Goal: Task Accomplishment & Management: Use online tool/utility

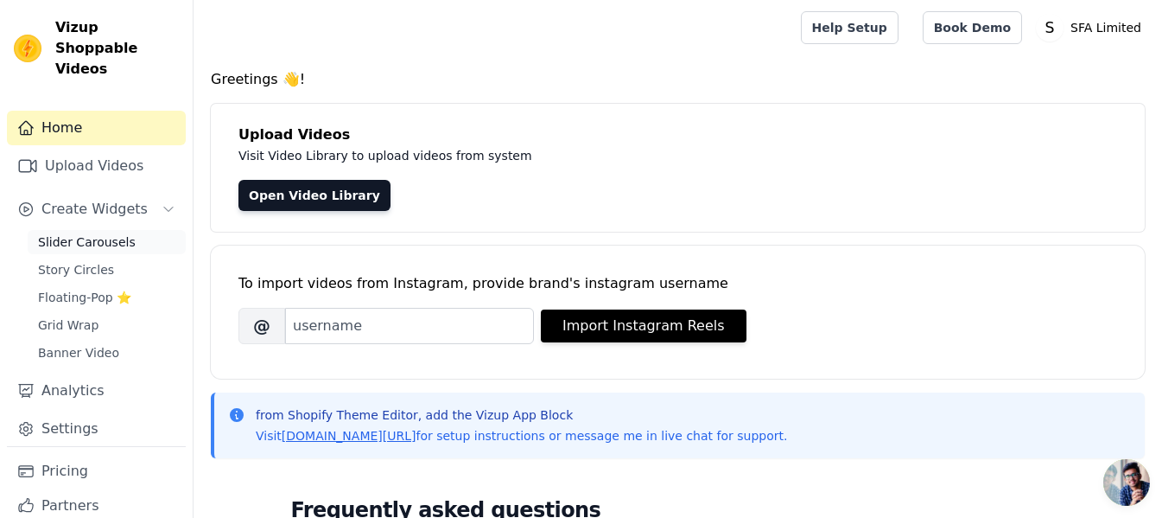
click at [123, 230] on link "Slider Carousels" at bounding box center [107, 242] width 158 height 24
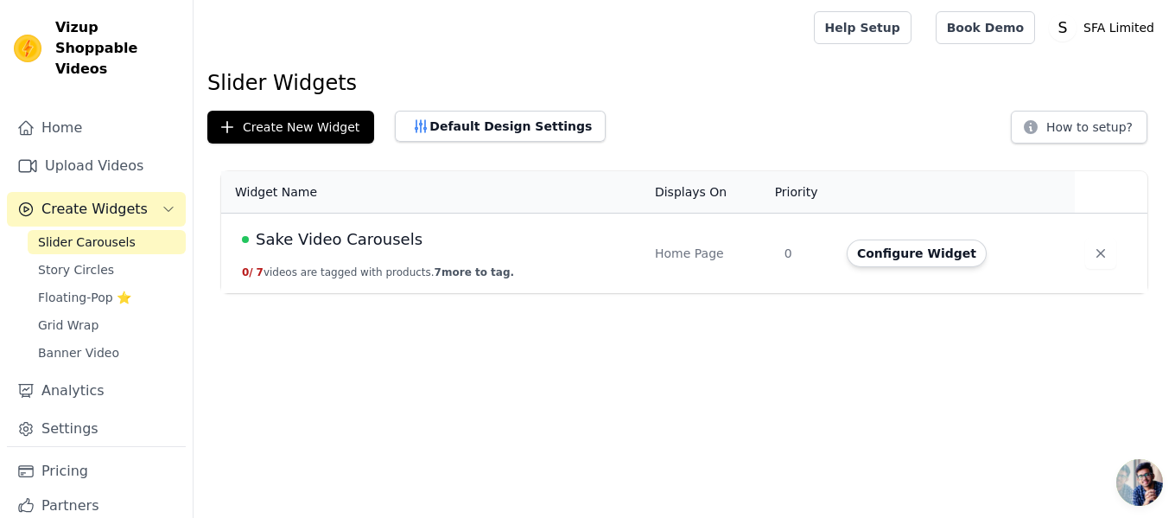
click at [326, 230] on span "Sake Video Carousels" at bounding box center [339, 239] width 167 height 24
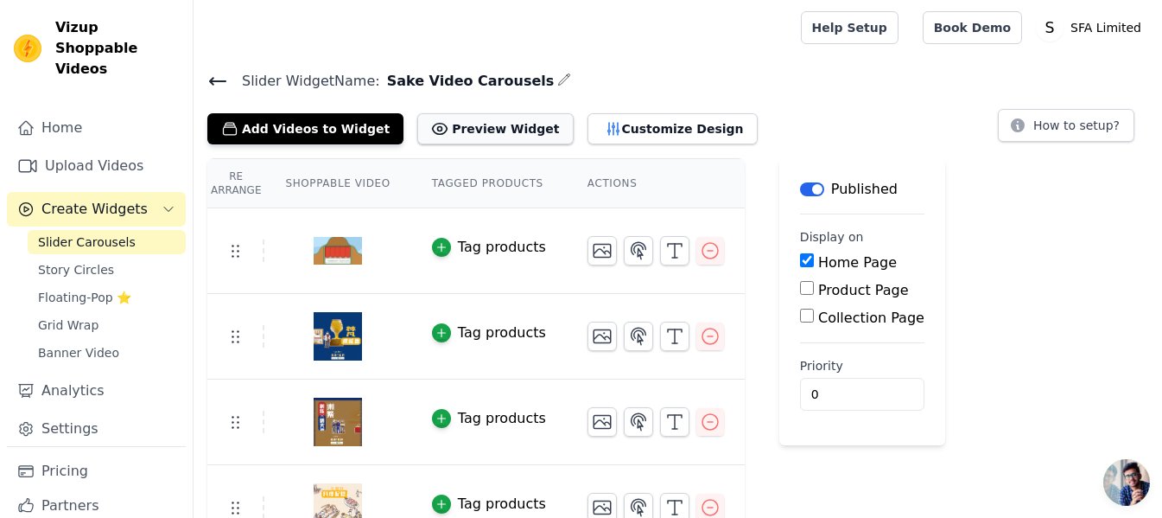
click at [449, 137] on button "Preview Widget" at bounding box center [495, 128] width 156 height 31
click at [603, 132] on button "Customize Design" at bounding box center [673, 128] width 170 height 31
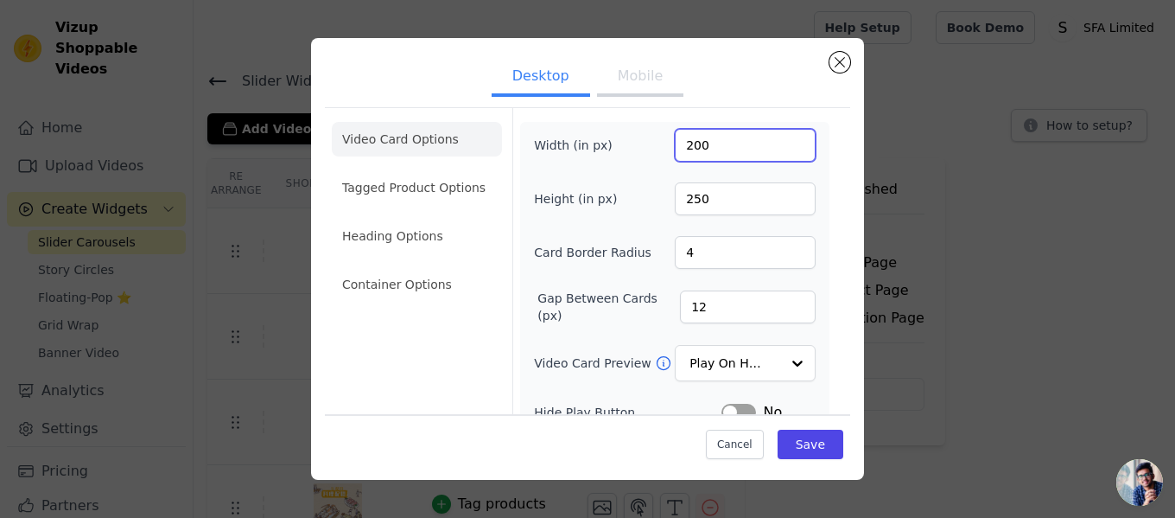
drag, startPoint x: 666, startPoint y: 141, endPoint x: 481, endPoint y: 139, distance: 185.8
click at [481, 139] on div "Video Card Options Tagged Product Options Heading Options Container Options Wid…" at bounding box center [587, 382] width 525 height 551
drag, startPoint x: 720, startPoint y: 150, endPoint x: 561, endPoint y: 138, distance: 159.4
click at [561, 138] on div "Width (in px) 200" at bounding box center [675, 145] width 282 height 33
type input "180"
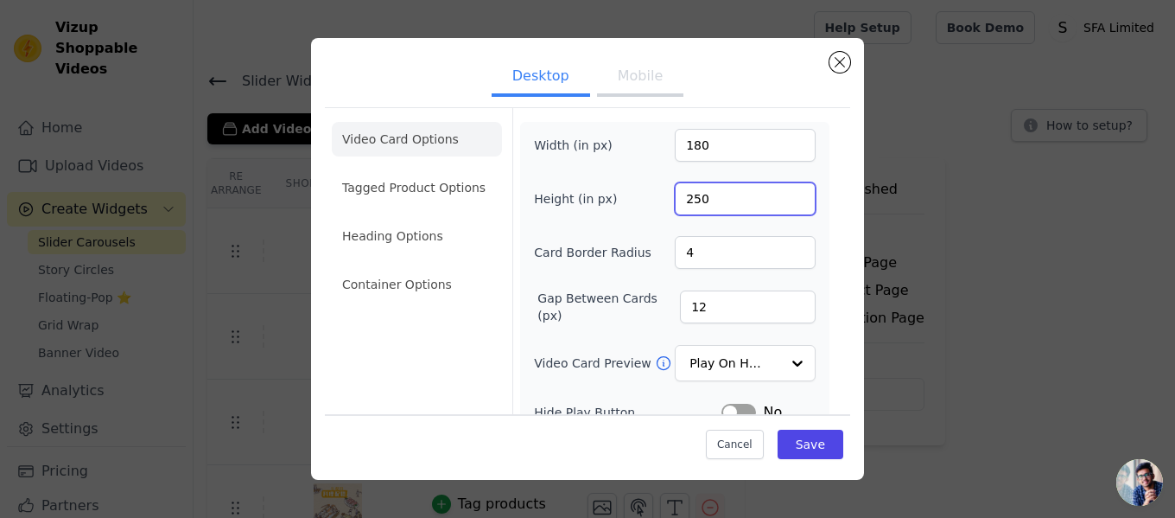
drag, startPoint x: 685, startPoint y: 193, endPoint x: 715, endPoint y: 200, distance: 30.2
click at [715, 200] on input "250" at bounding box center [745, 198] width 141 height 33
type input "230"
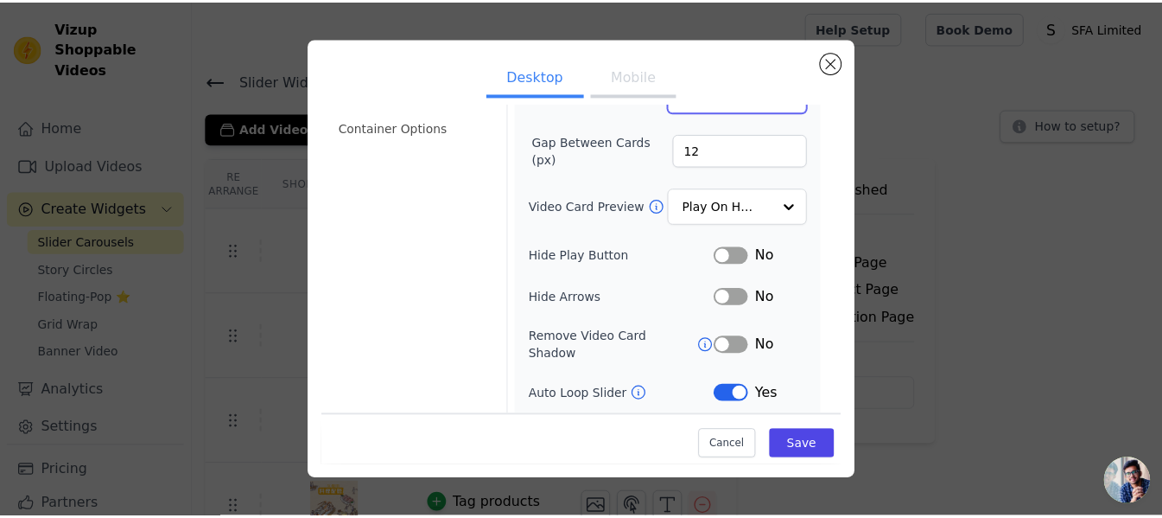
scroll to position [228, 0]
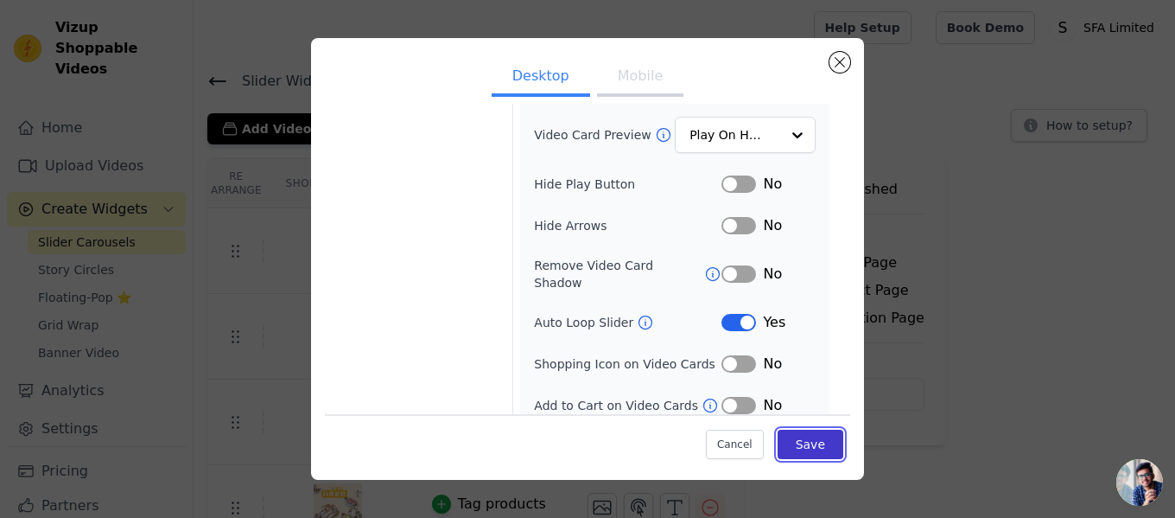
click at [800, 450] on button "Save" at bounding box center [811, 444] width 66 height 29
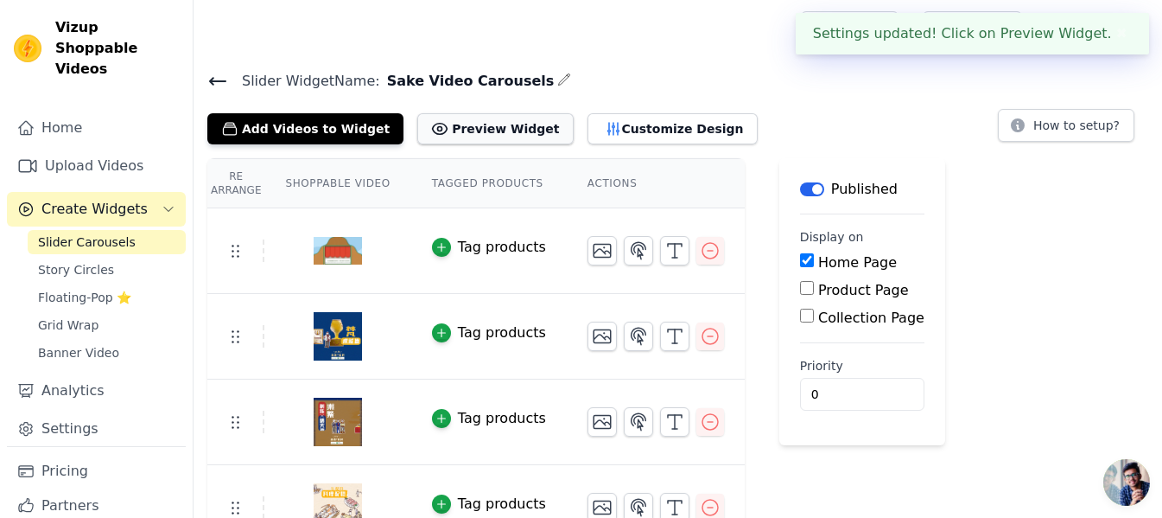
click at [480, 124] on button "Preview Widget" at bounding box center [495, 128] width 156 height 31
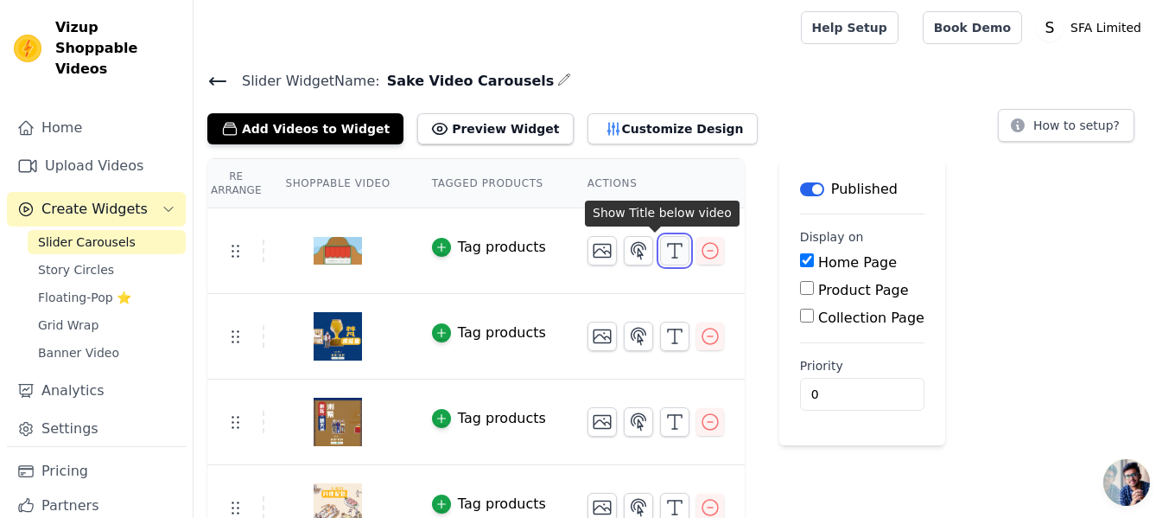
click at [665, 245] on icon "button" at bounding box center [675, 250] width 21 height 21
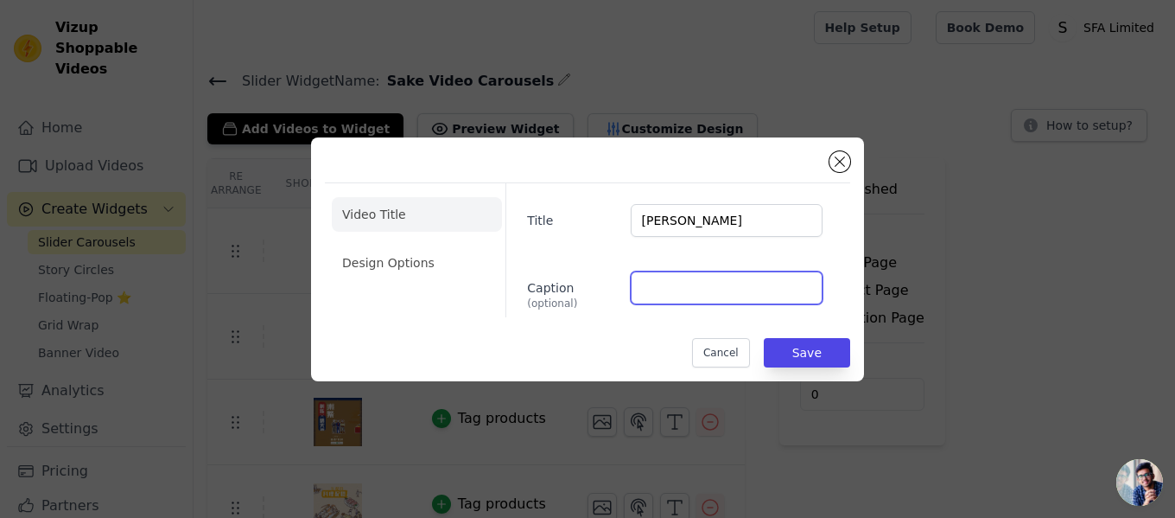
click at [668, 283] on input "Caption (optional)" at bounding box center [727, 287] width 192 height 33
paste input "Tenzan Shuzo"
type input "Tenzan Shuzo"
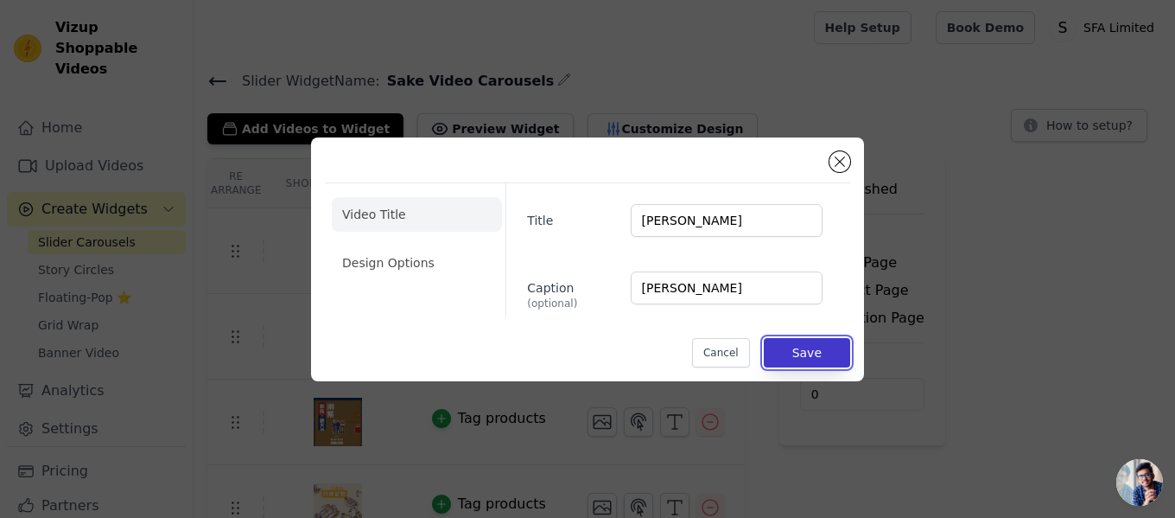
click at [812, 344] on button "Save" at bounding box center [807, 352] width 86 height 29
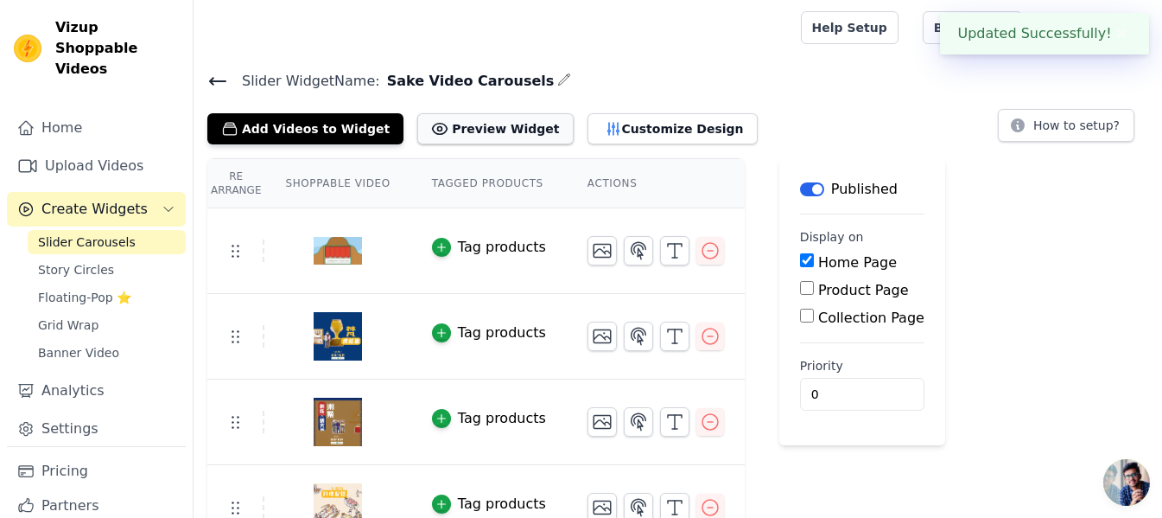
click at [435, 118] on button "Preview Widget" at bounding box center [495, 128] width 156 height 31
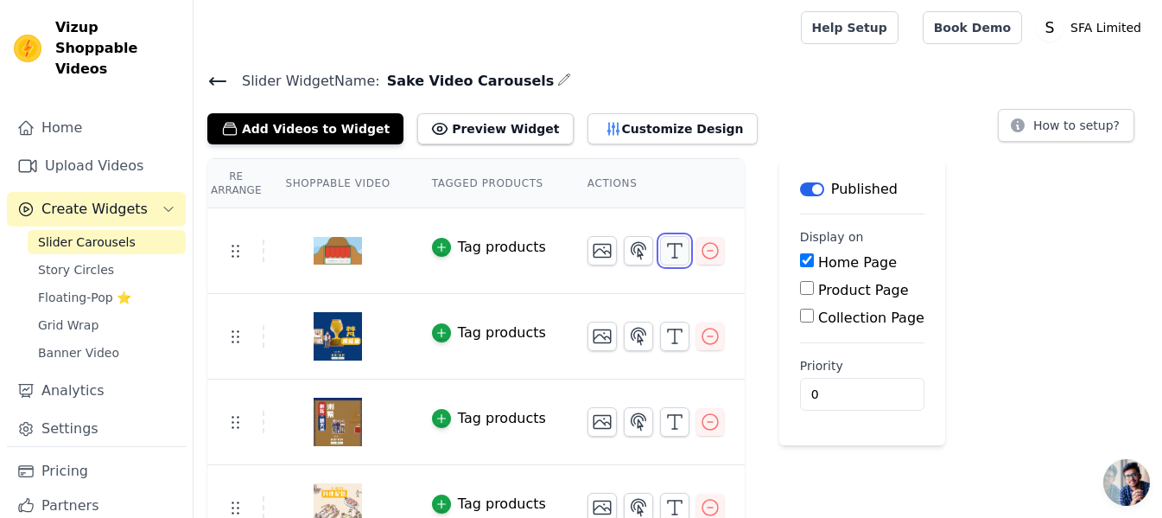
click at [665, 245] on icon "button" at bounding box center [675, 250] width 21 height 21
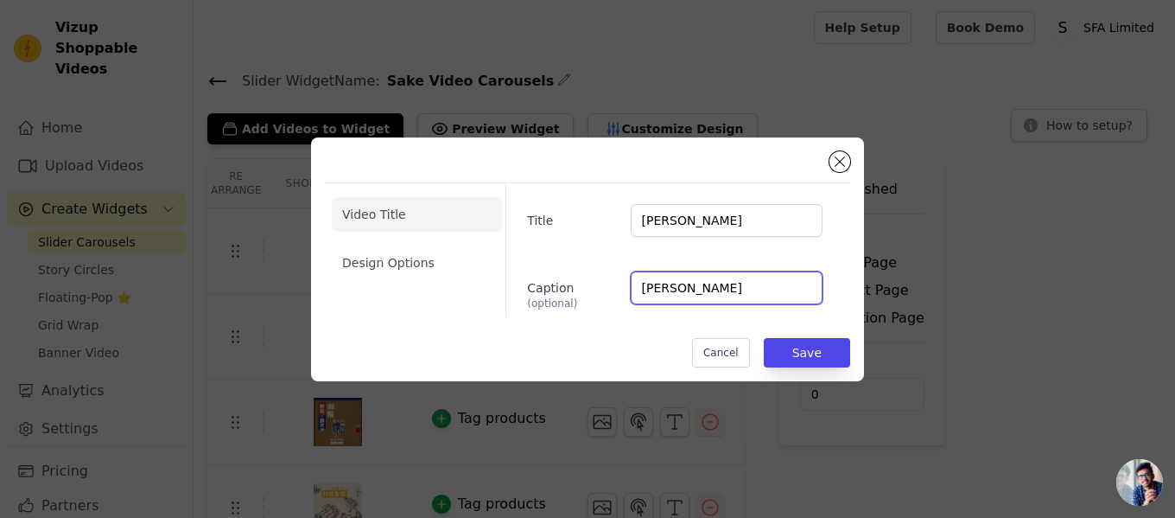
click at [645, 284] on input "Tenzan Shuzo" at bounding box center [727, 287] width 192 height 33
paste input "天山酒造"
type input "天山酒造 Tenzan Shuzo"
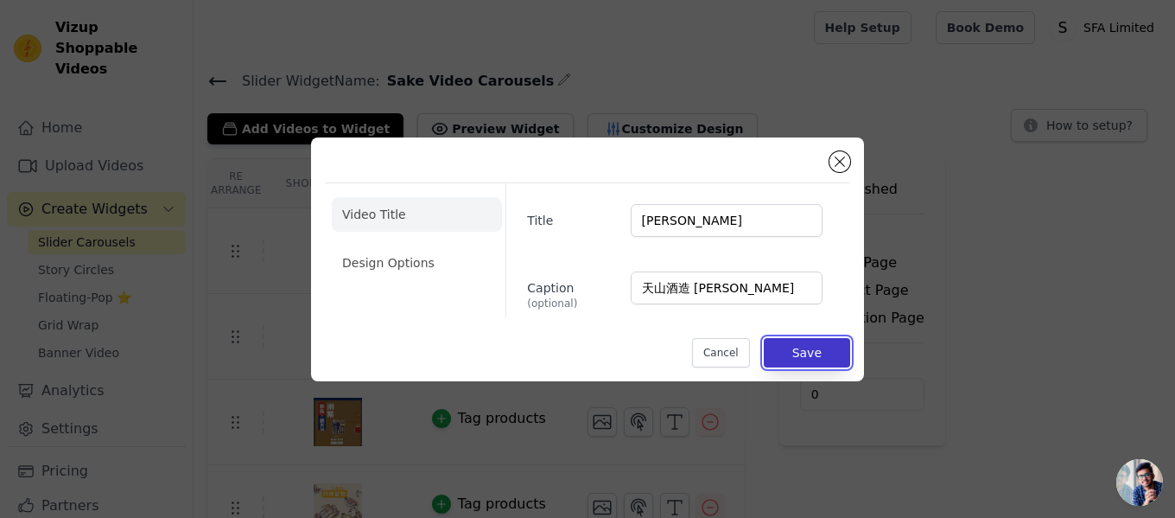
click at [786, 351] on button "Save" at bounding box center [807, 352] width 86 height 29
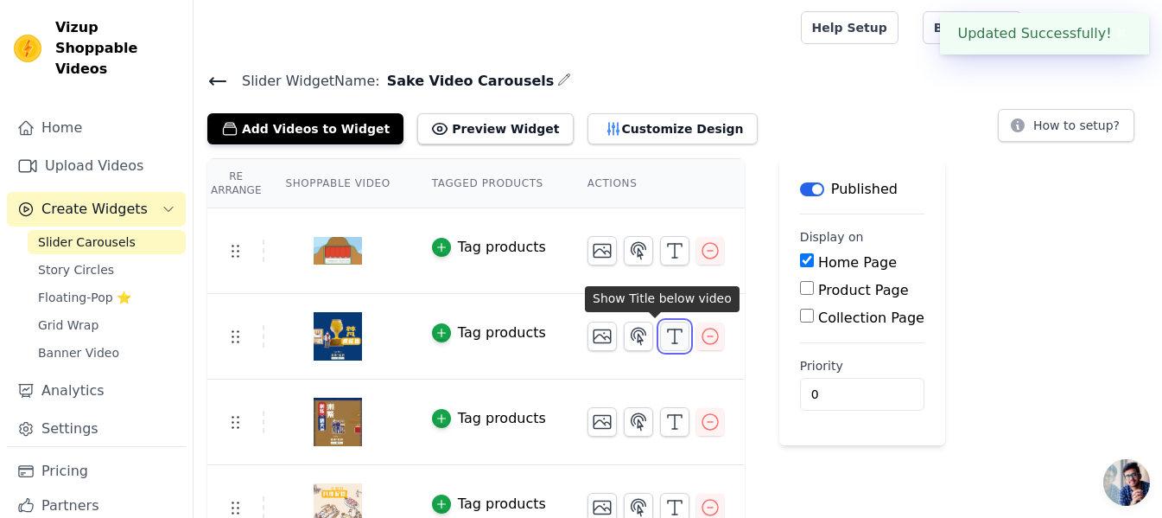
click at [665, 340] on icon "button" at bounding box center [675, 336] width 21 height 21
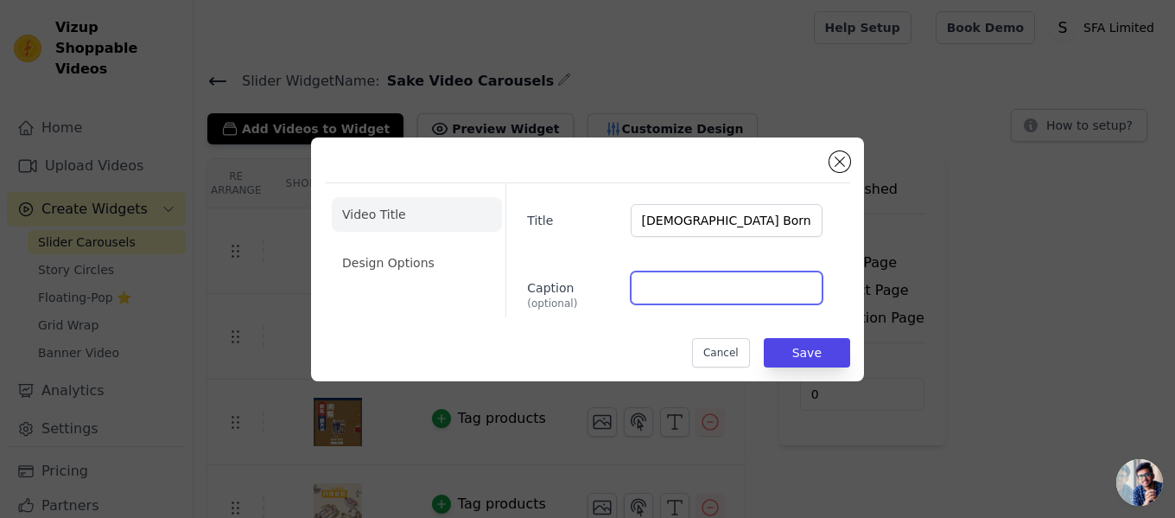
click at [727, 295] on input "Caption (optional)" at bounding box center [727, 287] width 192 height 33
paste input "加藤吉平商店"
type input "加藤吉平商店"
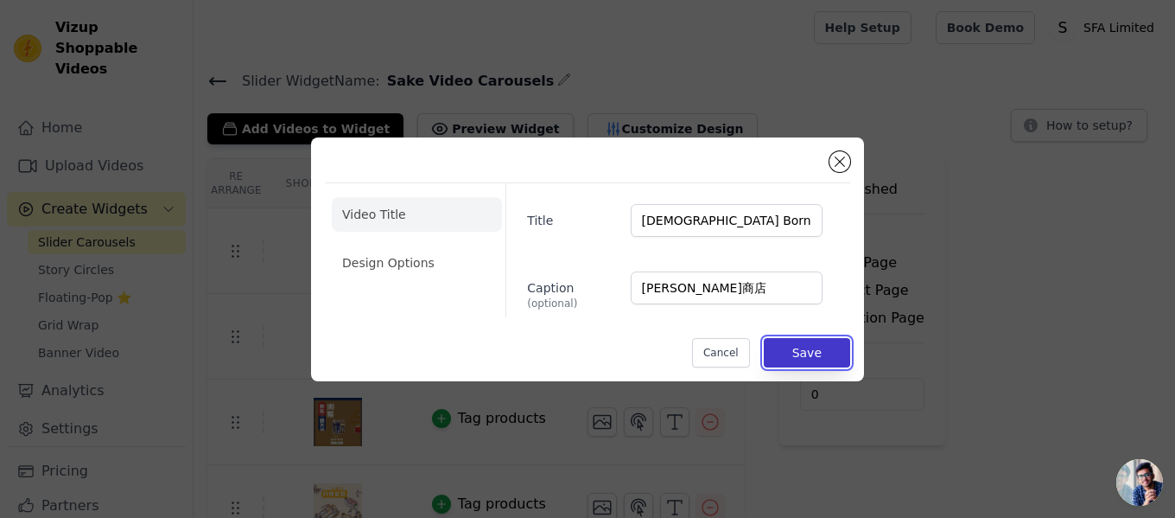
click at [792, 347] on button "Save" at bounding box center [807, 352] width 86 height 29
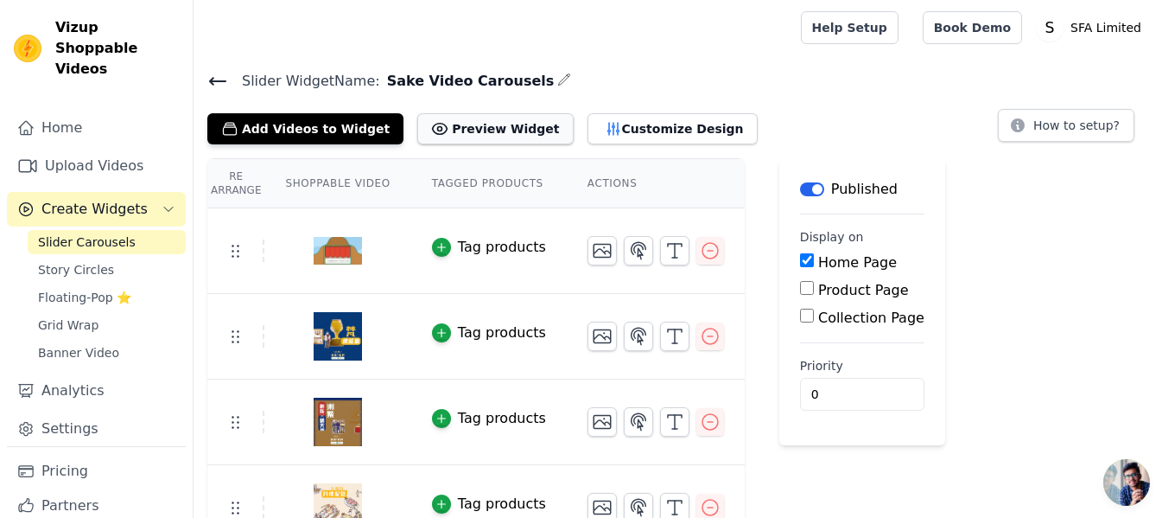
click at [455, 127] on button "Preview Widget" at bounding box center [495, 128] width 156 height 31
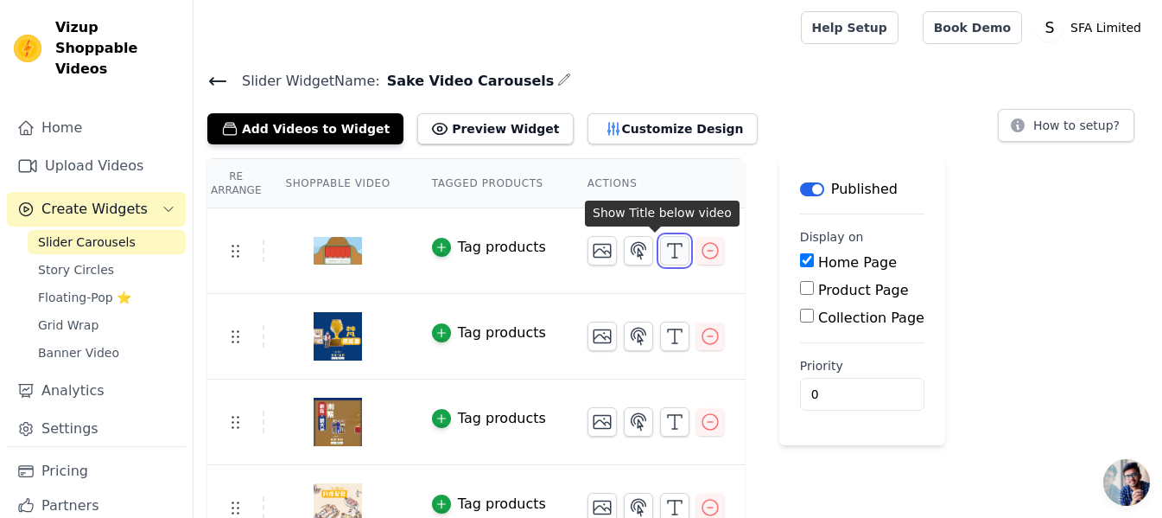
click at [665, 251] on icon "button" at bounding box center [675, 250] width 21 height 21
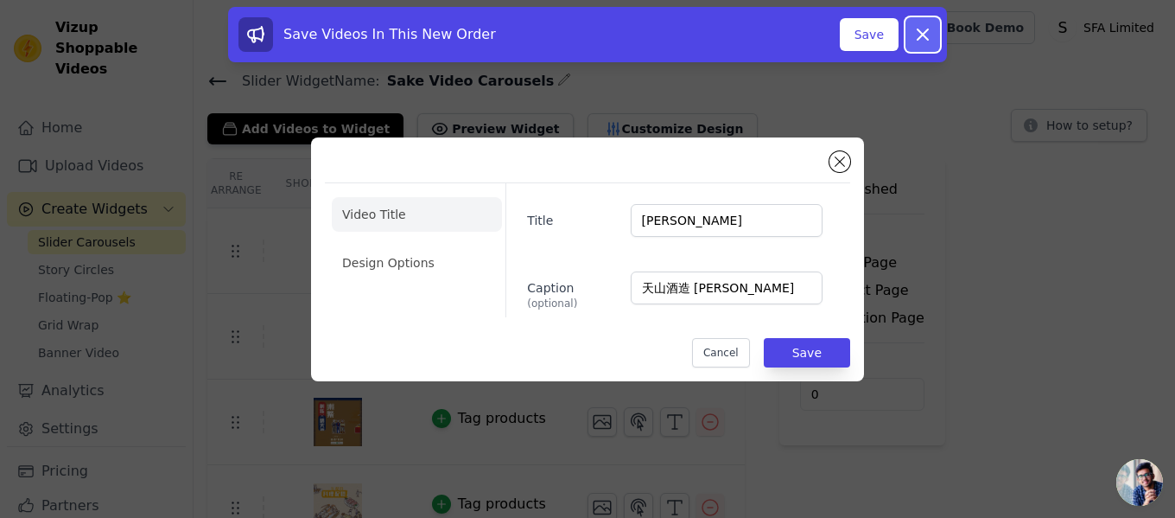
click at [922, 33] on icon at bounding box center [923, 34] width 10 height 10
click at [924, 32] on icon at bounding box center [923, 34] width 21 height 21
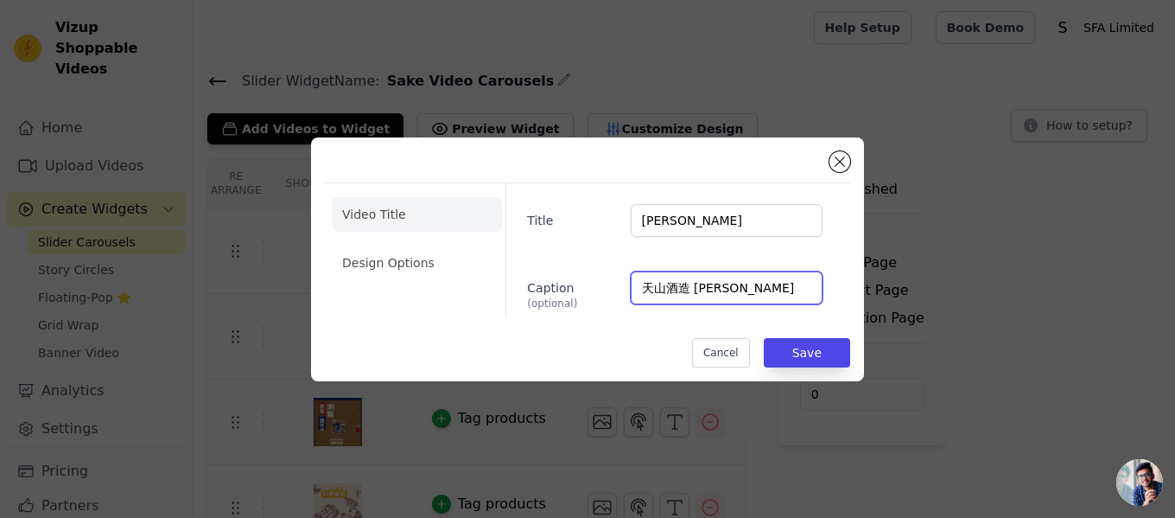
click at [724, 291] on input "天山酒造 Tenzan Shuzo" at bounding box center [727, 287] width 192 height 33
type input "天"
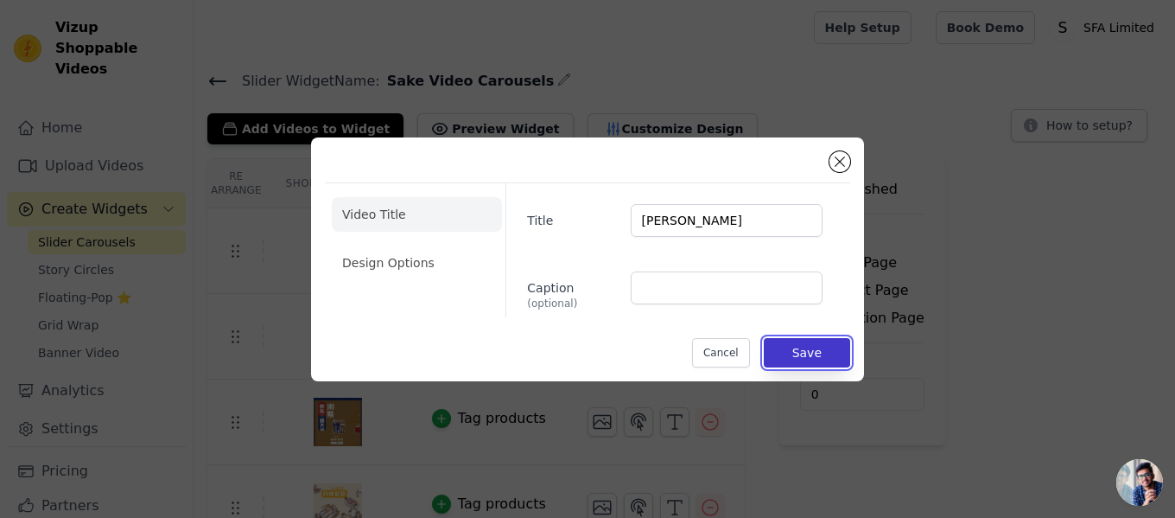
click at [840, 348] on button "Save" at bounding box center [807, 352] width 86 height 29
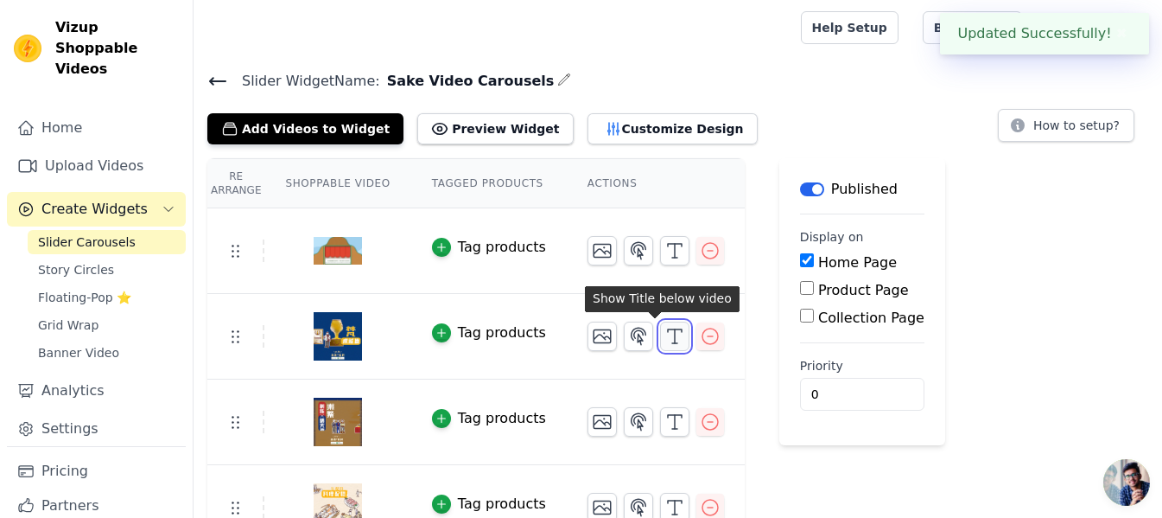
click at [675, 331] on line "button" at bounding box center [675, 336] width 0 height 14
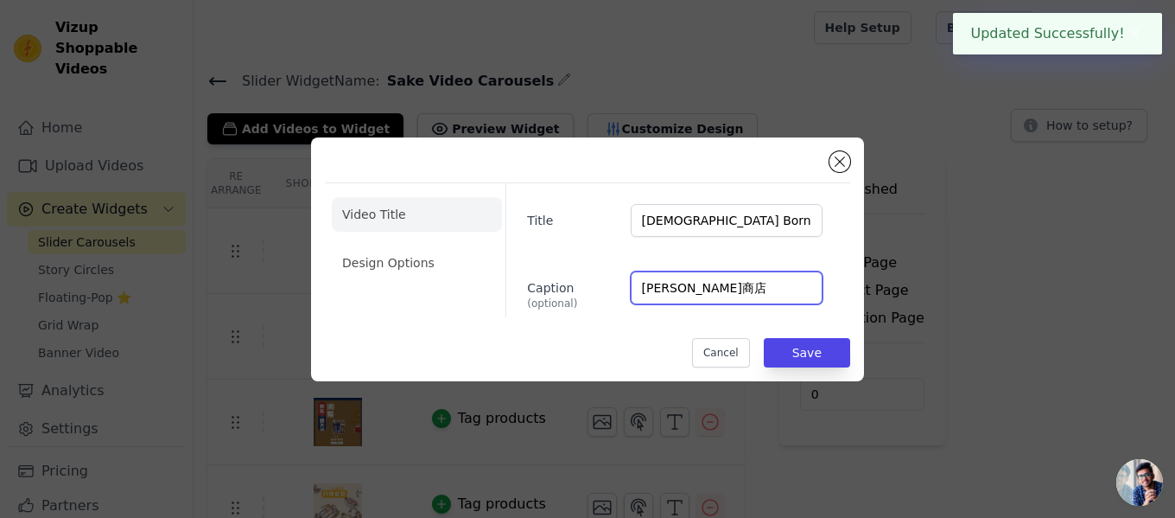
click at [721, 290] on input "加藤吉平商店" at bounding box center [727, 287] width 192 height 33
type input "加"
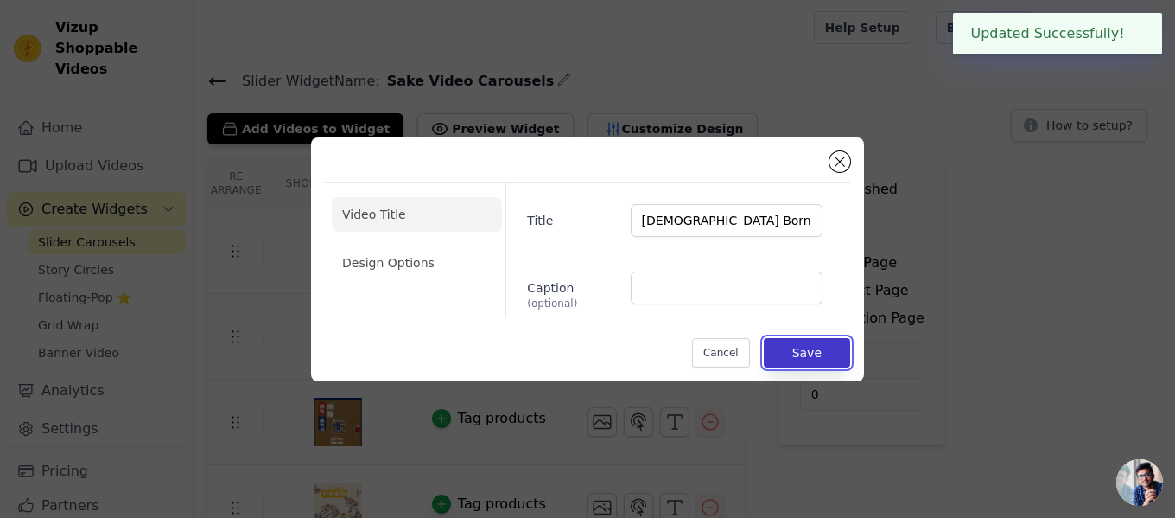
click at [821, 353] on button "Save" at bounding box center [807, 352] width 86 height 29
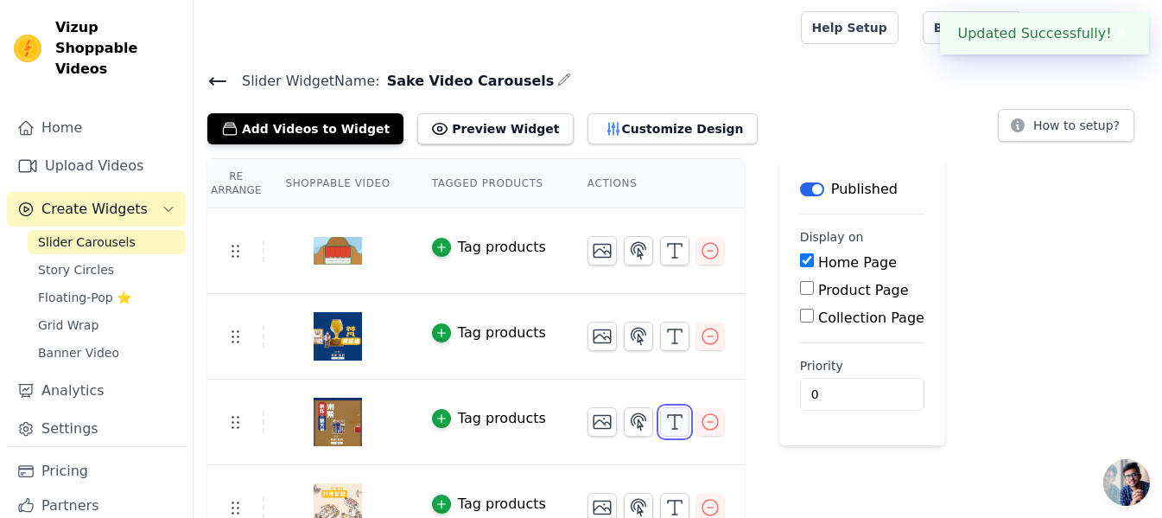
click at [665, 419] on icon "button" at bounding box center [675, 421] width 21 height 21
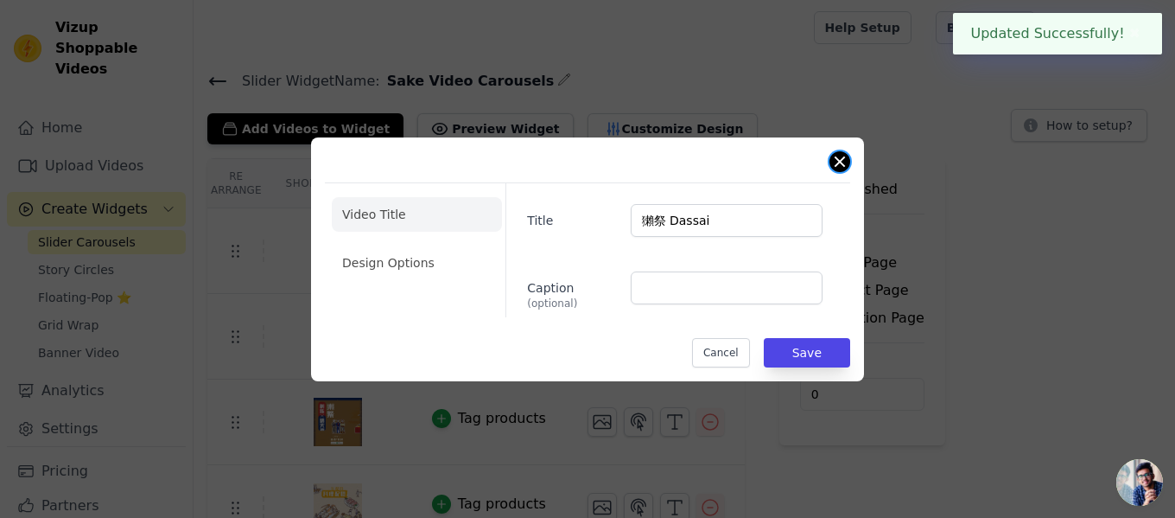
click at [834, 164] on button "Close modal" at bounding box center [840, 161] width 21 height 21
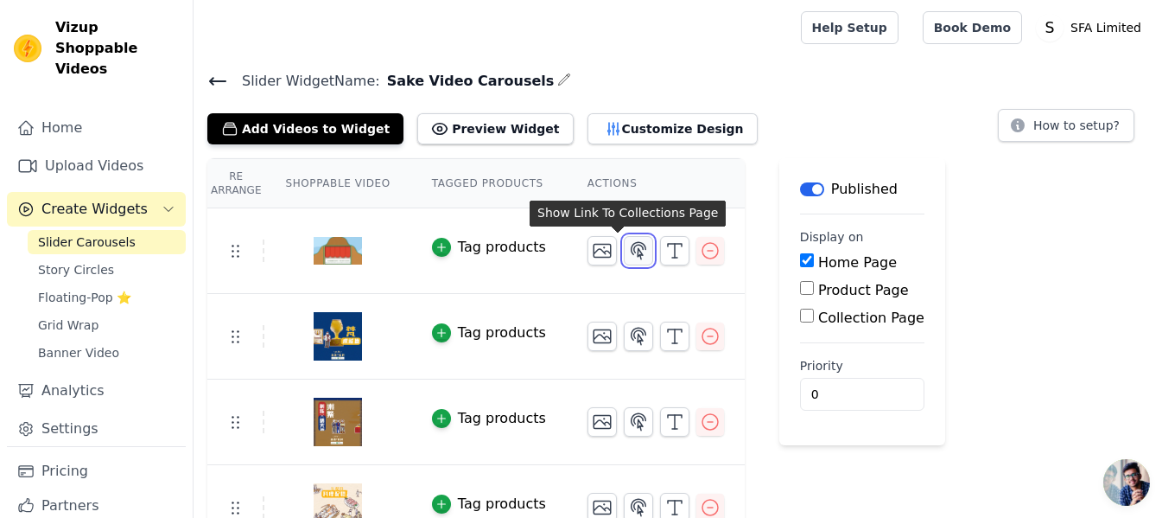
click at [628, 249] on icon "button" at bounding box center [638, 250] width 21 height 21
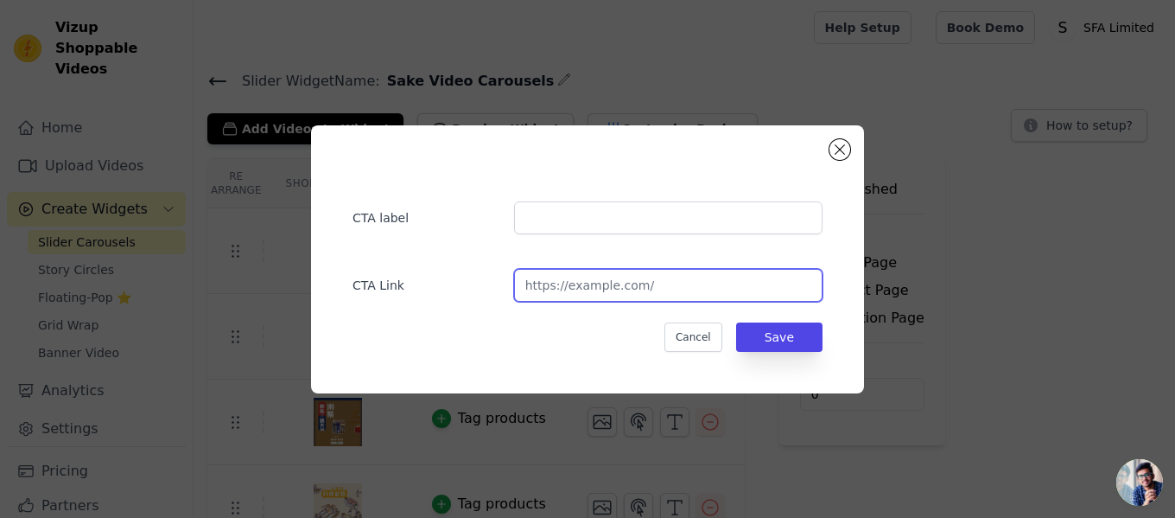
click at [658, 286] on input "url" at bounding box center [668, 285] width 309 height 33
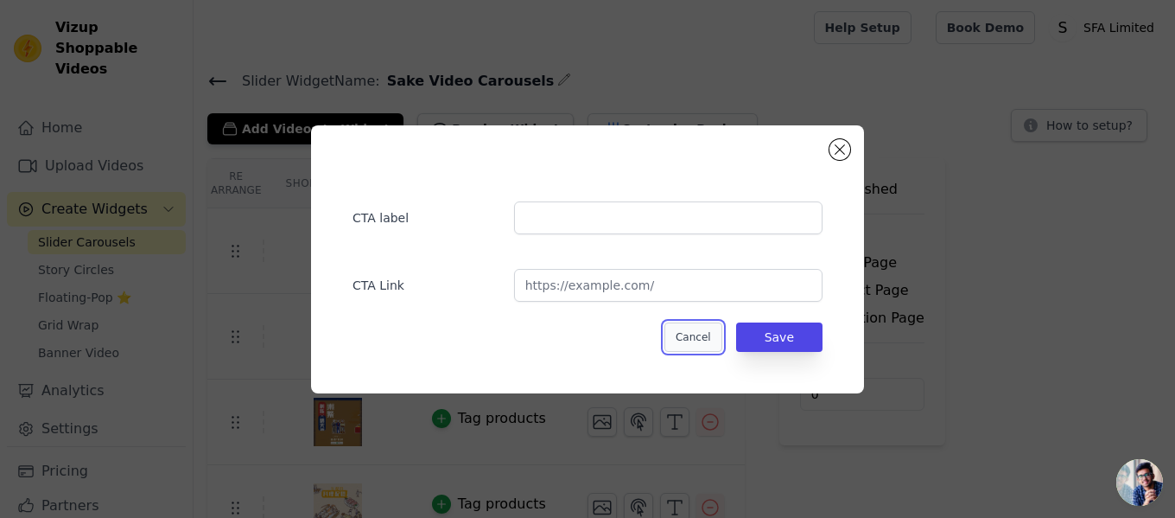
click at [711, 333] on button "Cancel" at bounding box center [694, 336] width 58 height 29
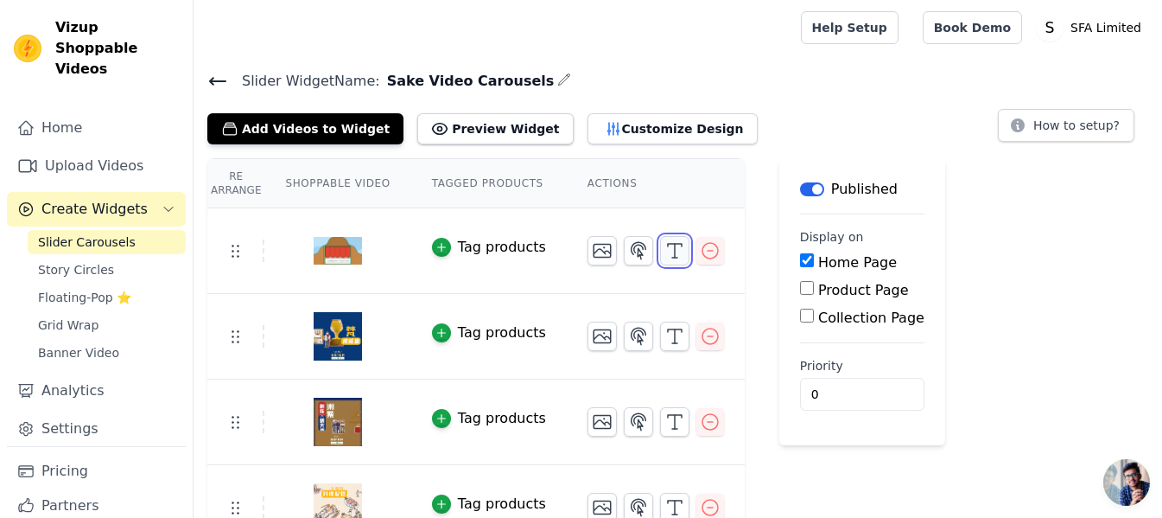
click at [665, 247] on icon "button" at bounding box center [675, 250] width 21 height 21
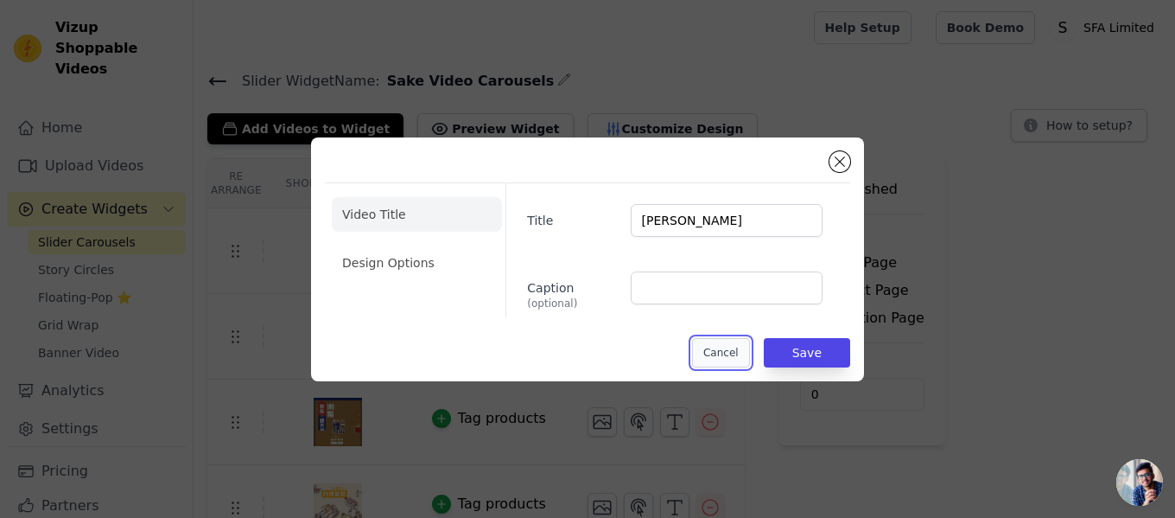
click at [746, 351] on button "Cancel" at bounding box center [721, 352] width 58 height 29
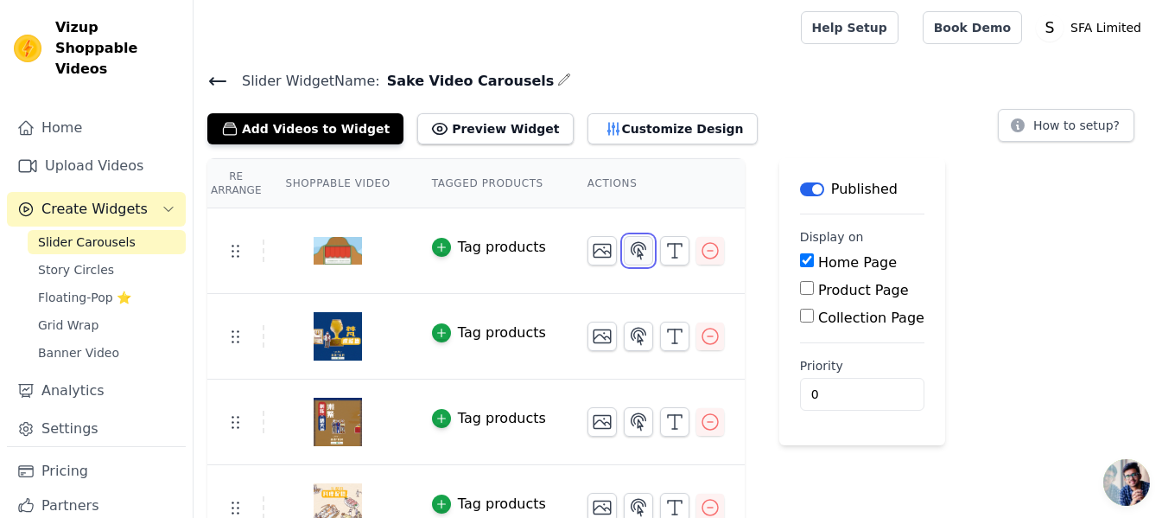
click at [632, 251] on icon "button" at bounding box center [639, 250] width 15 height 16
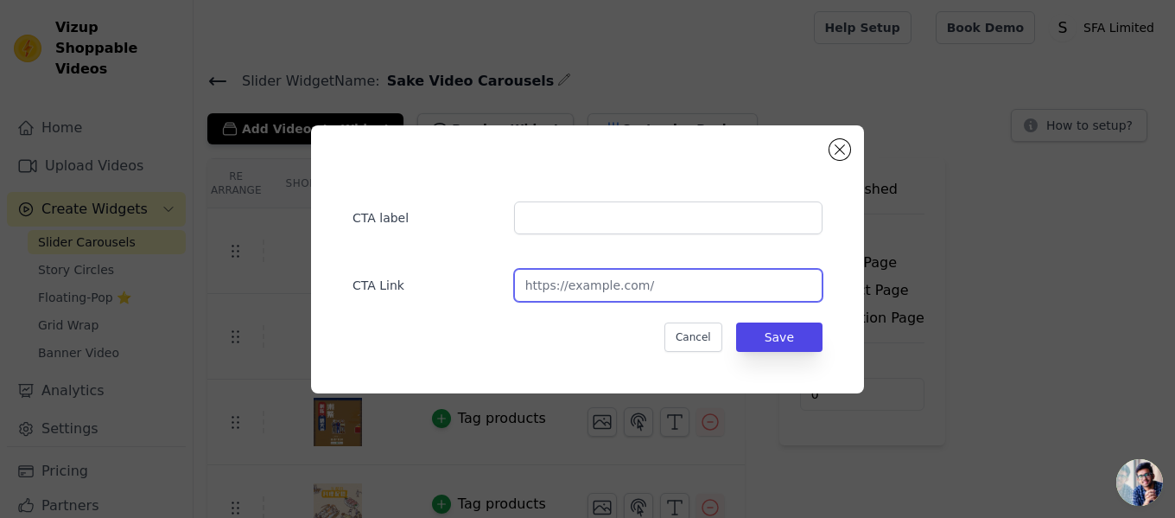
click at [657, 294] on input "url" at bounding box center [668, 285] width 309 height 33
paste input "https://www.sfaltd.com.hk/zh/collections/shichida"
type input "https://www.sfaltd.com.hk/zh/collections/shichida"
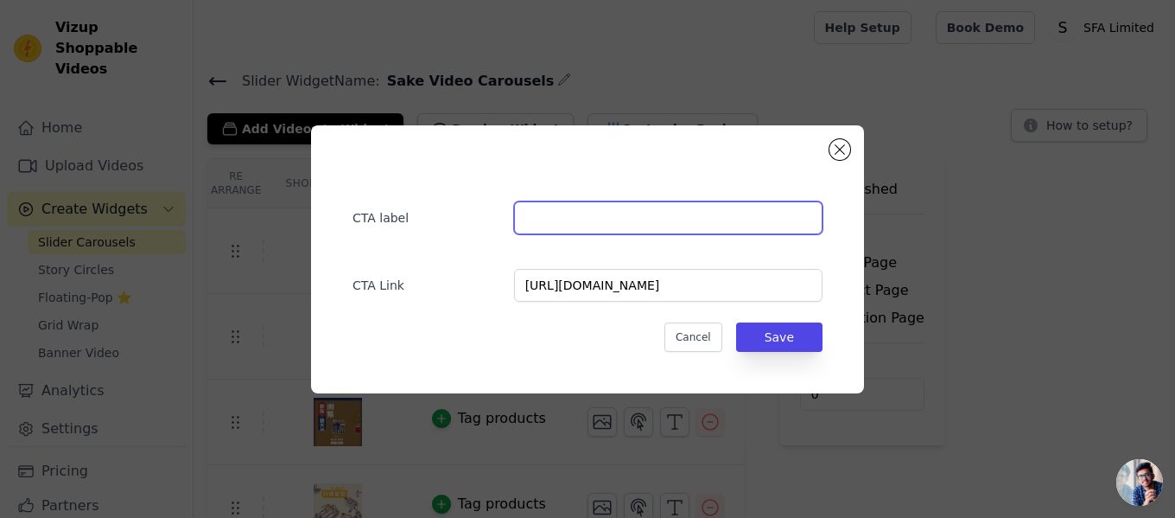
click at [593, 221] on input "text" at bounding box center [668, 217] width 309 height 33
paste input "七田"
type input "[PERSON_NAME]"
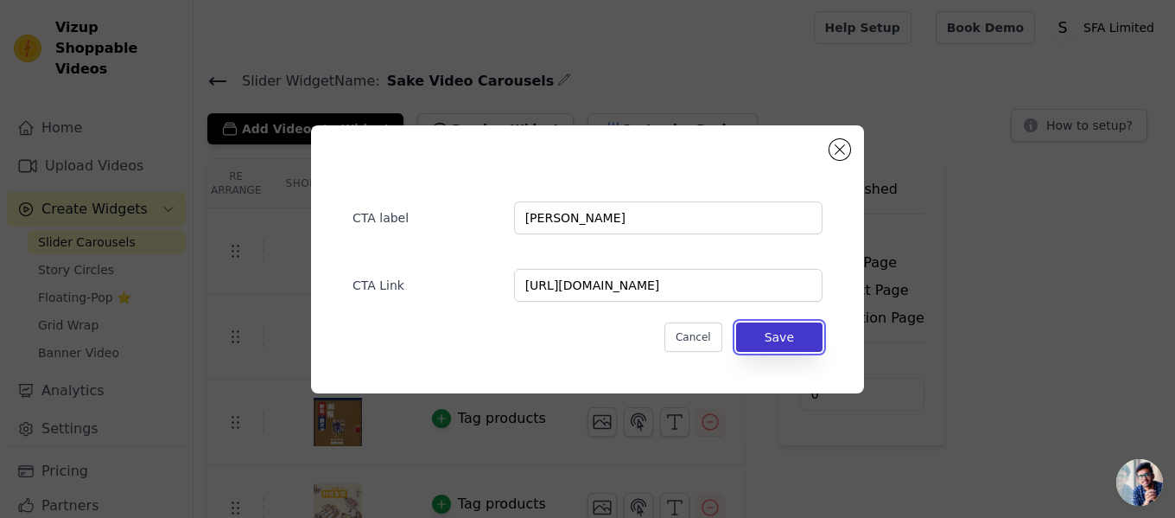
click at [796, 334] on button "Save" at bounding box center [779, 336] width 86 height 29
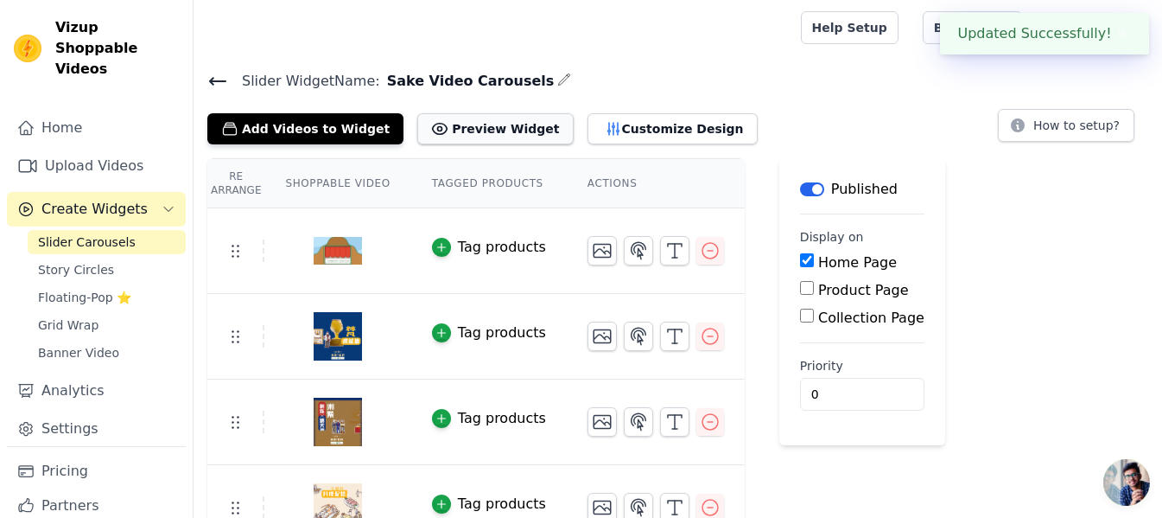
click at [479, 118] on button "Preview Widget" at bounding box center [495, 128] width 156 height 31
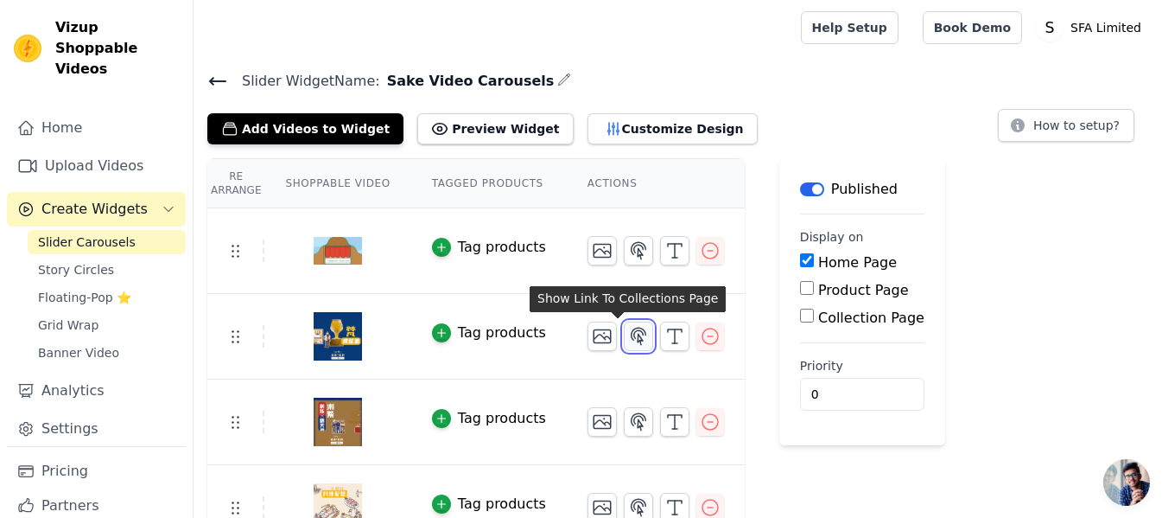
click at [628, 337] on icon "button" at bounding box center [638, 336] width 21 height 21
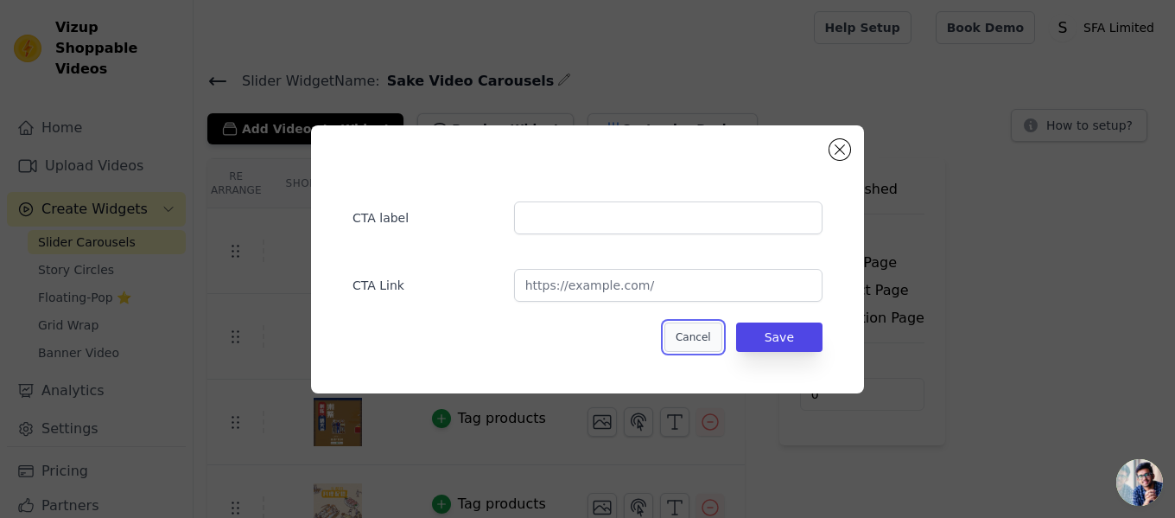
click at [694, 328] on button "Cancel" at bounding box center [694, 336] width 58 height 29
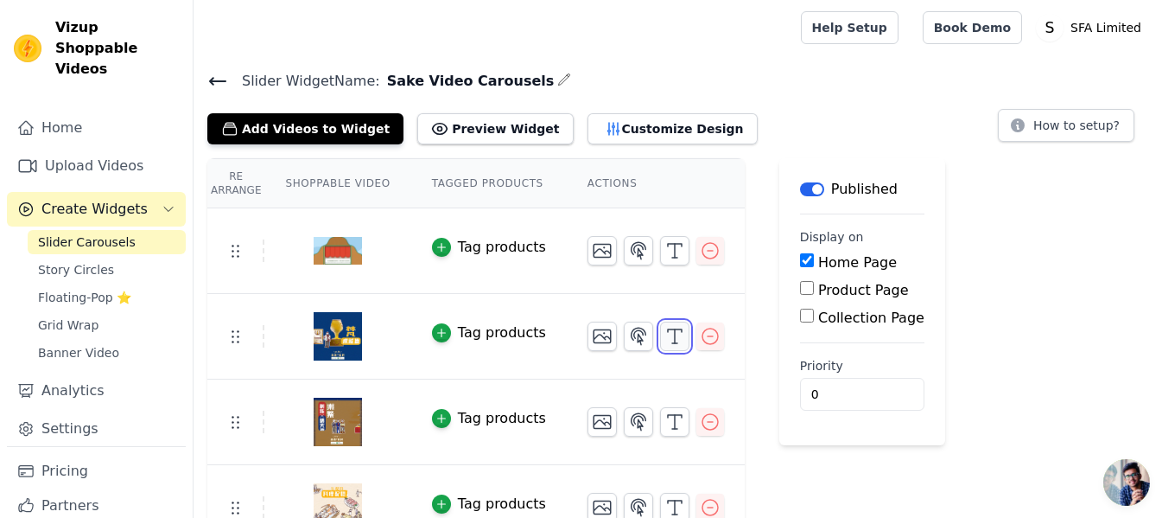
click at [665, 332] on icon "button" at bounding box center [675, 336] width 21 height 21
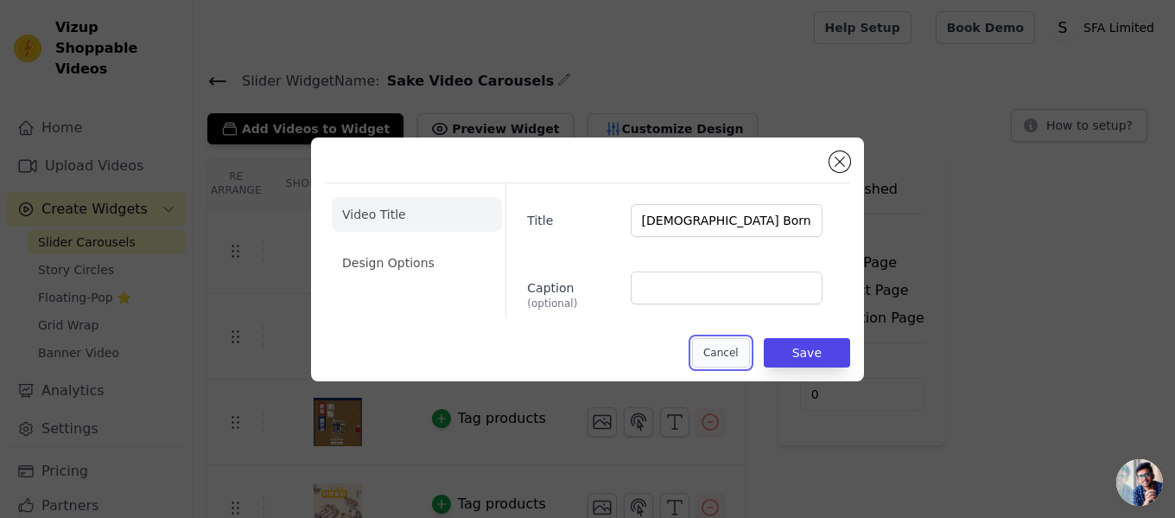
click at [741, 349] on button "Cancel" at bounding box center [721, 352] width 58 height 29
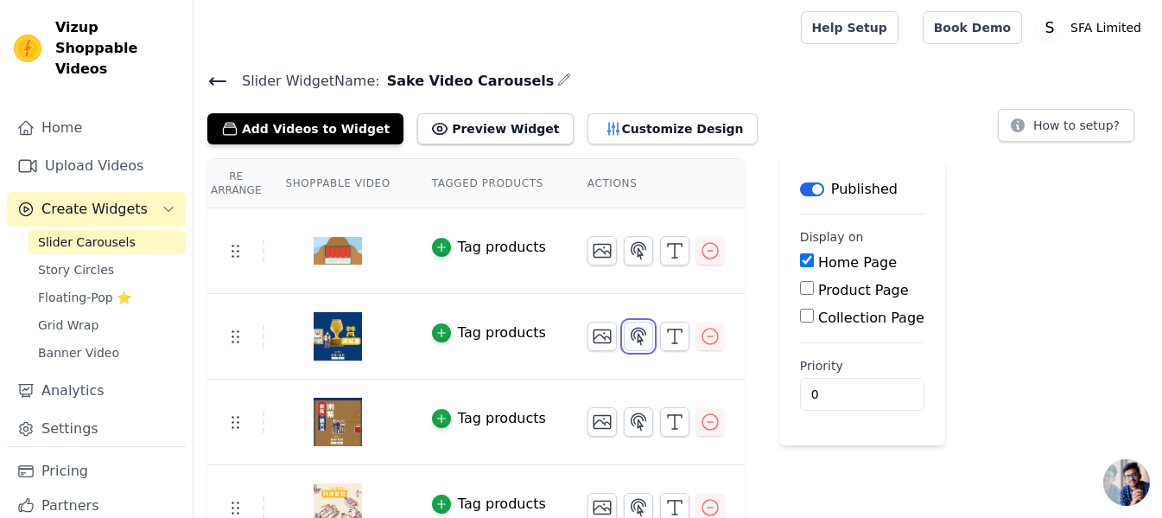
click at [632, 336] on icon "button" at bounding box center [639, 336] width 15 height 16
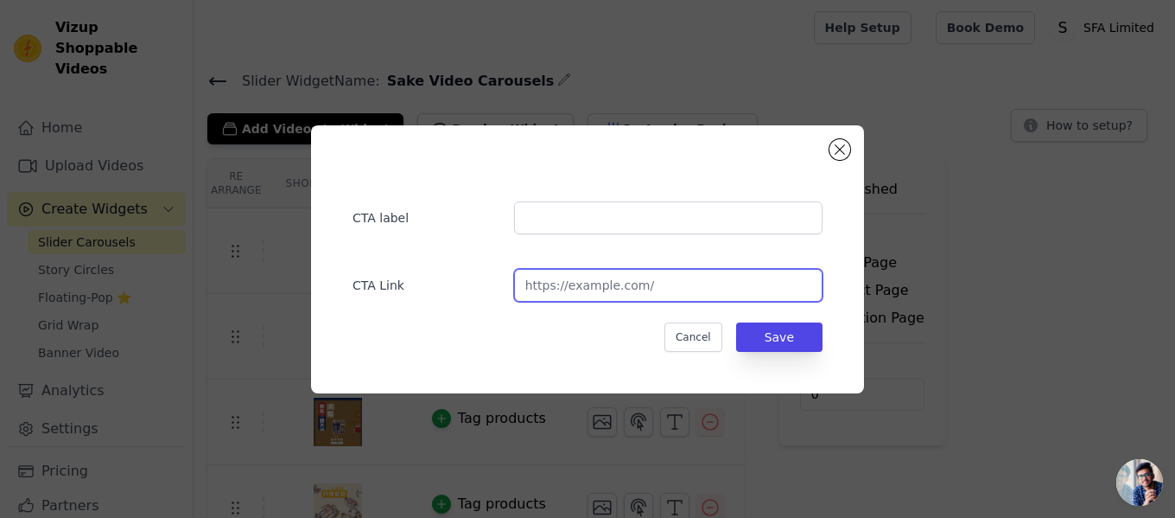
click at [576, 290] on input "url" at bounding box center [668, 285] width 309 height 33
paste input "https://www.sfaltd.com.hk/zh/collections/born"
type input "https://www.sfaltd.com.hk/zh/collections/born"
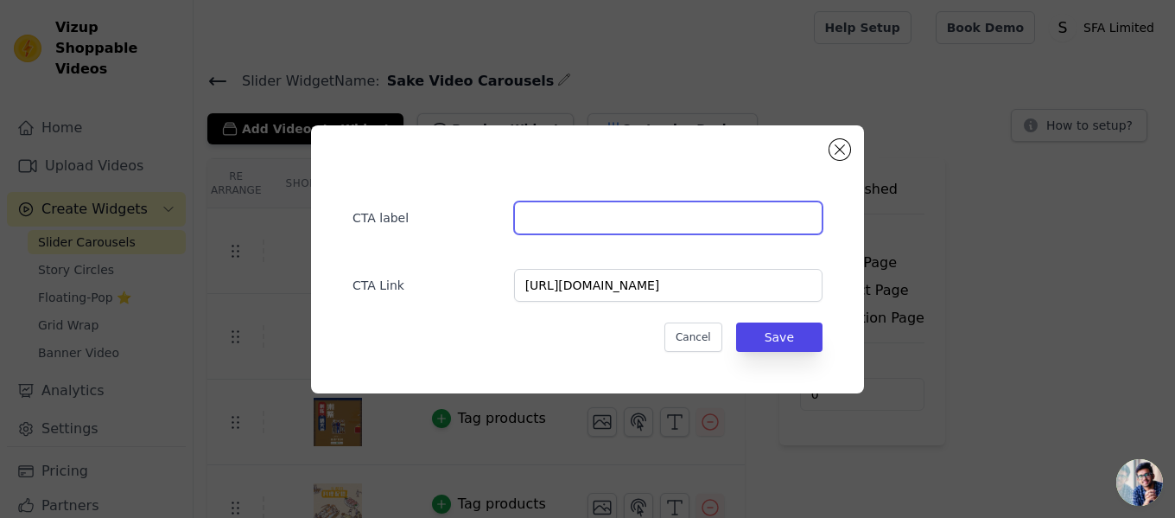
click at [619, 218] on input "text" at bounding box center [668, 217] width 309 height 33
paste input "https://www.sfaltd.com.hk/zh/collections/born"
paste input "text"
type input "https://www.sfaltd.com.hk/zh/collections/born"
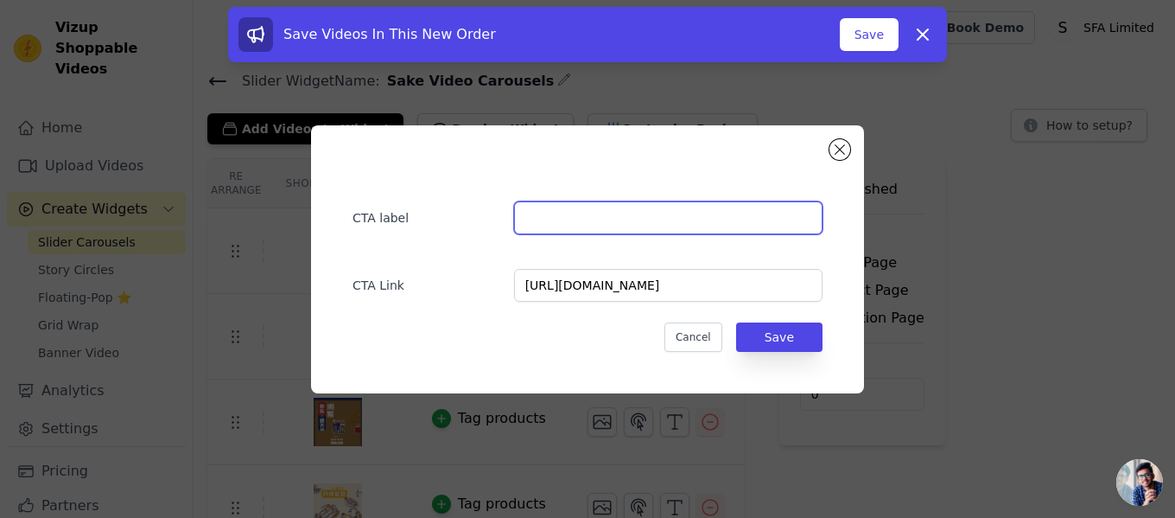
paste input "梵"
type input "梵 Born"
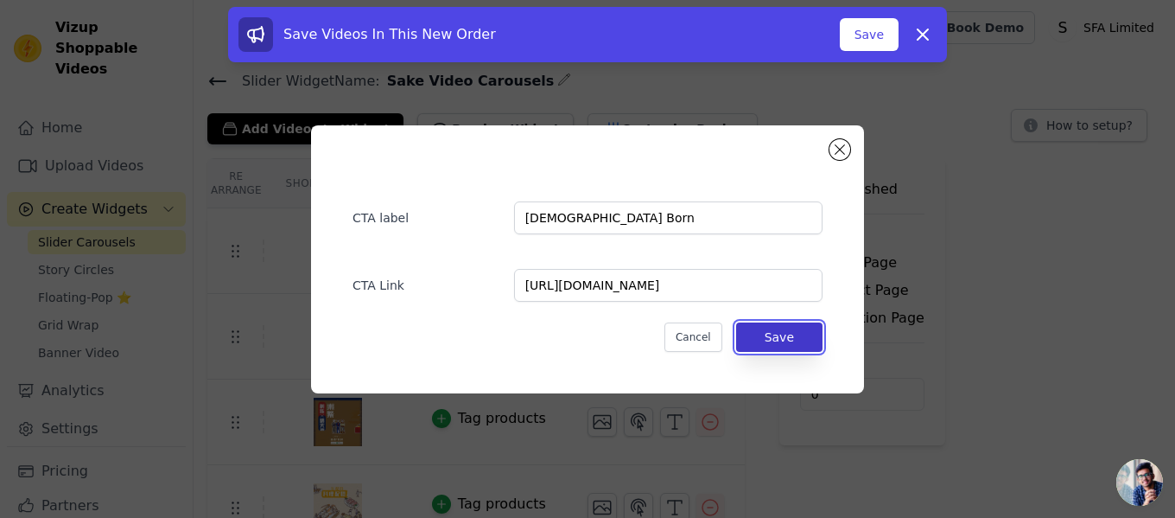
click at [794, 328] on button "Save" at bounding box center [779, 336] width 86 height 29
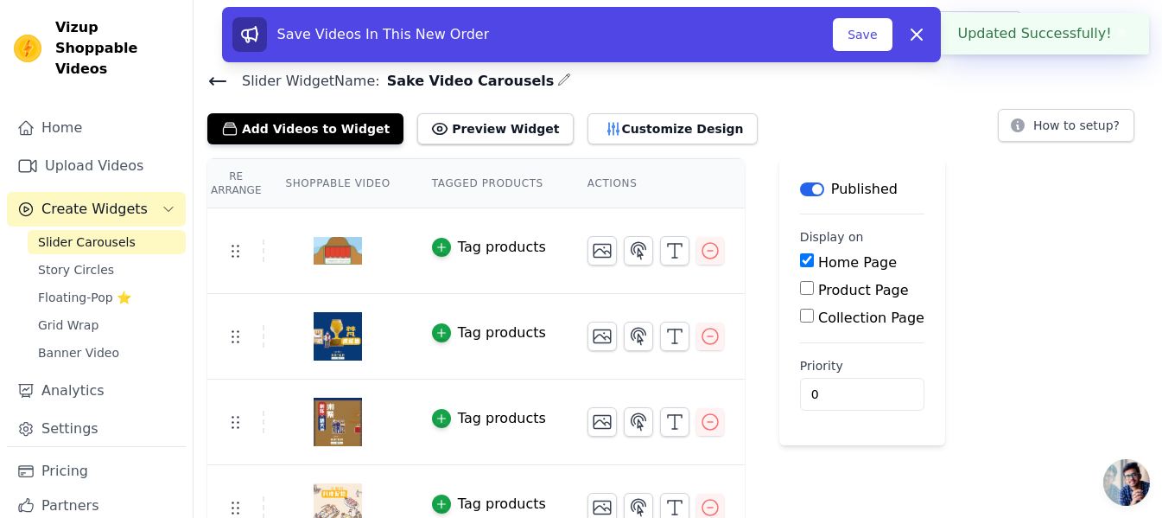
scroll to position [86, 0]
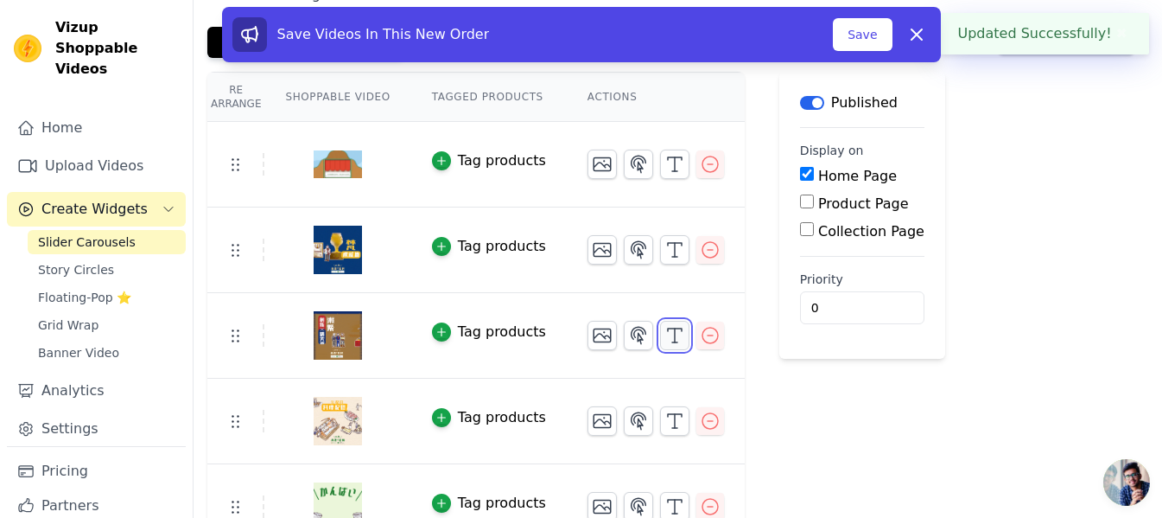
click at [665, 342] on icon "button" at bounding box center [675, 335] width 21 height 21
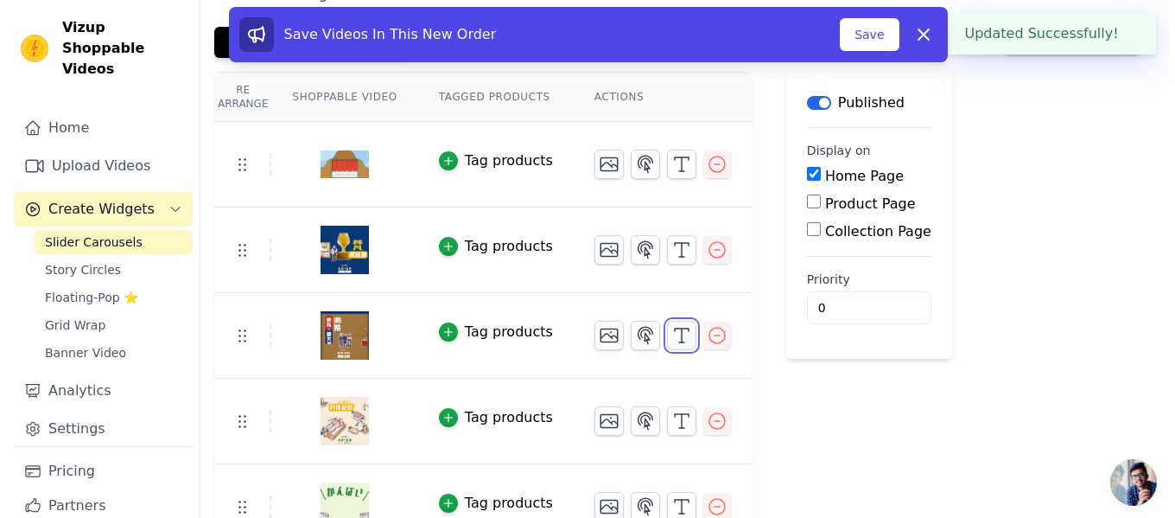
scroll to position [0, 0]
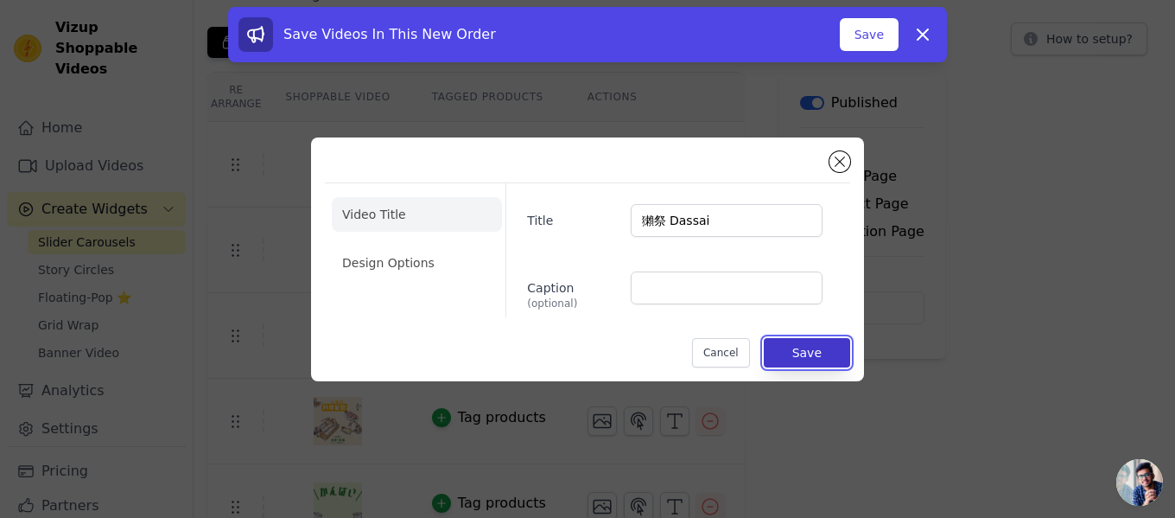
click at [835, 351] on button "Save" at bounding box center [807, 352] width 86 height 29
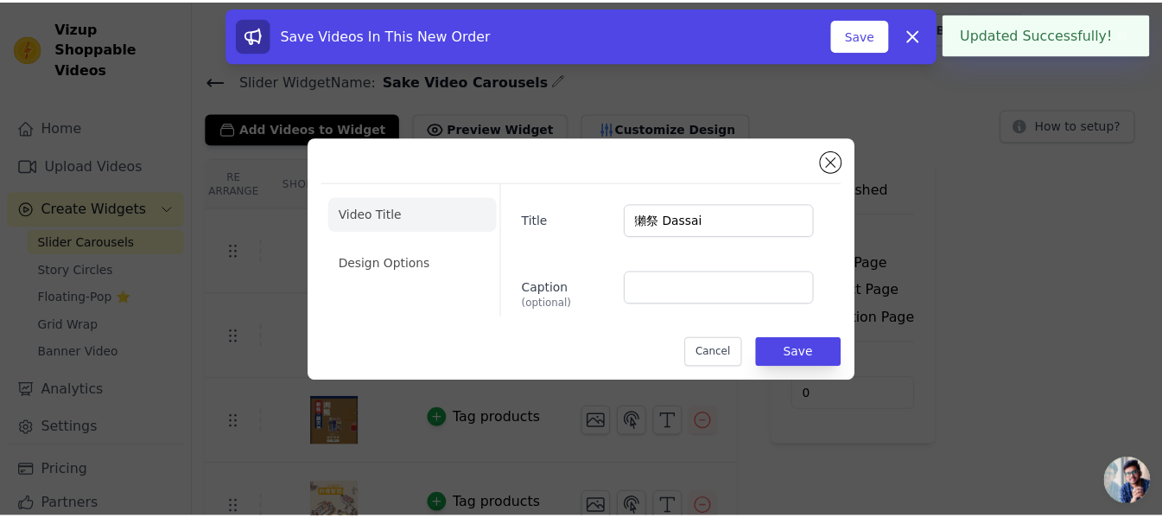
scroll to position [86, 0]
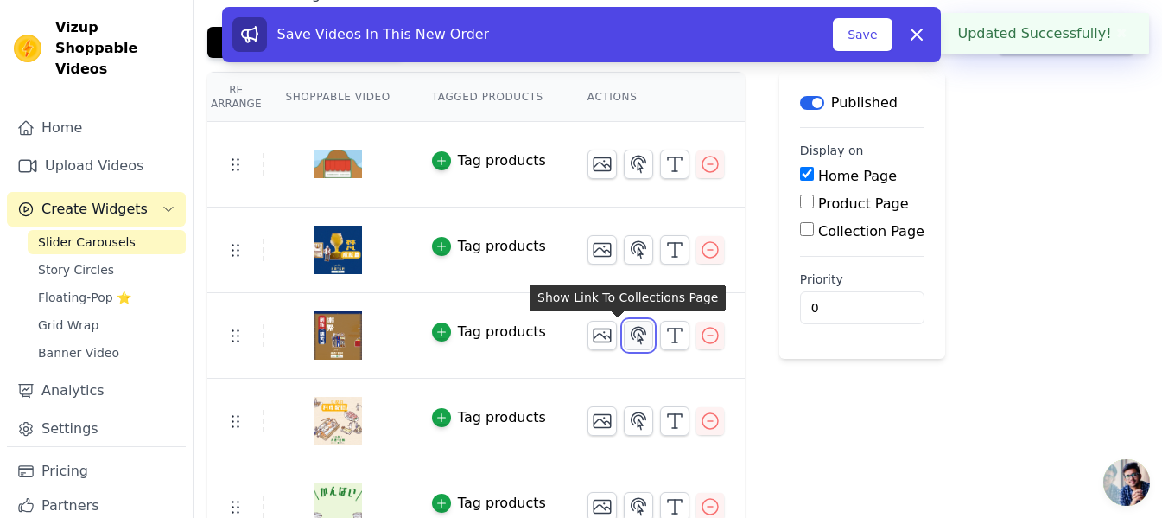
click at [628, 335] on icon "button" at bounding box center [638, 335] width 21 height 21
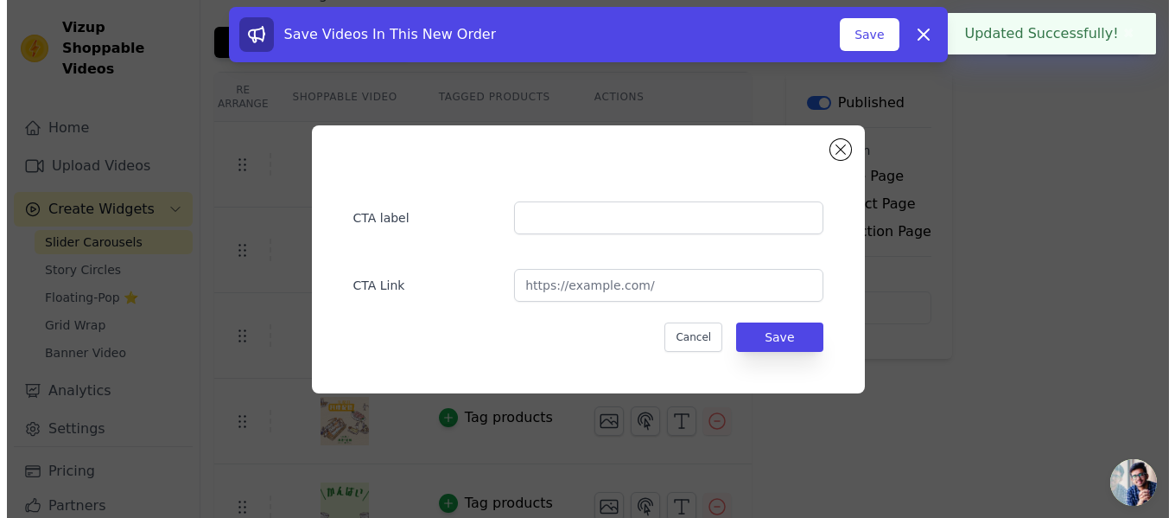
scroll to position [0, 0]
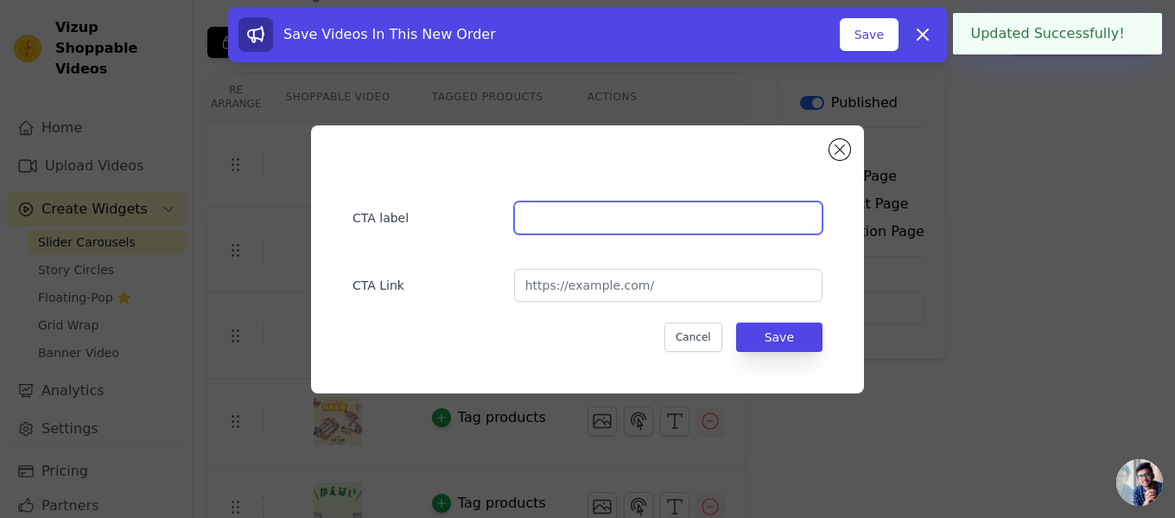
click at [644, 223] on input "text" at bounding box center [668, 217] width 309 height 33
paste input "獺祭 Dassai"
type input "獺祭 Dassai"
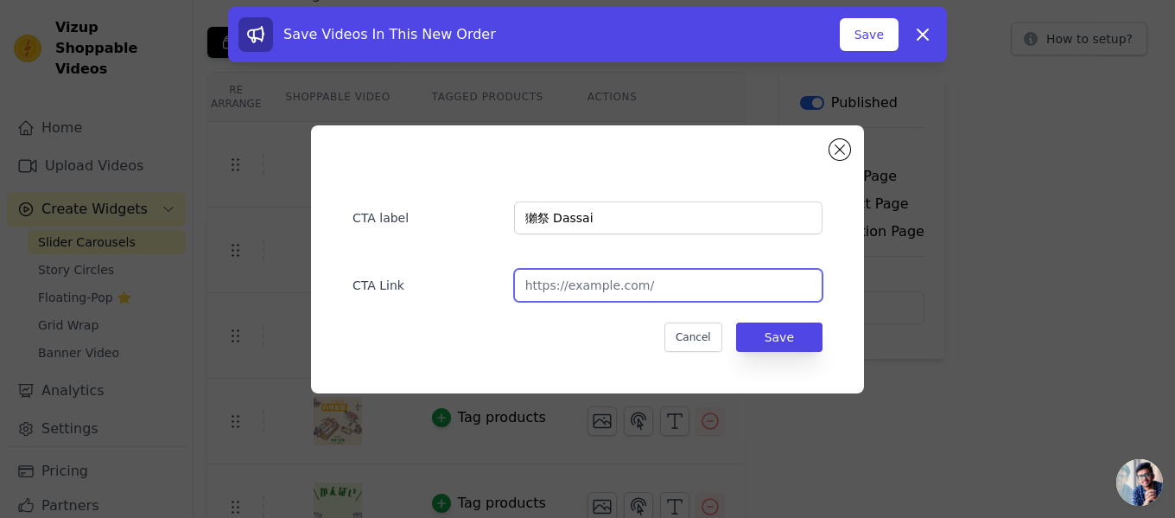
click at [681, 286] on input "url" at bounding box center [668, 285] width 309 height 33
paste input "https://www.sfaltd.com.hk/zh/collections/dassai"
type input "https://www.sfaltd.com.hk/zh/collections/dassai"
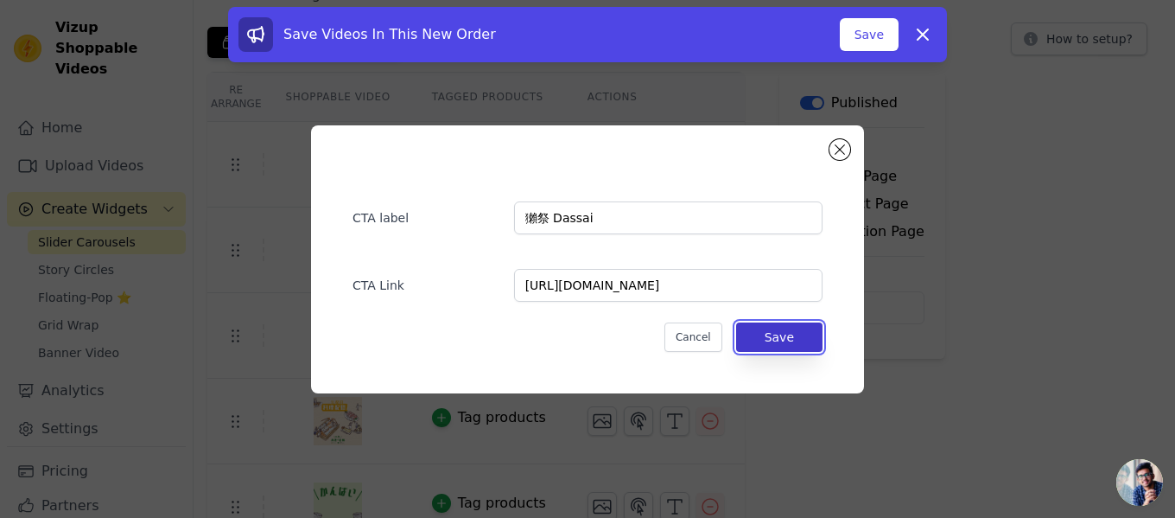
click at [807, 335] on button "Save" at bounding box center [779, 336] width 86 height 29
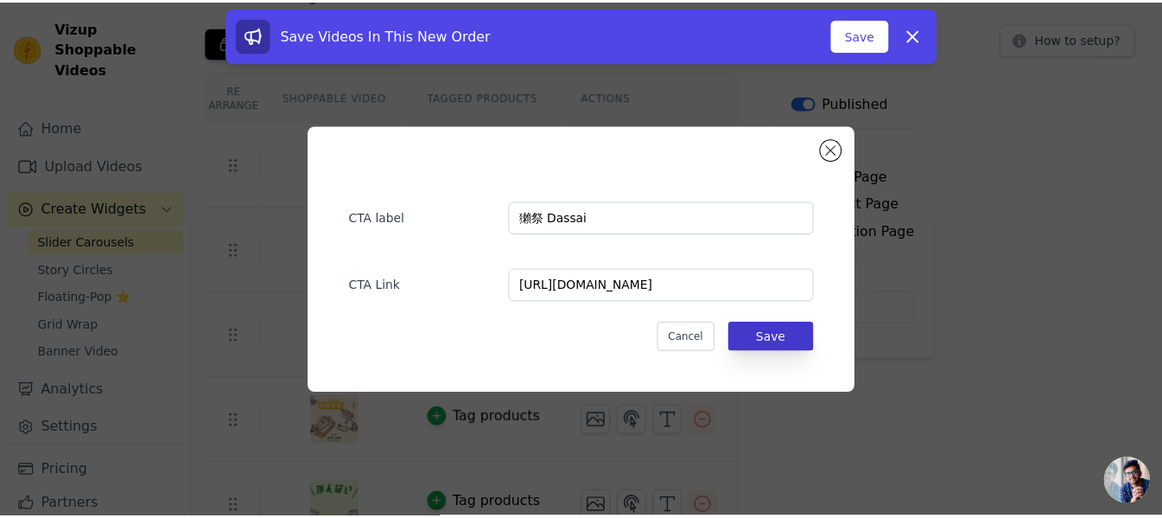
scroll to position [86, 0]
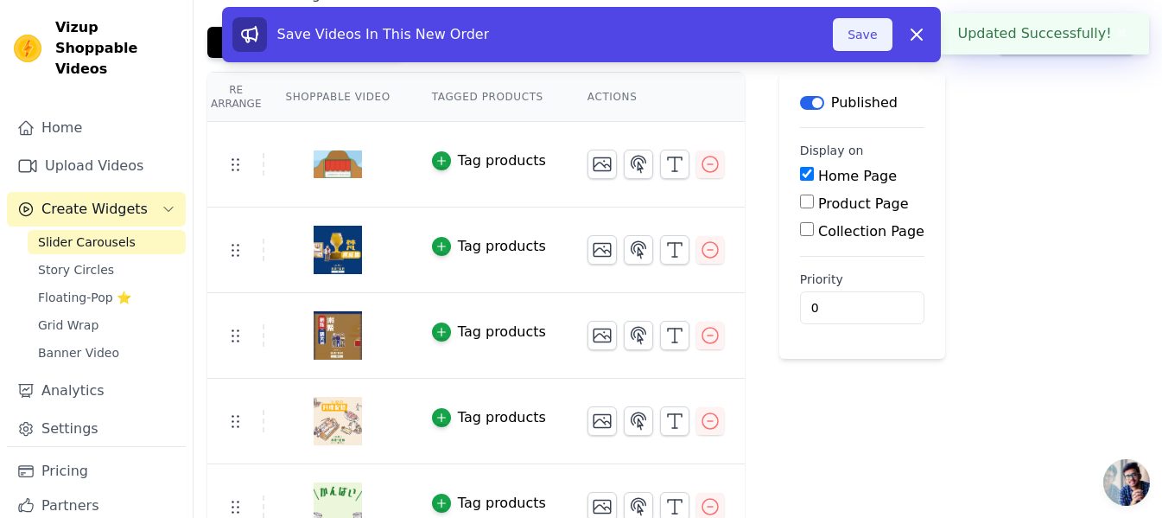
click at [867, 29] on button "Save" at bounding box center [862, 34] width 59 height 33
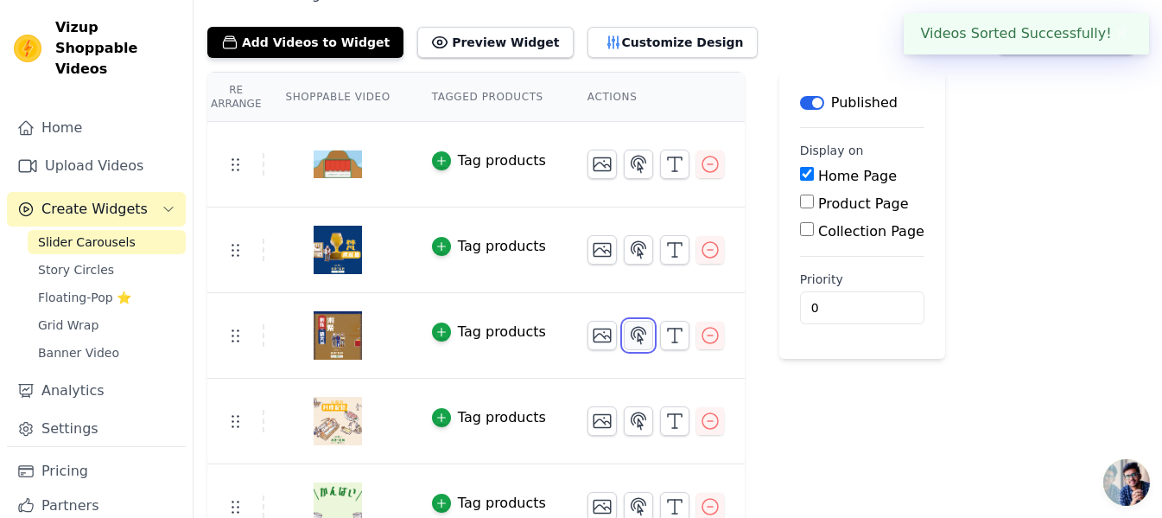
click at [628, 338] on icon "button" at bounding box center [638, 335] width 21 height 21
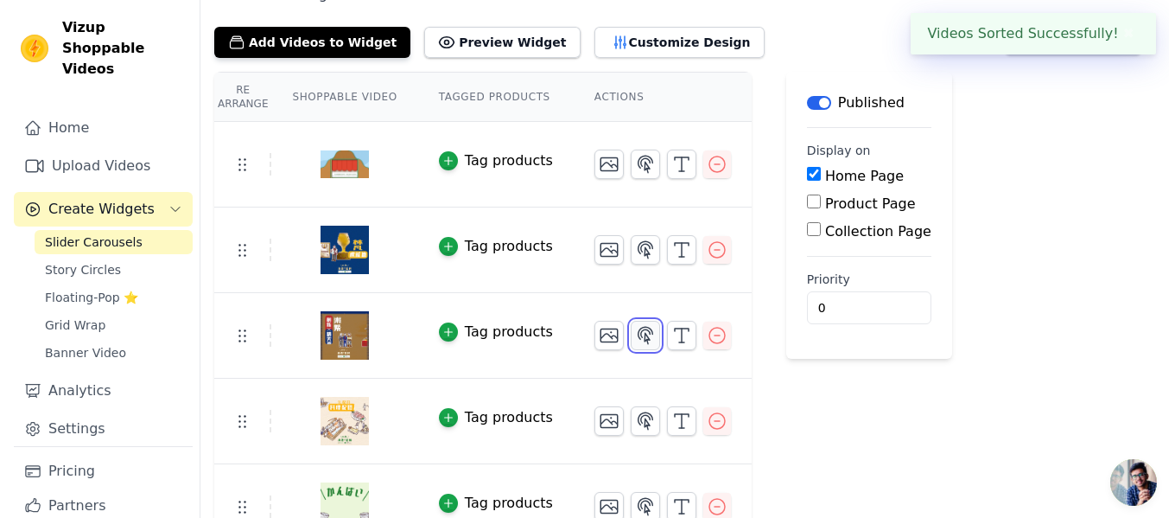
scroll to position [0, 0]
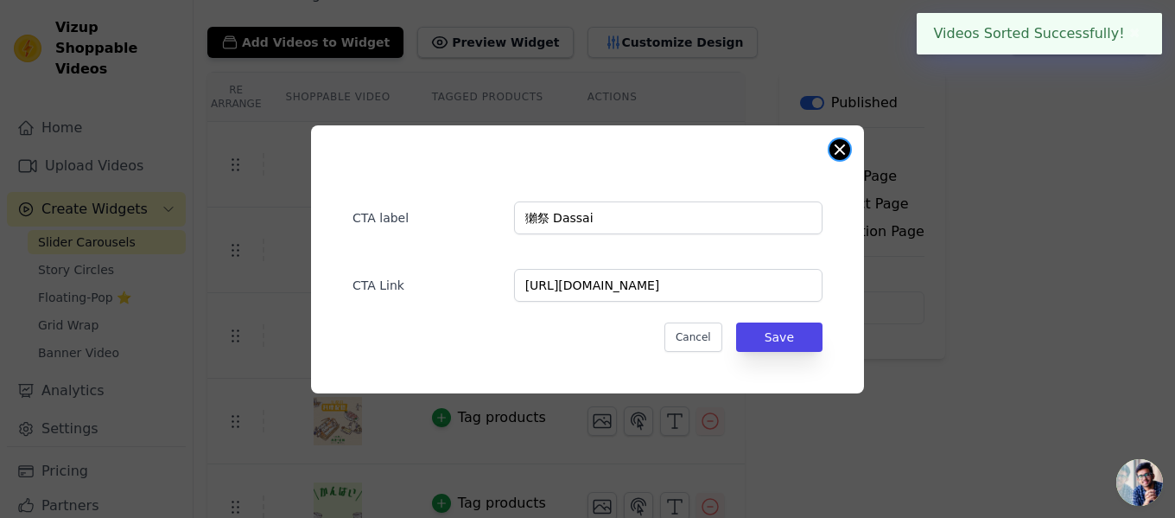
click at [842, 145] on button "Close modal" at bounding box center [840, 149] width 21 height 21
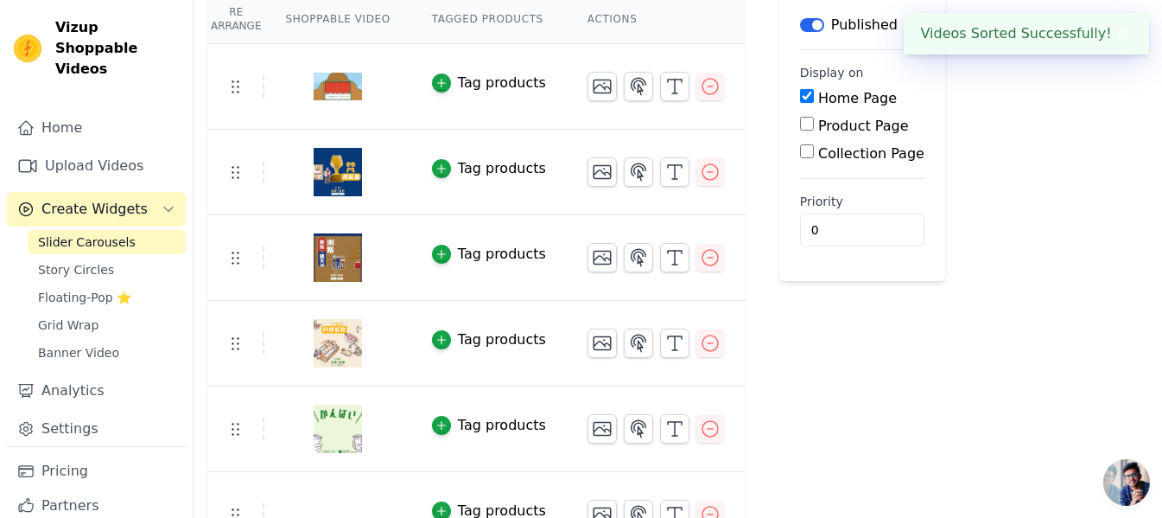
scroll to position [259, 0]
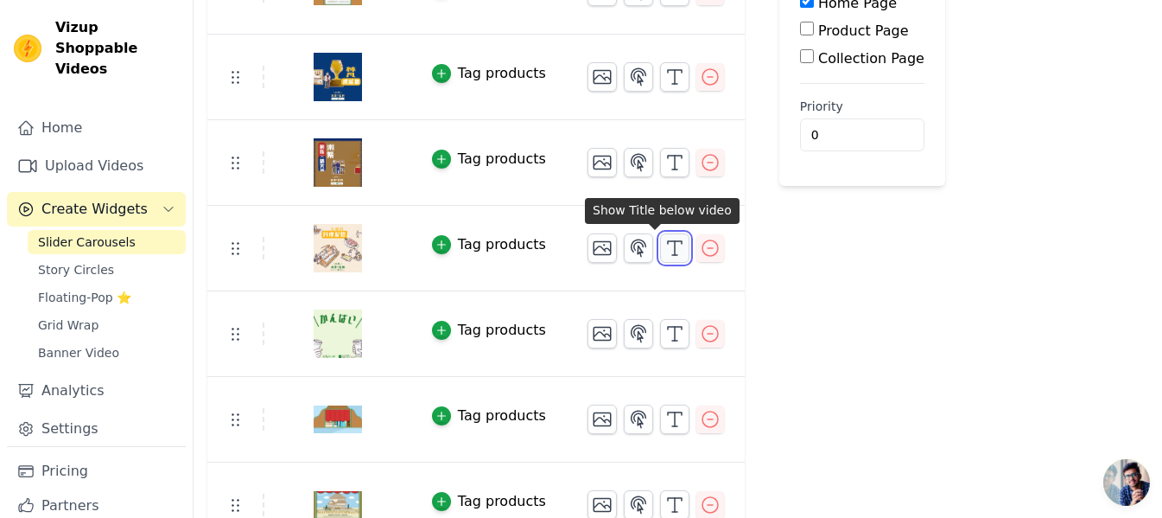
click at [672, 255] on line "button" at bounding box center [674, 255] width 5 height 0
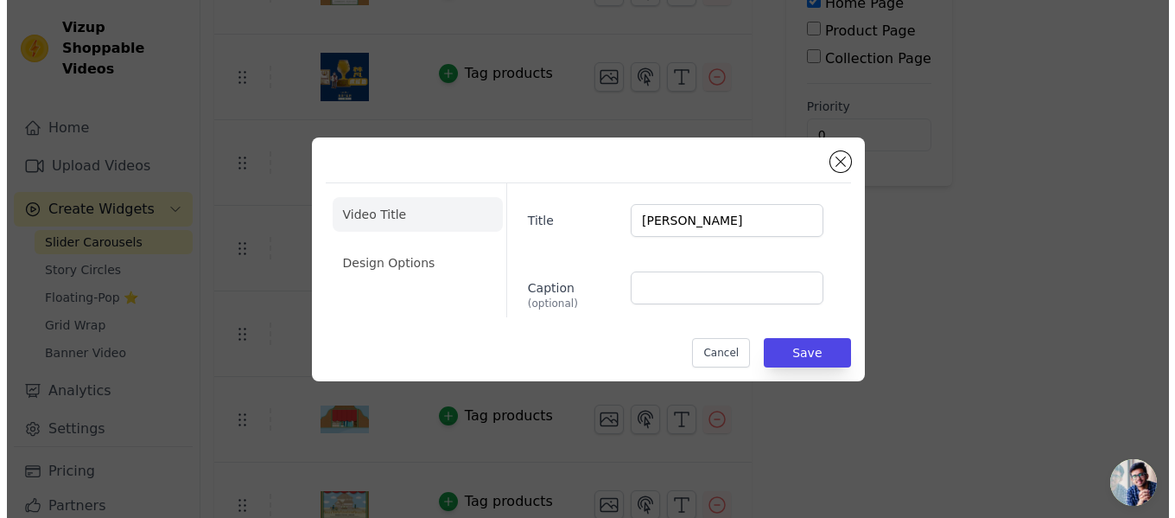
scroll to position [0, 0]
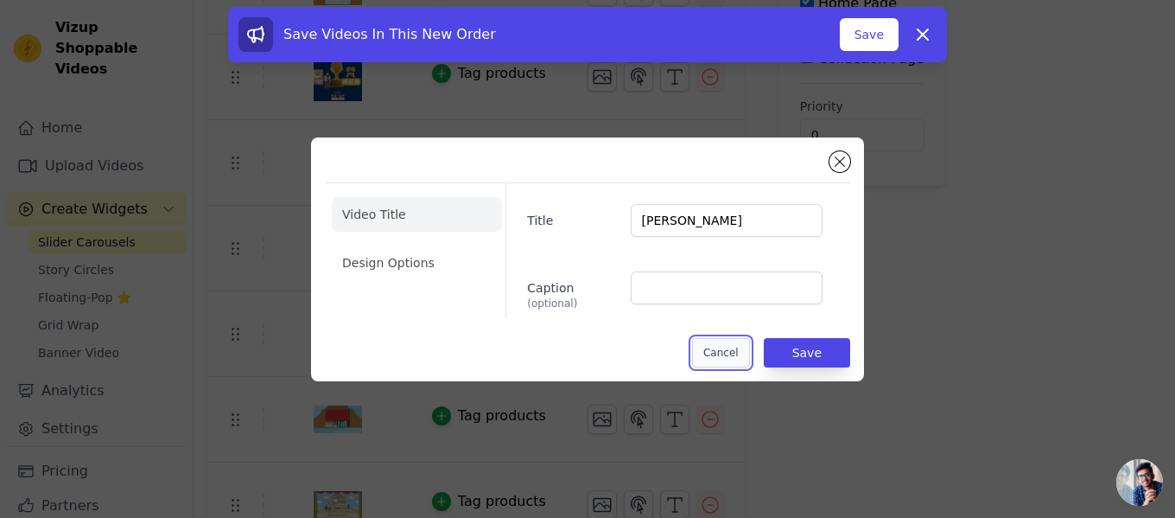
click at [729, 353] on button "Cancel" at bounding box center [721, 352] width 58 height 29
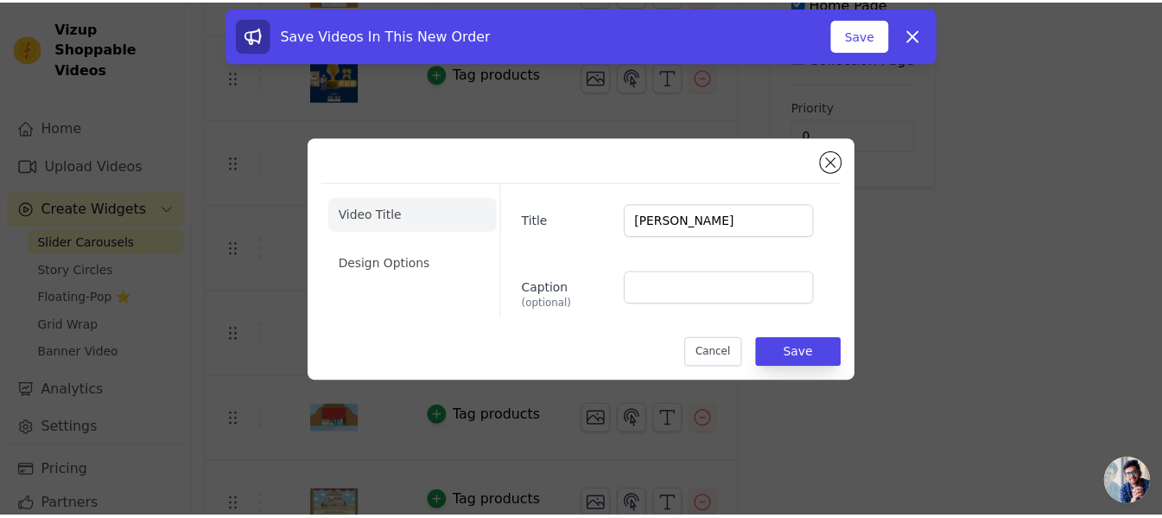
scroll to position [259, 0]
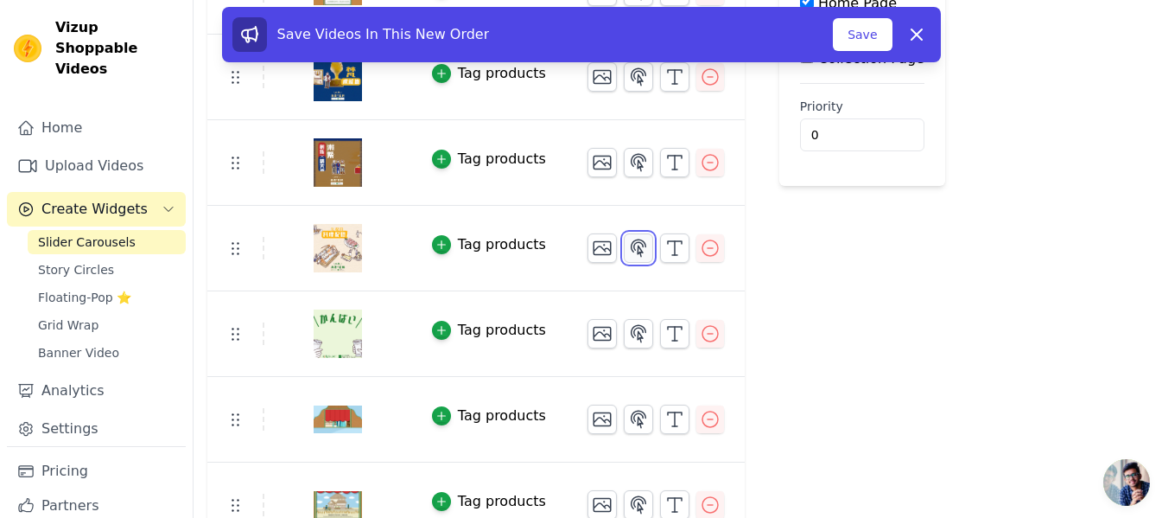
click at [628, 253] on icon "button" at bounding box center [638, 248] width 21 height 21
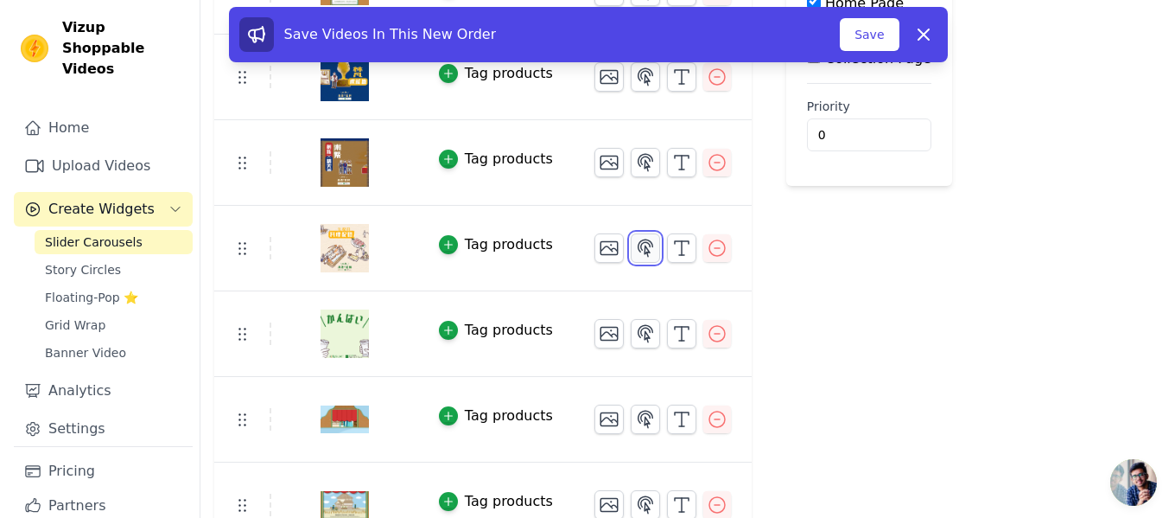
scroll to position [0, 0]
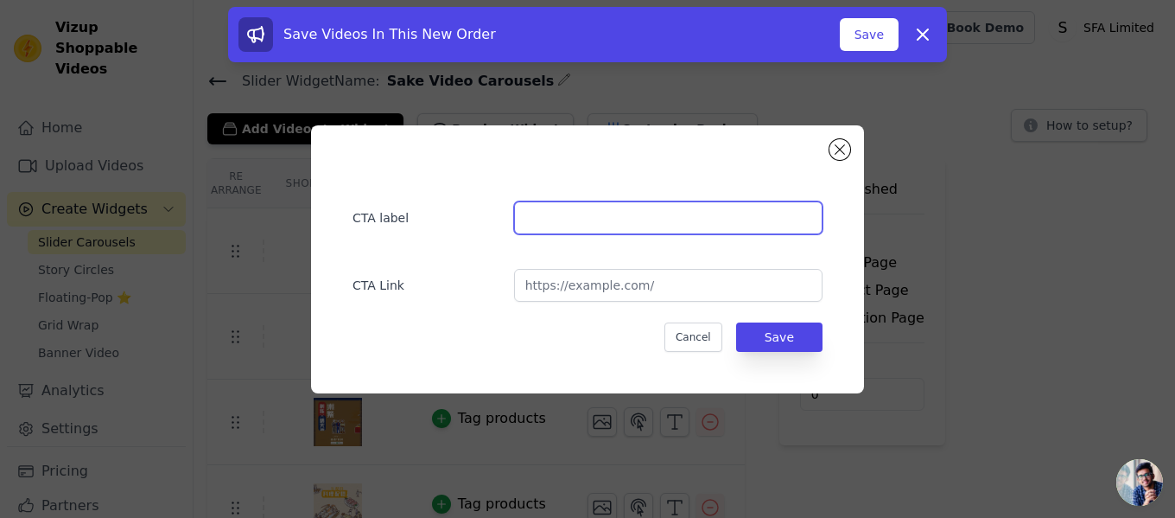
click at [647, 218] on input "text" at bounding box center [668, 217] width 309 height 33
paste input "[PERSON_NAME]"
type input "[PERSON_NAME]"
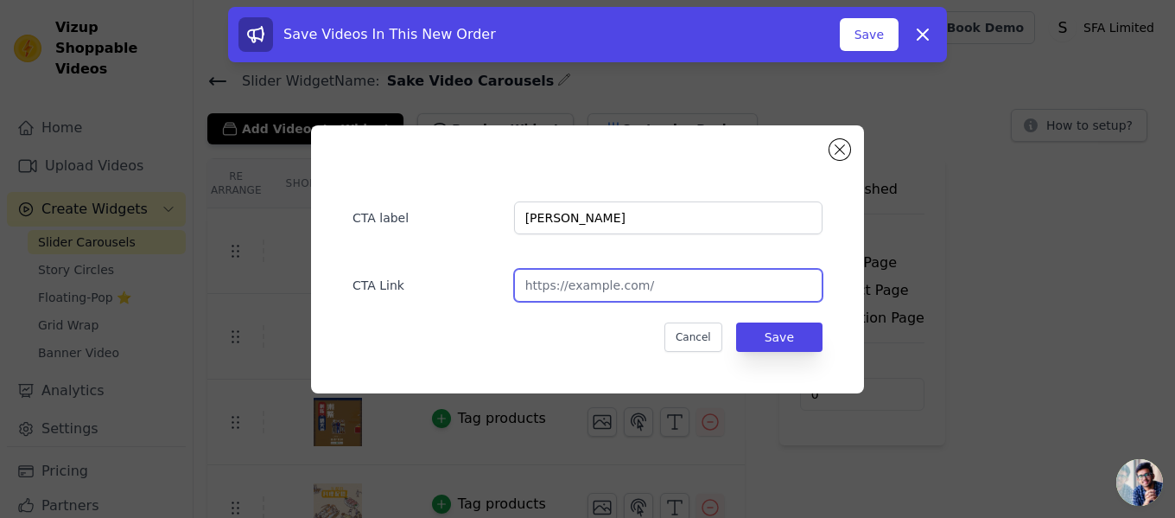
click at [717, 280] on input "url" at bounding box center [668, 285] width 309 height 33
paste input "https://www.sfaltd.com.hk/zh/collections/kubota"
type input "https://www.sfaltd.com.hk/zh/collections/kubota"
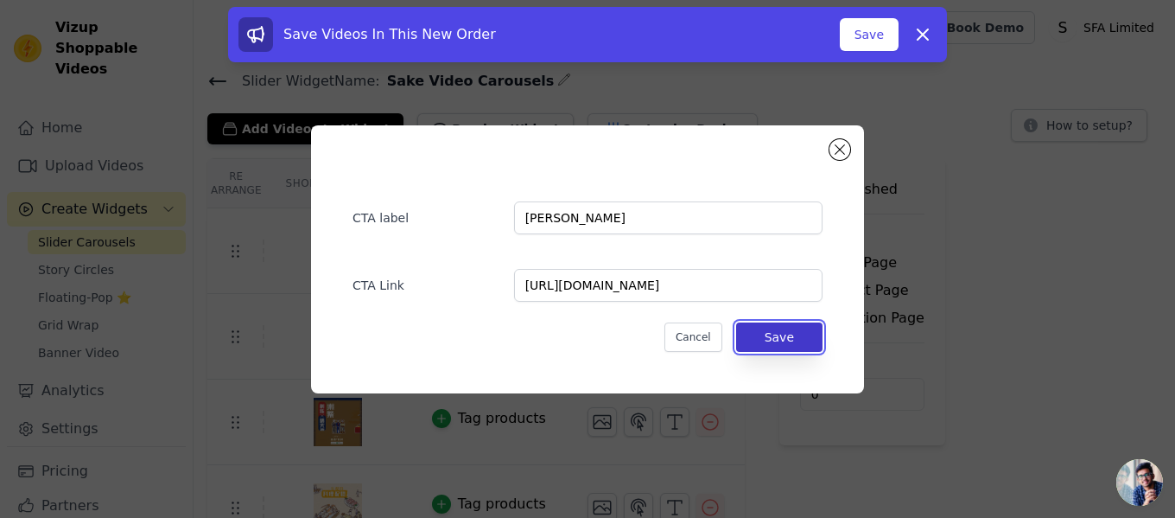
click at [790, 327] on button "Save" at bounding box center [779, 336] width 86 height 29
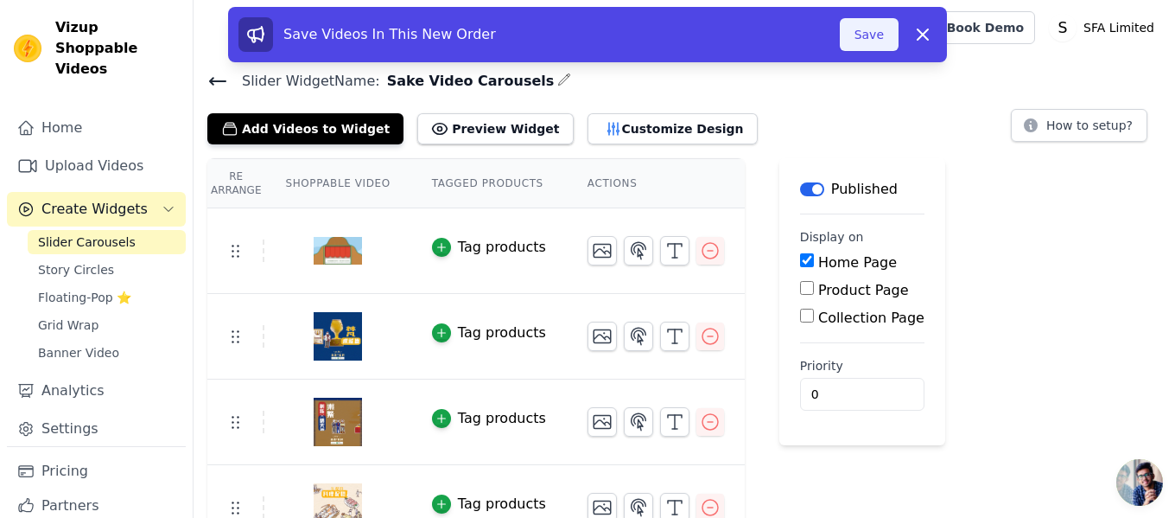
click at [870, 35] on button "Save" at bounding box center [869, 34] width 59 height 33
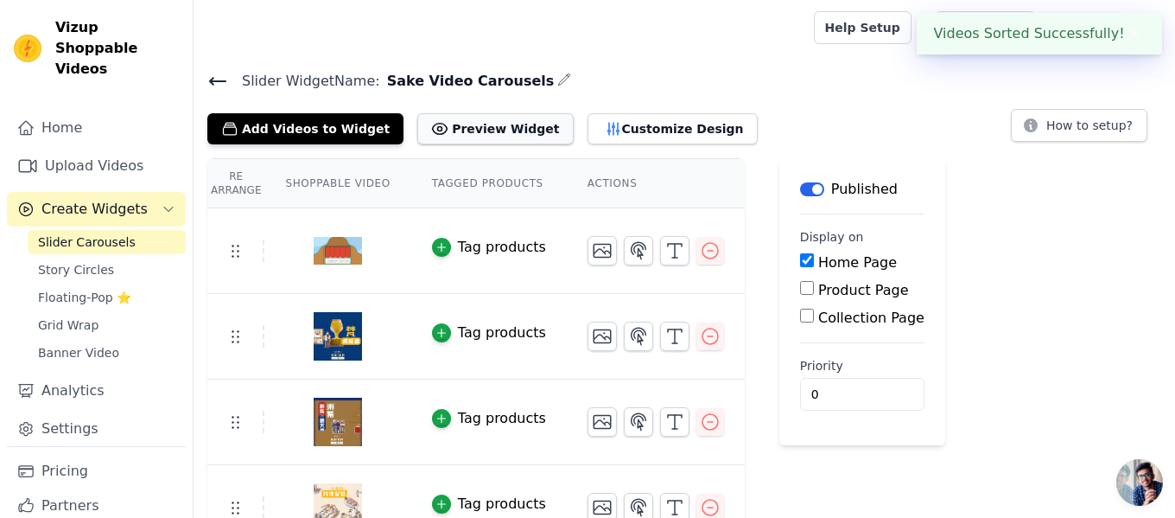
click at [474, 129] on button "Preview Widget" at bounding box center [495, 128] width 156 height 31
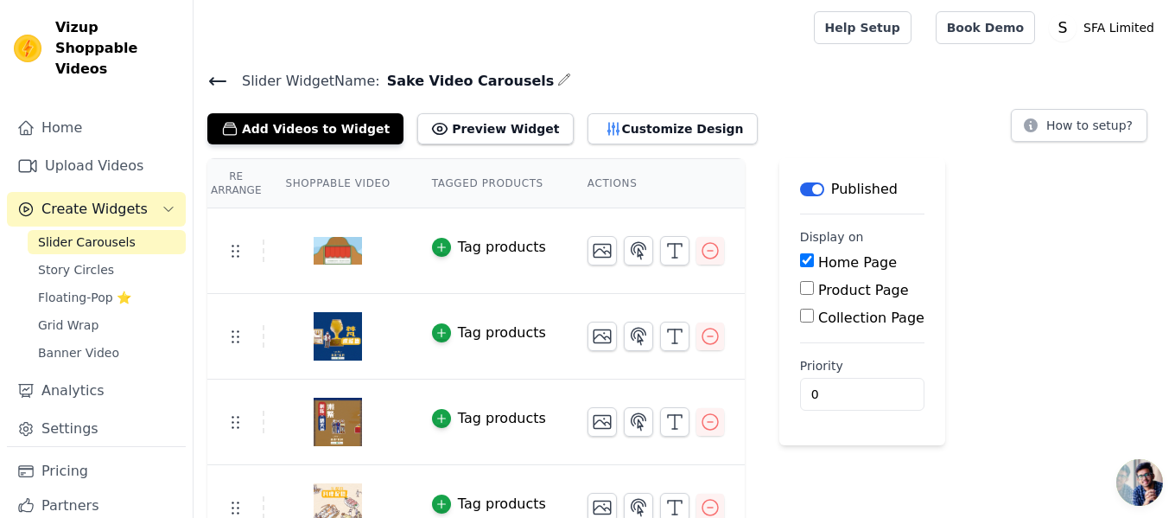
click at [742, 424] on div "Re Arrange Shoppable Video Tagged Products Actions Tag products Tag products Ta…" at bounding box center [685, 482] width 982 height 649
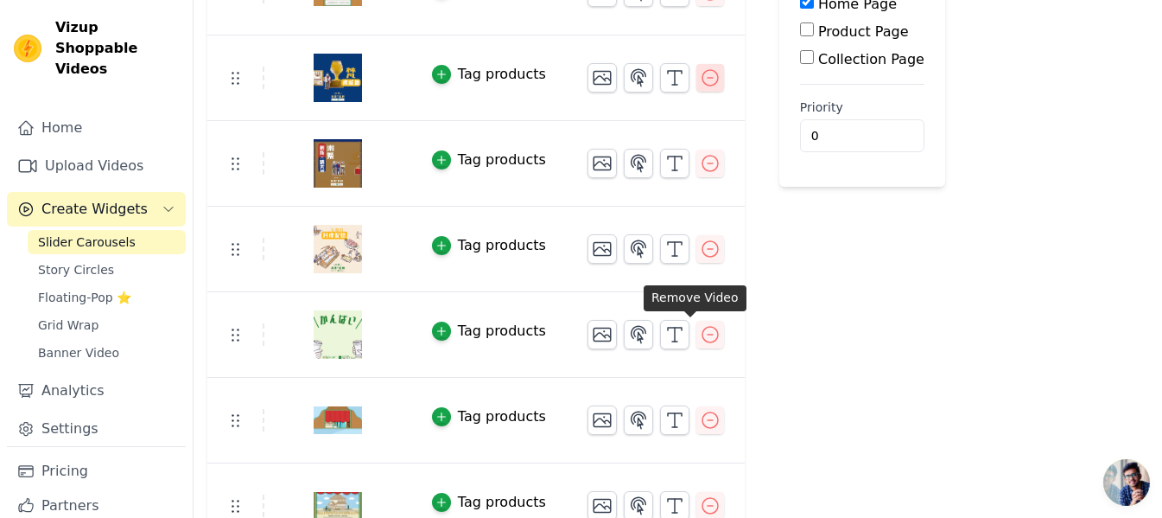
scroll to position [259, 0]
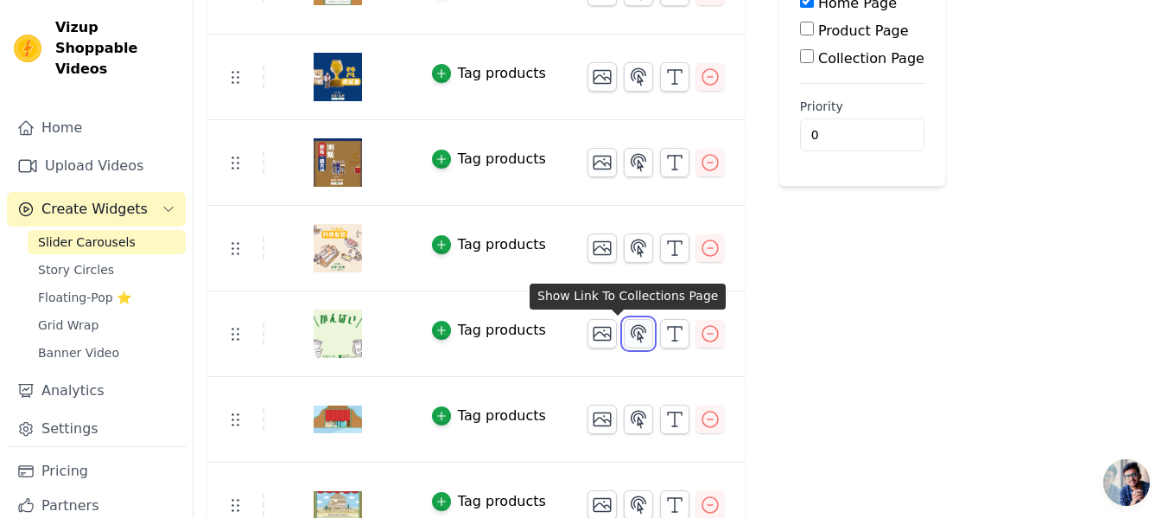
click at [628, 330] on icon "button" at bounding box center [638, 333] width 21 height 21
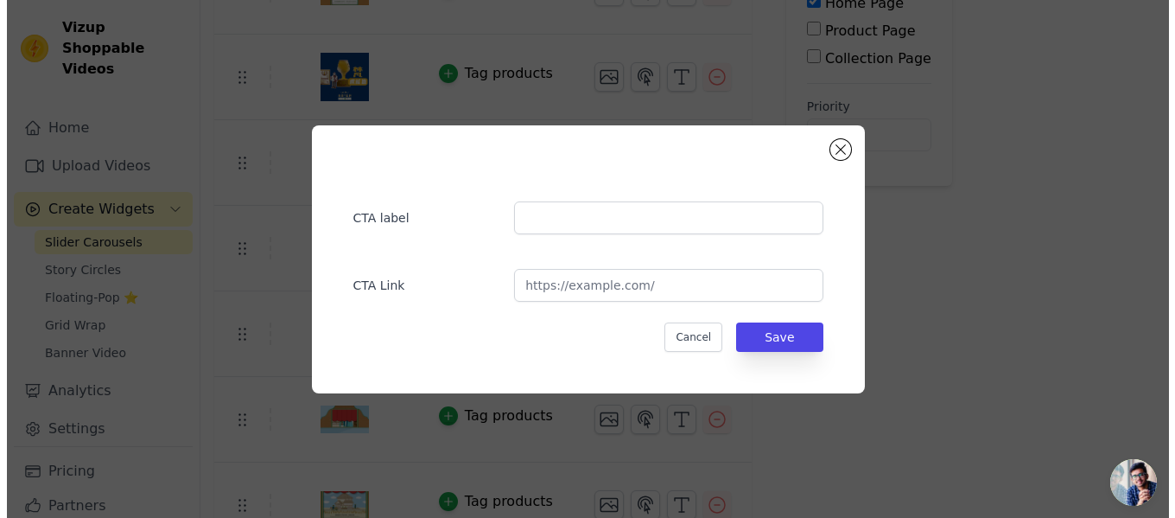
scroll to position [0, 0]
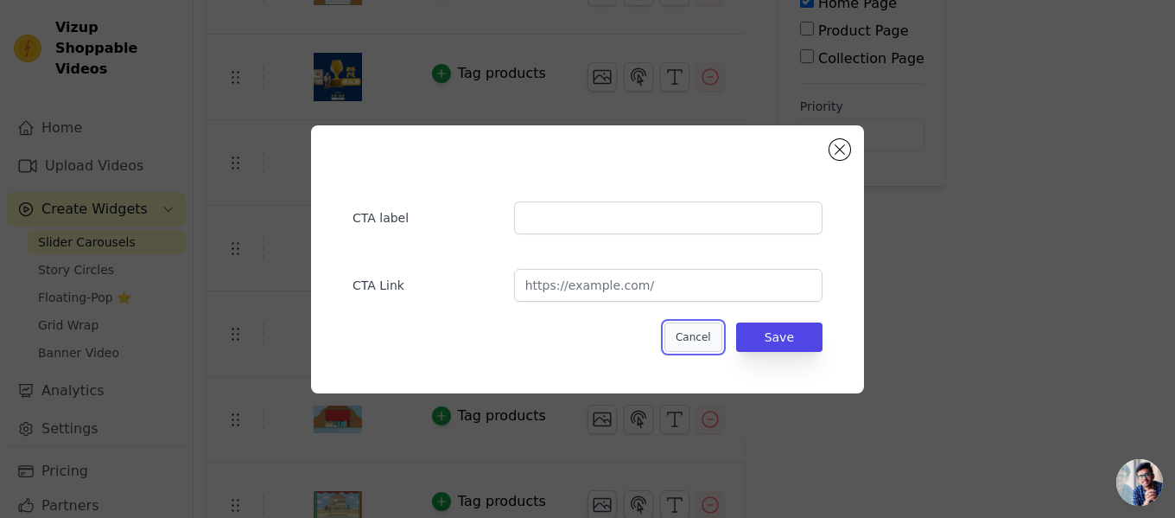
click at [701, 334] on button "Cancel" at bounding box center [694, 336] width 58 height 29
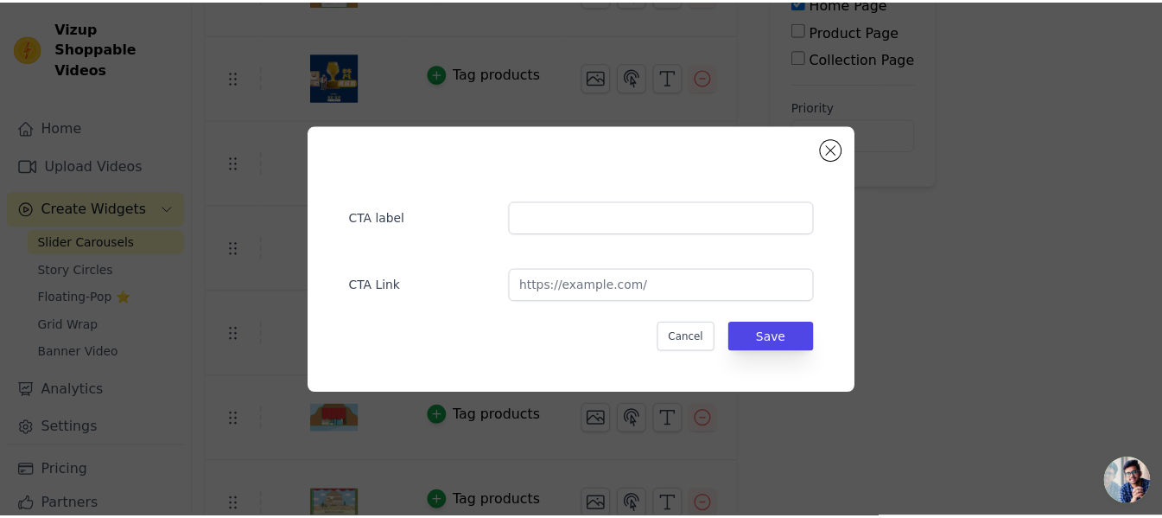
scroll to position [259, 0]
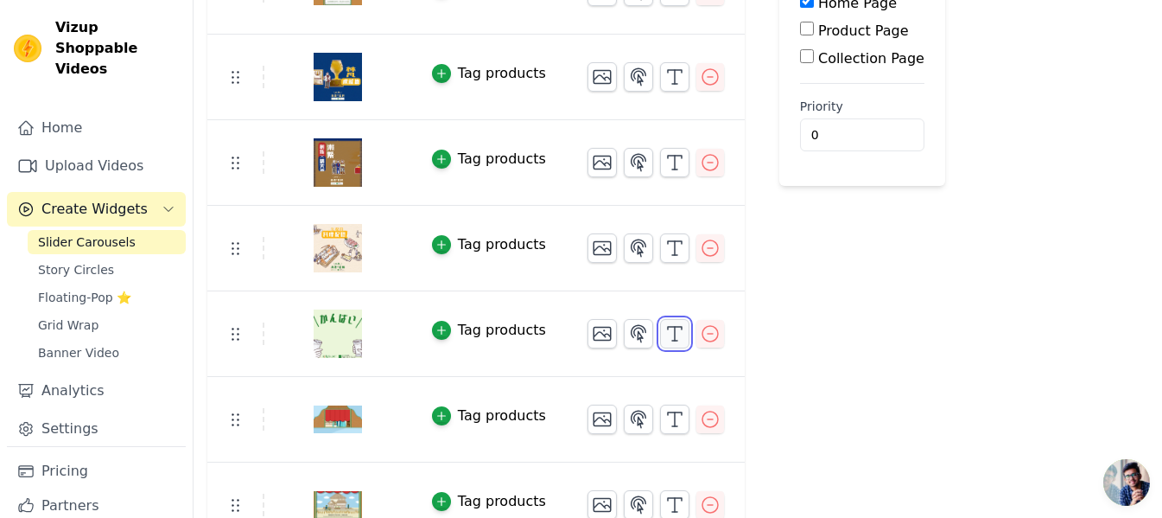
click at [660, 332] on button "button" at bounding box center [674, 333] width 29 height 29
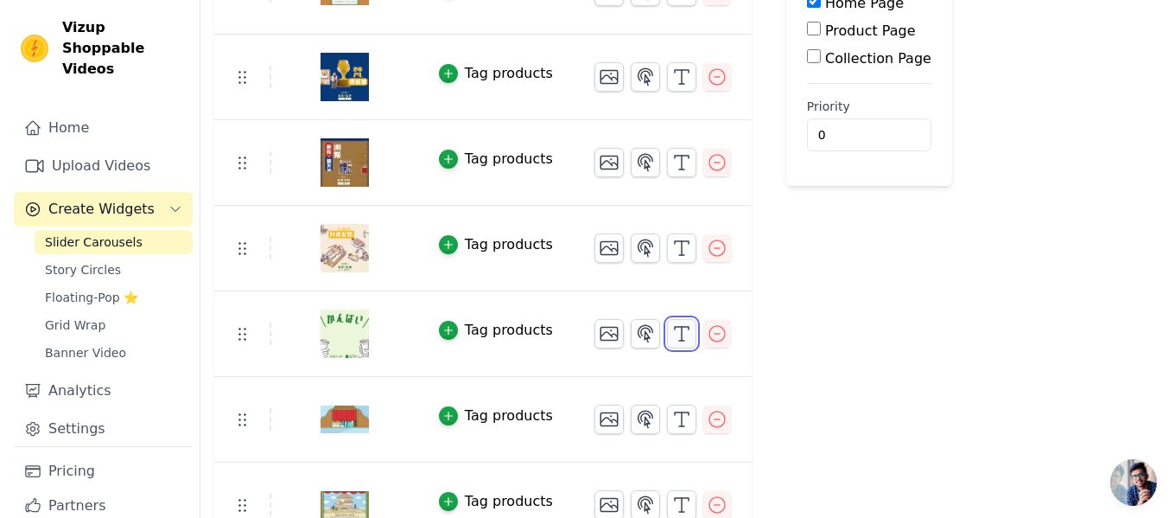
scroll to position [0, 0]
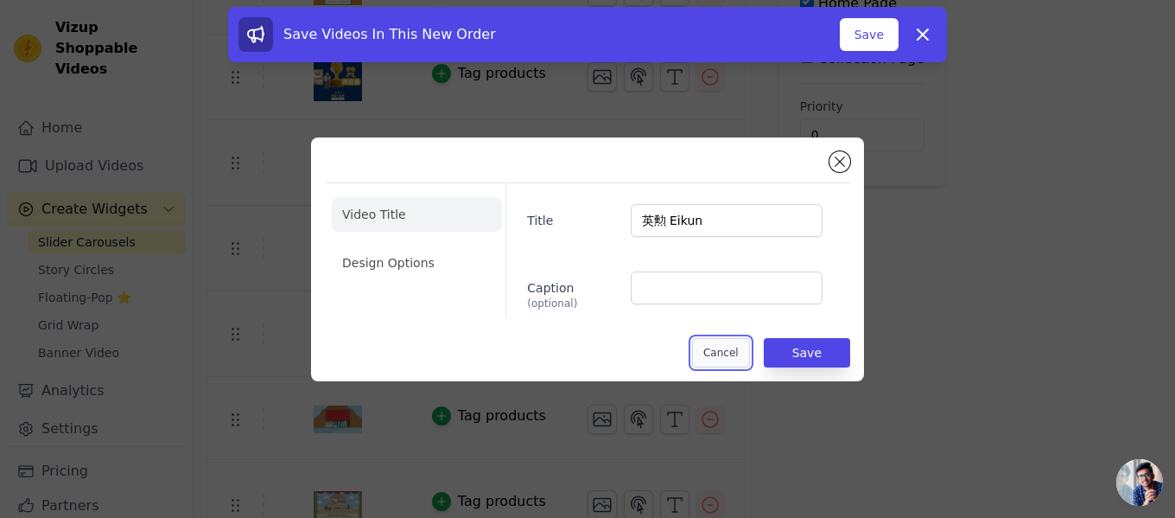
click at [717, 360] on button "Cancel" at bounding box center [721, 352] width 58 height 29
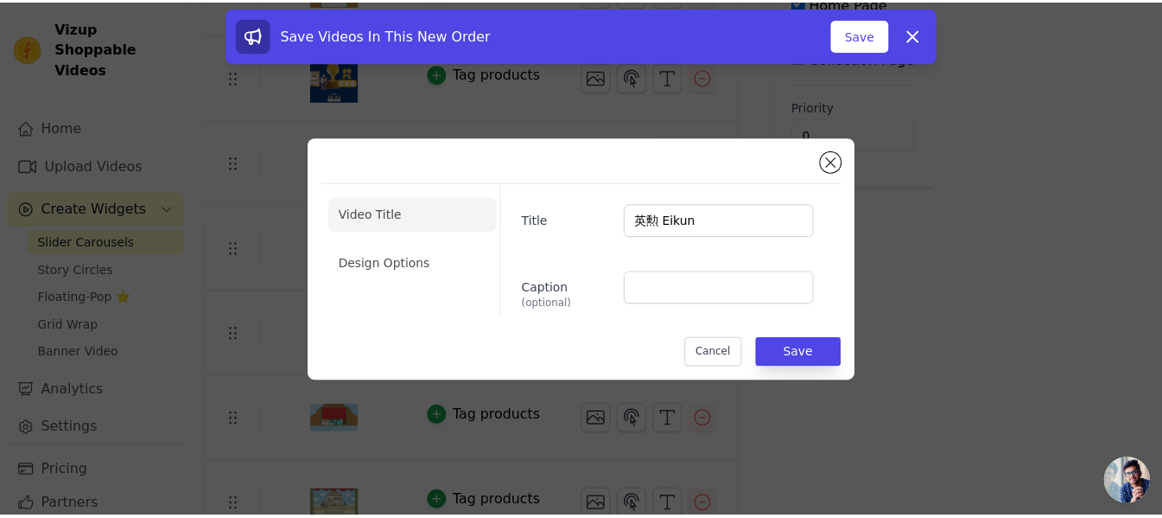
scroll to position [259, 0]
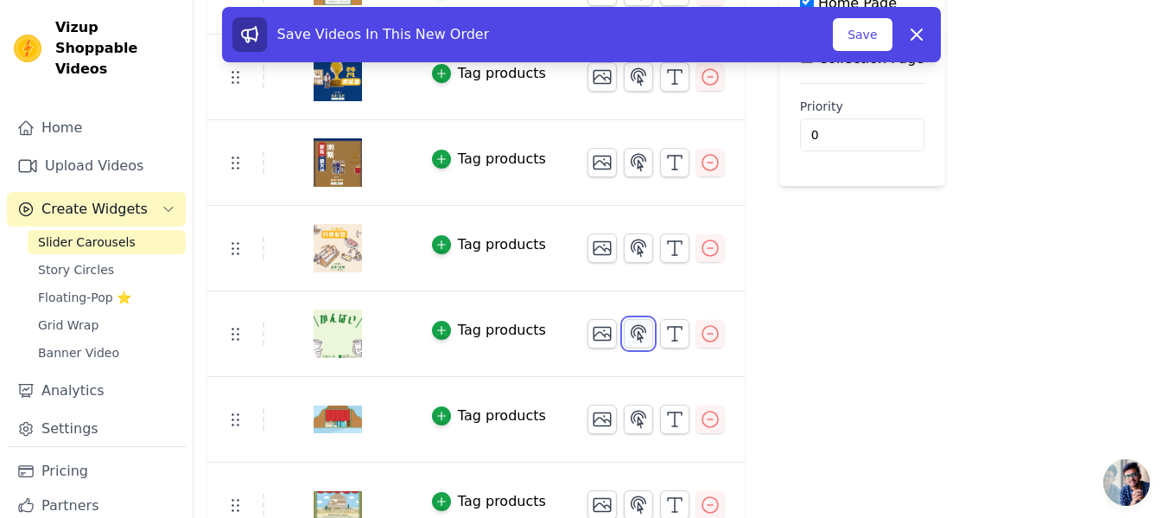
click at [628, 333] on icon "button" at bounding box center [638, 333] width 21 height 21
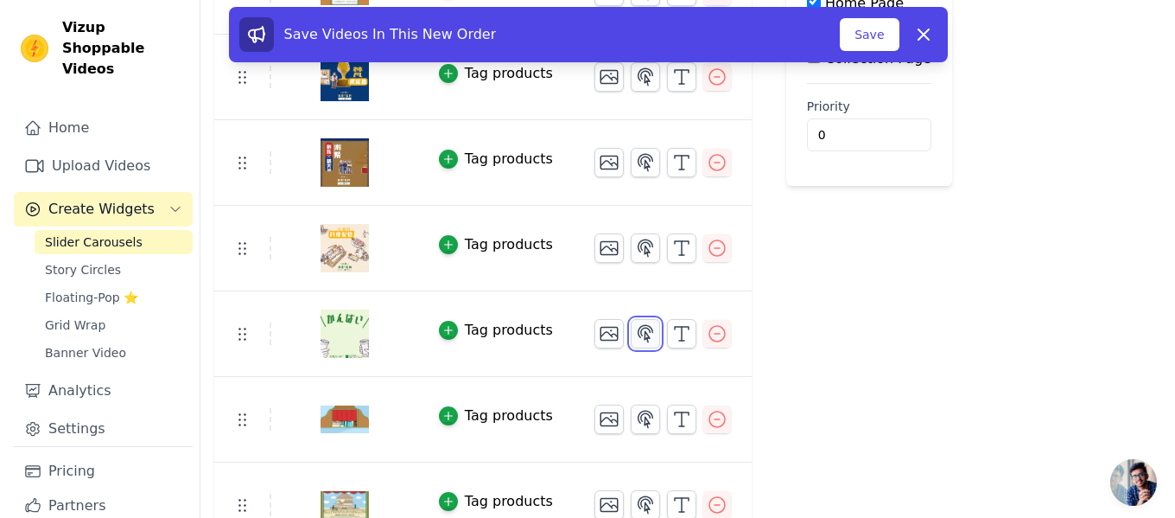
scroll to position [0, 0]
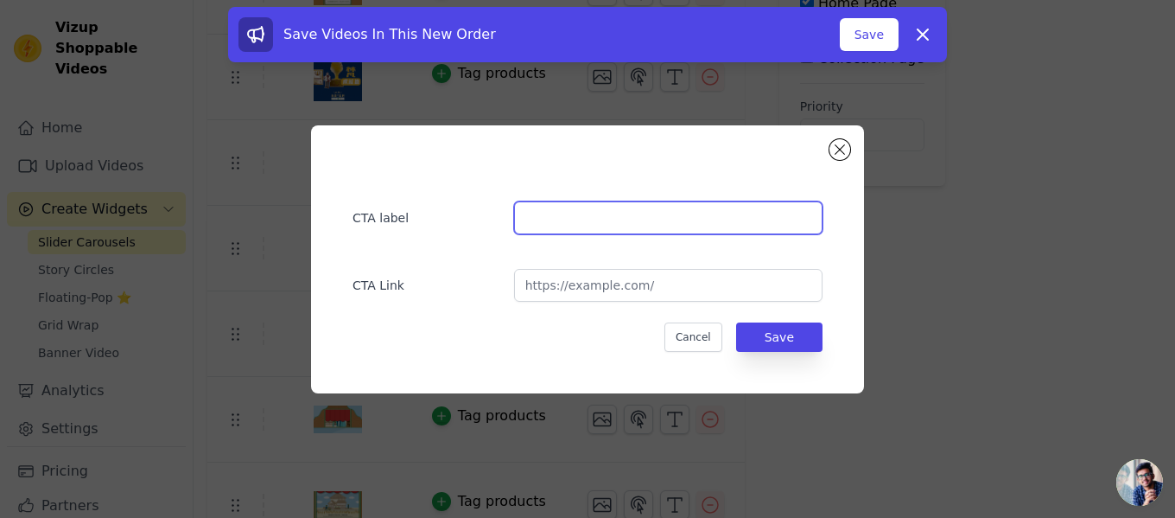
click at [623, 220] on input "text" at bounding box center [668, 217] width 309 height 33
paste input "英勲 Eikun"
type input "英勲 Eikun"
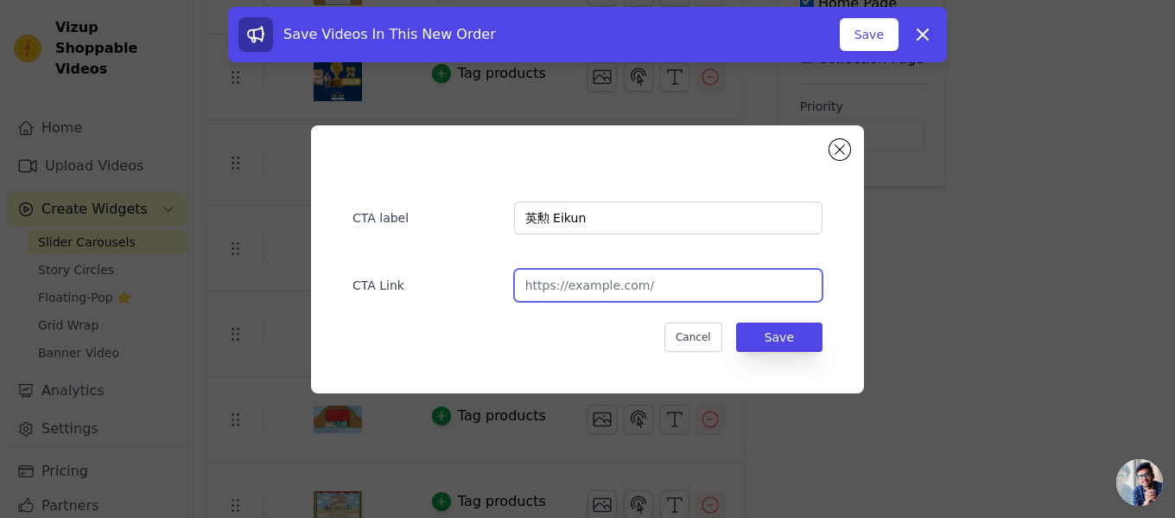
click at [656, 279] on input "url" at bounding box center [668, 285] width 309 height 33
paste input "[URL][DOMAIN_NAME][PERSON_NAME]"
type input "[URL][DOMAIN_NAME][PERSON_NAME]"
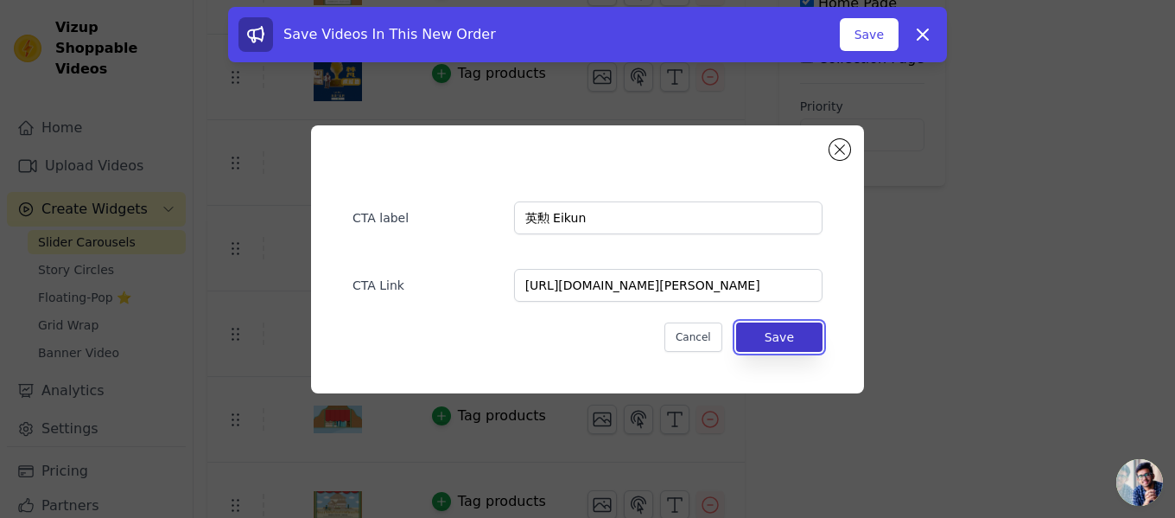
click at [798, 334] on button "Save" at bounding box center [779, 336] width 86 height 29
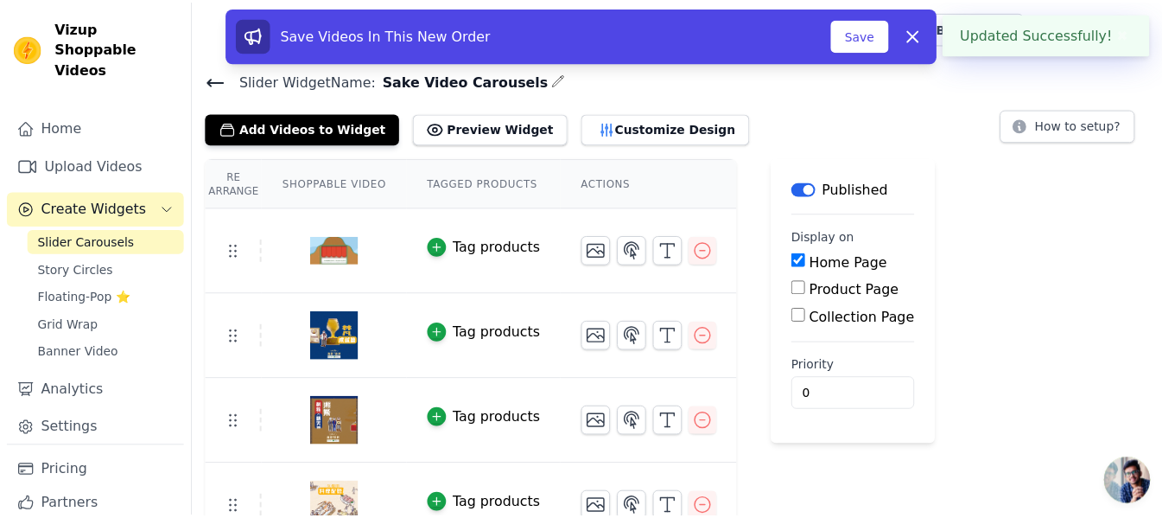
scroll to position [259, 0]
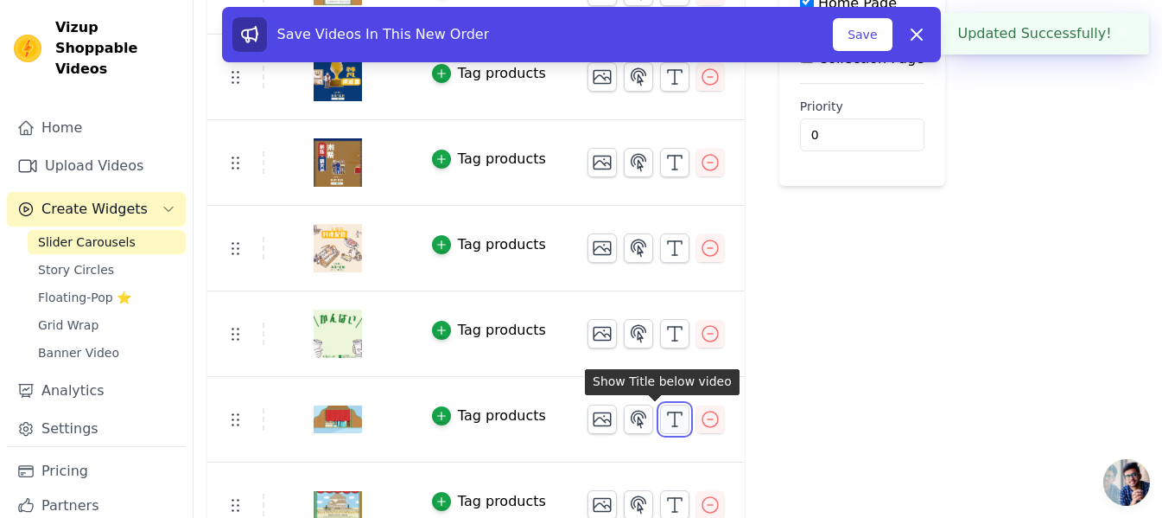
click at [665, 413] on icon "button" at bounding box center [675, 419] width 21 height 21
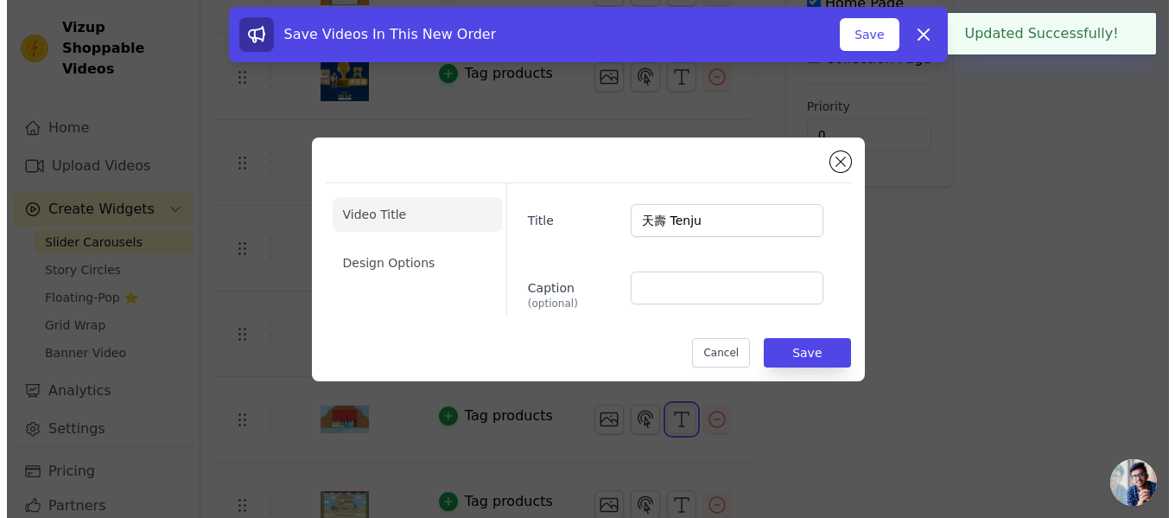
scroll to position [0, 0]
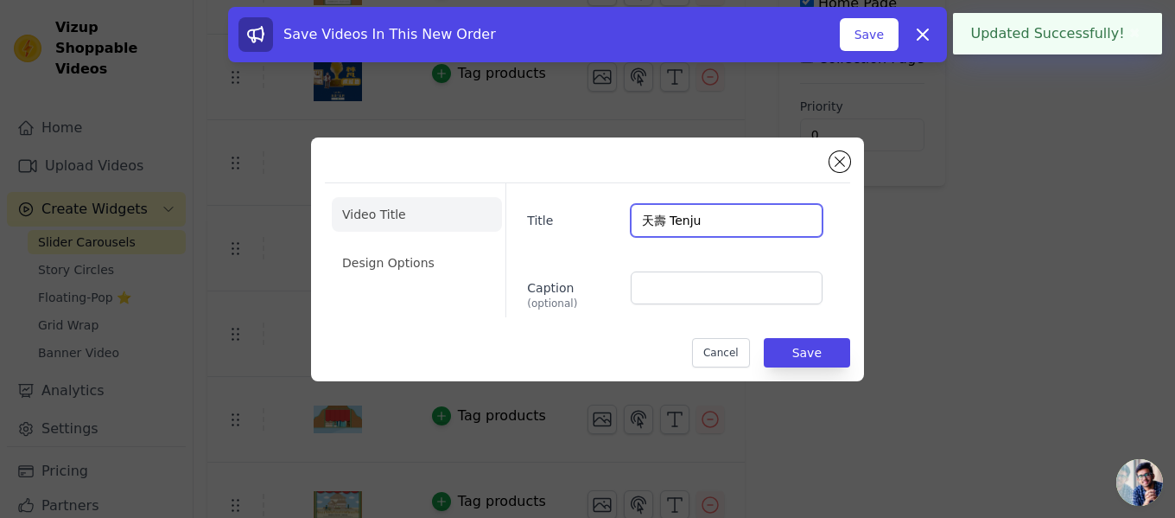
click at [697, 223] on input "天壽 Tenju" at bounding box center [727, 220] width 192 height 33
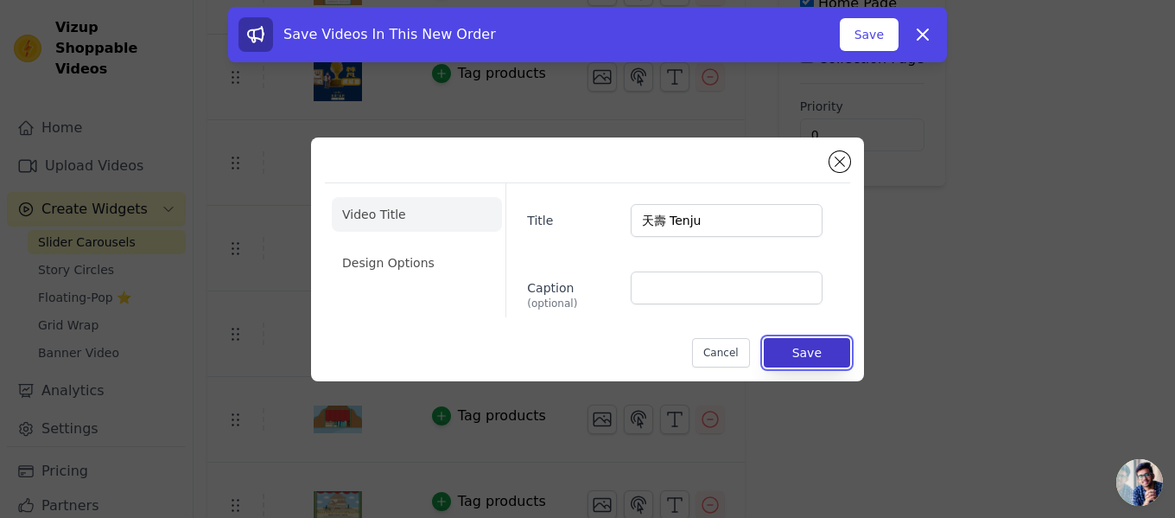
click at [827, 357] on button "Save" at bounding box center [807, 352] width 86 height 29
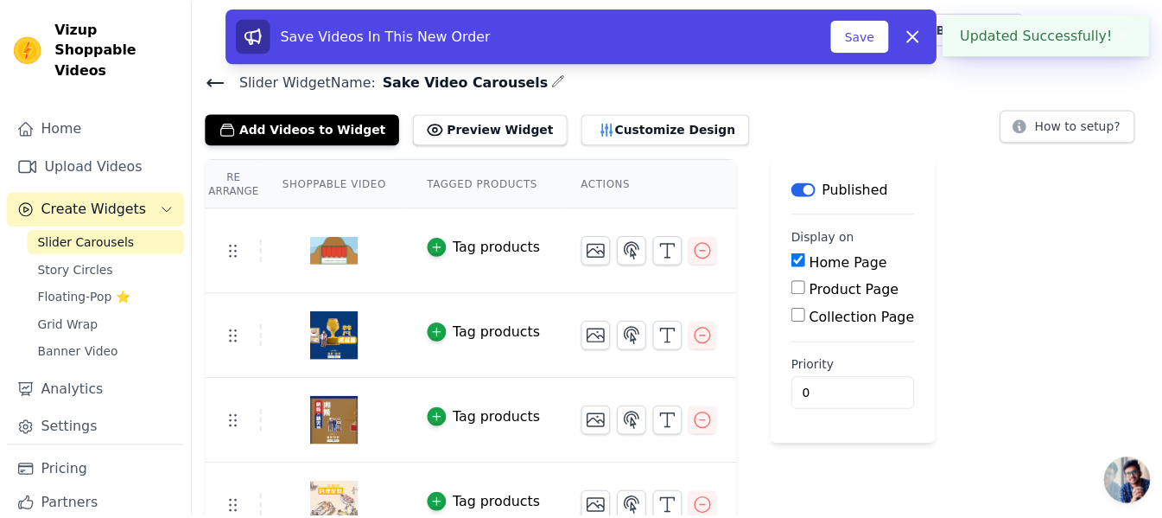
scroll to position [259, 0]
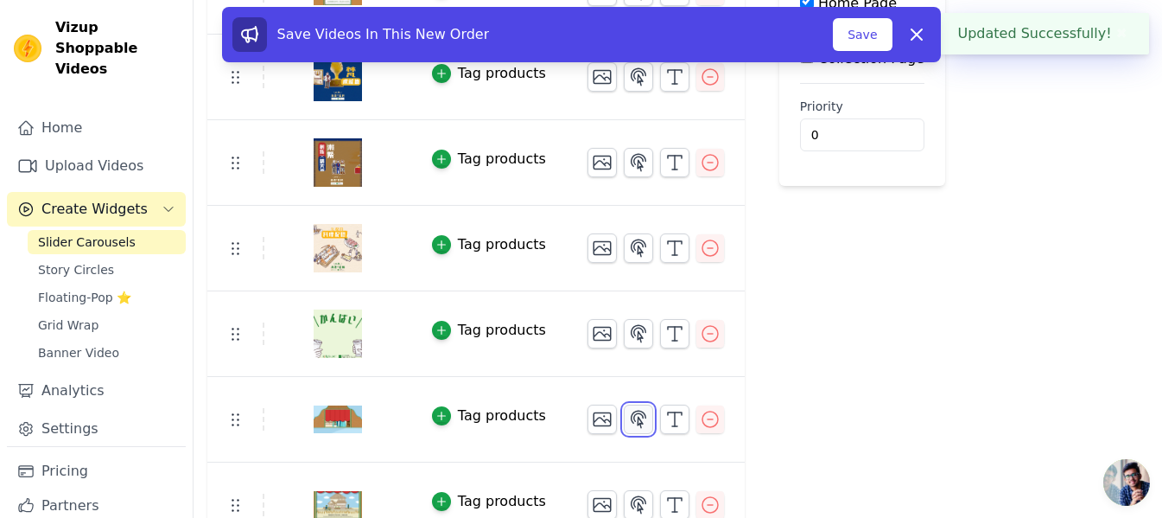
click at [632, 419] on icon "button" at bounding box center [639, 419] width 15 height 16
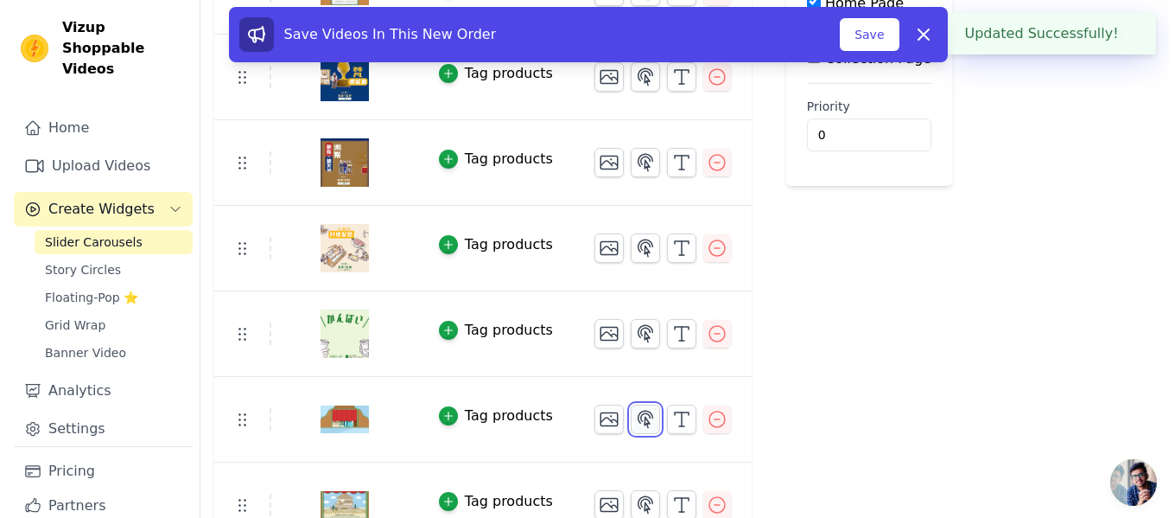
scroll to position [0, 0]
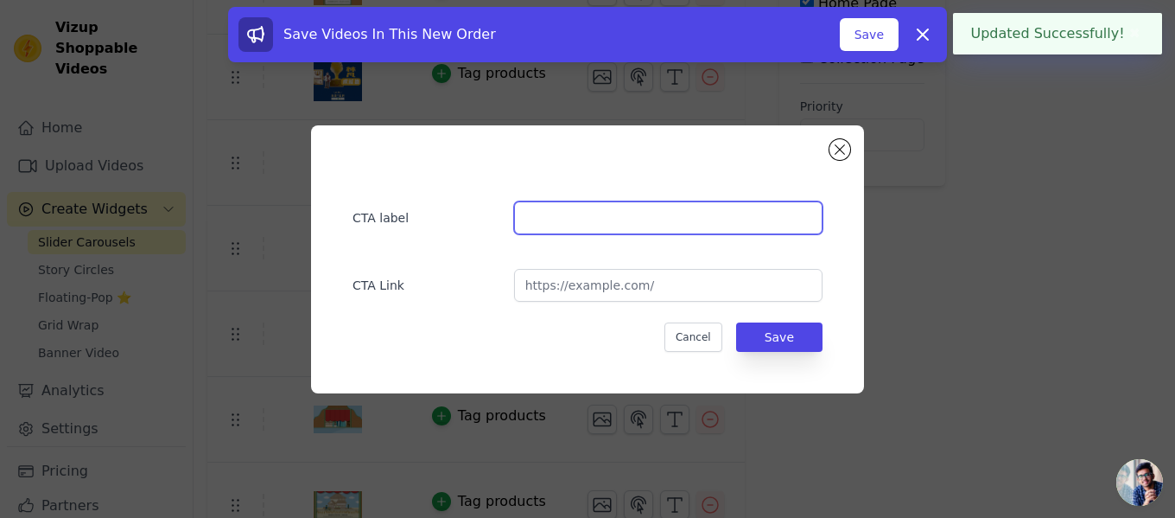
click at [703, 212] on input "text" at bounding box center [668, 217] width 309 height 33
paste input "天壽 Tenju"
type input "天壽 Tenju"
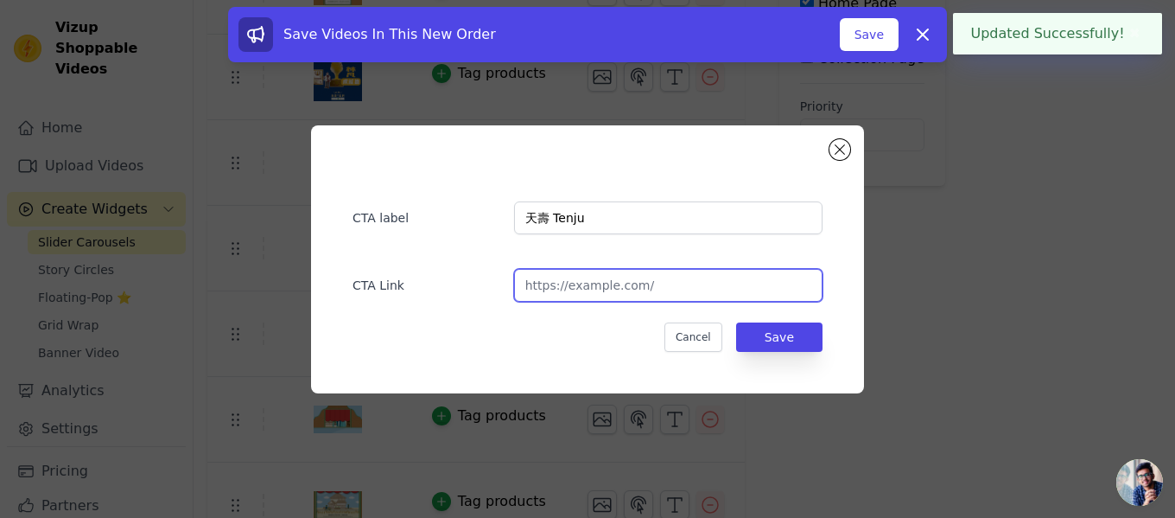
click at [575, 280] on input "url" at bounding box center [668, 285] width 309 height 33
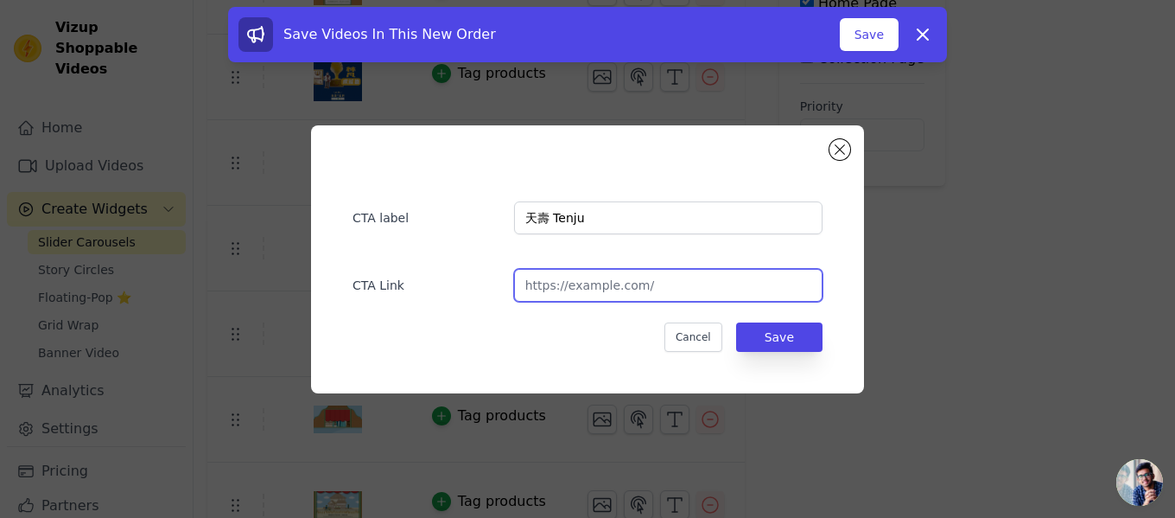
click at [691, 286] on input "url" at bounding box center [668, 285] width 309 height 33
paste input "[URL][DOMAIN_NAME]"
type input "[URL][DOMAIN_NAME]"
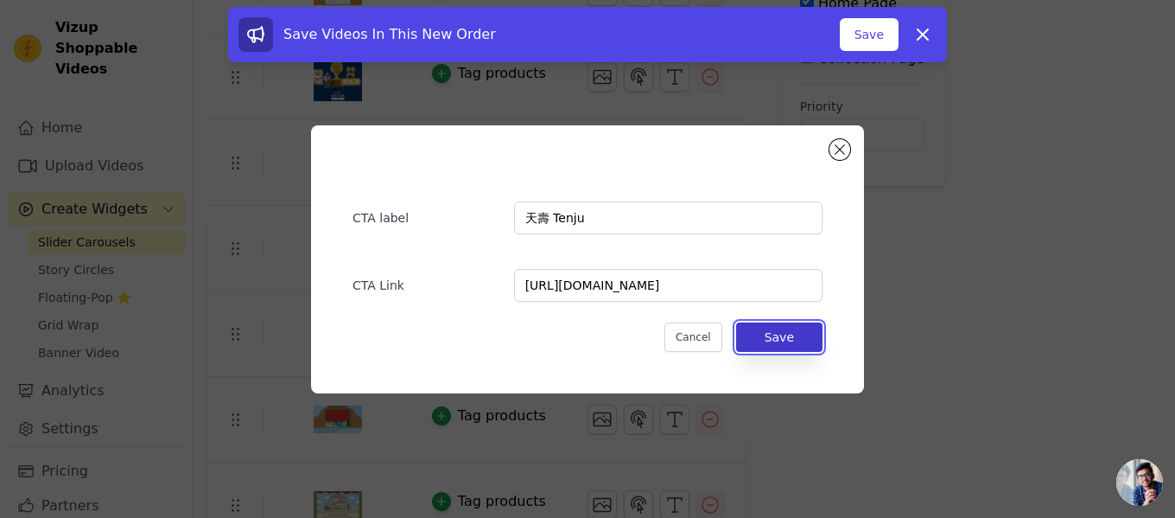
click at [786, 328] on button "Save" at bounding box center [779, 336] width 86 height 29
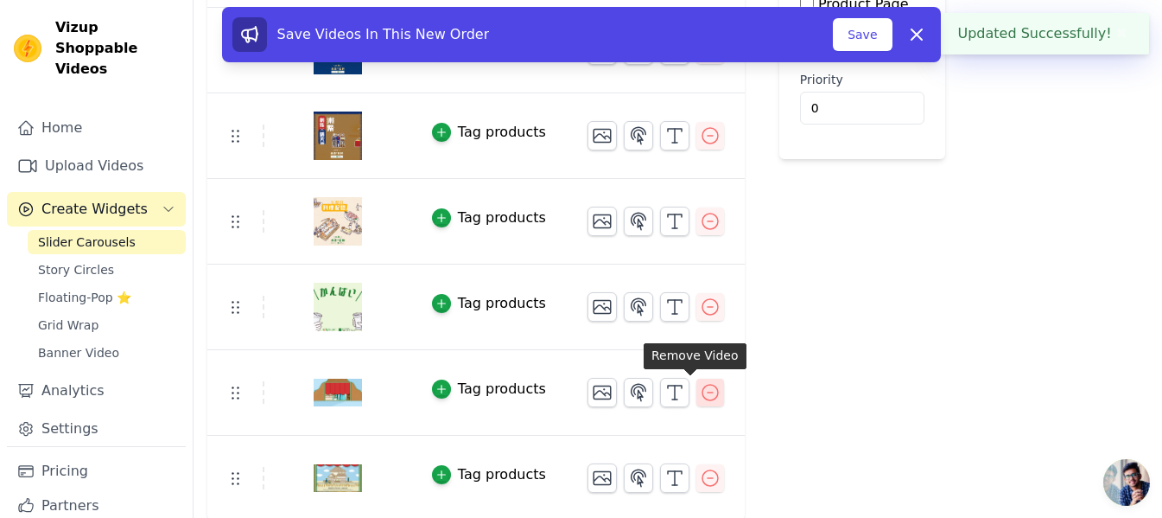
scroll to position [289, 0]
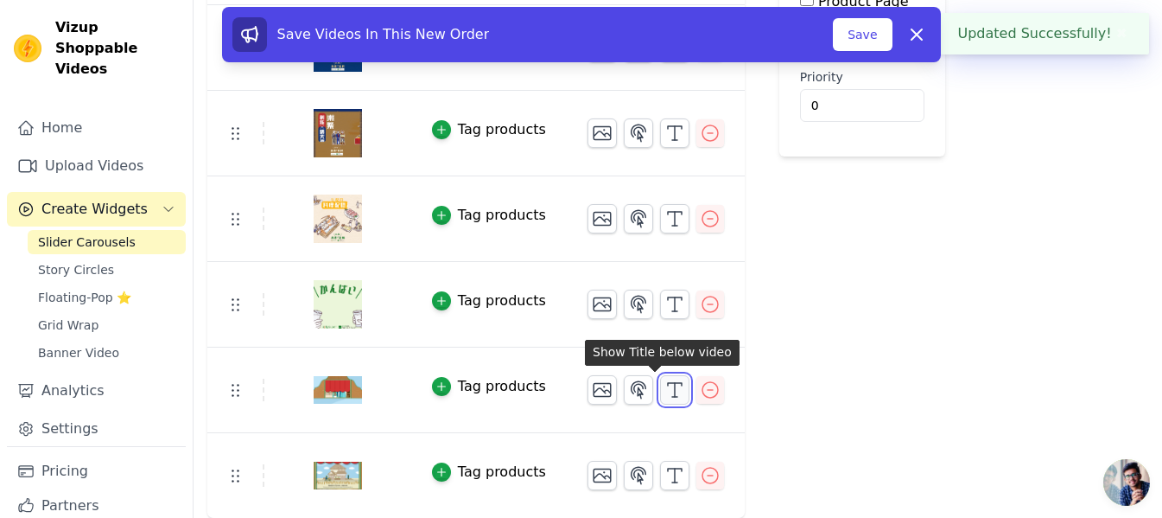
click at [665, 394] on icon "button" at bounding box center [675, 389] width 21 height 21
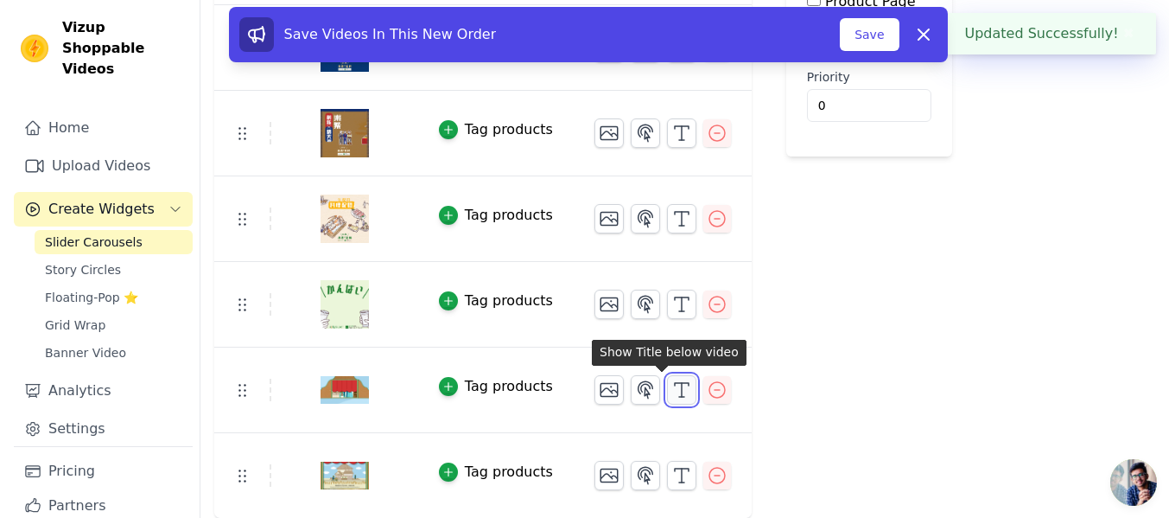
scroll to position [0, 0]
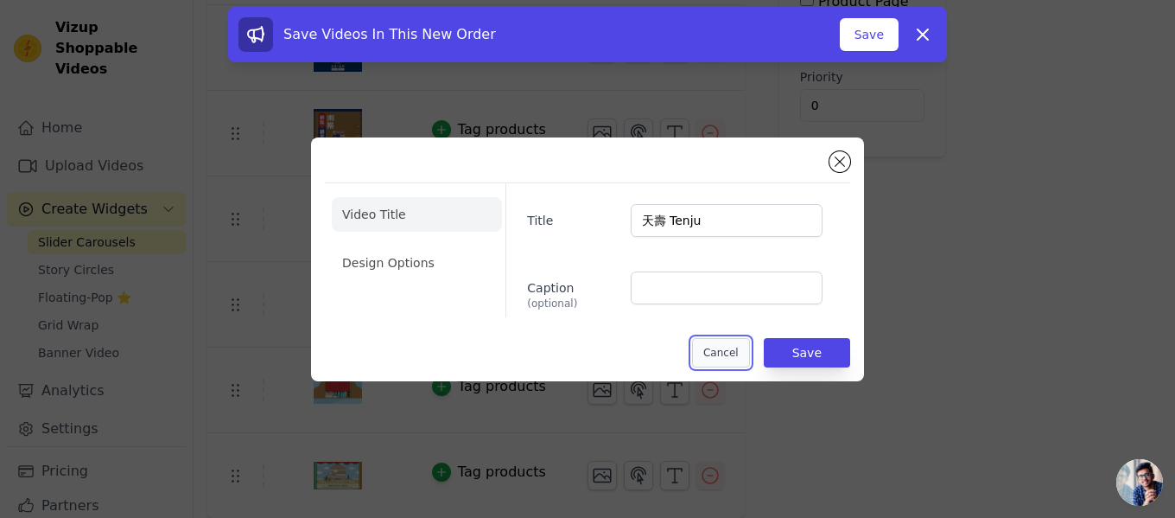
click at [720, 352] on button "Cancel" at bounding box center [721, 352] width 58 height 29
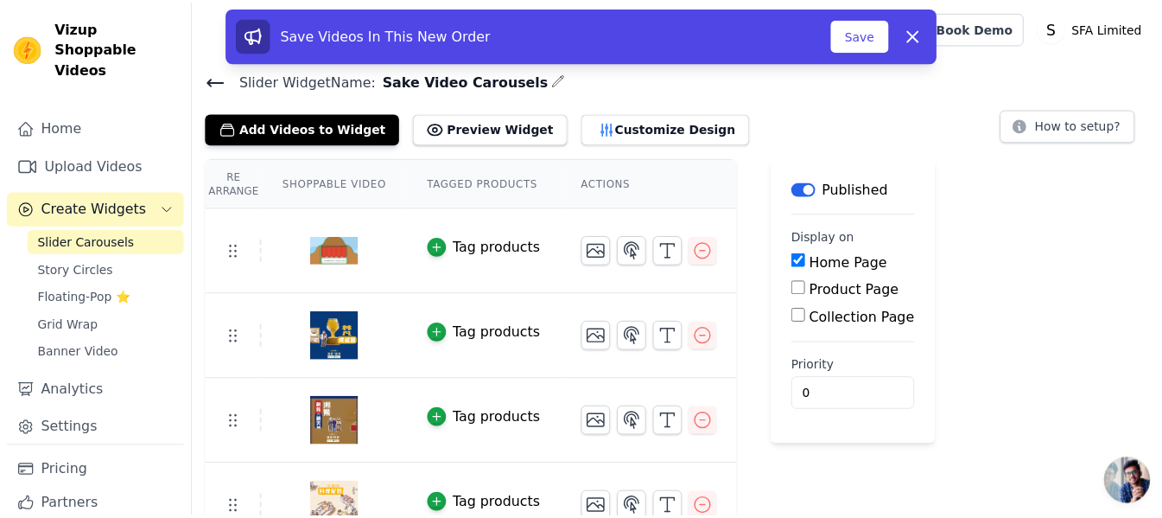
scroll to position [289, 0]
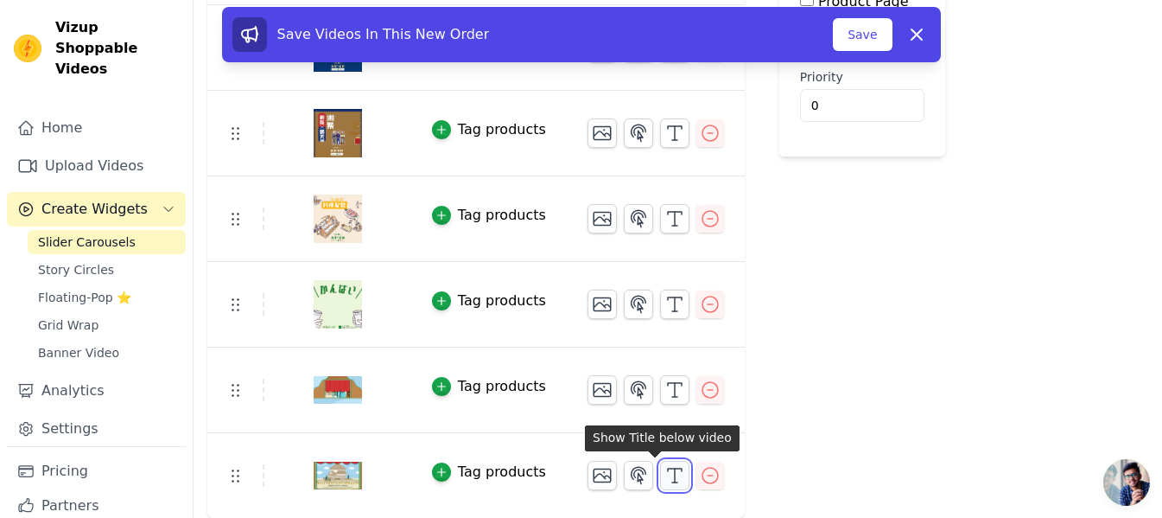
click at [665, 468] on icon "button" at bounding box center [675, 475] width 21 height 21
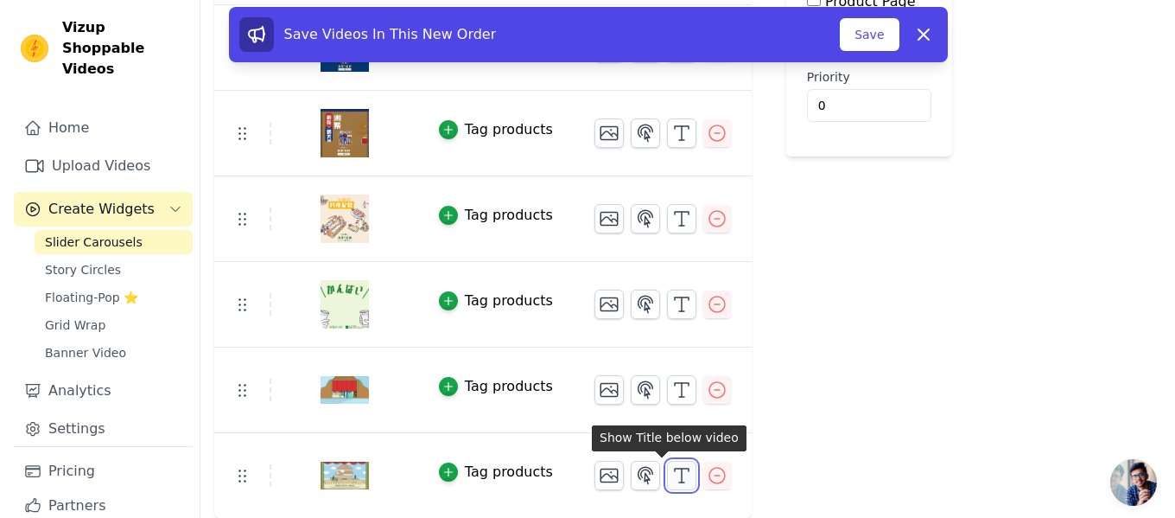
scroll to position [0, 0]
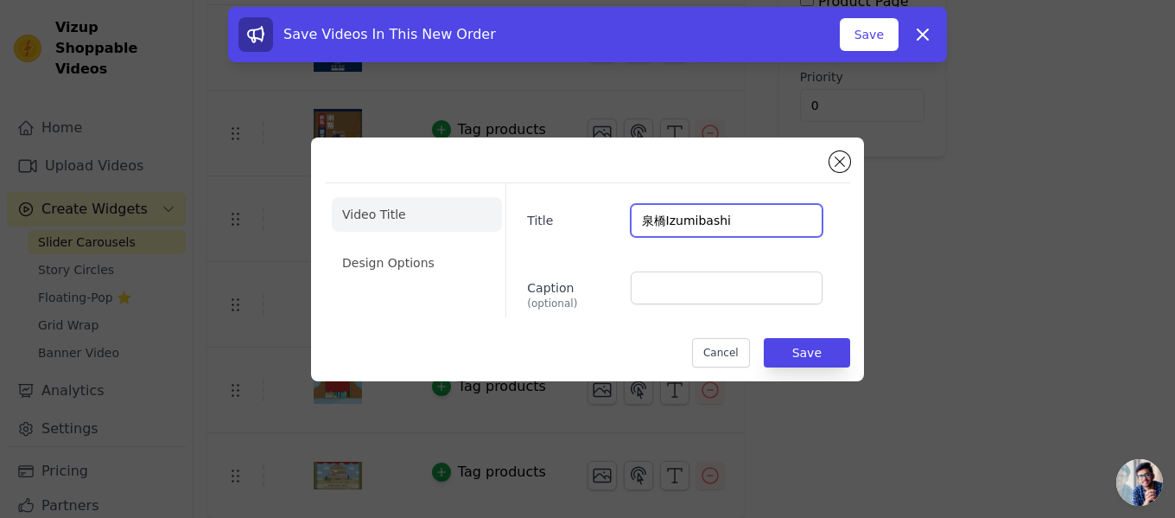
click at [742, 217] on input "泉橋Izumibashi" at bounding box center [727, 220] width 192 height 33
click at [745, 350] on button "Cancel" at bounding box center [721, 352] width 58 height 29
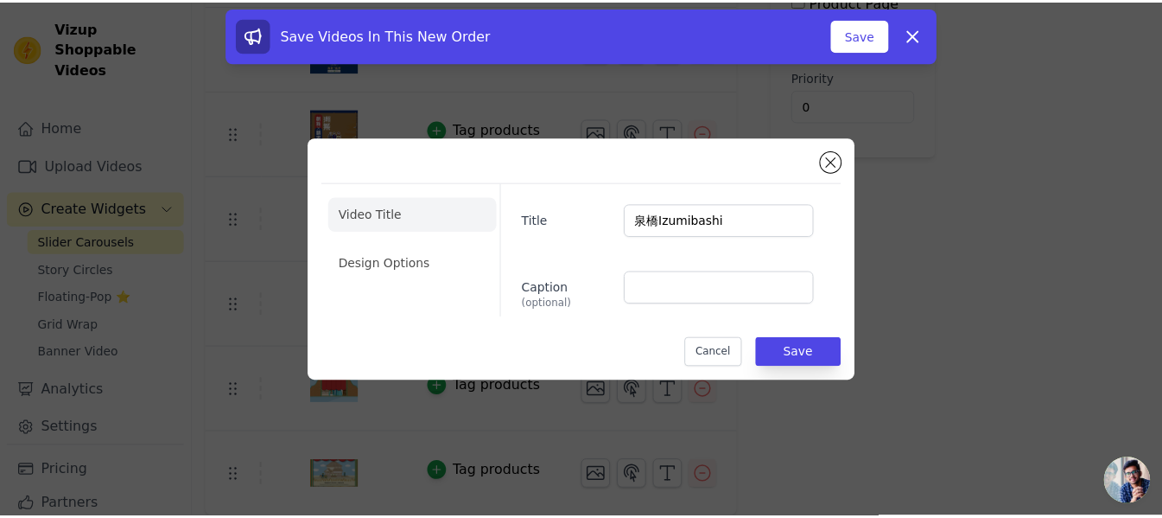
scroll to position [289, 0]
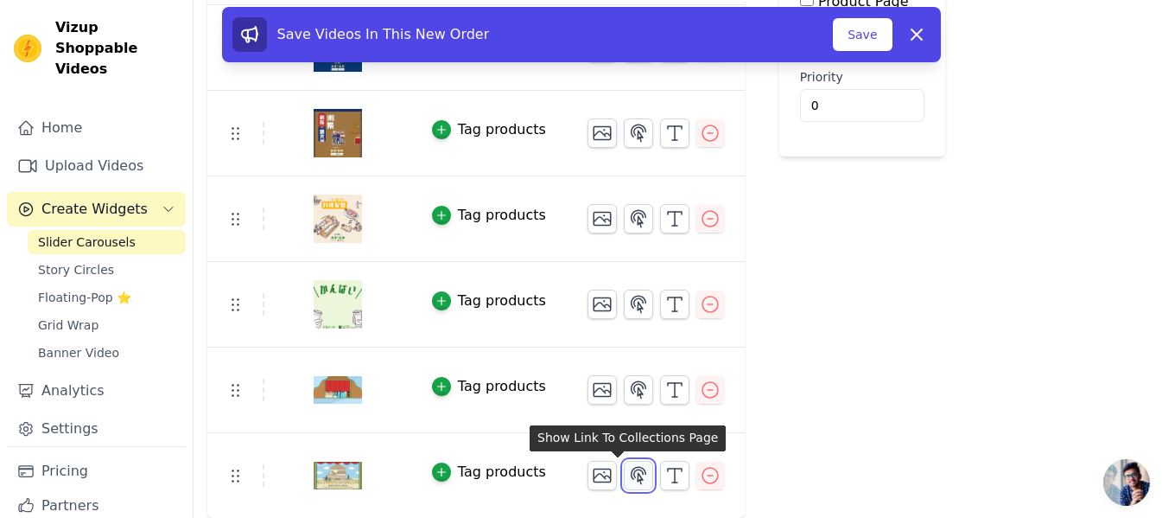
click at [628, 474] on icon "button" at bounding box center [638, 475] width 21 height 21
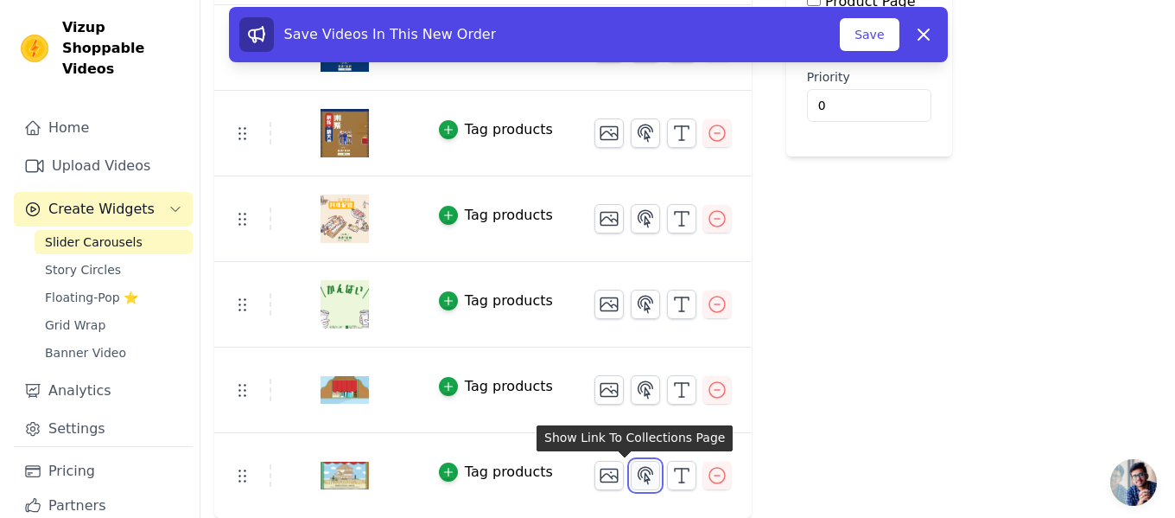
scroll to position [0, 0]
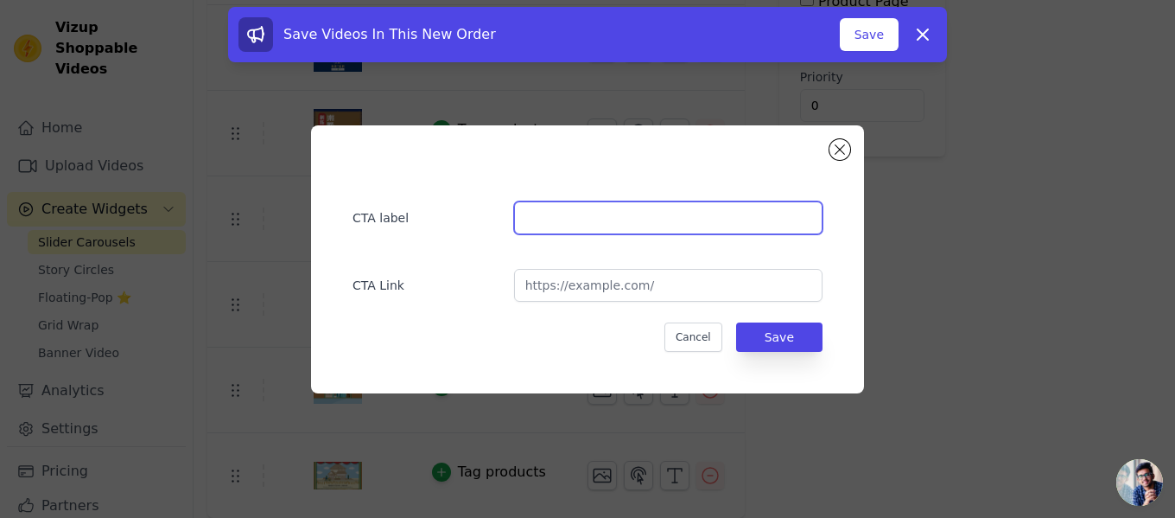
click at [583, 220] on input "text" at bounding box center [668, 217] width 309 height 33
paste input "泉橋Izumibashi"
type input "泉橋Izumibashi"
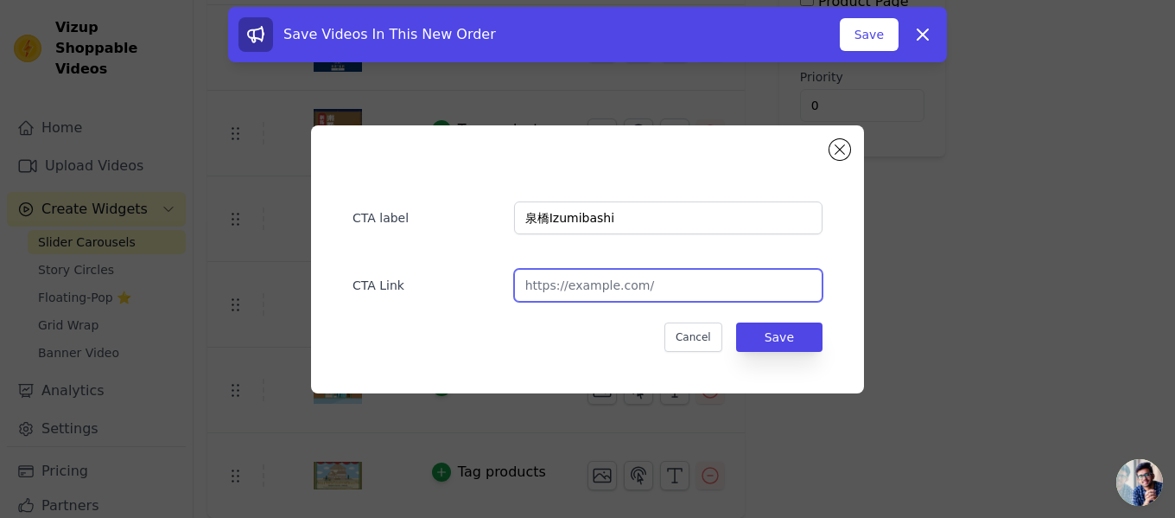
click at [699, 298] on input "url" at bounding box center [668, 285] width 309 height 33
paste input "[URL][DOMAIN_NAME]"
type input "[URL][DOMAIN_NAME]"
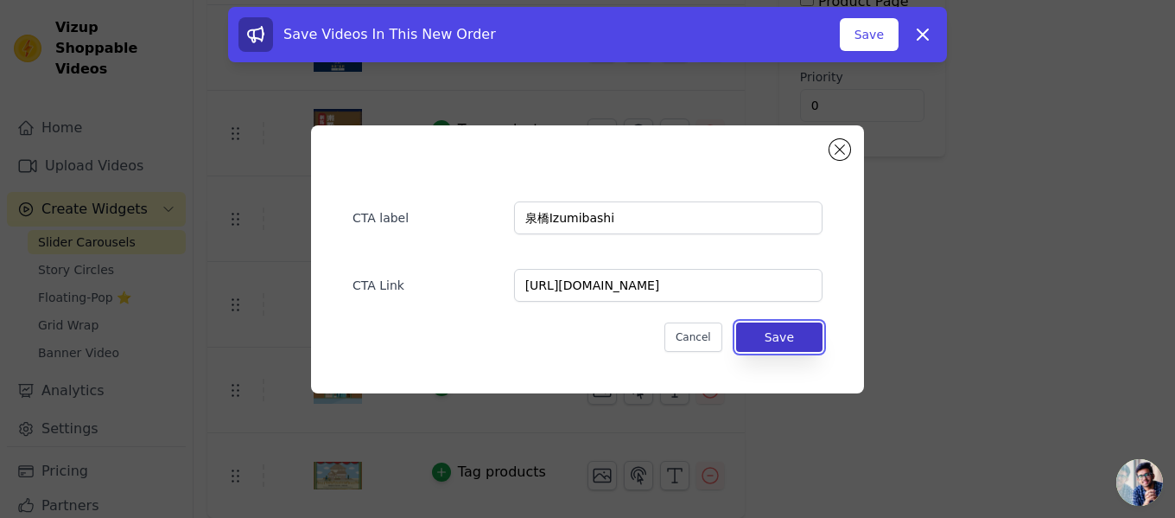
click at [807, 336] on button "Save" at bounding box center [779, 336] width 86 height 29
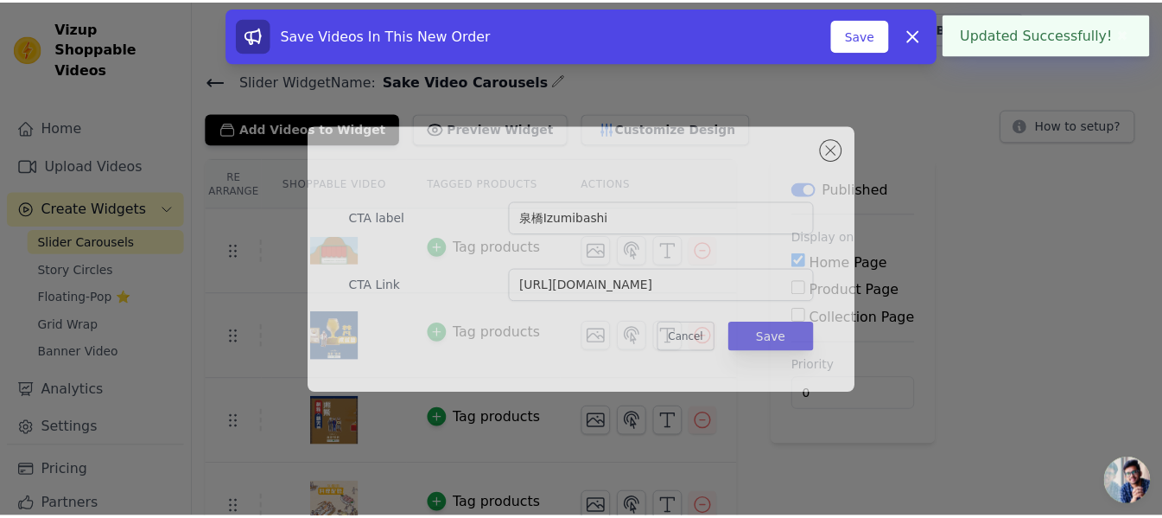
scroll to position [289, 0]
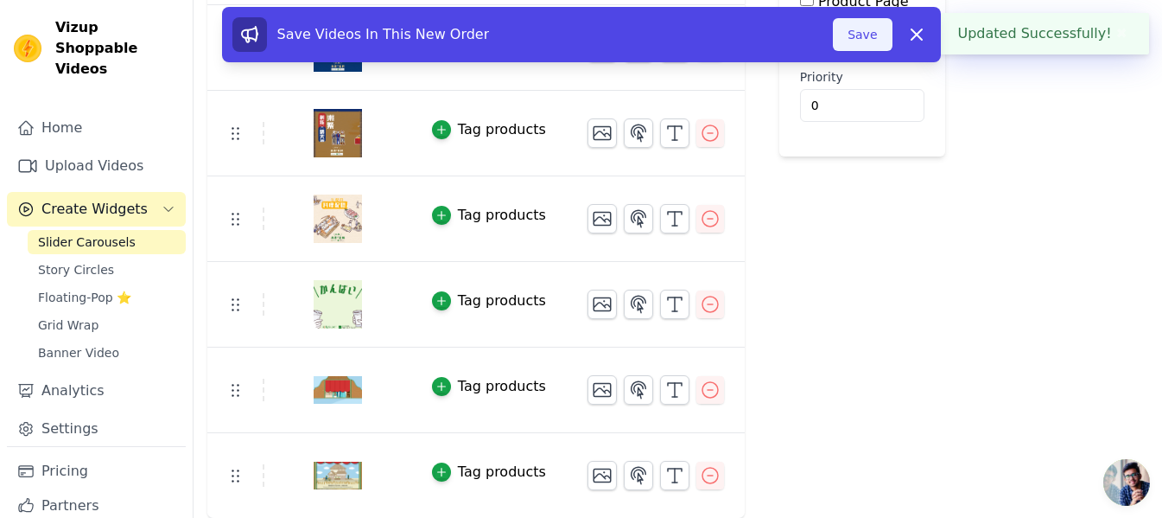
click at [862, 35] on button "Save" at bounding box center [862, 34] width 59 height 33
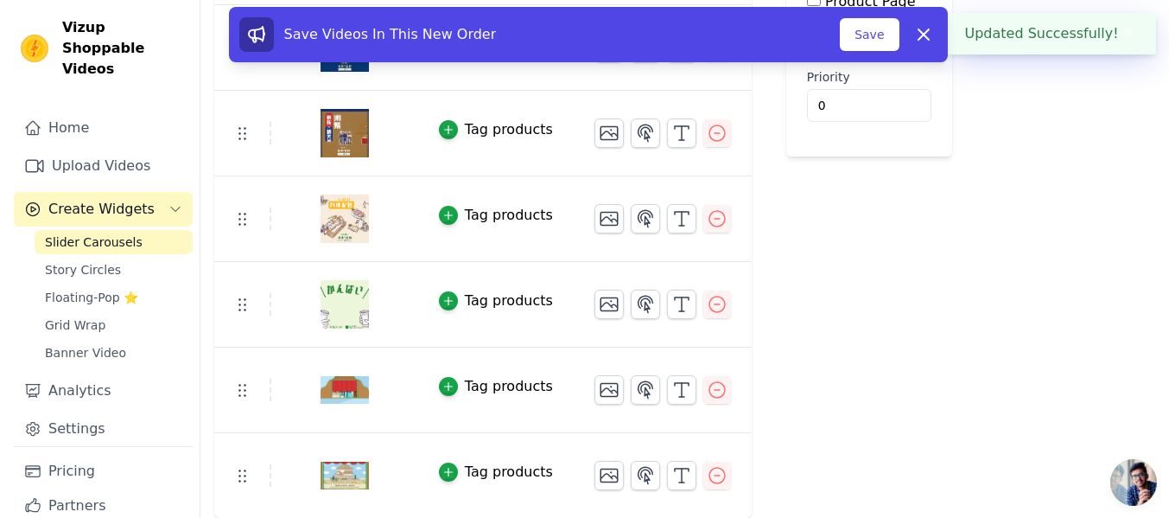
scroll to position [0, 0]
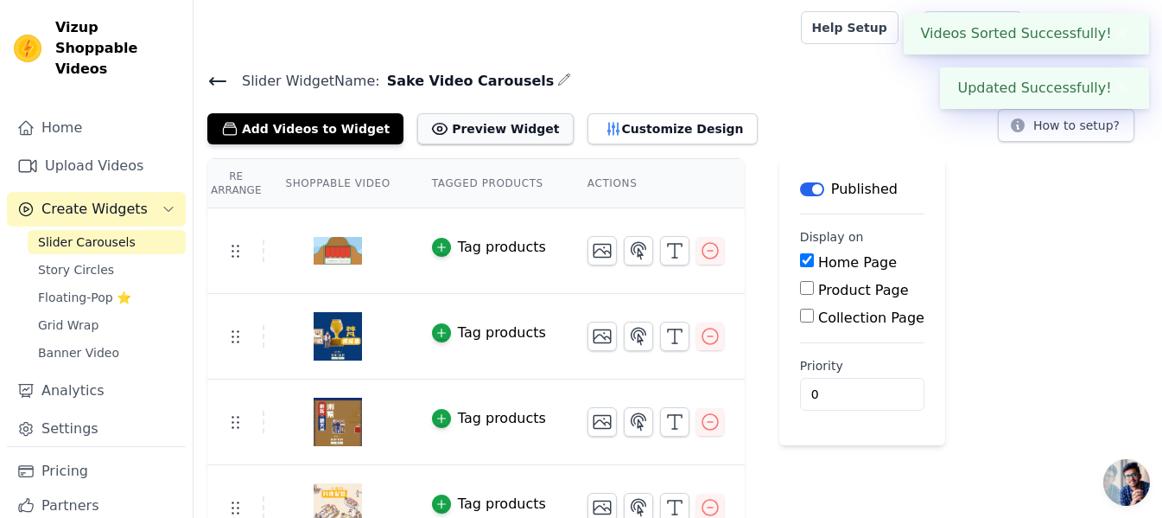
click at [459, 127] on button "Preview Widget" at bounding box center [495, 128] width 156 height 31
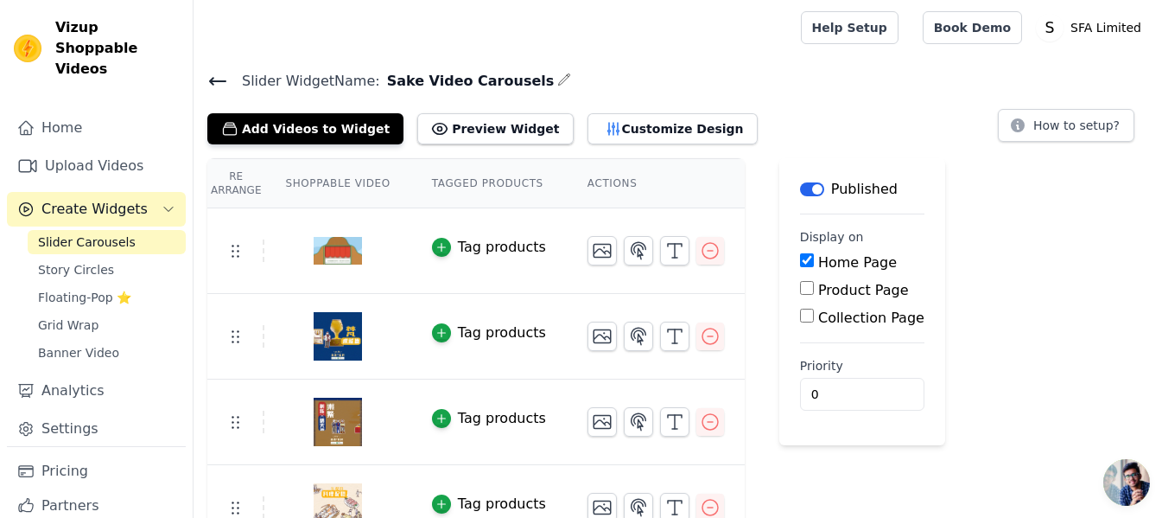
click at [459, 251] on div "Tag products" at bounding box center [502, 247] width 88 height 21
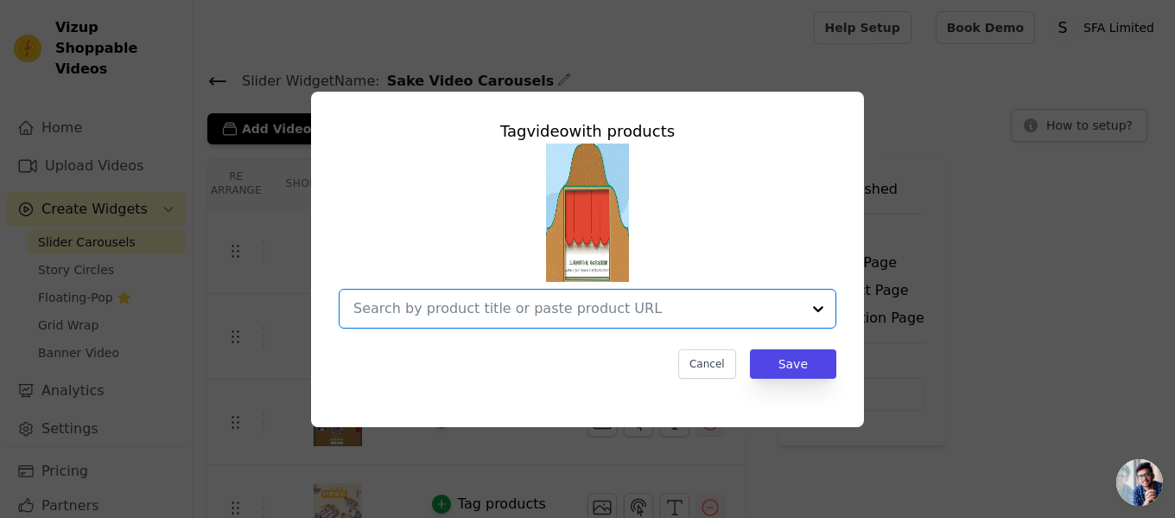
click at [474, 308] on input "text" at bounding box center [577, 308] width 448 height 21
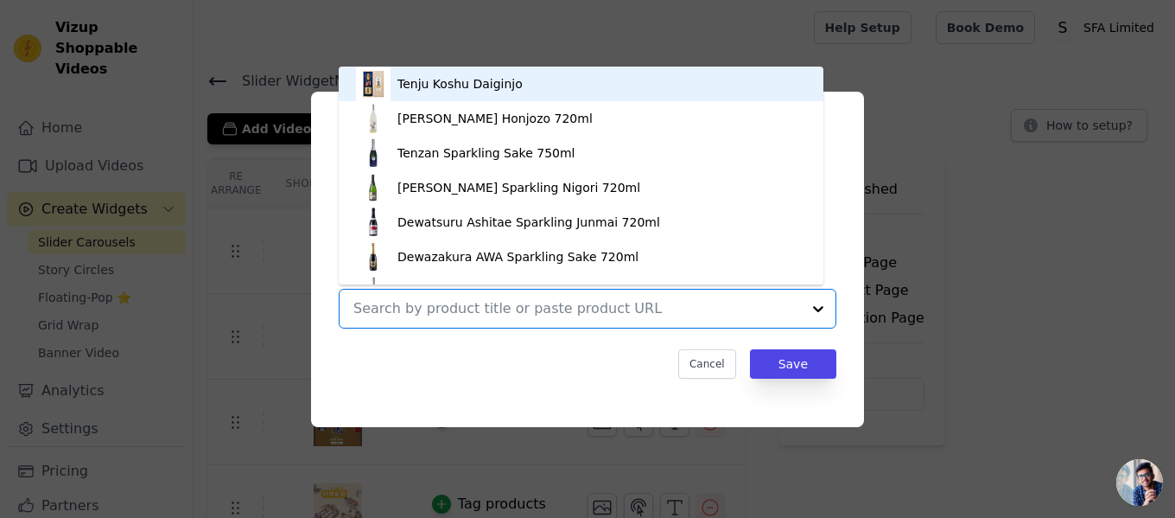
click at [474, 308] on input "text" at bounding box center [577, 308] width 448 height 21
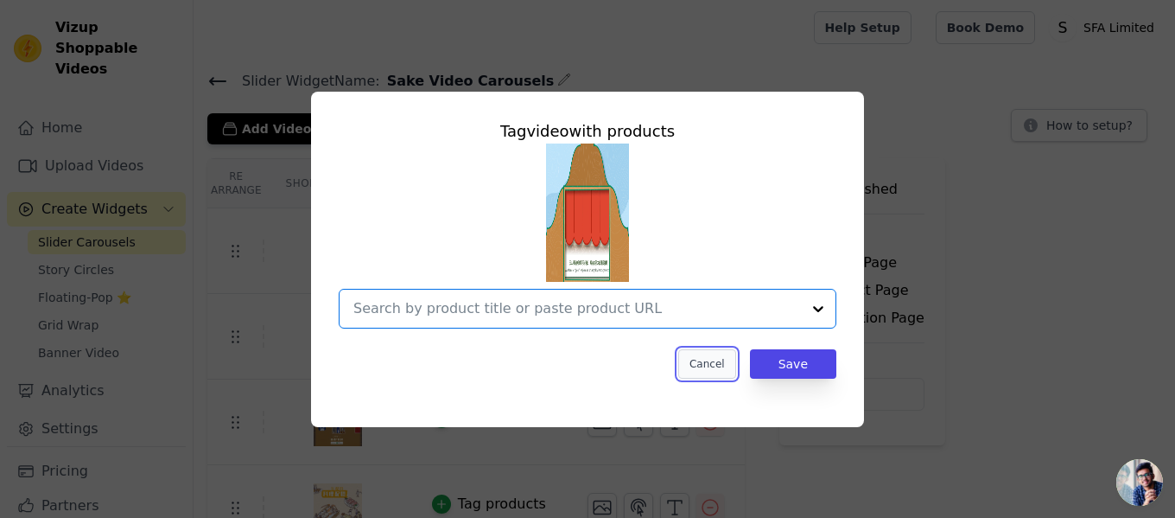
click at [713, 369] on button "Cancel" at bounding box center [707, 363] width 58 height 29
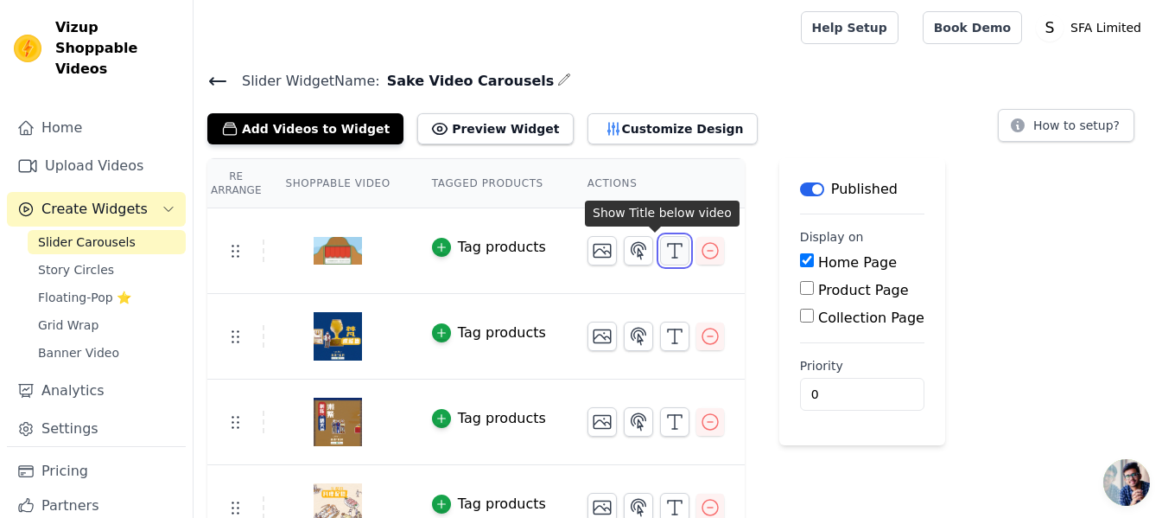
click at [665, 255] on icon "button" at bounding box center [675, 250] width 21 height 21
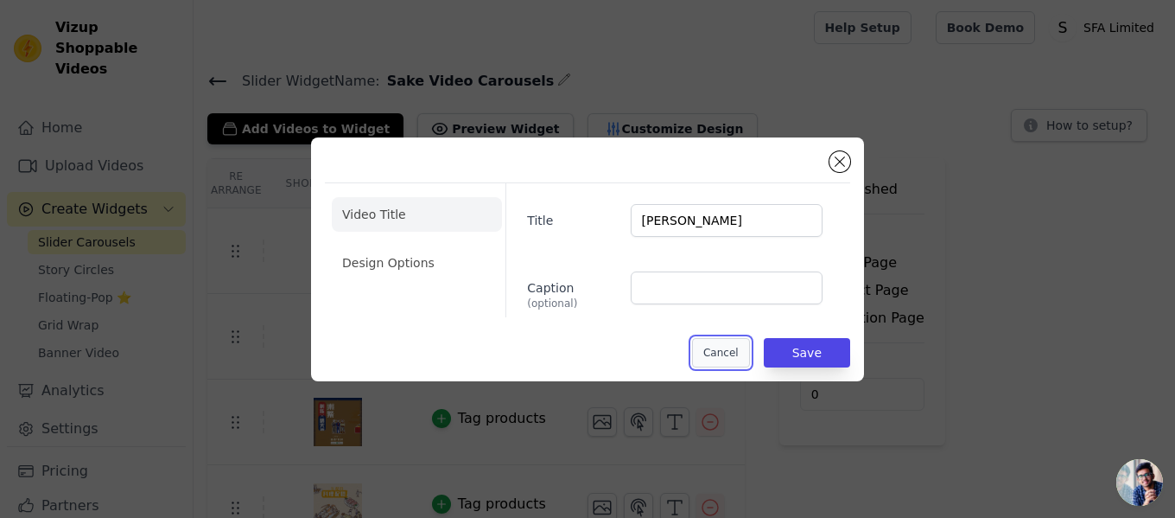
click at [719, 346] on button "Cancel" at bounding box center [721, 352] width 58 height 29
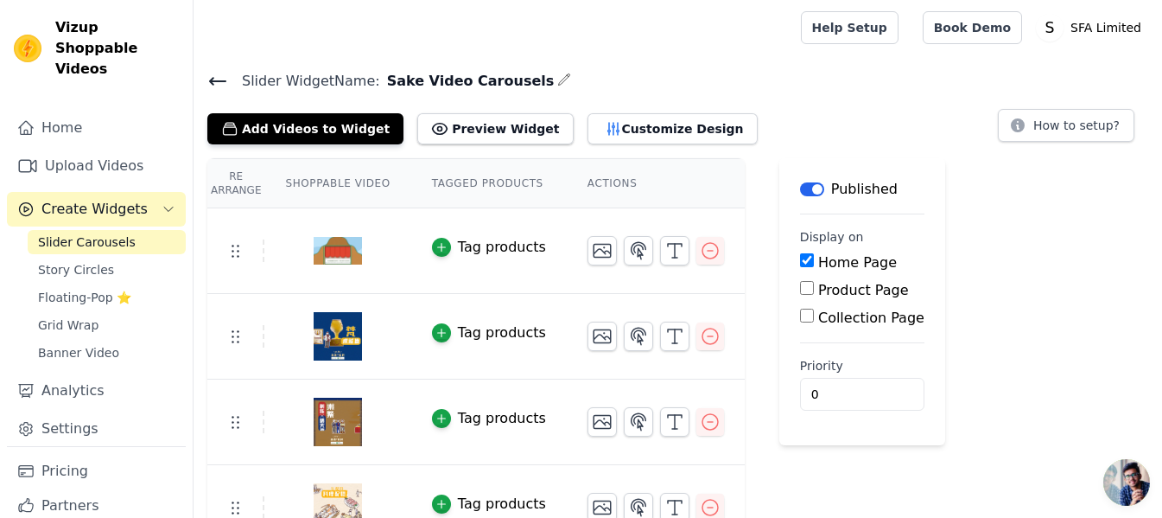
click at [501, 247] on div "Tag products" at bounding box center [502, 247] width 88 height 21
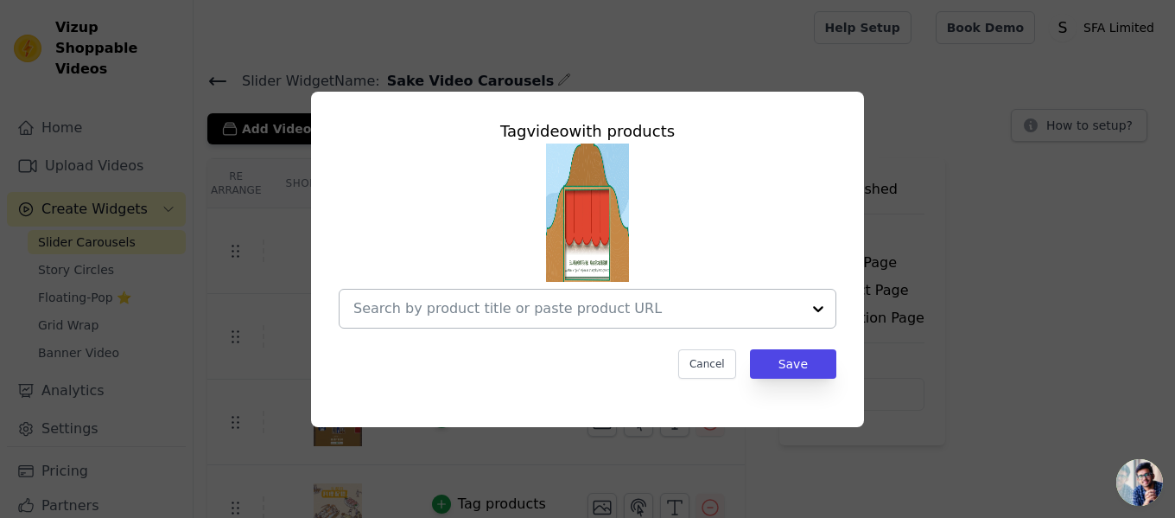
click at [701, 294] on div at bounding box center [577, 309] width 448 height 38
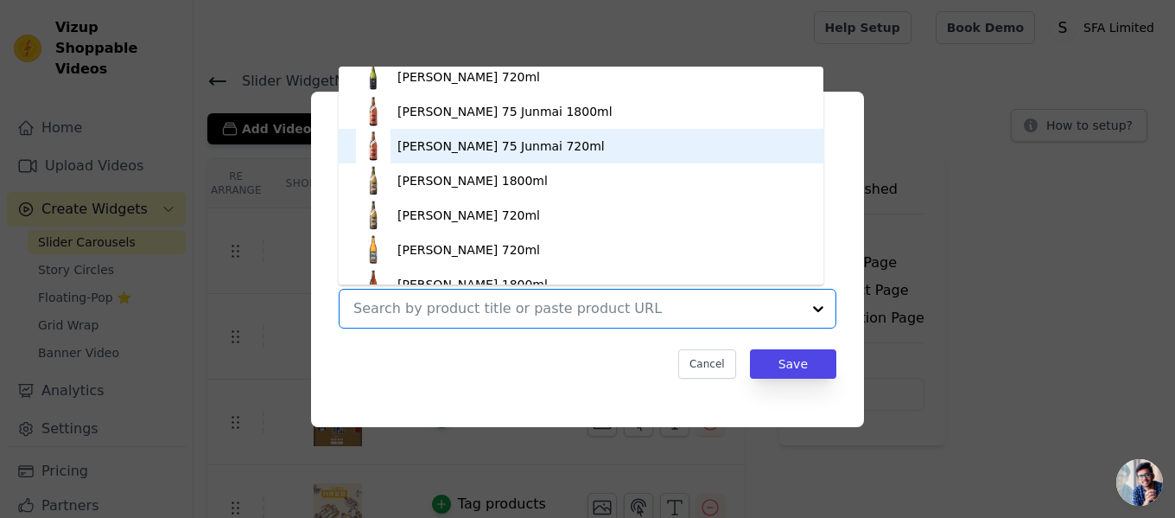
scroll to position [2617, 0]
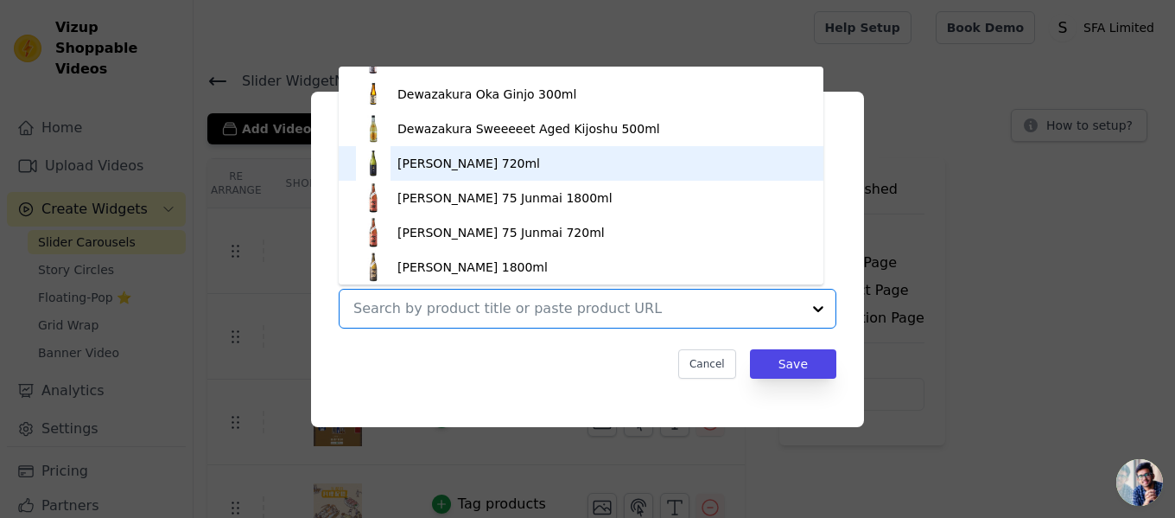
click at [519, 164] on div "[PERSON_NAME] 720ml" at bounding box center [469, 163] width 143 height 17
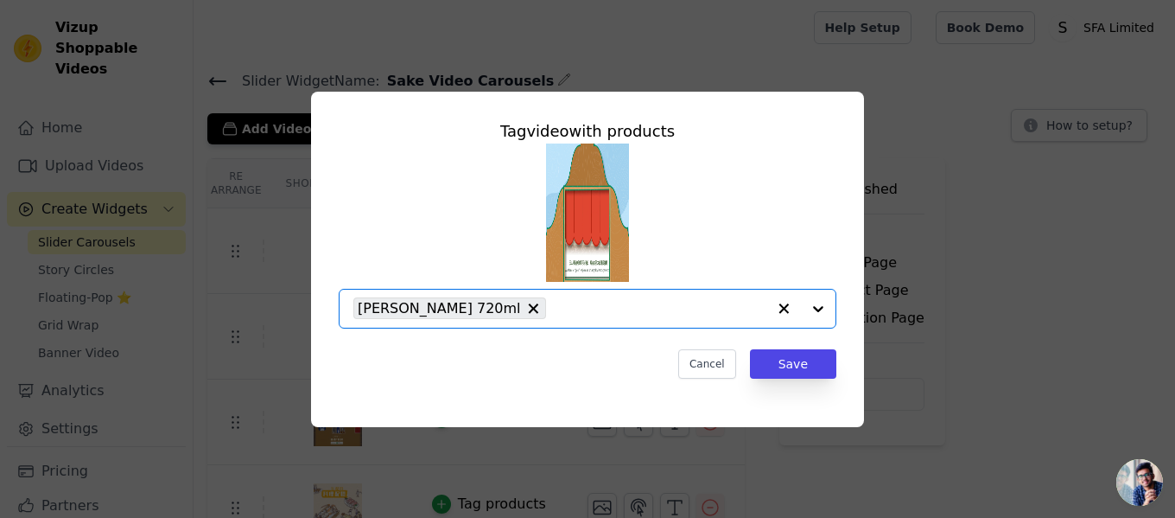
click at [759, 307] on input "text" at bounding box center [661, 308] width 212 height 21
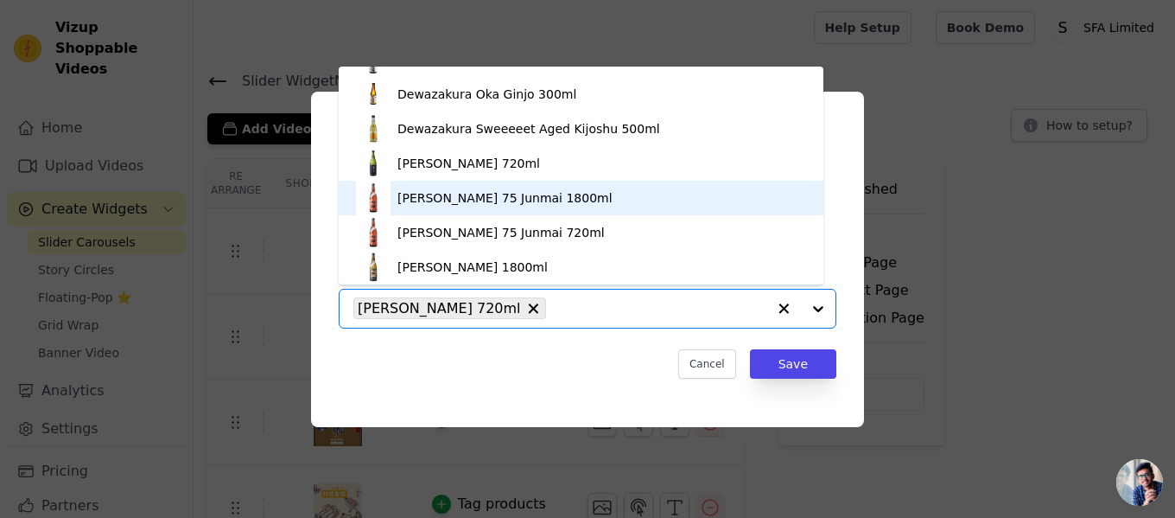
click at [557, 197] on div "[PERSON_NAME] 75 Junmai 1800ml" at bounding box center [581, 198] width 450 height 35
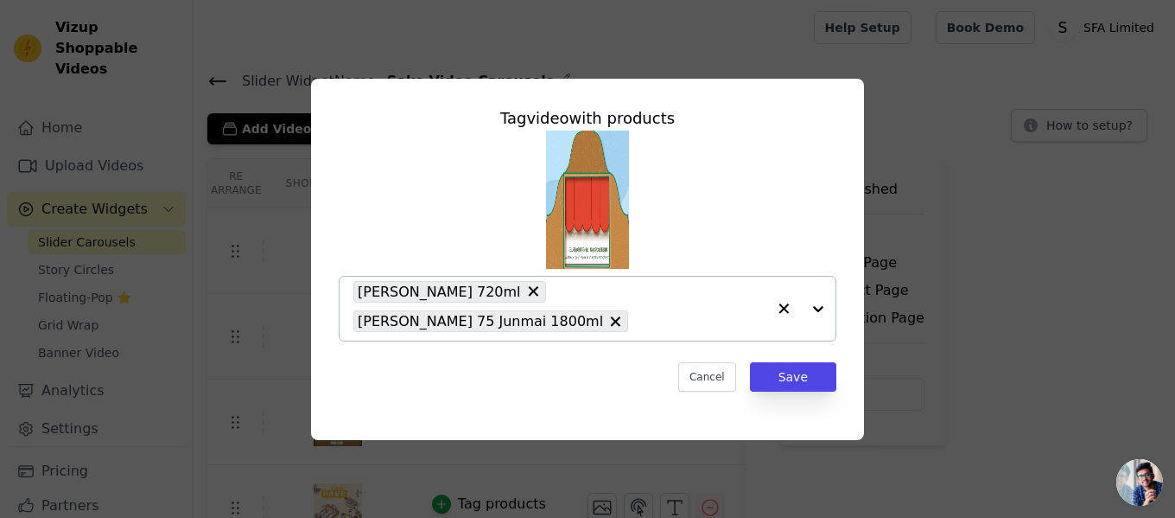
click at [818, 311] on div at bounding box center [801, 309] width 69 height 64
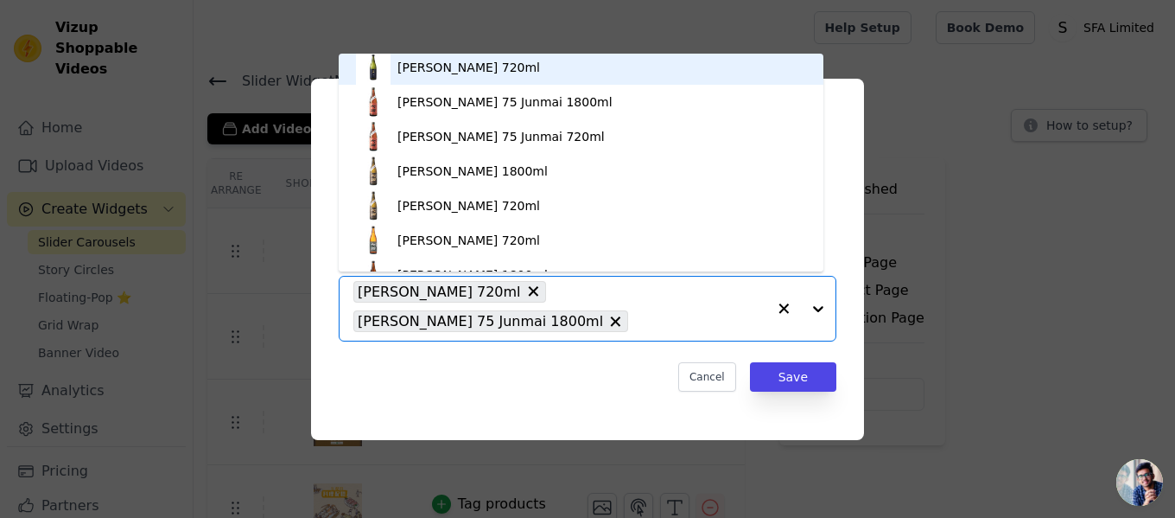
scroll to position [2703, 0]
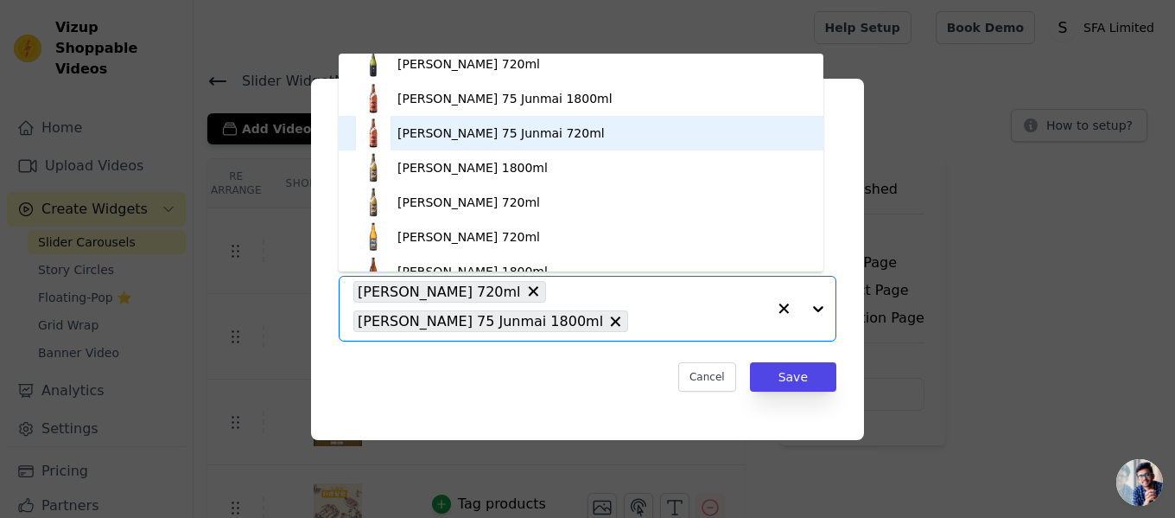
click at [514, 134] on div "[PERSON_NAME] 75 Junmai 720ml" at bounding box center [501, 132] width 207 height 17
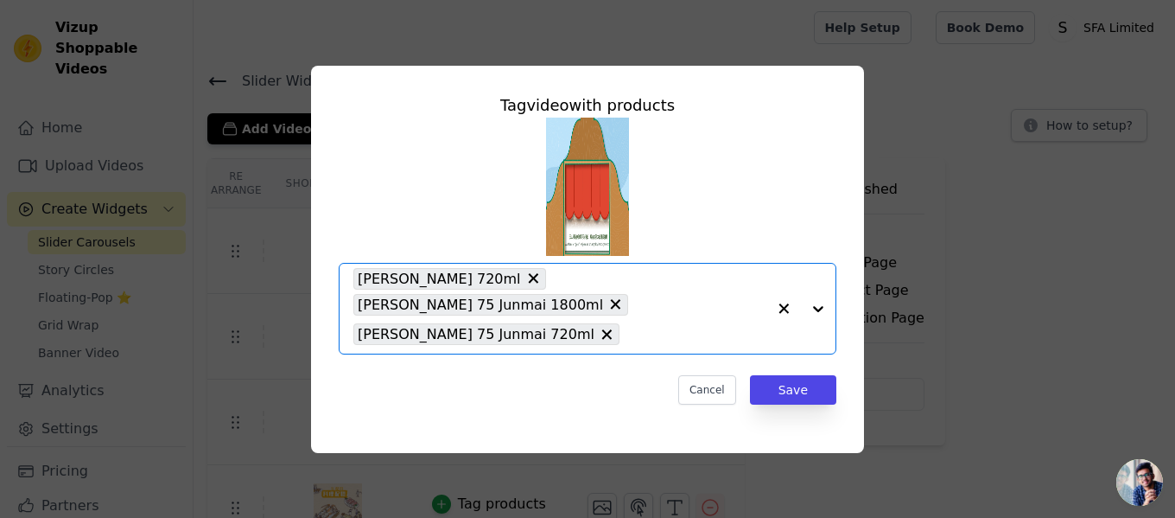
click at [818, 307] on div at bounding box center [801, 309] width 69 height 90
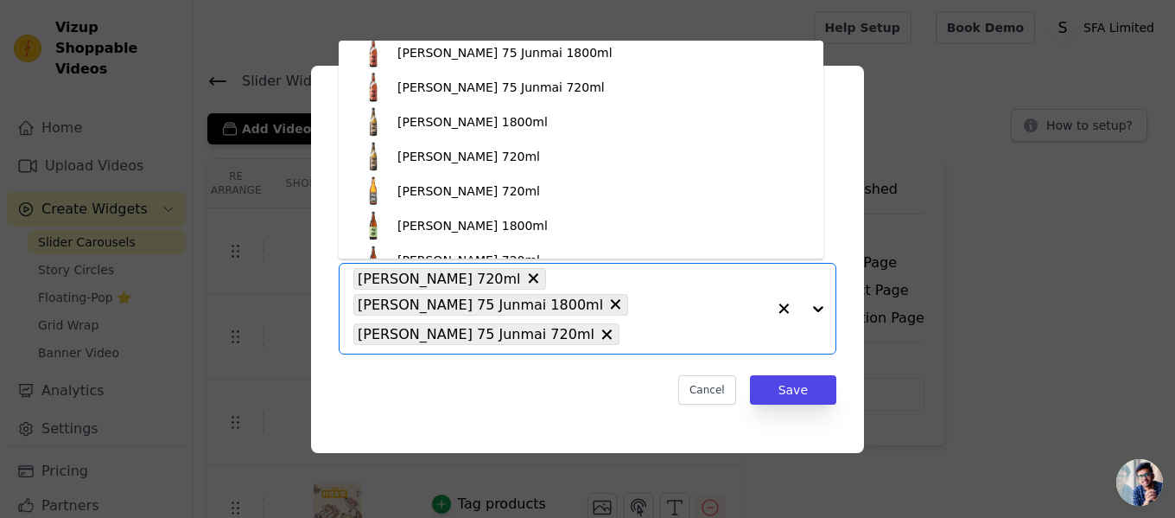
scroll to position [2738, 0]
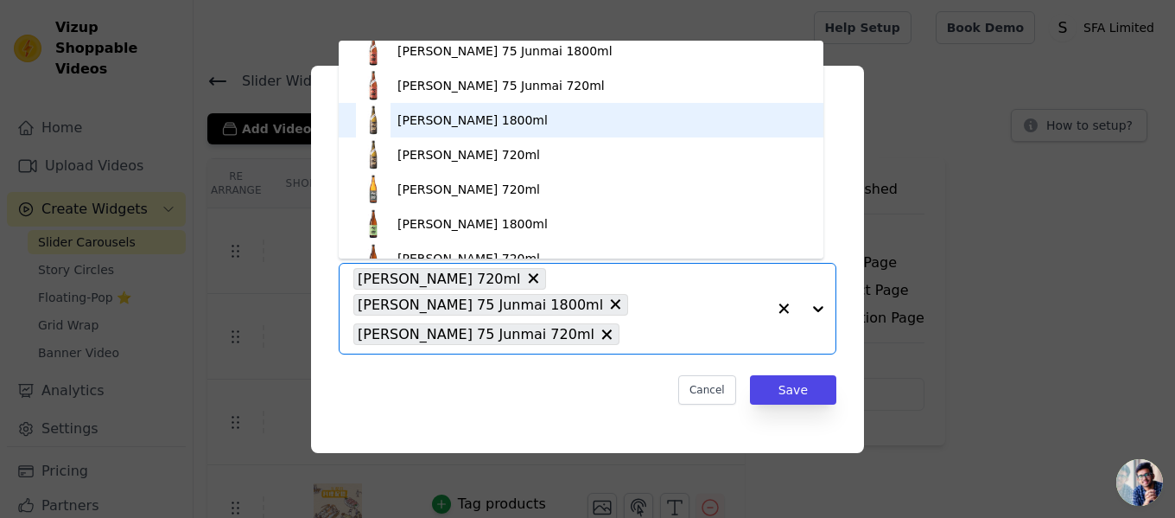
click at [499, 122] on div "[PERSON_NAME] 1800ml" at bounding box center [473, 119] width 150 height 17
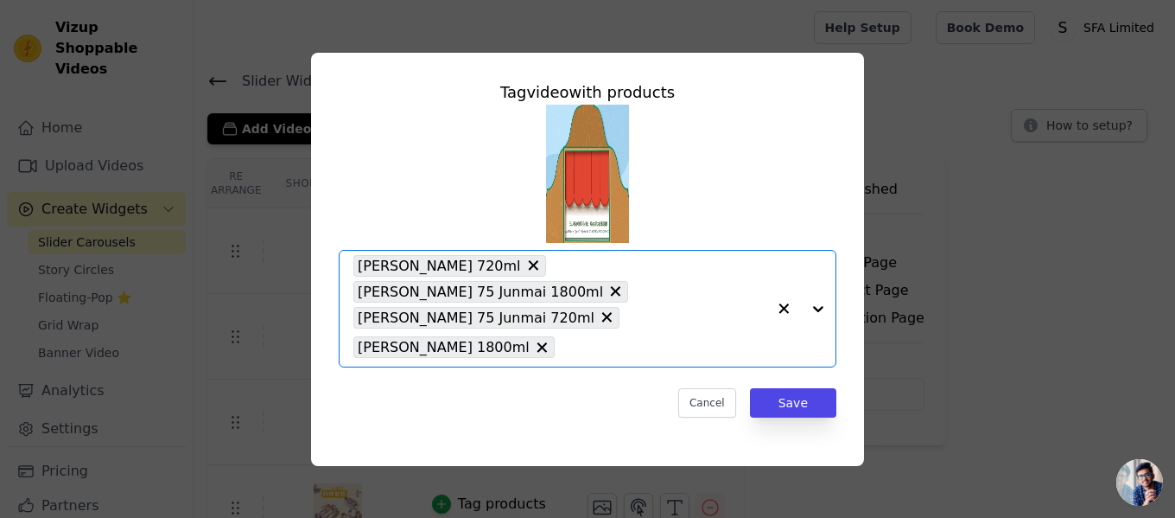
click at [816, 307] on div at bounding box center [801, 309] width 69 height 116
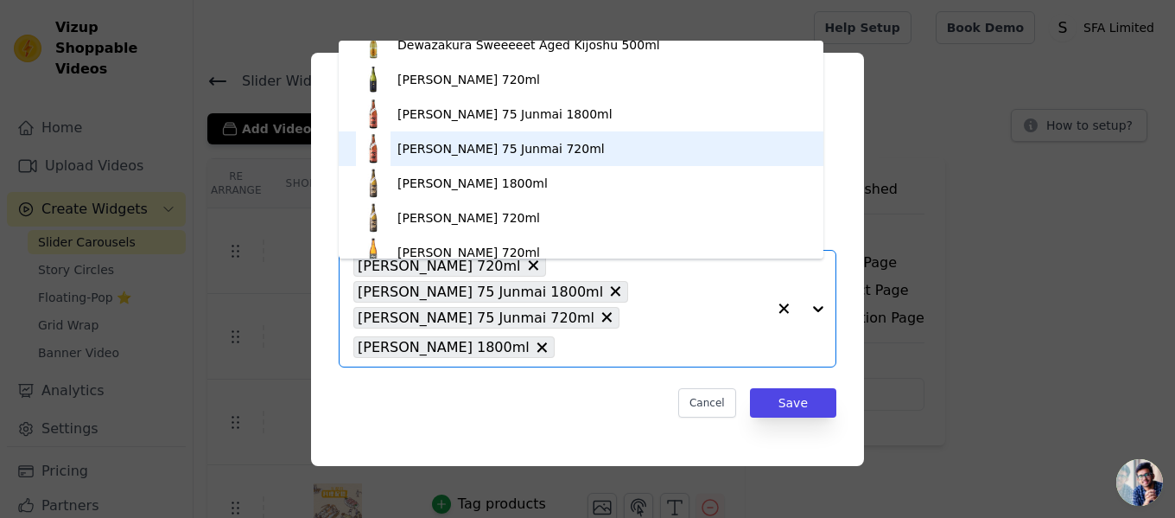
scroll to position [2703, 0]
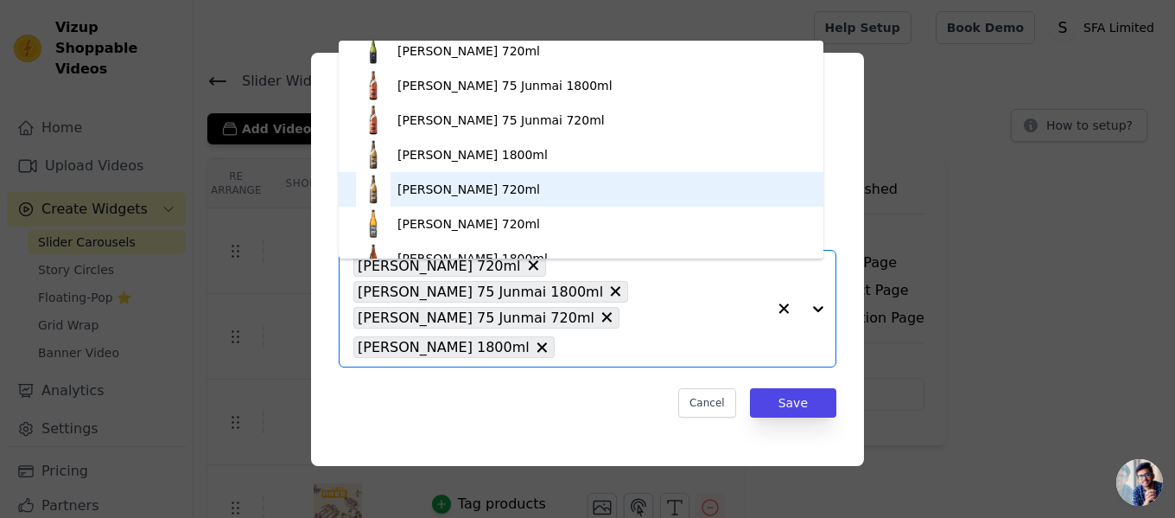
click at [507, 196] on div "[PERSON_NAME] 720ml" at bounding box center [469, 189] width 143 height 17
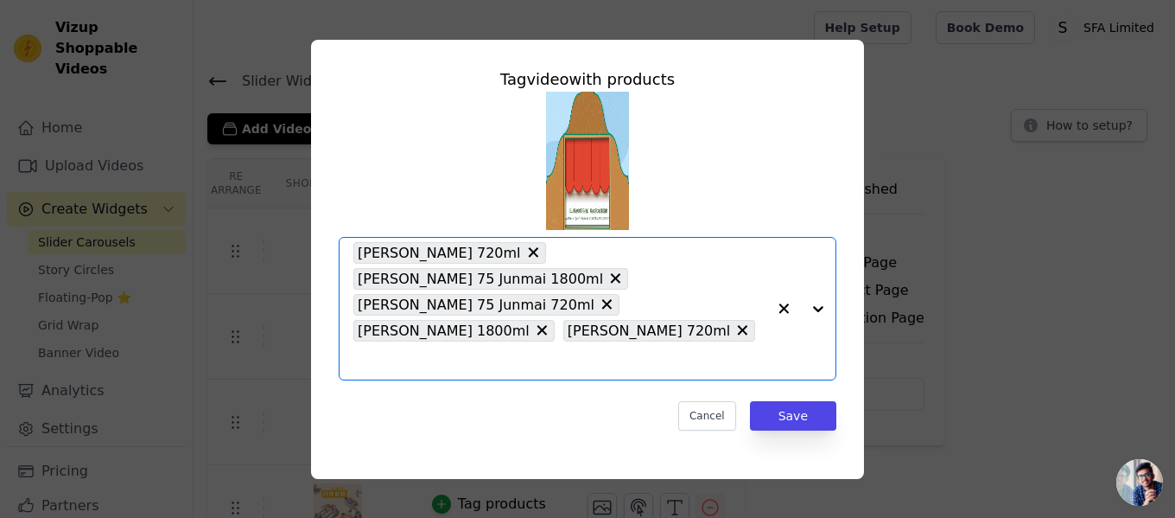
click at [814, 309] on div at bounding box center [801, 309] width 69 height 142
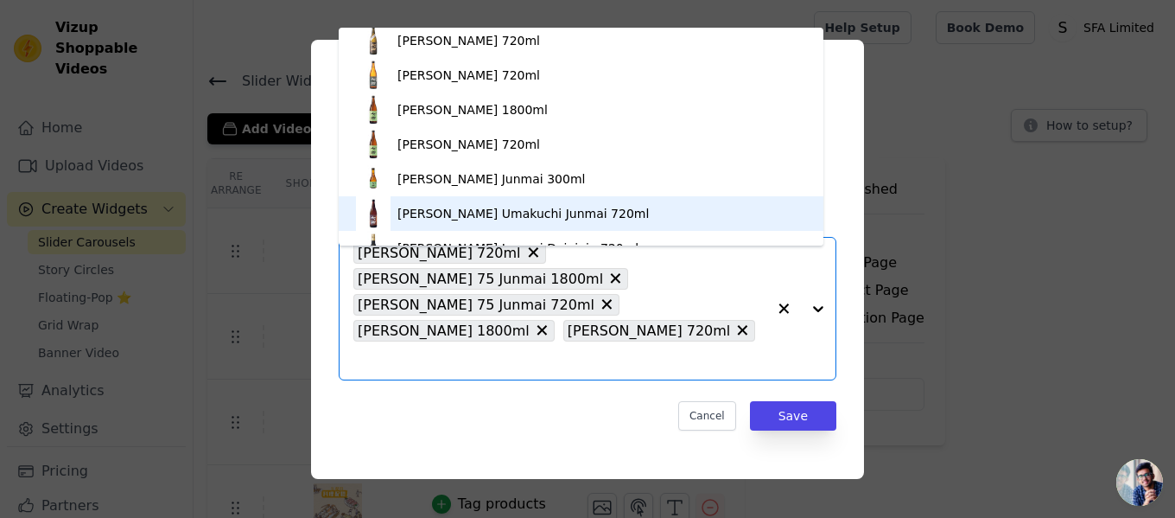
scroll to position [2812, 0]
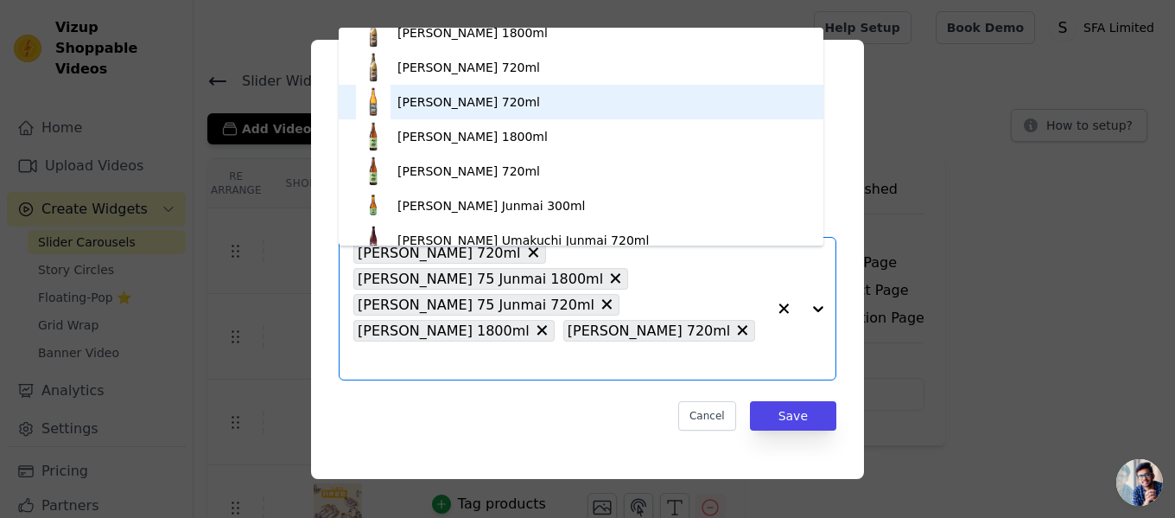
click at [530, 107] on div "[PERSON_NAME] 720ml" at bounding box center [469, 101] width 143 height 17
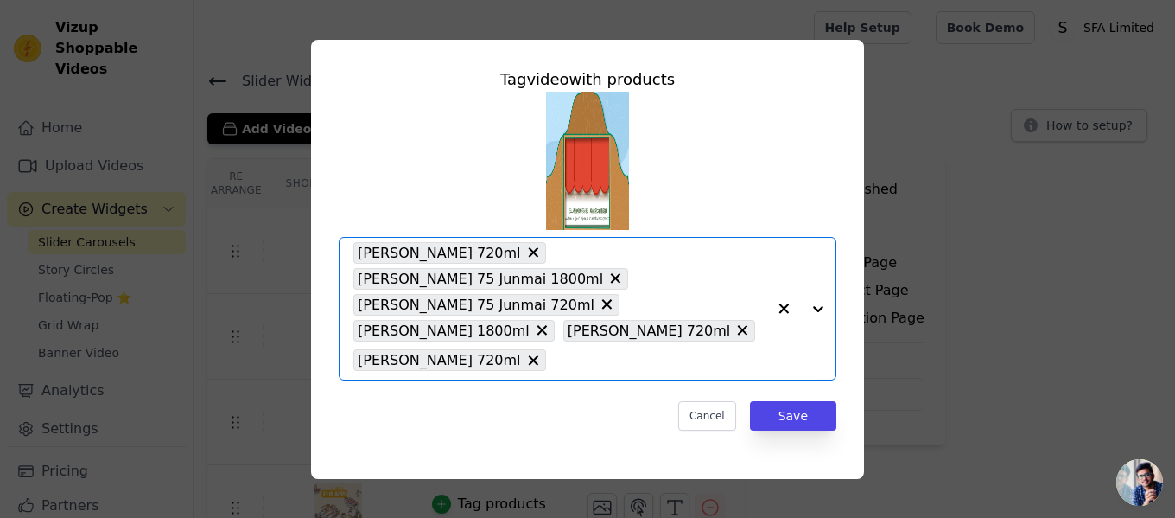
click at [818, 309] on div at bounding box center [801, 309] width 69 height 142
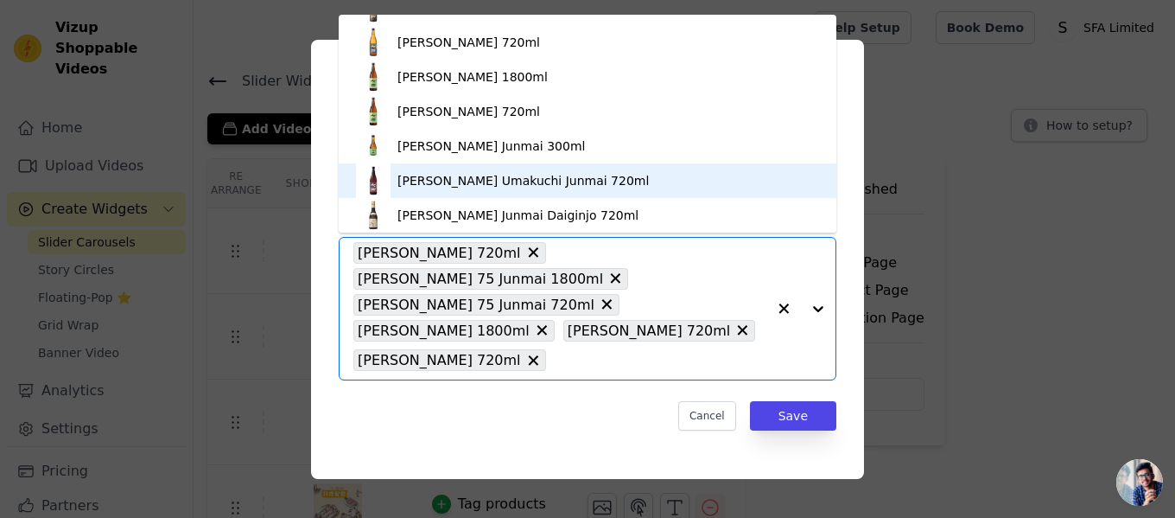
scroll to position [2772, 0]
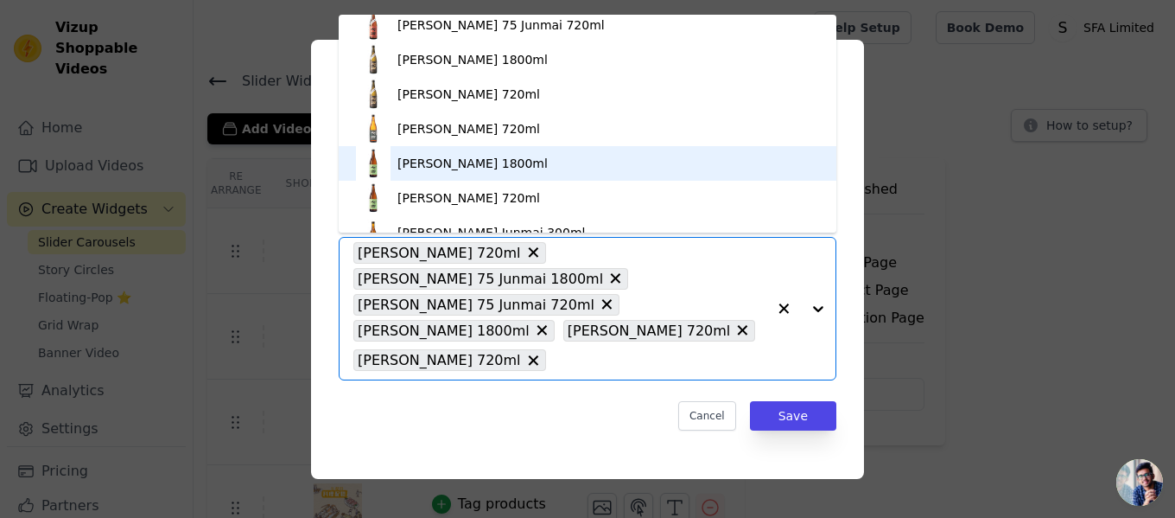
click at [521, 171] on div "[PERSON_NAME] 1800ml" at bounding box center [473, 163] width 150 height 17
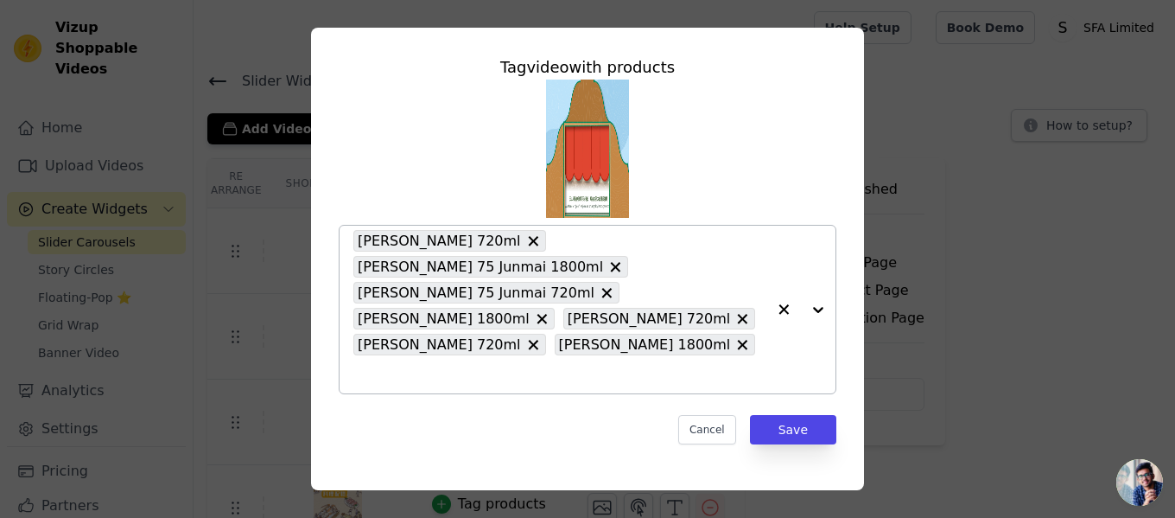
click at [807, 307] on div at bounding box center [801, 310] width 69 height 168
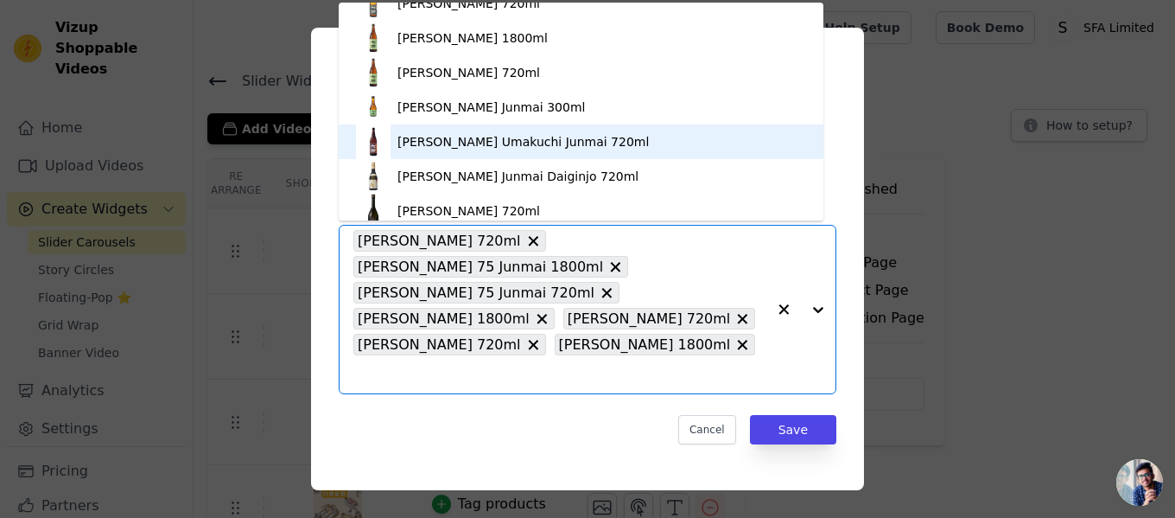
scroll to position [2799, 0]
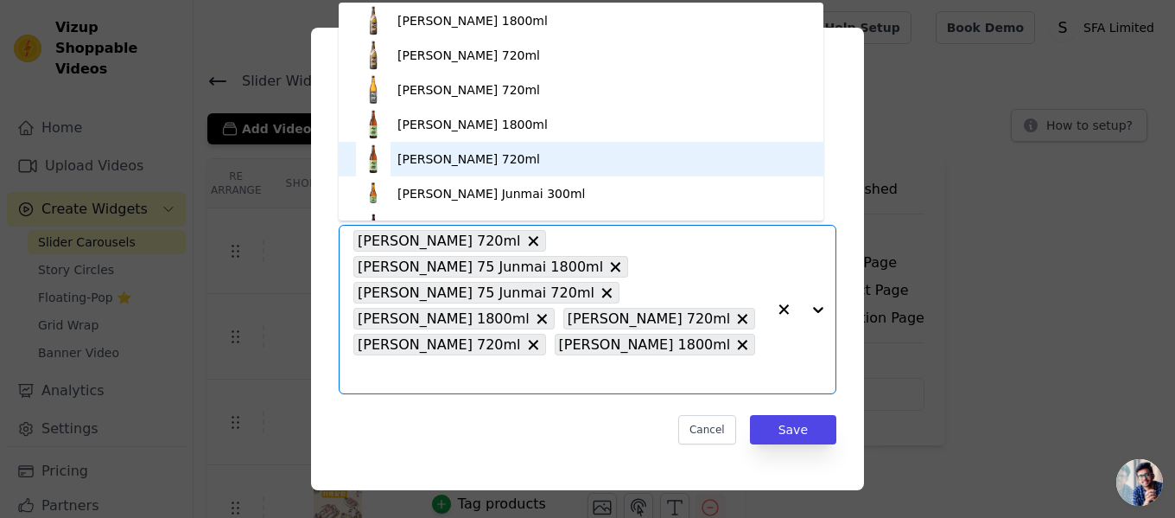
click at [534, 154] on div "[PERSON_NAME] 720ml" at bounding box center [581, 159] width 450 height 35
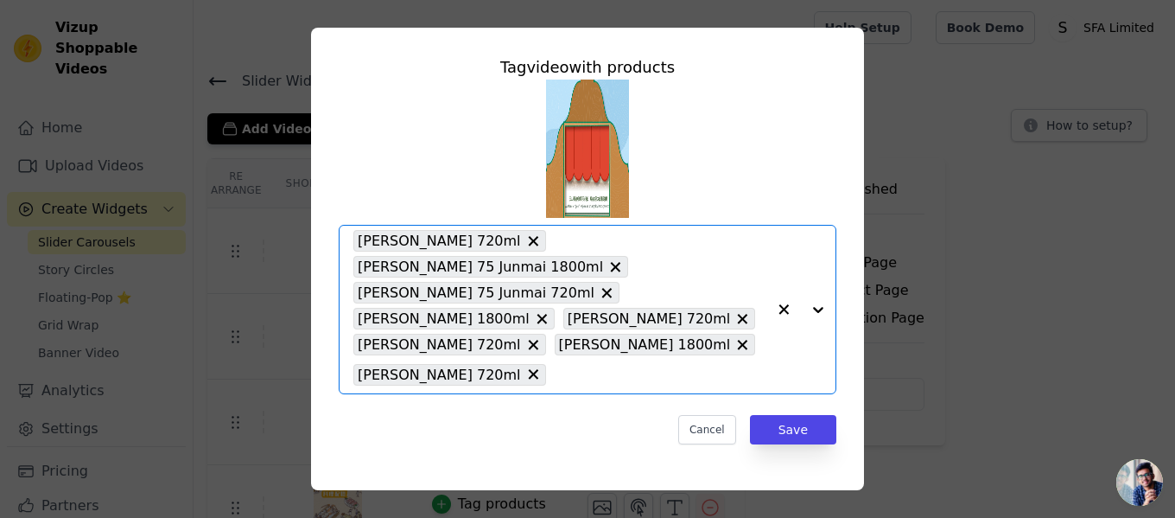
click at [806, 313] on div at bounding box center [801, 310] width 69 height 168
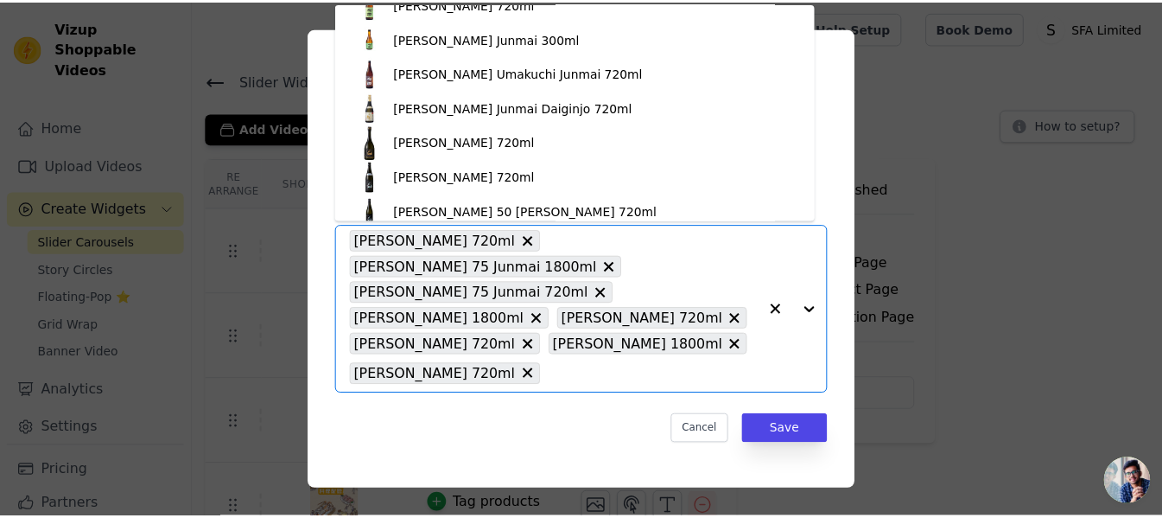
scroll to position [2899, 0]
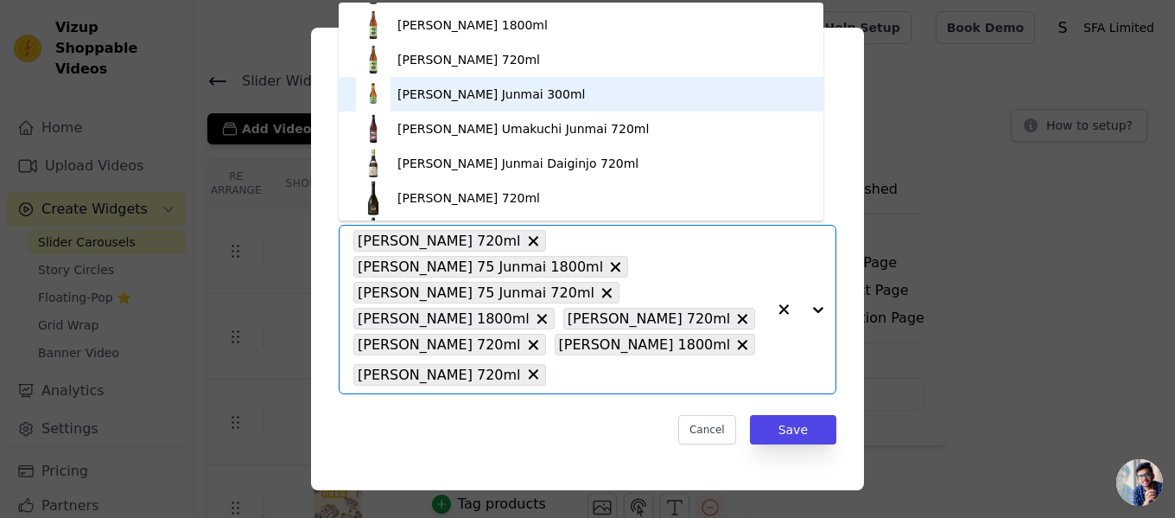
click at [531, 88] on div "[PERSON_NAME] Junmai 300ml" at bounding box center [581, 94] width 450 height 35
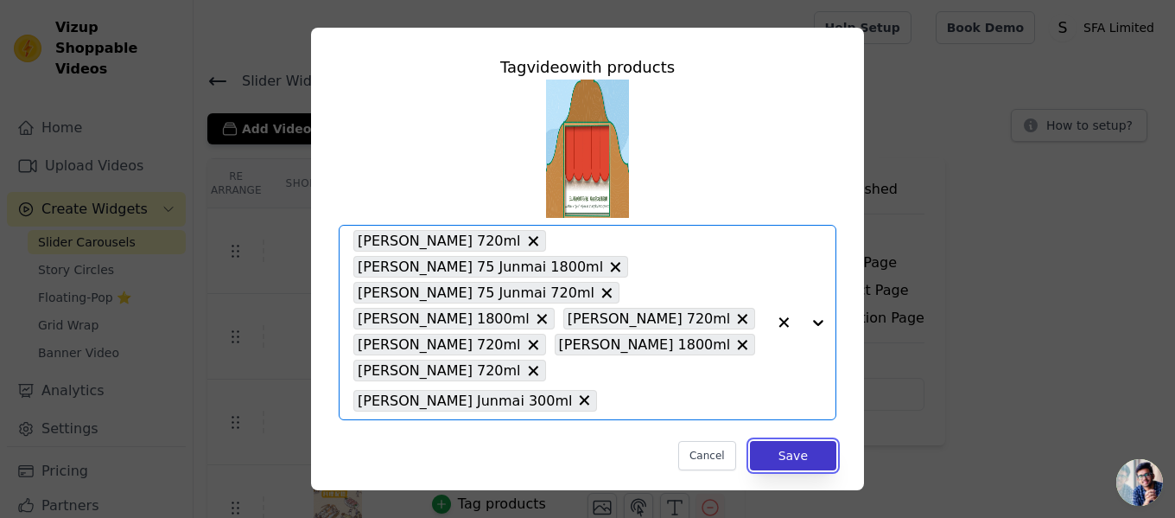
click at [803, 441] on button "Save" at bounding box center [793, 455] width 86 height 29
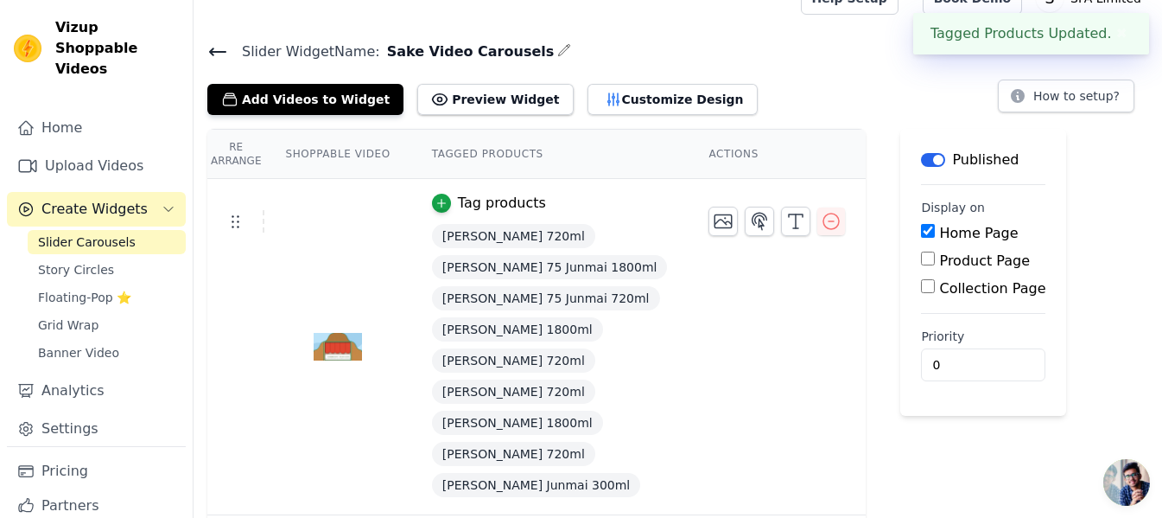
scroll to position [0, 0]
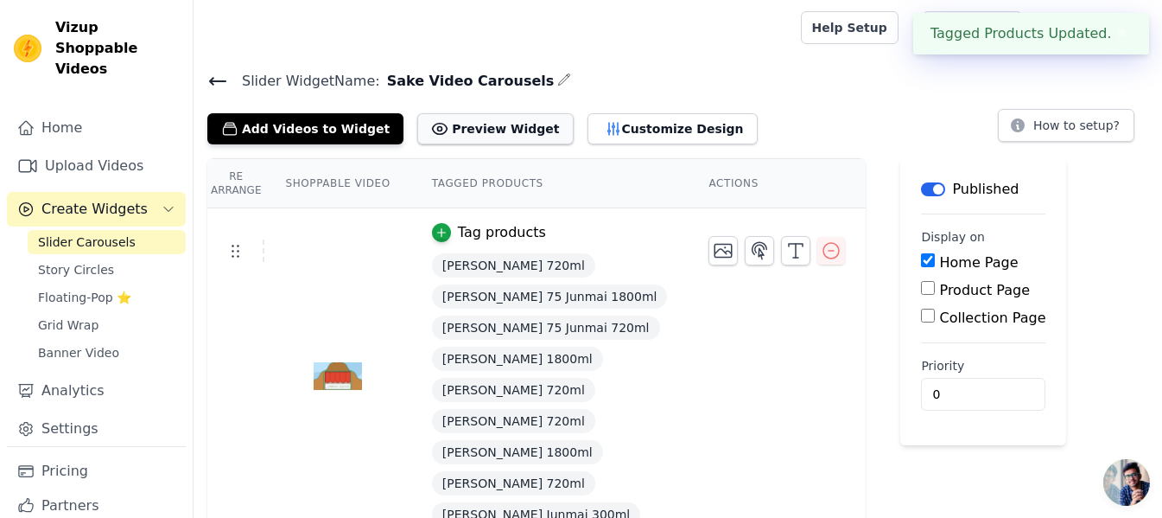
click at [471, 116] on button "Preview Widget" at bounding box center [495, 128] width 156 height 31
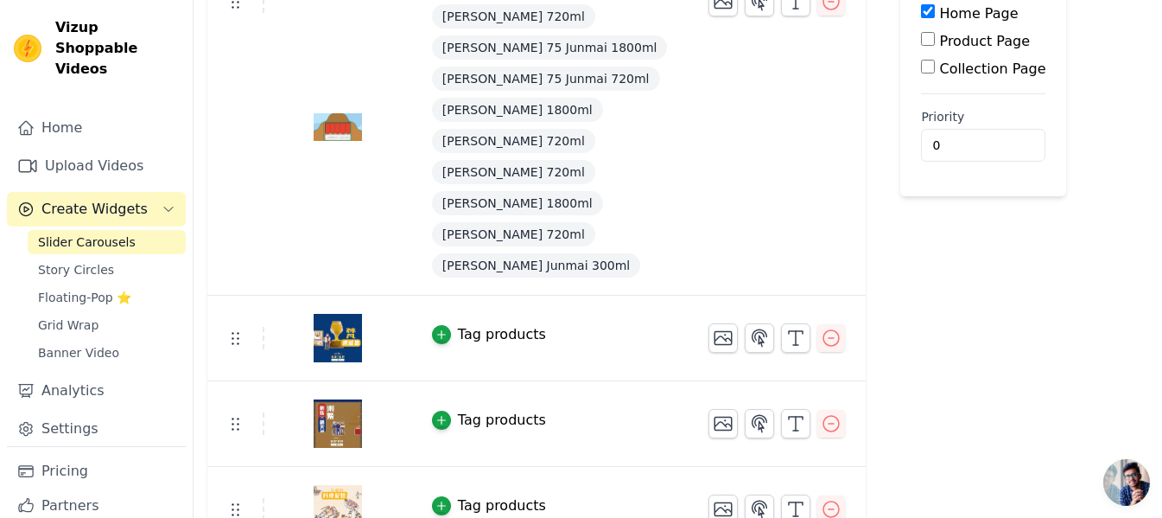
scroll to position [259, 0]
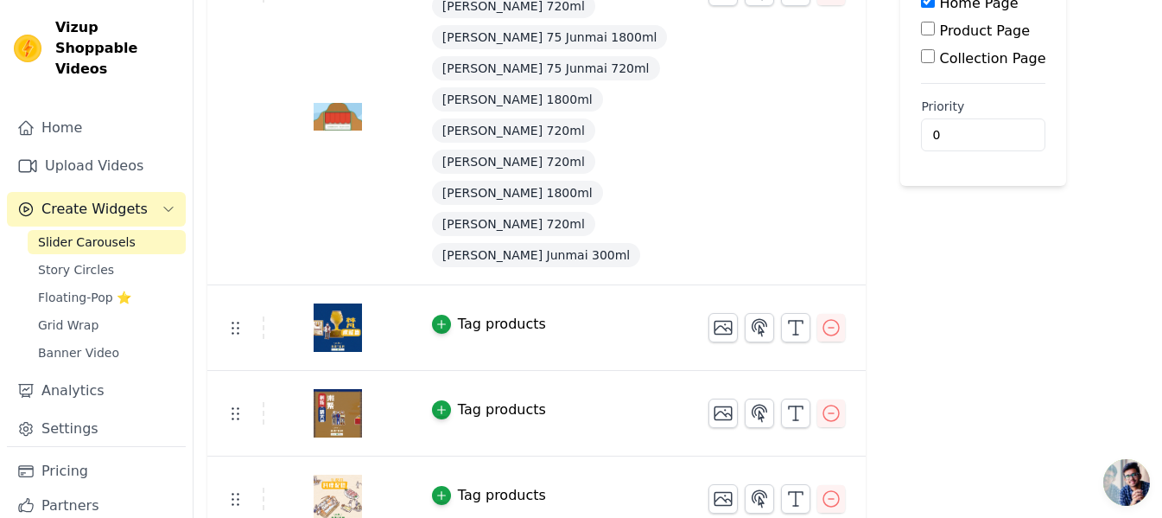
click at [479, 321] on div "Tag products" at bounding box center [502, 324] width 88 height 21
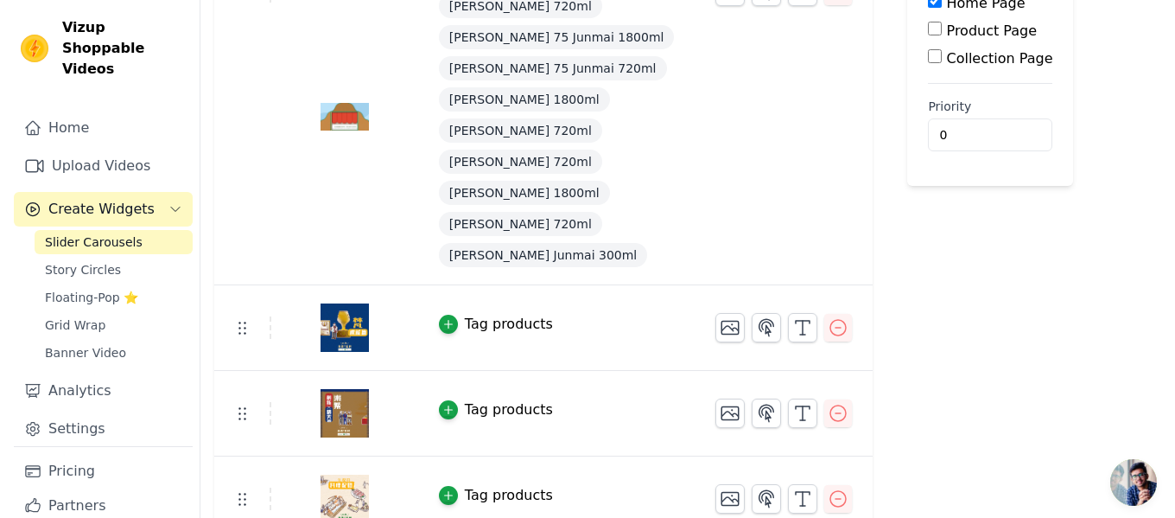
scroll to position [0, 0]
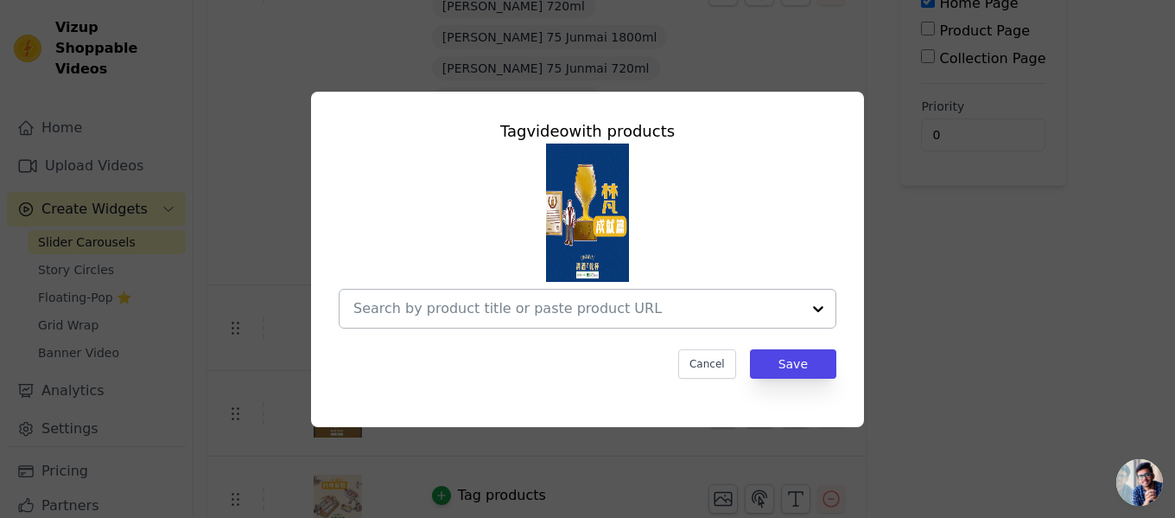
click at [820, 302] on div at bounding box center [818, 309] width 35 height 38
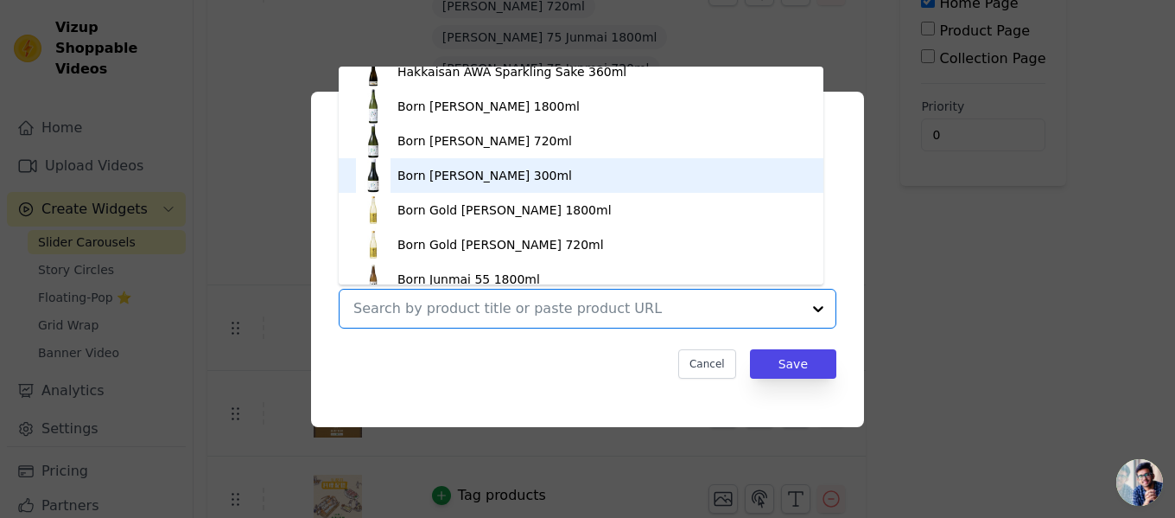
scroll to position [259, 0]
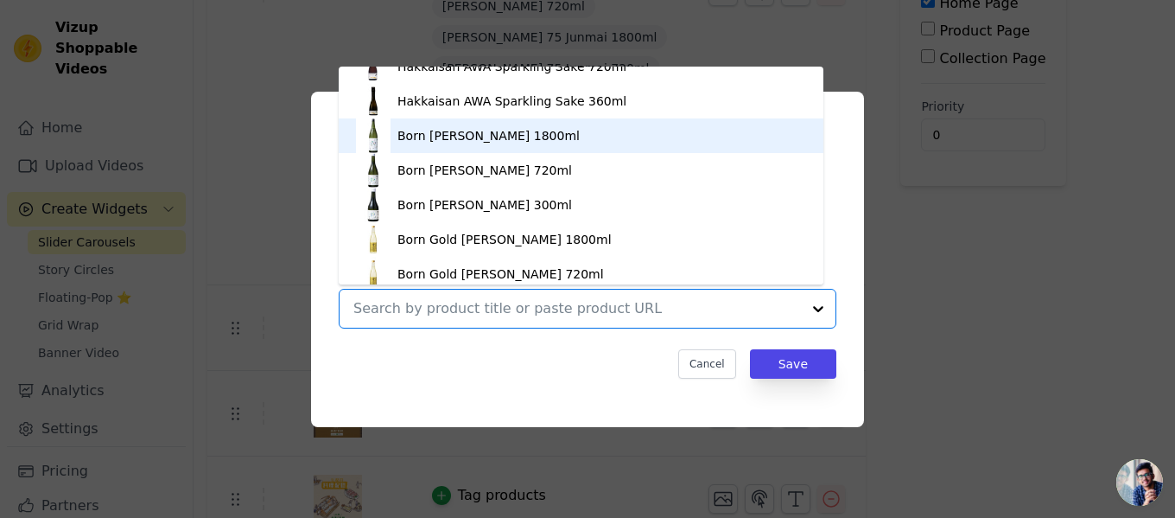
click at [544, 131] on div "Born [PERSON_NAME] 1800ml" at bounding box center [489, 135] width 182 height 17
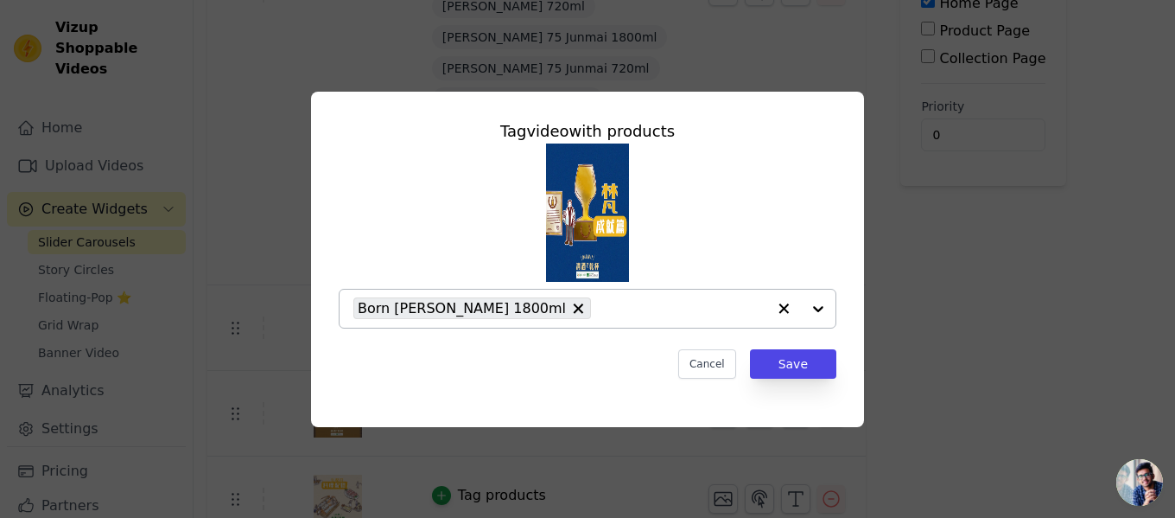
click at [815, 311] on div at bounding box center [801, 309] width 69 height 38
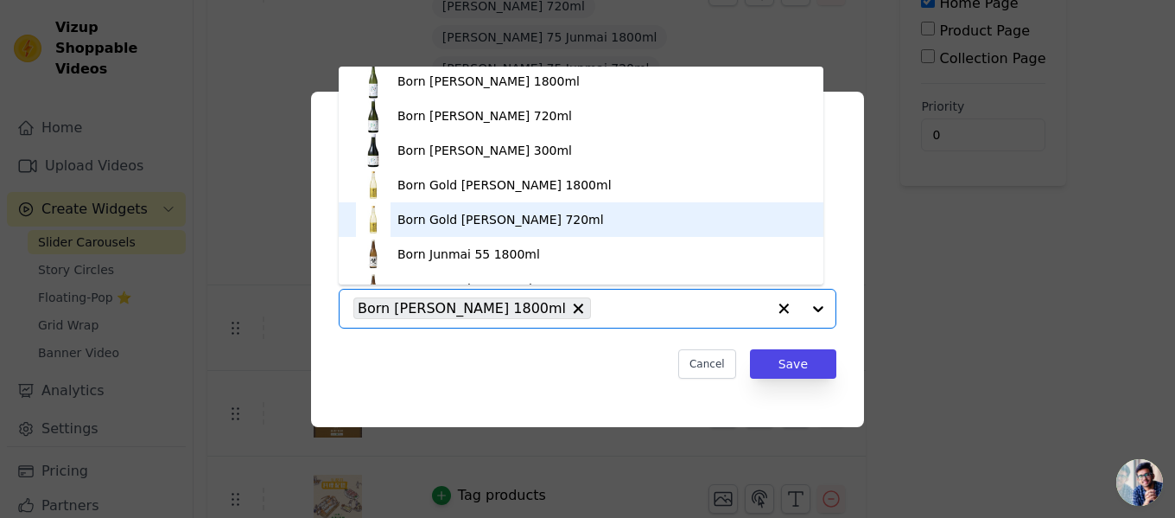
scroll to position [283, 0]
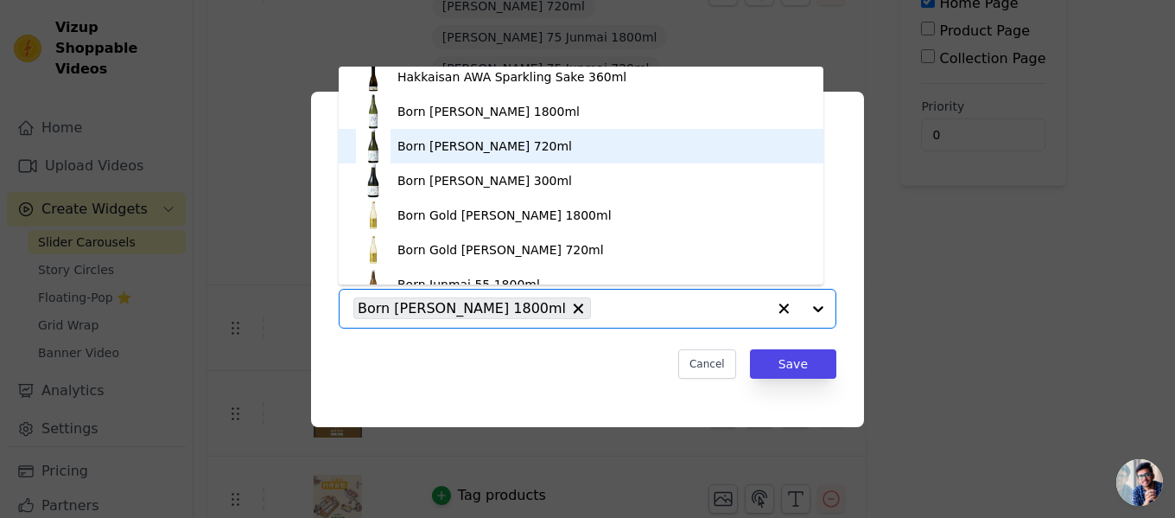
click at [509, 149] on div "Born [PERSON_NAME] 720ml" at bounding box center [485, 145] width 175 height 17
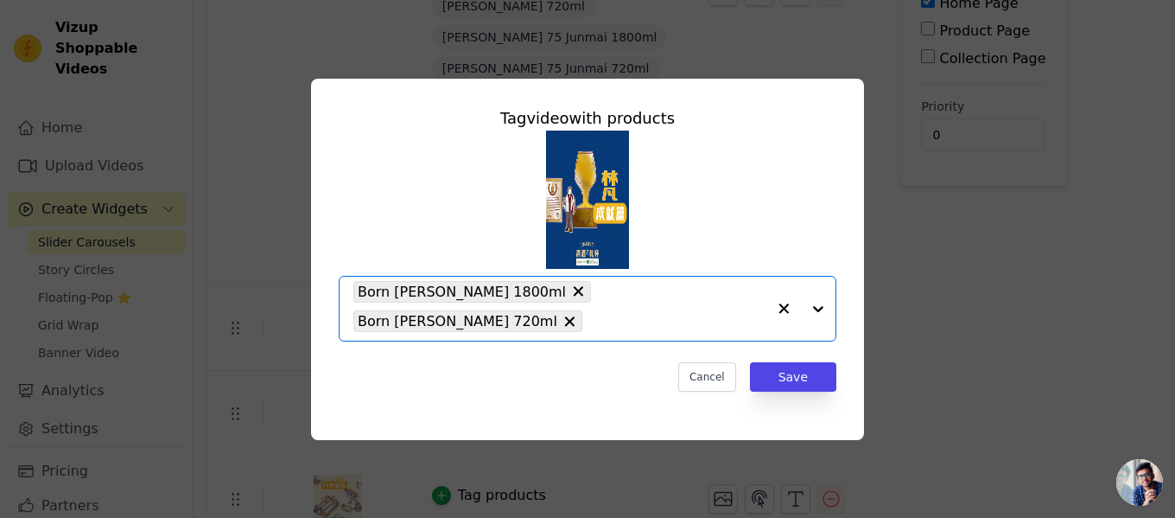
click at [821, 307] on div at bounding box center [801, 309] width 69 height 64
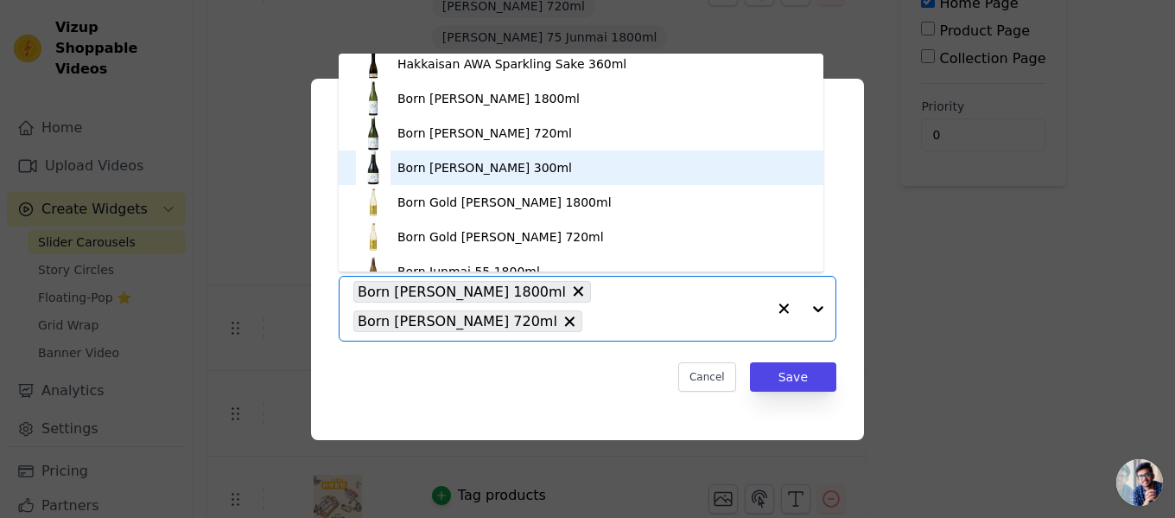
click at [543, 173] on div "Born [PERSON_NAME] 300ml" at bounding box center [485, 167] width 175 height 17
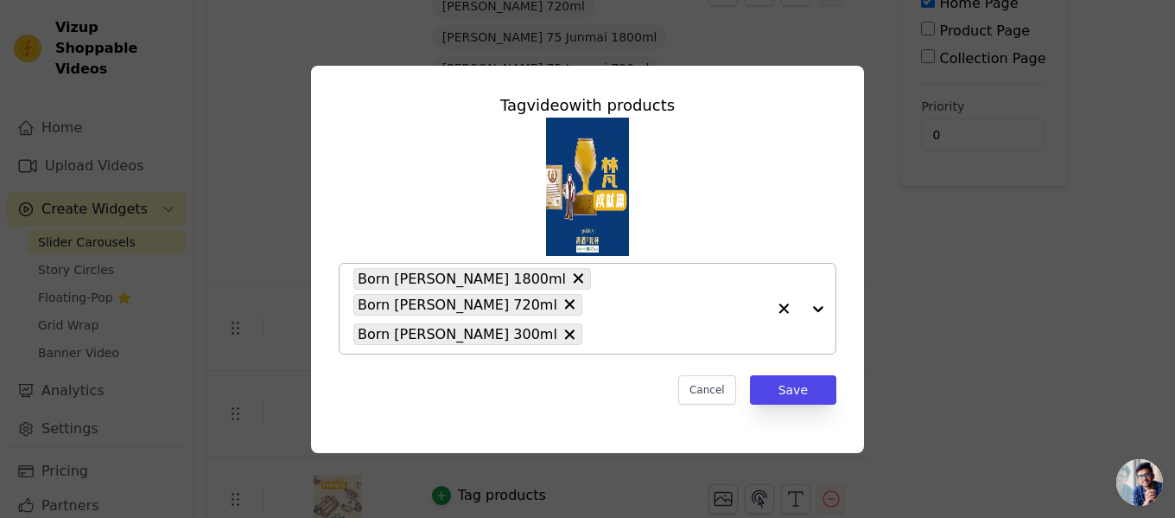
click at [824, 306] on div at bounding box center [801, 309] width 69 height 90
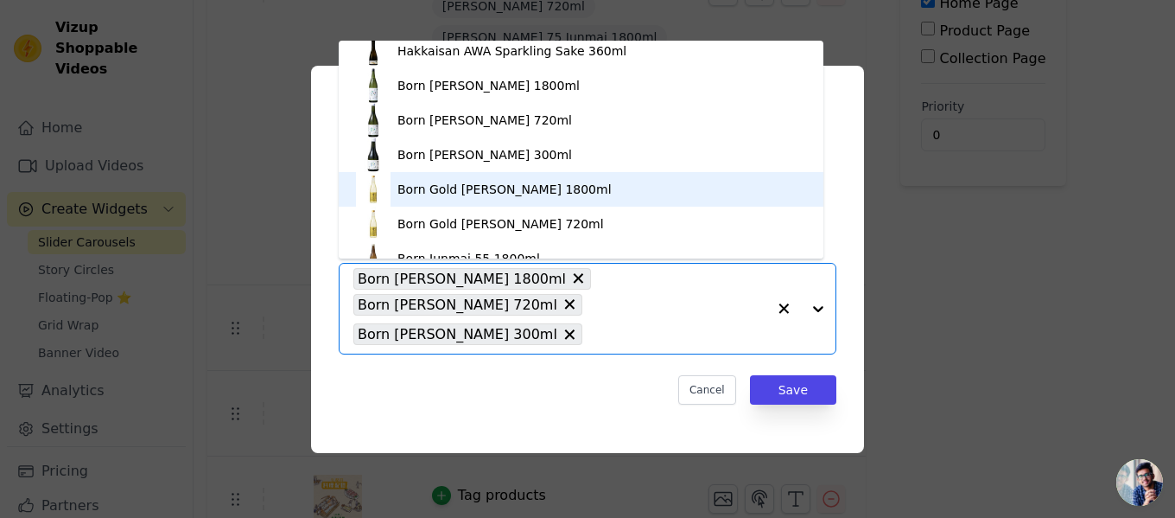
click at [498, 187] on div "Born Gold [PERSON_NAME] 1800ml" at bounding box center [505, 189] width 214 height 17
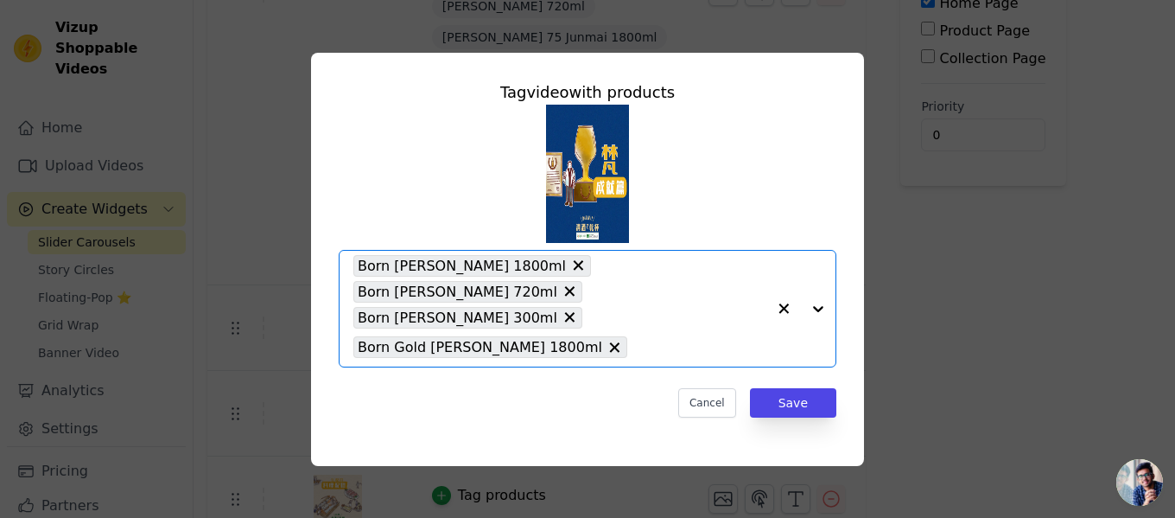
click at [815, 304] on div at bounding box center [801, 309] width 69 height 116
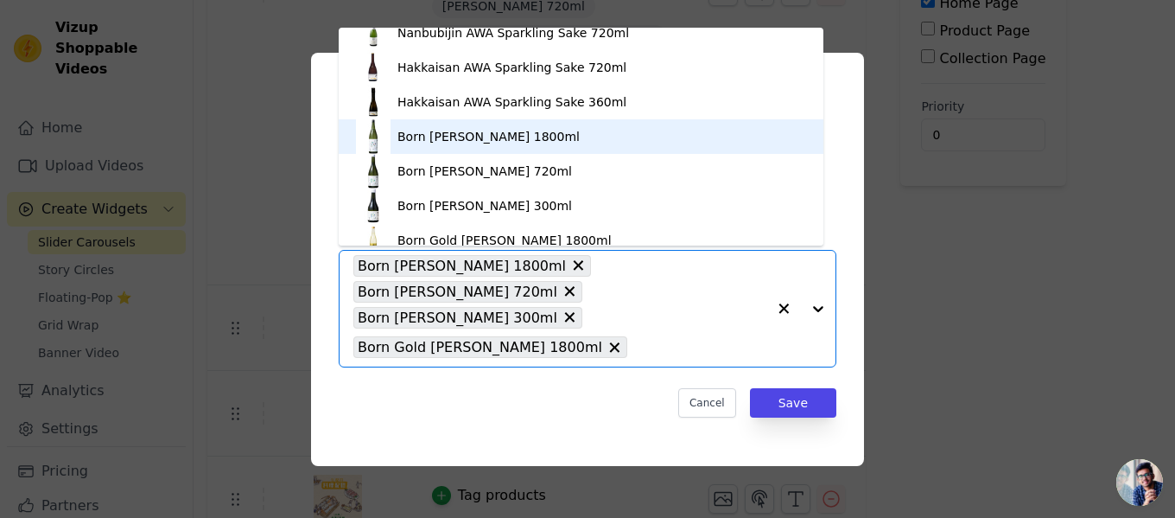
scroll to position [346, 0]
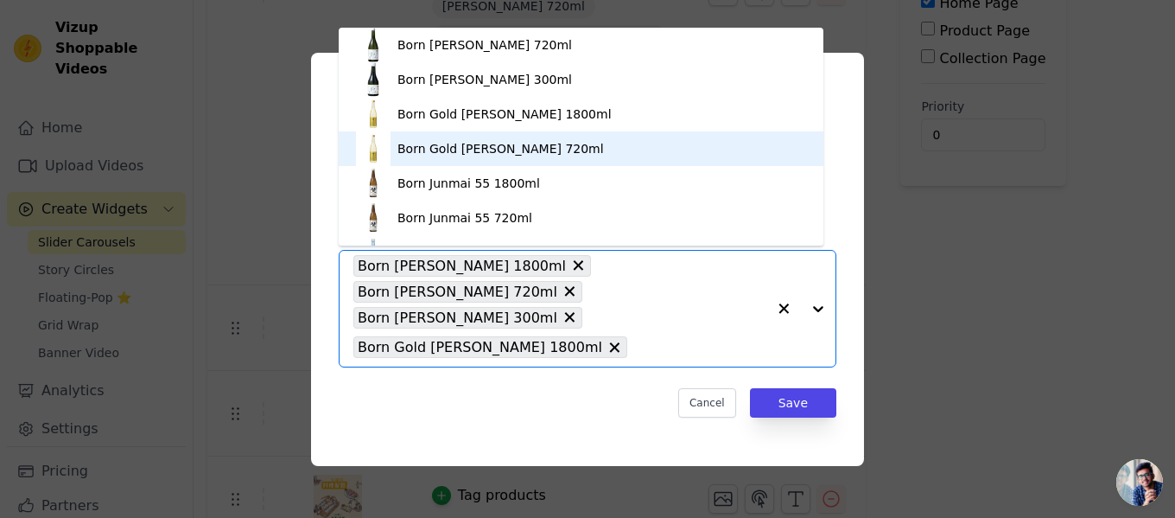
click at [501, 147] on div "Born Gold [PERSON_NAME] 720ml" at bounding box center [501, 148] width 207 height 17
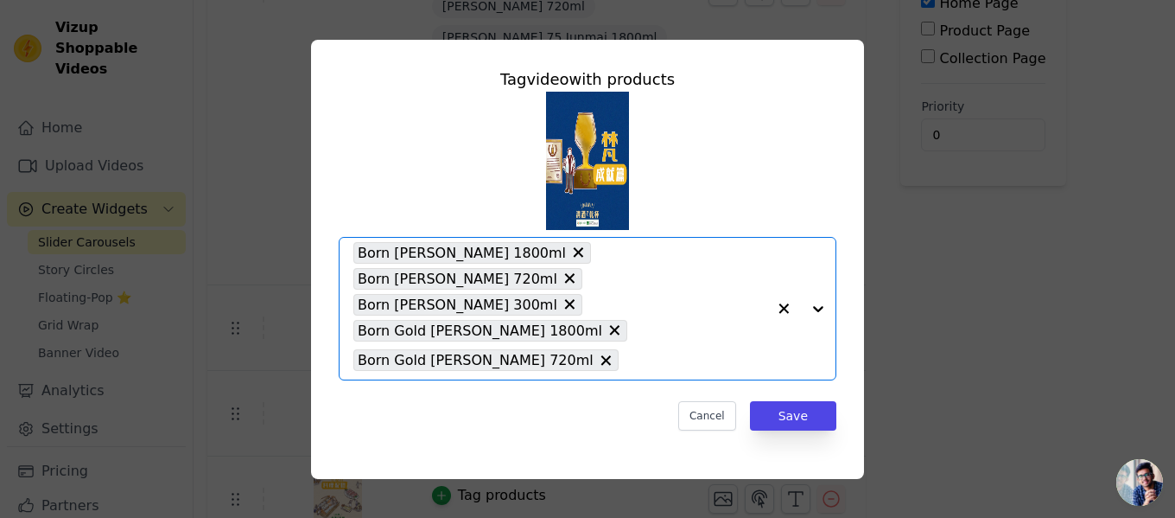
click at [818, 308] on div at bounding box center [801, 309] width 69 height 142
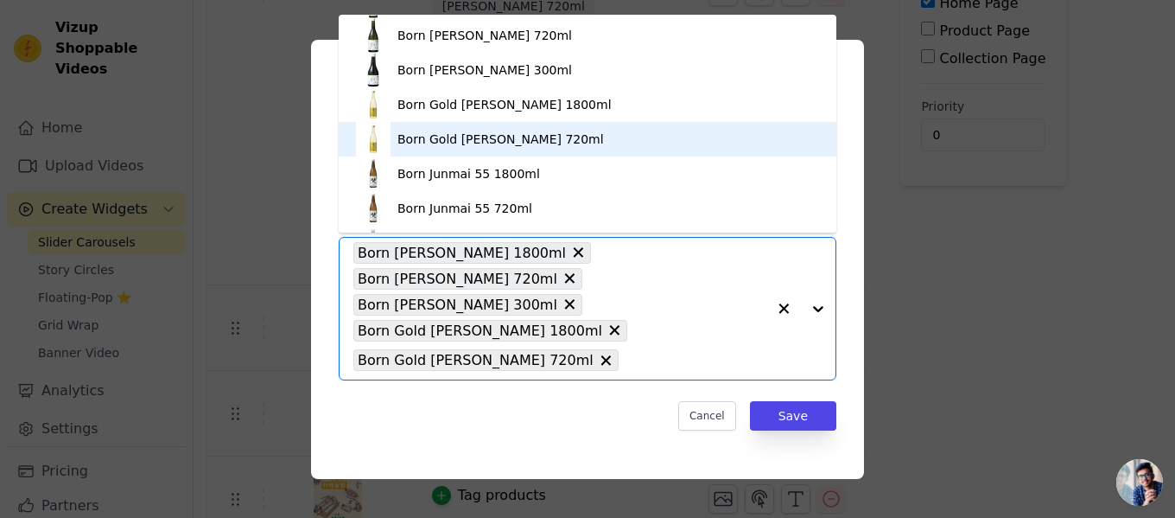
scroll to position [370, 0]
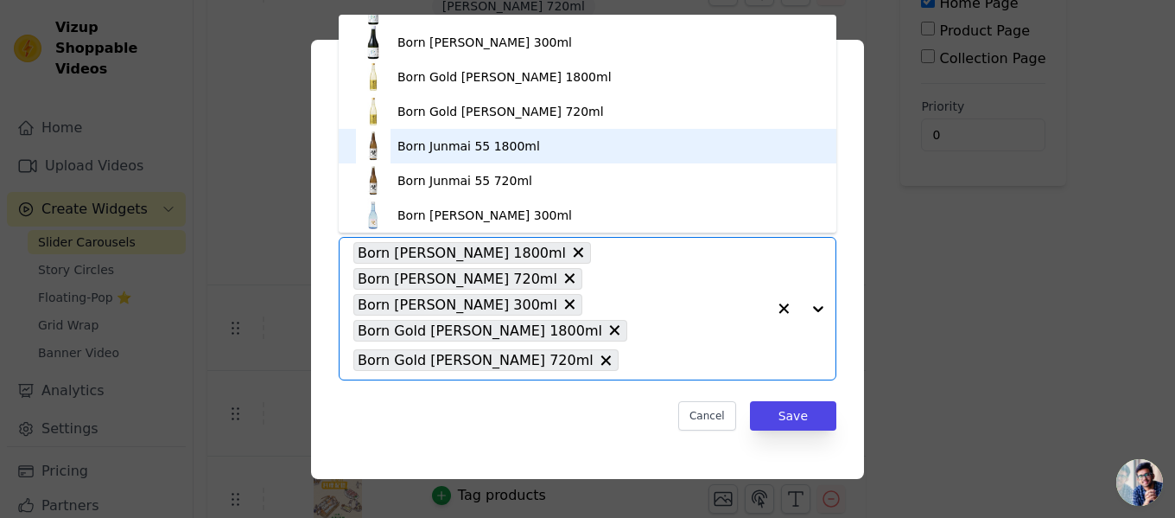
click at [544, 145] on div "Born Junmai 55 1800ml" at bounding box center [587, 146] width 463 height 35
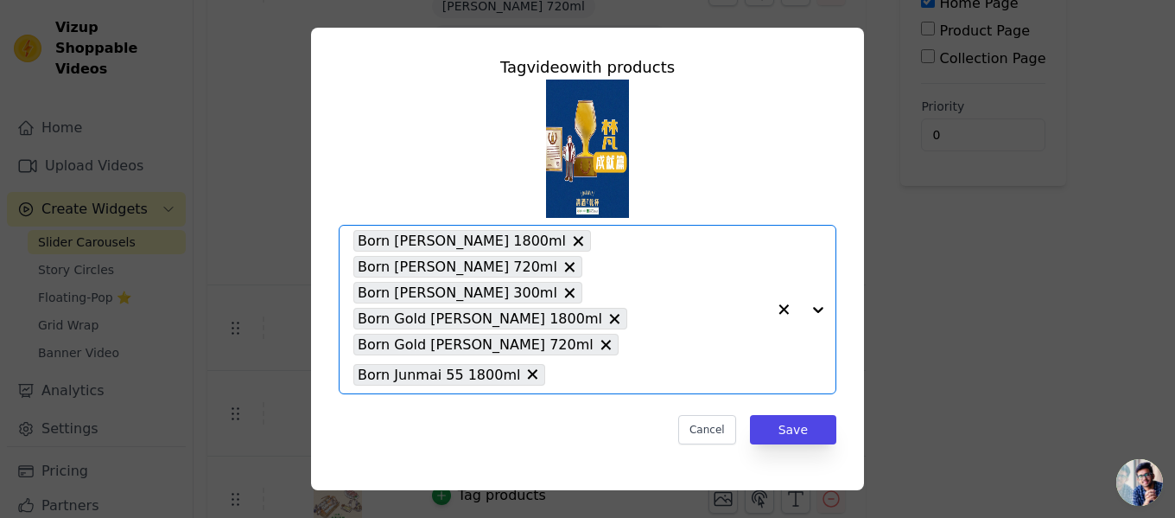
click at [809, 310] on div at bounding box center [801, 310] width 69 height 168
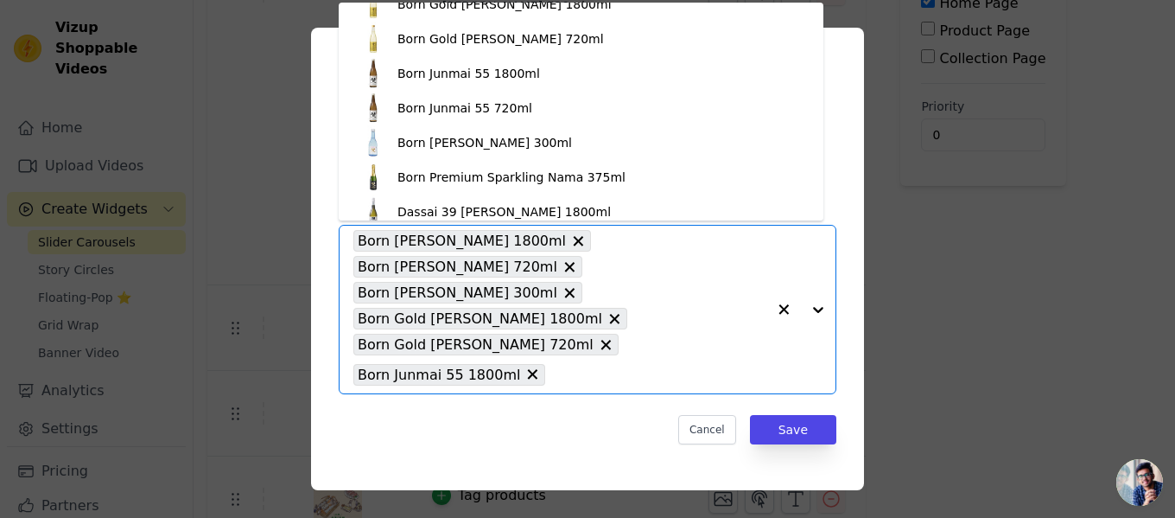
scroll to position [432, 0]
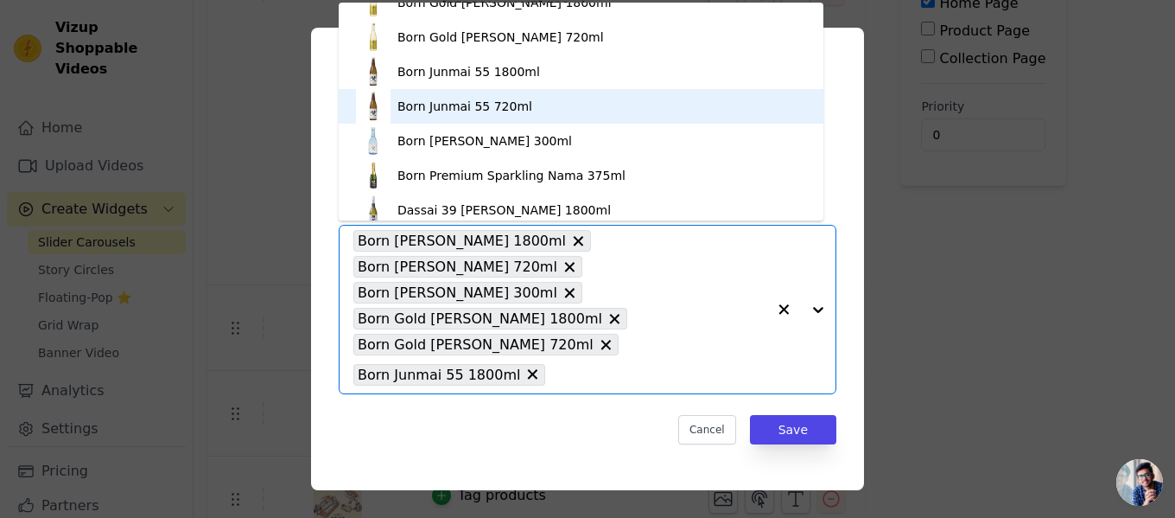
click at [507, 100] on div "Born Junmai 55 720ml" at bounding box center [465, 106] width 135 height 17
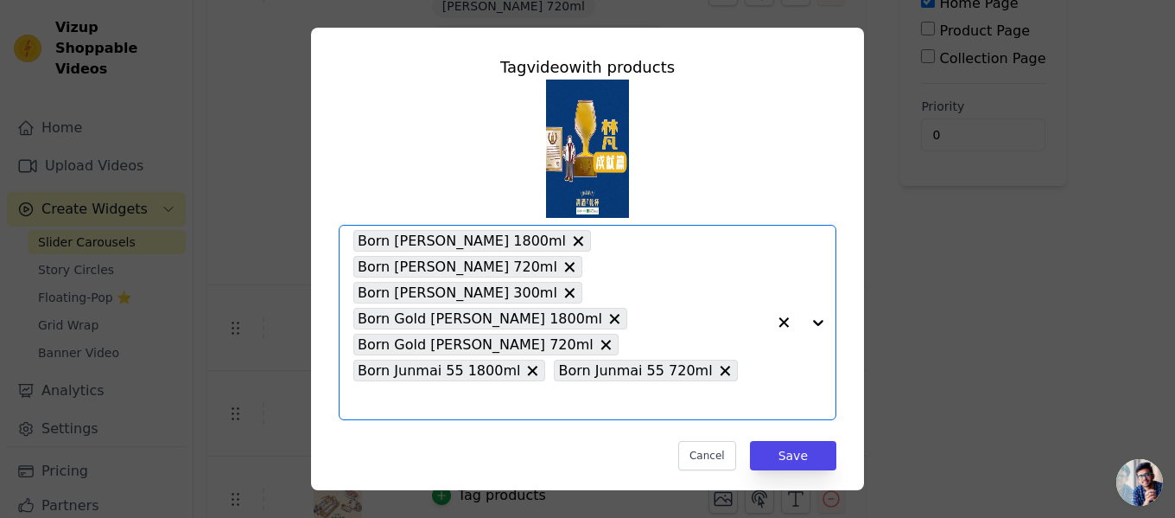
click at [805, 308] on div at bounding box center [801, 323] width 69 height 194
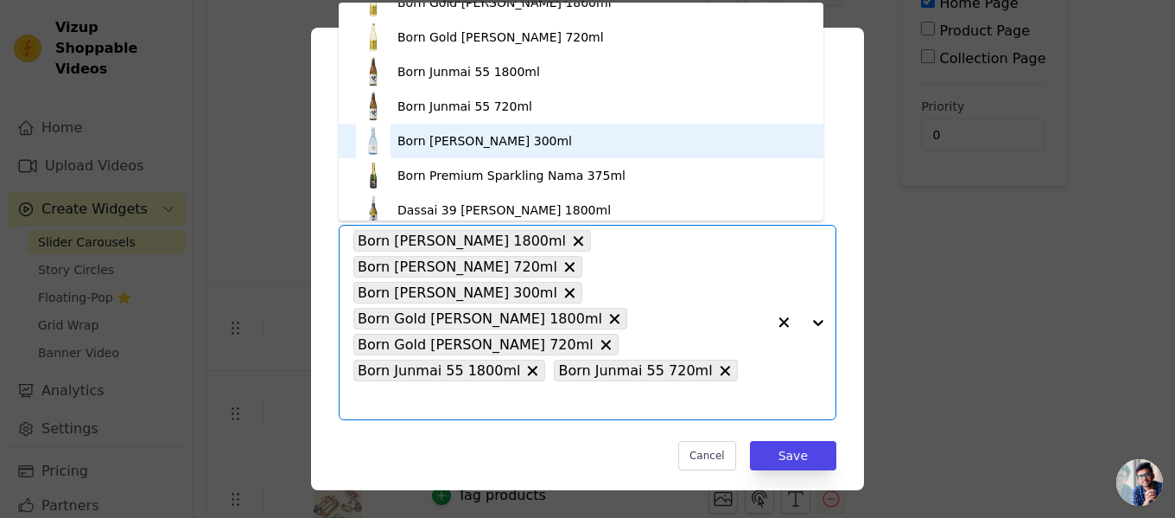
click at [520, 144] on div "Born [PERSON_NAME] 300ml" at bounding box center [485, 140] width 175 height 17
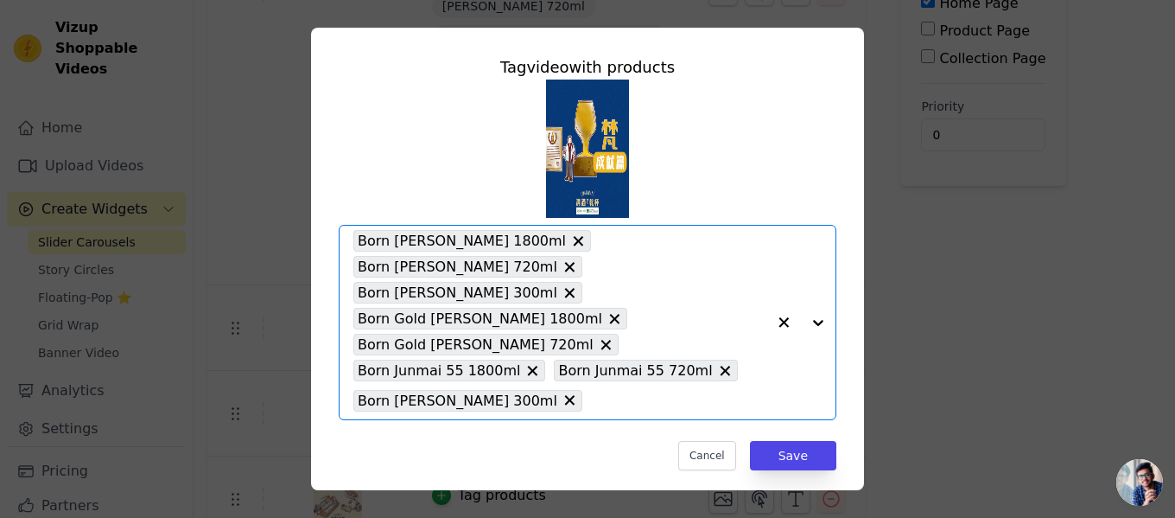
click at [805, 320] on div at bounding box center [801, 323] width 69 height 194
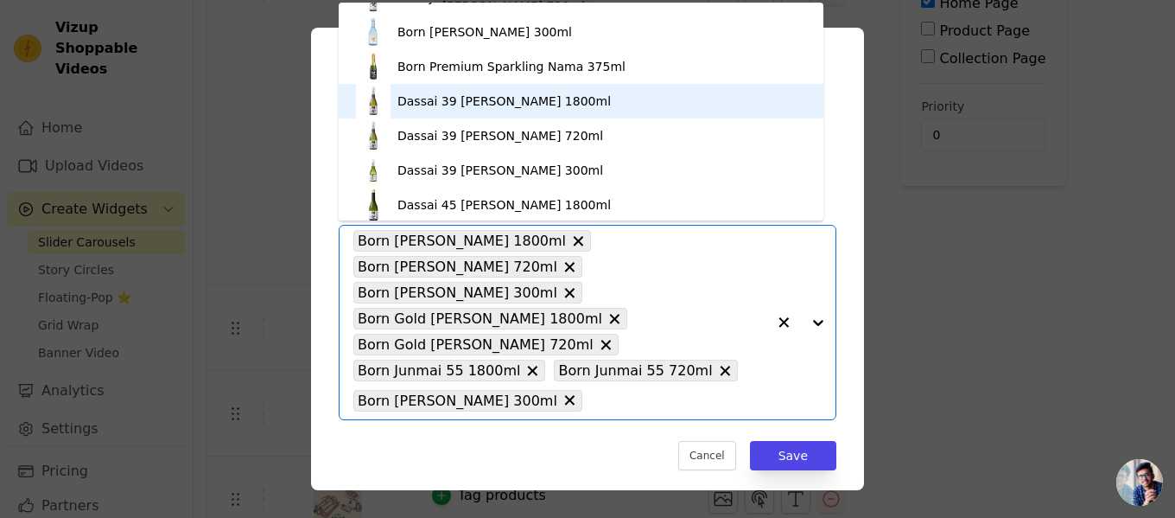
scroll to position [543, 0]
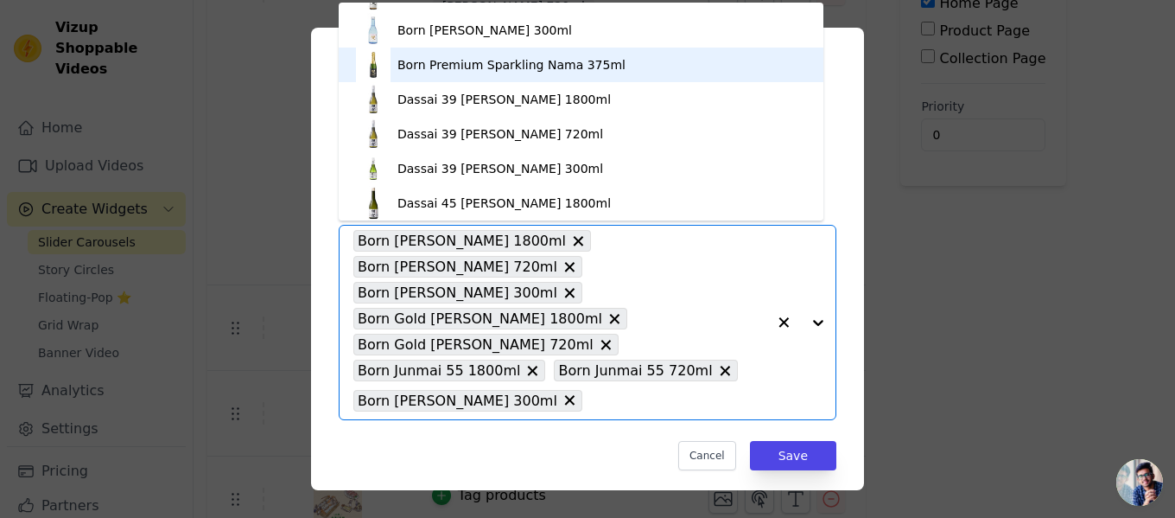
click at [529, 63] on div "Born Premium Sparkling Nama 375ml" at bounding box center [512, 64] width 228 height 17
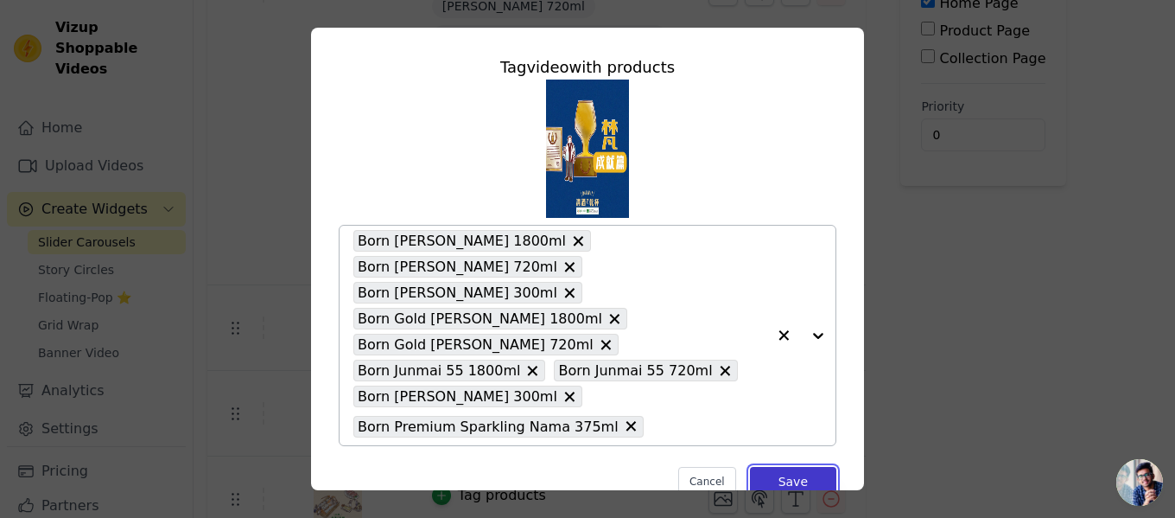
click at [793, 470] on button "Save" at bounding box center [793, 481] width 86 height 29
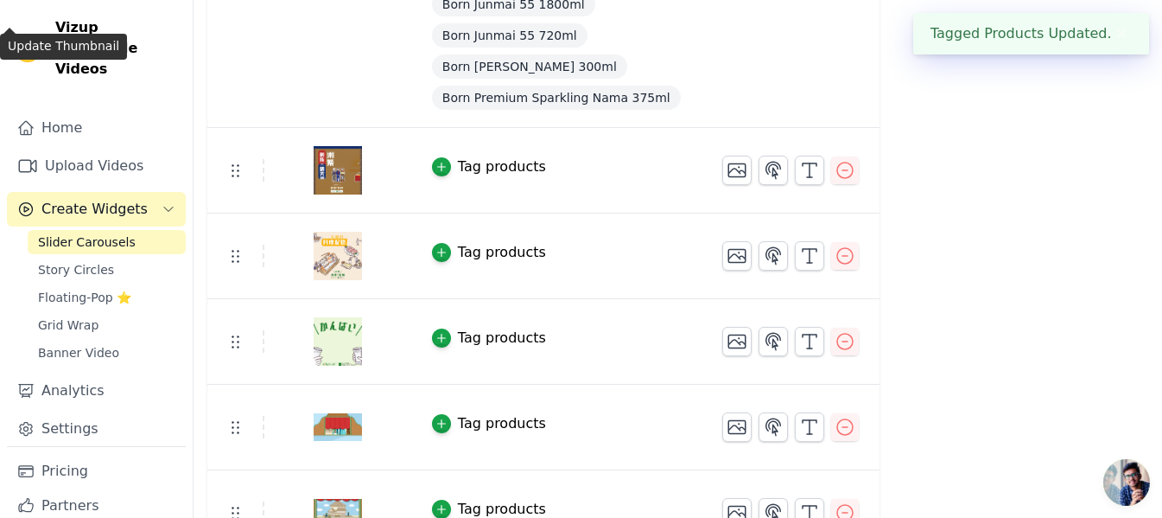
scroll to position [778, 0]
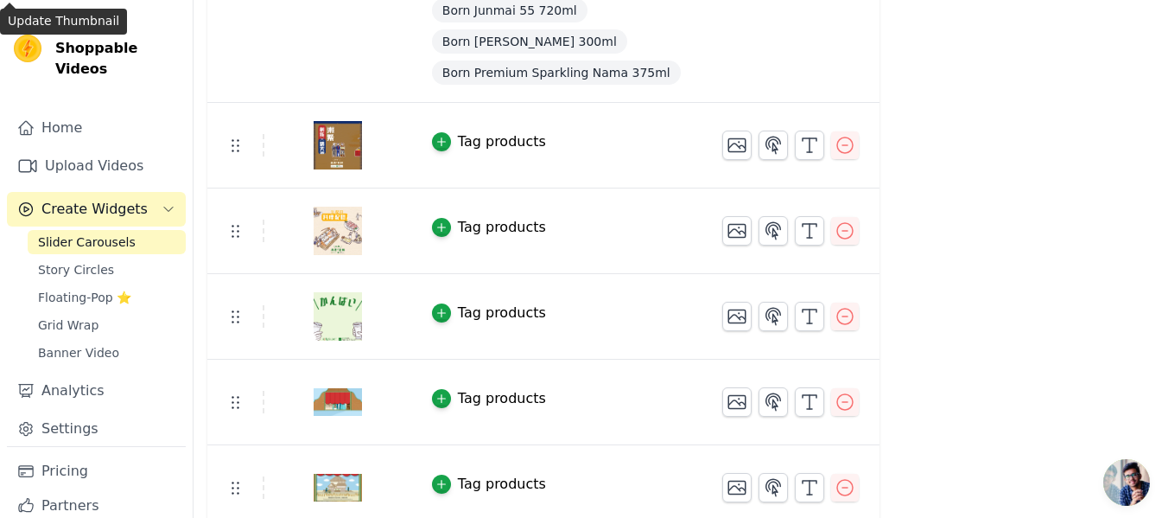
click at [481, 140] on div "Tag products" at bounding box center [502, 141] width 88 height 21
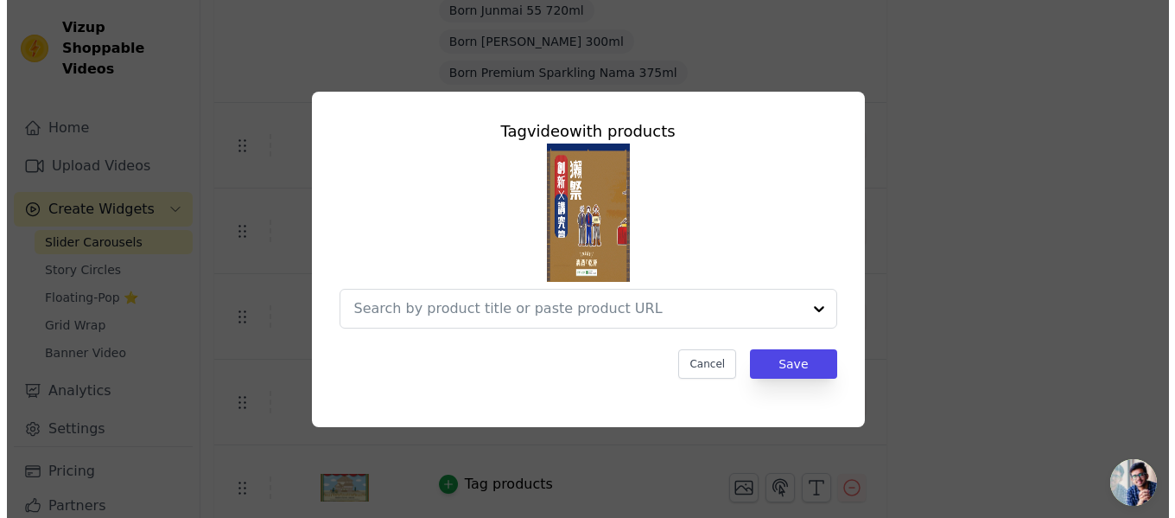
scroll to position [0, 0]
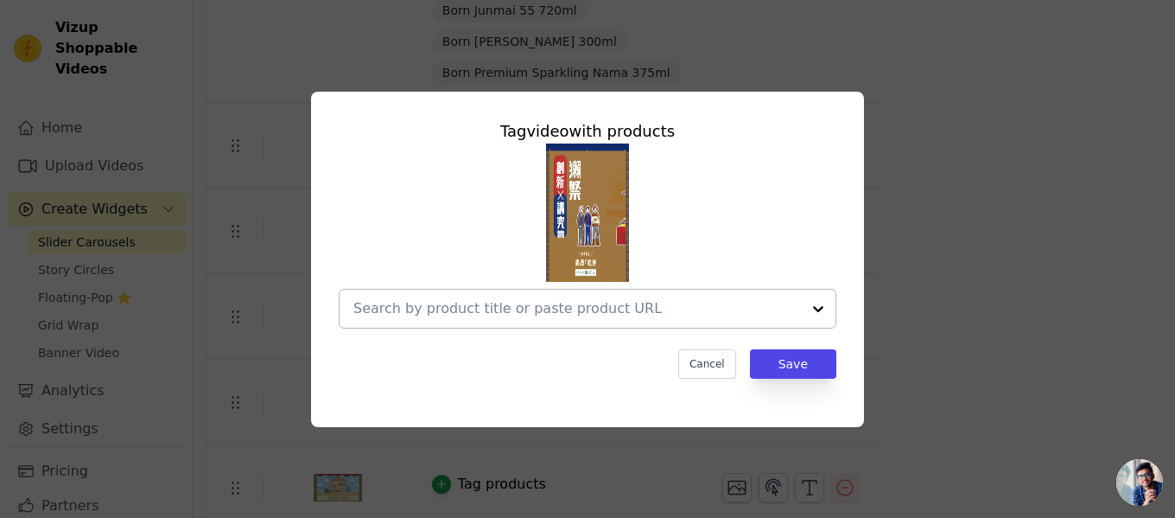
click at [820, 308] on div at bounding box center [818, 309] width 35 height 38
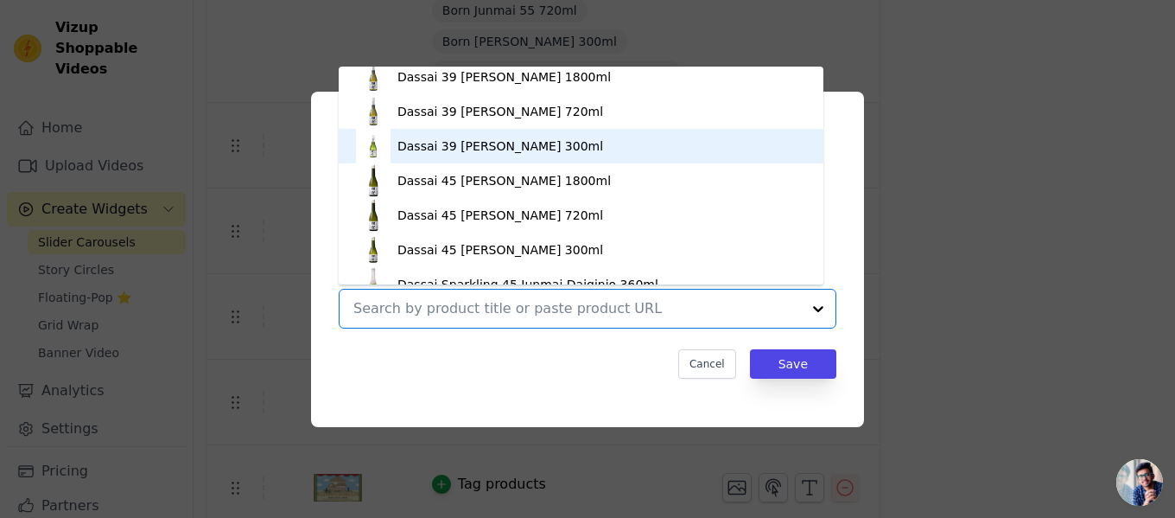
scroll to position [543, 0]
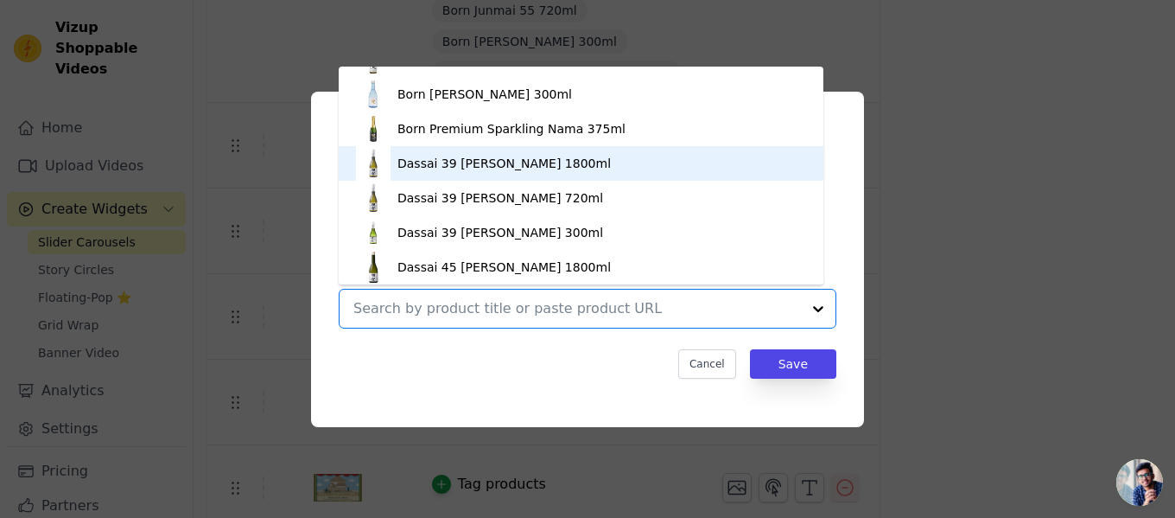
click at [563, 160] on div "Dassai 39 [PERSON_NAME] 1800ml" at bounding box center [504, 163] width 213 height 17
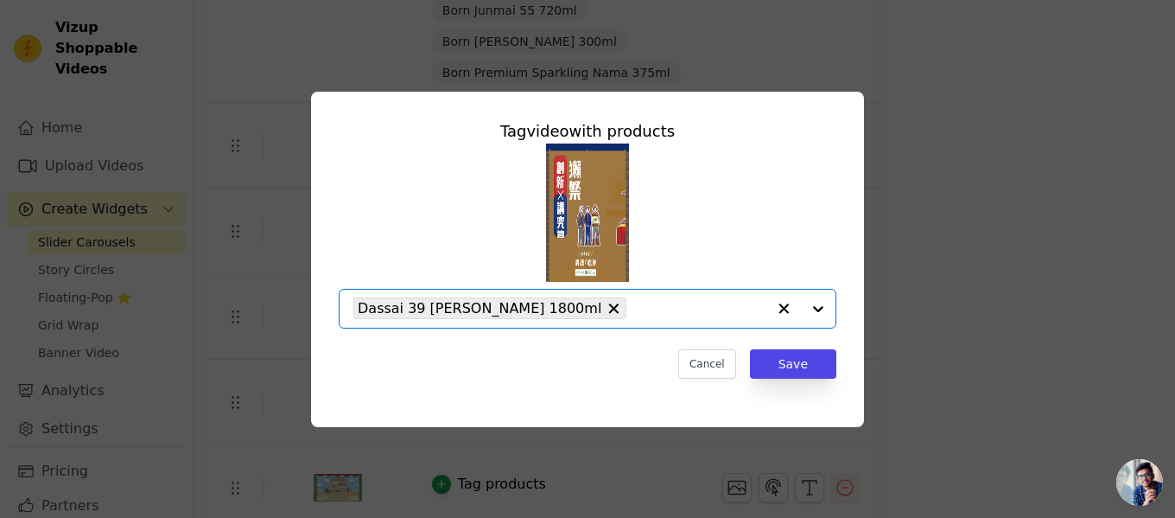
click at [820, 315] on div at bounding box center [801, 309] width 69 height 38
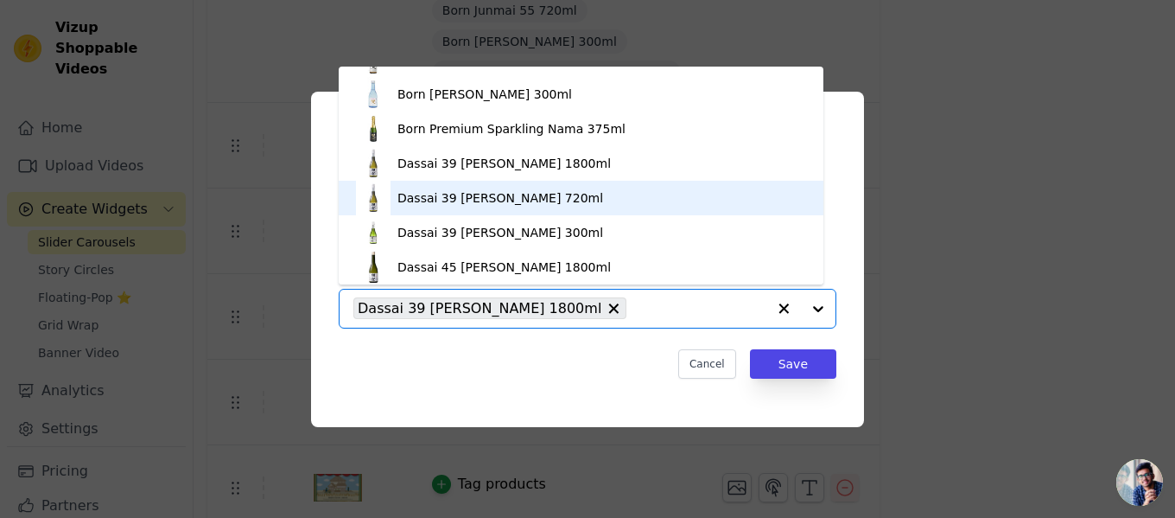
click at [538, 193] on div "Dassai 39 [PERSON_NAME] 720ml" at bounding box center [501, 197] width 206 height 17
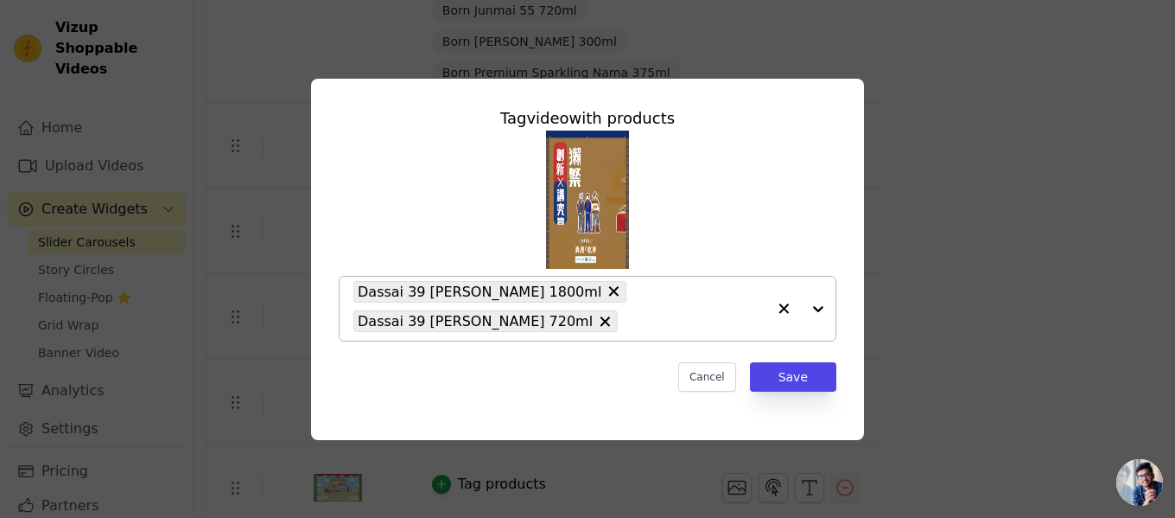
click at [823, 302] on div at bounding box center [801, 309] width 69 height 64
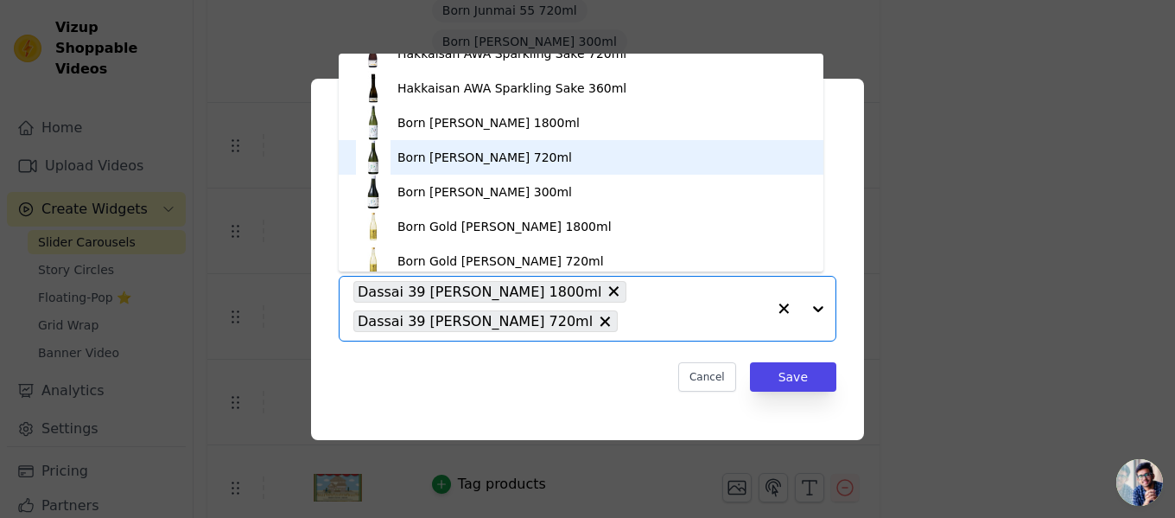
scroll to position [266, 0]
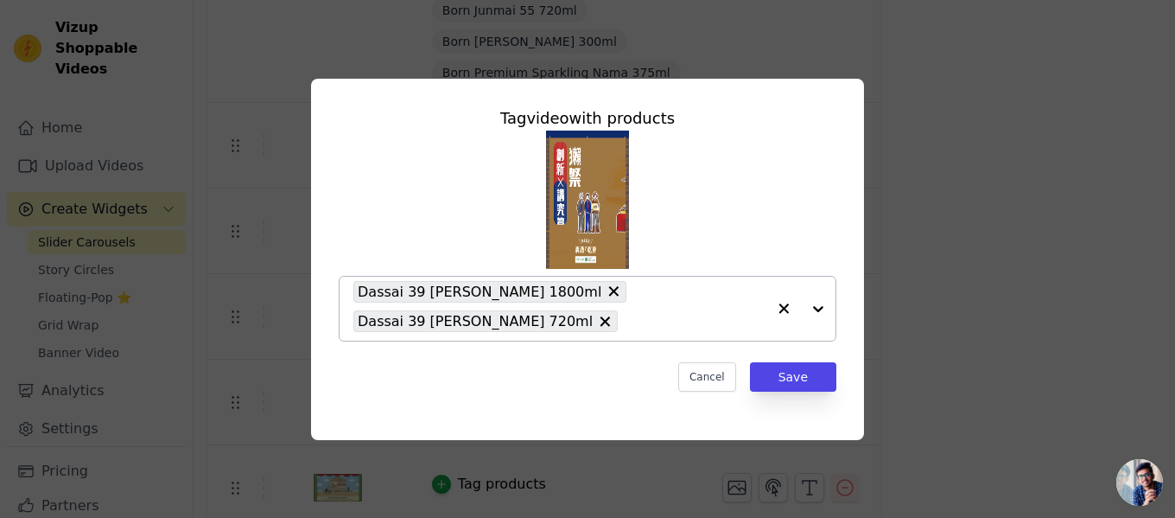
click at [822, 310] on div at bounding box center [801, 309] width 69 height 64
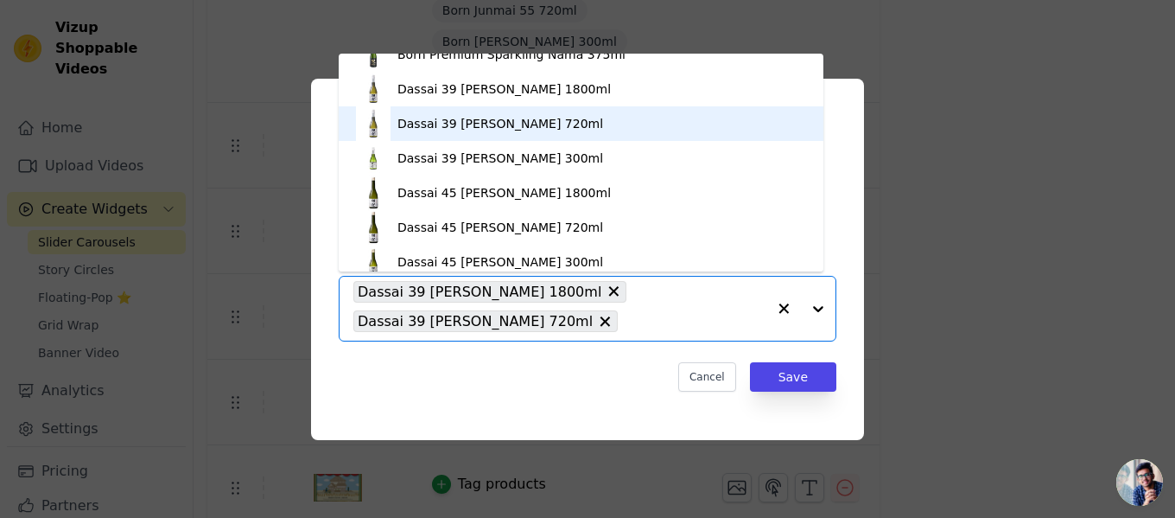
scroll to position [605, 0]
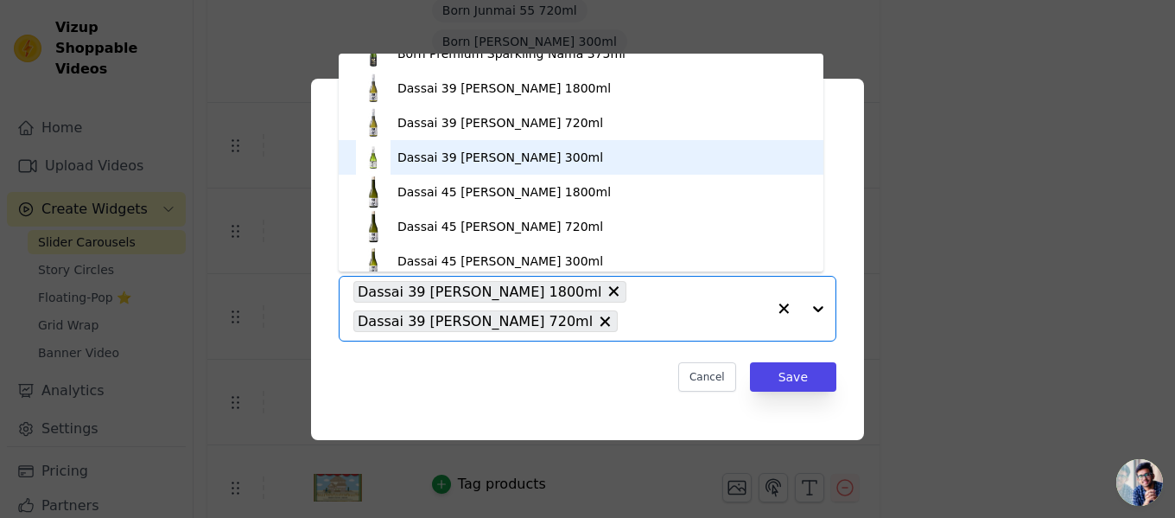
click at [595, 168] on div "Dassai 39 [PERSON_NAME] 300ml" at bounding box center [581, 157] width 450 height 35
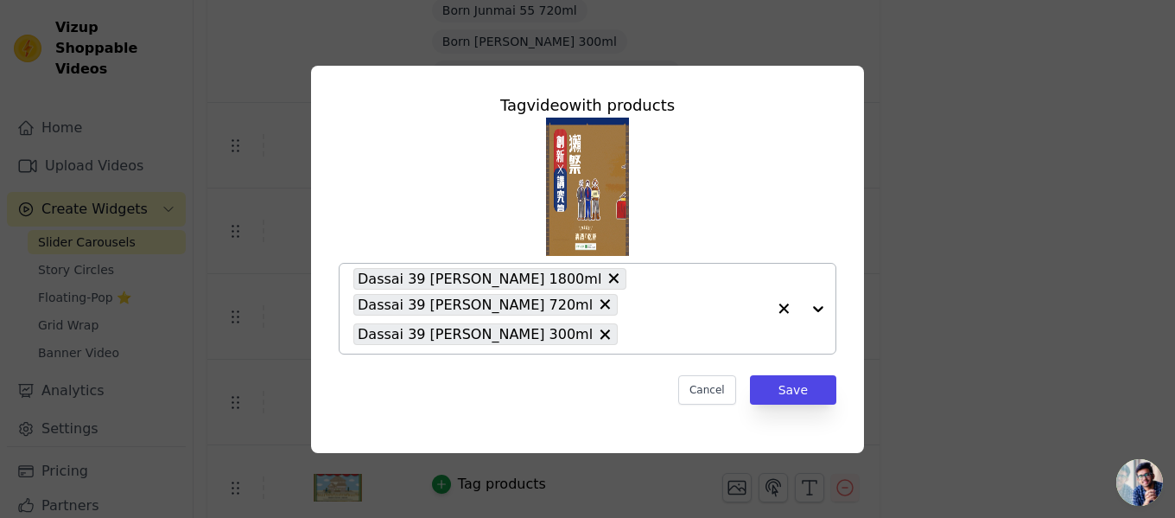
click at [818, 307] on div at bounding box center [801, 309] width 69 height 90
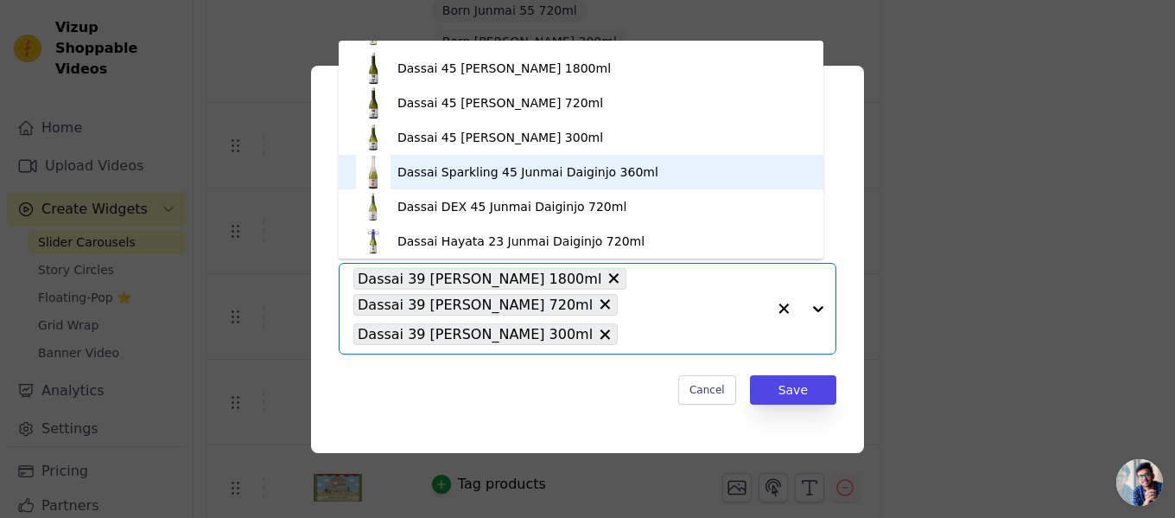
scroll to position [629, 0]
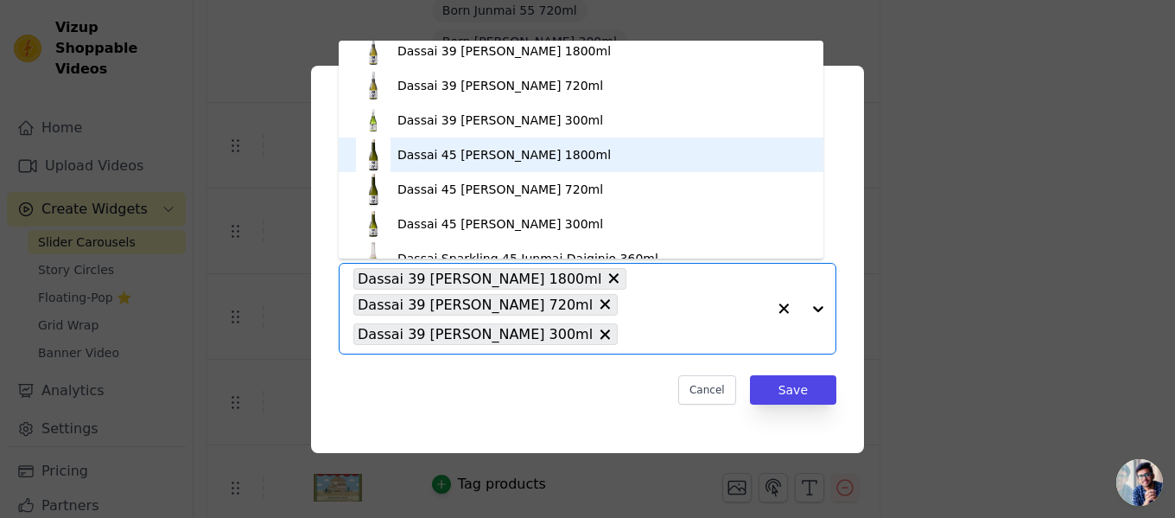
click at [553, 151] on div "Dassai 45 [PERSON_NAME] 1800ml" at bounding box center [504, 154] width 213 height 17
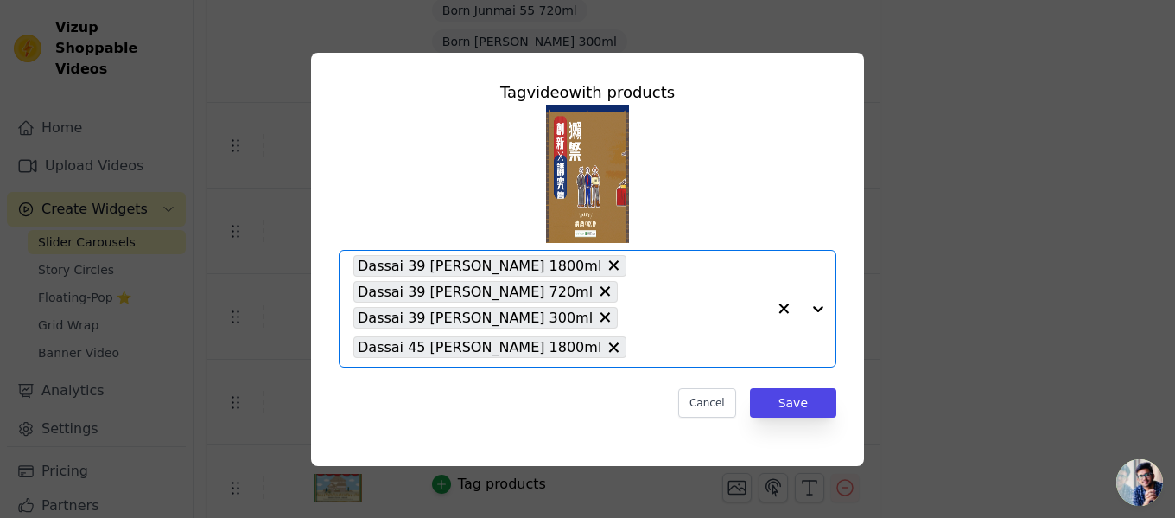
click at [823, 307] on div at bounding box center [801, 309] width 69 height 116
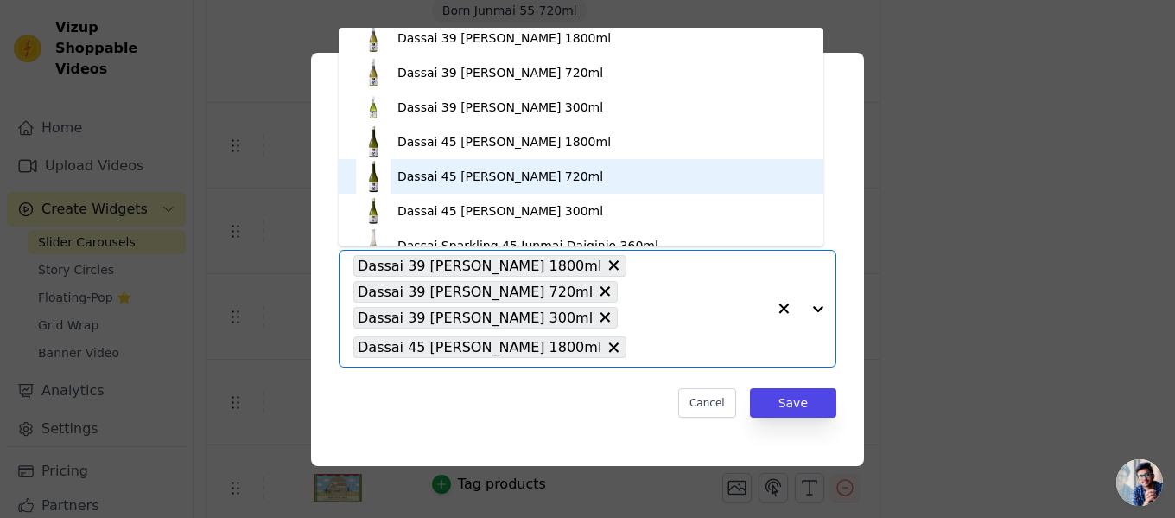
click at [527, 185] on div "Dassai 45 [PERSON_NAME] 720ml" at bounding box center [581, 176] width 450 height 35
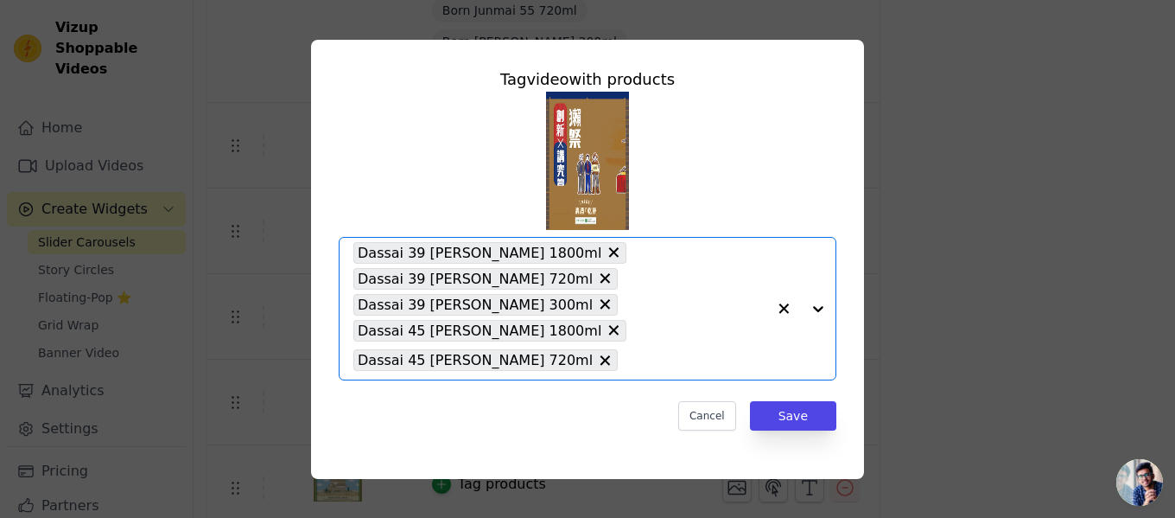
click at [823, 307] on div at bounding box center [801, 309] width 69 height 142
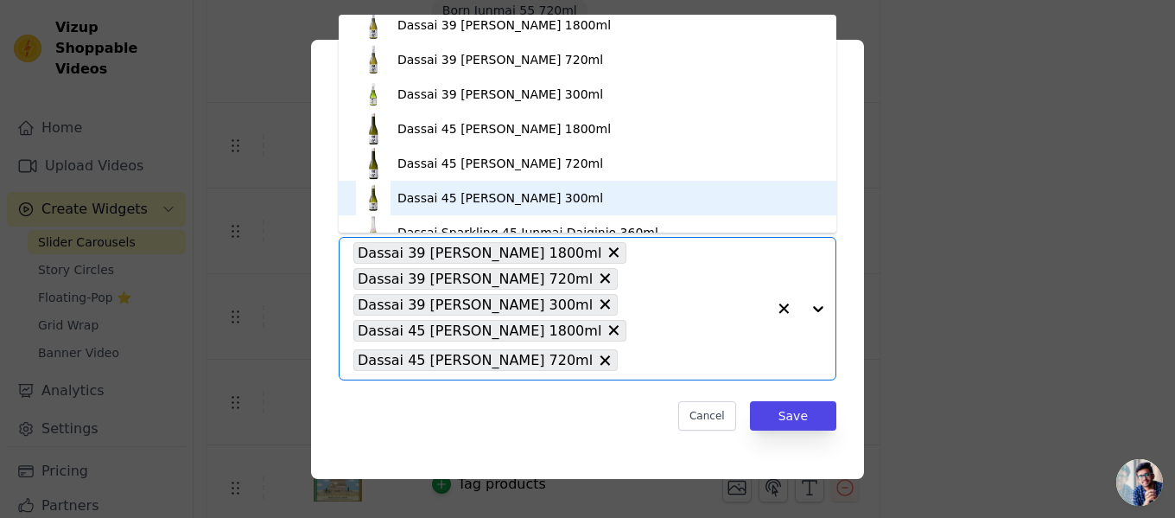
click at [484, 199] on div "Dassai 45 [PERSON_NAME] 300ml" at bounding box center [501, 197] width 206 height 17
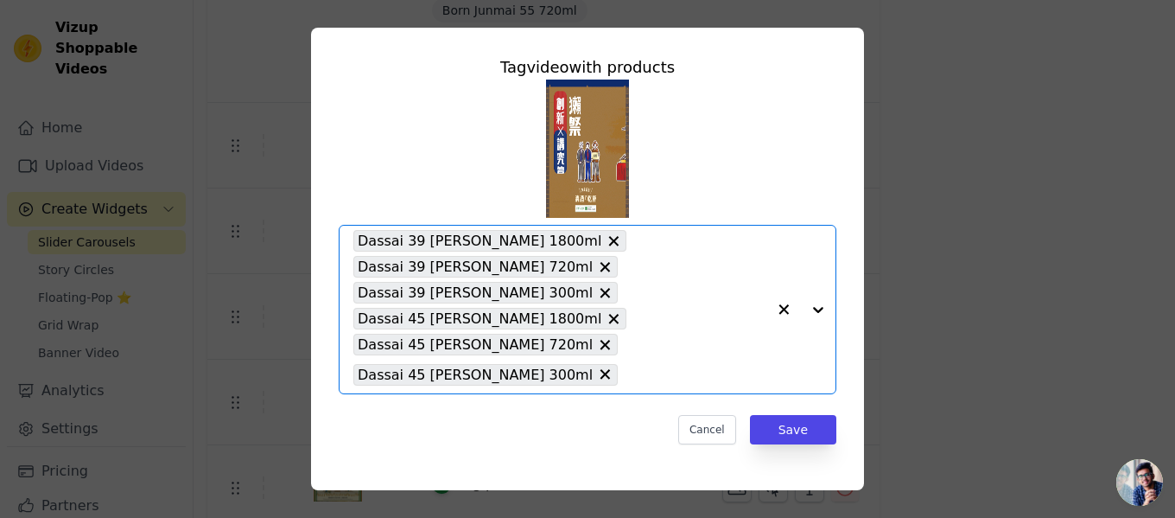
click at [803, 306] on div at bounding box center [801, 310] width 69 height 168
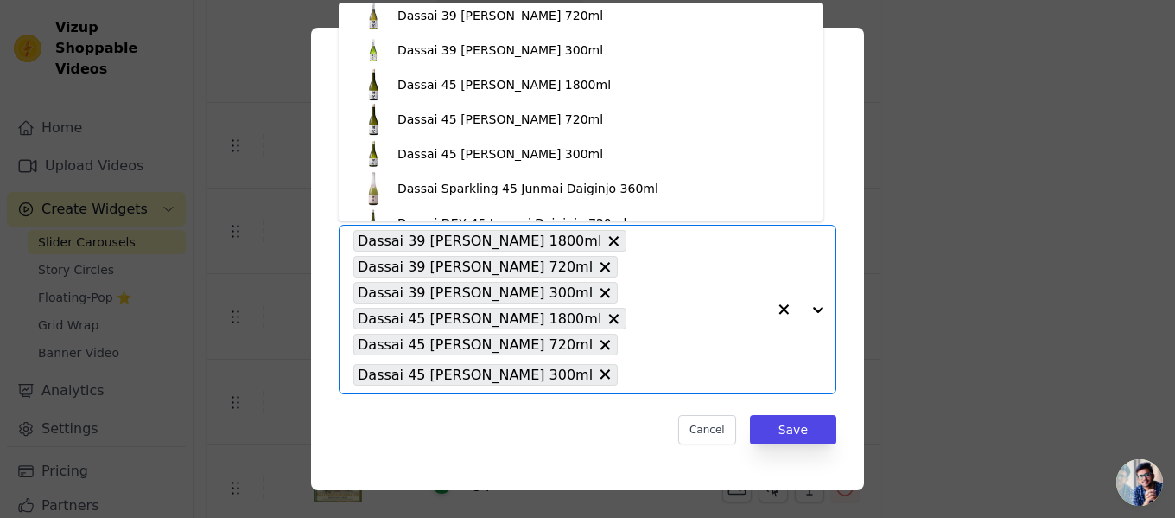
scroll to position [691, 0]
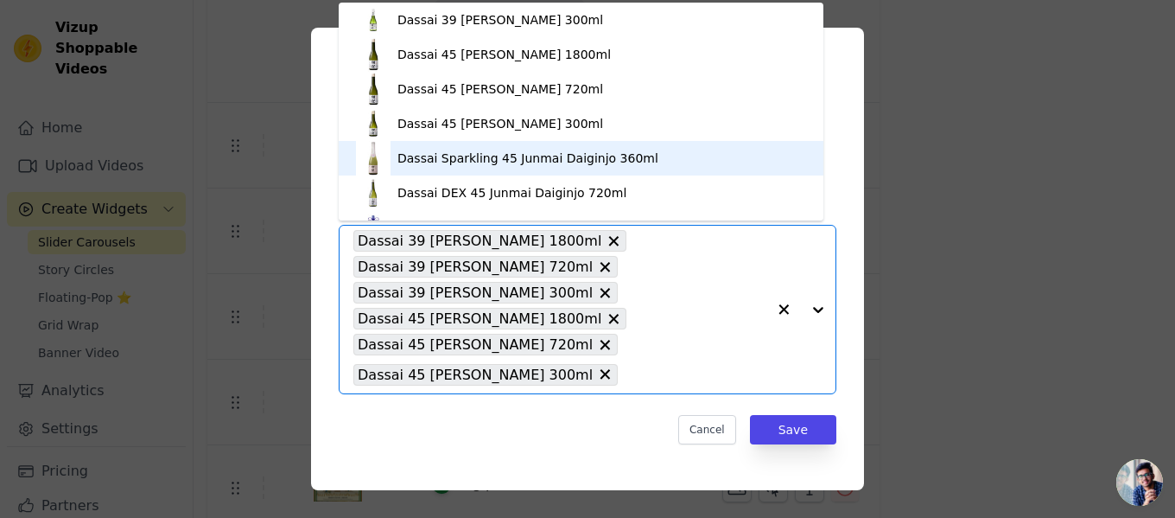
click at [488, 151] on div "Dassai Sparkling 45 Junmai Daiginjo 360ml" at bounding box center [528, 158] width 261 height 17
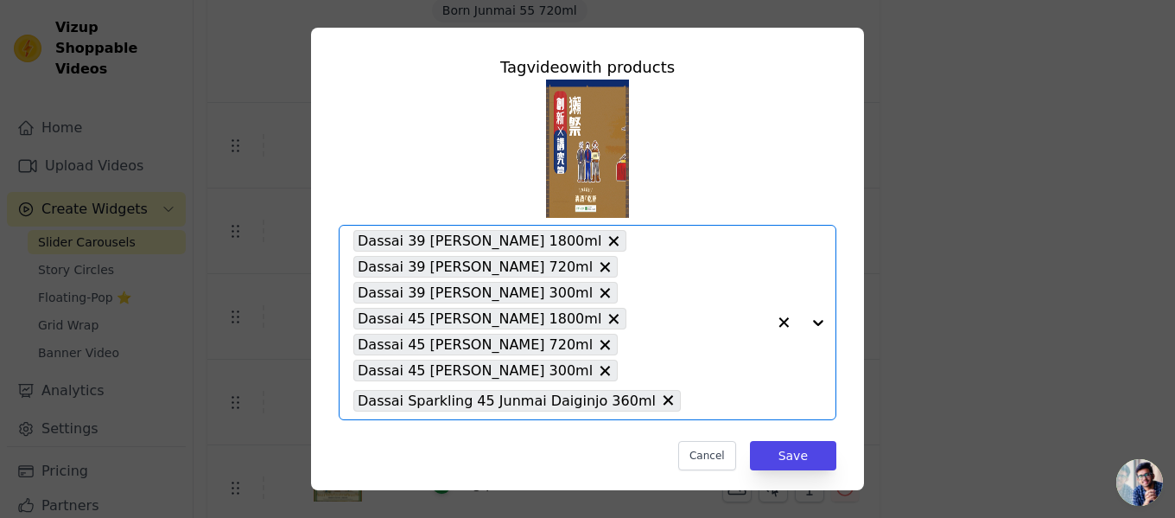
click at [803, 321] on div at bounding box center [801, 323] width 69 height 194
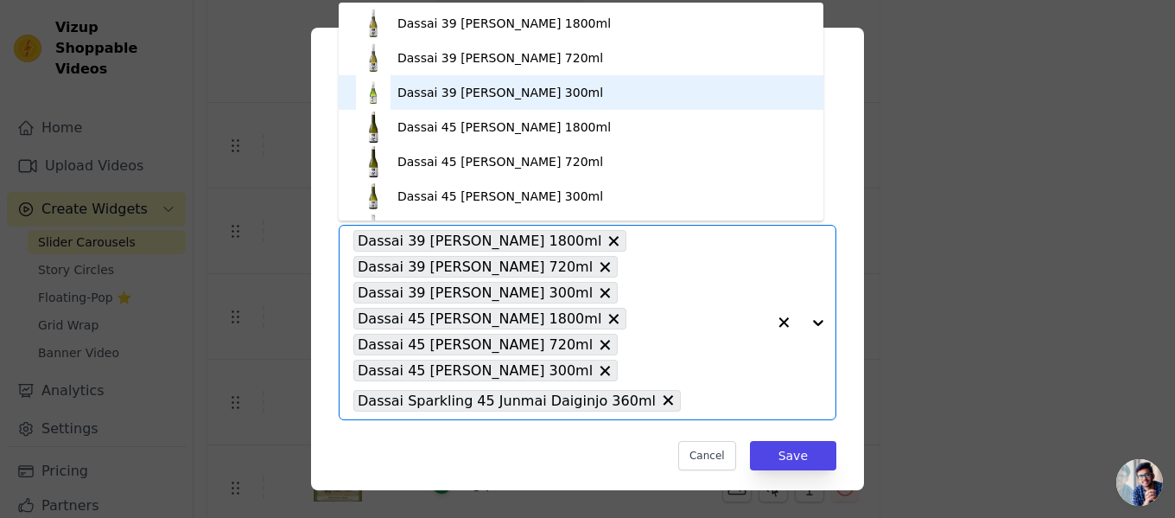
scroll to position [778, 0]
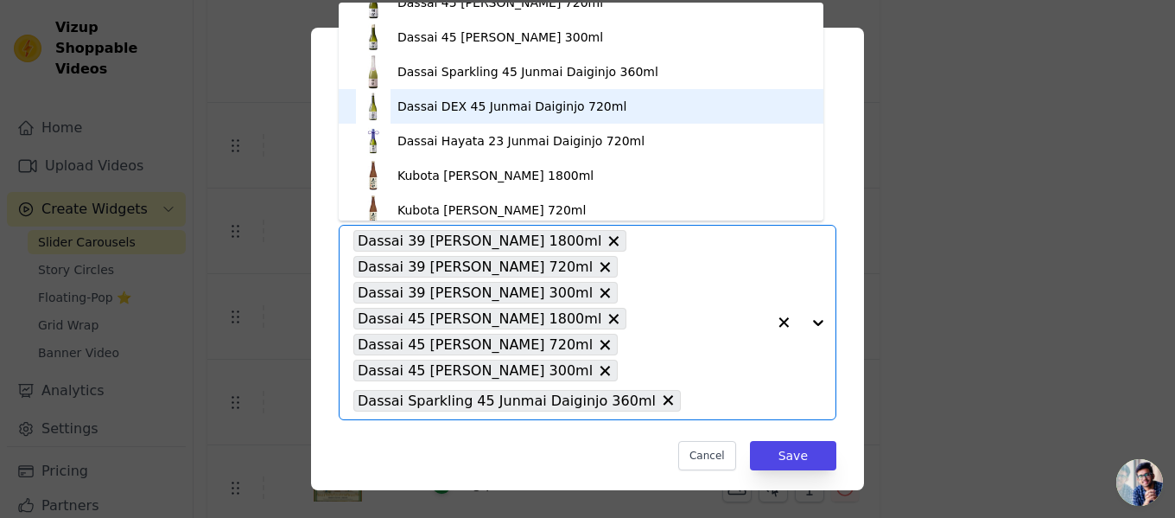
click at [512, 106] on div "Dassai DEX 45 Junmai Daiginjo 720ml" at bounding box center [512, 106] width 229 height 17
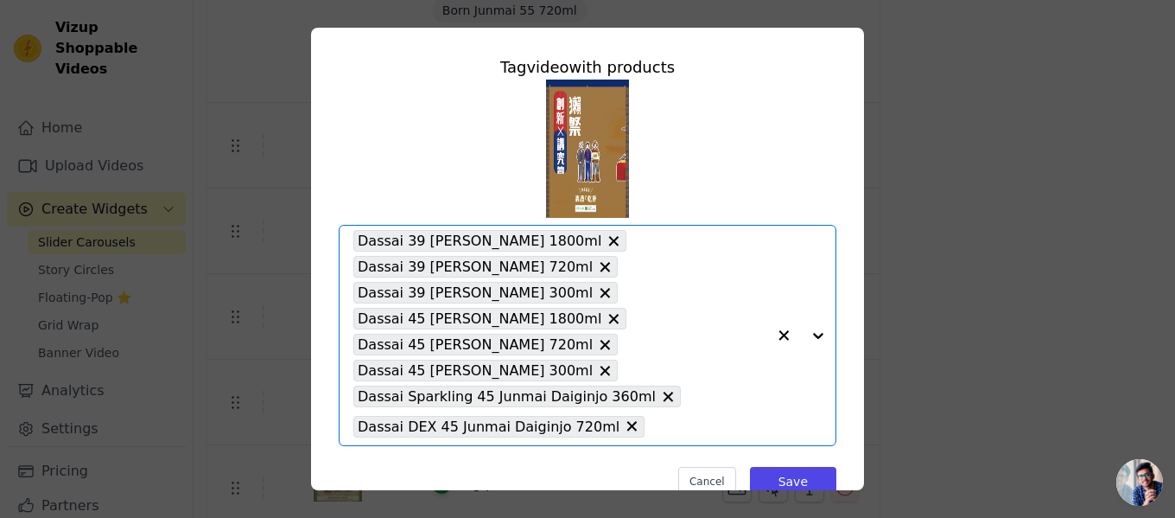
click at [805, 331] on div at bounding box center [801, 336] width 69 height 220
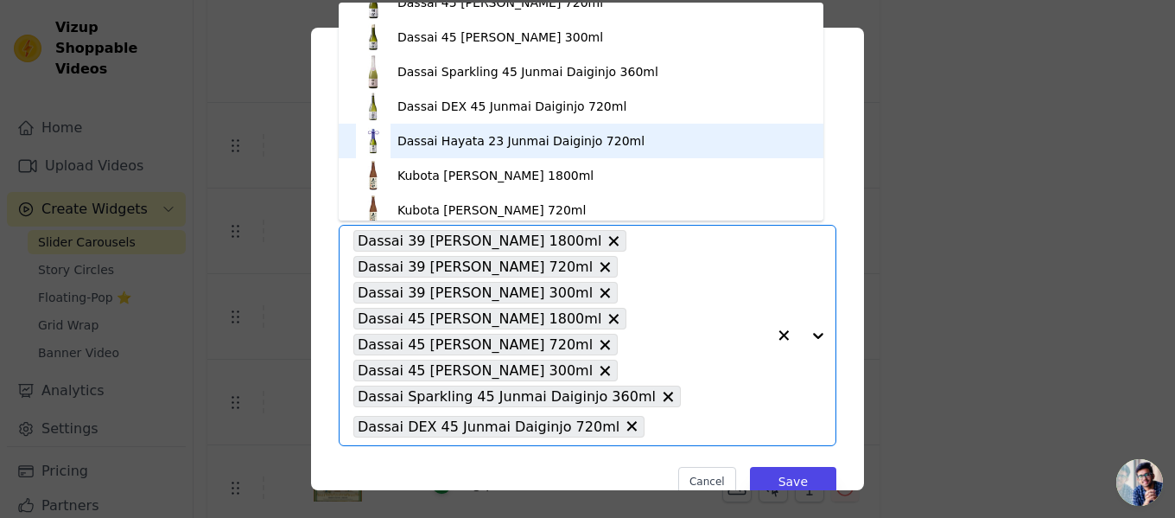
click at [500, 149] on div "Dassai Hayata 23 Junmai Daiginjo 720ml" at bounding box center [521, 140] width 247 height 17
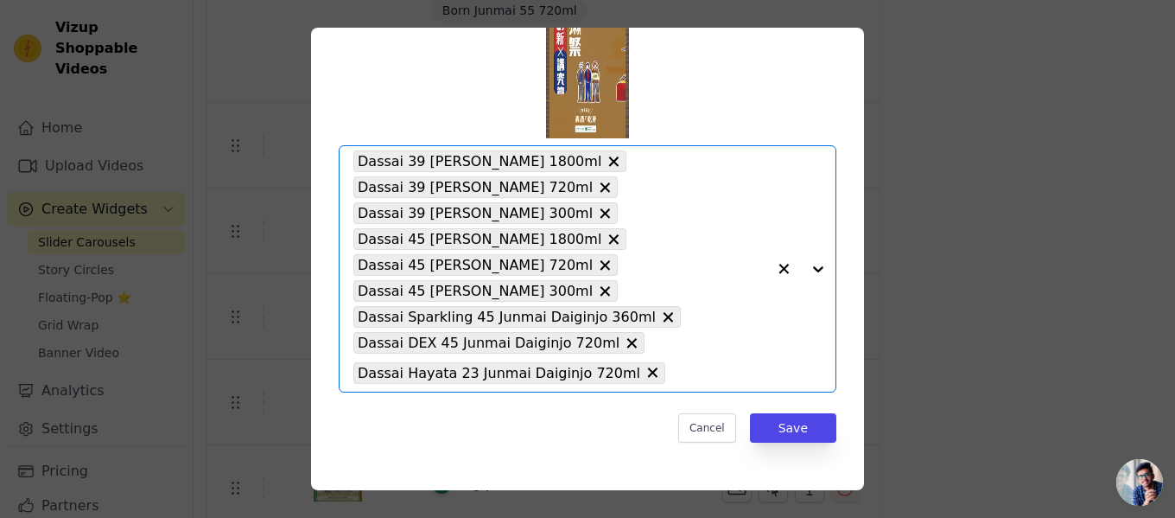
scroll to position [80, 0]
click at [780, 421] on button "Save" at bounding box center [793, 426] width 86 height 29
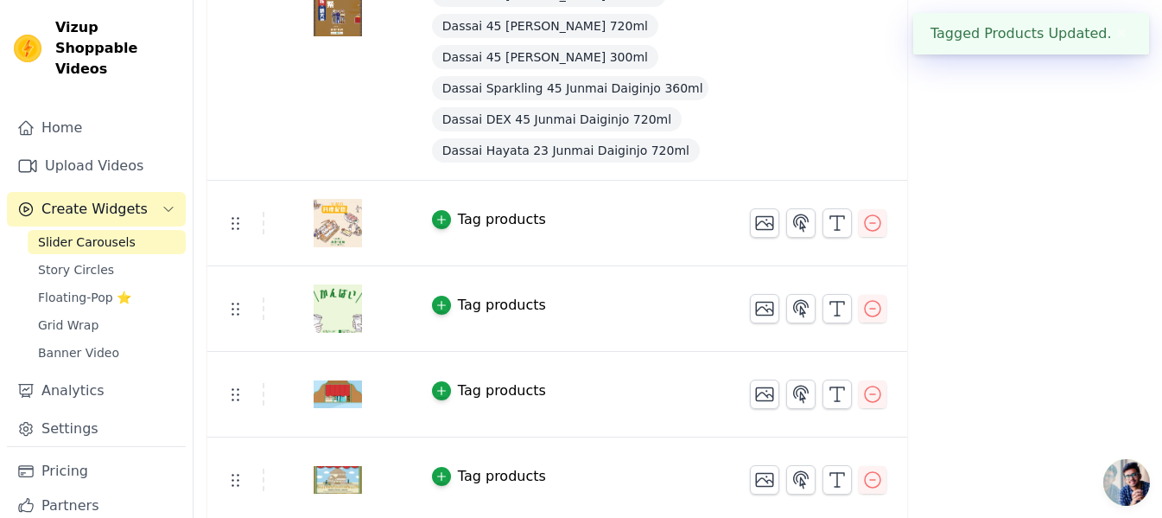
scroll to position [1041, 0]
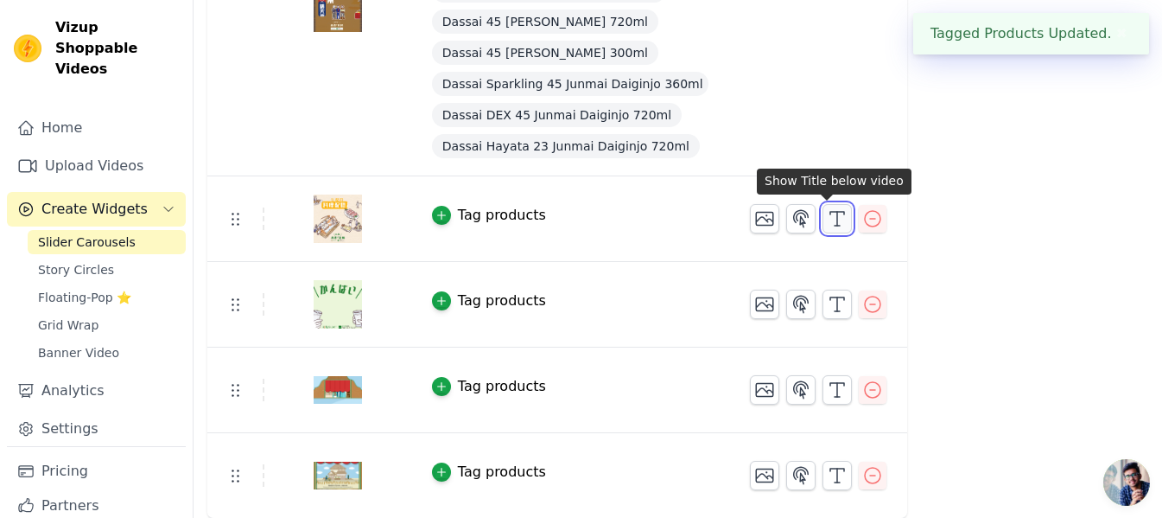
click at [832, 213] on icon "button" at bounding box center [837, 218] width 21 height 21
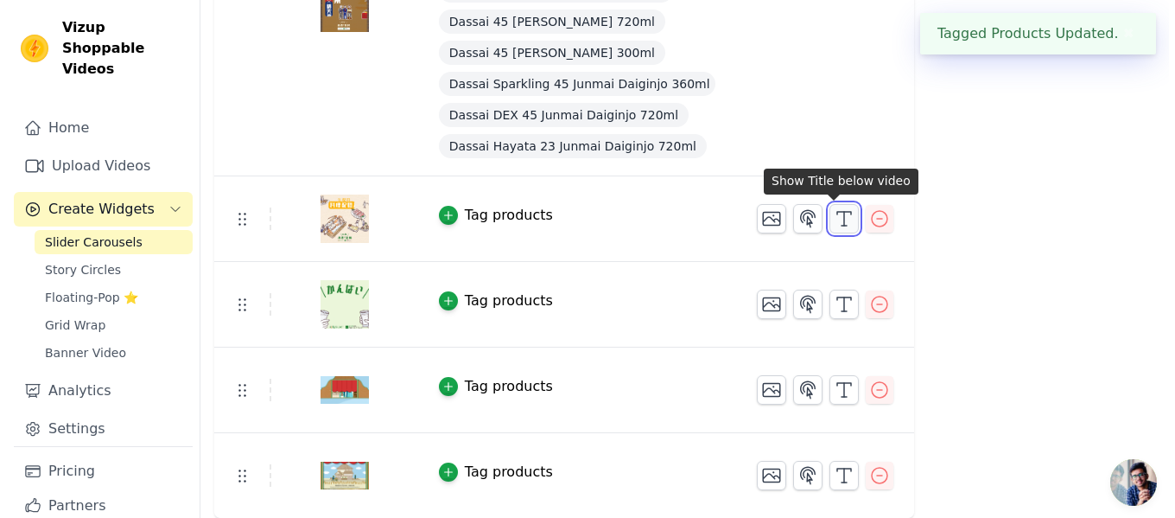
scroll to position [0, 0]
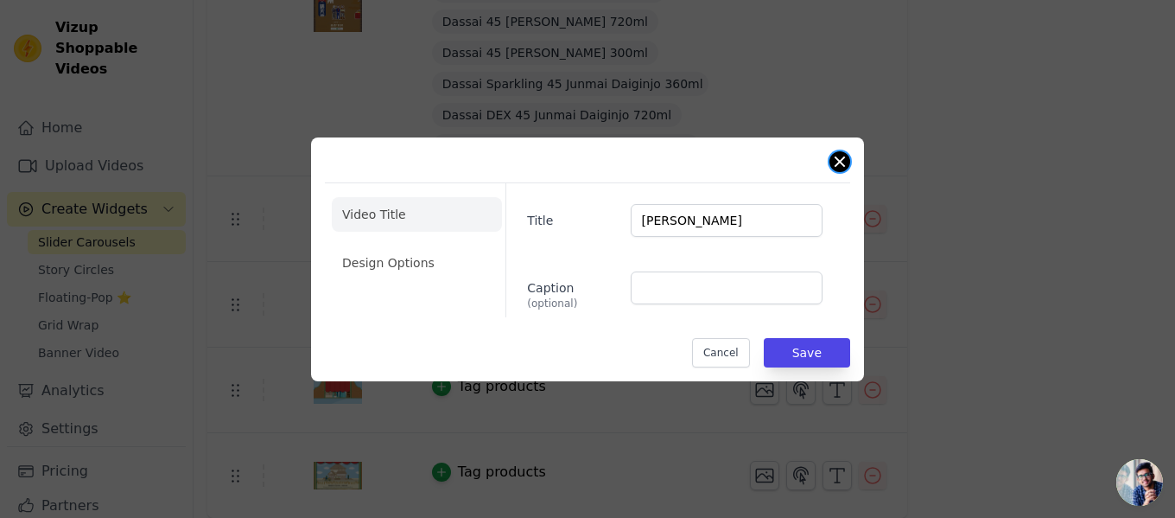
click at [838, 167] on button "Close modal" at bounding box center [840, 161] width 21 height 21
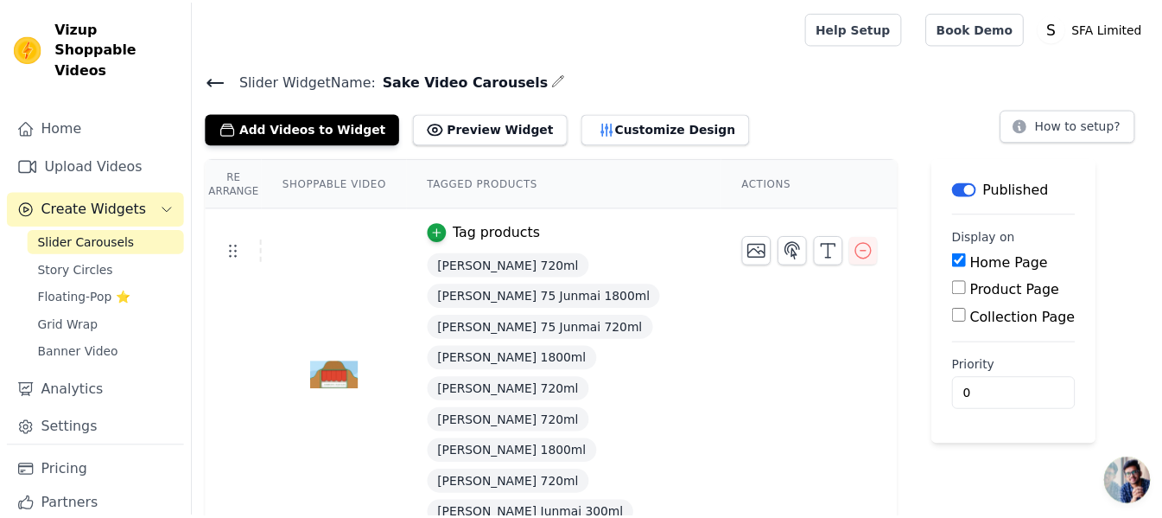
scroll to position [1041, 0]
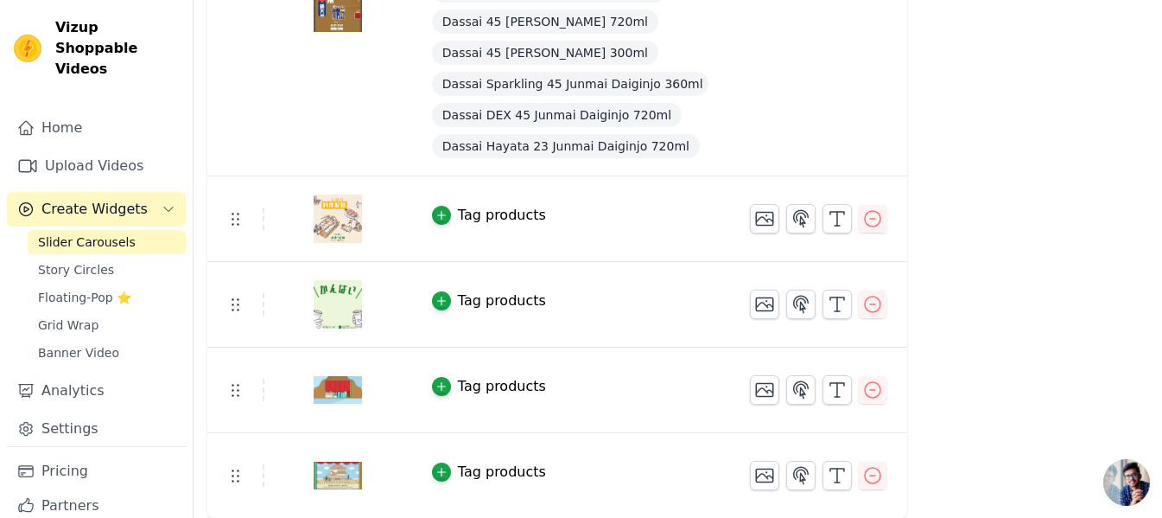
click at [441, 216] on button "Tag products" at bounding box center [489, 215] width 114 height 21
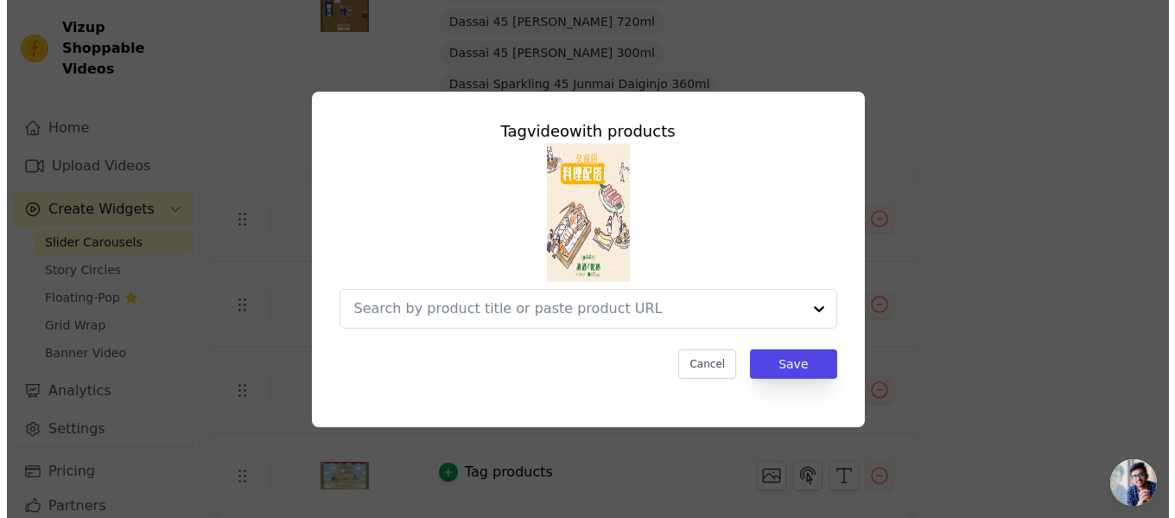
scroll to position [0, 0]
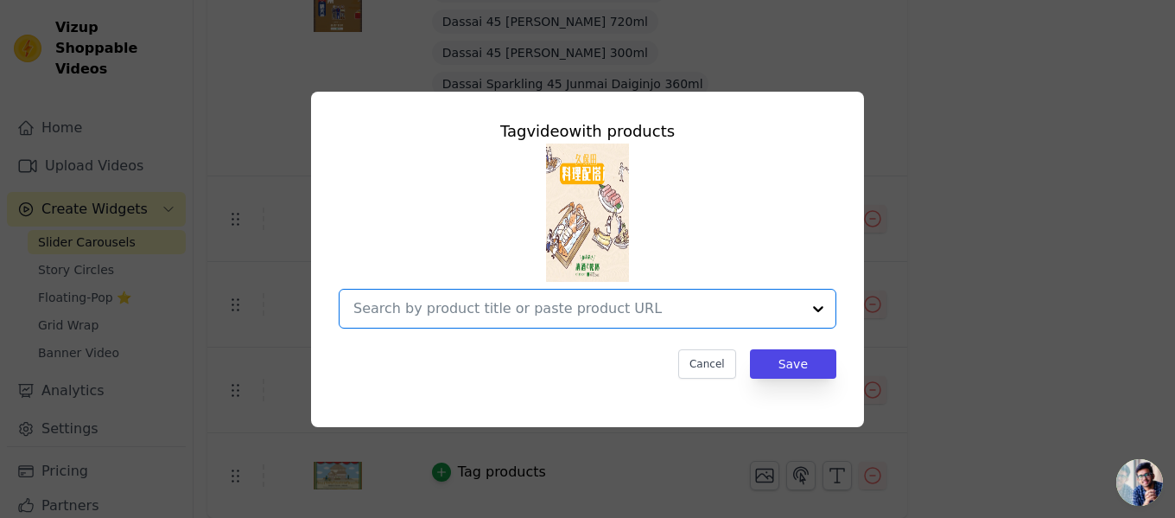
click at [682, 303] on input "text" at bounding box center [577, 308] width 448 height 21
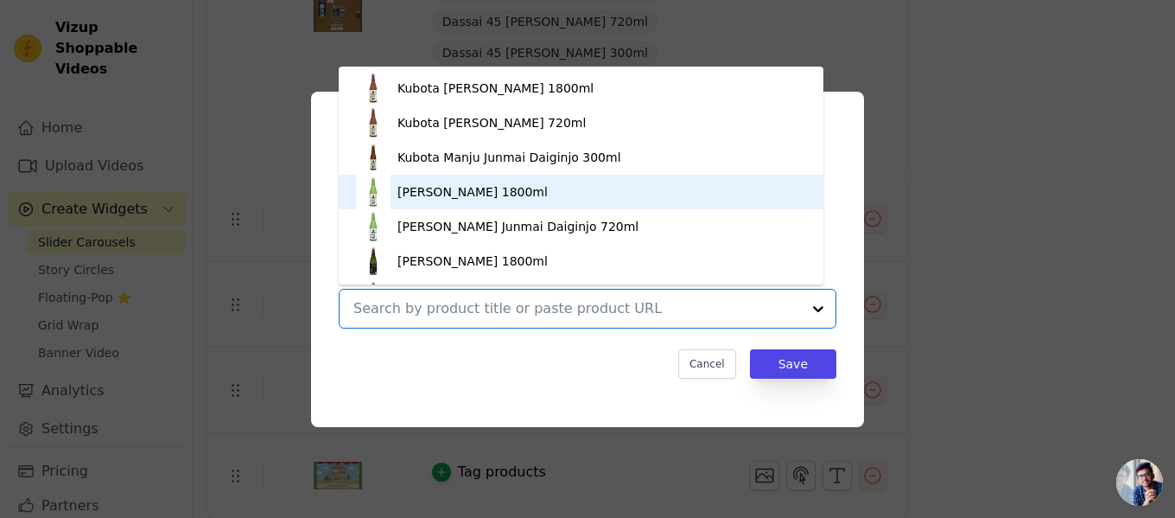
scroll to position [864, 0]
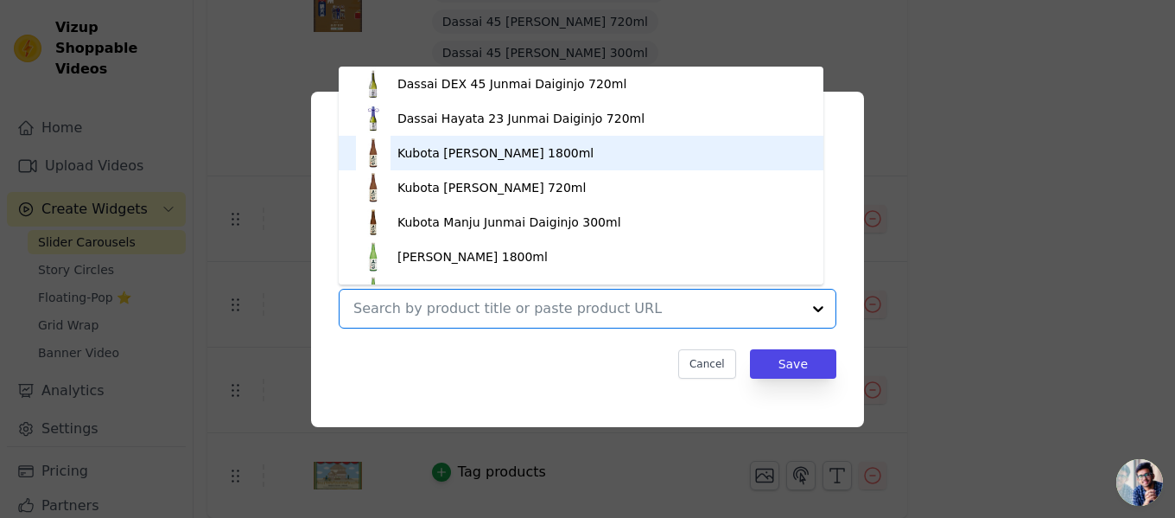
click at [495, 160] on div "Kubota [PERSON_NAME] 1800ml" at bounding box center [496, 152] width 196 height 17
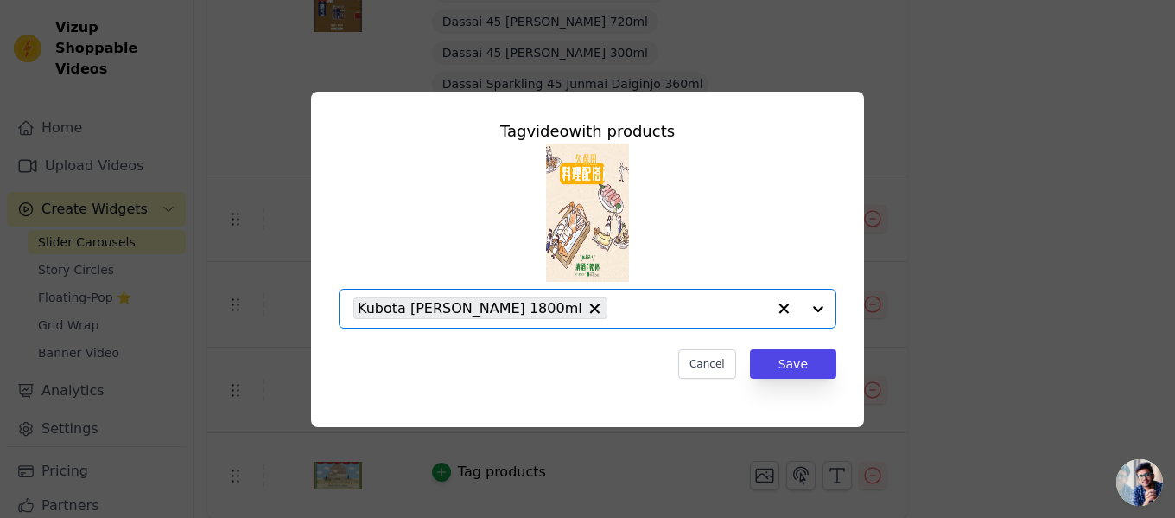
click at [814, 309] on div at bounding box center [801, 309] width 69 height 38
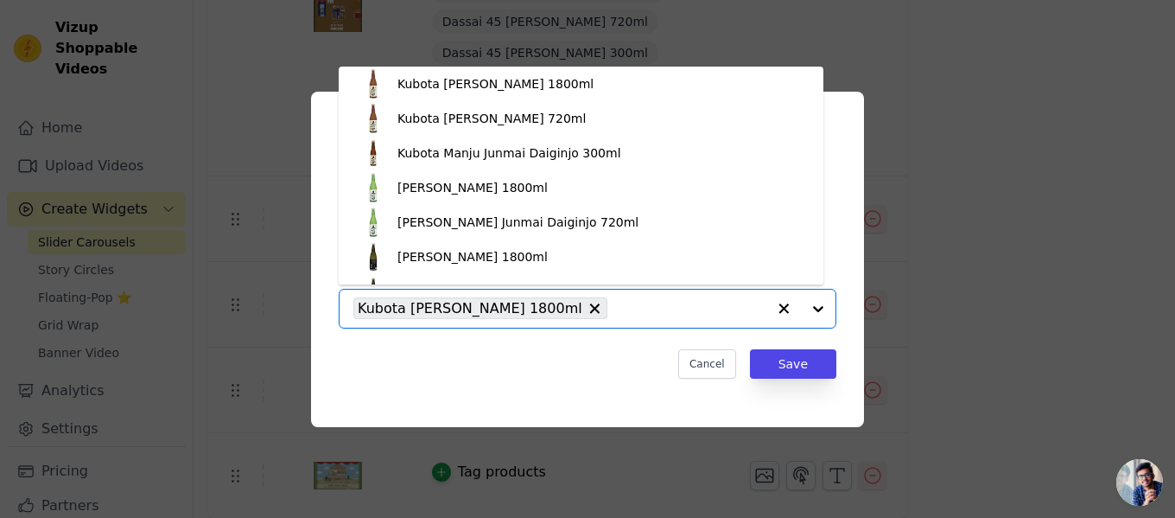
scroll to position [951, 0]
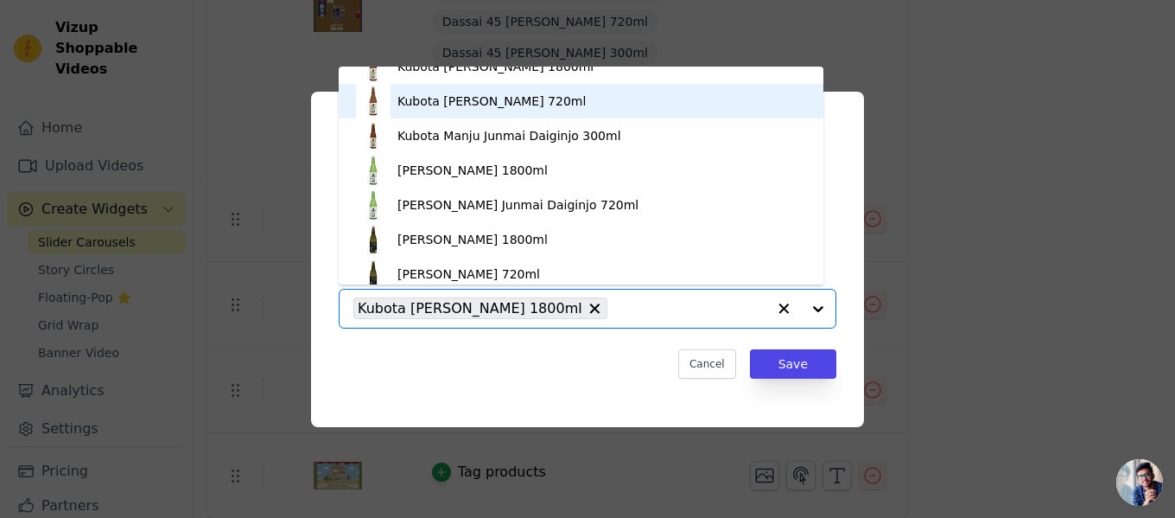
click at [487, 105] on div "Kubota [PERSON_NAME] 720ml" at bounding box center [492, 100] width 188 height 17
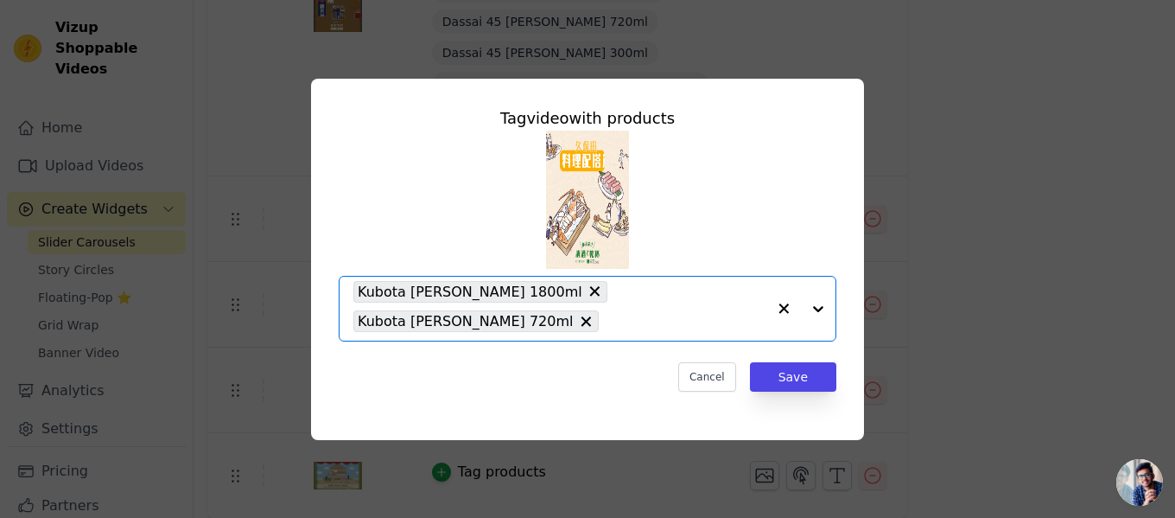
click at [818, 309] on div at bounding box center [801, 309] width 69 height 64
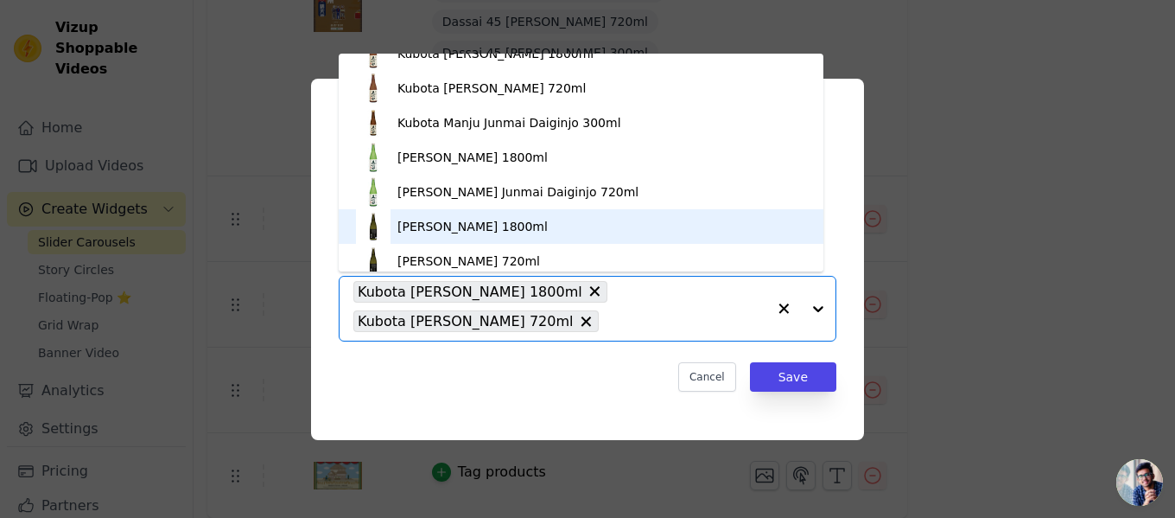
scroll to position [958, 0]
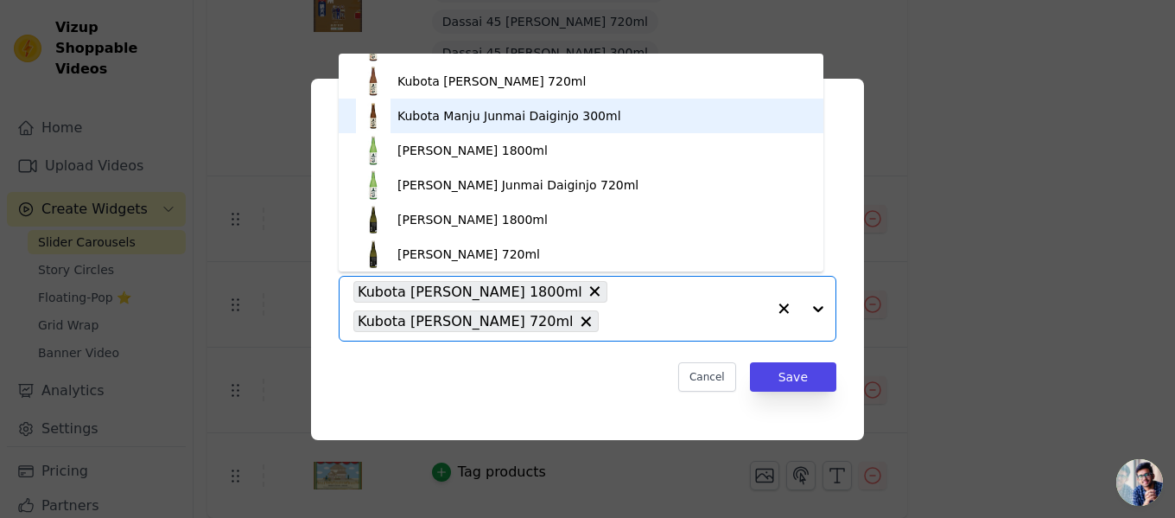
click at [578, 120] on div "Kubota Manju Junmai Daiginjo 300ml" at bounding box center [510, 115] width 224 height 17
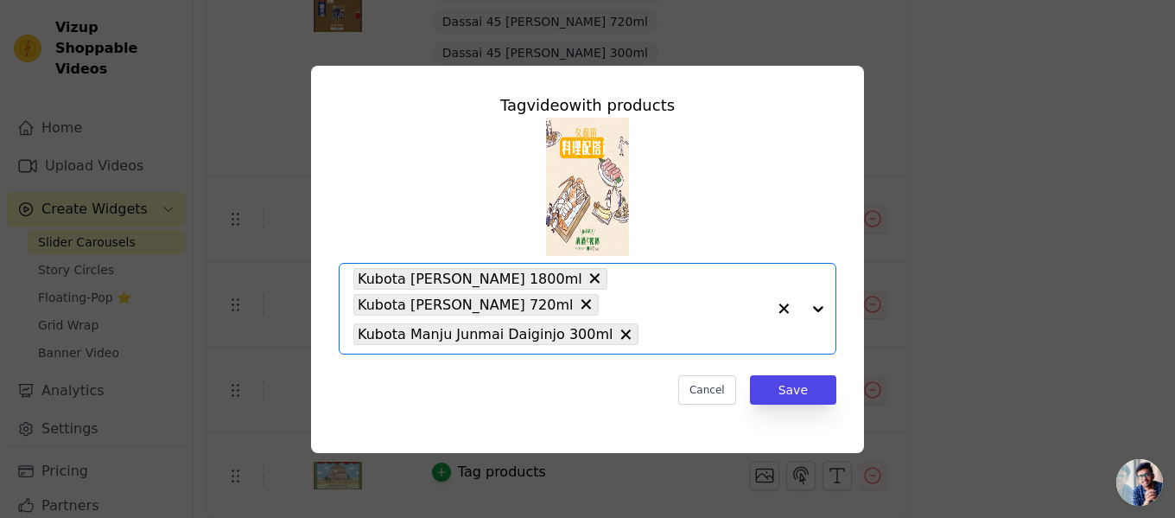
click at [821, 307] on div at bounding box center [801, 309] width 69 height 90
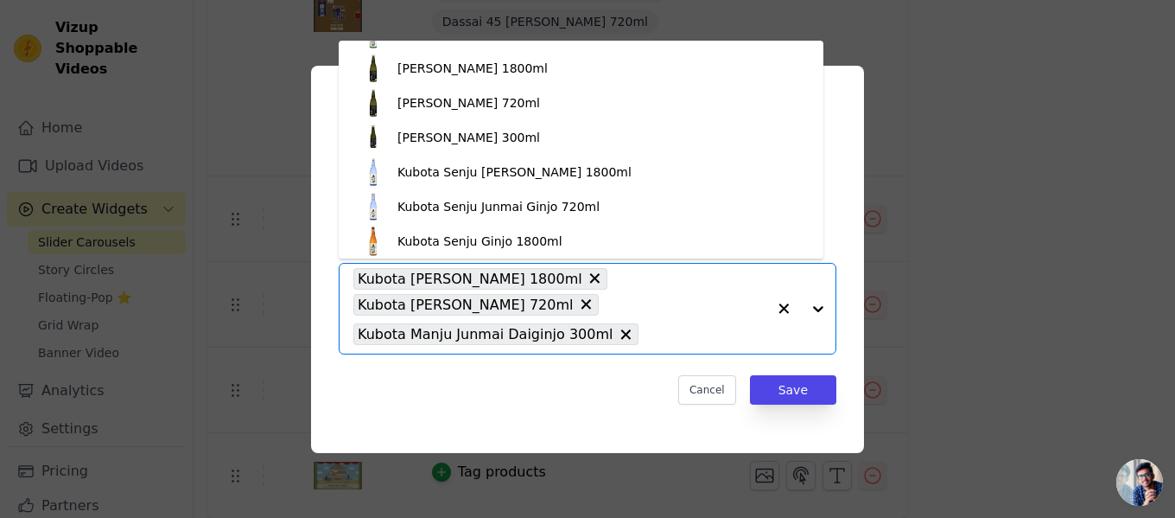
scroll to position [923, 0]
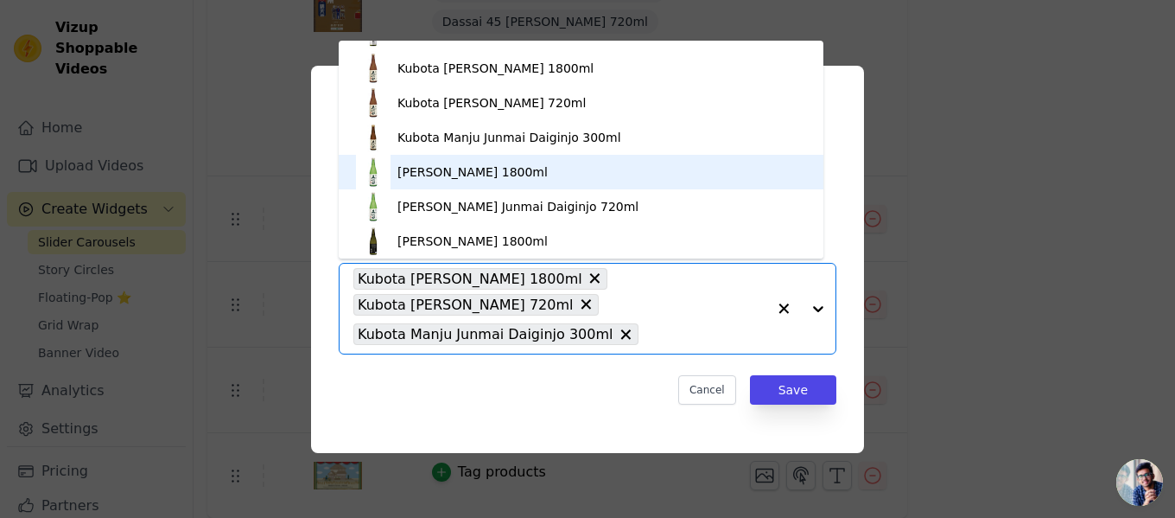
click at [525, 179] on div "[PERSON_NAME] 1800ml" at bounding box center [473, 171] width 150 height 17
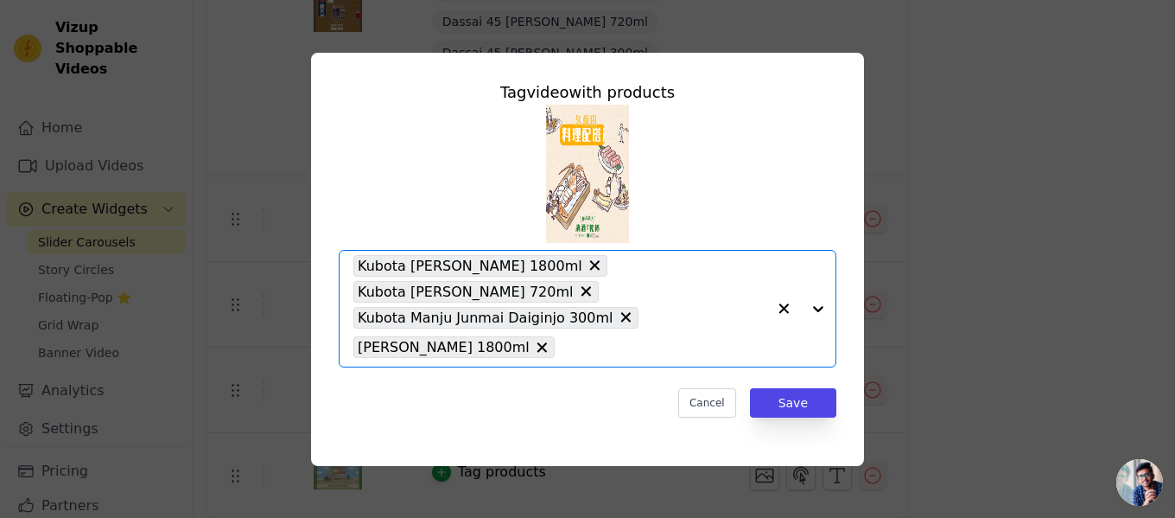
click at [819, 307] on div at bounding box center [801, 309] width 69 height 116
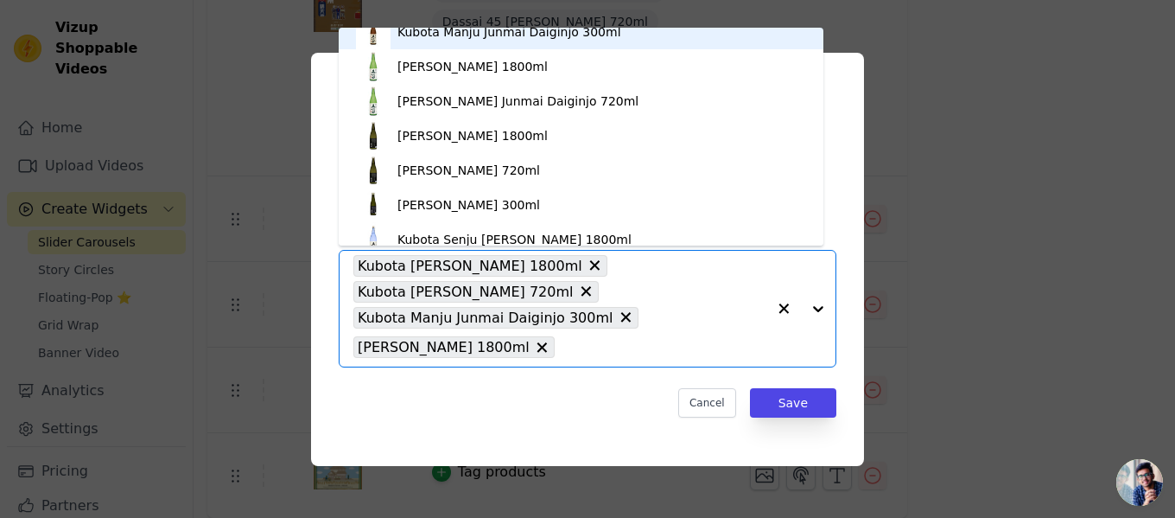
scroll to position [1037, 0]
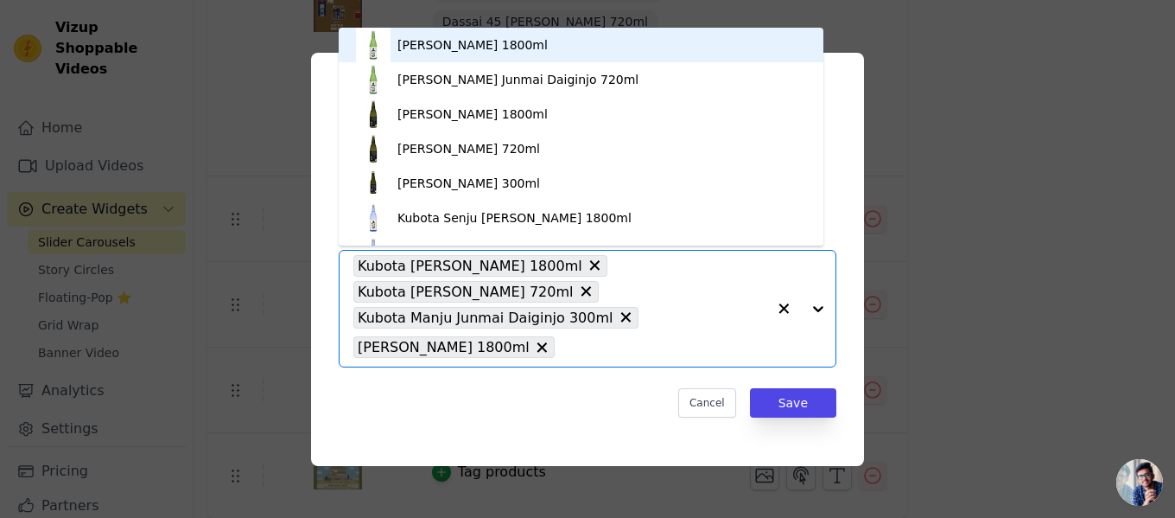
click at [547, 50] on div "[PERSON_NAME] 1800ml" at bounding box center [473, 44] width 150 height 17
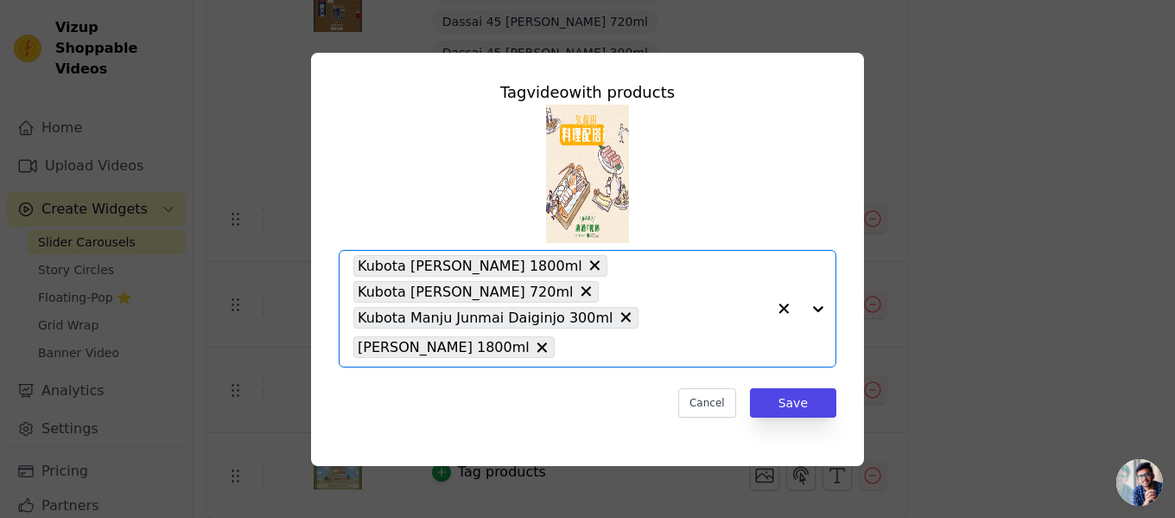
click at [817, 310] on div at bounding box center [801, 309] width 69 height 116
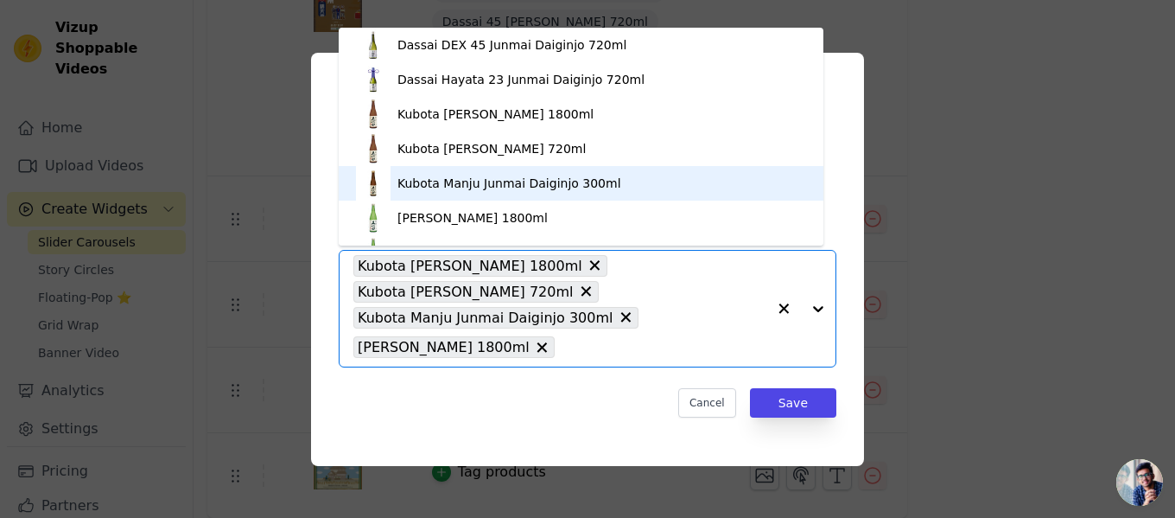
scroll to position [951, 0]
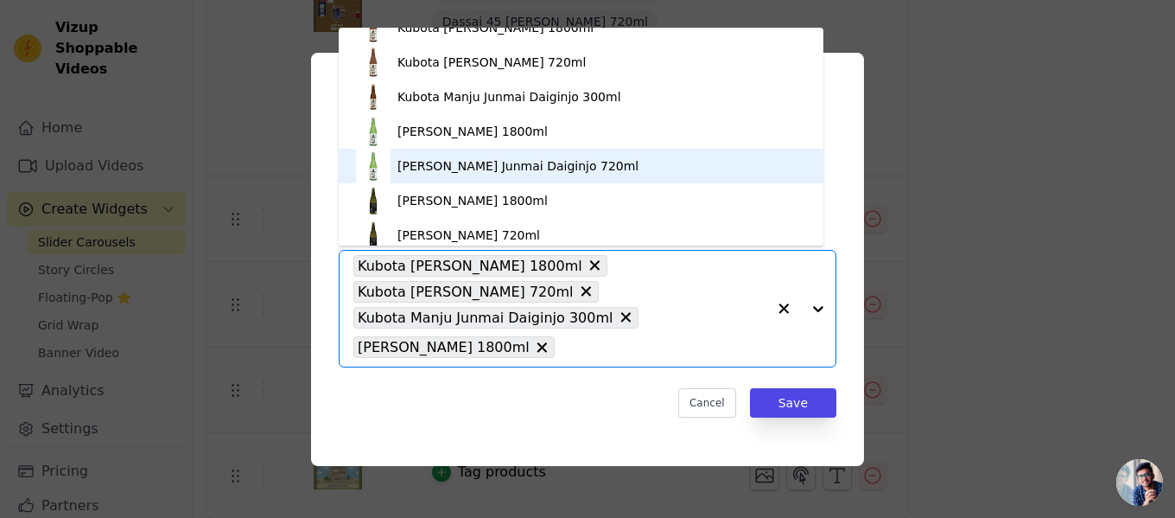
click at [546, 169] on div "[PERSON_NAME] Junmai Daiginjo 720ml" at bounding box center [518, 165] width 241 height 17
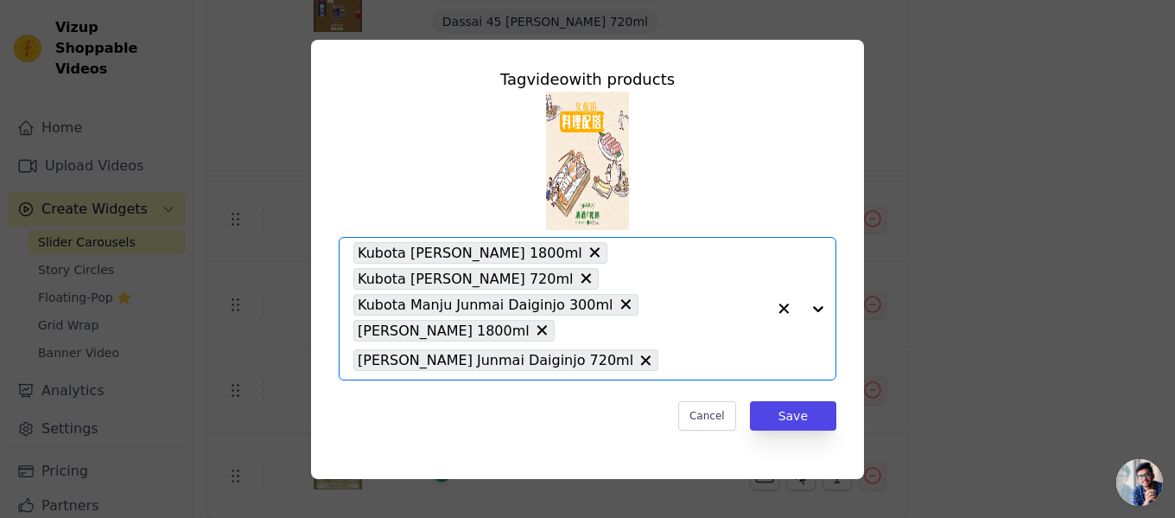
click at [818, 309] on div at bounding box center [801, 309] width 69 height 142
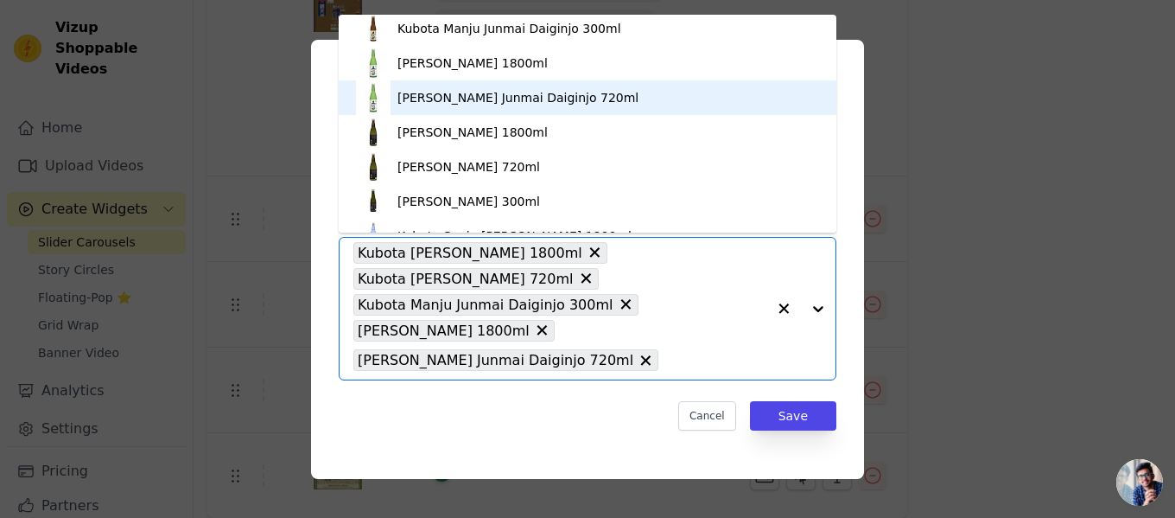
scroll to position [1037, 0]
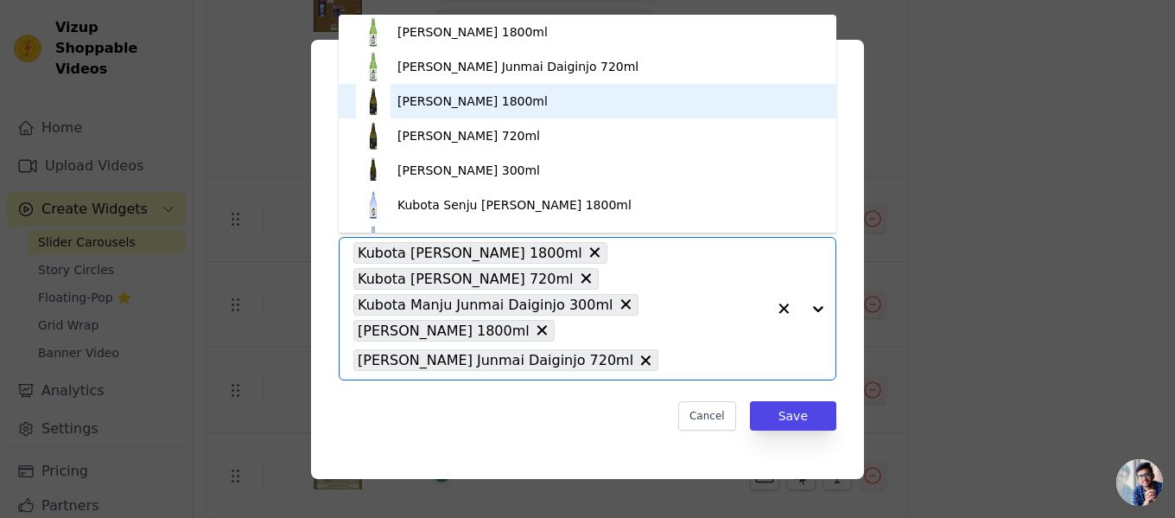
click at [548, 106] on div "[PERSON_NAME] 1800ml" at bounding box center [473, 100] width 150 height 17
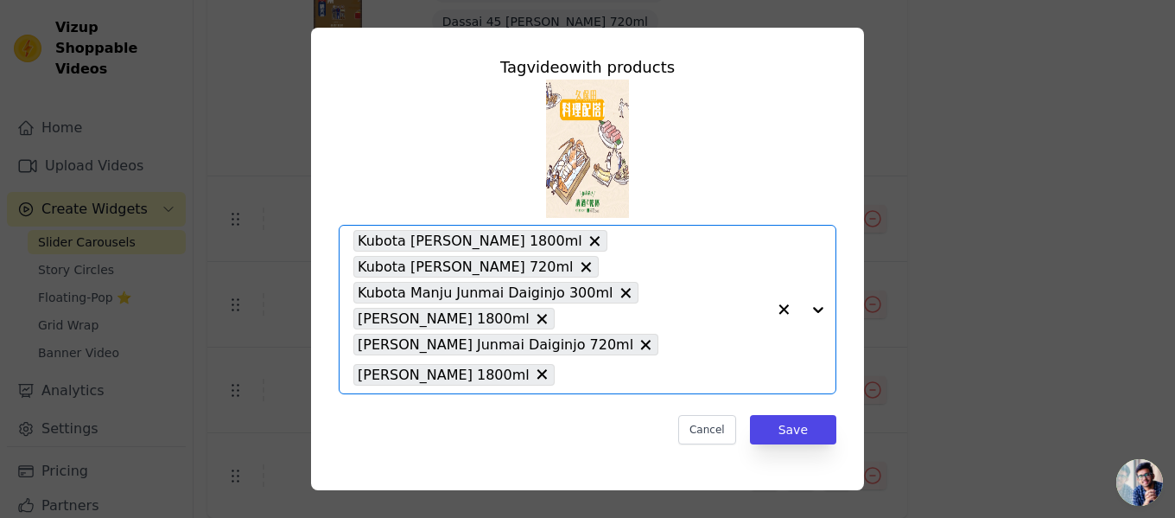
click at [805, 310] on div at bounding box center [801, 310] width 69 height 168
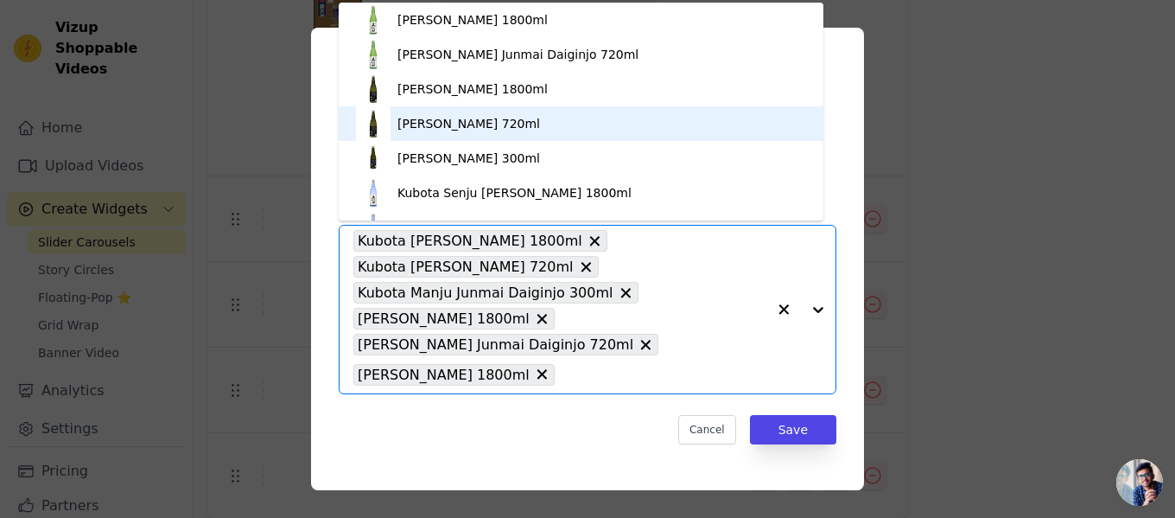
click at [525, 118] on div "[PERSON_NAME] 720ml" at bounding box center [469, 123] width 143 height 17
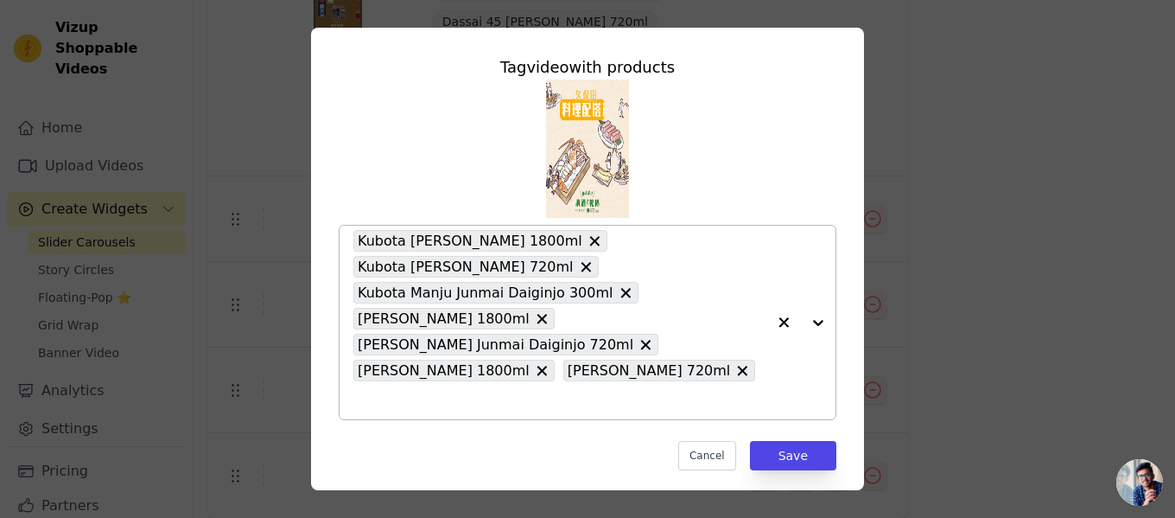
click at [805, 319] on div at bounding box center [801, 323] width 69 height 194
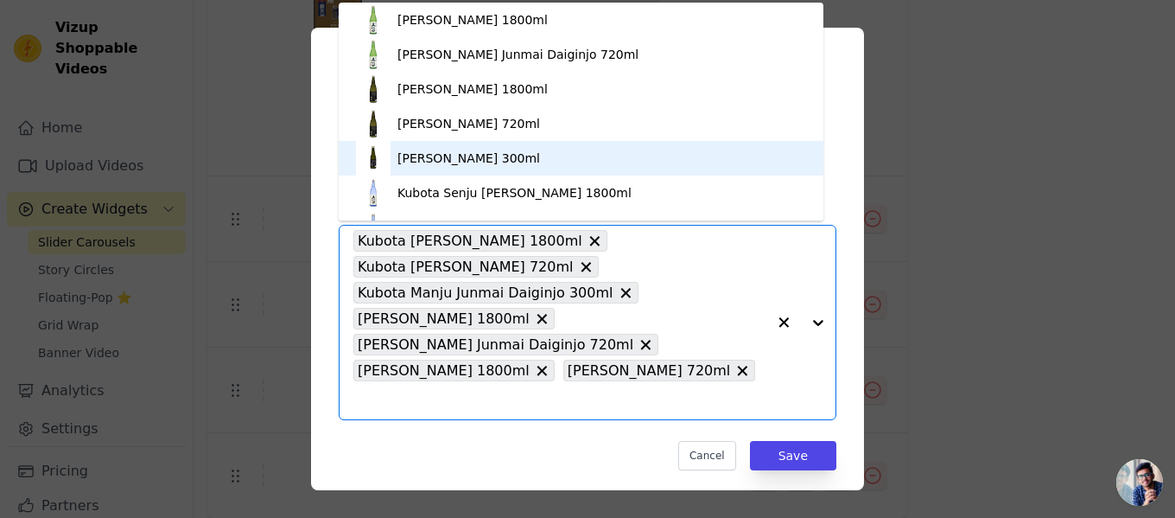
click at [540, 161] on div "[PERSON_NAME] 300ml" at bounding box center [469, 158] width 143 height 17
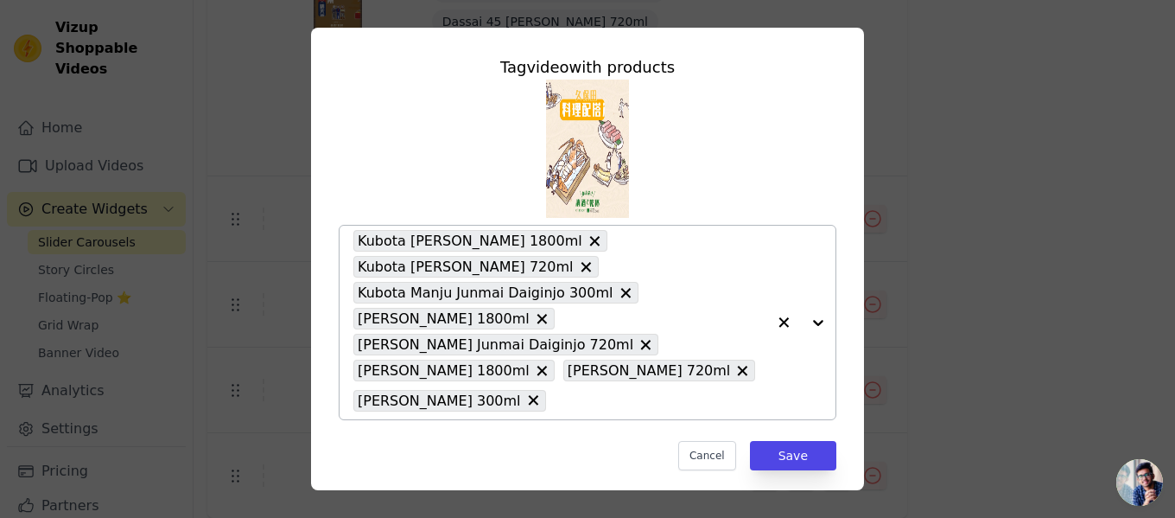
drag, startPoint x: 807, startPoint y: 335, endPoint x: 755, endPoint y: 292, distance: 67.5
click at [806, 334] on div at bounding box center [801, 323] width 69 height 194
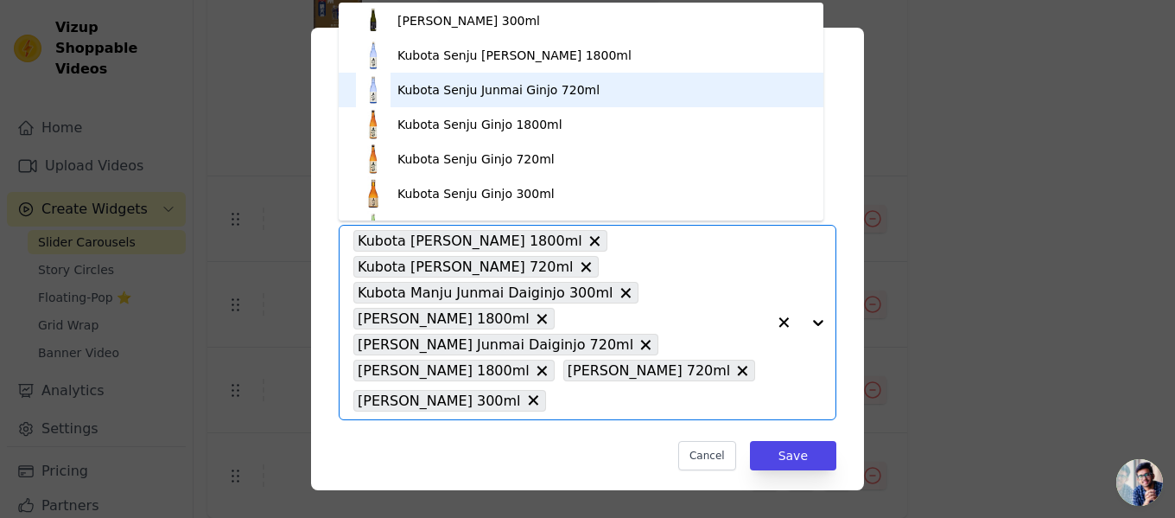
scroll to position [1148, 0]
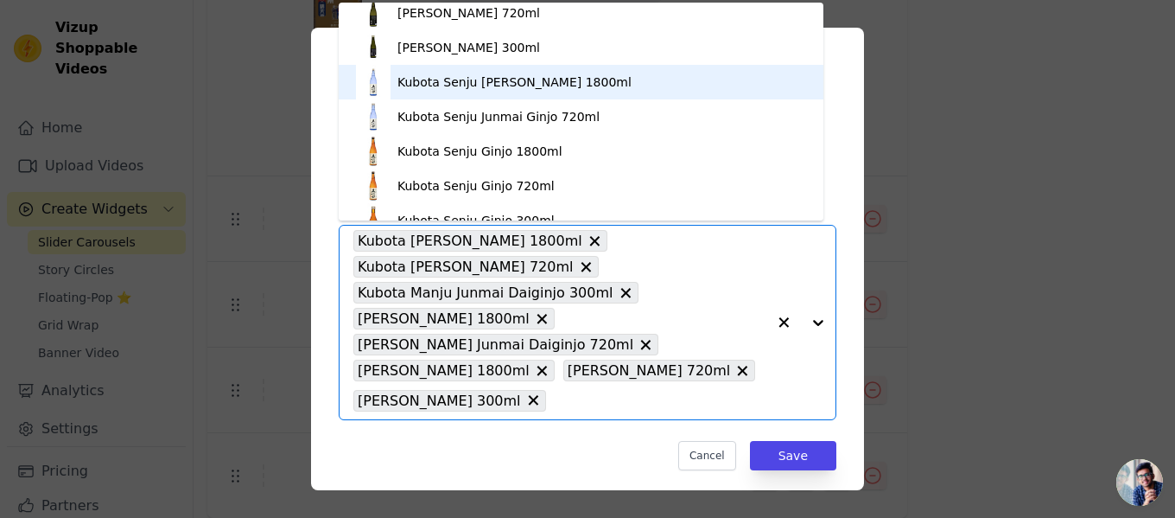
click at [556, 86] on div "Kubota Senju [PERSON_NAME] 1800ml" at bounding box center [515, 81] width 234 height 17
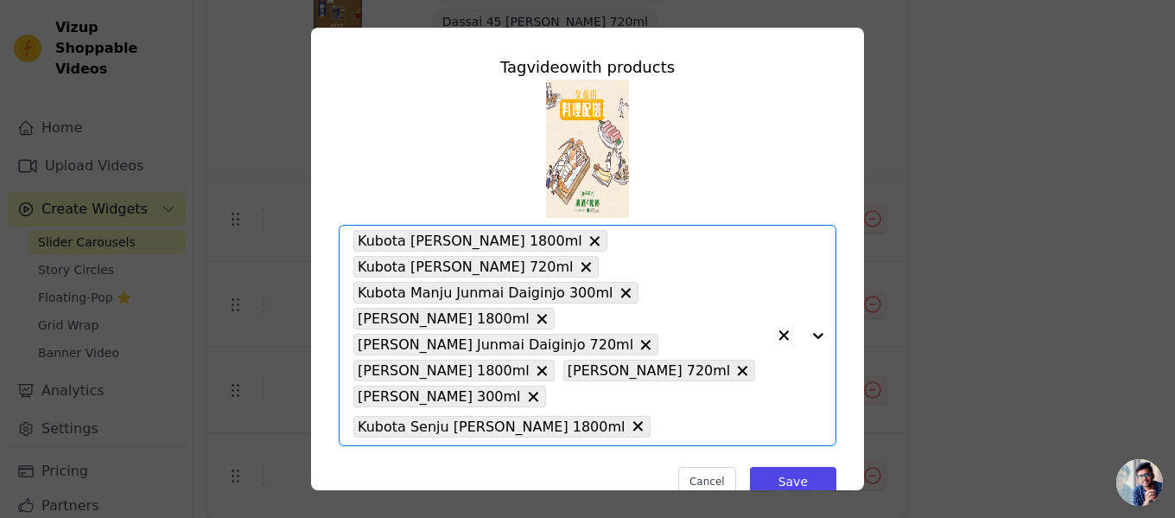
click at [806, 350] on div at bounding box center [801, 336] width 69 height 220
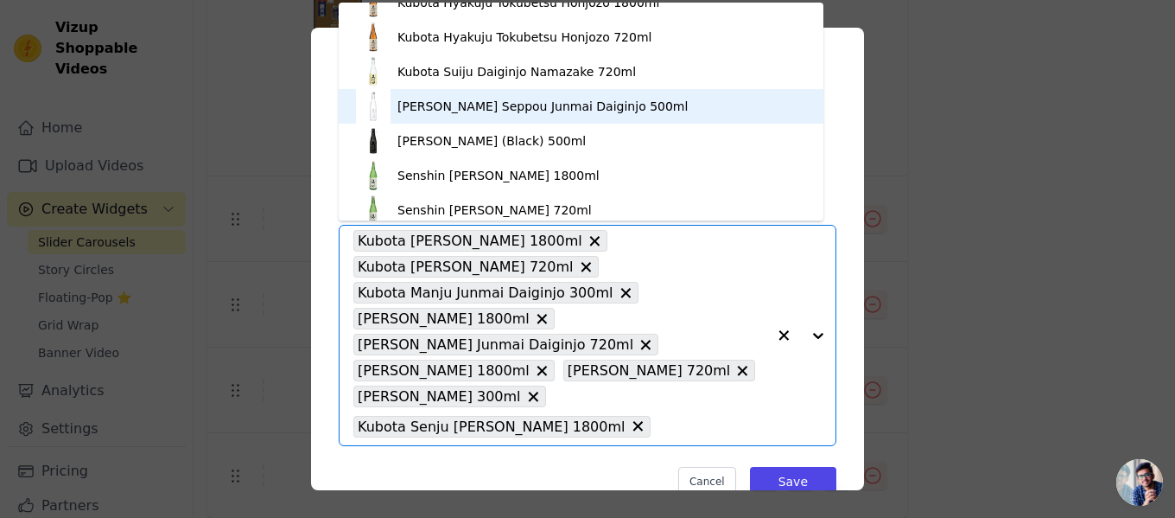
scroll to position [1296, 0]
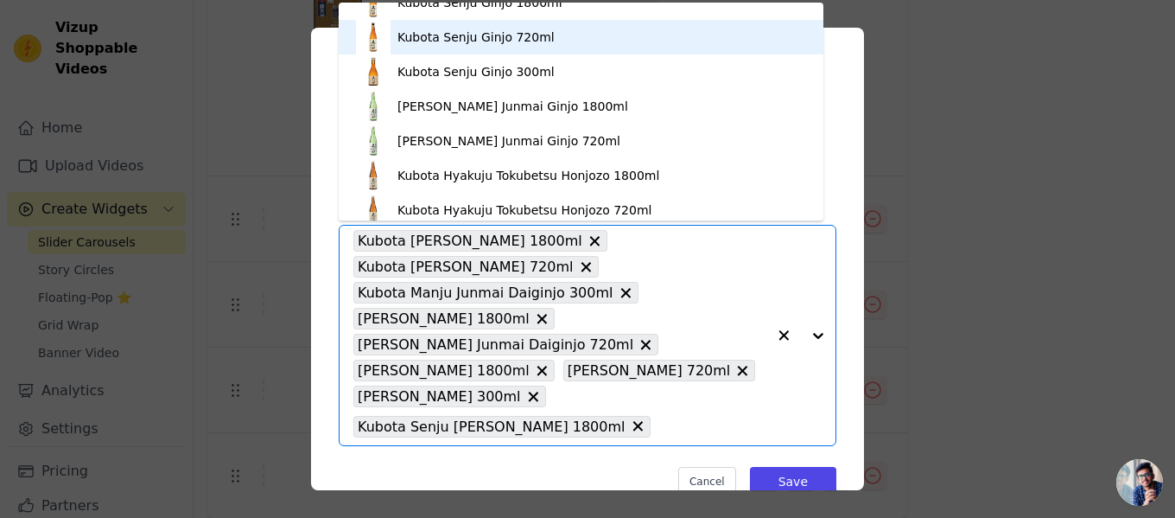
click at [526, 31] on div "Kubota Senju Ginjo 720ml" at bounding box center [476, 37] width 157 height 17
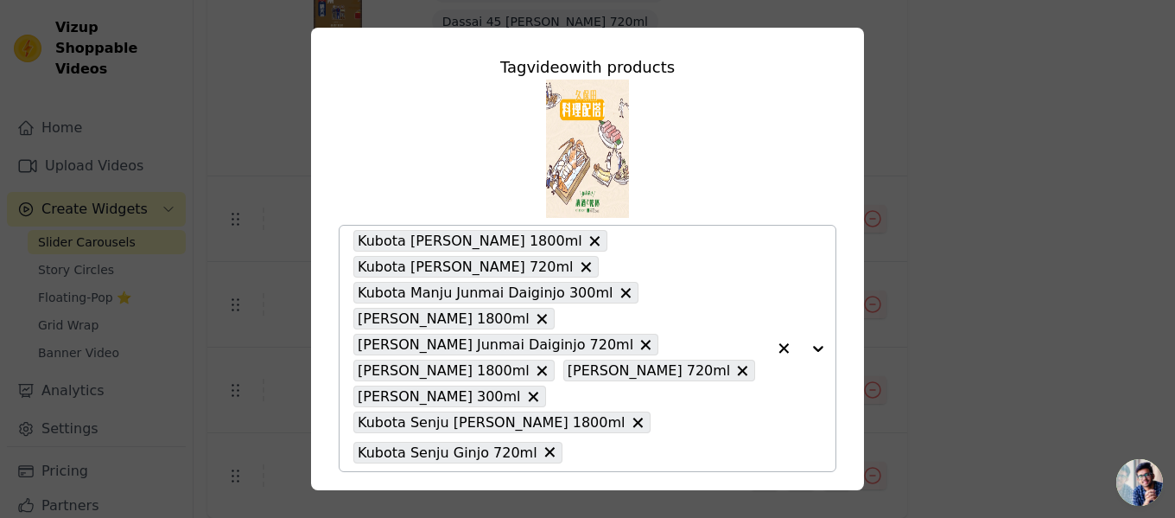
click at [810, 362] on div at bounding box center [801, 348] width 69 height 245
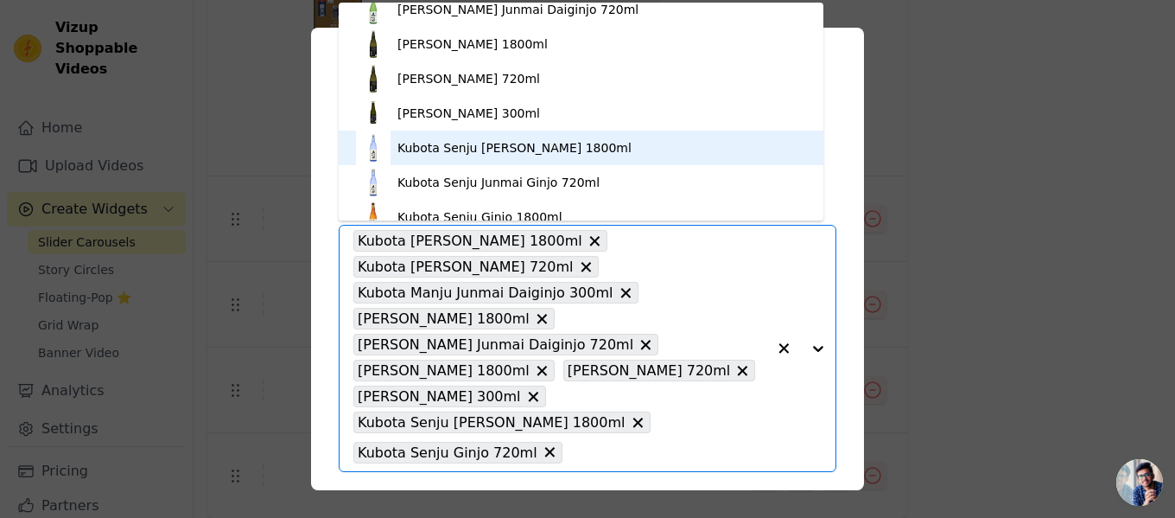
scroll to position [1234, 0]
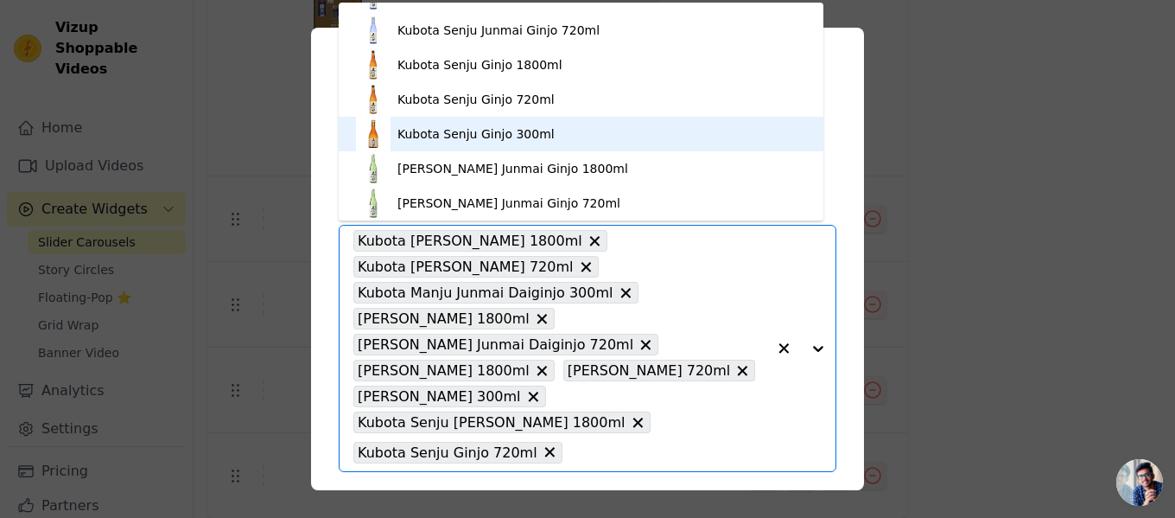
click at [579, 128] on div "Kubota Senju Ginjo 300ml" at bounding box center [581, 134] width 450 height 35
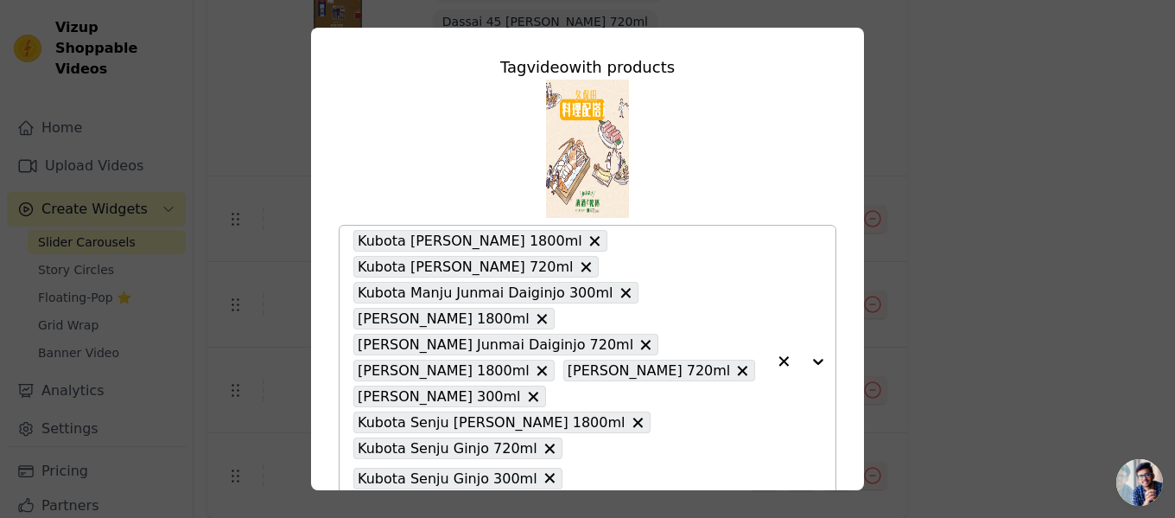
click at [801, 371] on div at bounding box center [801, 361] width 69 height 271
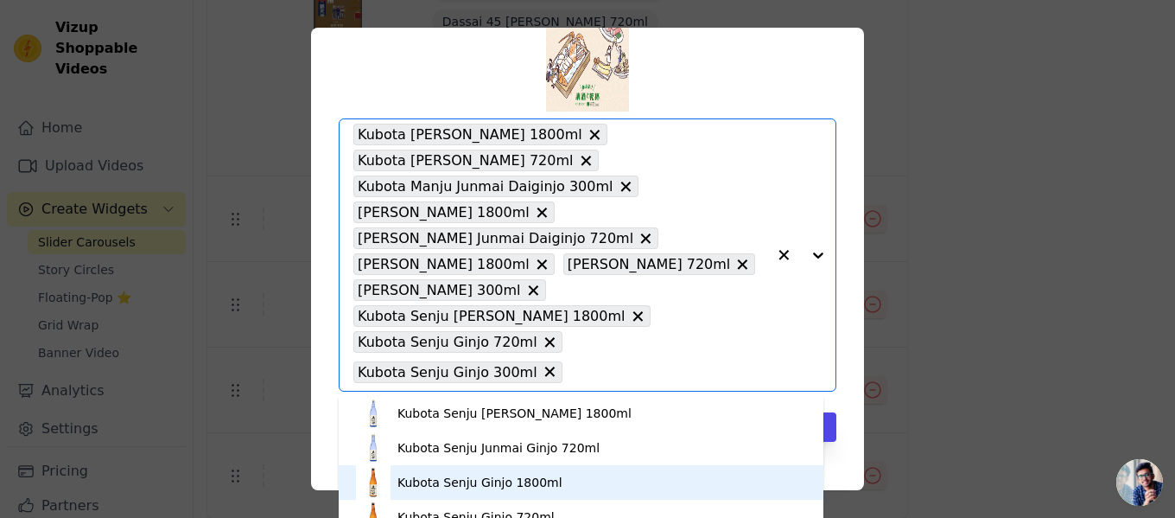
scroll to position [1296, 0]
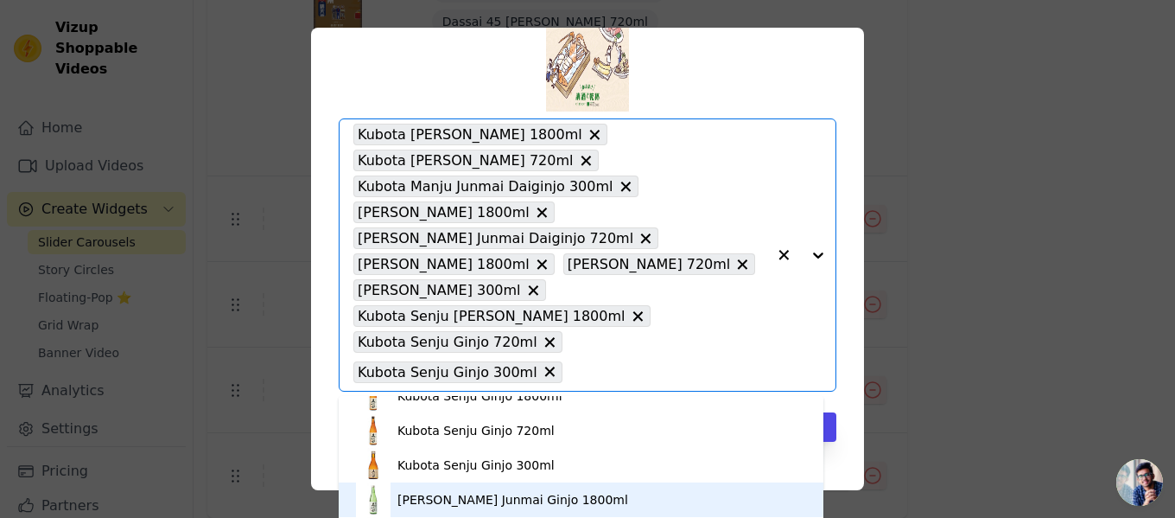
click at [577, 494] on div "[PERSON_NAME] Junmai Ginjo 1800ml" at bounding box center [513, 499] width 231 height 17
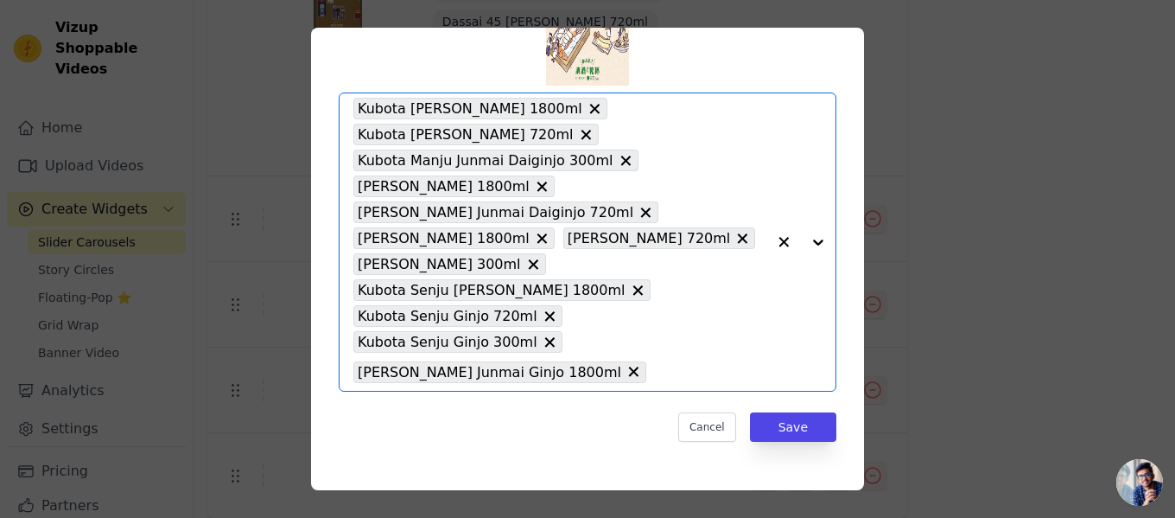
click at [807, 247] on div at bounding box center [801, 241] width 69 height 297
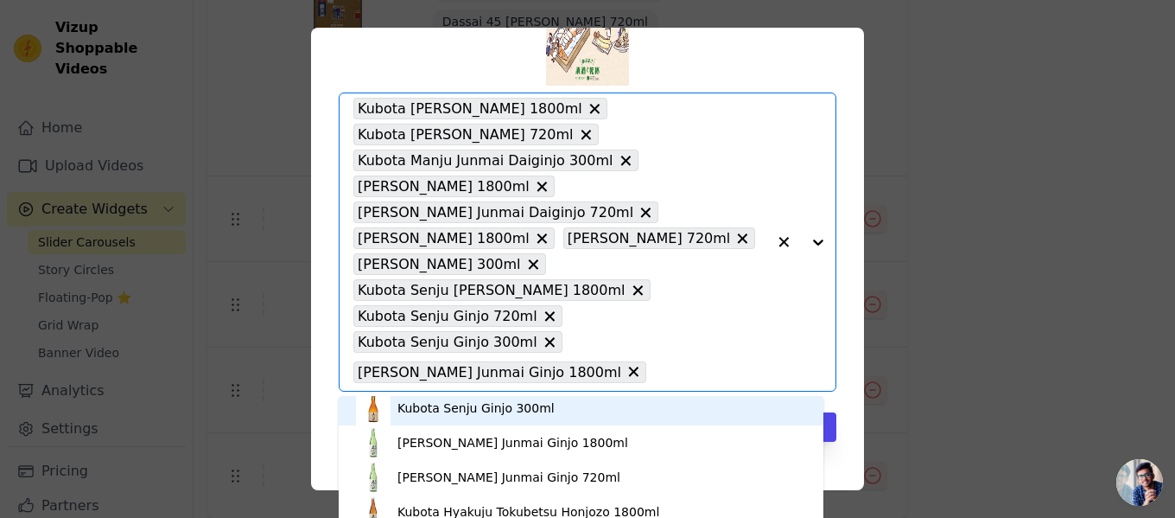
scroll to position [1383, 0]
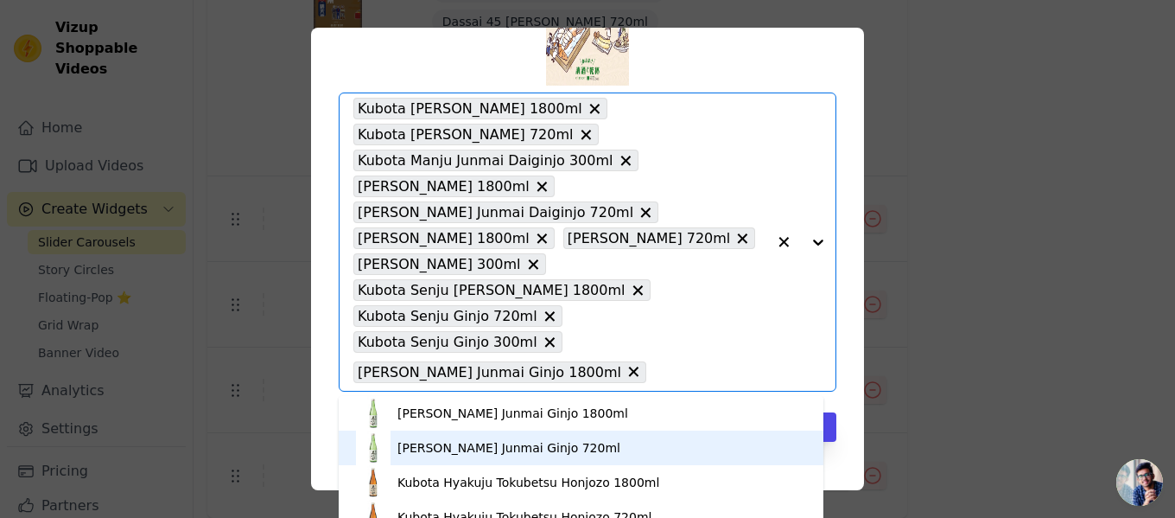
click at [548, 455] on div "[PERSON_NAME] Junmai Ginjo 720ml" at bounding box center [509, 447] width 223 height 17
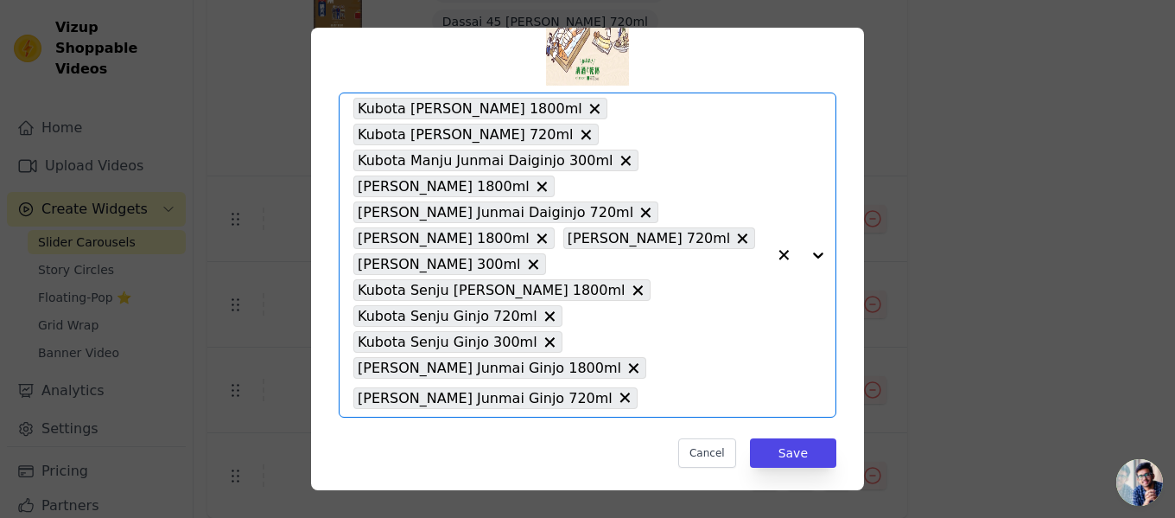
click at [807, 256] on div at bounding box center [801, 254] width 69 height 323
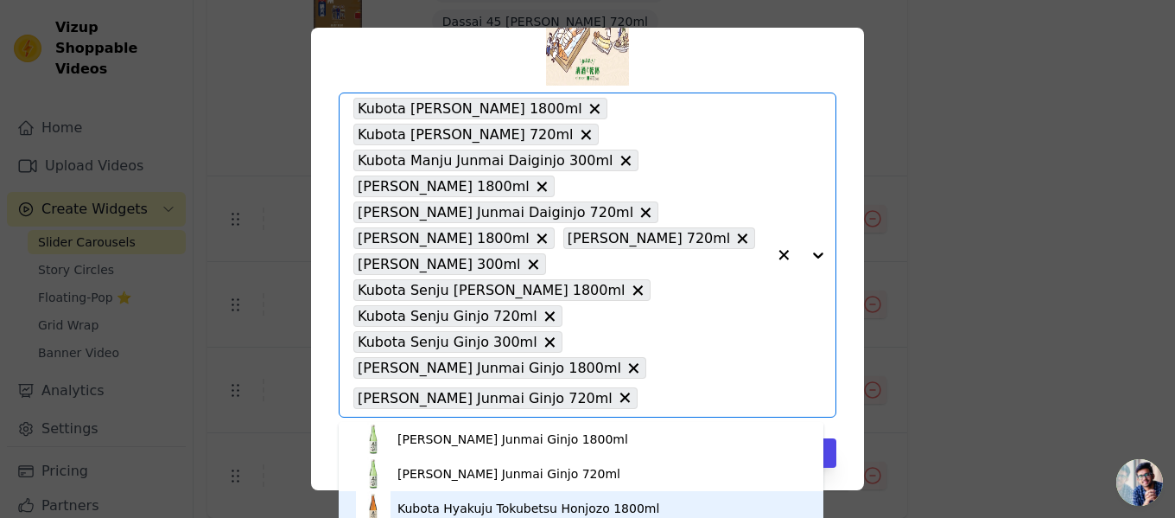
click at [544, 500] on div "Kubota Hyakuju Tokubetsu Honjozo 1800ml" at bounding box center [529, 508] width 262 height 17
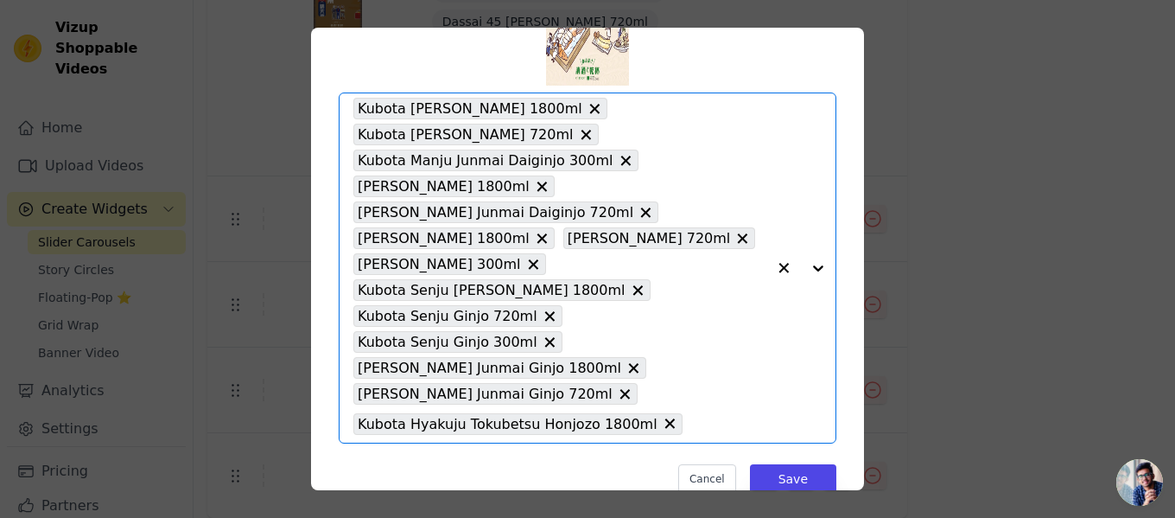
click at [805, 269] on div at bounding box center [801, 267] width 69 height 349
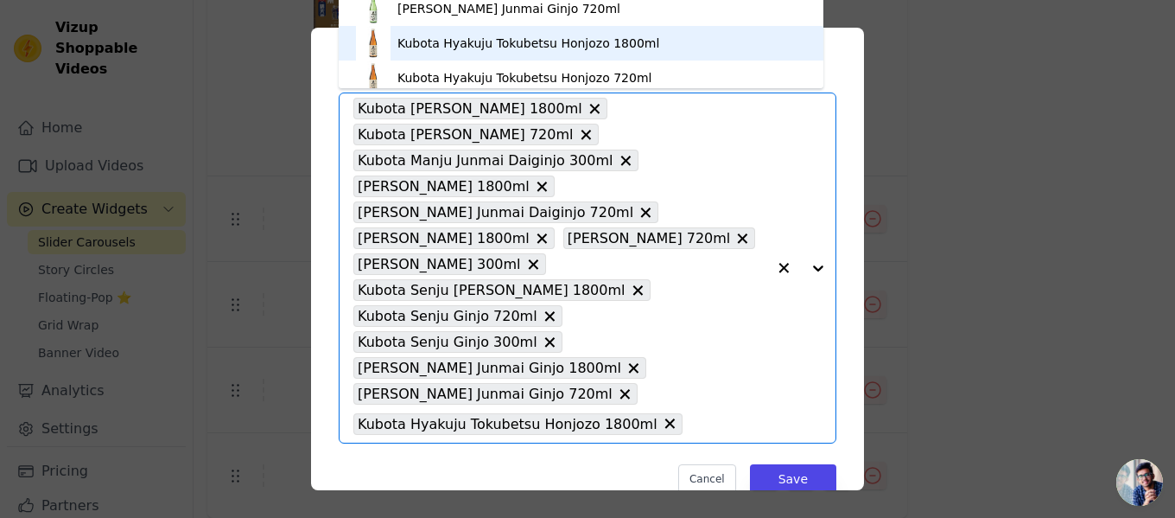
scroll to position [1303, 0]
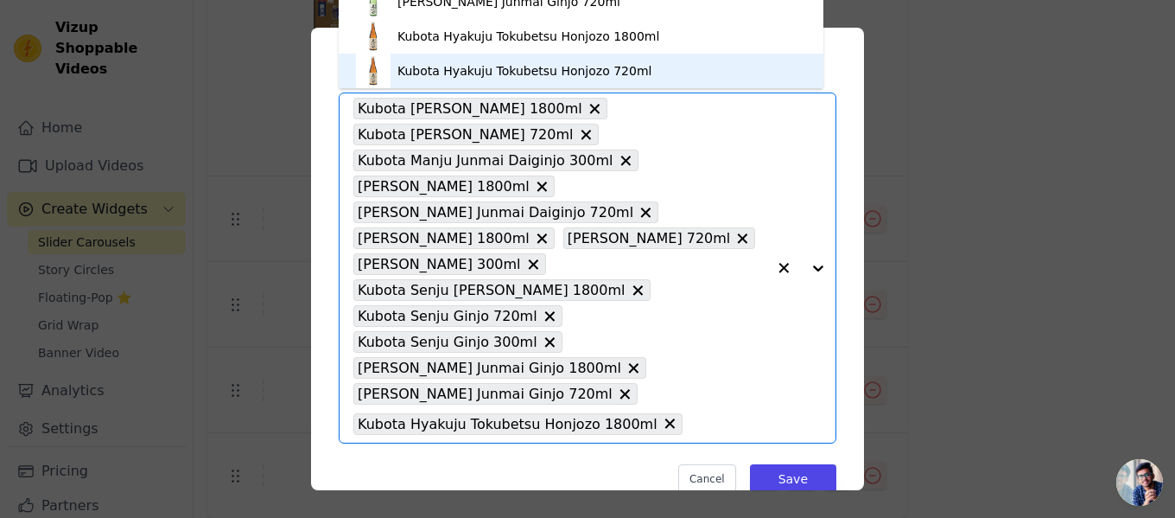
click at [598, 71] on div "Kubota Hyakuju Tokubetsu Honjozo 720ml" at bounding box center [525, 70] width 254 height 17
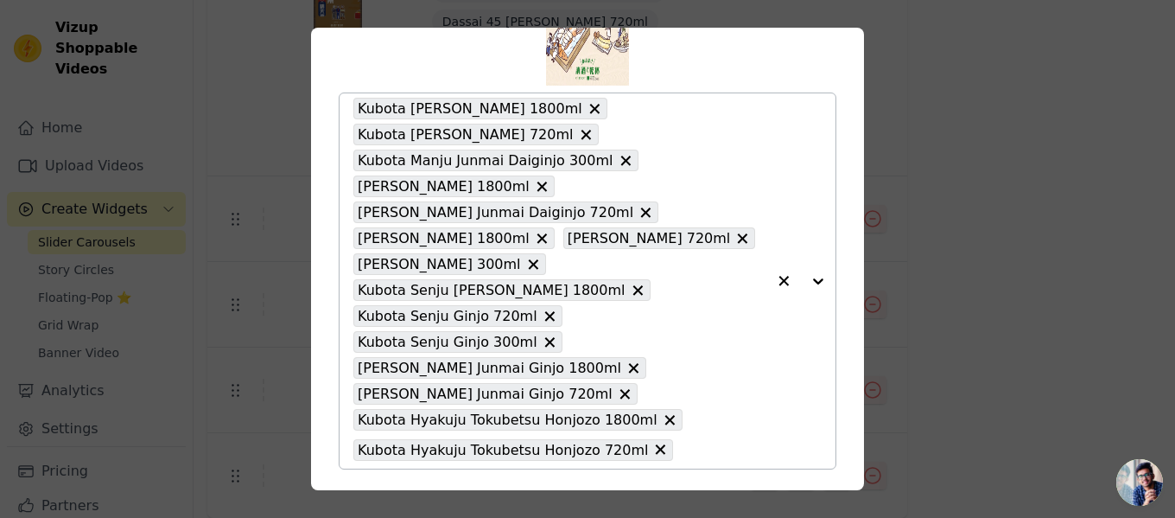
click at [804, 283] on div at bounding box center [801, 280] width 69 height 375
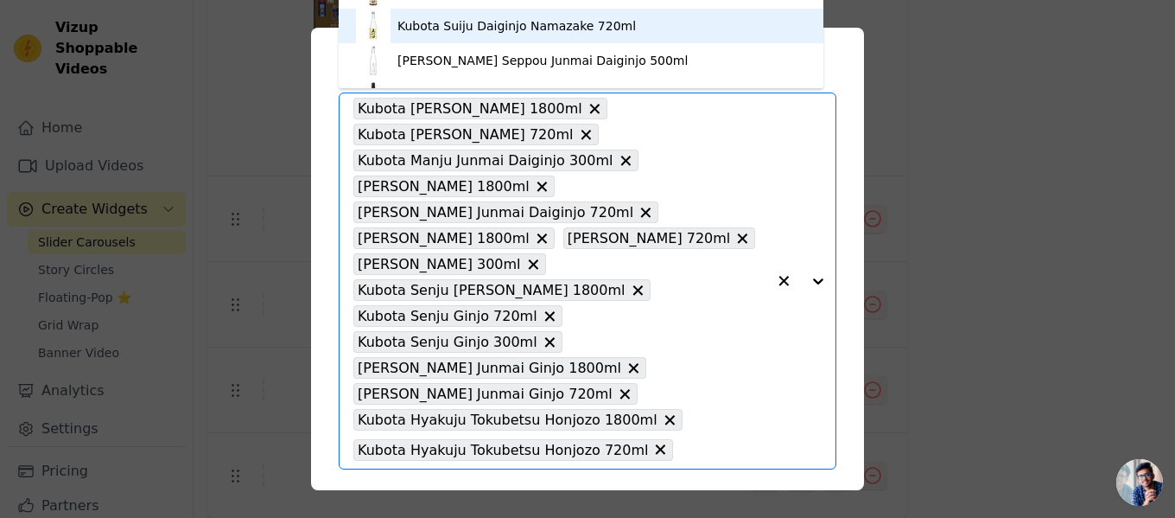
scroll to position [1407, 0]
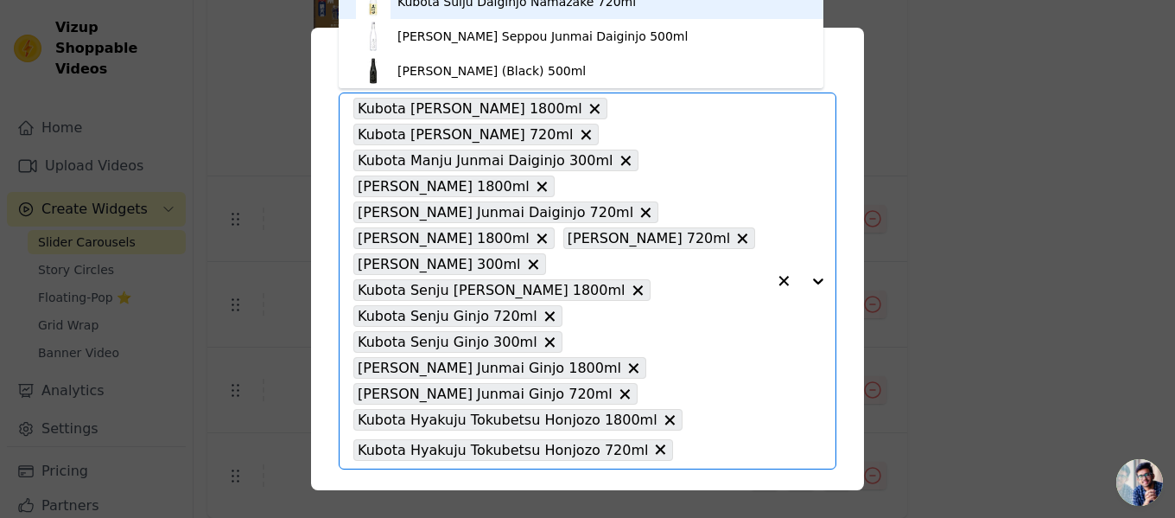
click at [574, 15] on div "Kubota Suiju Daiginjo Namazake 720ml" at bounding box center [581, 1] width 450 height 35
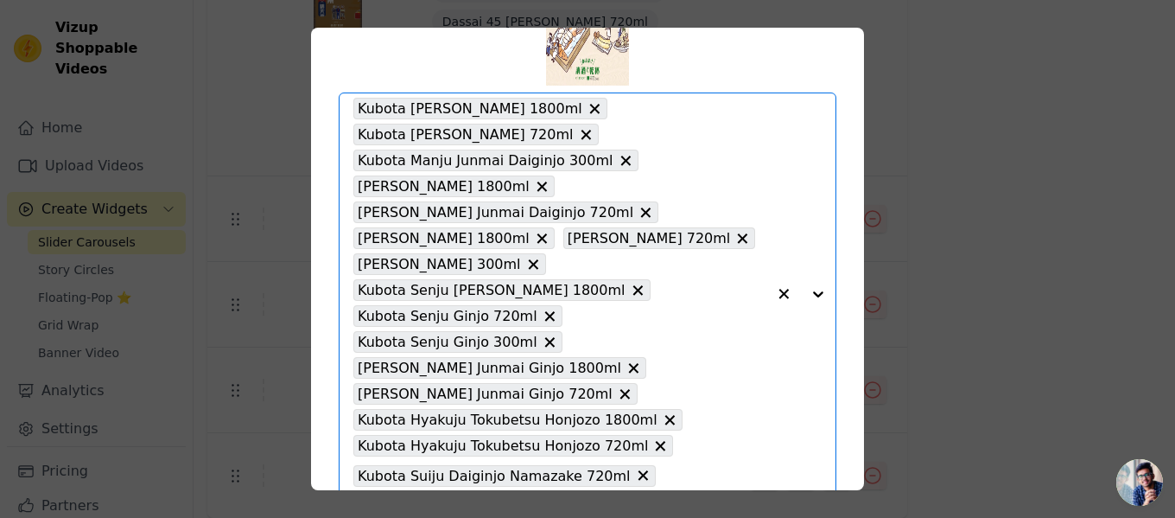
click at [808, 291] on div at bounding box center [801, 293] width 69 height 401
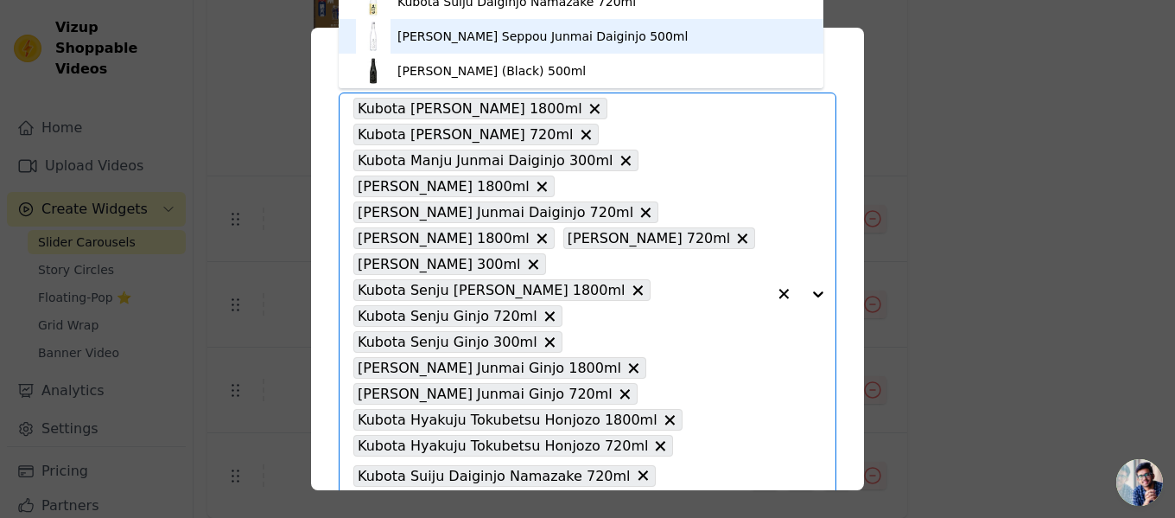
click at [498, 46] on div "[PERSON_NAME] Seppou Junmai Daiginjo 500ml" at bounding box center [581, 36] width 450 height 35
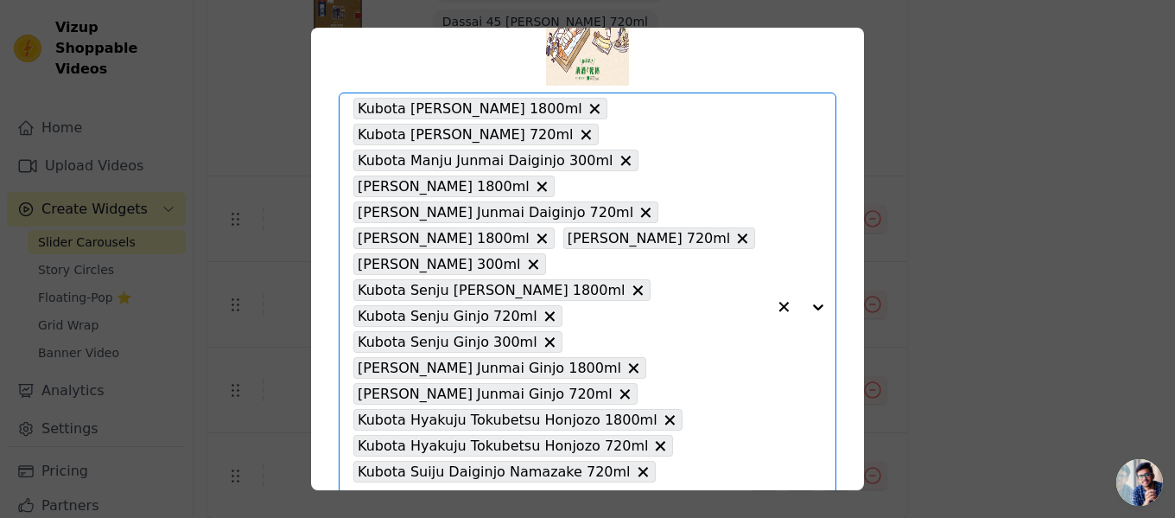
click at [803, 302] on div at bounding box center [801, 306] width 69 height 427
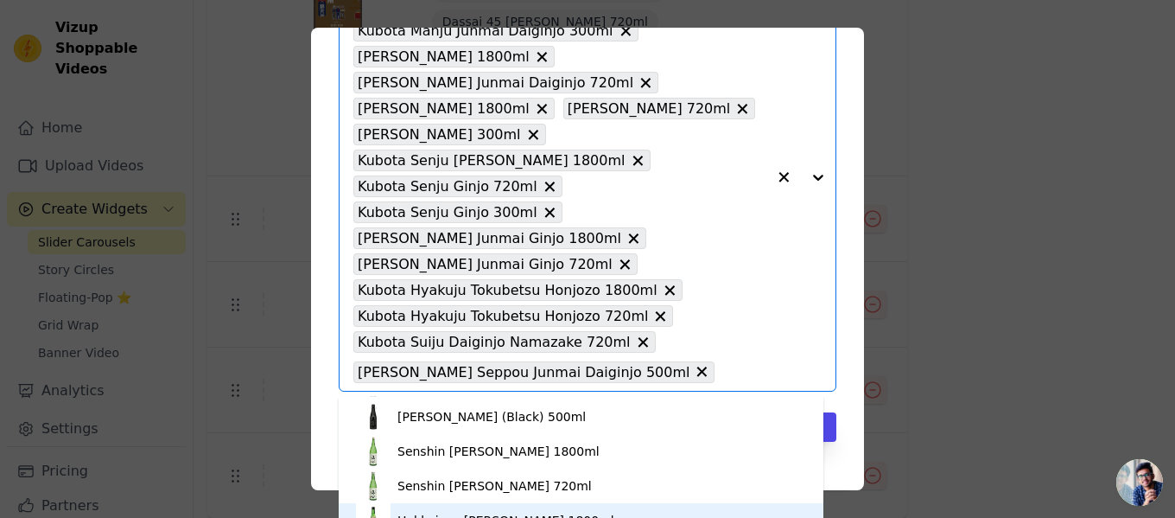
scroll to position [1556, 0]
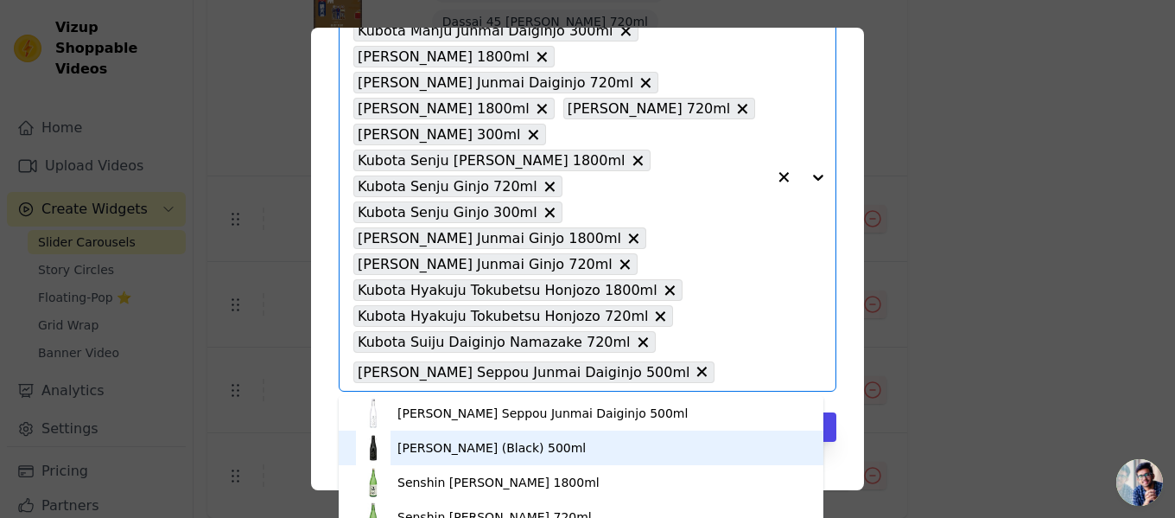
click at [518, 449] on div "[PERSON_NAME] (Black) 500ml" at bounding box center [492, 447] width 188 height 17
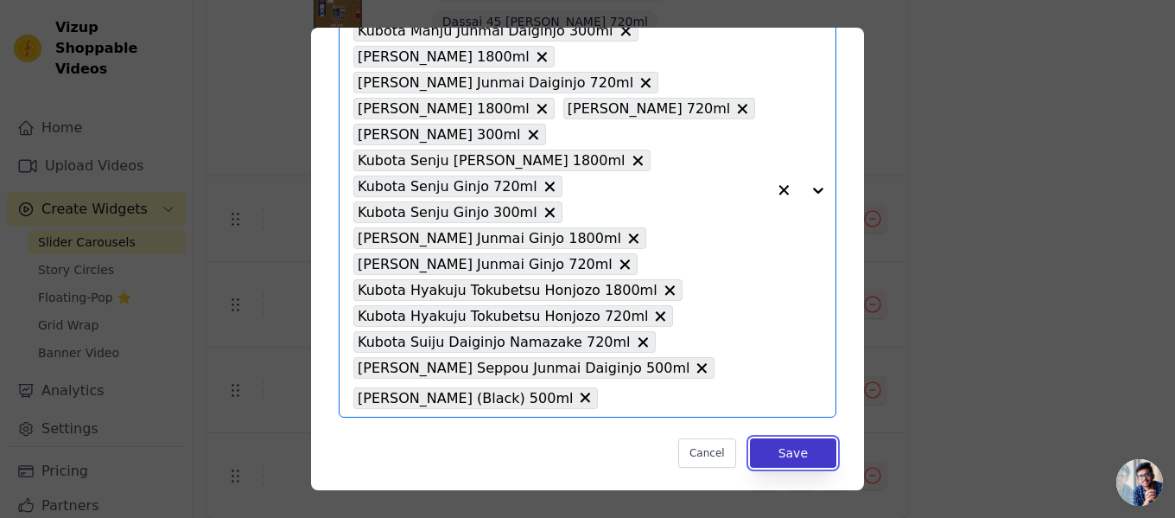
click at [781, 455] on button "Save" at bounding box center [793, 452] width 86 height 29
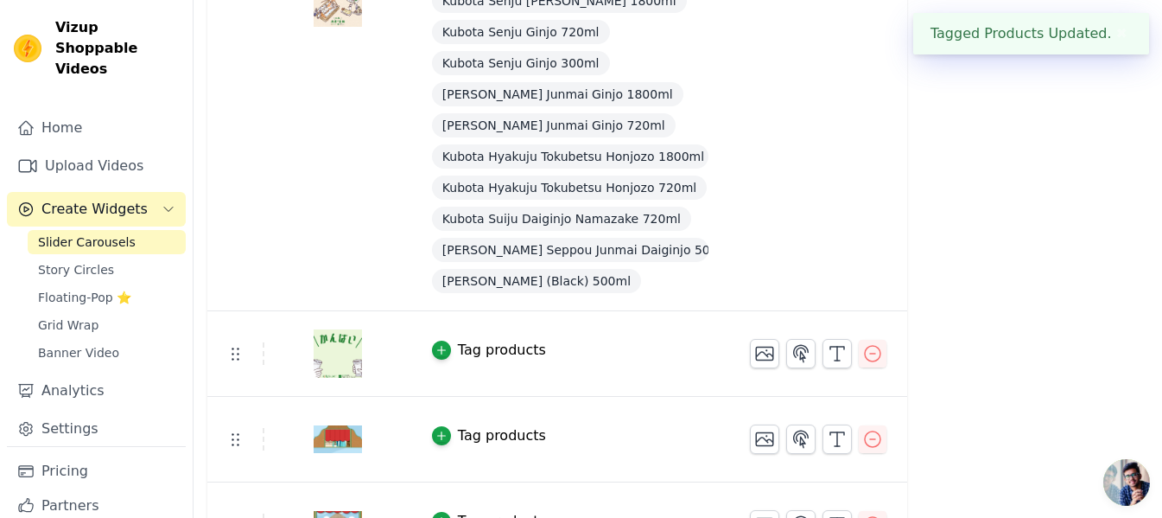
scroll to position [1571, 0]
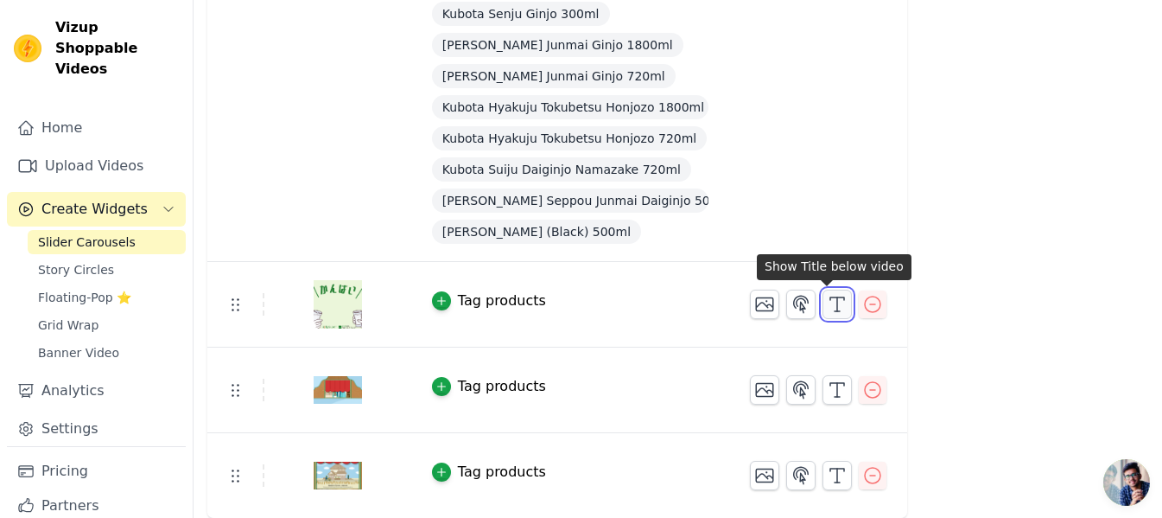
click at [827, 302] on icon "button" at bounding box center [837, 304] width 21 height 21
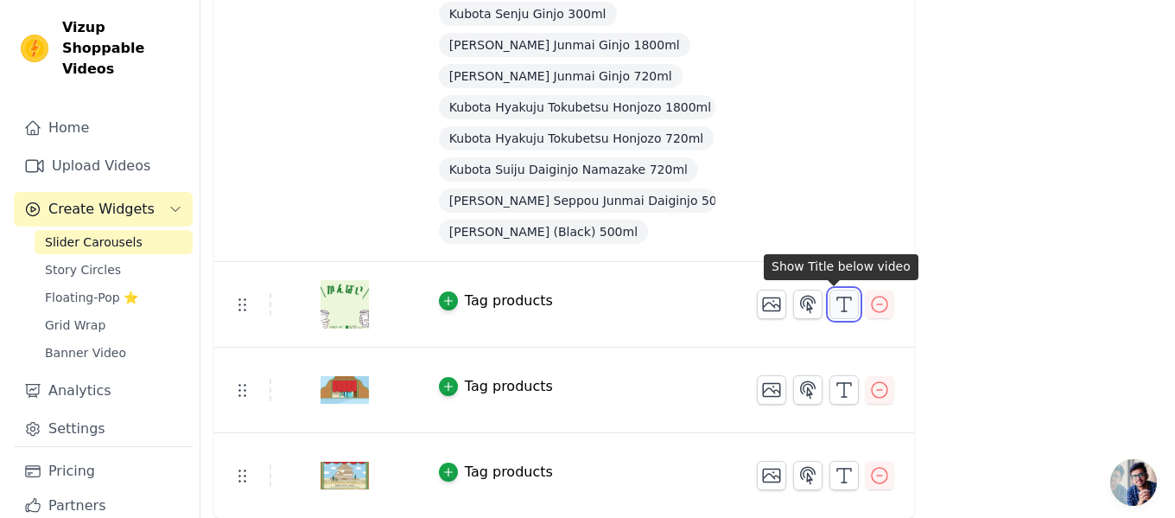
scroll to position [0, 0]
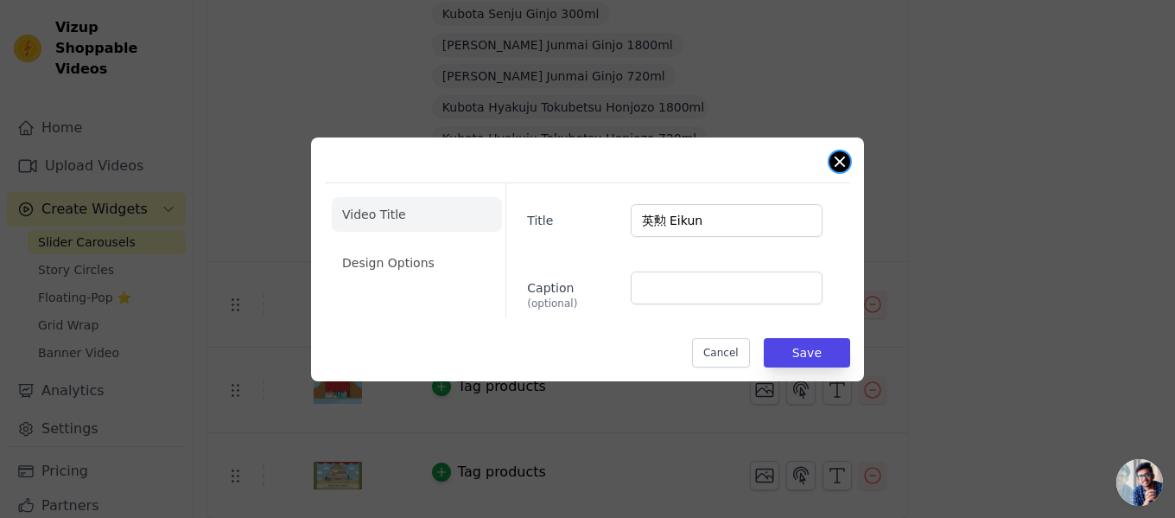
click at [835, 162] on button "Close modal" at bounding box center [840, 161] width 21 height 21
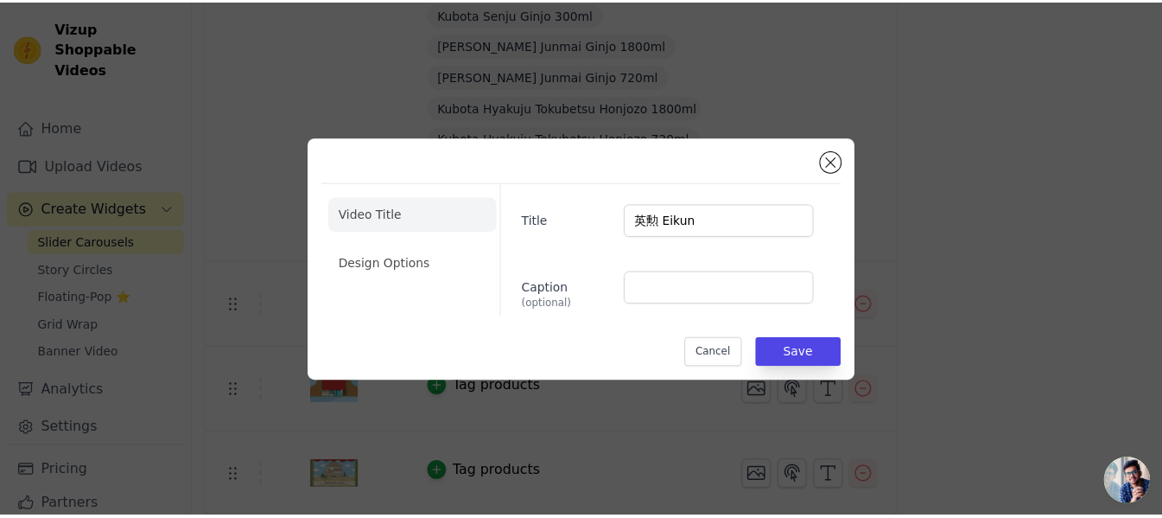
scroll to position [1571, 0]
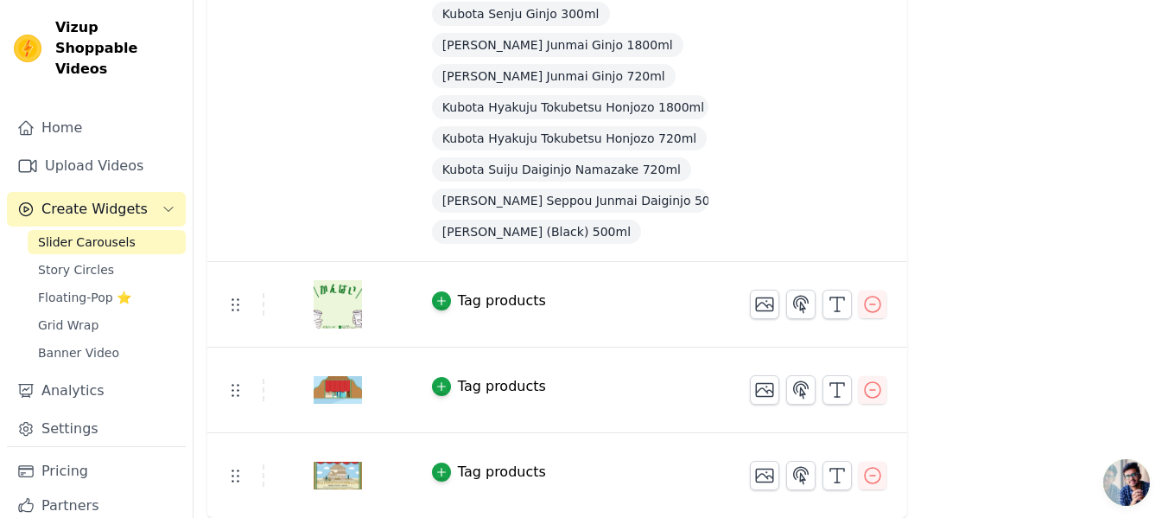
click at [432, 308] on button "Tag products" at bounding box center [489, 300] width 114 height 21
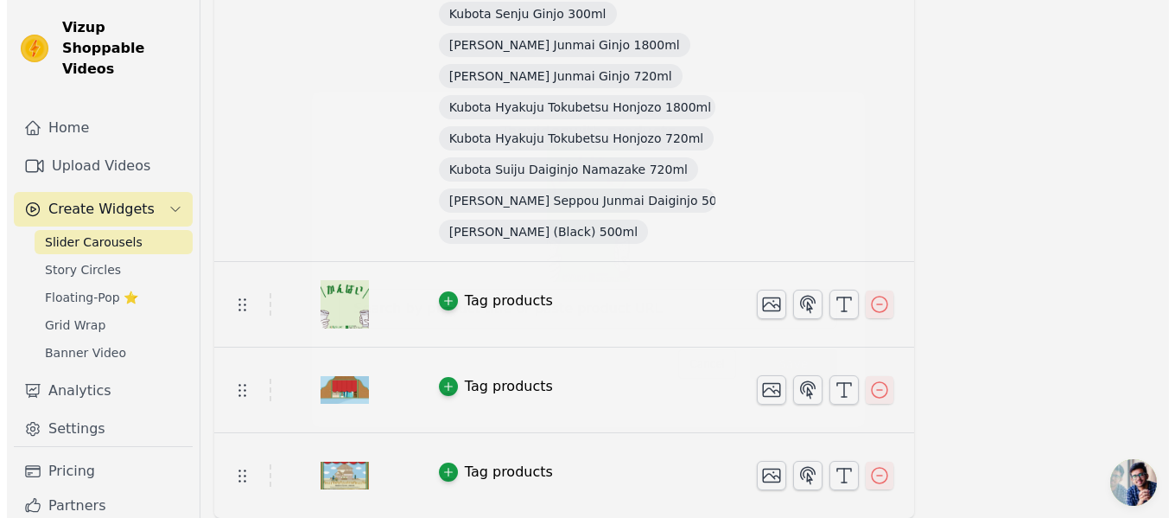
scroll to position [0, 0]
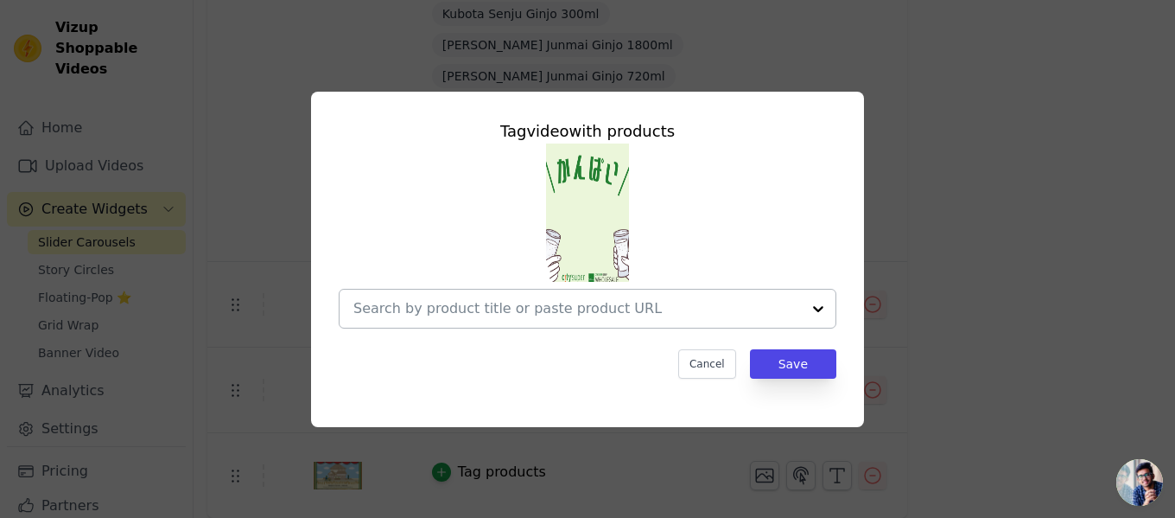
click at [645, 304] on input "text" at bounding box center [577, 308] width 448 height 21
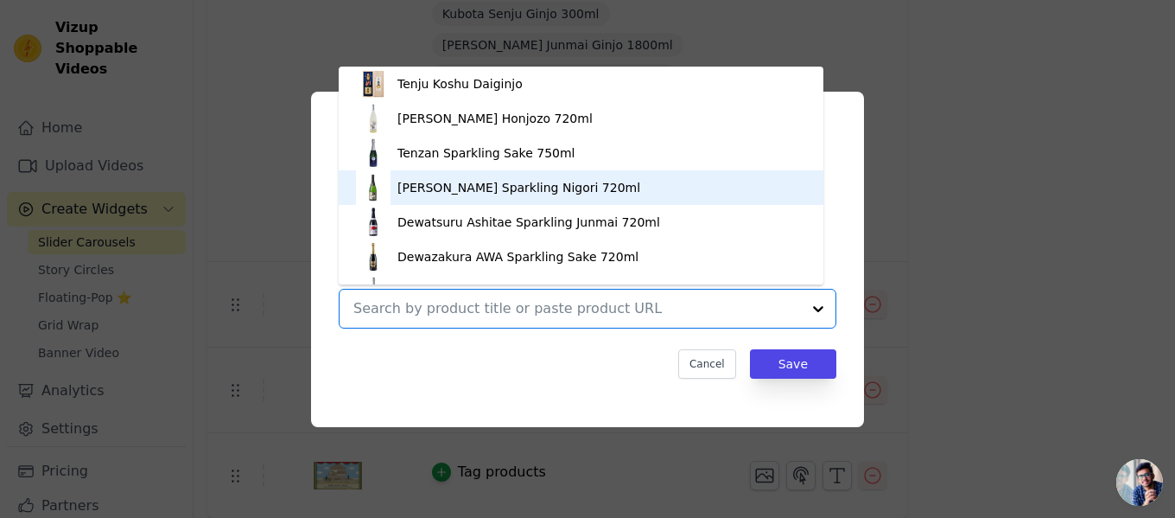
click at [523, 198] on div "[PERSON_NAME] Sparkling Nigori 720ml" at bounding box center [581, 187] width 450 height 35
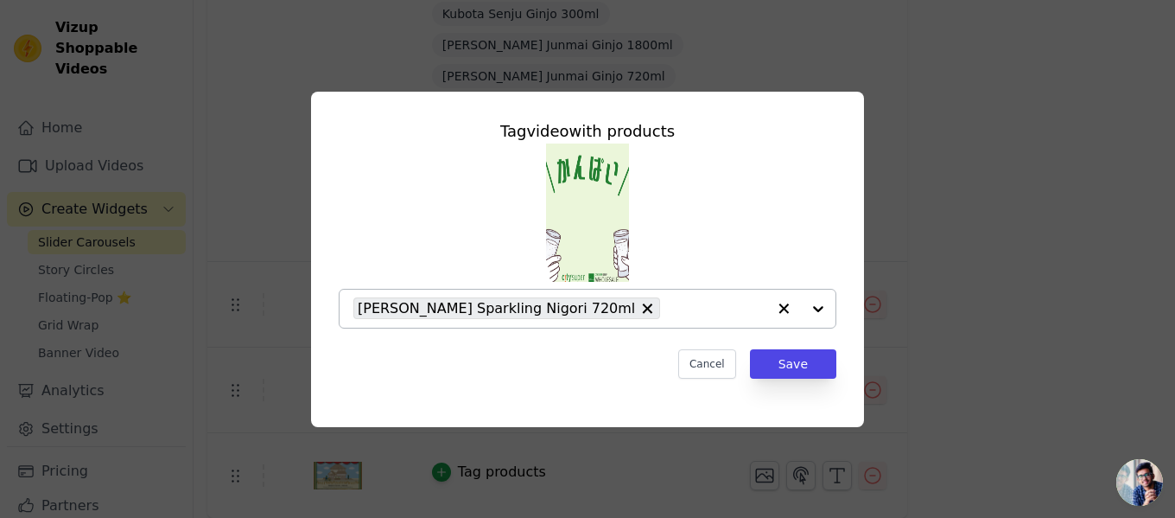
click at [822, 309] on div at bounding box center [801, 309] width 69 height 38
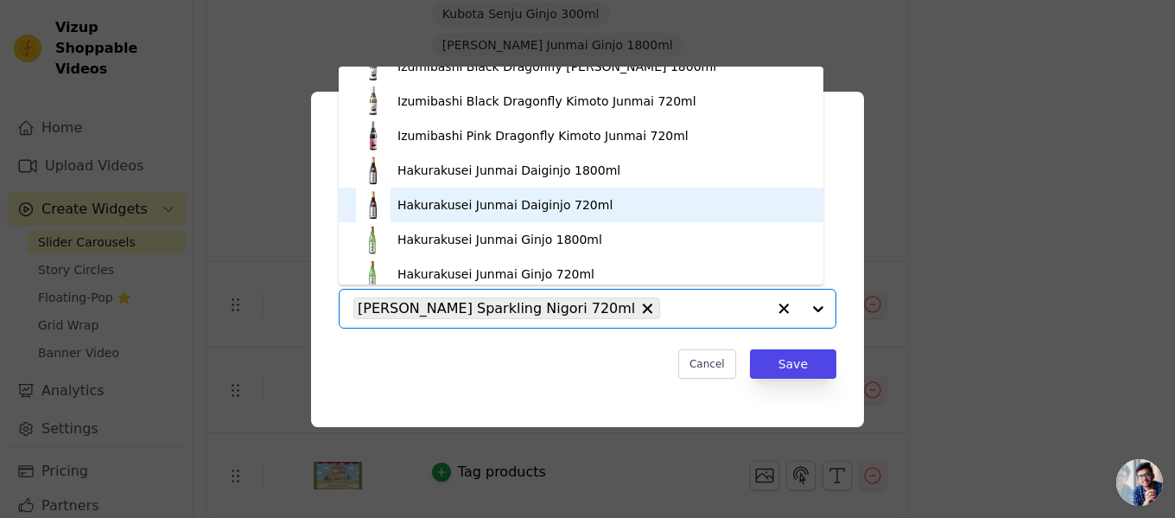
scroll to position [3244, 0]
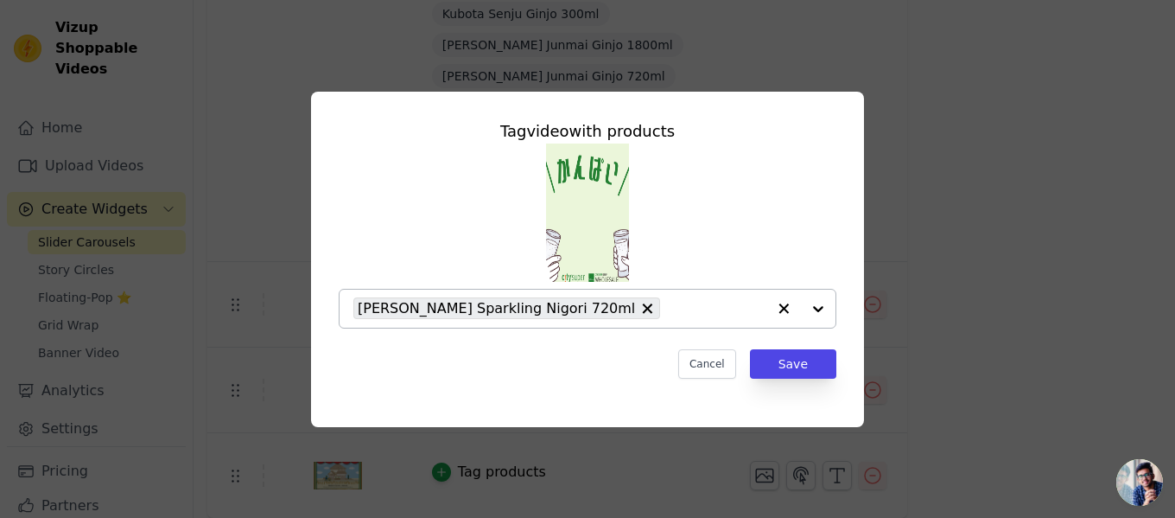
click at [818, 304] on div at bounding box center [801, 309] width 69 height 38
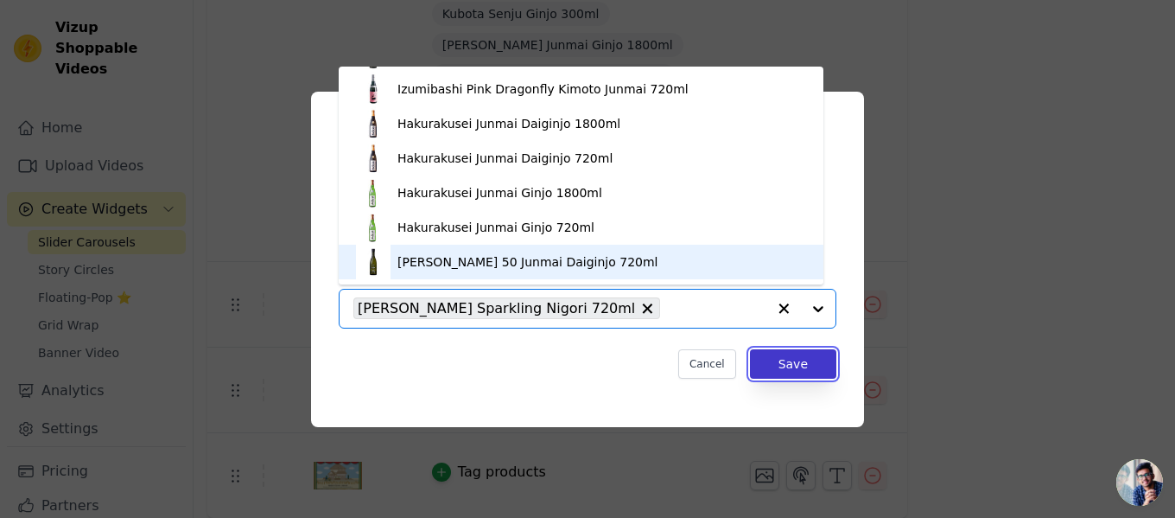
click at [794, 368] on button "Save" at bounding box center [793, 363] width 86 height 29
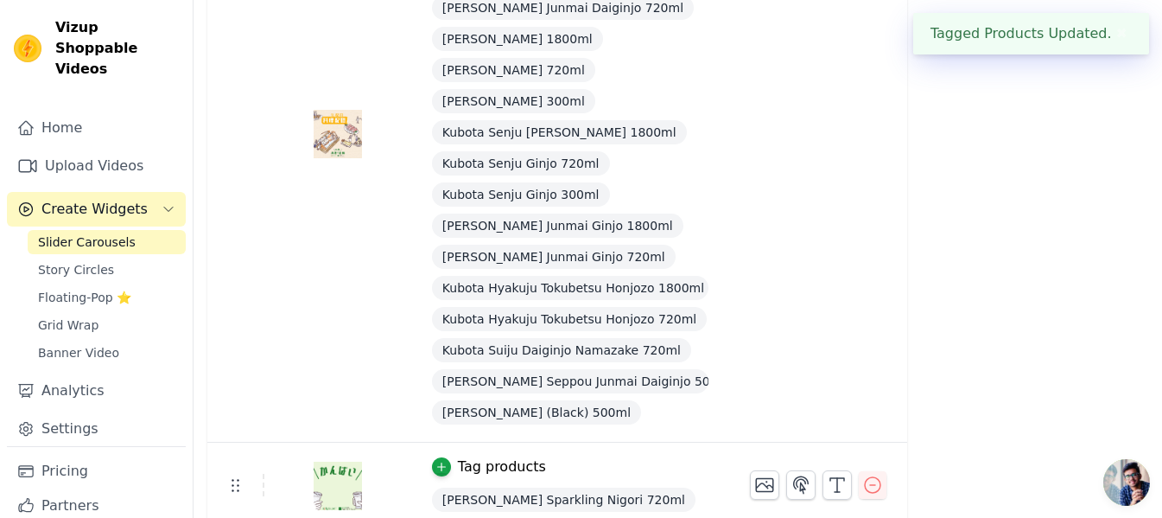
scroll to position [1573, 0]
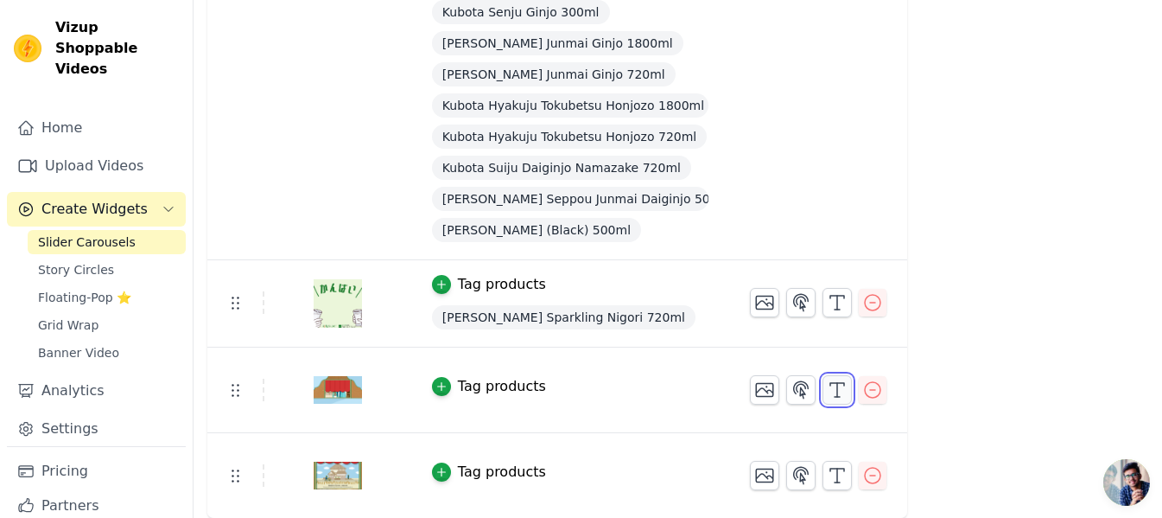
click at [833, 391] on icon "button" at bounding box center [837, 389] width 21 height 21
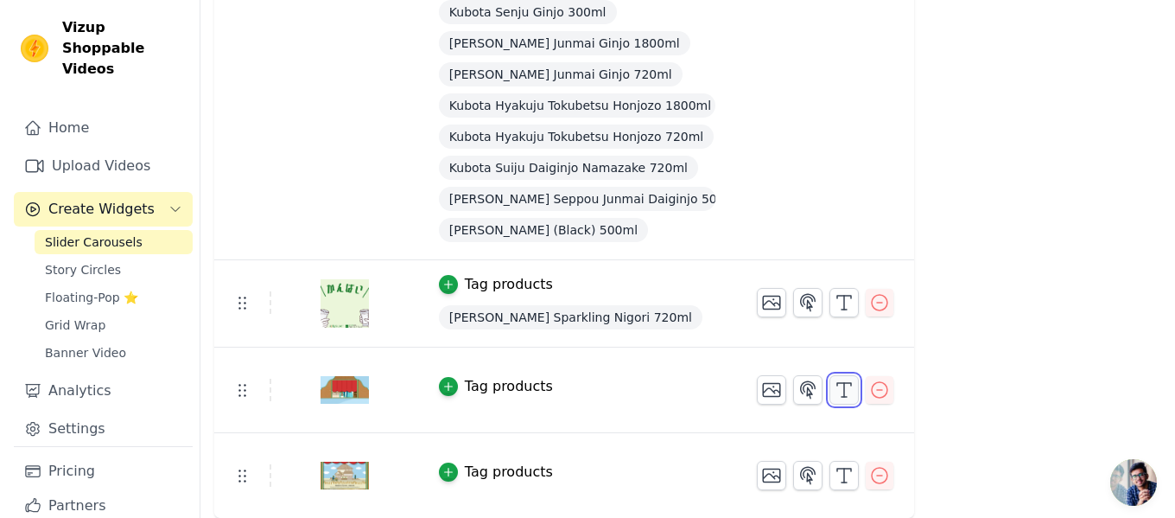
scroll to position [0, 0]
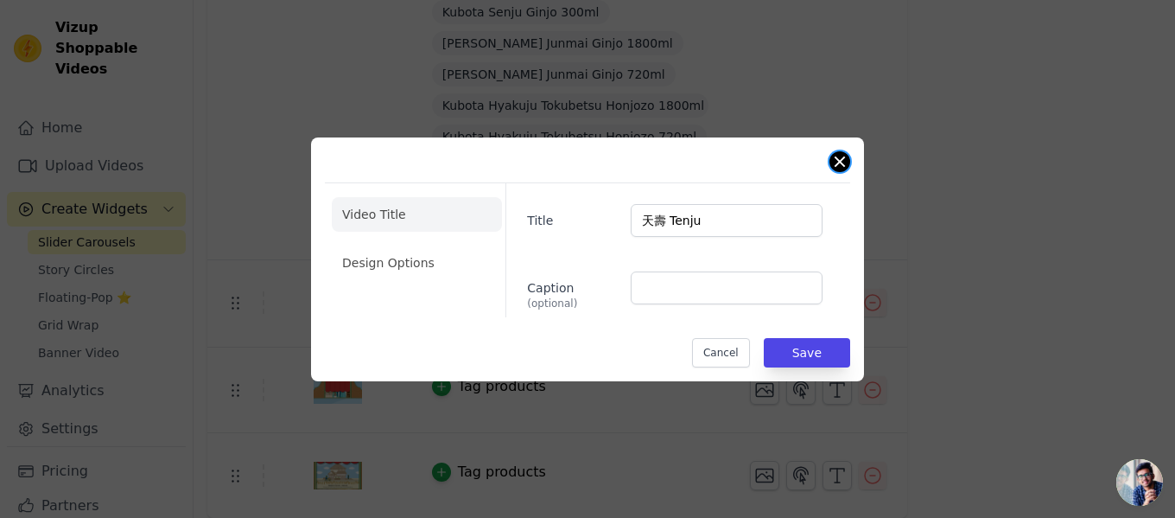
click at [837, 162] on button "Close modal" at bounding box center [840, 161] width 21 height 21
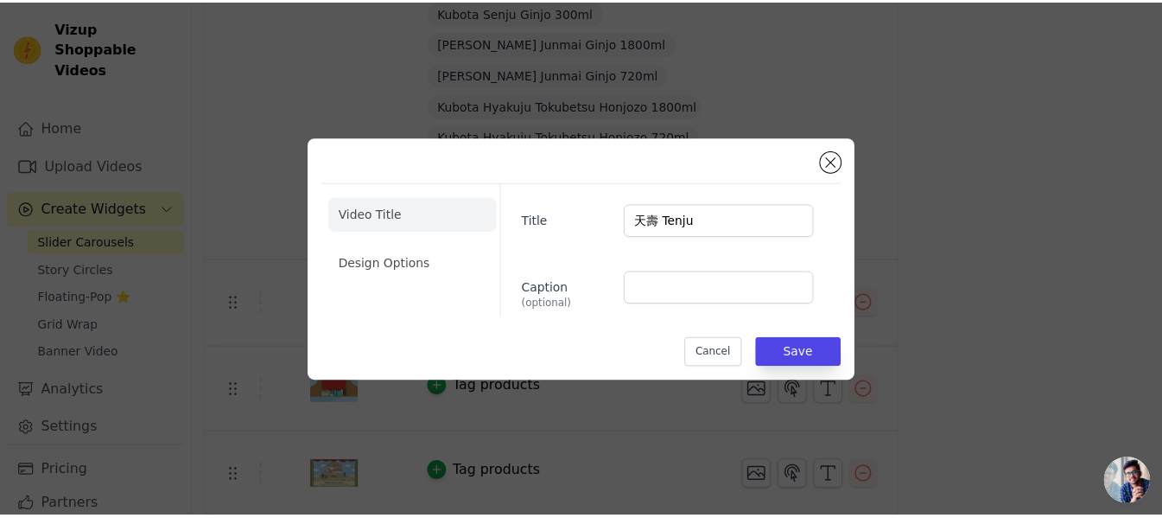
scroll to position [1573, 0]
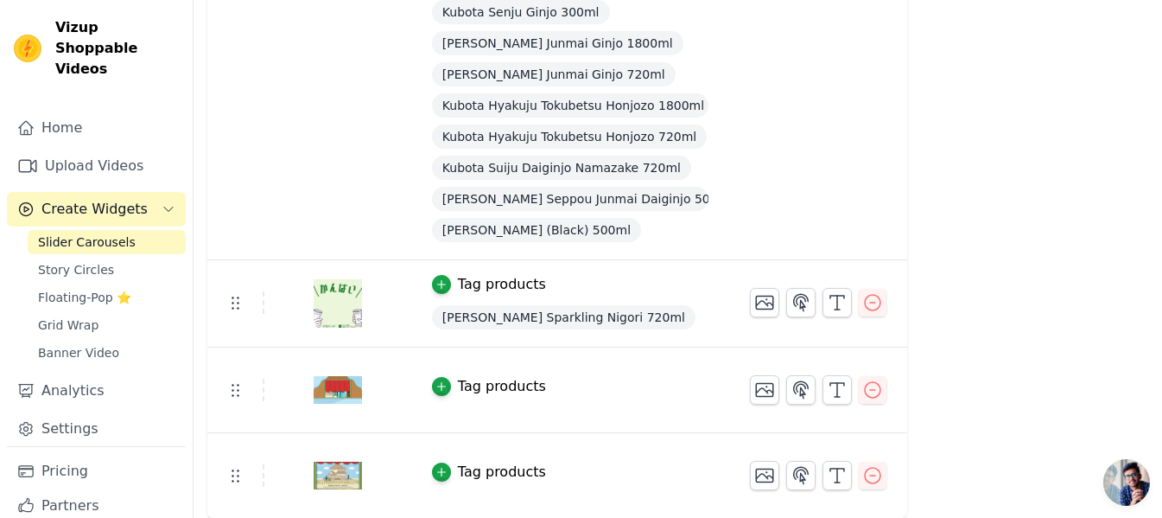
click at [493, 390] on div "Tag products" at bounding box center [502, 386] width 88 height 21
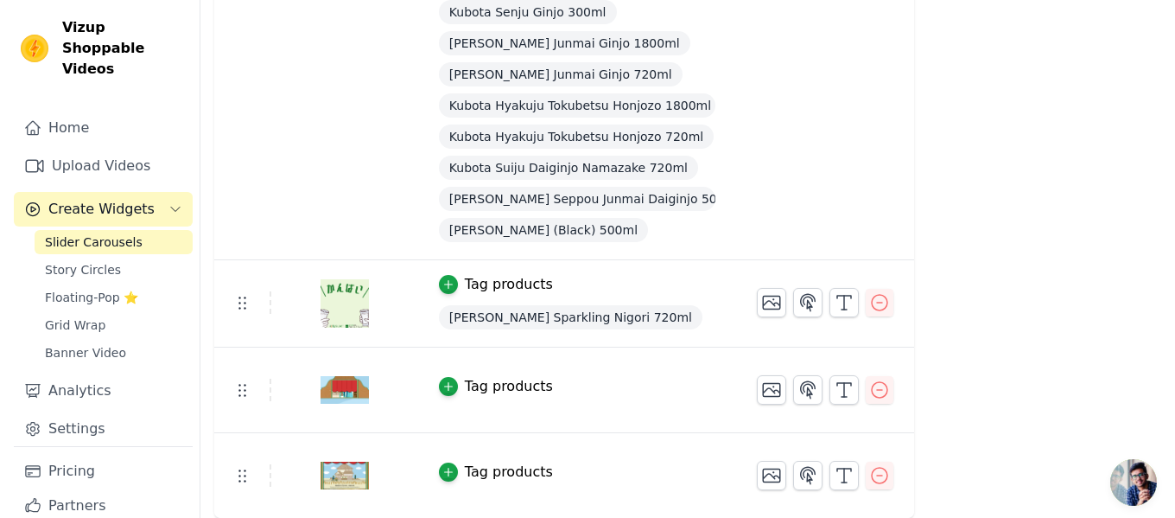
scroll to position [0, 0]
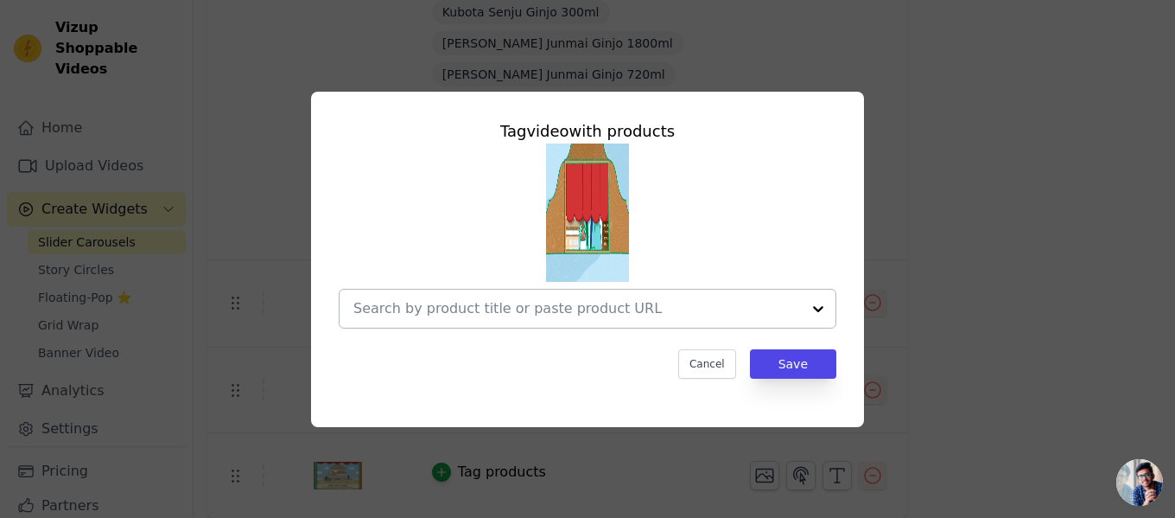
click at [551, 320] on div at bounding box center [577, 309] width 448 height 38
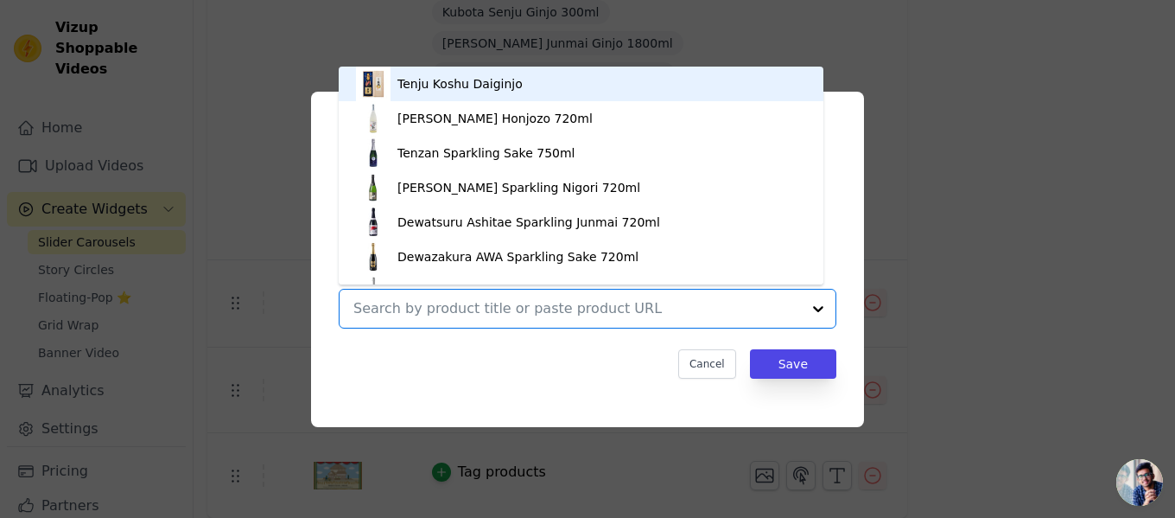
click at [562, 86] on div "Tenju Koshu Daiginjo" at bounding box center [581, 84] width 450 height 35
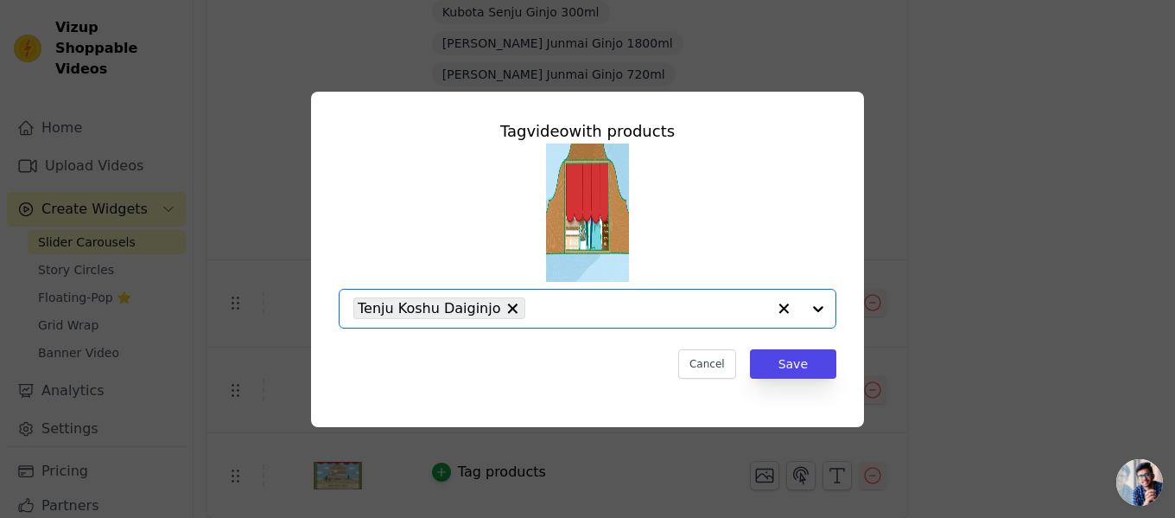
click at [821, 309] on div at bounding box center [801, 309] width 69 height 38
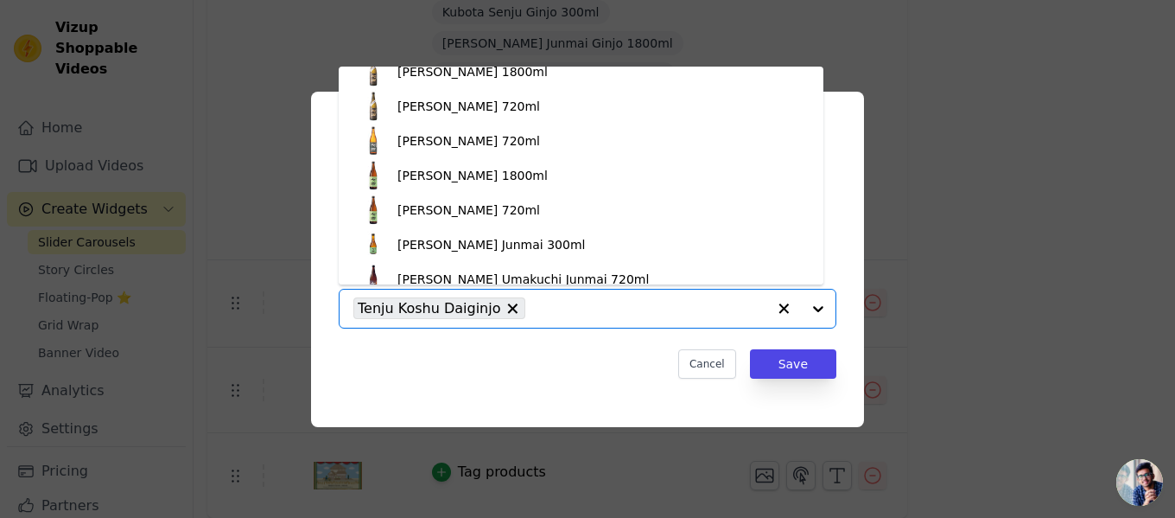
scroll to position [3244, 0]
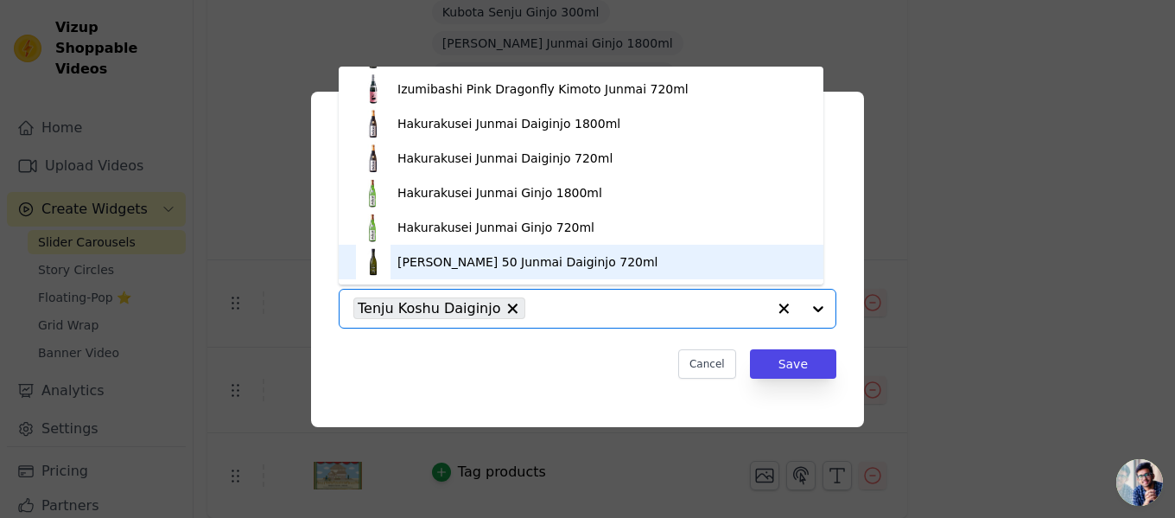
click at [562, 334] on div "Tag video with products Tenju Koshu Daiginjo Rihaku Nigori Tokubetsu Honjozo 72…" at bounding box center [587, 248] width 525 height 287
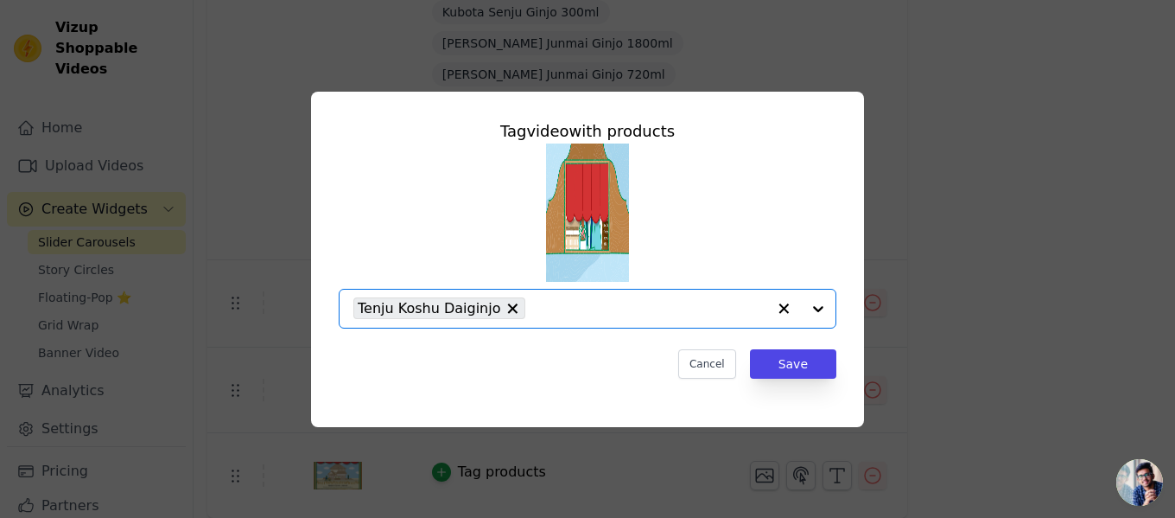
click at [658, 306] on input "text" at bounding box center [650, 308] width 232 height 21
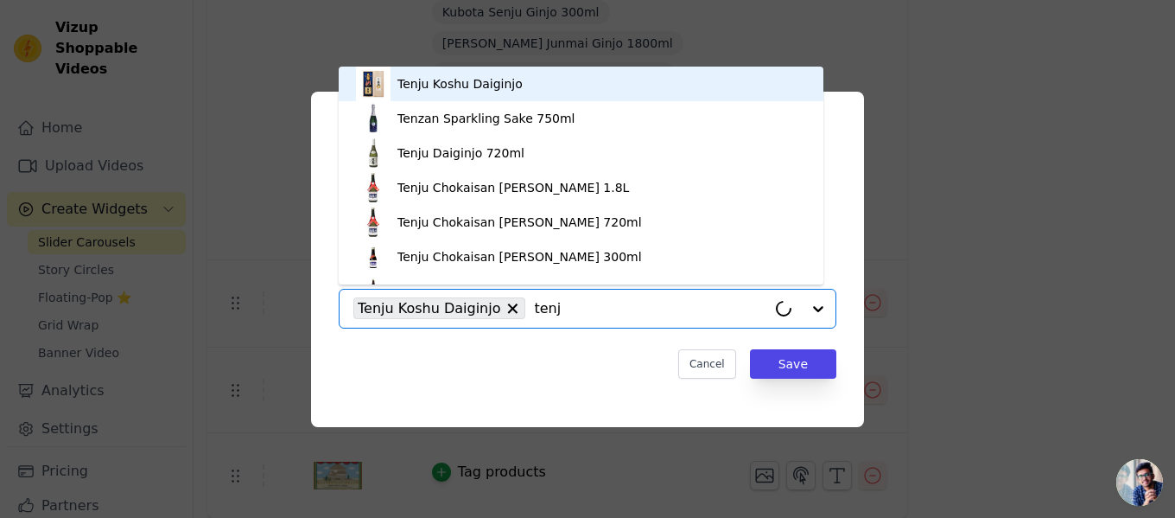
type input "tenju"
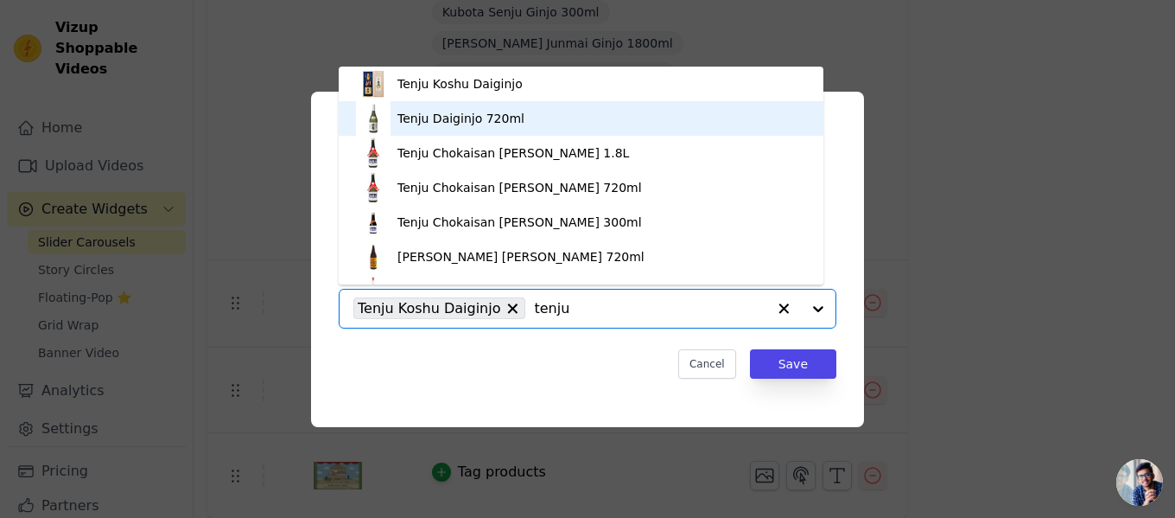
click at [549, 120] on div "Tenju Daiginjo 720ml" at bounding box center [581, 118] width 450 height 35
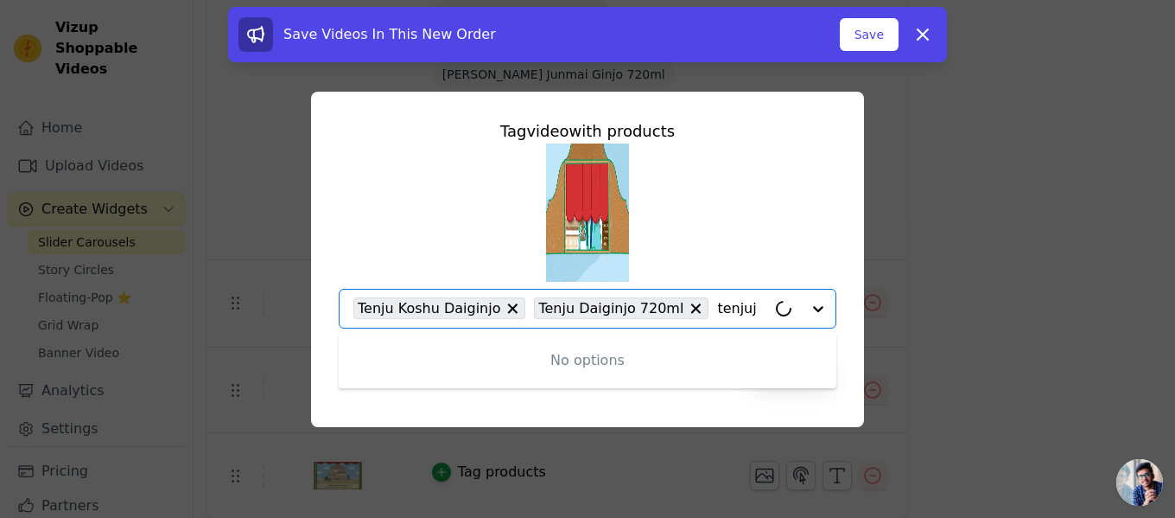
type input "tenju"
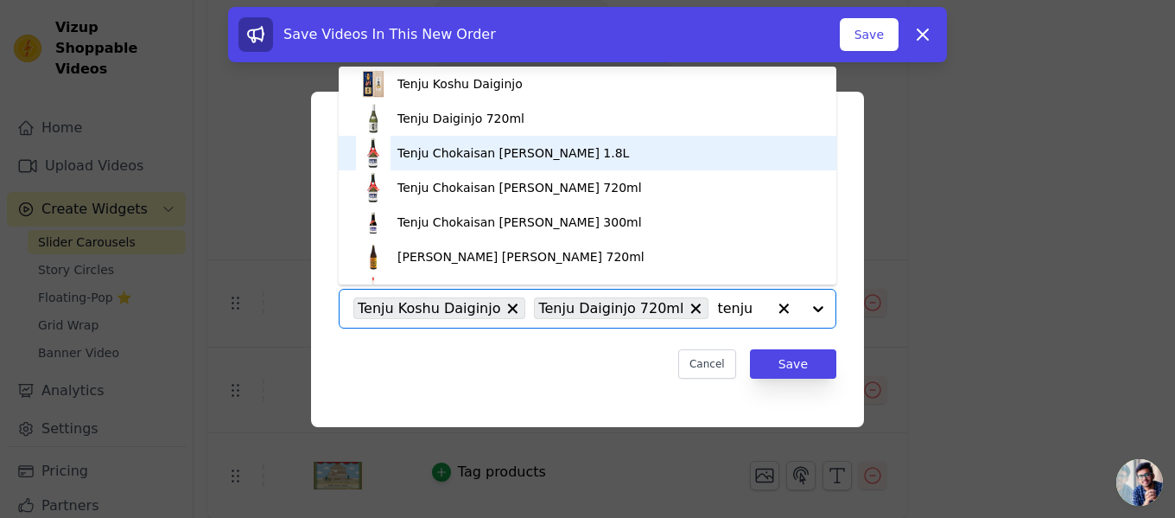
click at [513, 156] on div "Tenju Chokaisan [PERSON_NAME] 1.8L" at bounding box center [514, 152] width 232 height 17
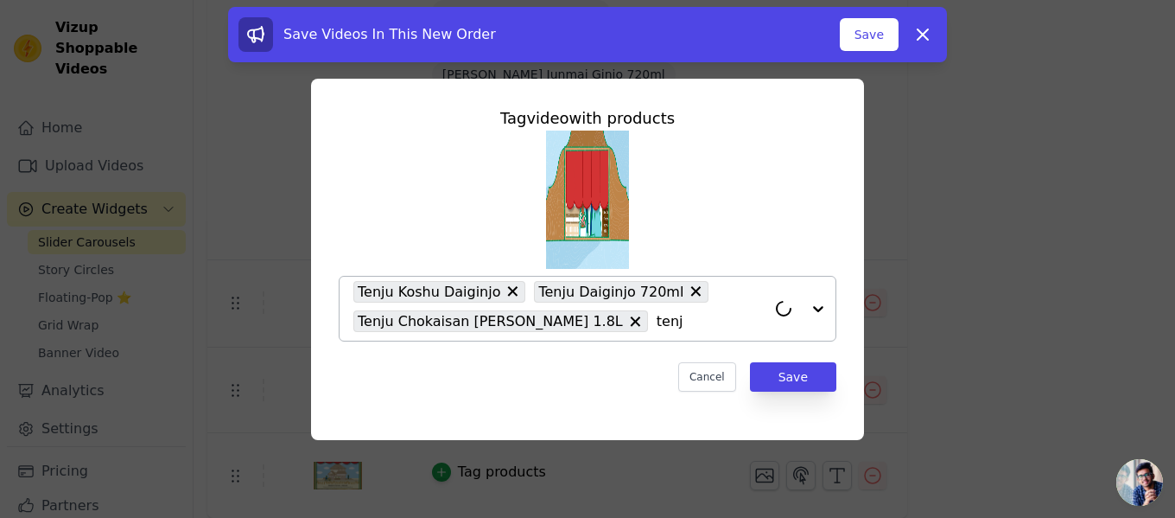
type input "tenju"
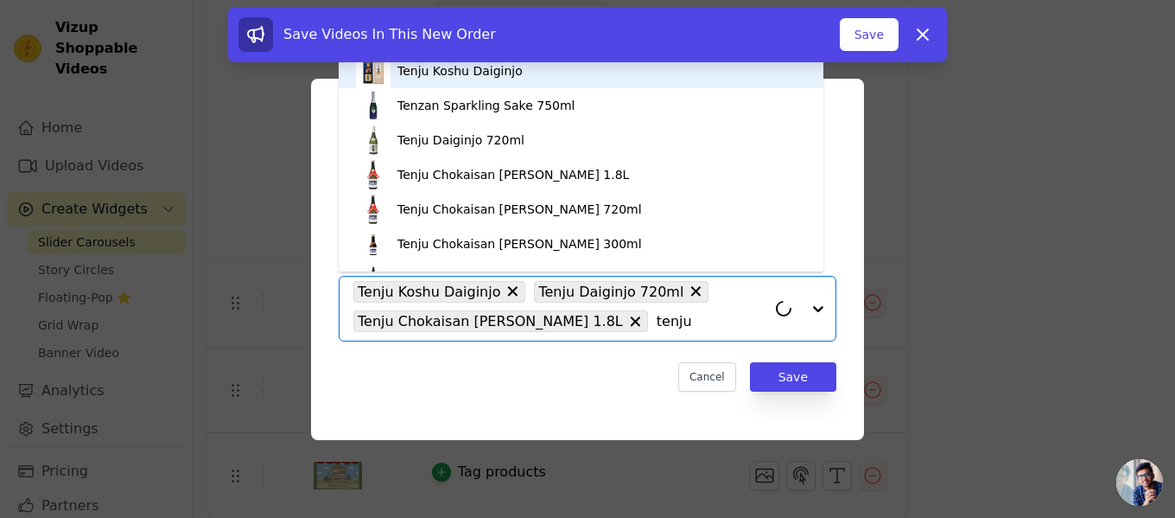
scroll to position [24, 0]
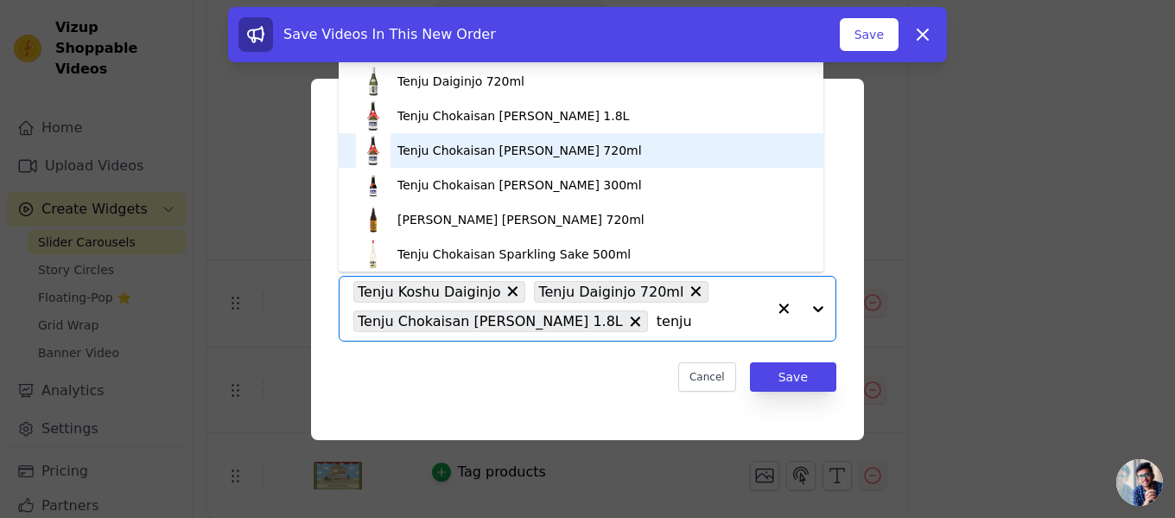
click at [593, 150] on div "Tenju Chokaisan [PERSON_NAME] 720ml" at bounding box center [520, 150] width 245 height 17
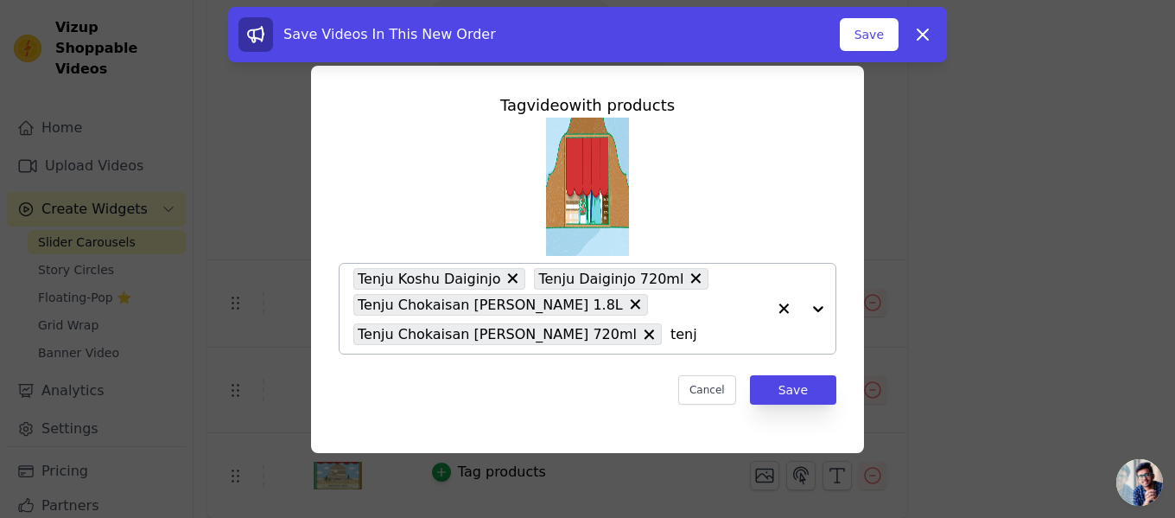
type input "tenju"
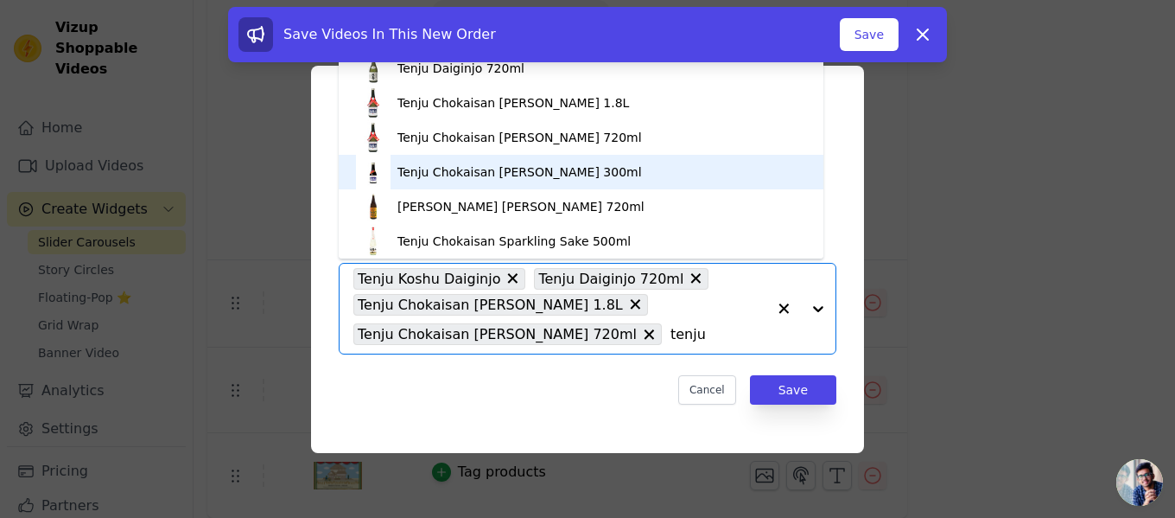
click at [595, 185] on div "Tenju Chokaisan [PERSON_NAME] 300ml" at bounding box center [581, 172] width 450 height 35
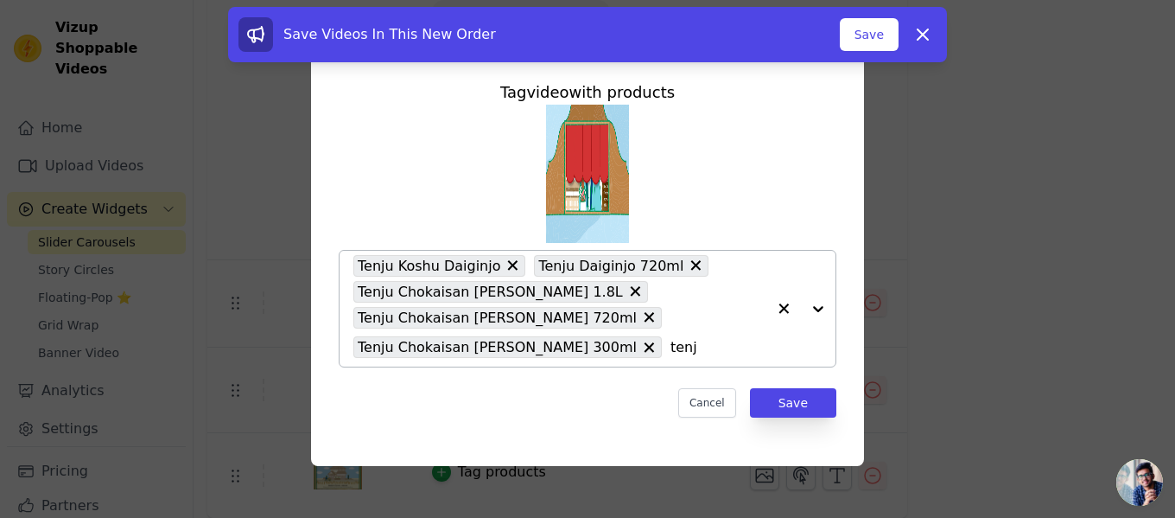
type input "tenju"
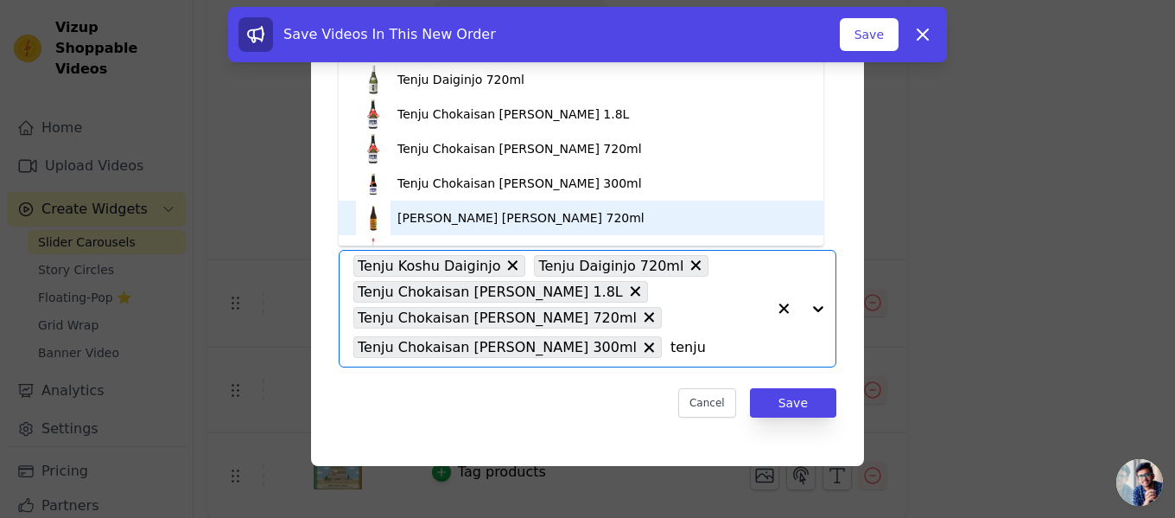
click at [606, 221] on div "[PERSON_NAME] [PERSON_NAME] 720ml" at bounding box center [581, 218] width 450 height 35
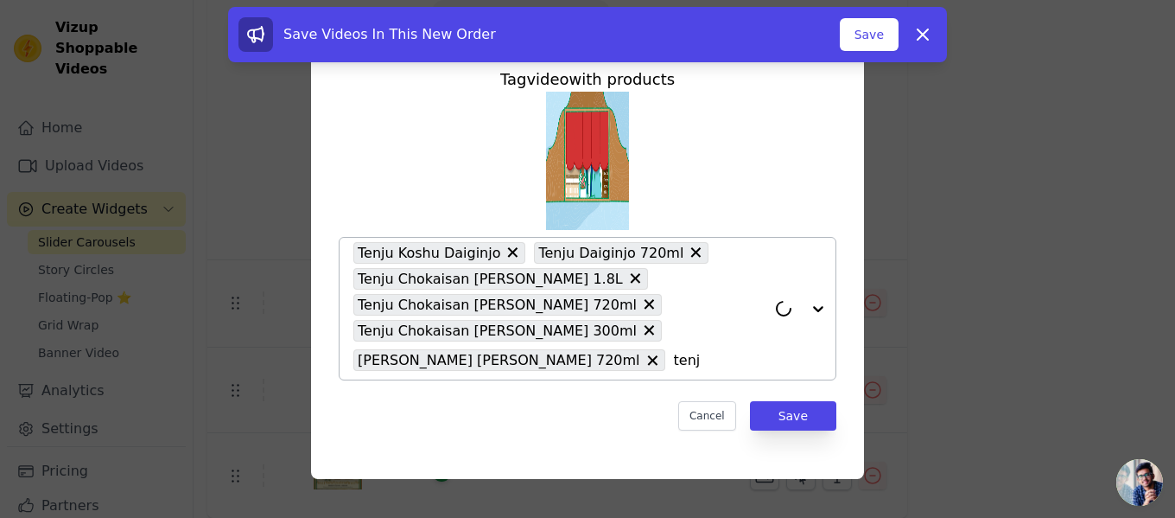
type input "tenju"
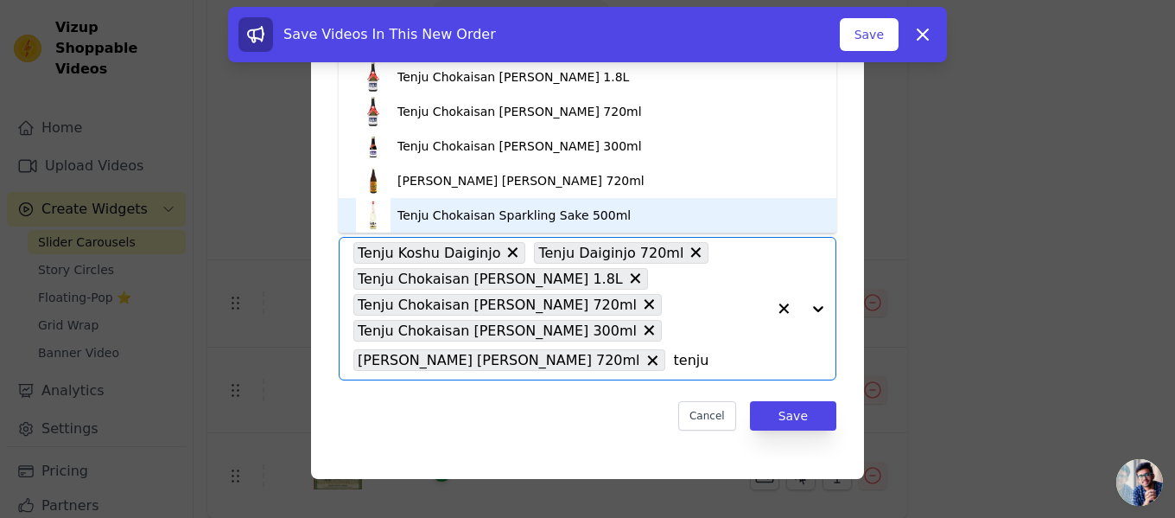
click at [639, 210] on div "Tenju Chokaisan Sparkling Sake 500ml" at bounding box center [587, 215] width 463 height 35
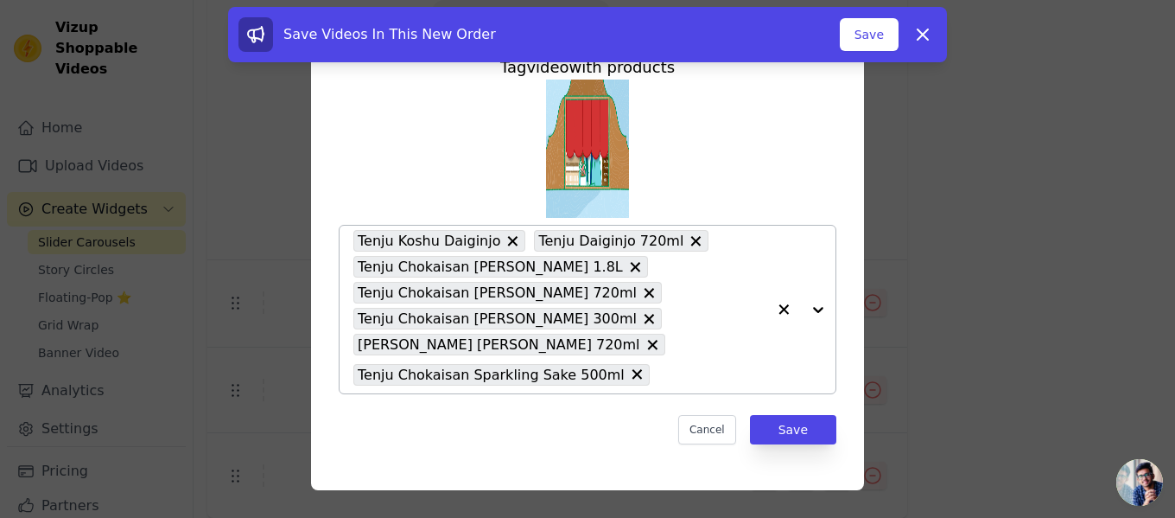
click at [659, 366] on input "text" at bounding box center [713, 374] width 108 height 21
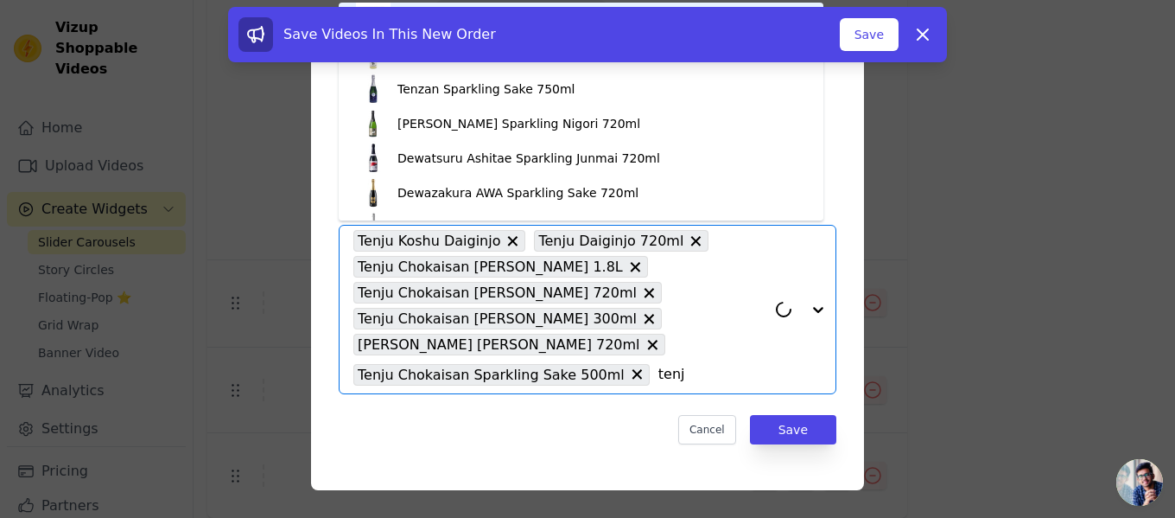
type input "tenju"
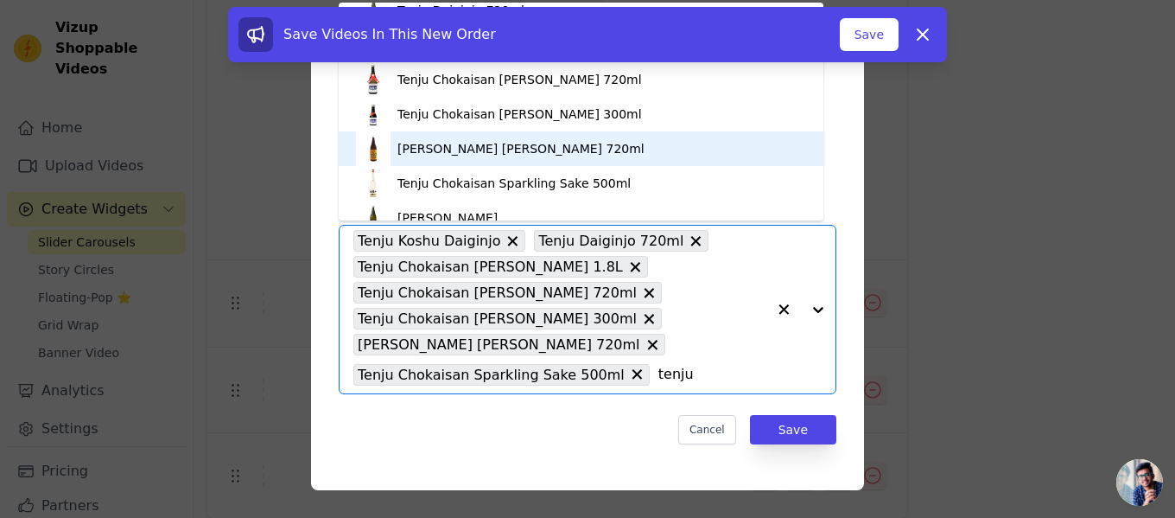
scroll to position [86, 0]
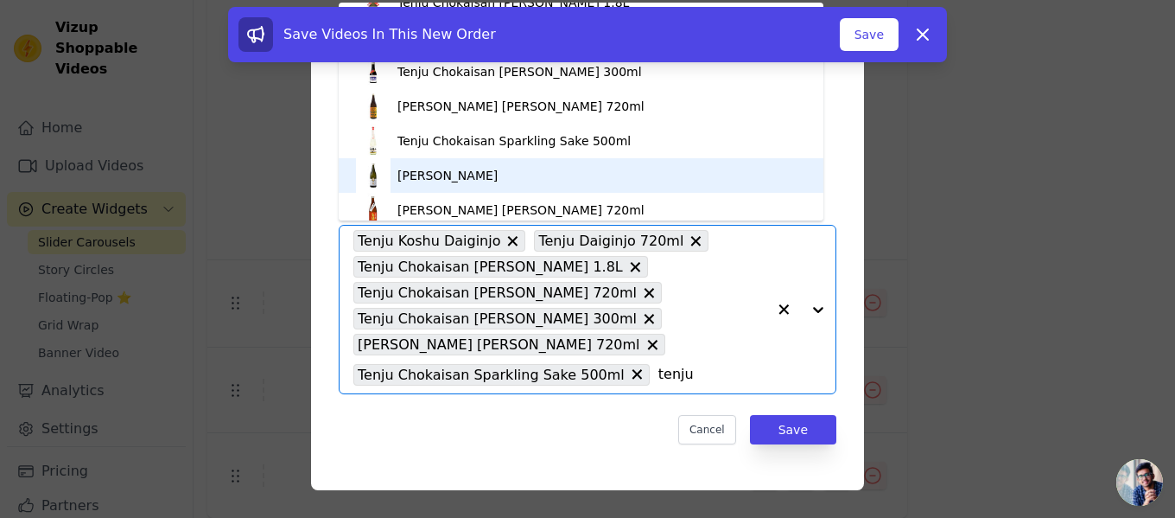
click at [477, 172] on div "[PERSON_NAME]" at bounding box center [448, 175] width 100 height 17
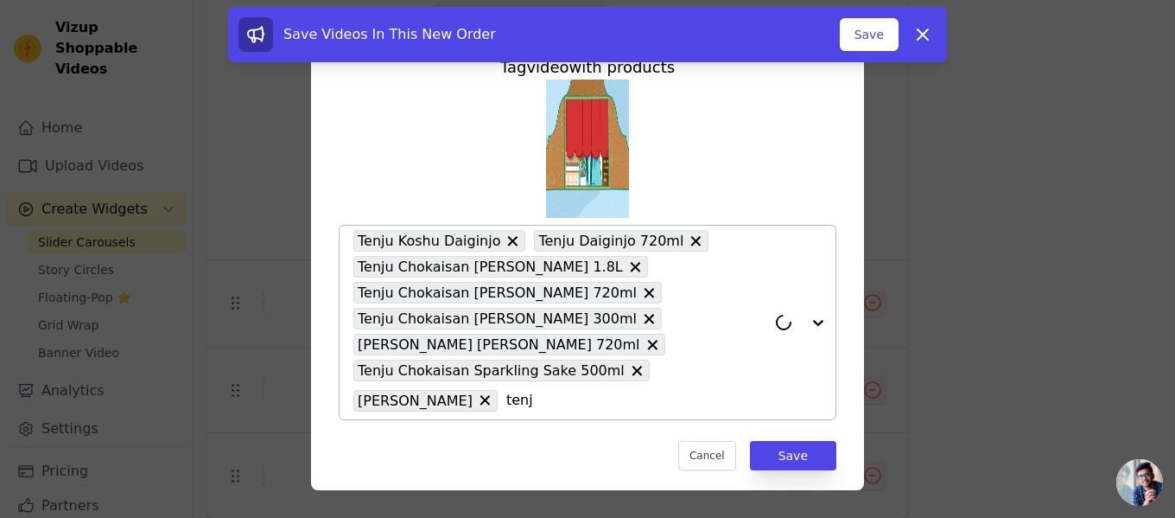
type input "tenju"
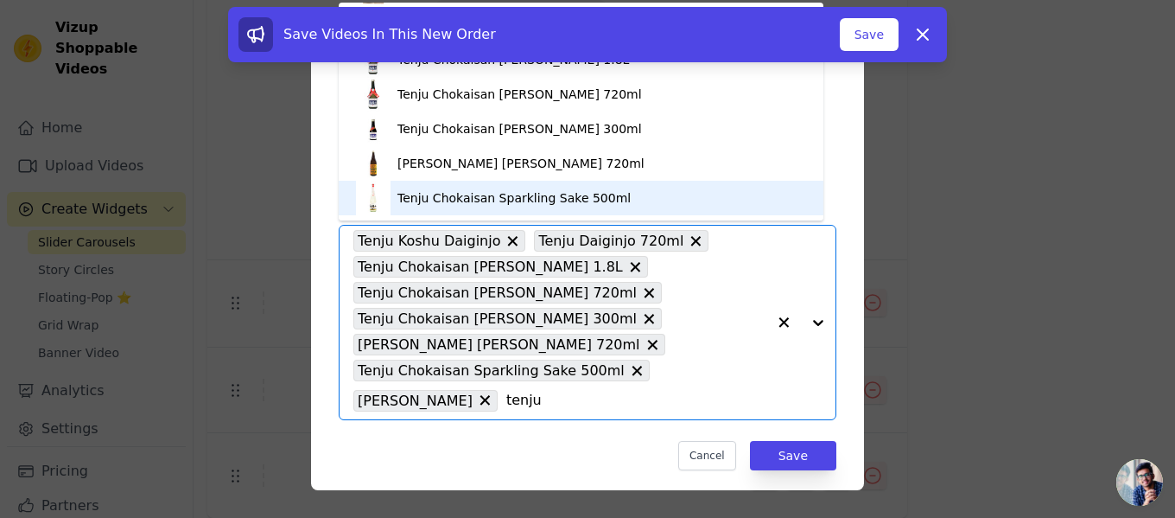
scroll to position [116, 0]
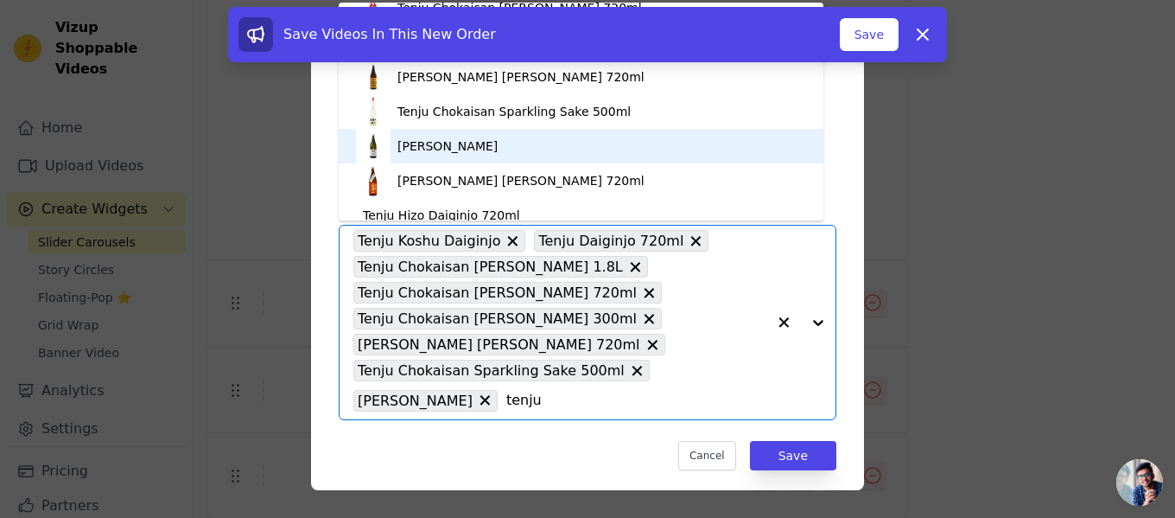
click at [557, 150] on div "[PERSON_NAME]" at bounding box center [581, 146] width 450 height 35
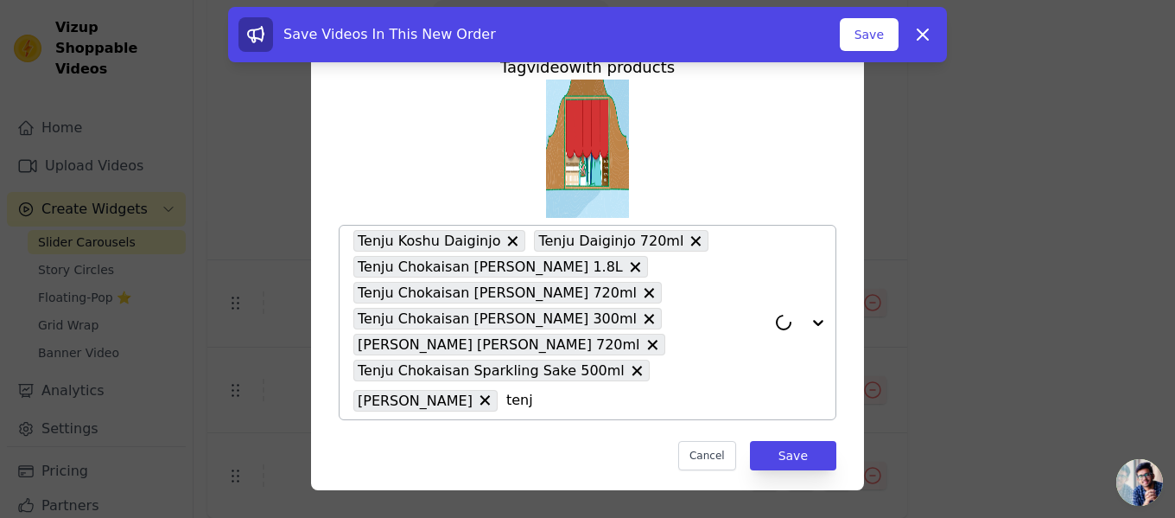
type input "tenju"
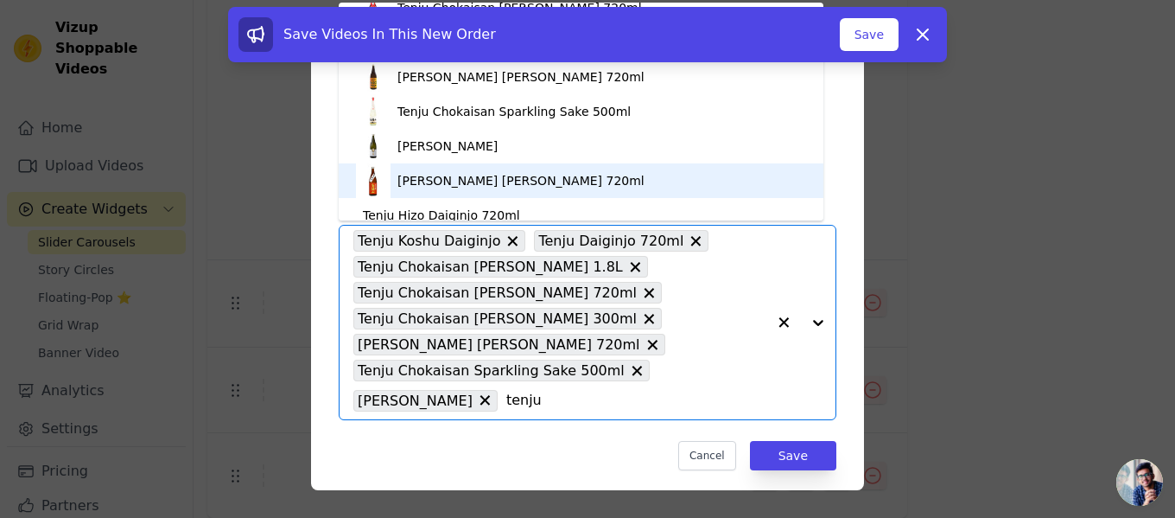
click at [582, 183] on div "[PERSON_NAME] [PERSON_NAME] 720ml" at bounding box center [521, 180] width 247 height 17
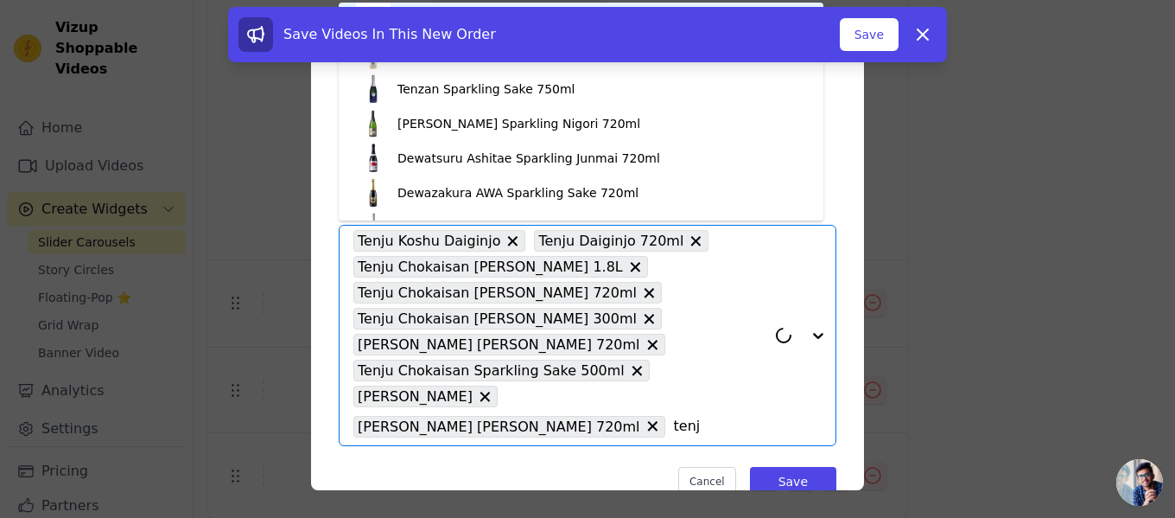
type input "tenju"
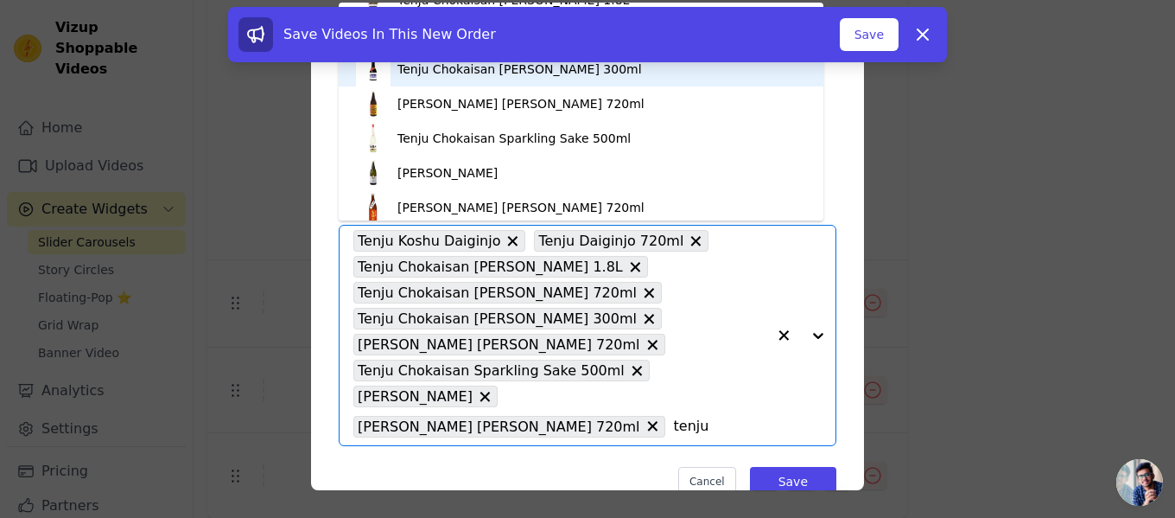
scroll to position [202, 0]
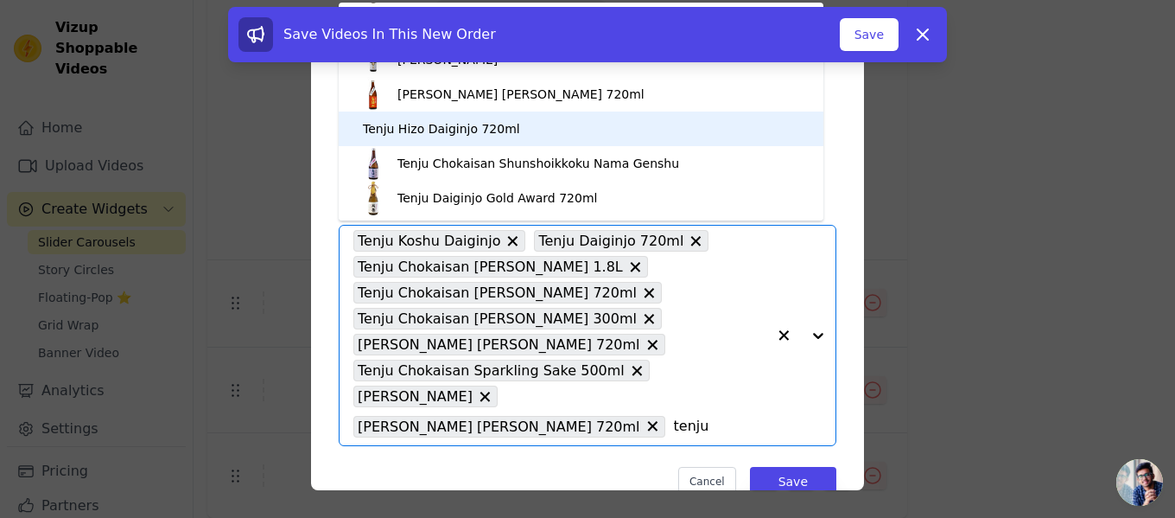
click at [592, 127] on div "Tenju Hizo Daiginjo 720ml" at bounding box center [581, 128] width 450 height 35
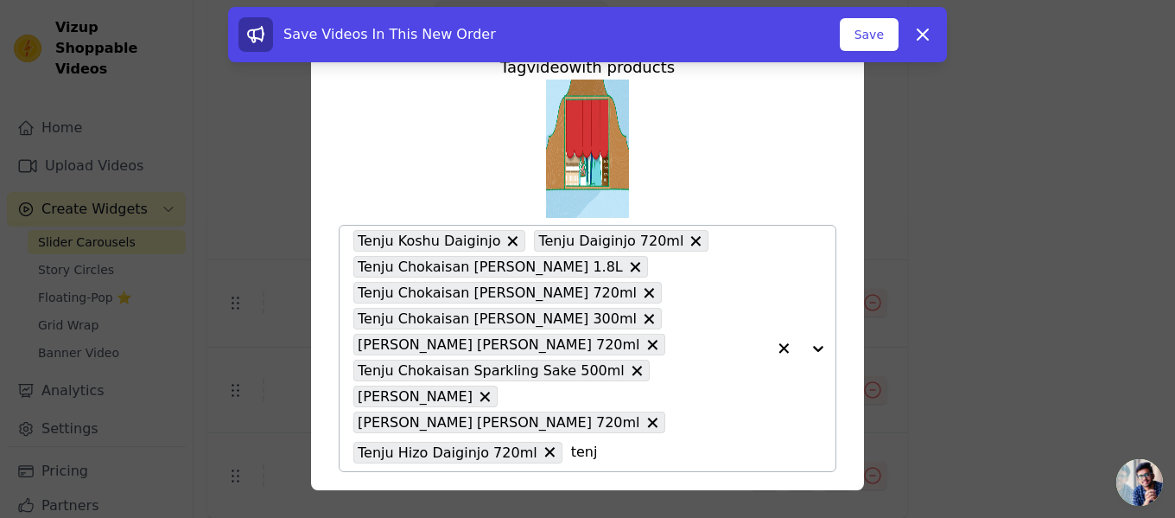
type input "tenju"
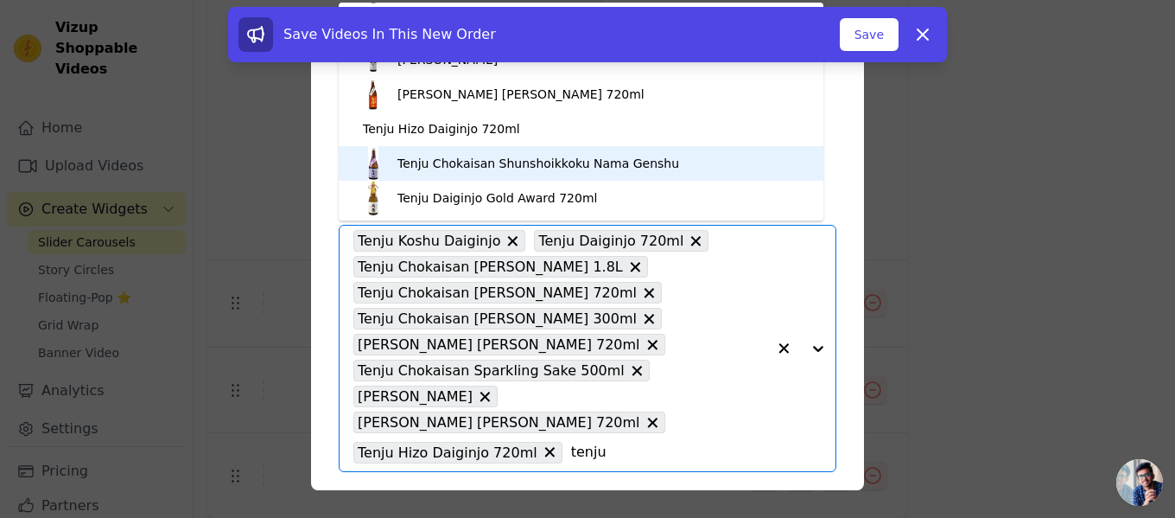
click at [546, 167] on div "Tenju Chokaisan Shunshoikkoku Nama Genshu" at bounding box center [539, 163] width 282 height 17
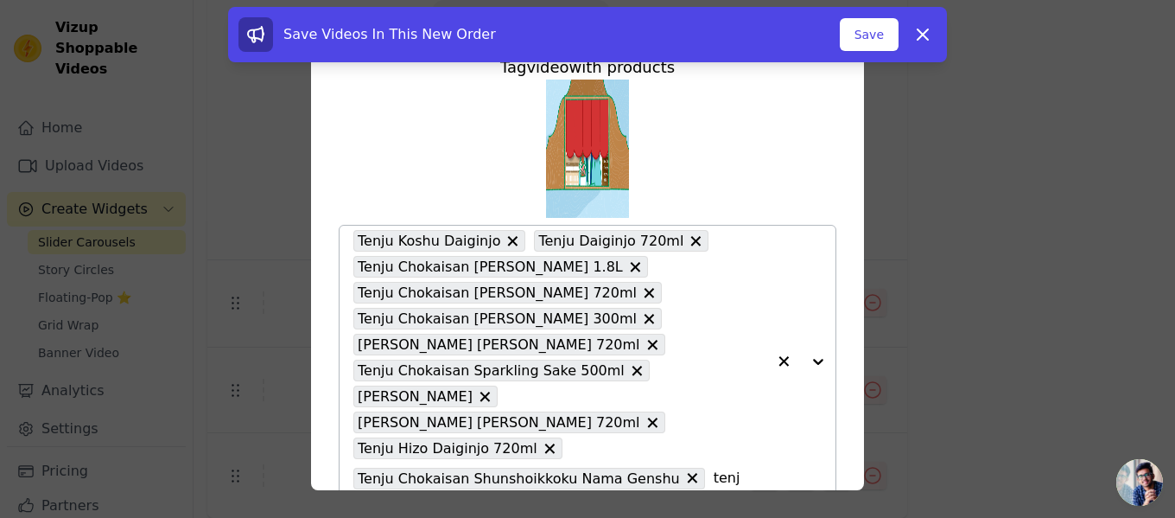
type input "tenju"
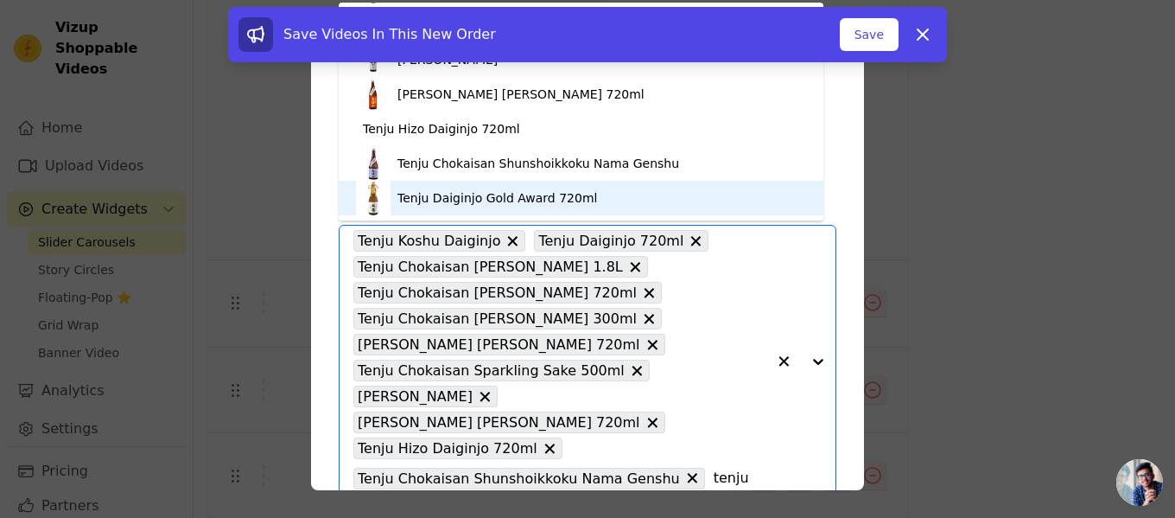
click at [565, 200] on div "Tenju Daiginjo Gold Award 720ml" at bounding box center [498, 197] width 200 height 17
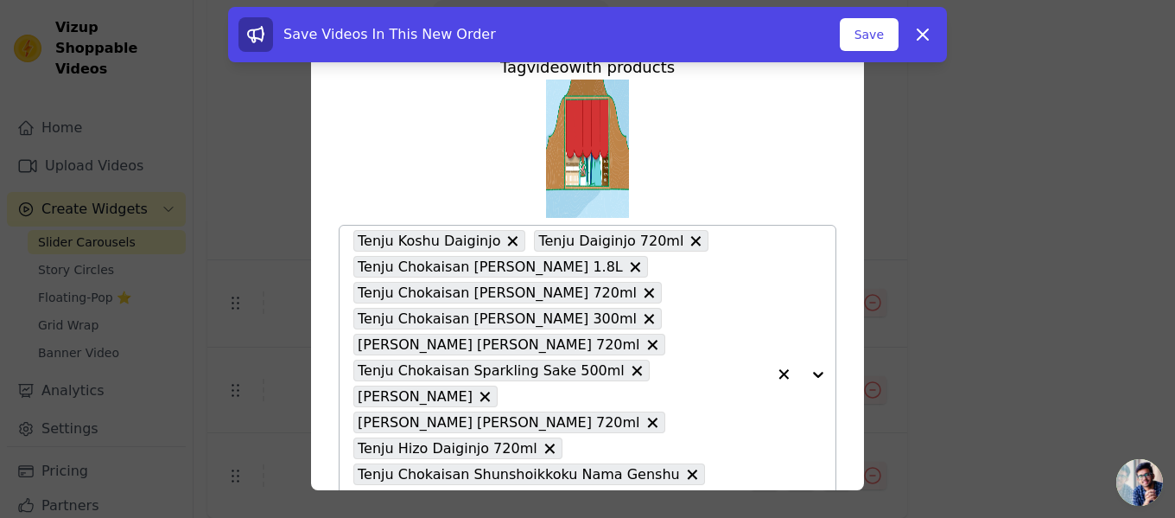
scroll to position [132, 0]
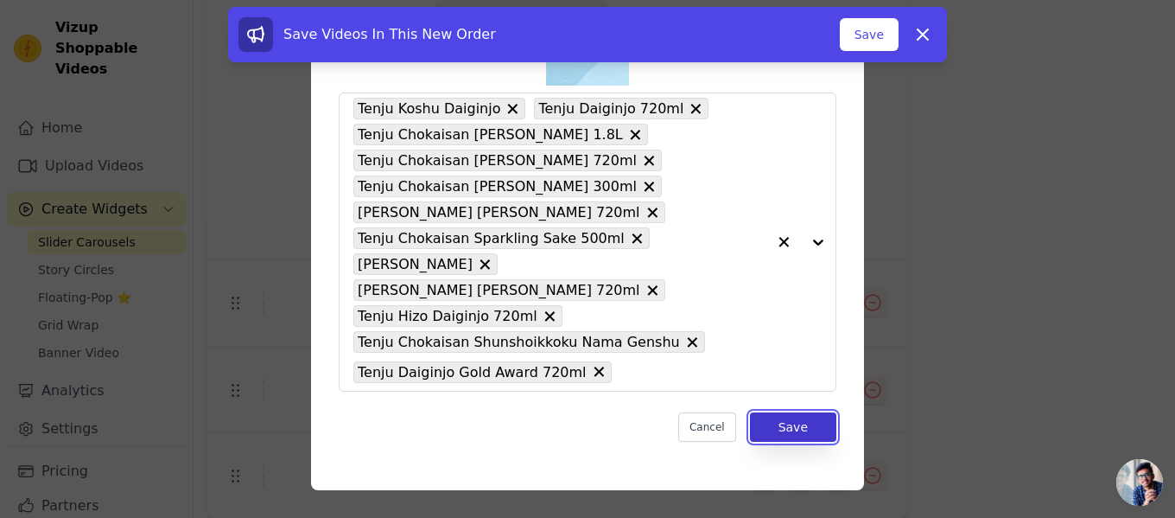
click at [770, 424] on button "Save" at bounding box center [793, 426] width 86 height 29
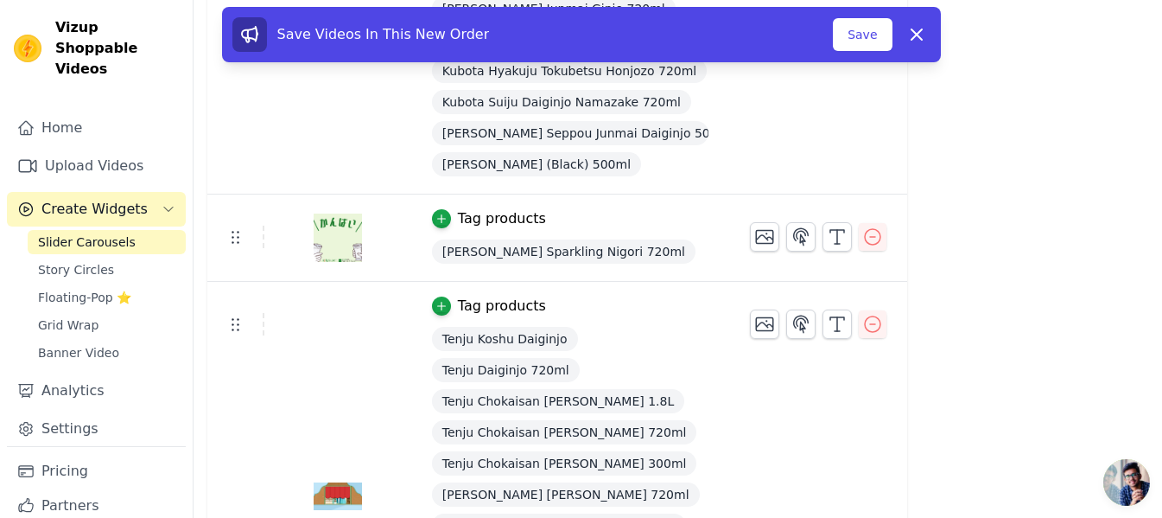
scroll to position [1642, 0]
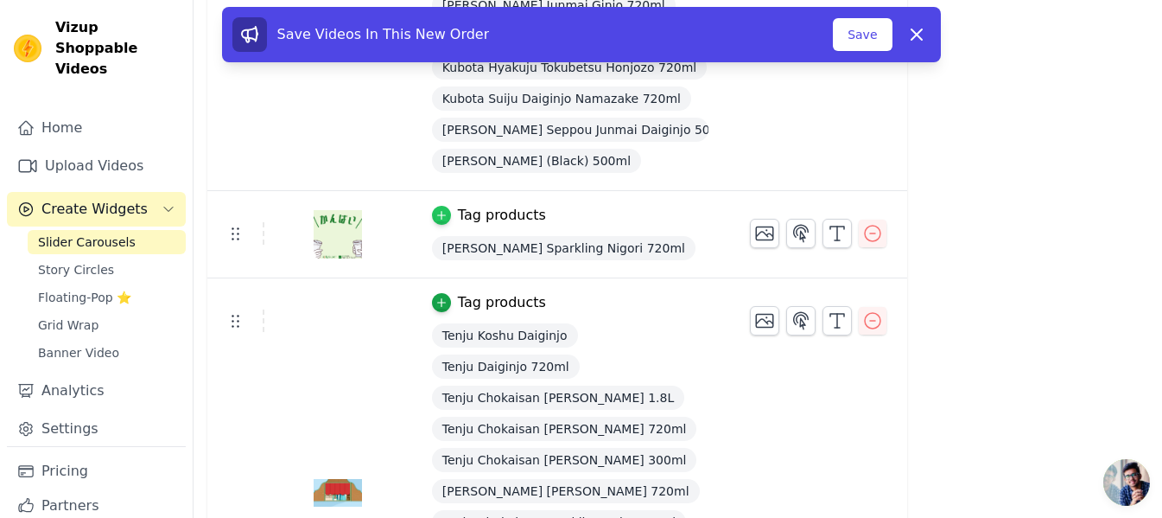
click at [436, 216] on icon "button" at bounding box center [442, 215] width 12 height 12
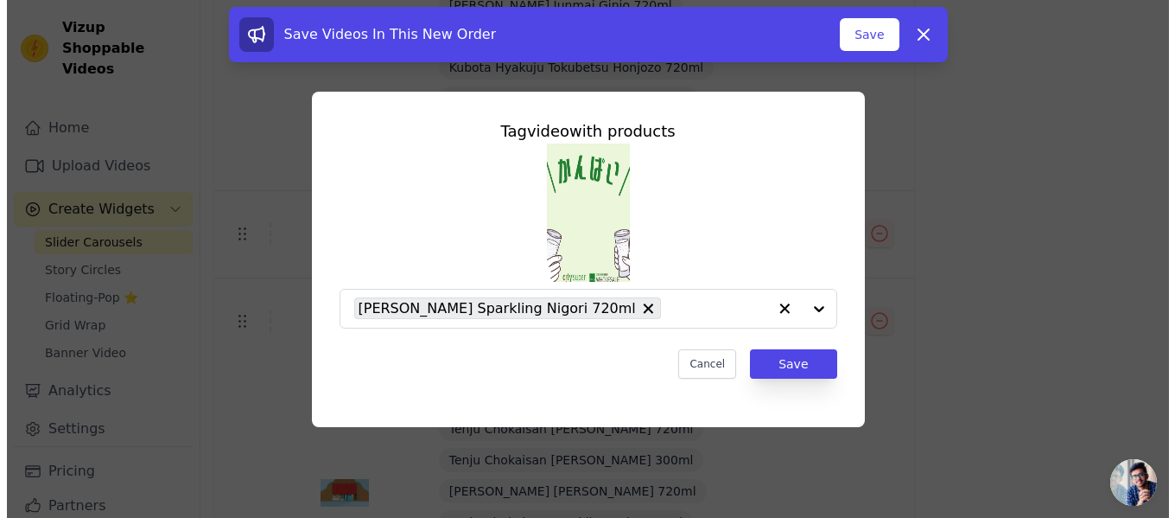
scroll to position [0, 0]
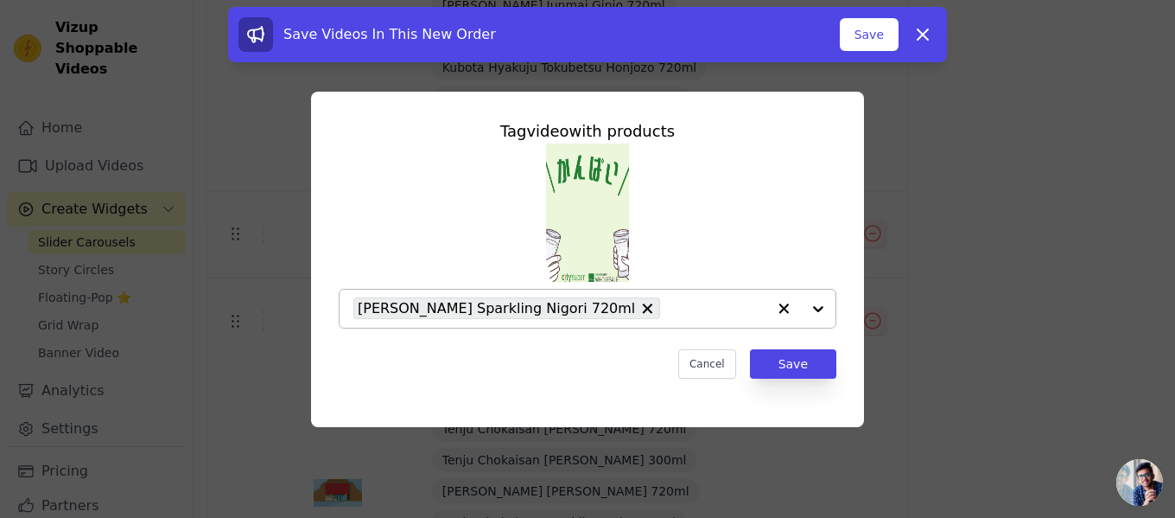
click at [669, 303] on input "text" at bounding box center [718, 308] width 98 height 21
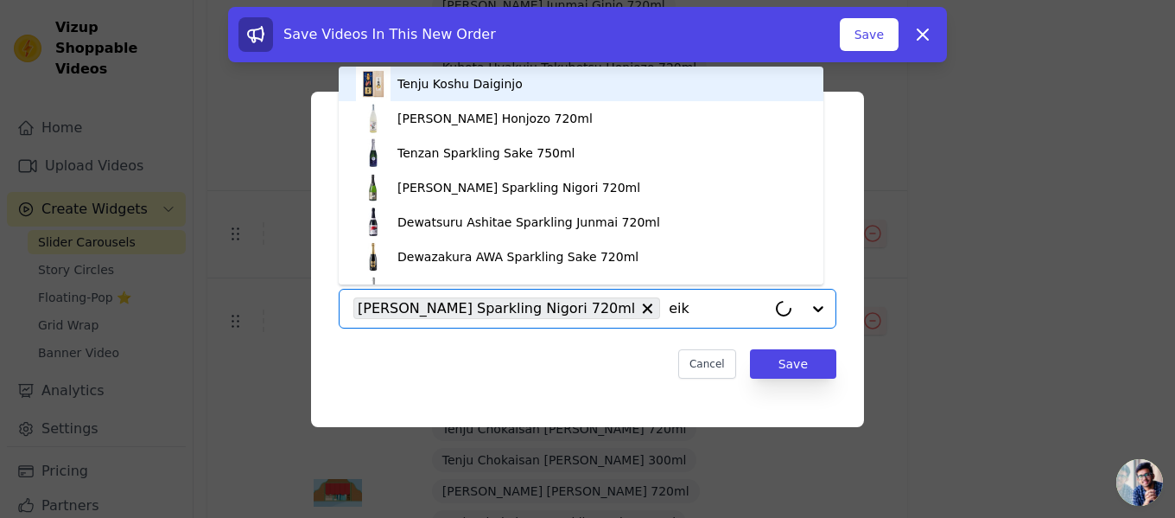
type input "eiku"
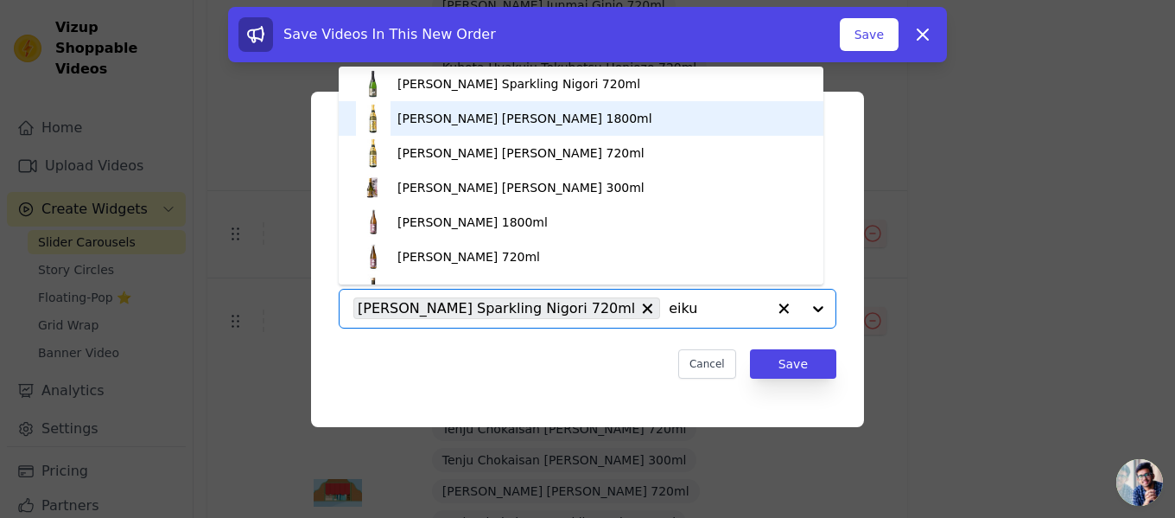
click at [502, 111] on div "[PERSON_NAME] [PERSON_NAME] 1800ml" at bounding box center [525, 118] width 255 height 17
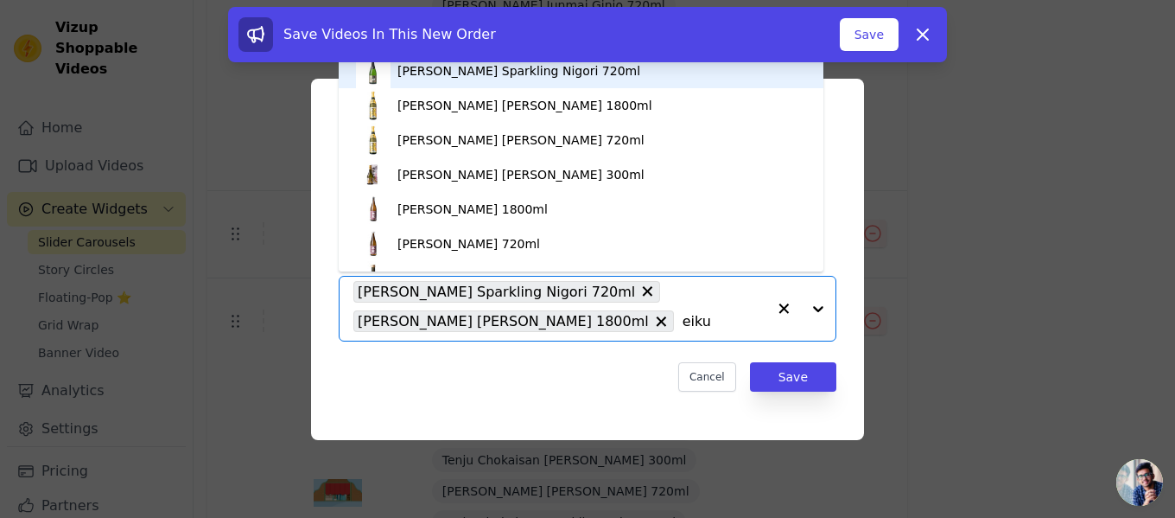
type input "[PERSON_NAME]"
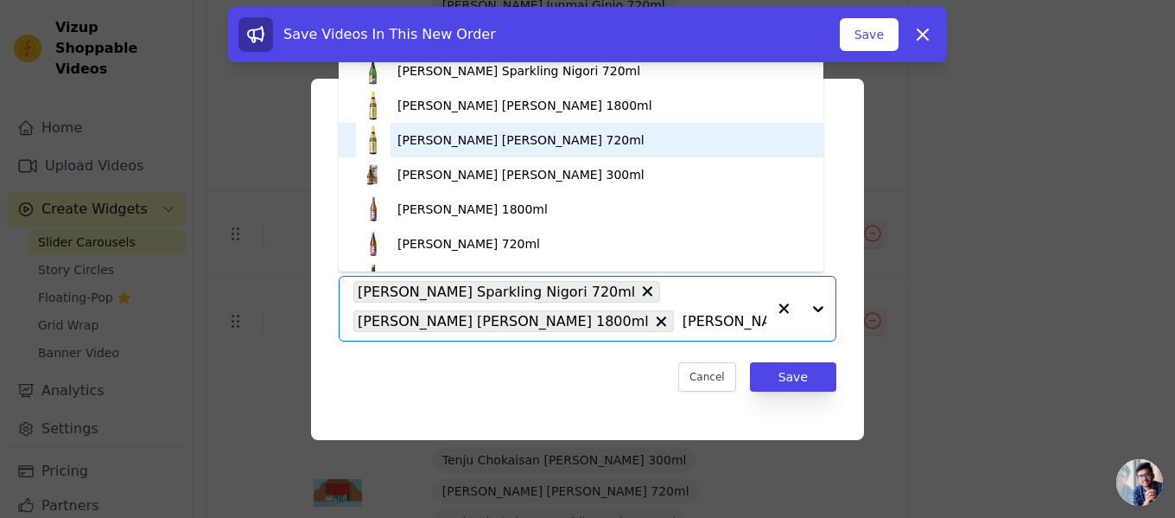
click at [559, 138] on div "[PERSON_NAME] [PERSON_NAME] 720ml" at bounding box center [521, 139] width 247 height 17
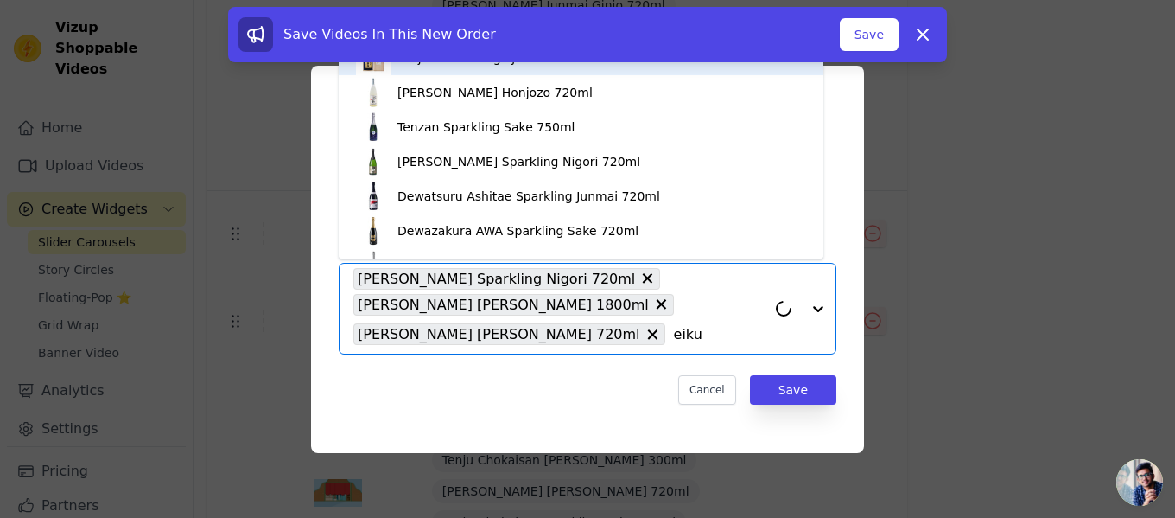
type input "[PERSON_NAME]"
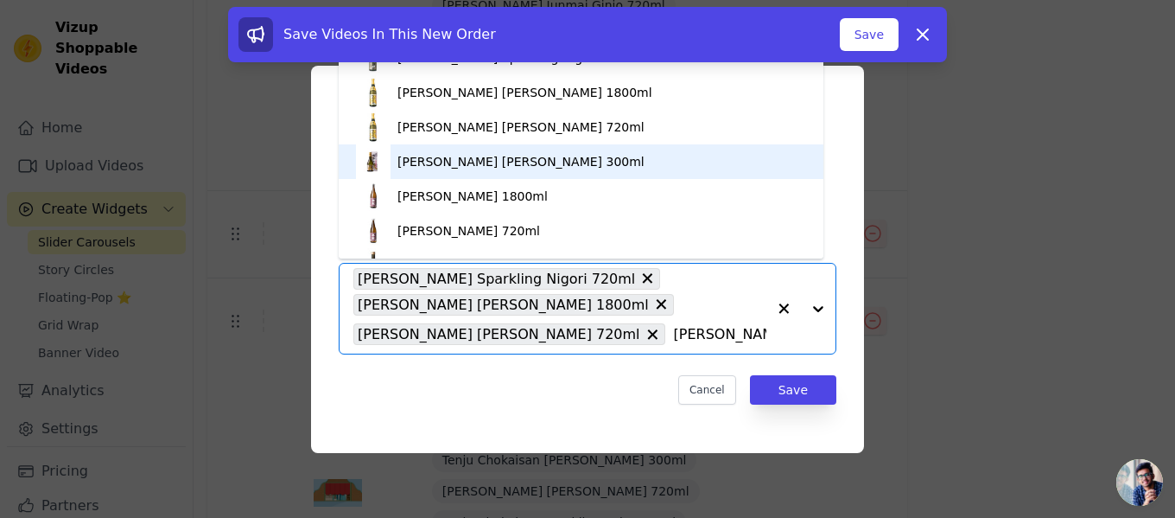
click at [551, 161] on div "[PERSON_NAME] [PERSON_NAME] 300ml" at bounding box center [521, 161] width 247 height 17
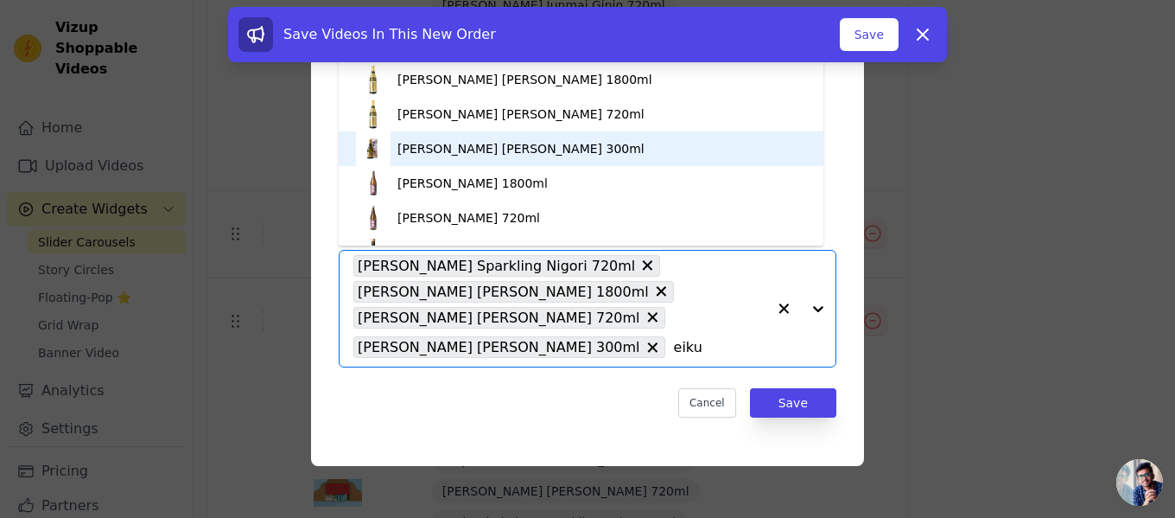
type input "[PERSON_NAME]"
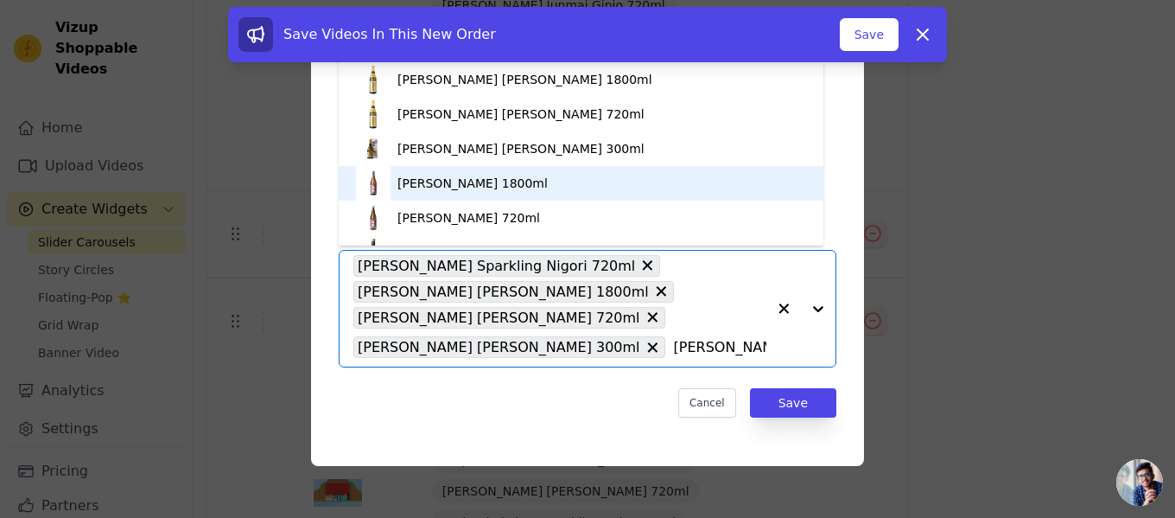
click at [525, 188] on div "[PERSON_NAME] 1800ml" at bounding box center [473, 183] width 150 height 17
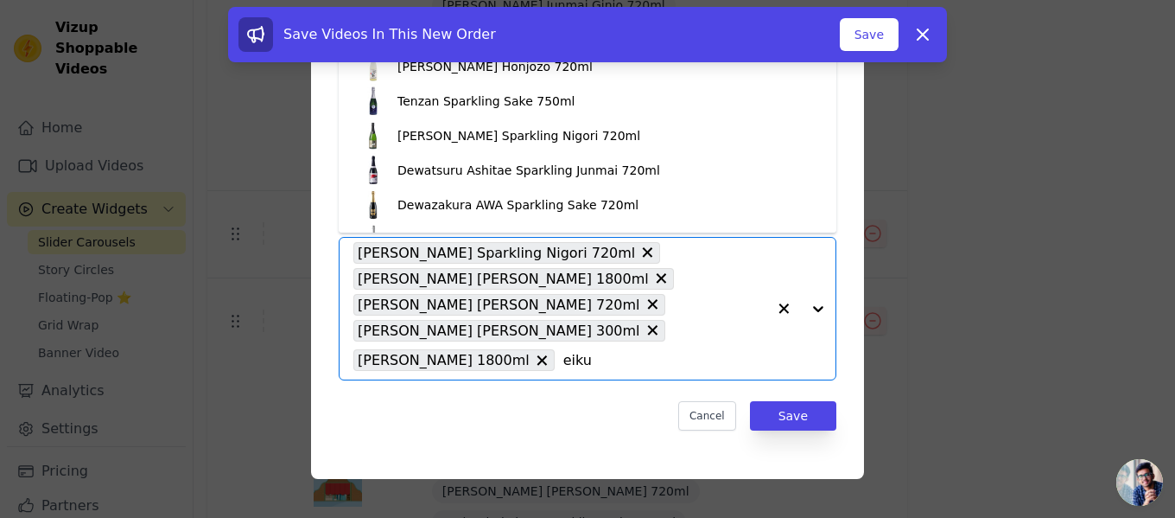
type input "[PERSON_NAME]"
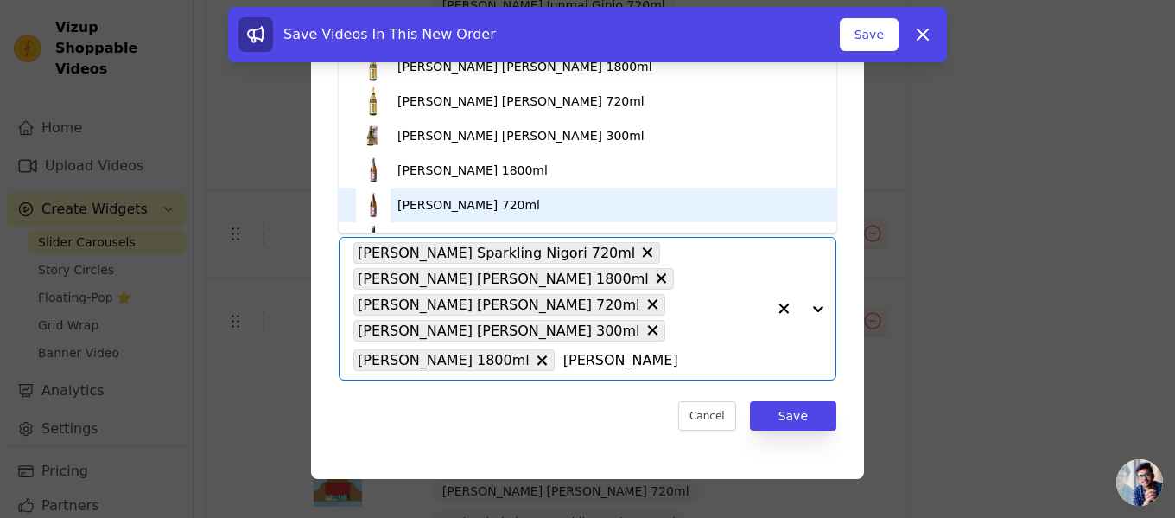
click at [540, 205] on div "[PERSON_NAME] 720ml" at bounding box center [469, 204] width 143 height 17
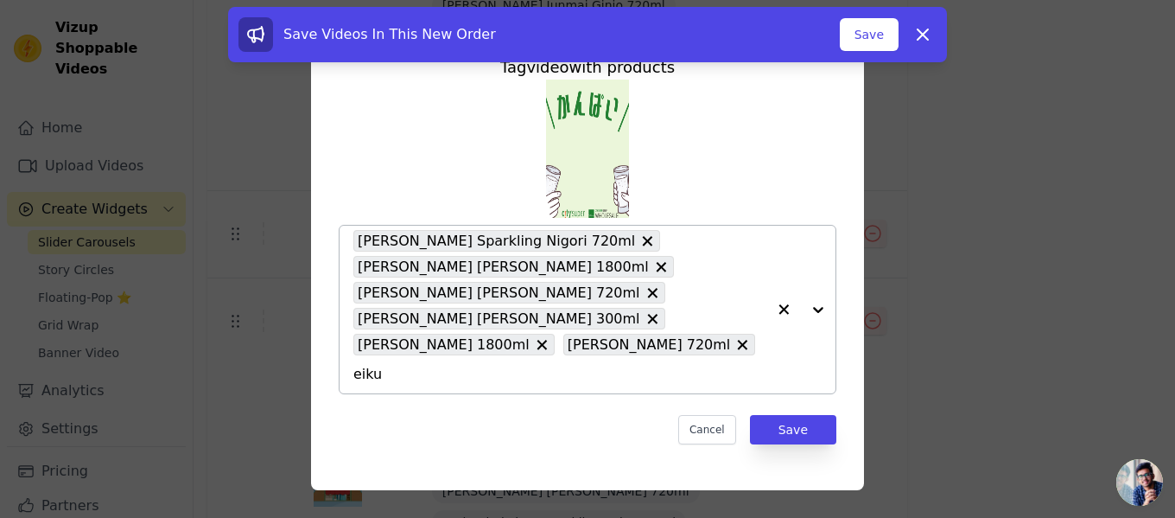
type input "[PERSON_NAME]"
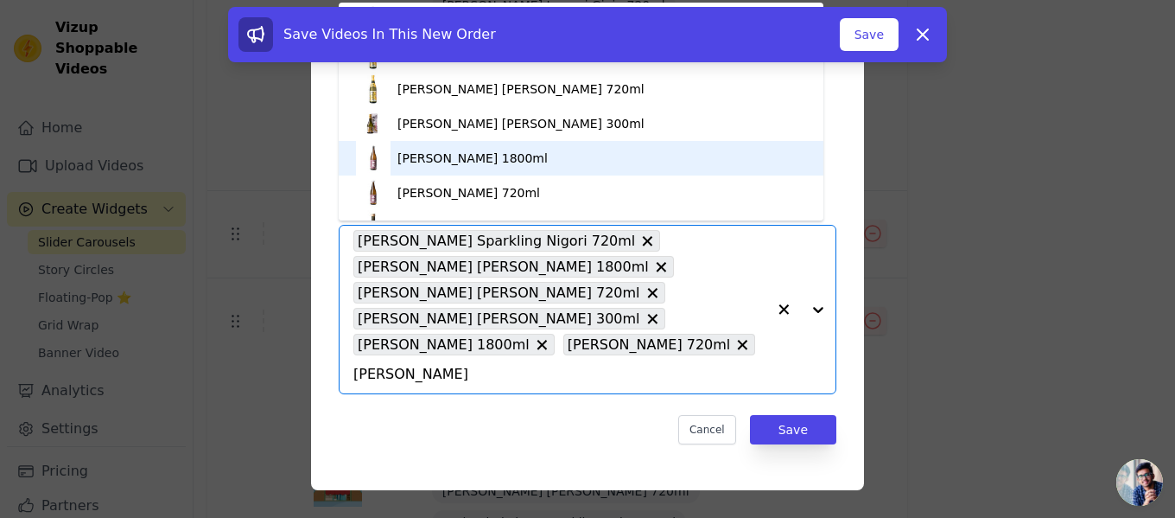
scroll to position [86, 0]
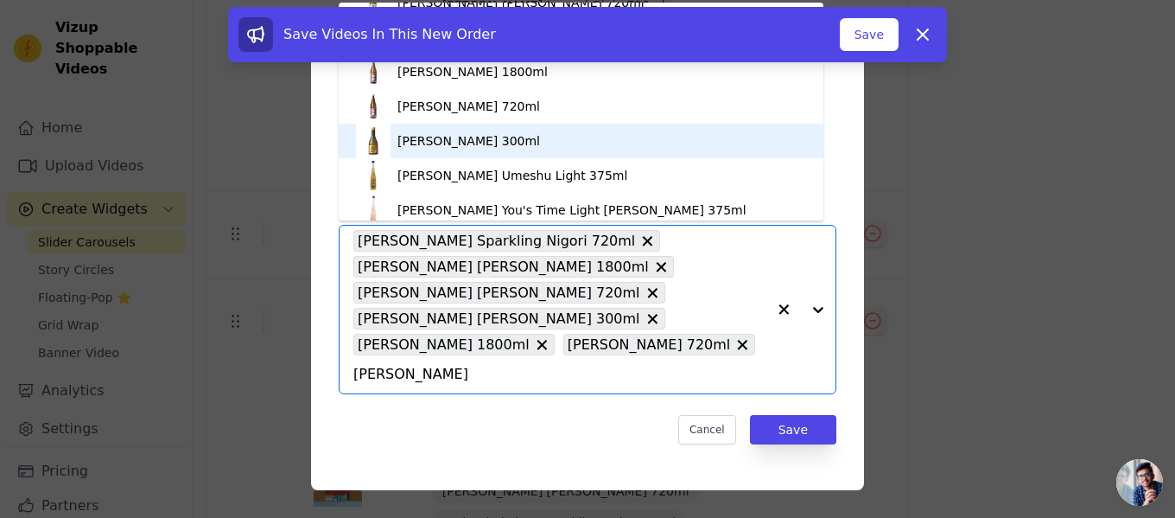
click at [538, 150] on div "[PERSON_NAME] 300ml" at bounding box center [581, 141] width 450 height 35
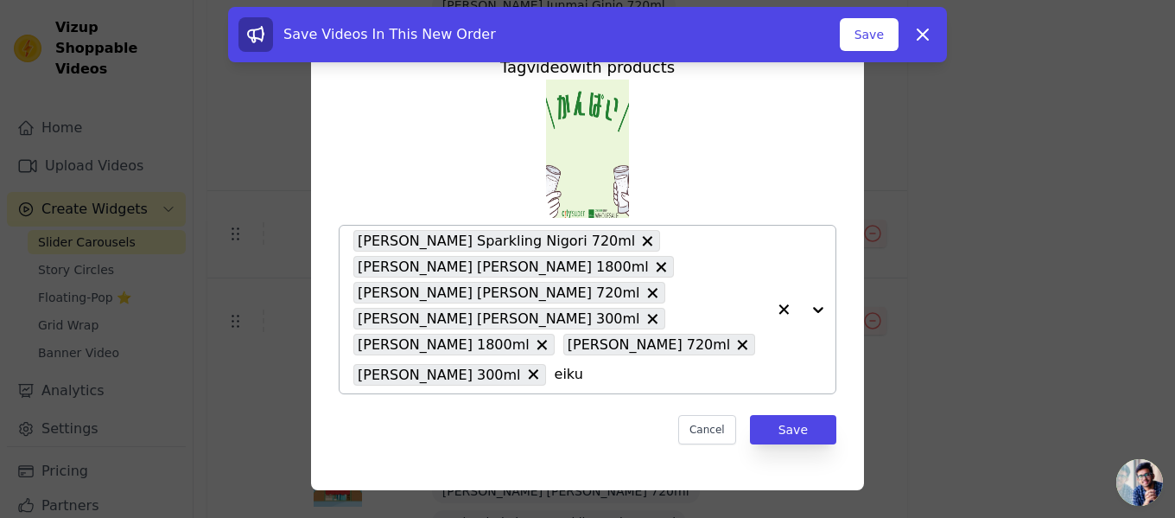
type input "[PERSON_NAME]"
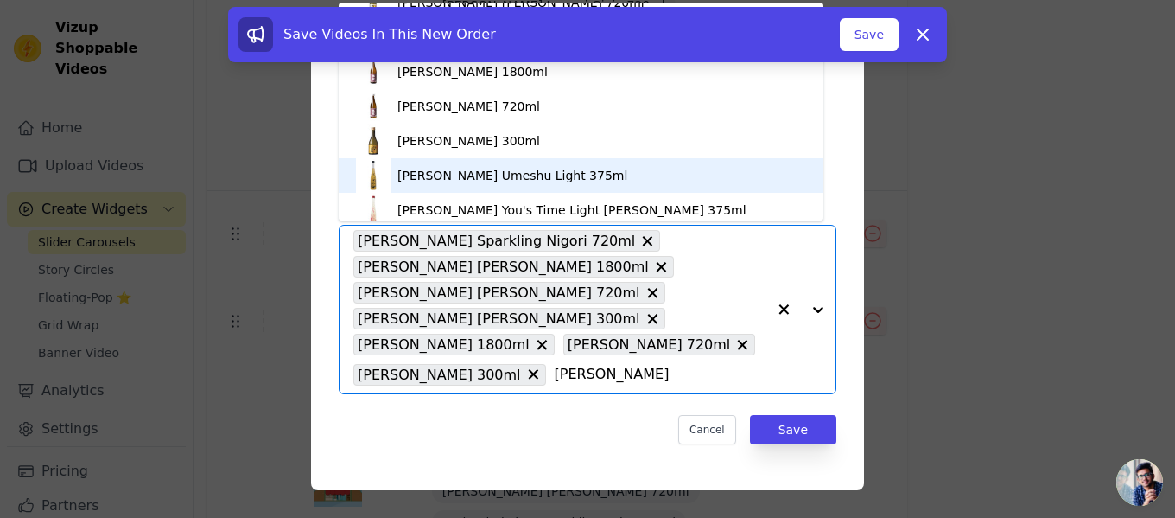
click at [558, 172] on div "[PERSON_NAME] Umeshu Light 375ml" at bounding box center [513, 175] width 230 height 17
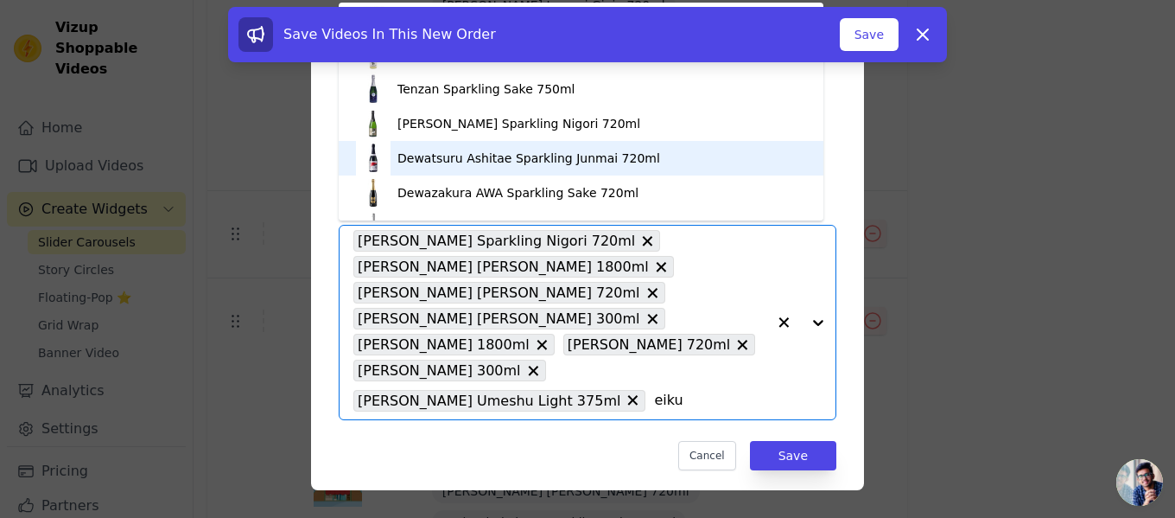
type input "[PERSON_NAME]"
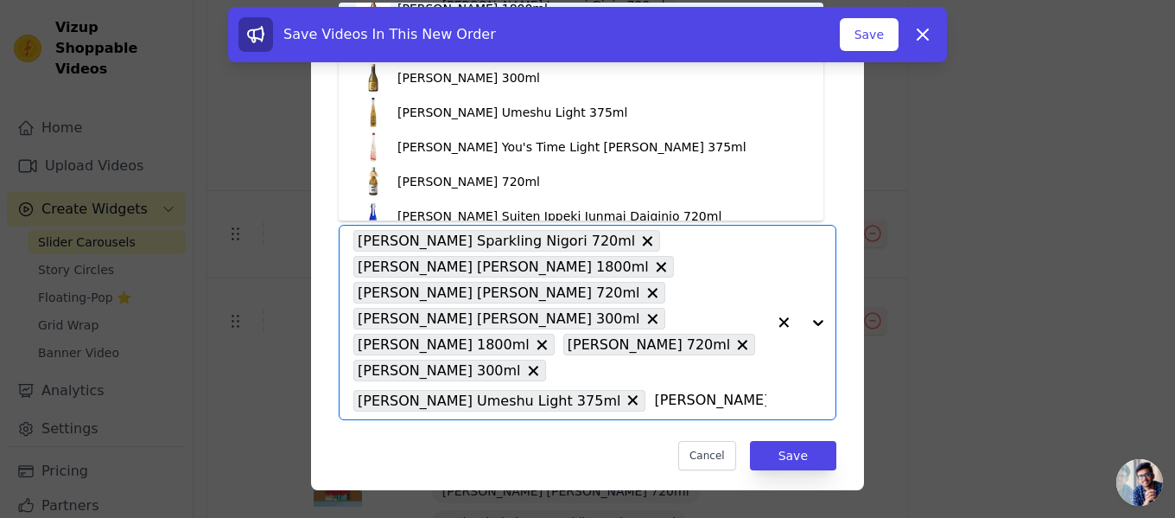
scroll to position [173, 0]
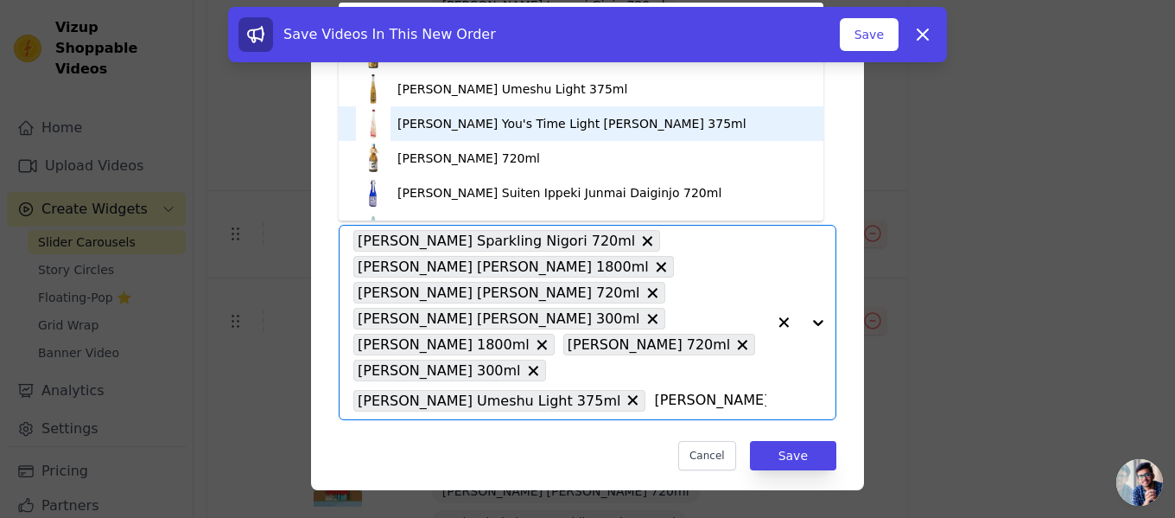
click at [549, 130] on div "[PERSON_NAME] You's Time Light [PERSON_NAME] 375ml" at bounding box center [572, 123] width 349 height 17
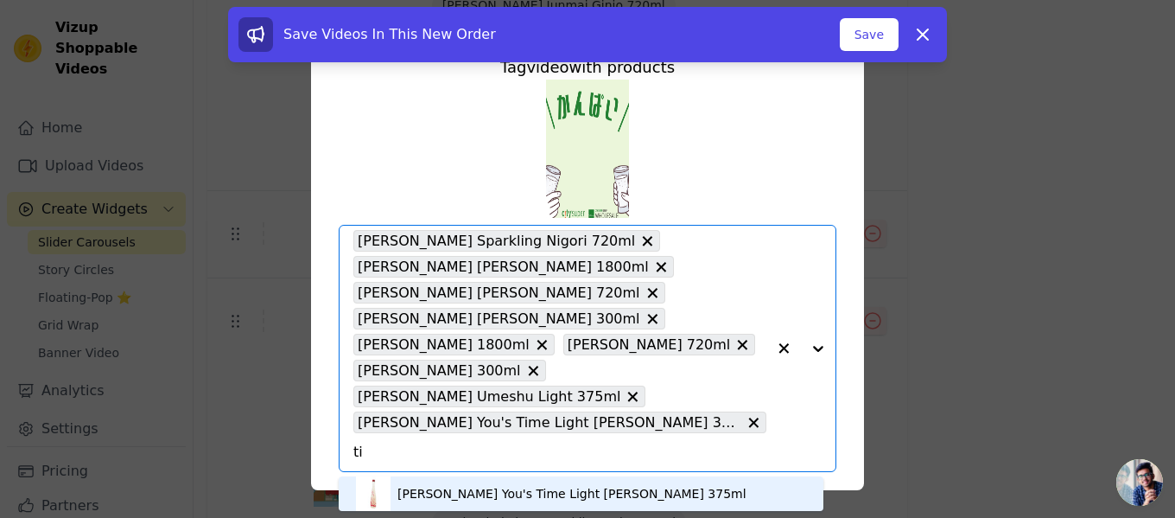
type input "t"
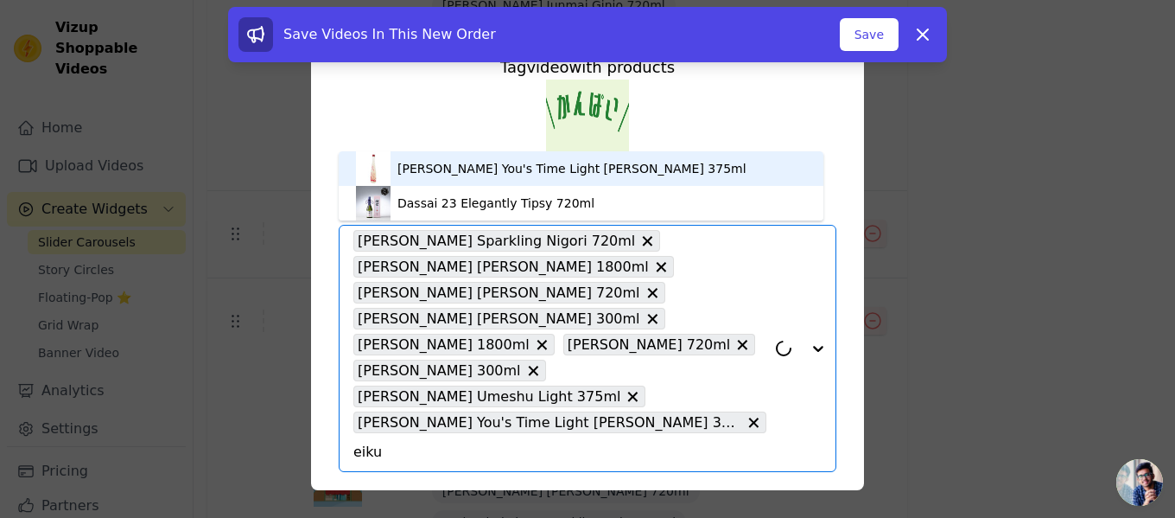
type input "[PERSON_NAME]"
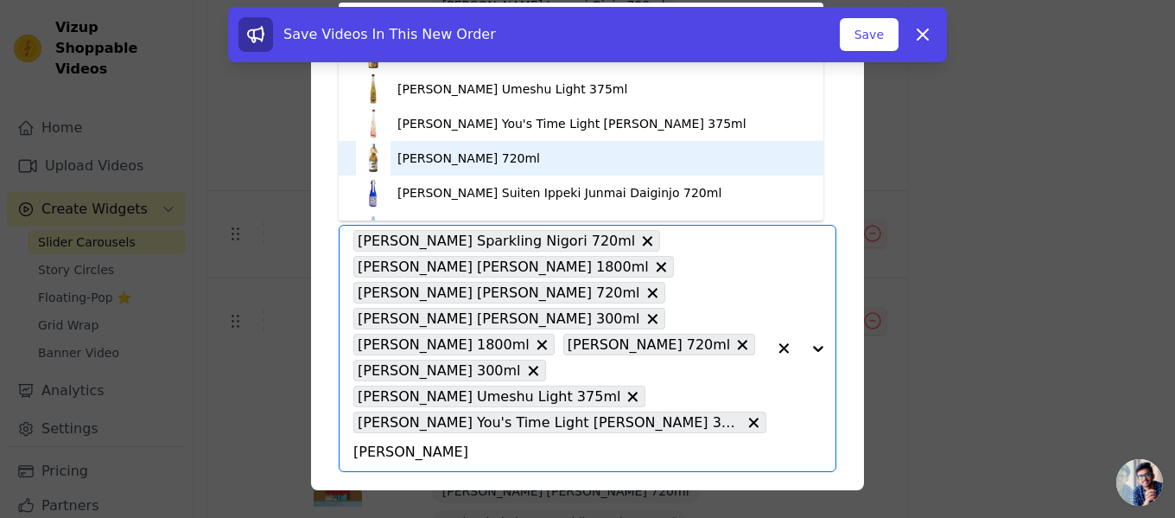
click at [540, 162] on div "[PERSON_NAME] 720ml" at bounding box center [469, 158] width 143 height 17
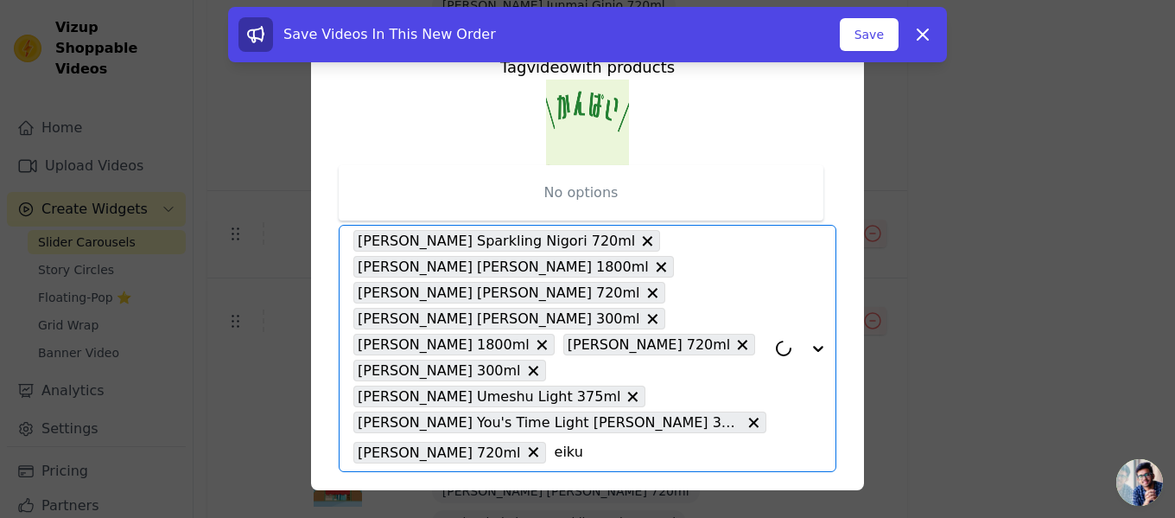
type input "[PERSON_NAME]"
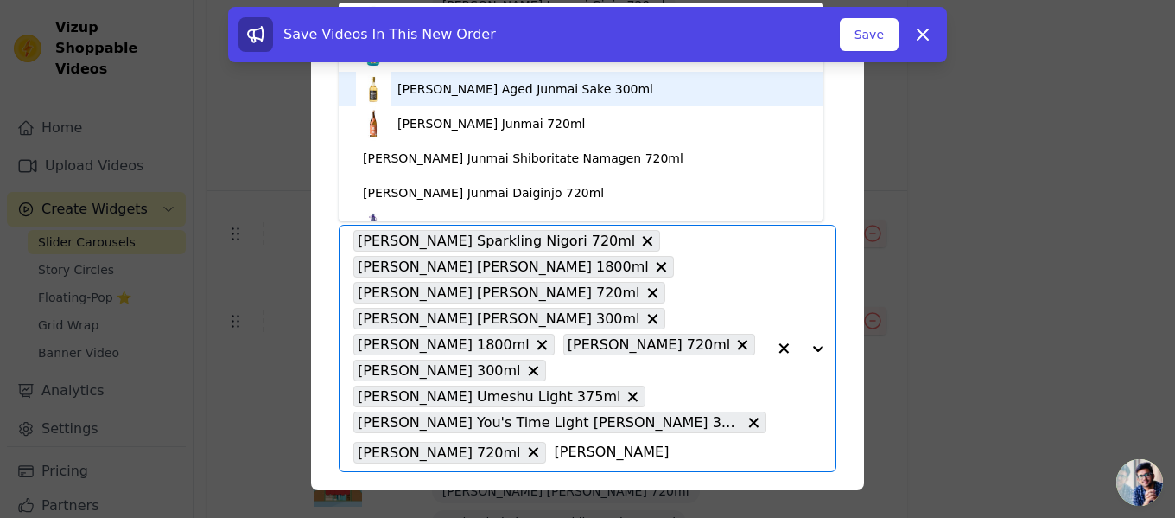
scroll to position [259, 0]
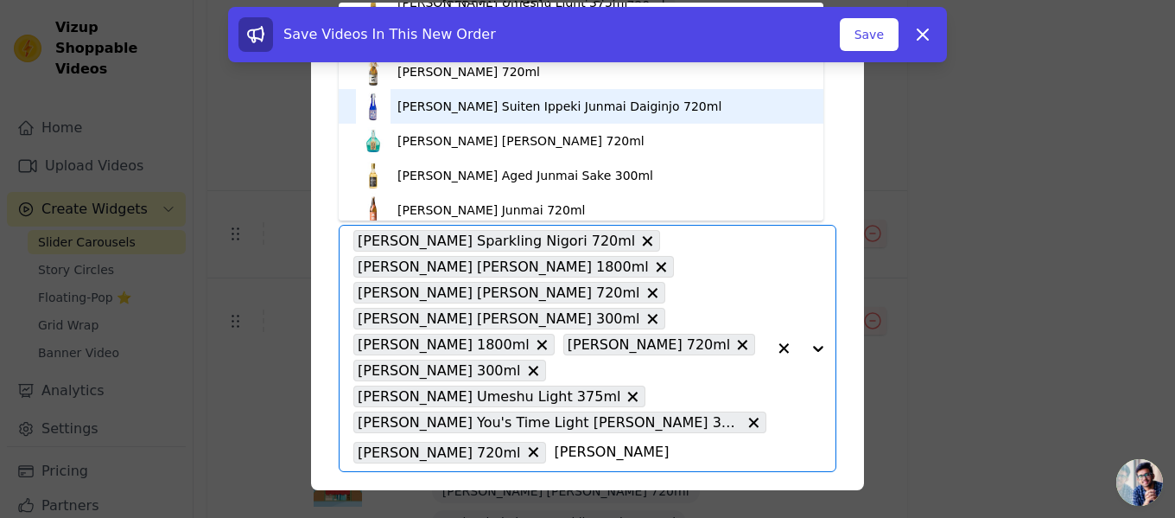
click at [563, 114] on div "[PERSON_NAME] Suiten Ippeki Junmai Daiginjo 720ml" at bounding box center [560, 106] width 324 height 17
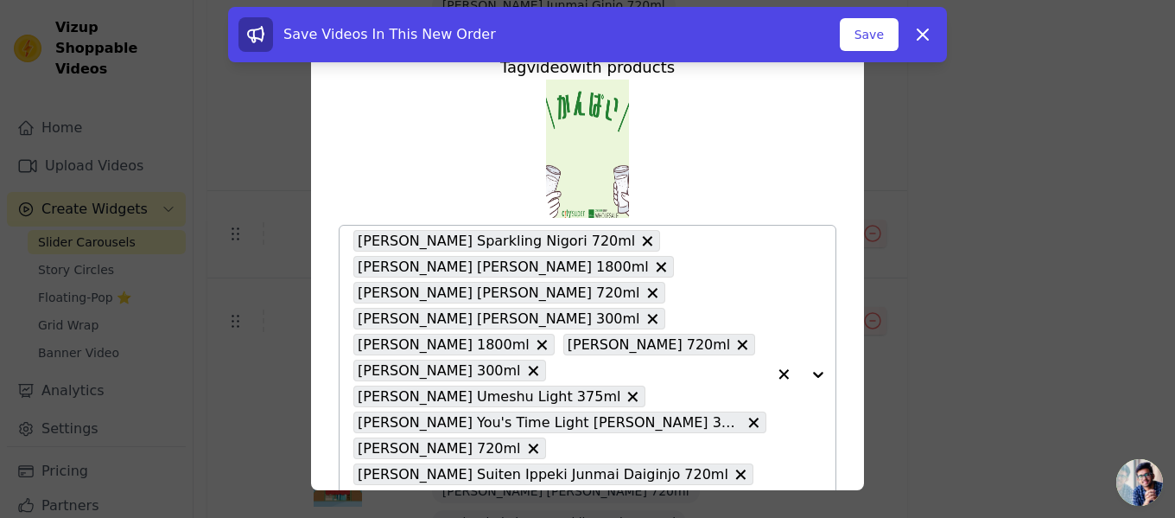
scroll to position [22, 0]
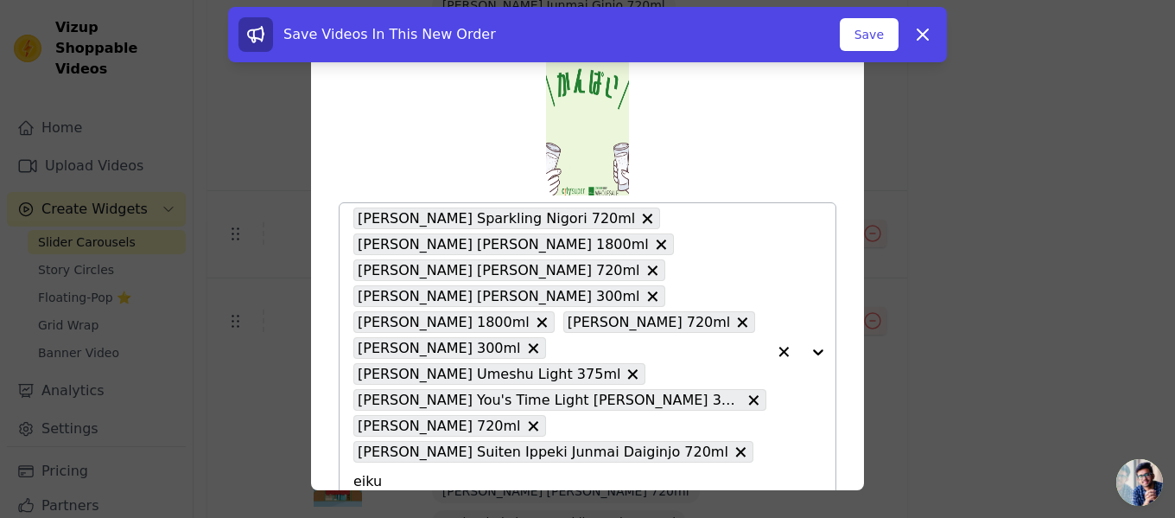
type input "[PERSON_NAME]"
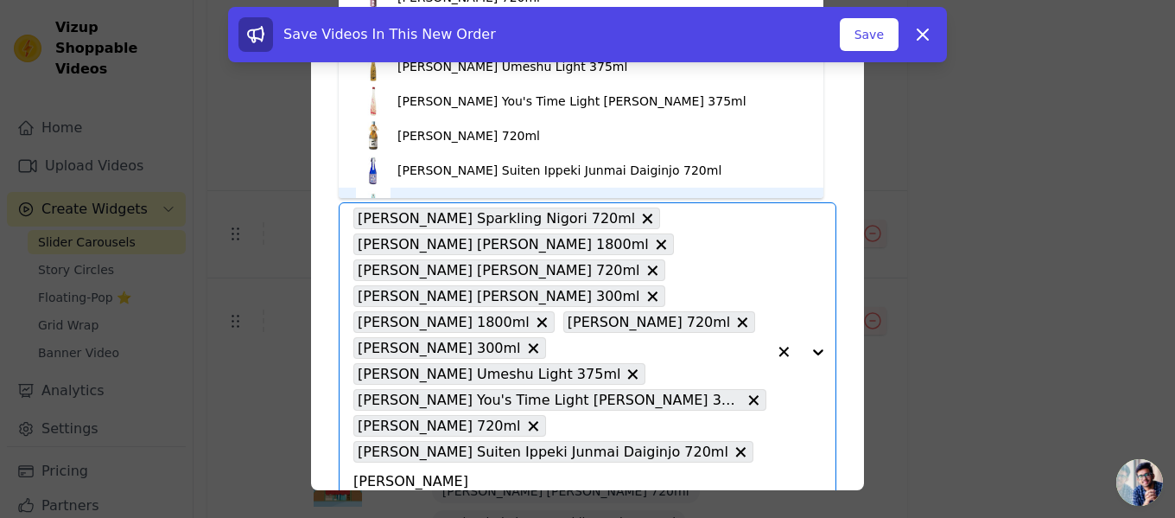
scroll to position [197, 0]
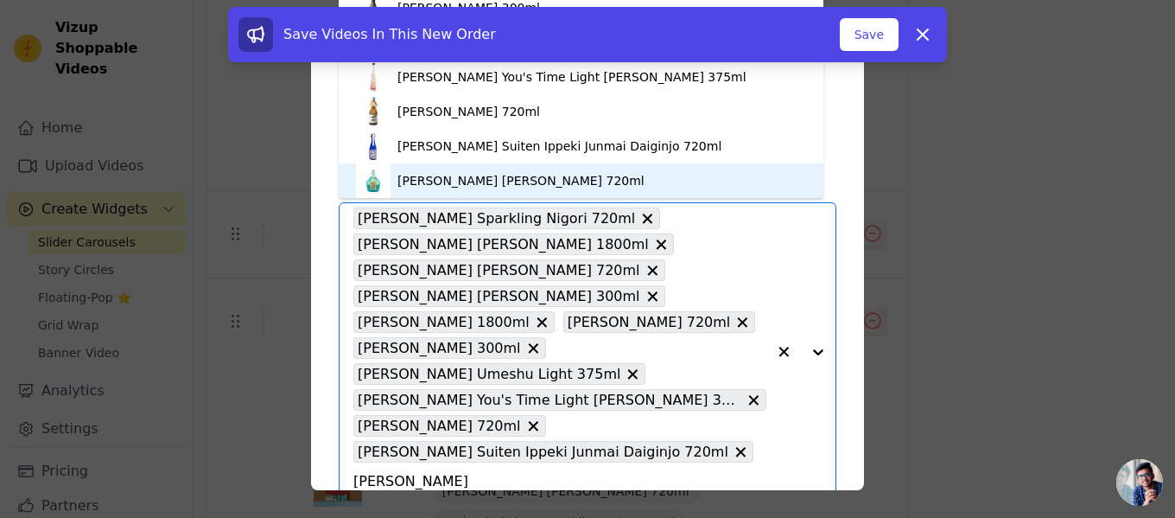
click at [534, 183] on div "[PERSON_NAME] [PERSON_NAME] 720ml" at bounding box center [521, 180] width 247 height 17
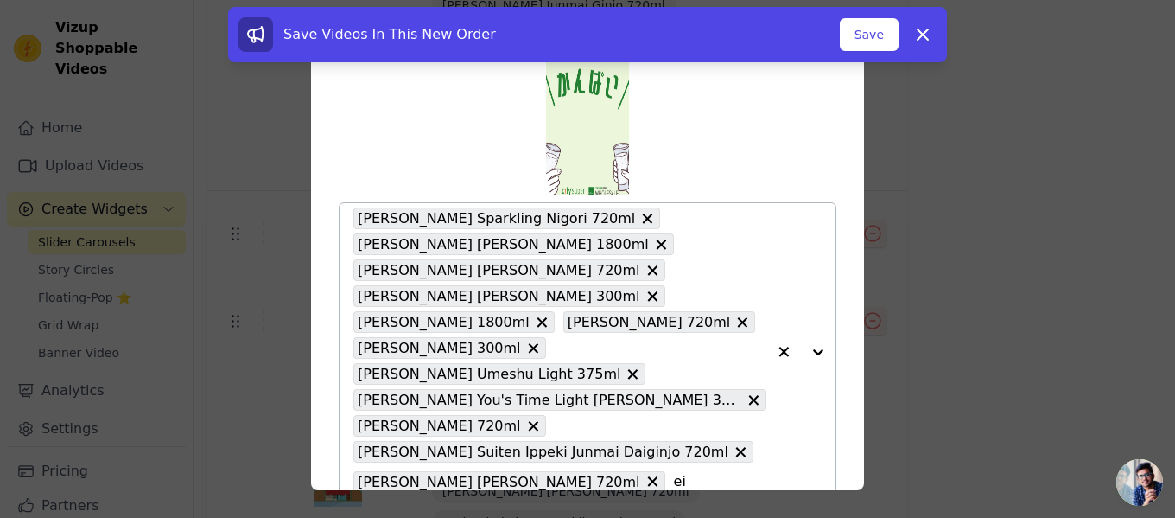
scroll to position [48, 0]
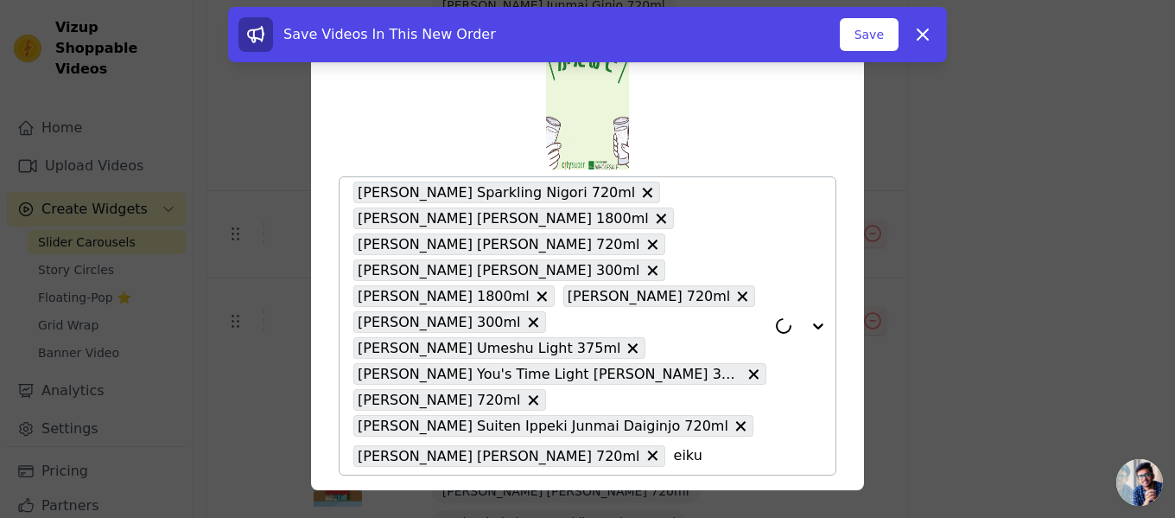
type input "[PERSON_NAME]"
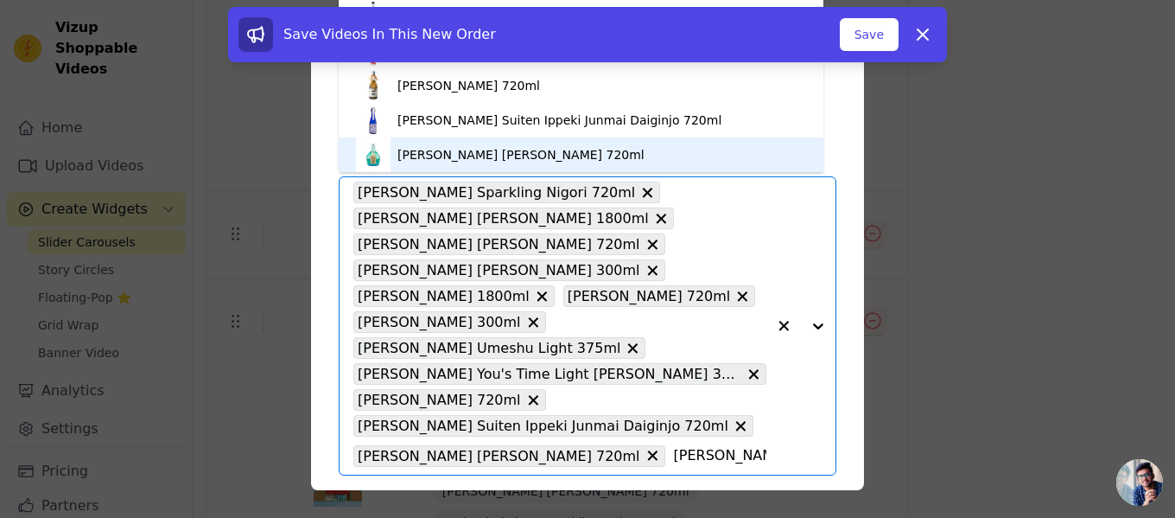
scroll to position [283, 0]
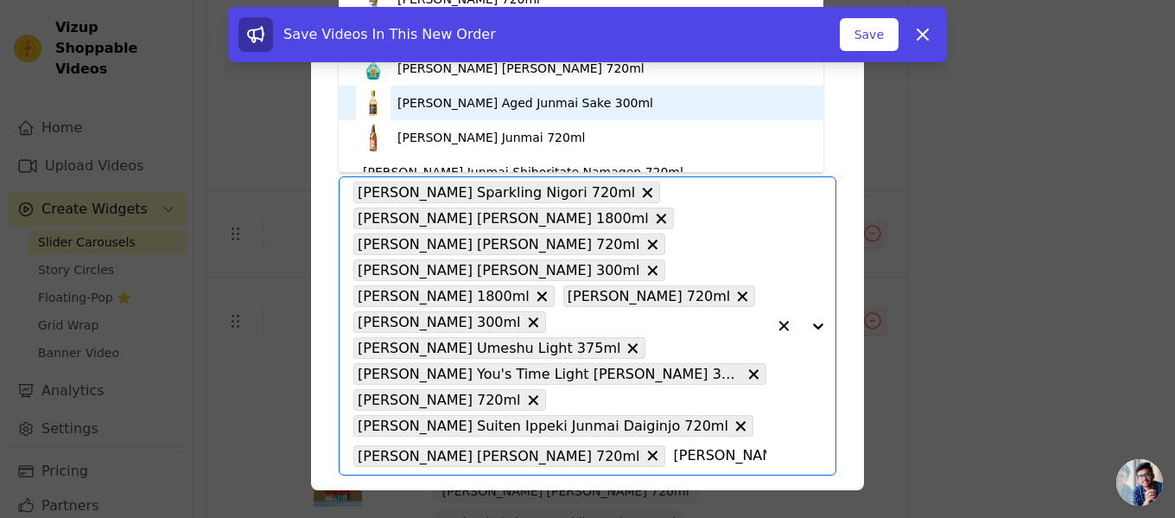
click at [507, 106] on div "[PERSON_NAME] Aged Junmai Sake 300ml" at bounding box center [526, 102] width 256 height 17
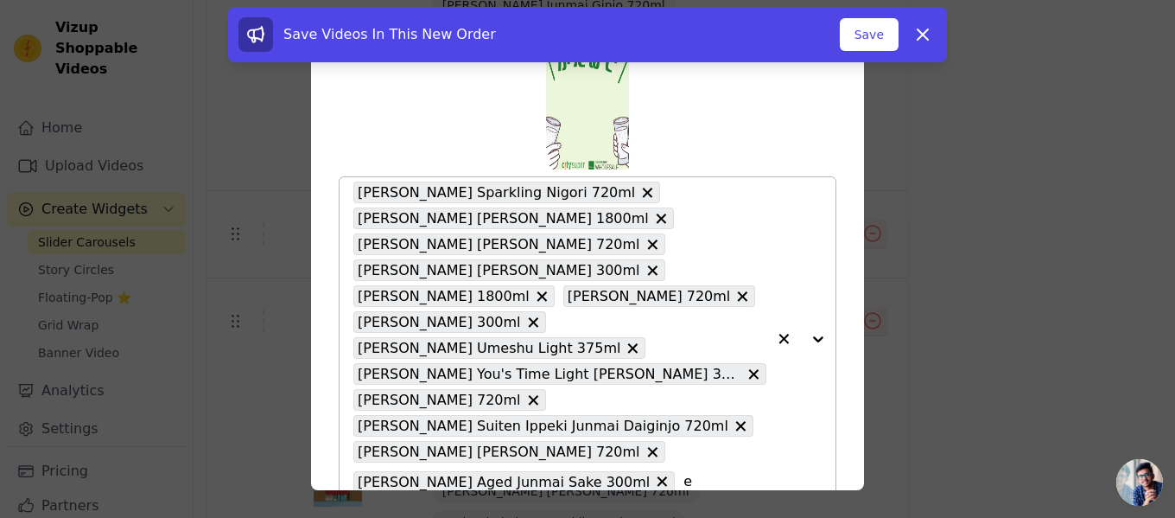
scroll to position [74, 0]
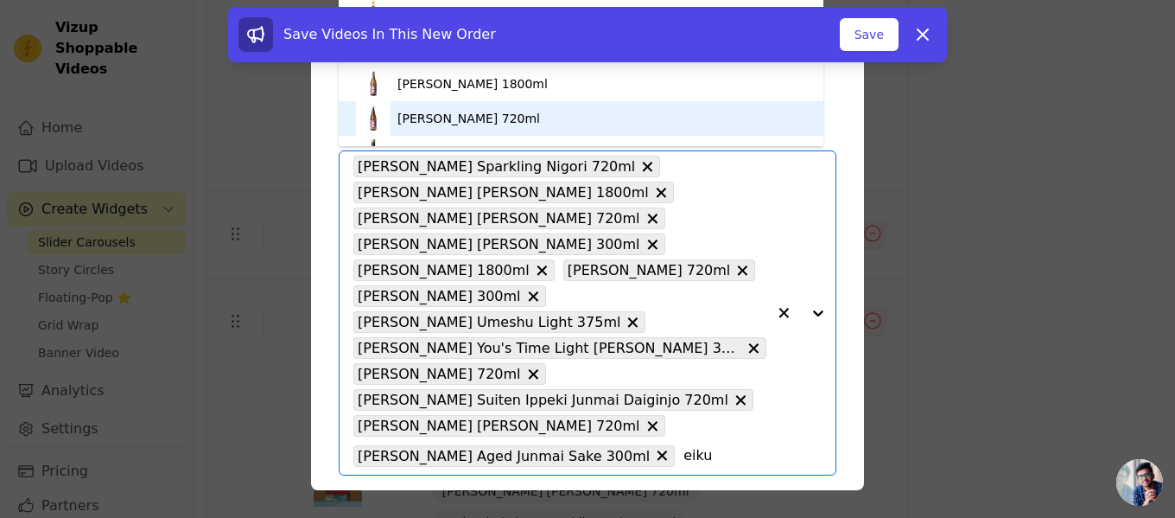
type input "[PERSON_NAME]"
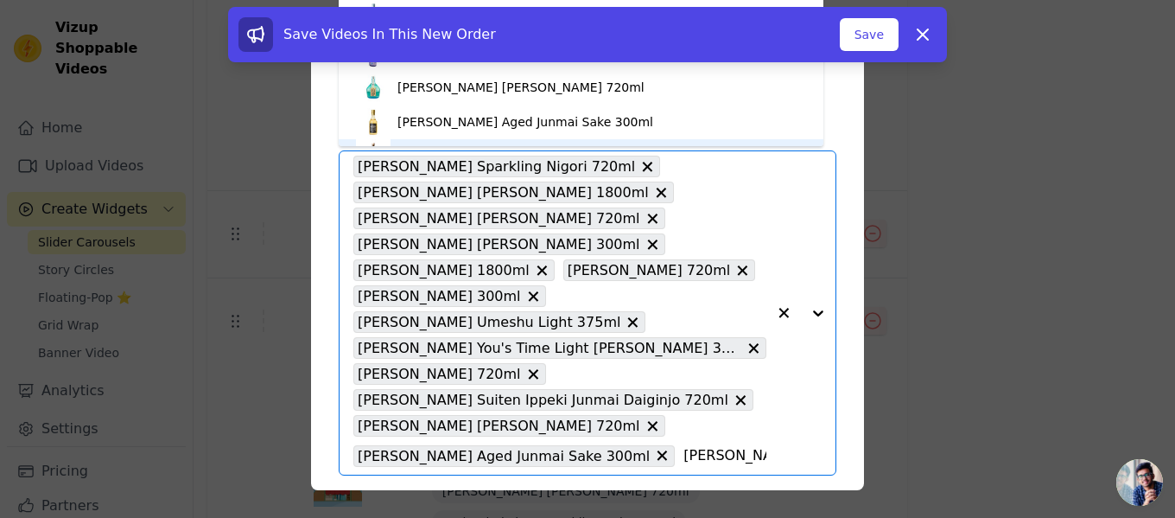
scroll to position [266, 0]
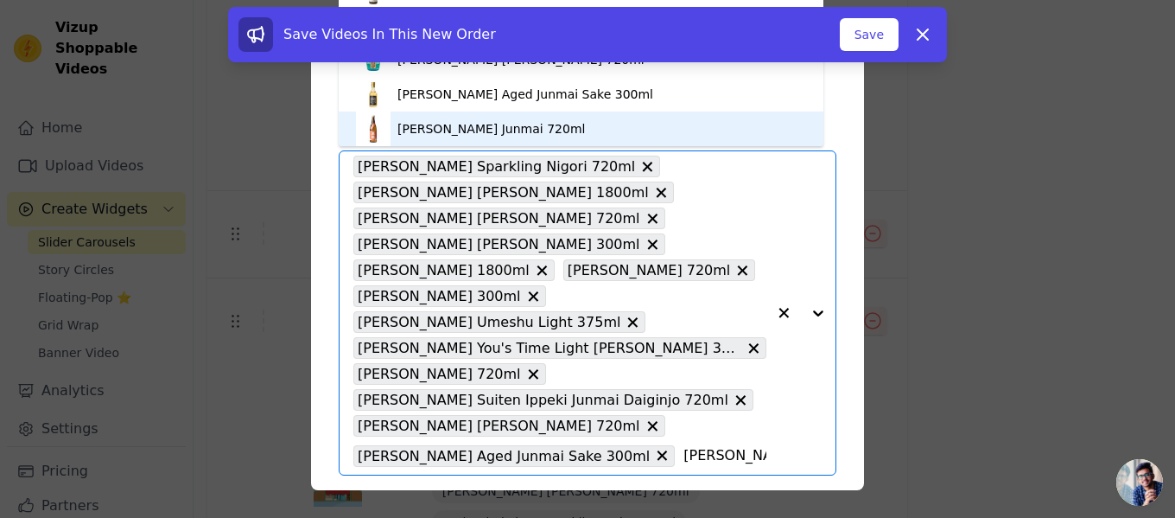
click at [524, 129] on div "[PERSON_NAME] Junmai 720ml" at bounding box center [492, 128] width 188 height 17
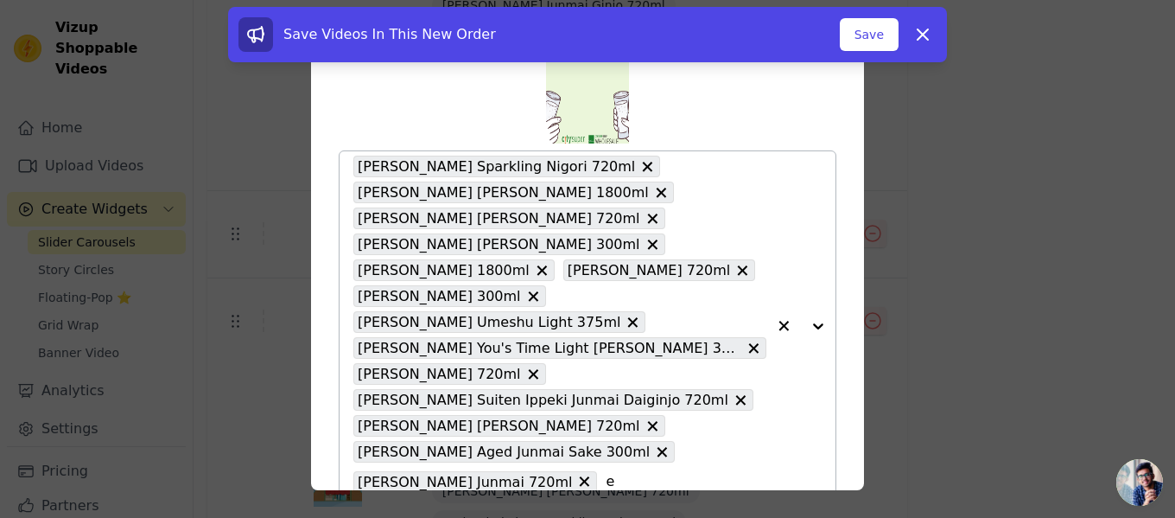
scroll to position [100, 0]
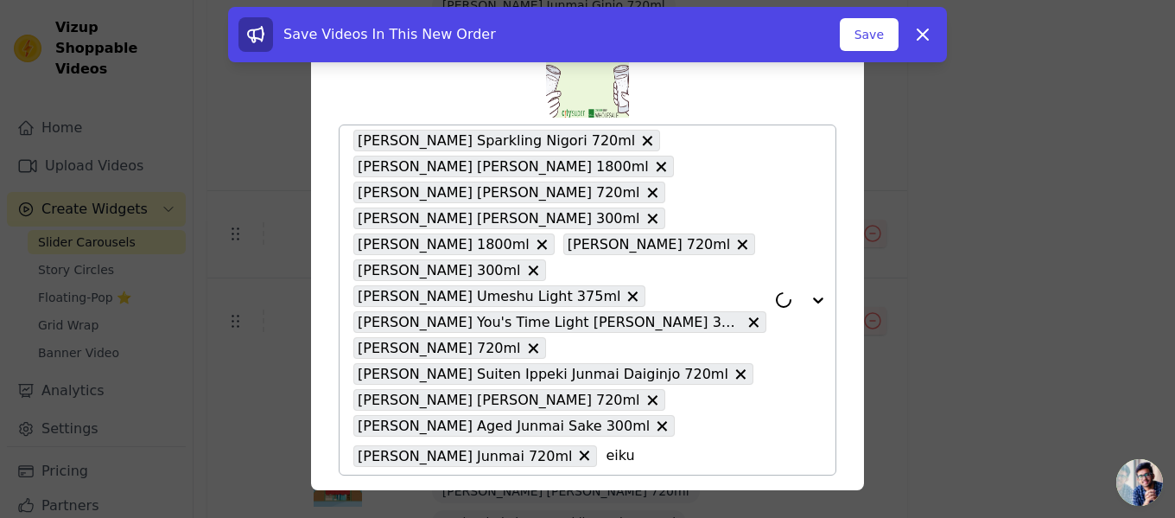
type input "[PERSON_NAME]"
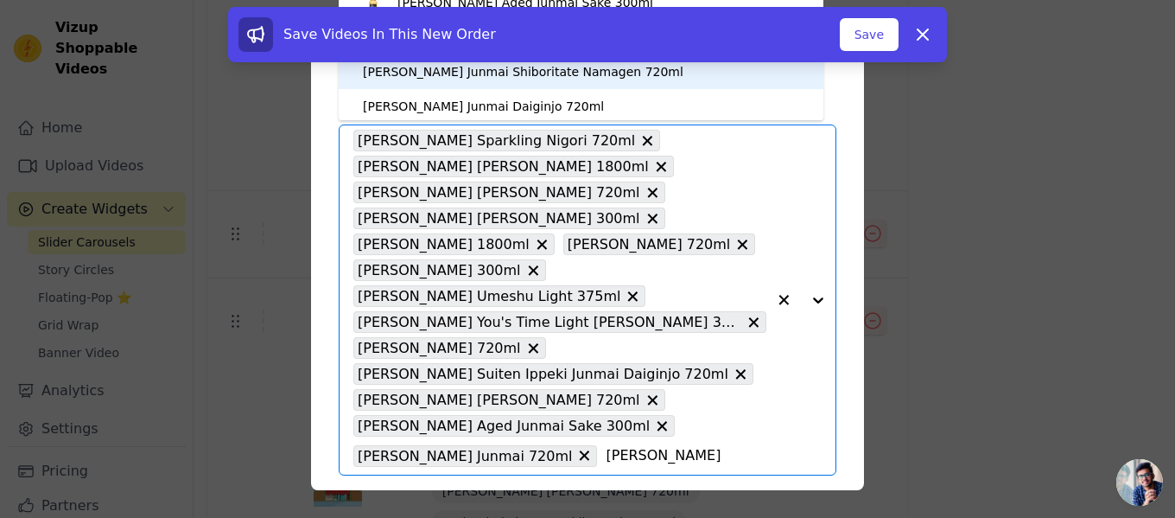
scroll to position [301, 0]
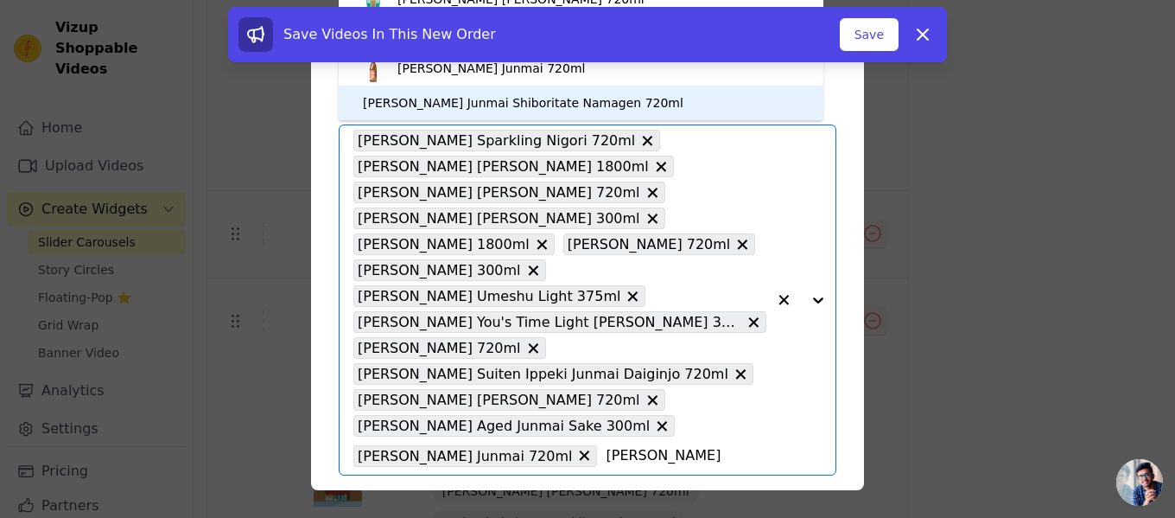
click at [544, 94] on div "[PERSON_NAME] Junmai Shiboritate Namagen 720ml" at bounding box center [523, 102] width 321 height 17
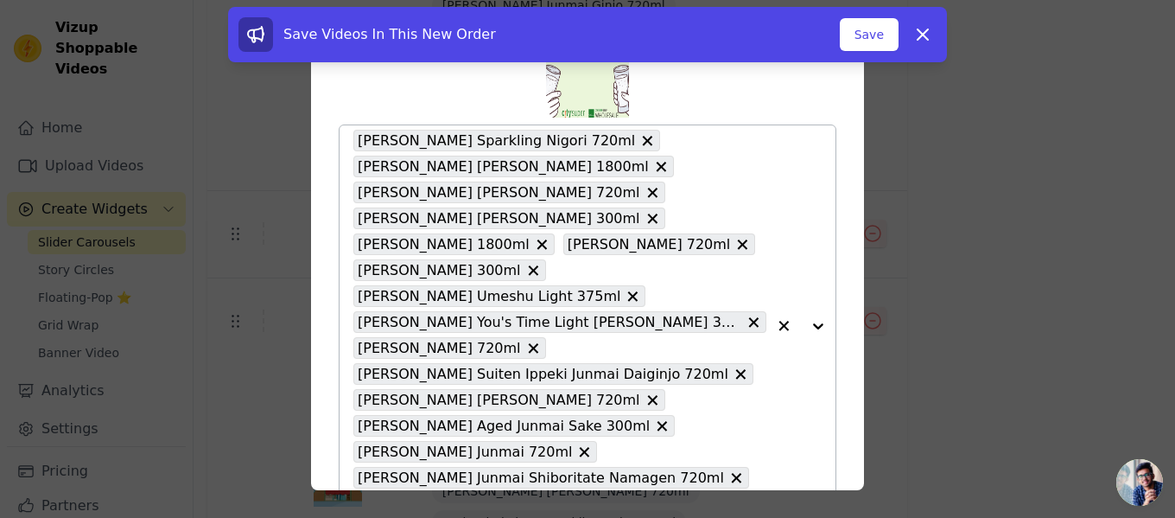
scroll to position [126, 0]
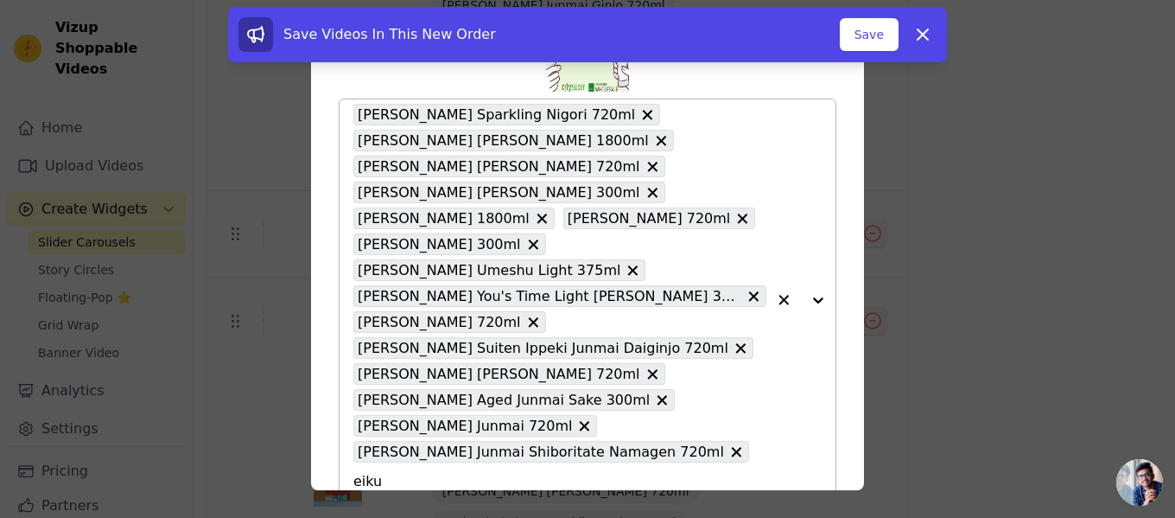
type input "[PERSON_NAME]"
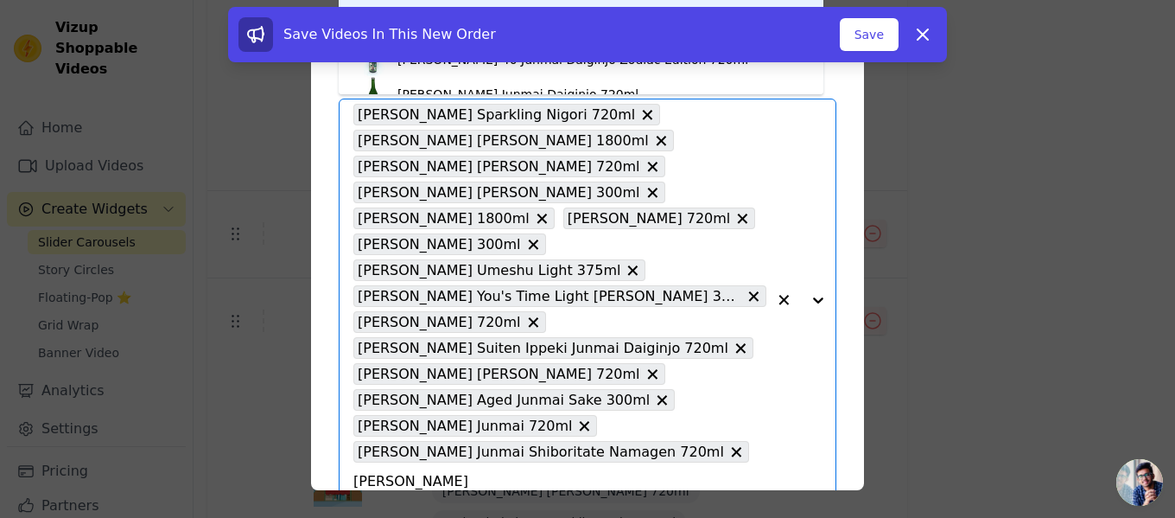
scroll to position [404, 0]
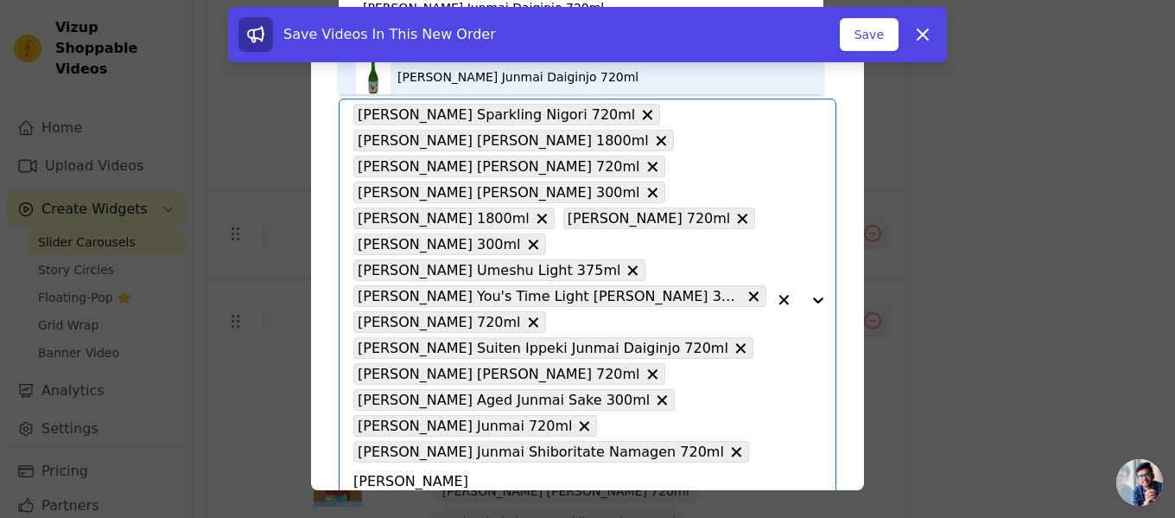
click at [543, 79] on div "[PERSON_NAME] Junmai Daiginjo 720ml" at bounding box center [518, 76] width 241 height 17
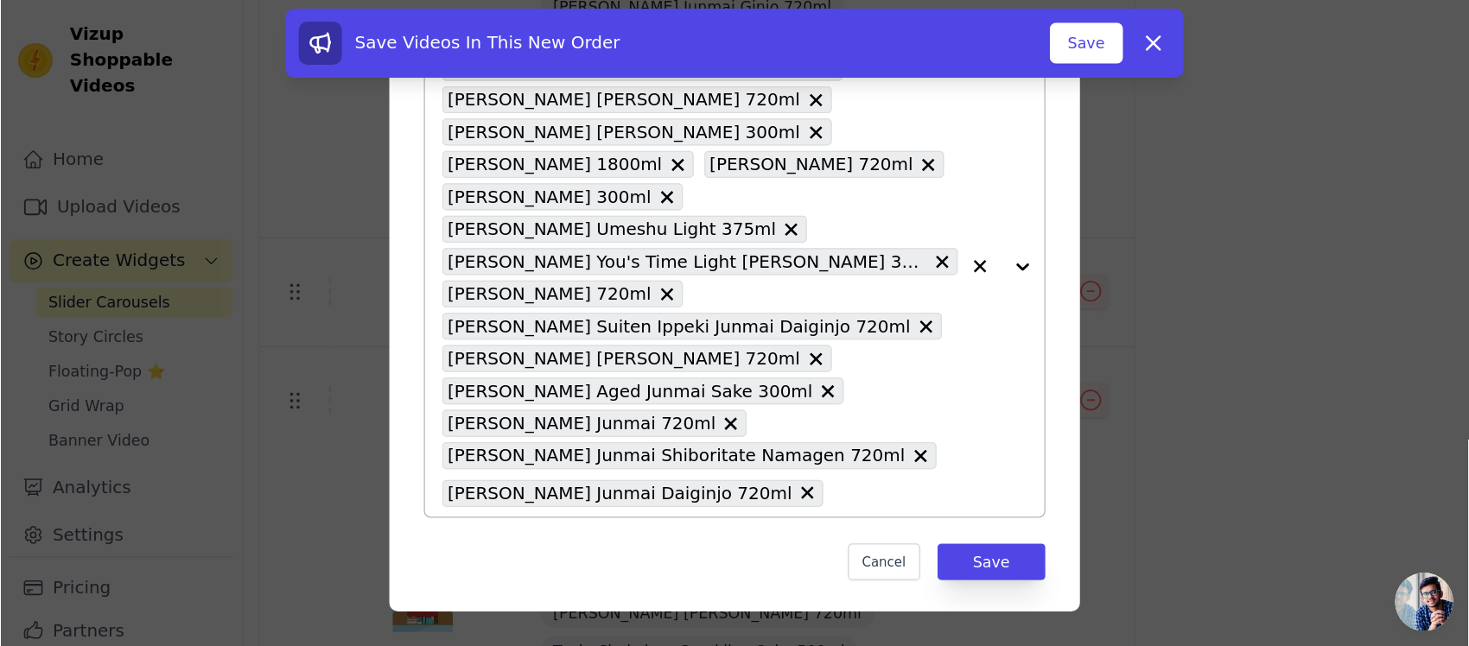
scroll to position [132, 0]
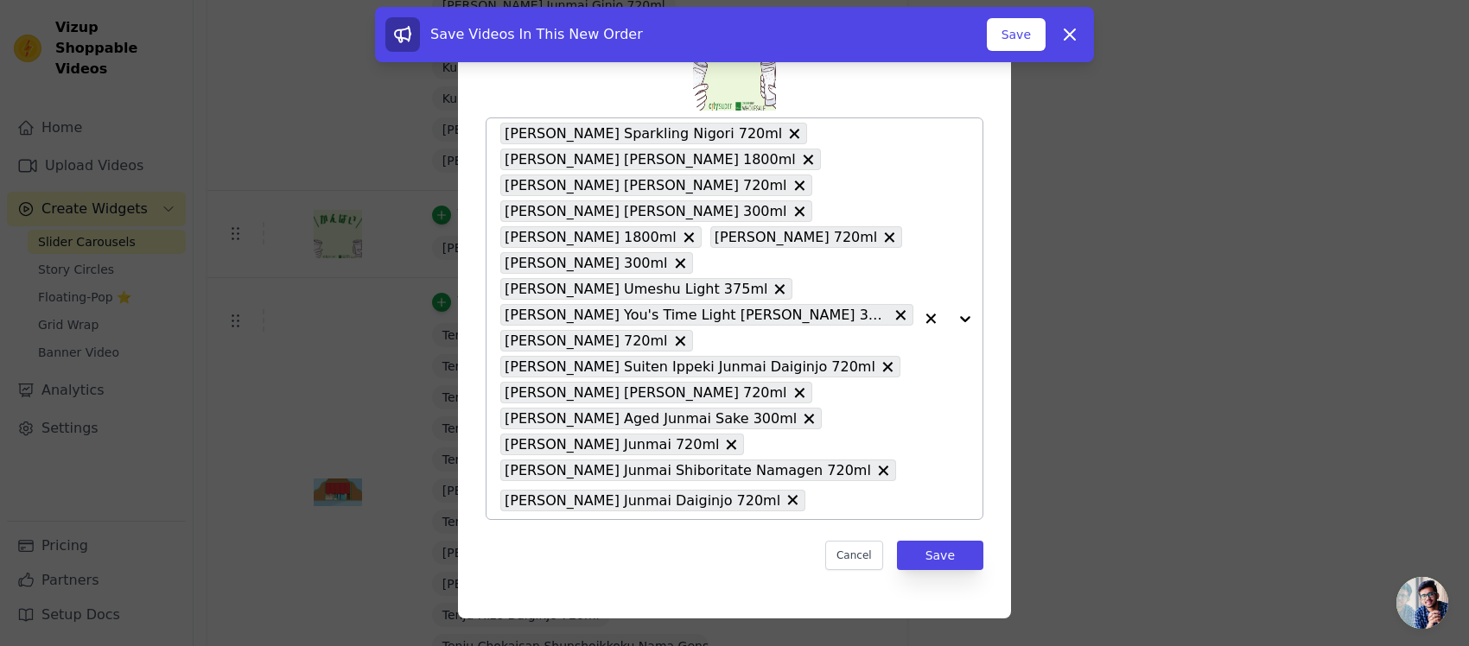
click at [949, 308] on div at bounding box center [947, 318] width 69 height 401
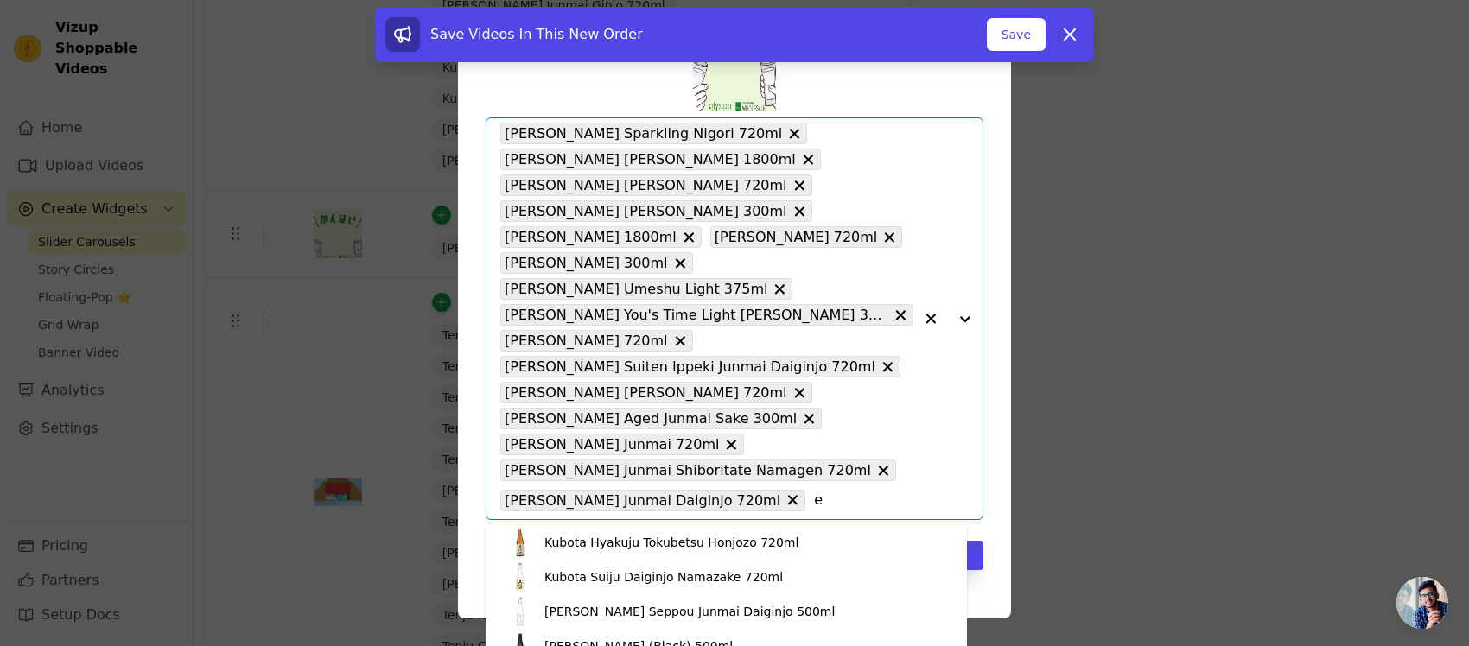
scroll to position [0, 0]
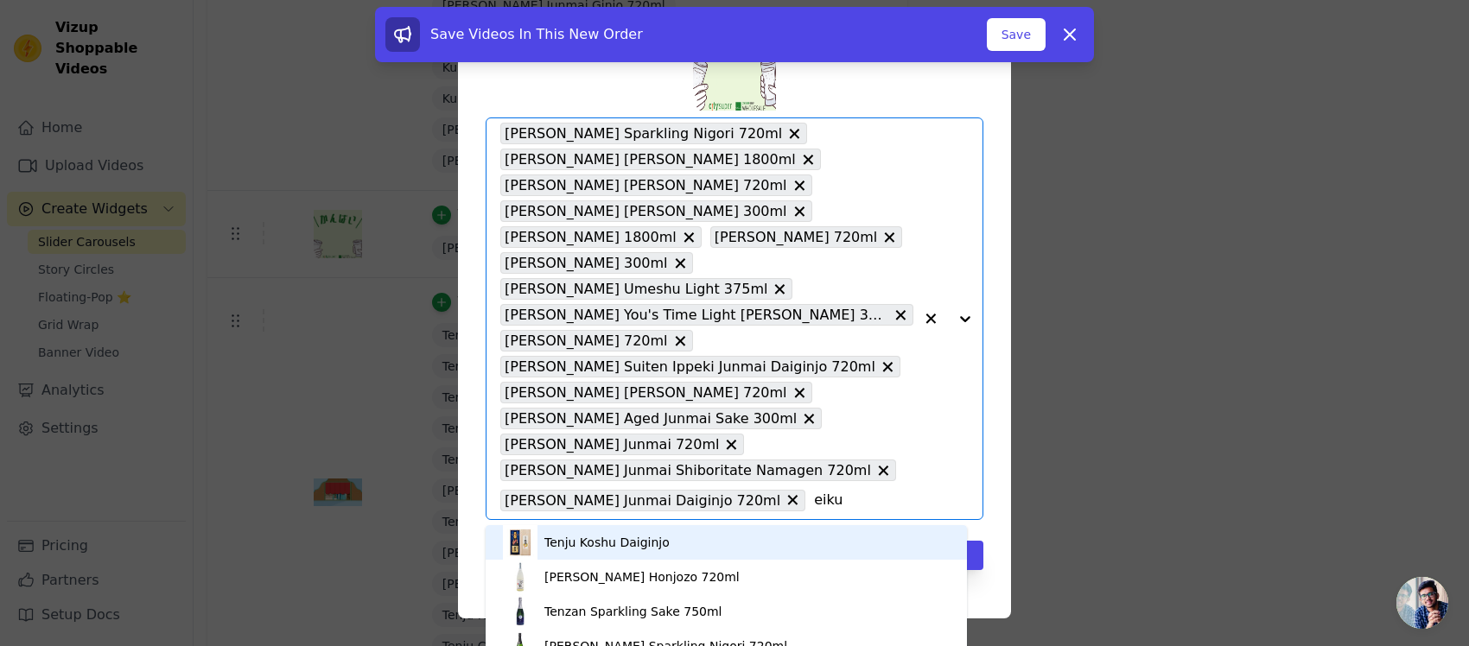
type input "[PERSON_NAME]"
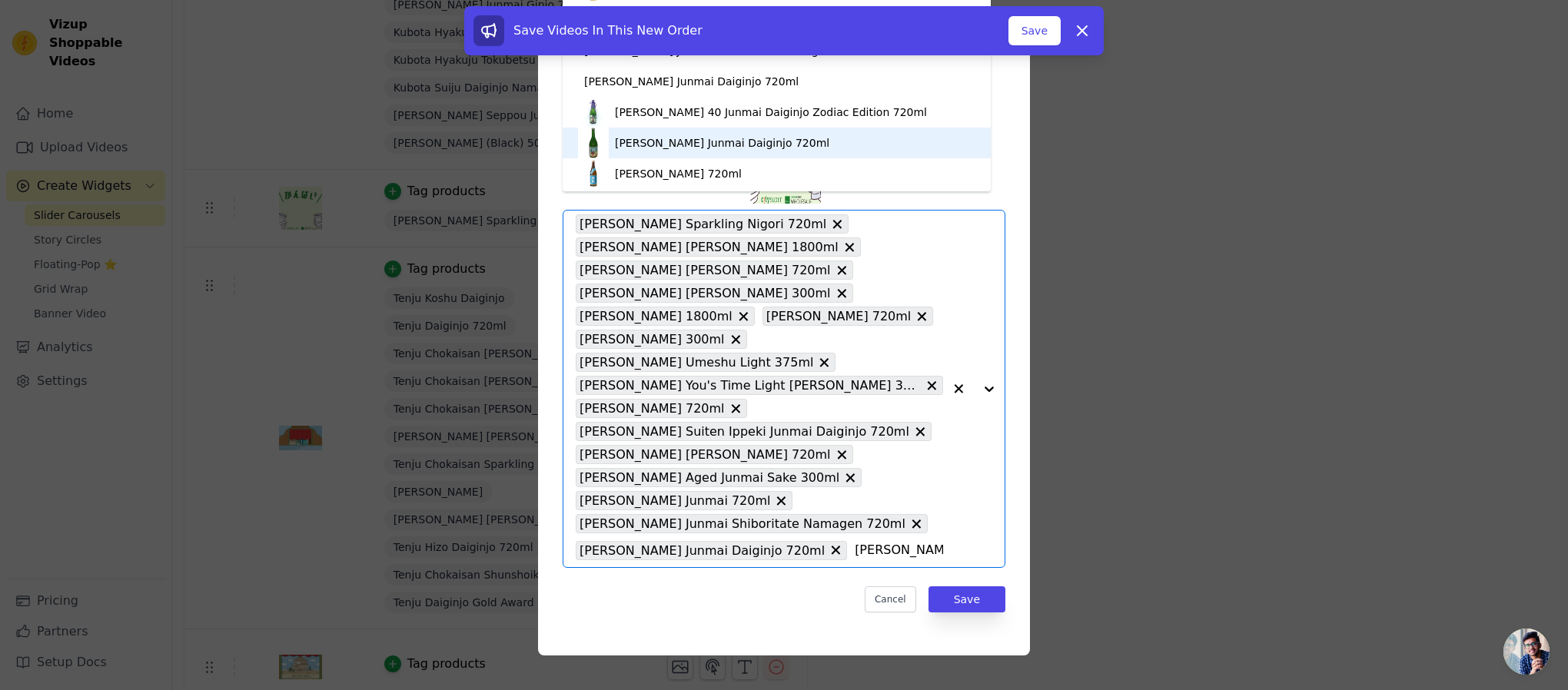
scroll to position [394, 0]
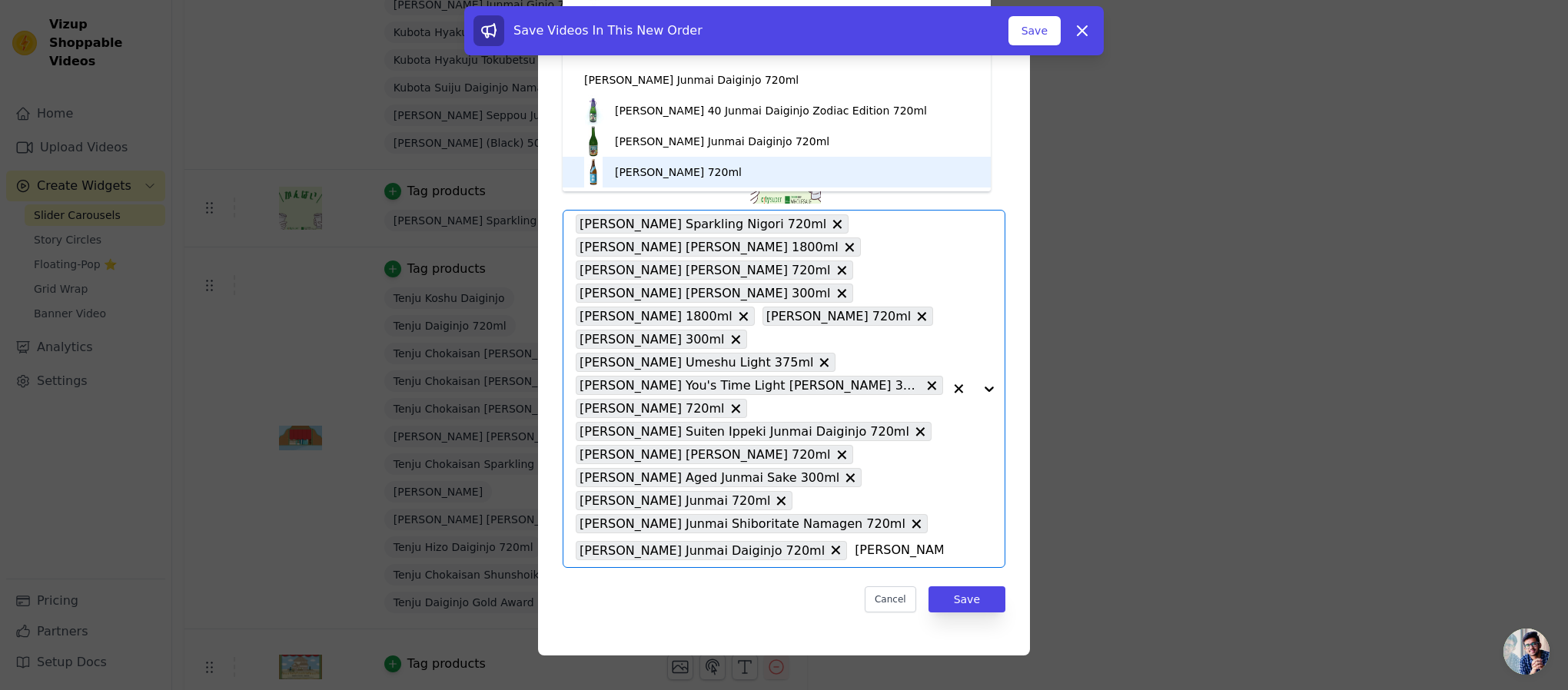
click at [742, 173] on div "[PERSON_NAME] 720ml" at bounding box center [678, 172] width 127 height 15
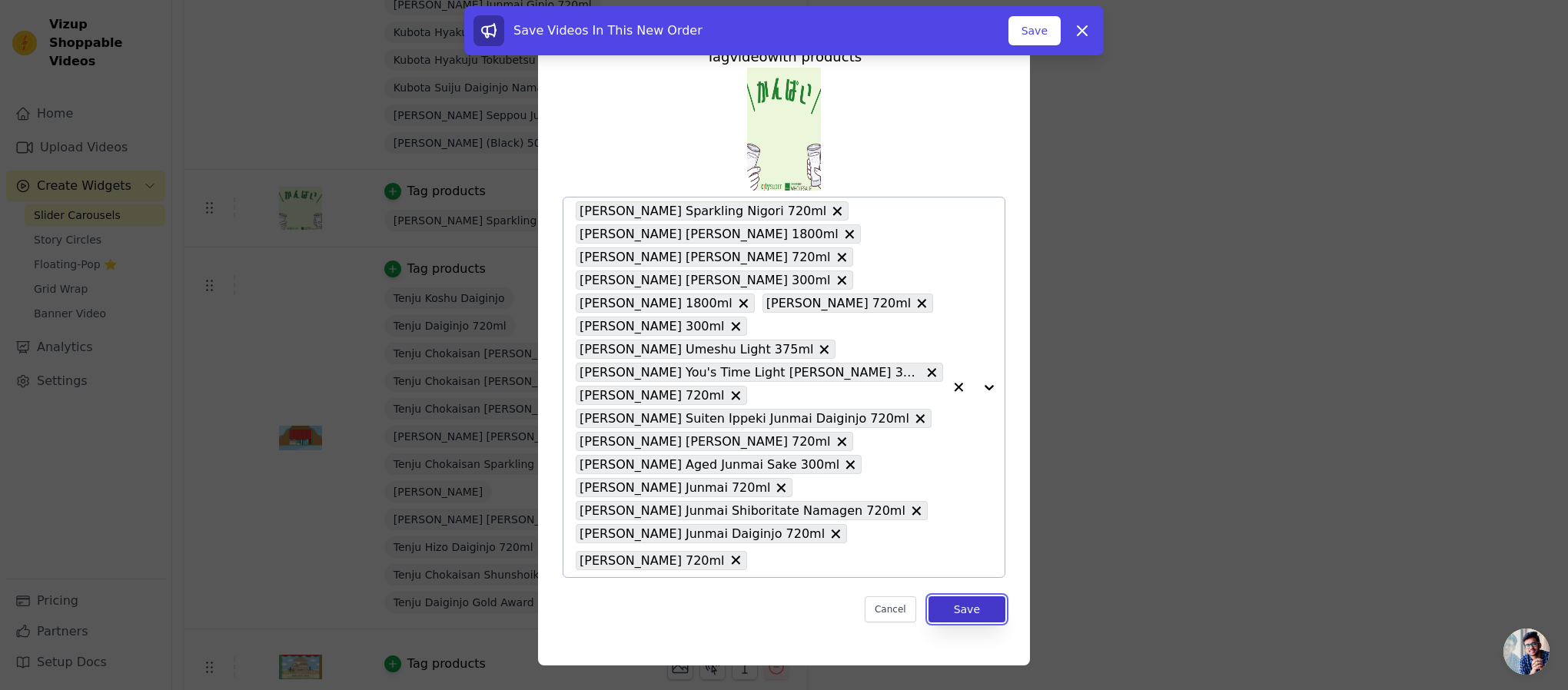
click at [953, 460] on button "Save" at bounding box center [967, 609] width 76 height 26
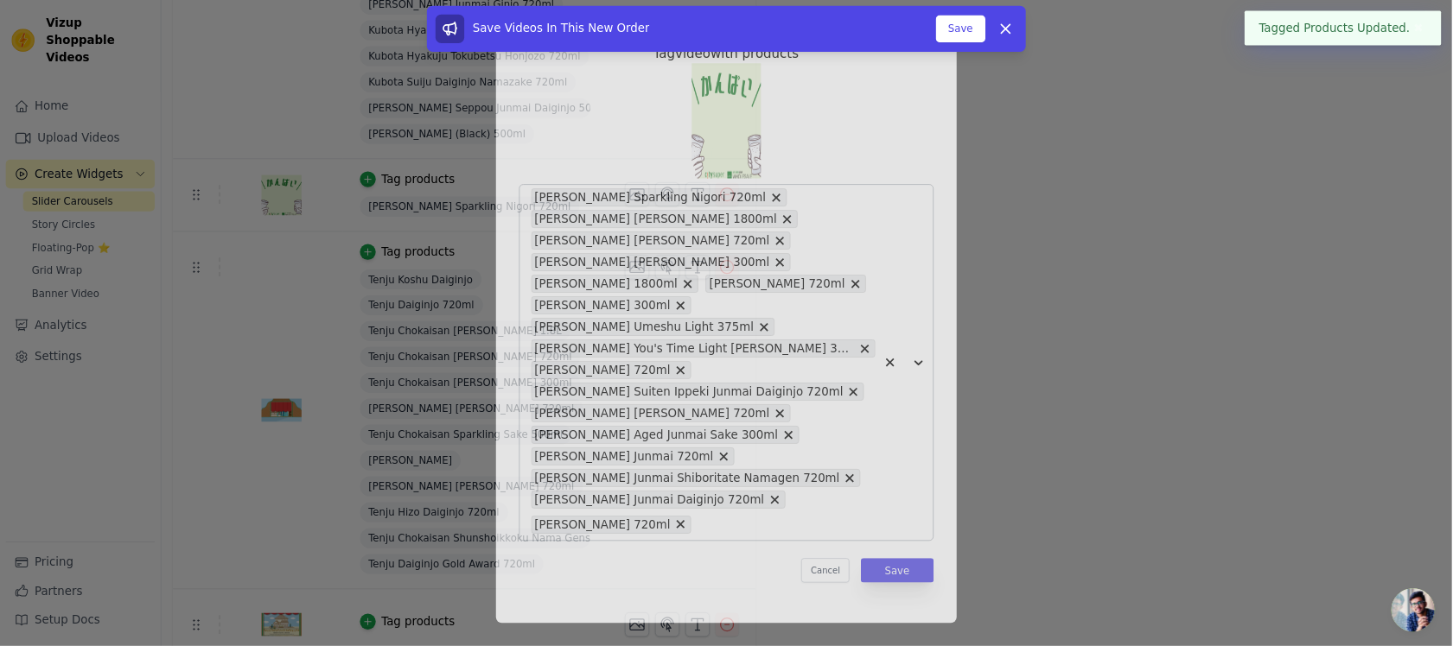
scroll to position [0, 0]
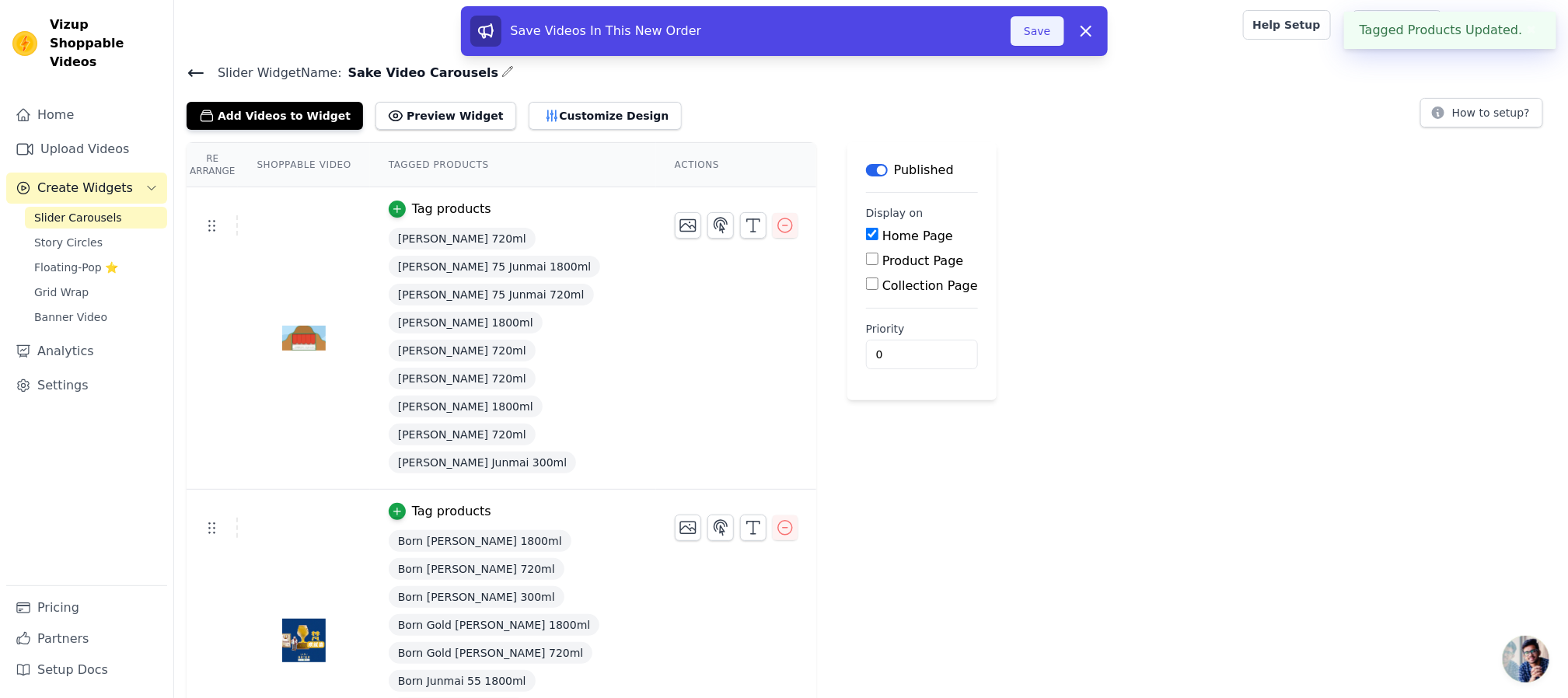
click at [1045, 35] on button "Save" at bounding box center [1037, 31] width 53 height 30
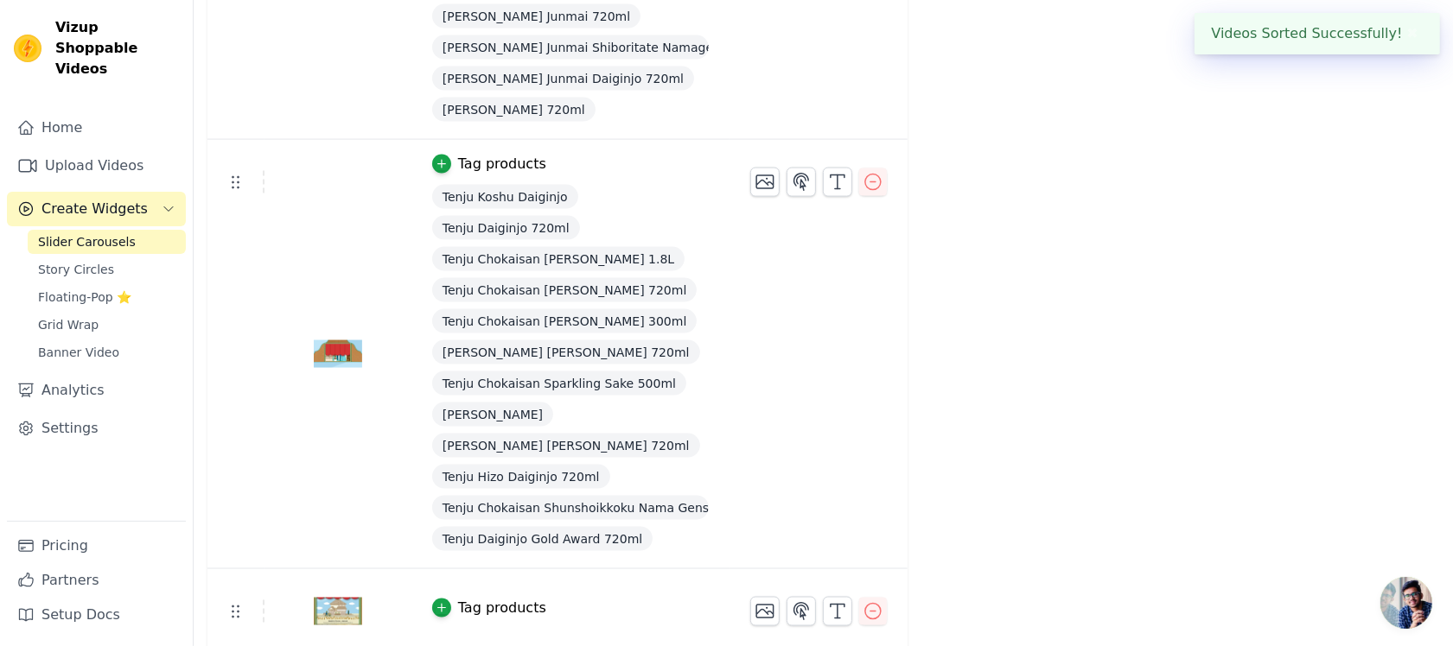
scroll to position [2282, 0]
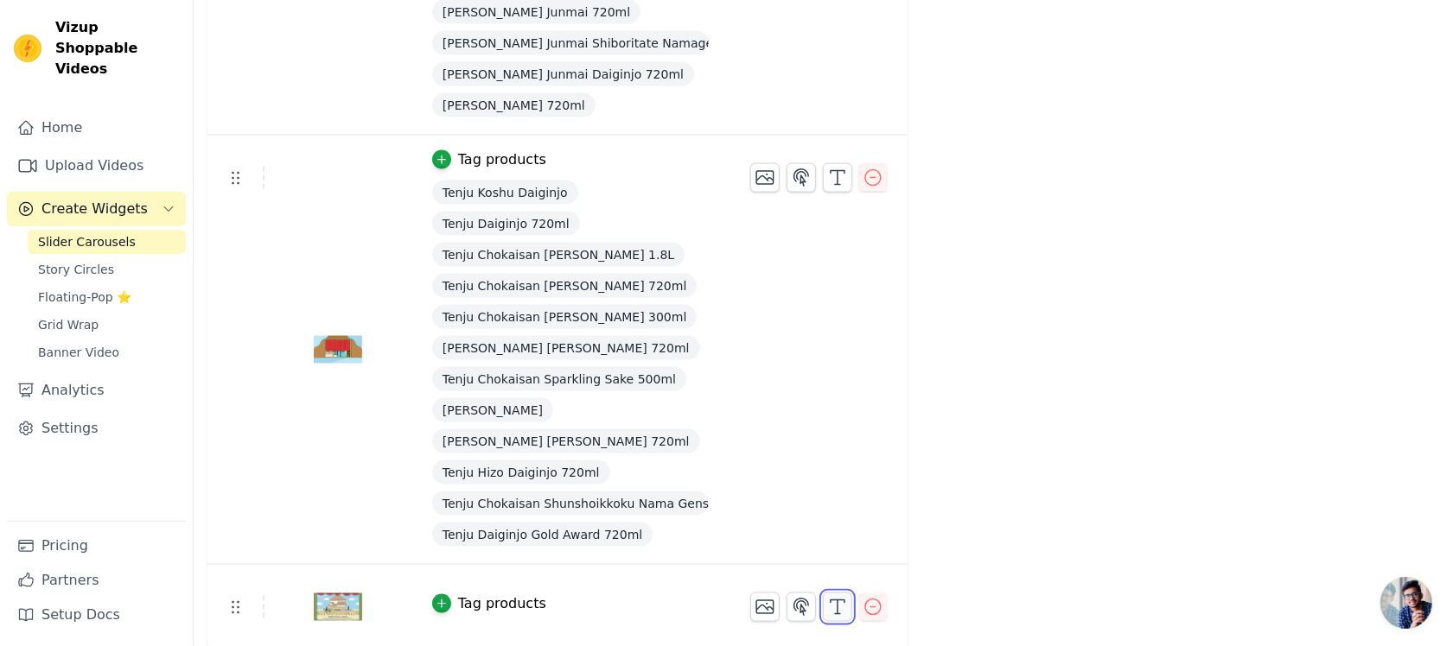
click at [828, 517] on icon "button" at bounding box center [837, 607] width 21 height 21
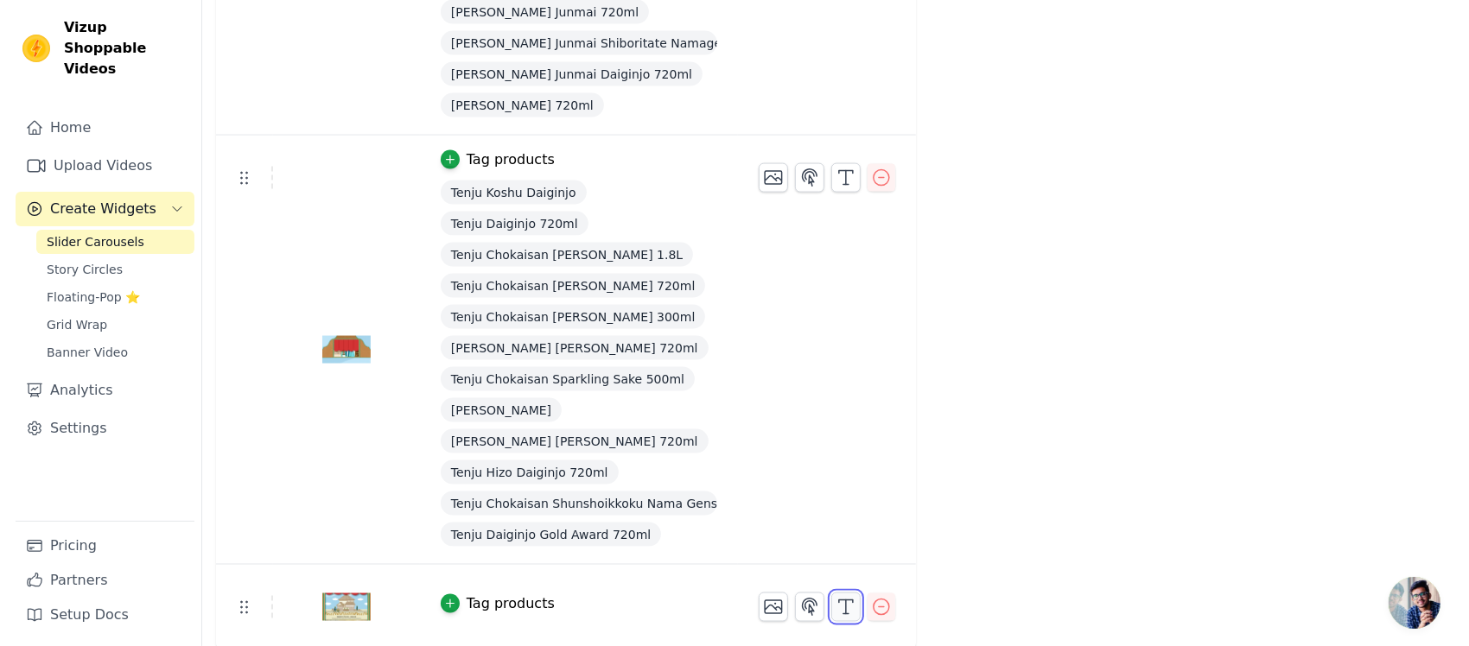
scroll to position [0, 0]
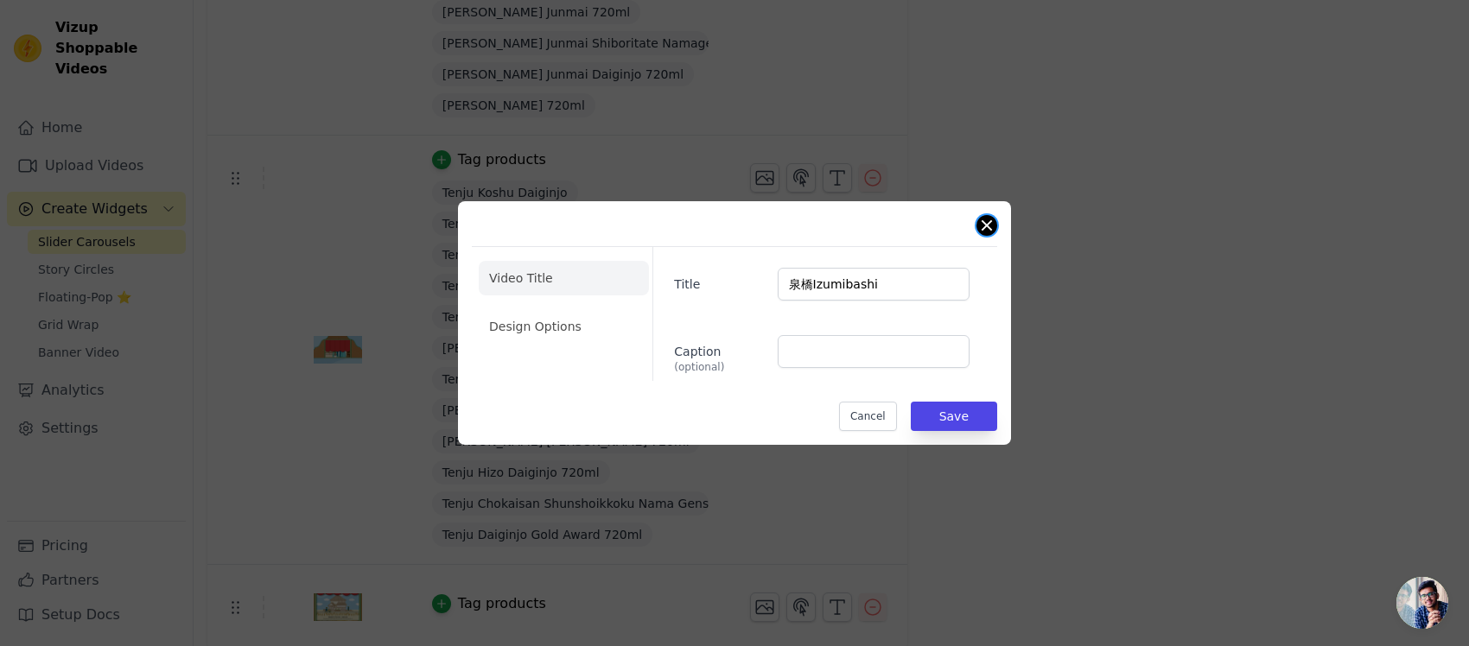
click at [988, 227] on button "Close modal" at bounding box center [987, 225] width 21 height 21
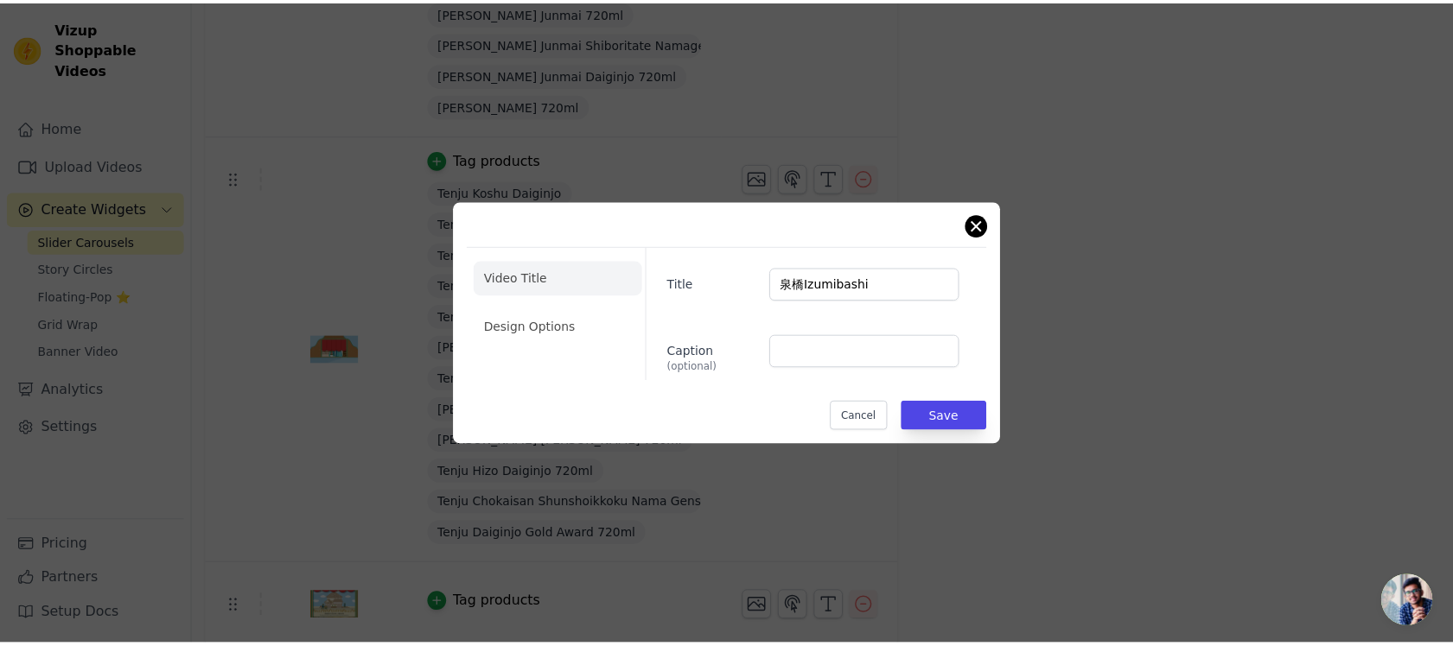
scroll to position [2282, 0]
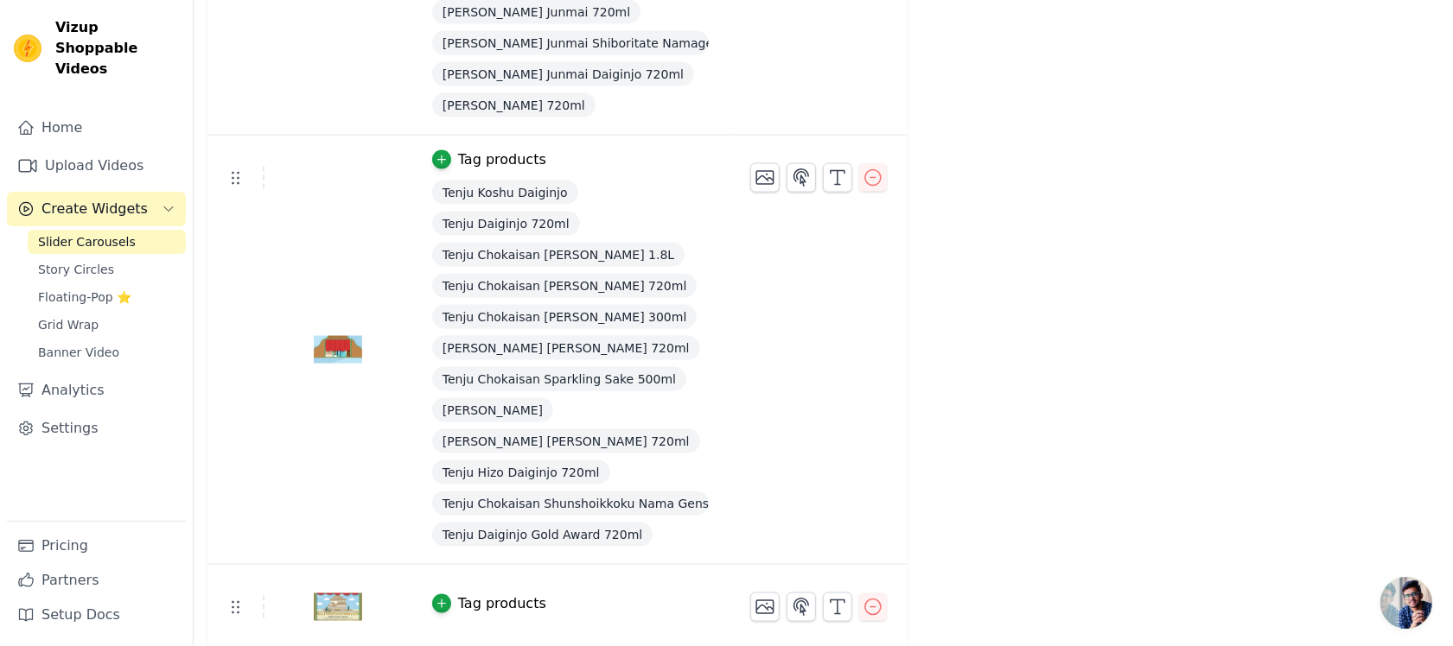
click at [482, 517] on td "Tag products" at bounding box center [570, 608] width 318 height 86
click at [484, 517] on div "Tag products" at bounding box center [502, 604] width 88 height 21
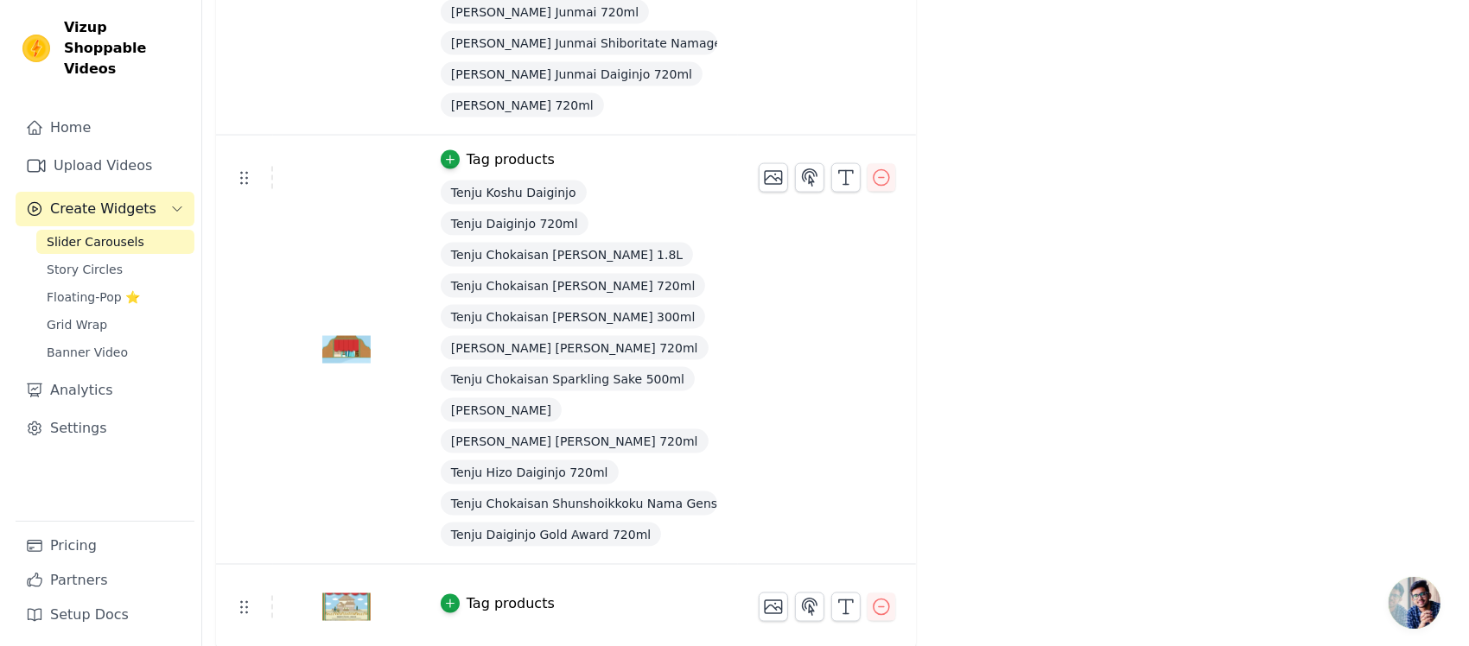
scroll to position [0, 0]
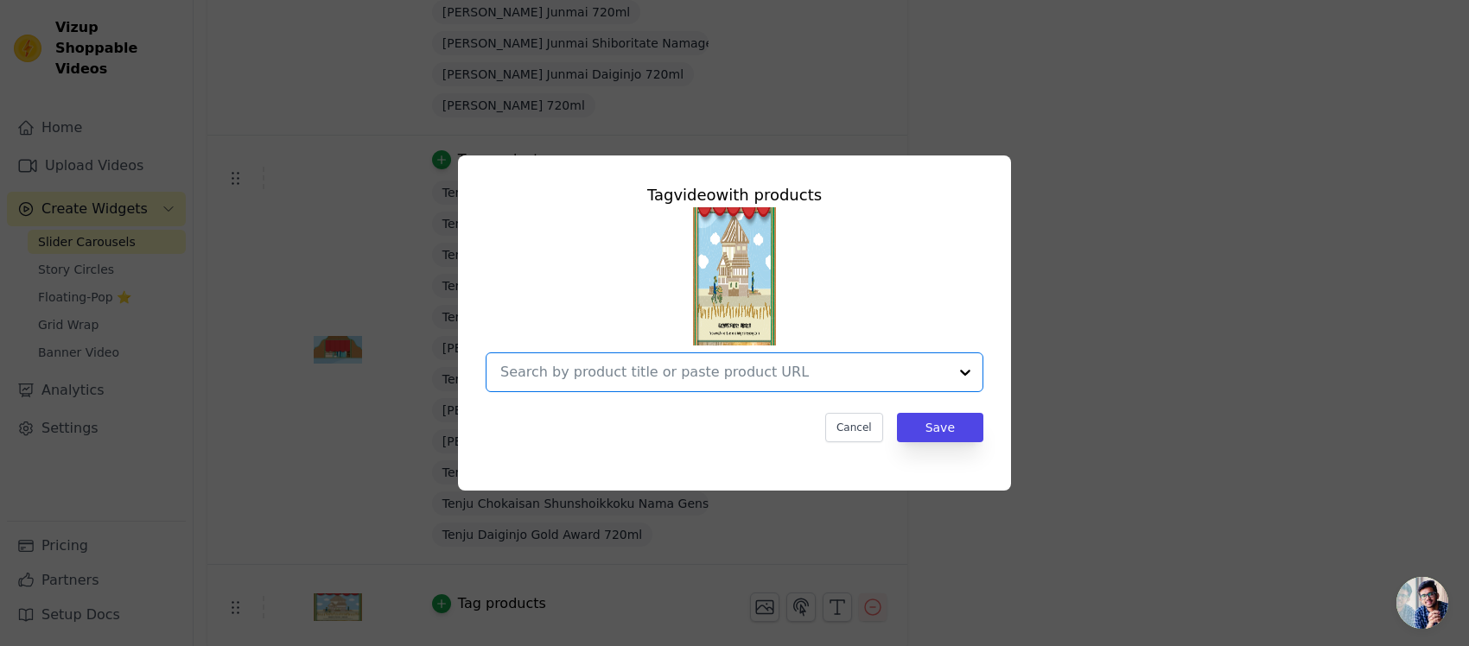
click at [633, 372] on input "text" at bounding box center [724, 372] width 448 height 21
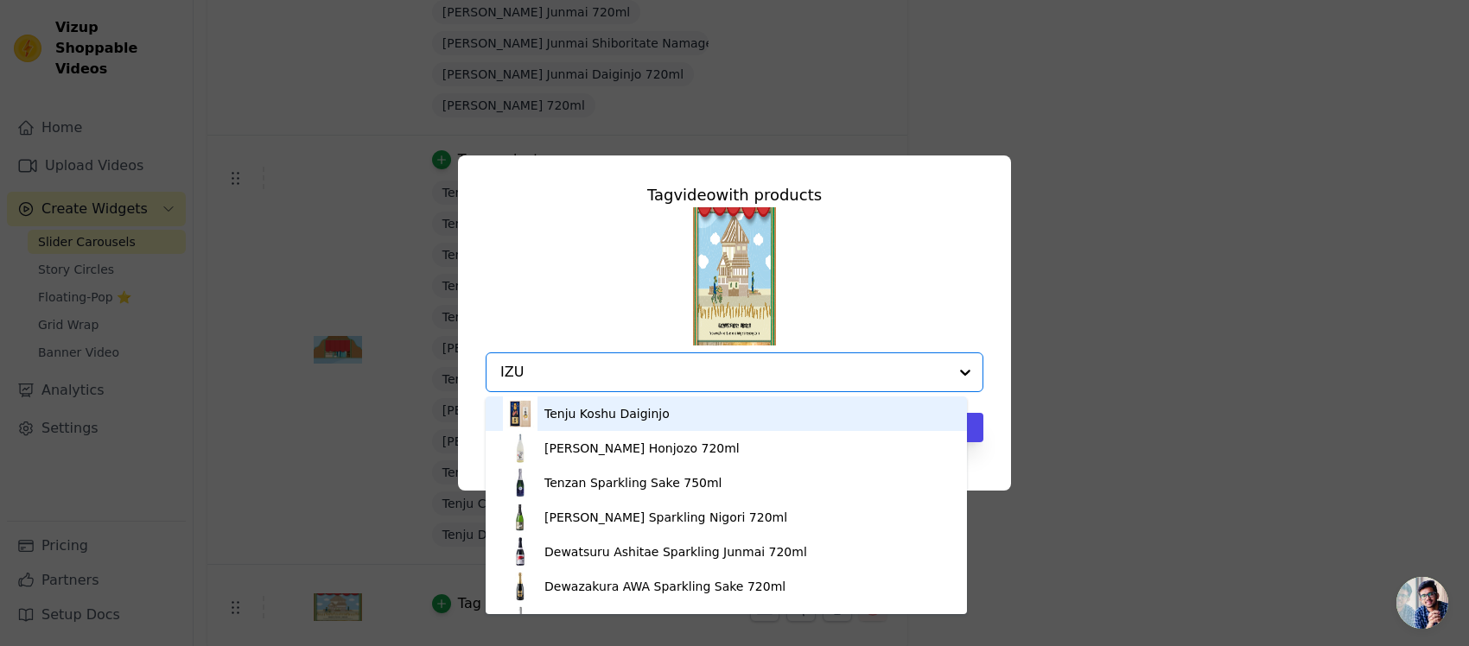
type input "IZUM"
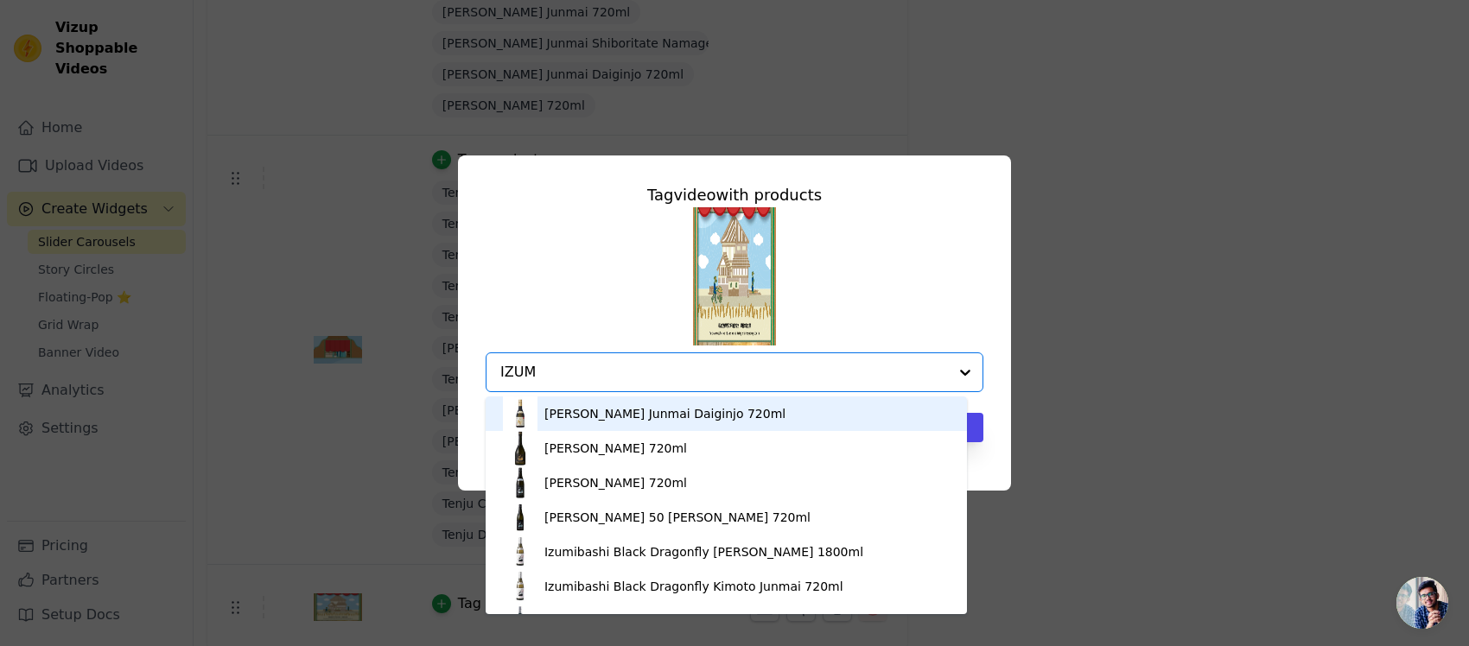
click at [623, 411] on div "[PERSON_NAME] Junmai Daiginjo 720ml" at bounding box center [664, 413] width 241 height 17
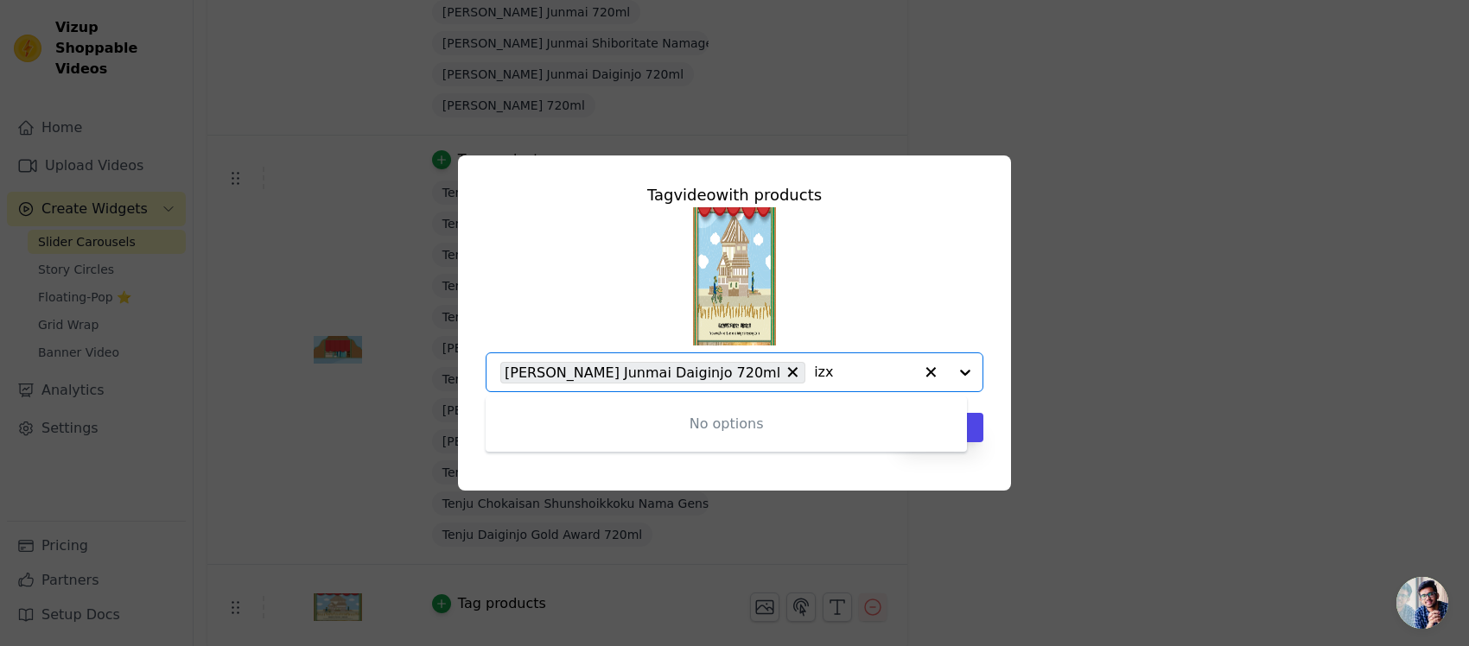
type input "iz"
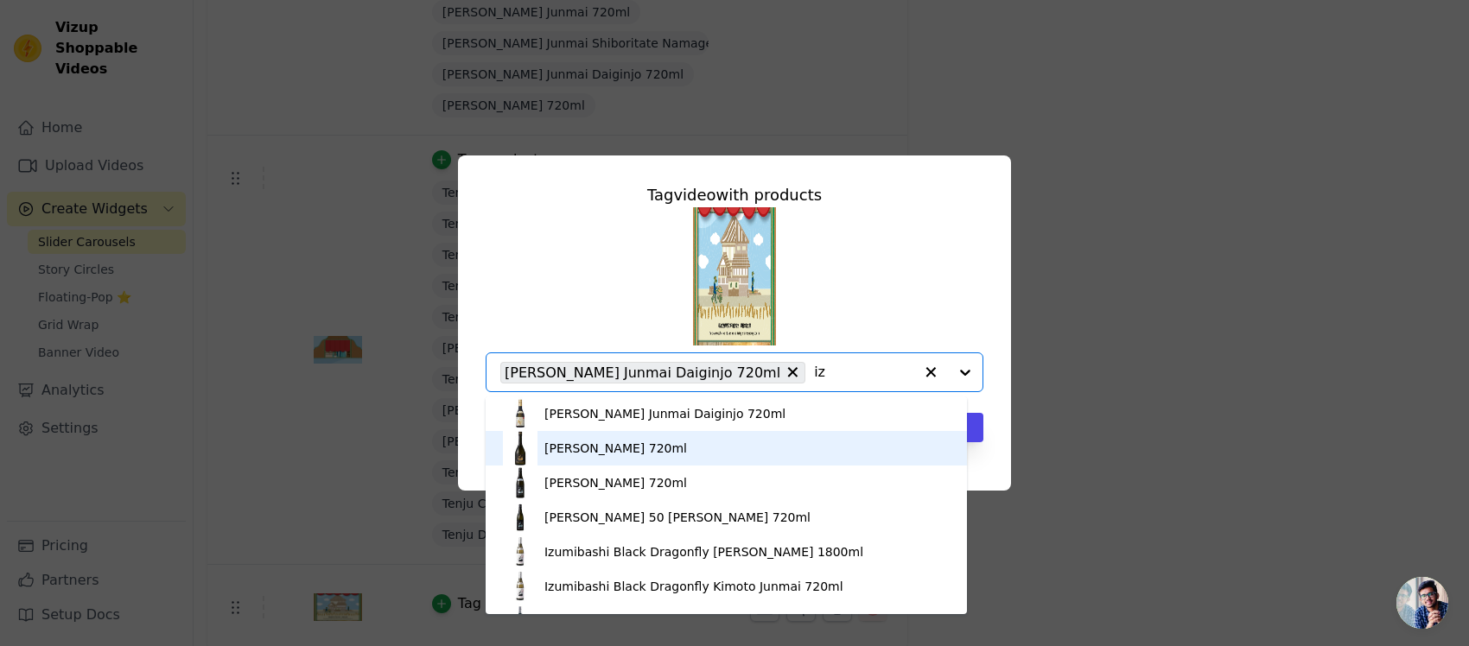
click at [687, 446] on div "[PERSON_NAME] 720ml" at bounding box center [615, 448] width 143 height 17
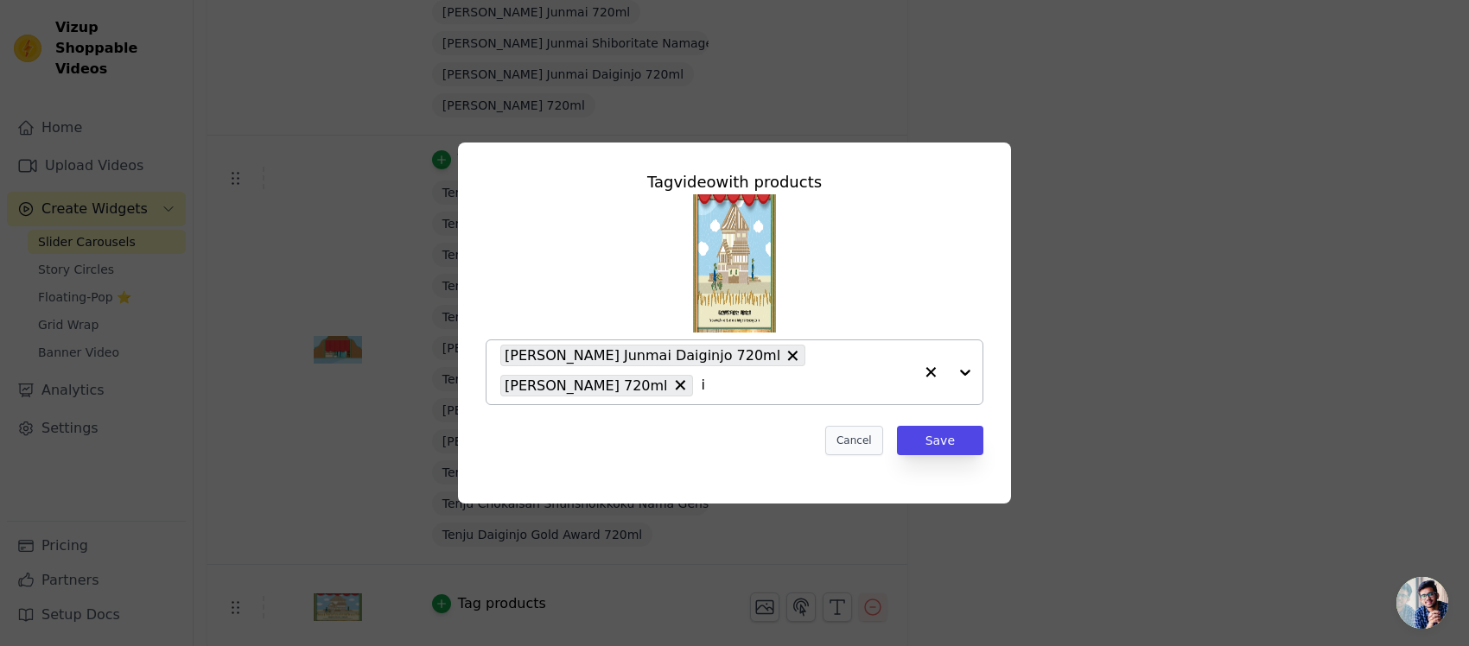
type input "iz"
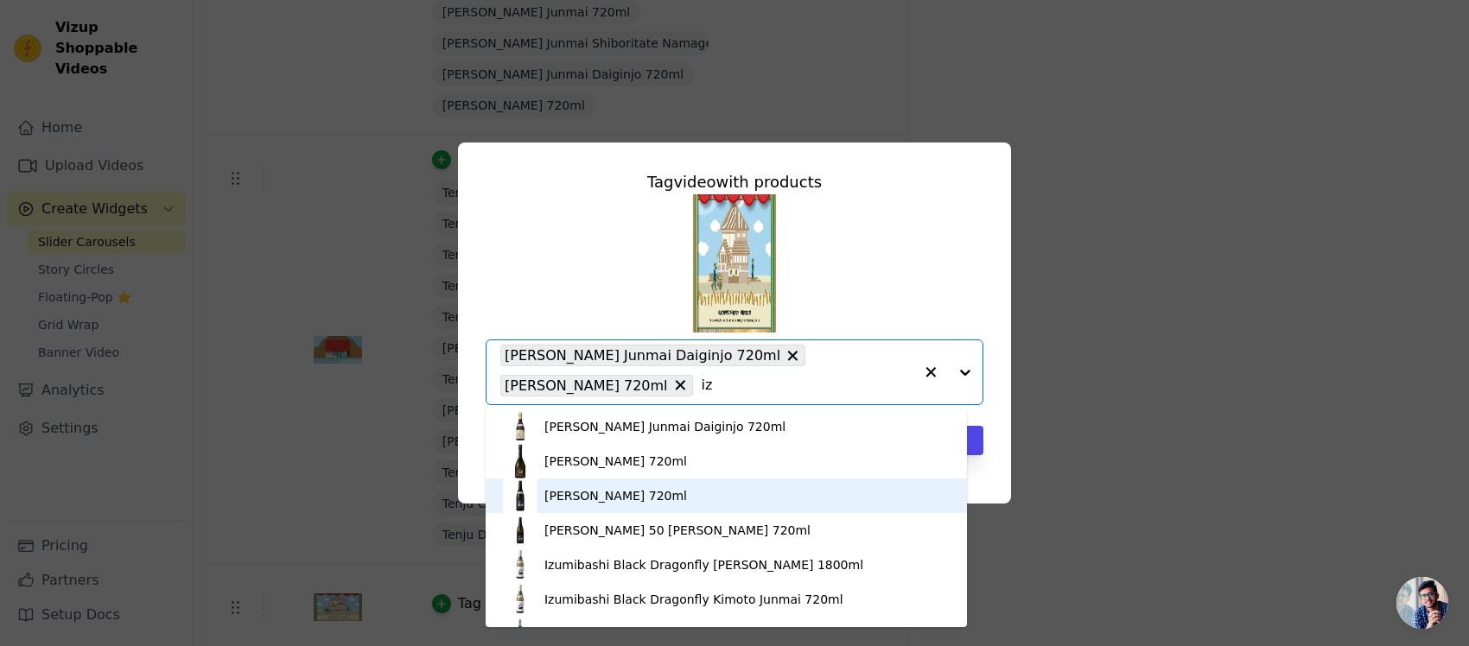
click at [687, 500] on div "[PERSON_NAME] 720ml" at bounding box center [615, 495] width 143 height 17
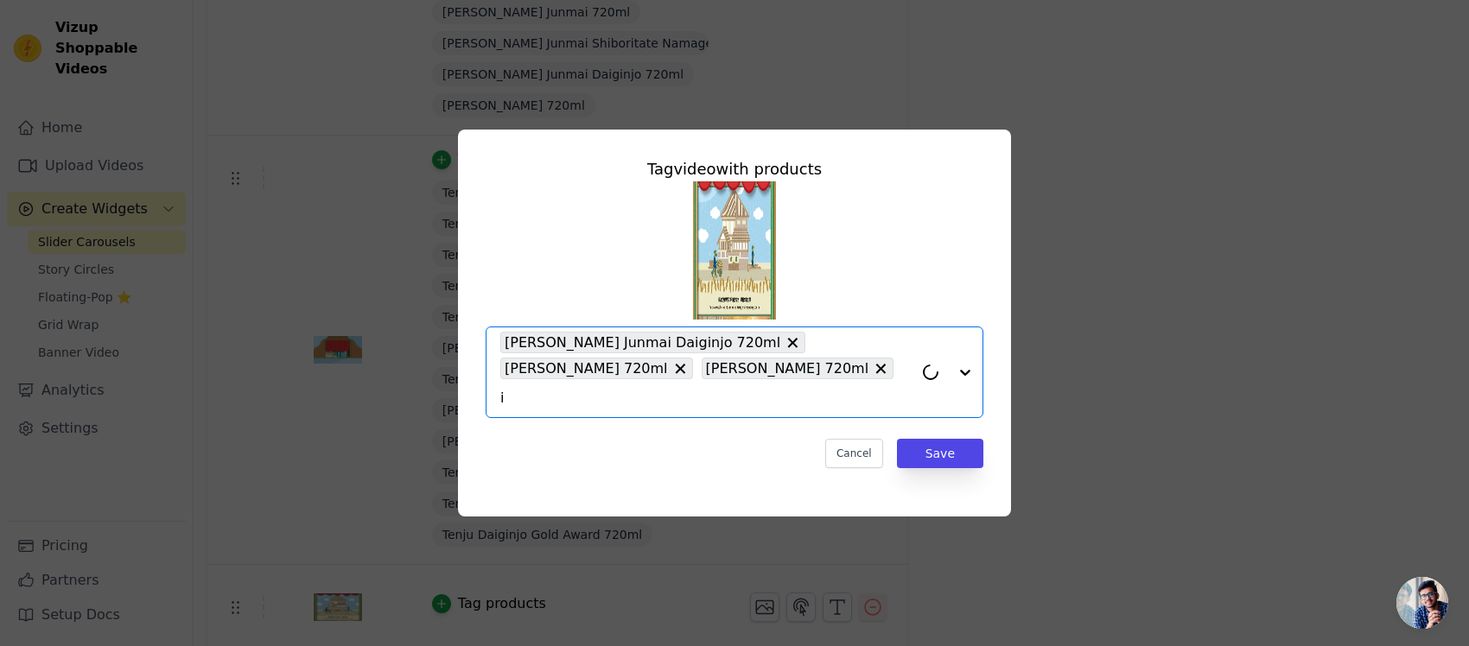
type input "iz"
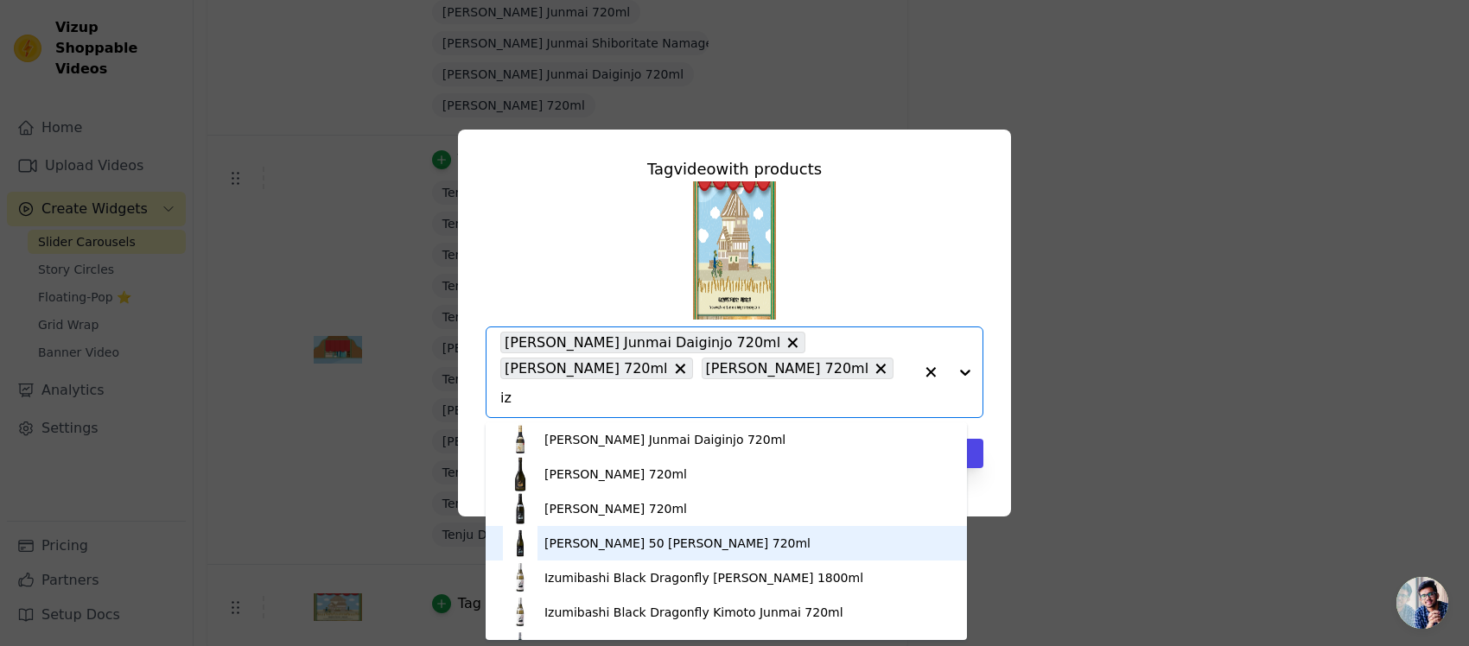
click at [714, 517] on div "[PERSON_NAME] 50 [PERSON_NAME] 720ml" at bounding box center [677, 543] width 266 height 17
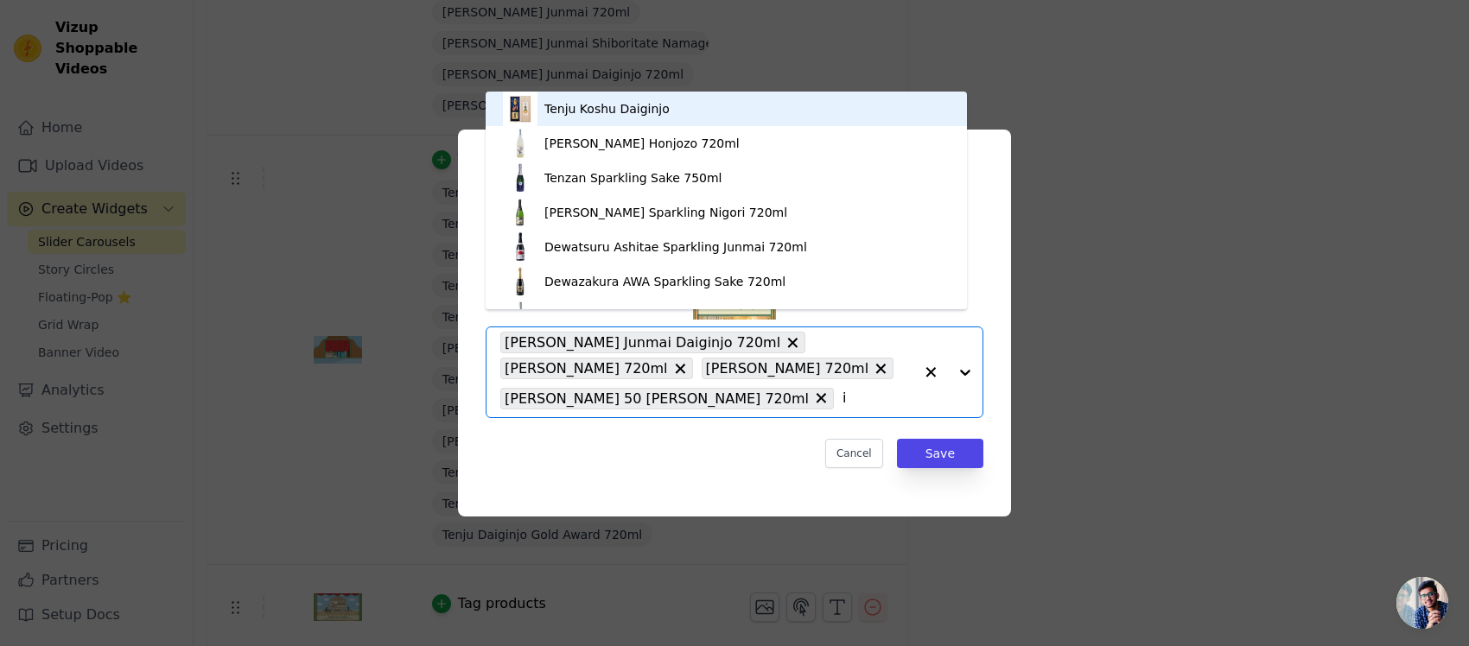
type input "iz"
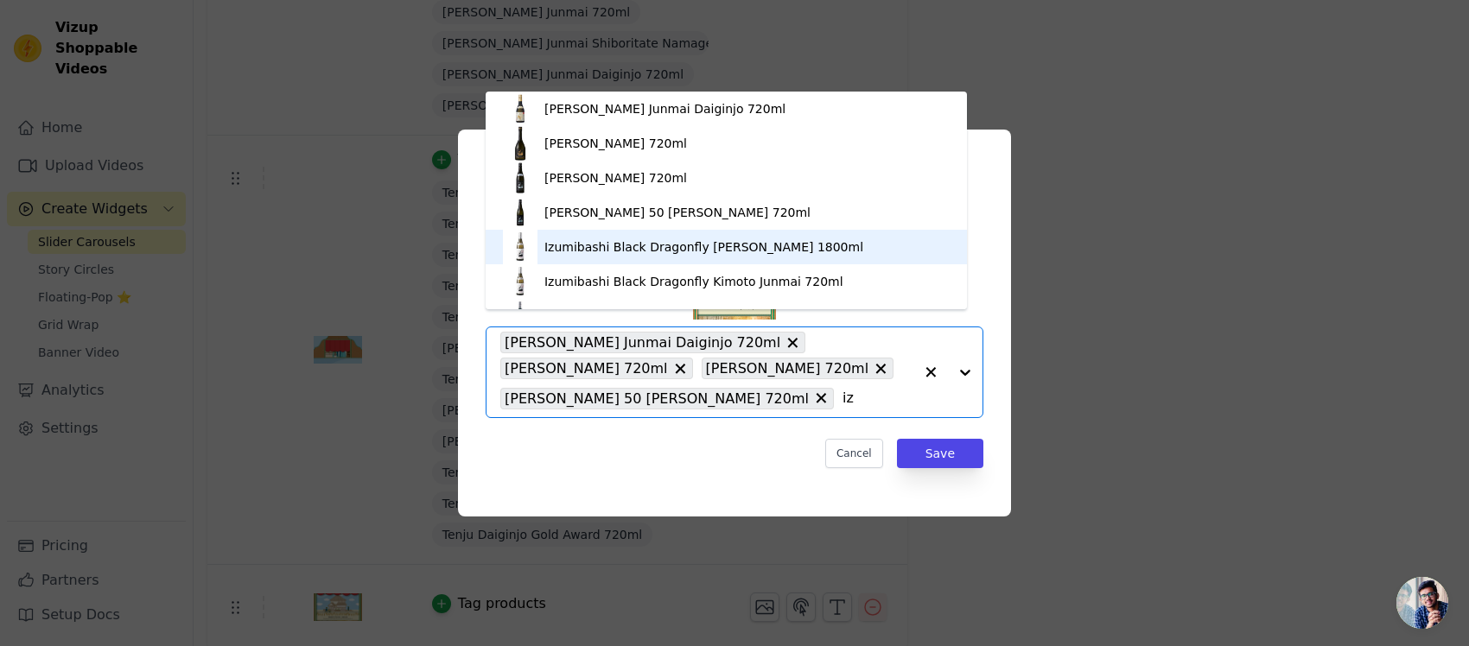
click at [684, 239] on div "Izumibashi Black Dragonfly [PERSON_NAME] 1800ml" at bounding box center [703, 247] width 319 height 17
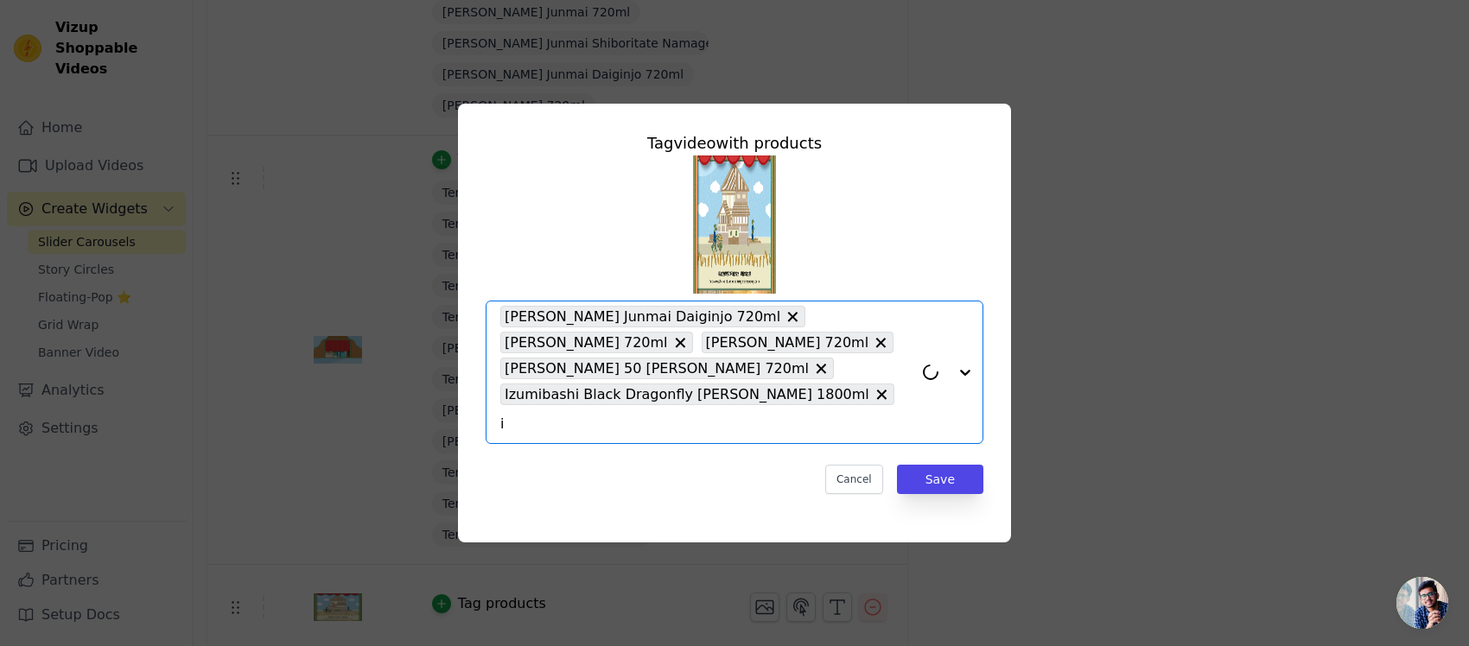
type input "iz"
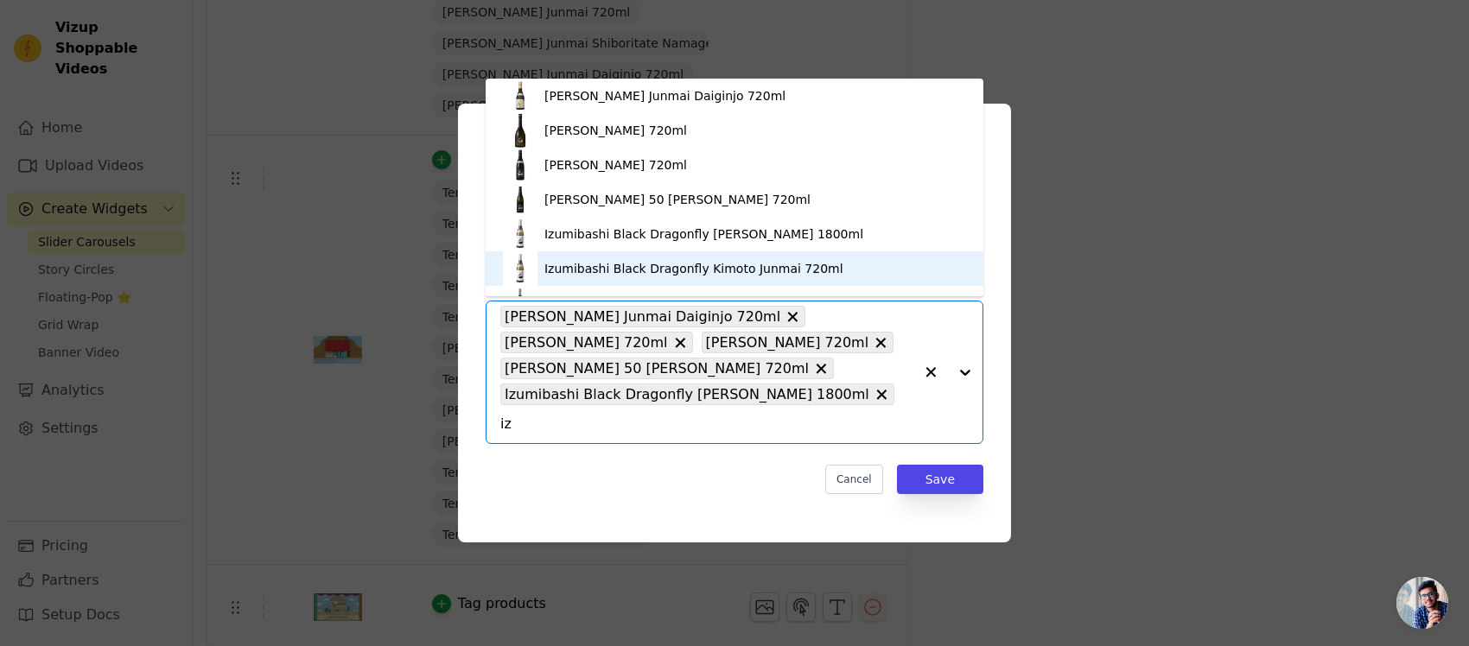
click at [684, 264] on div "Izumibashi Black Dragonfly Kimoto Junmai 720ml" at bounding box center [693, 268] width 299 height 17
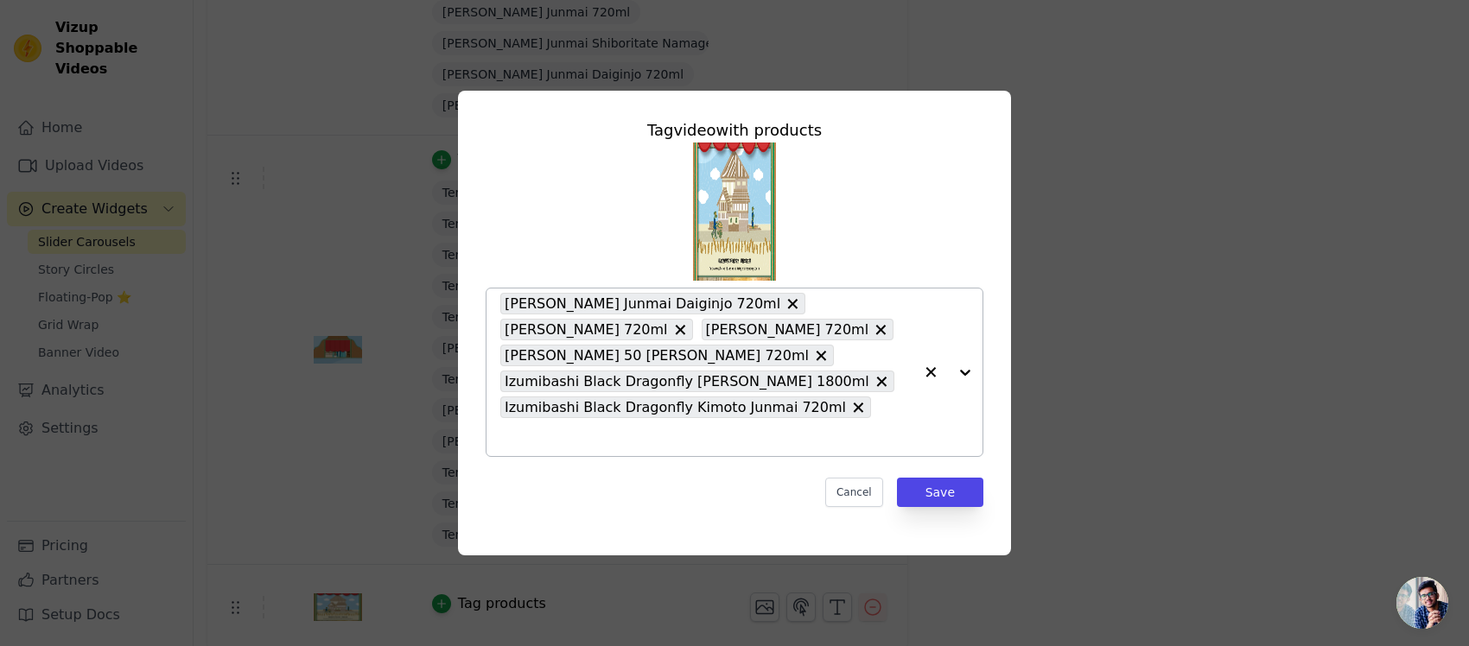
click at [684, 264] on div "[PERSON_NAME] [PERSON_NAME] 720ml [PERSON_NAME] 720ml [PERSON_NAME] Kimoto [PER…" at bounding box center [735, 300] width 498 height 315
click at [856, 438] on input "text" at bounding box center [706, 437] width 413 height 21
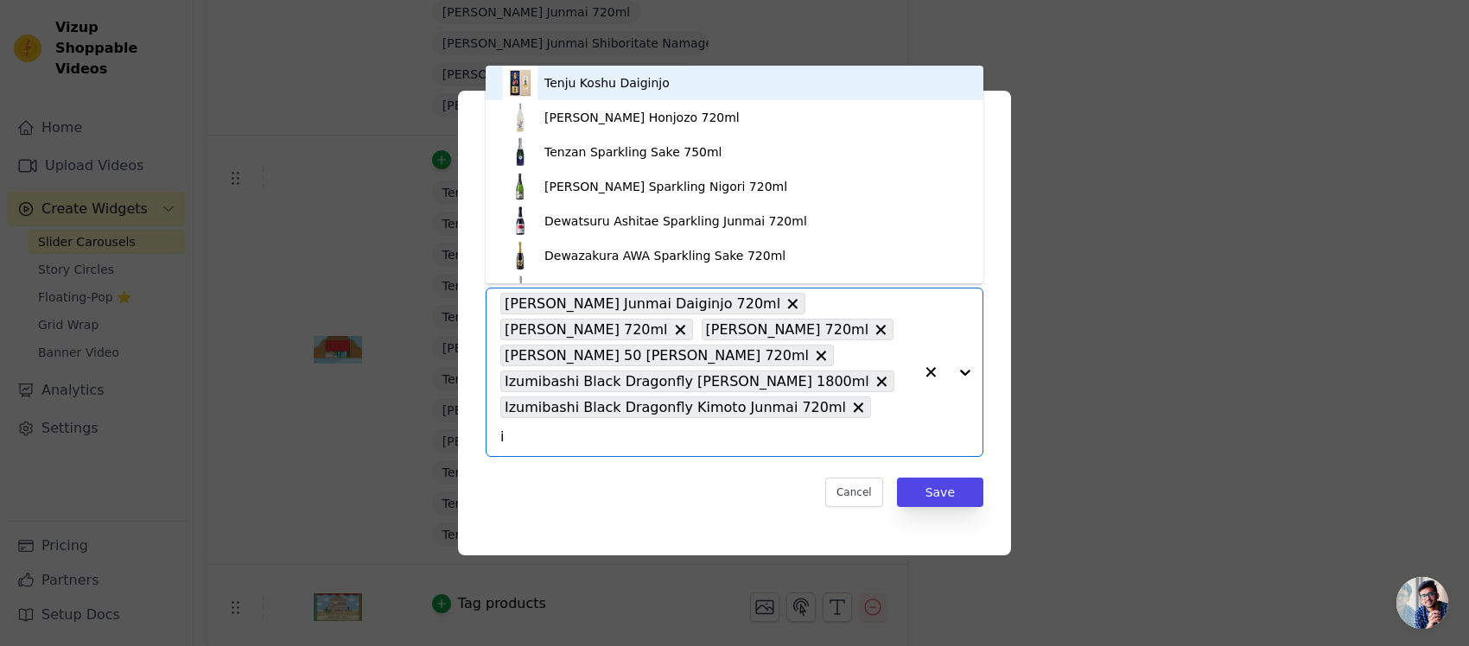
type input "iz"
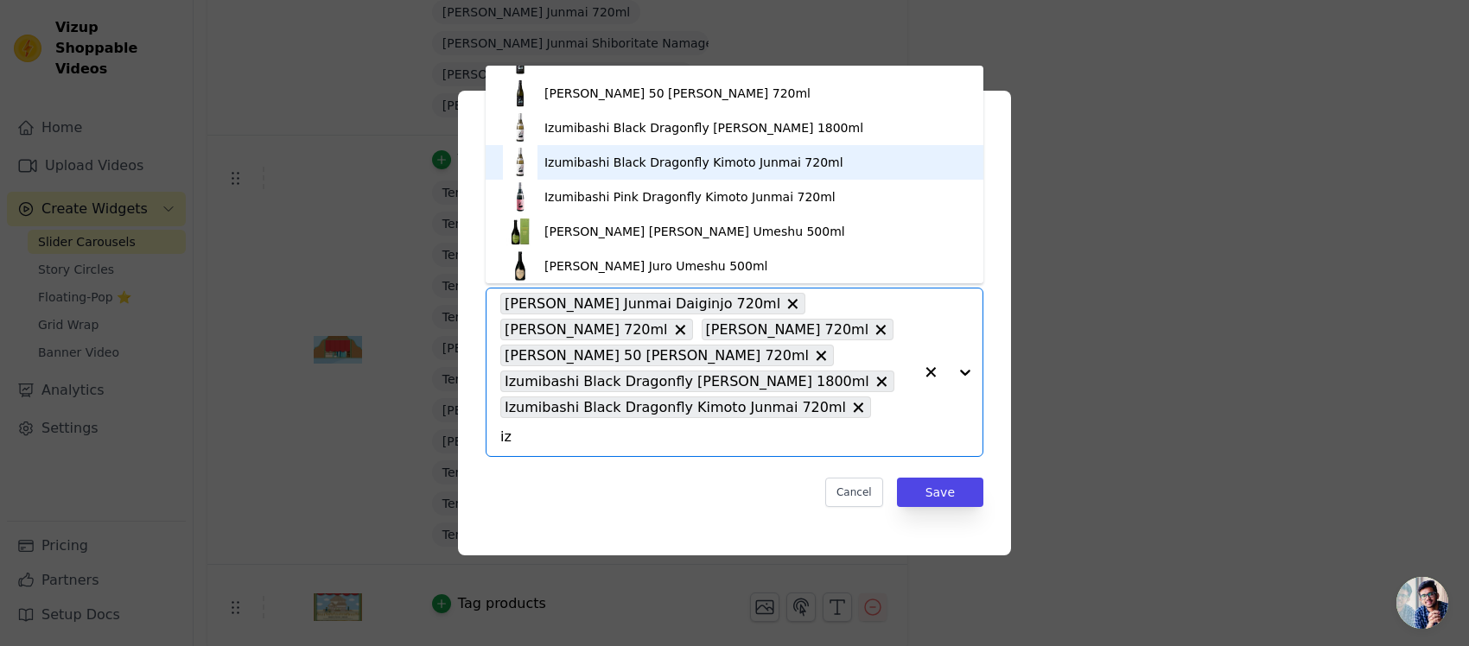
scroll to position [131, 0]
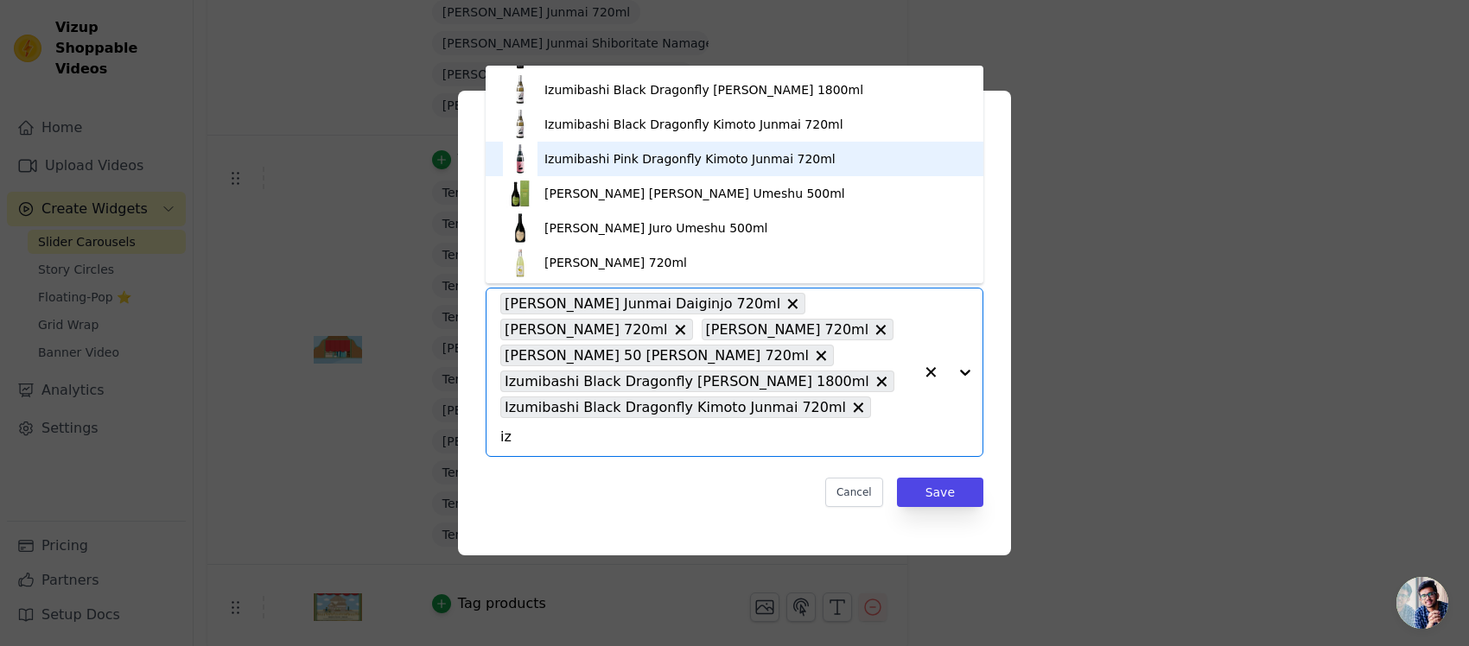
click at [739, 147] on div "Izumibashi Pink Dragonfly Kimoto Junmai 720ml" at bounding box center [734, 159] width 463 height 35
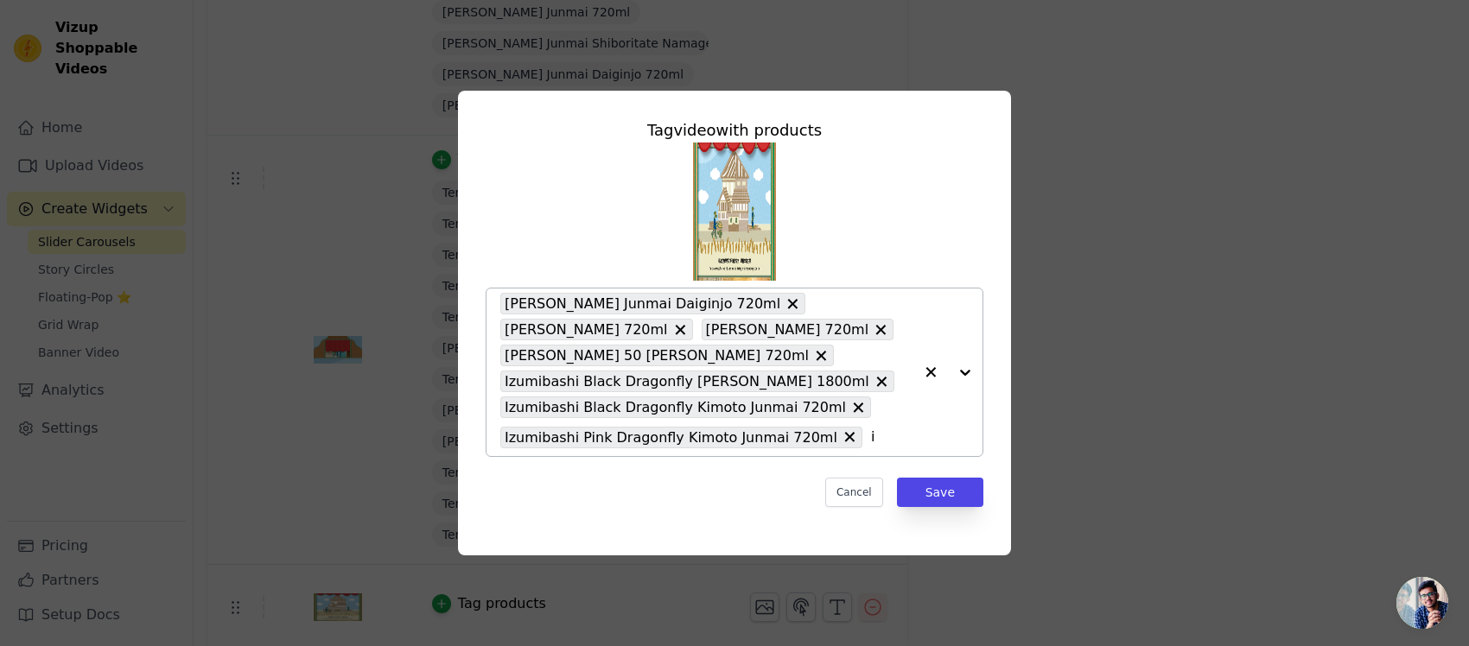
type input "iz"
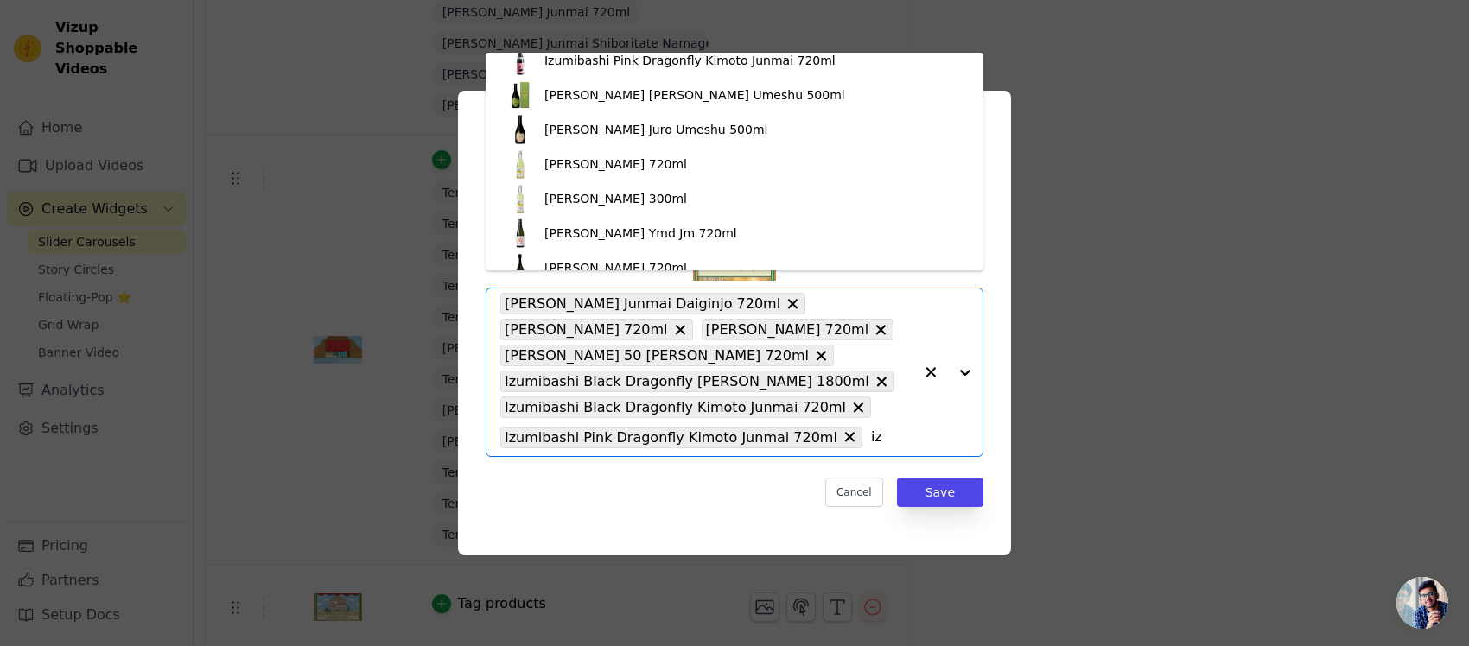
scroll to position [216, 0]
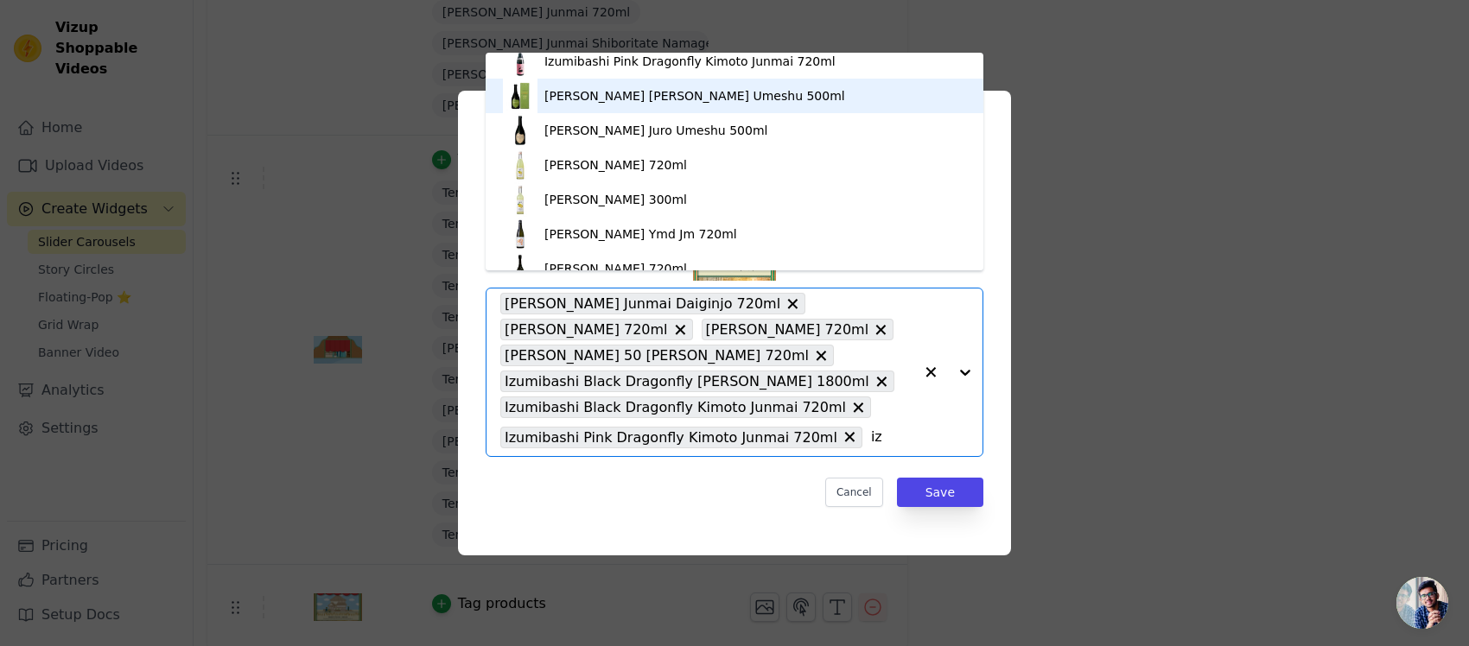
click at [672, 98] on div "[PERSON_NAME] [PERSON_NAME] Umeshu 500ml" at bounding box center [694, 95] width 301 height 17
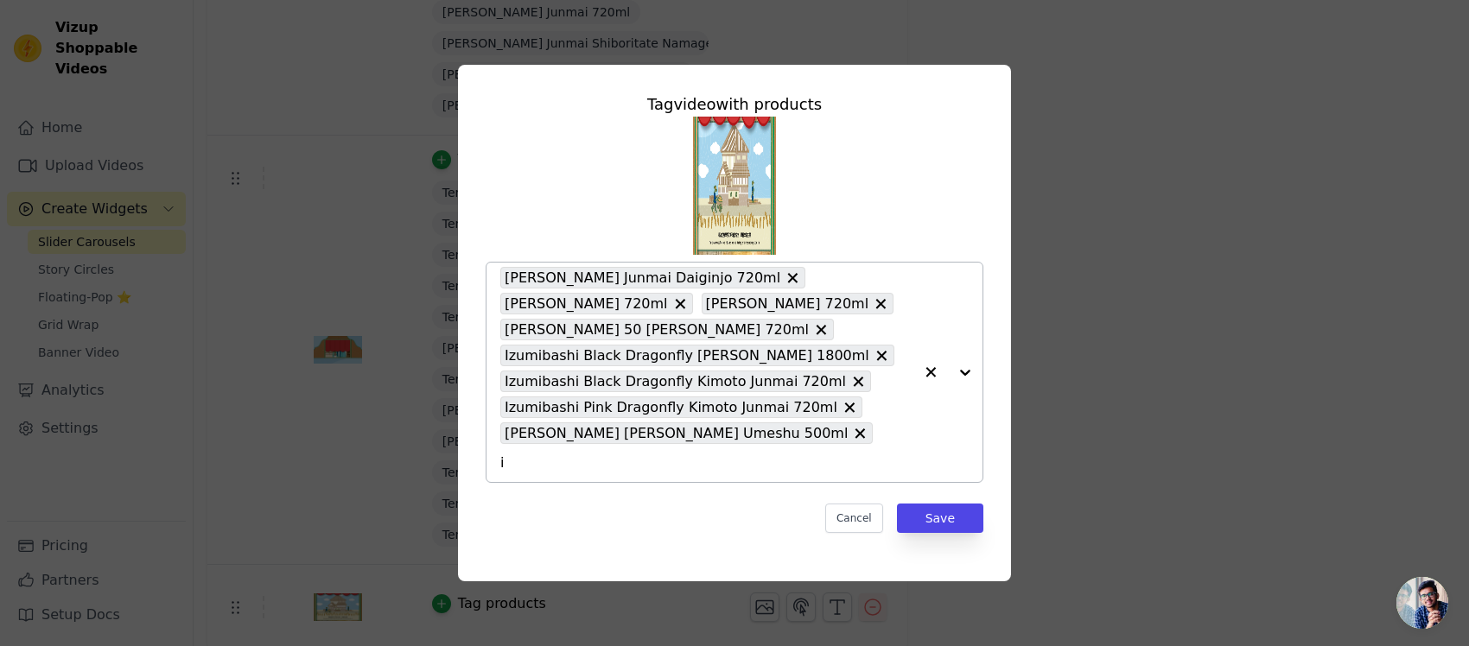
type input "iz"
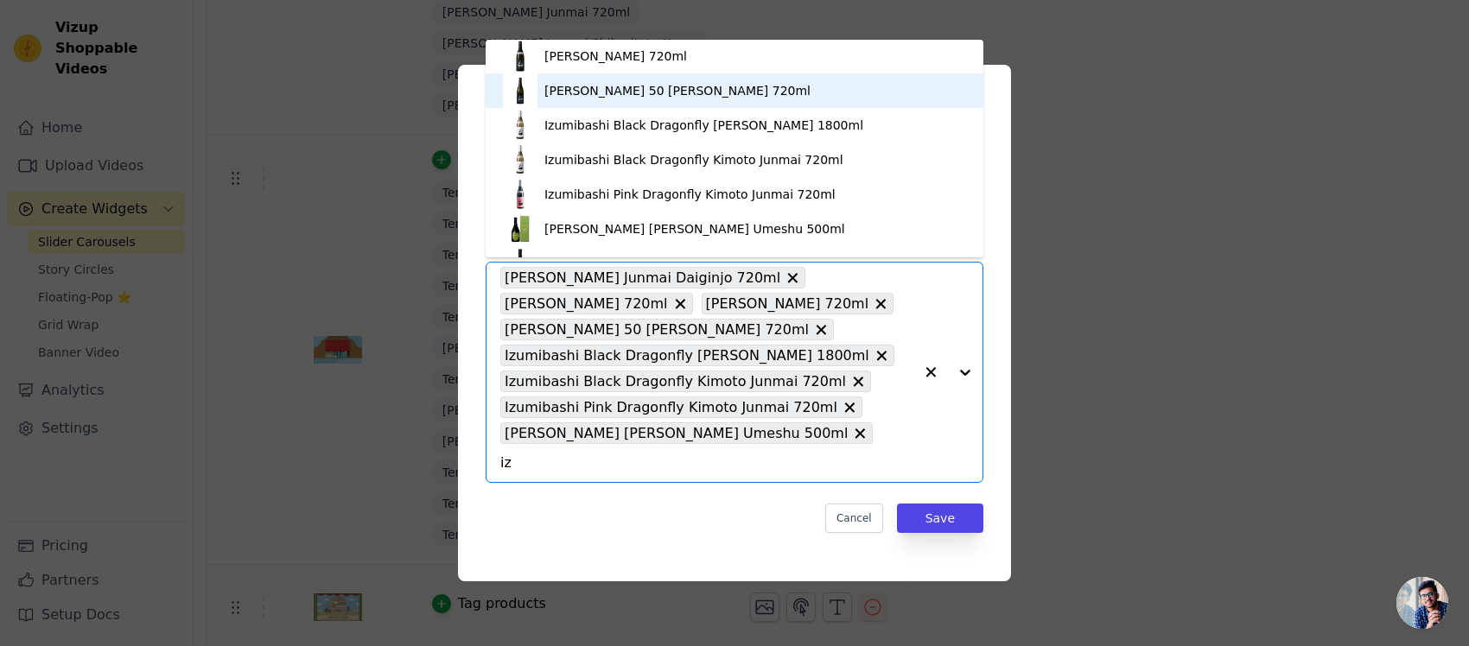
scroll to position [108, 0]
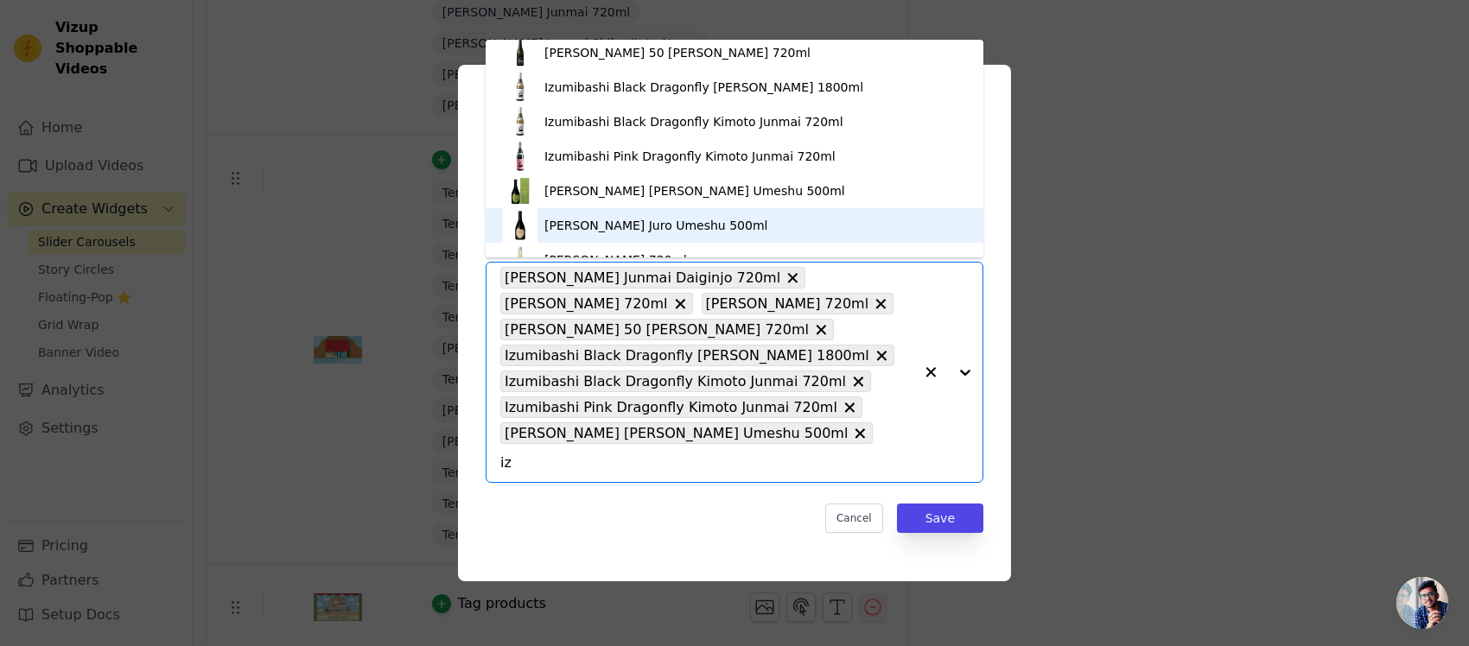
click at [701, 226] on div "[PERSON_NAME] Juro Umeshu 500ml" at bounding box center [655, 225] width 223 height 17
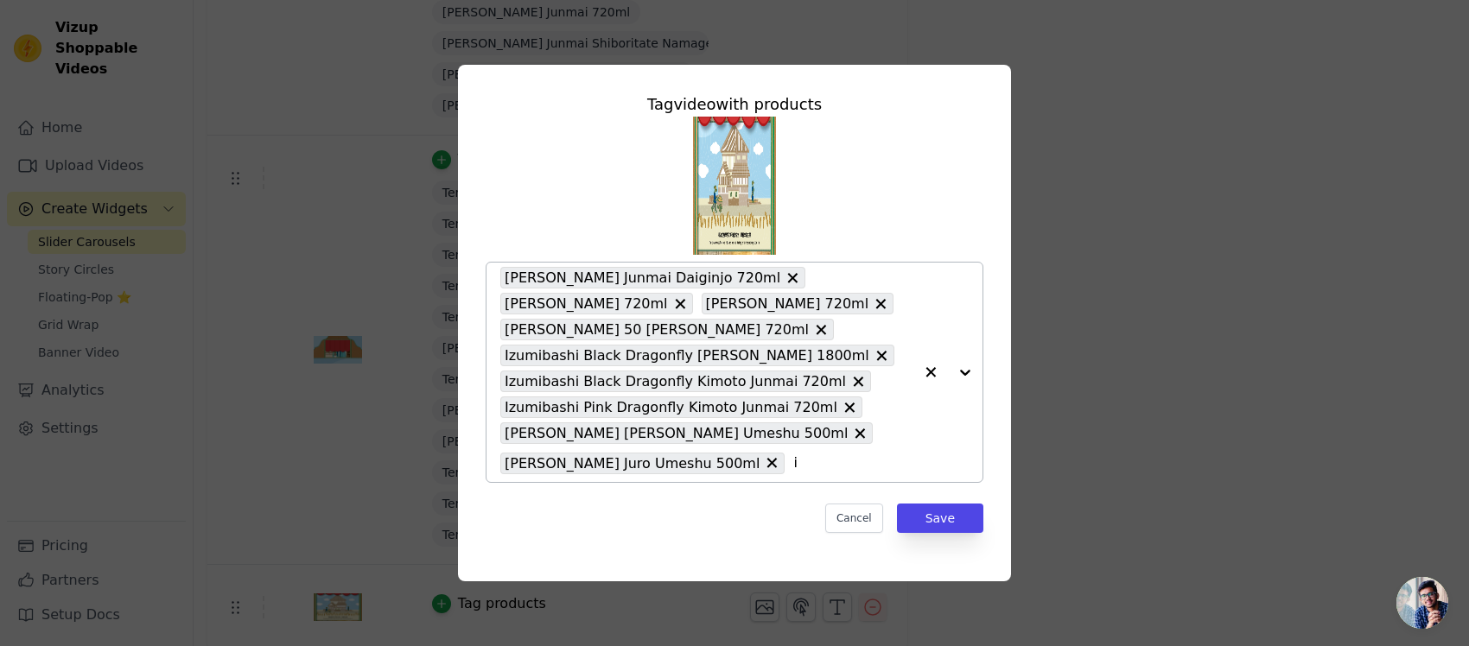
type input "iz"
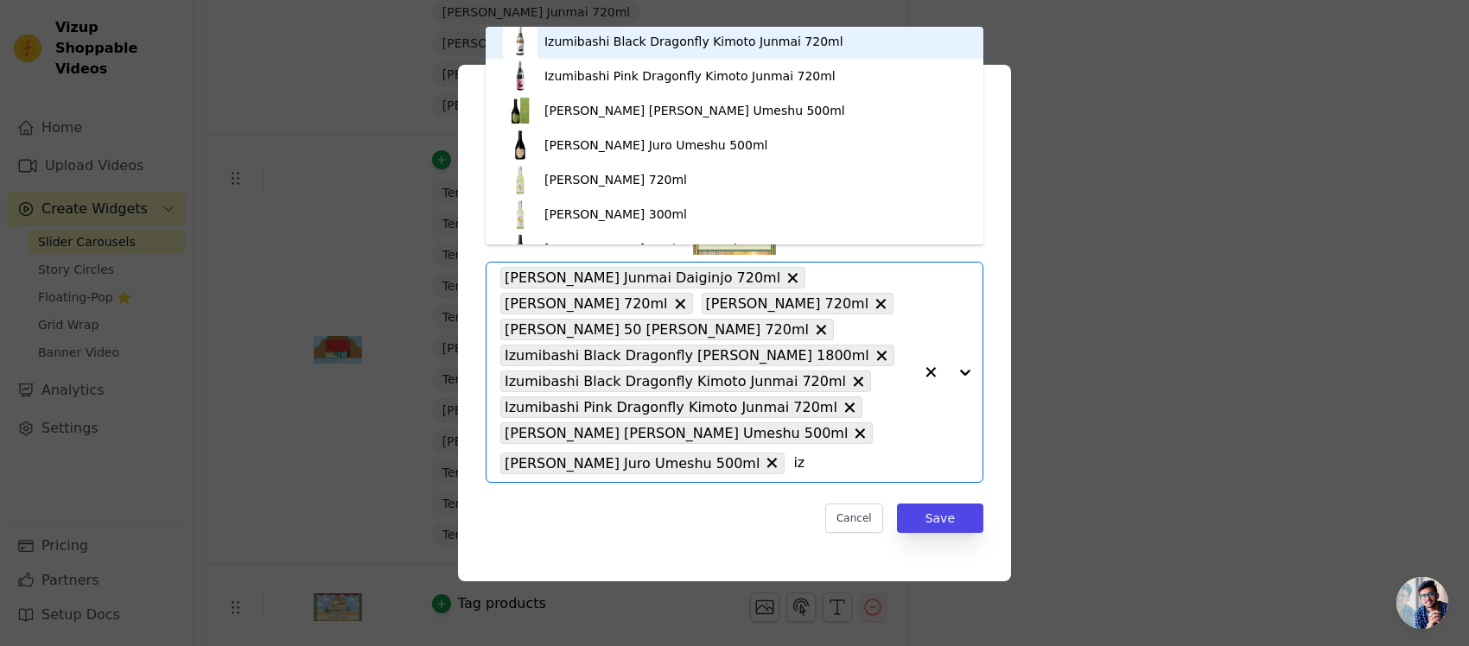
scroll to position [239, 0]
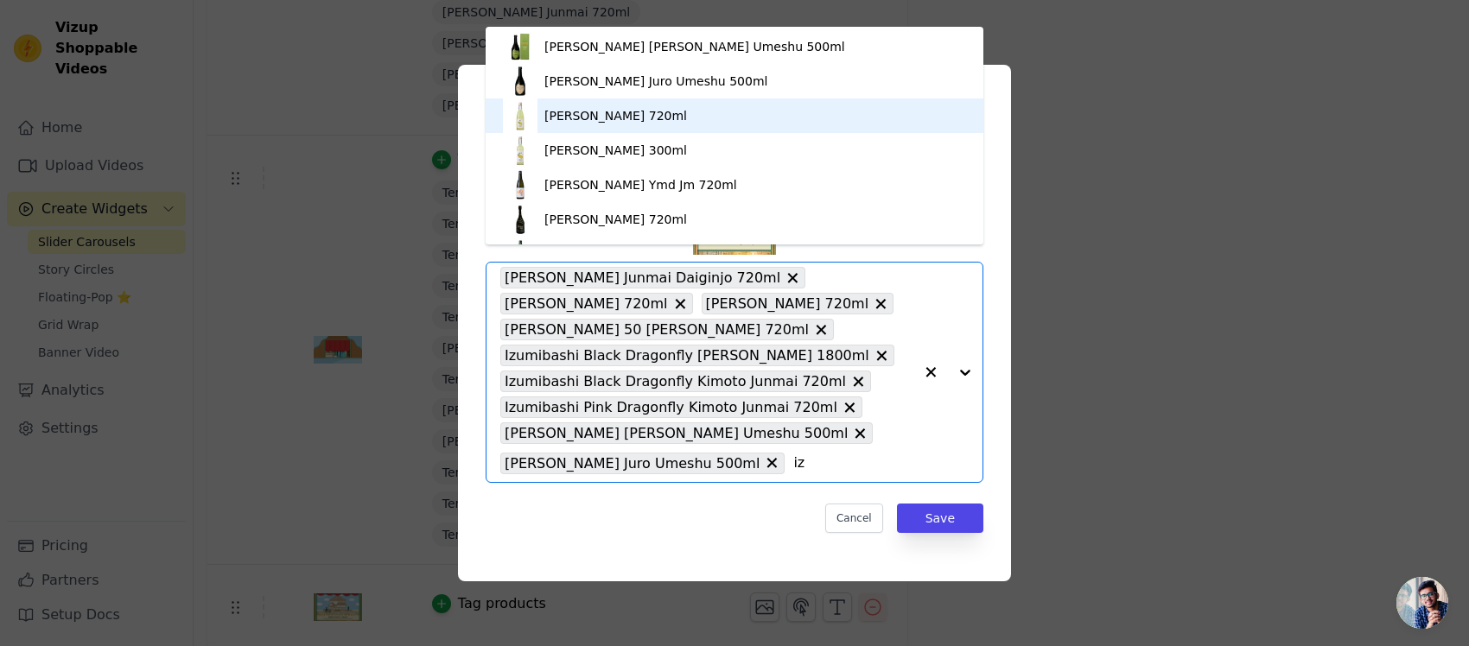
click at [684, 121] on div "[PERSON_NAME] 720ml" at bounding box center [615, 115] width 143 height 17
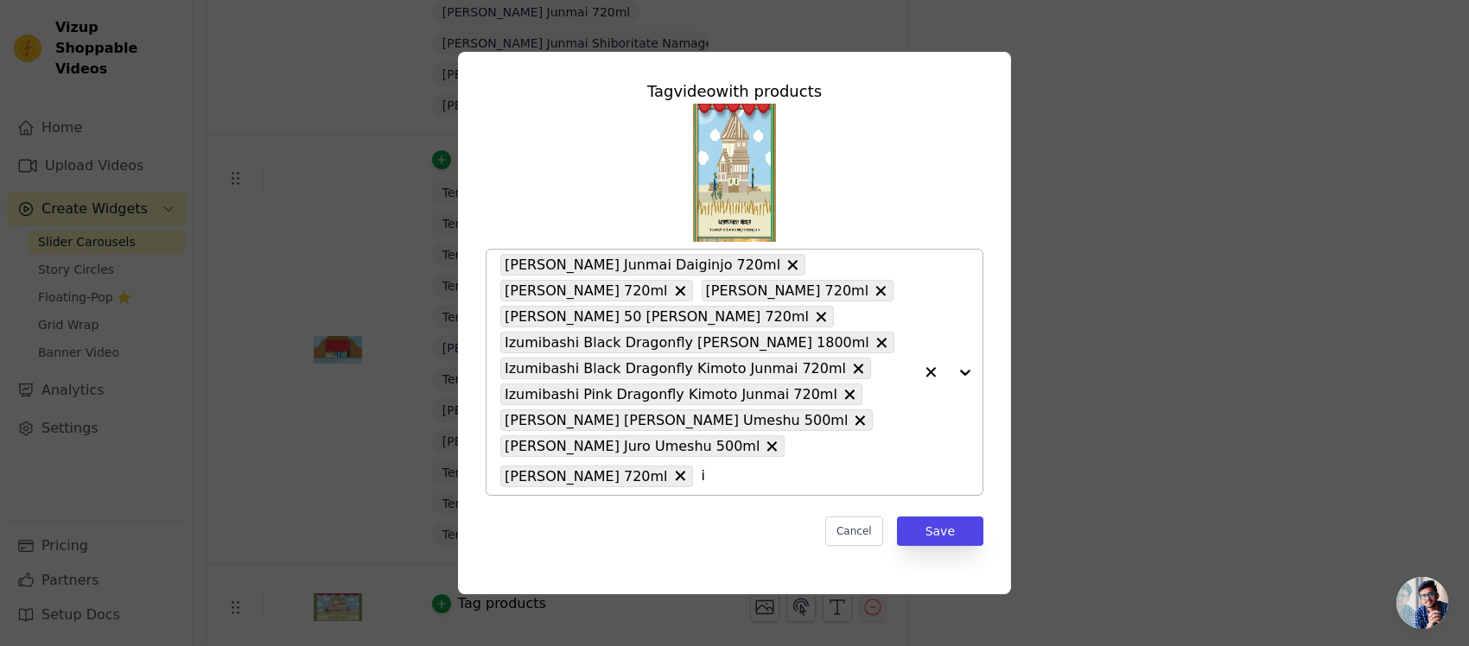
type input "iz"
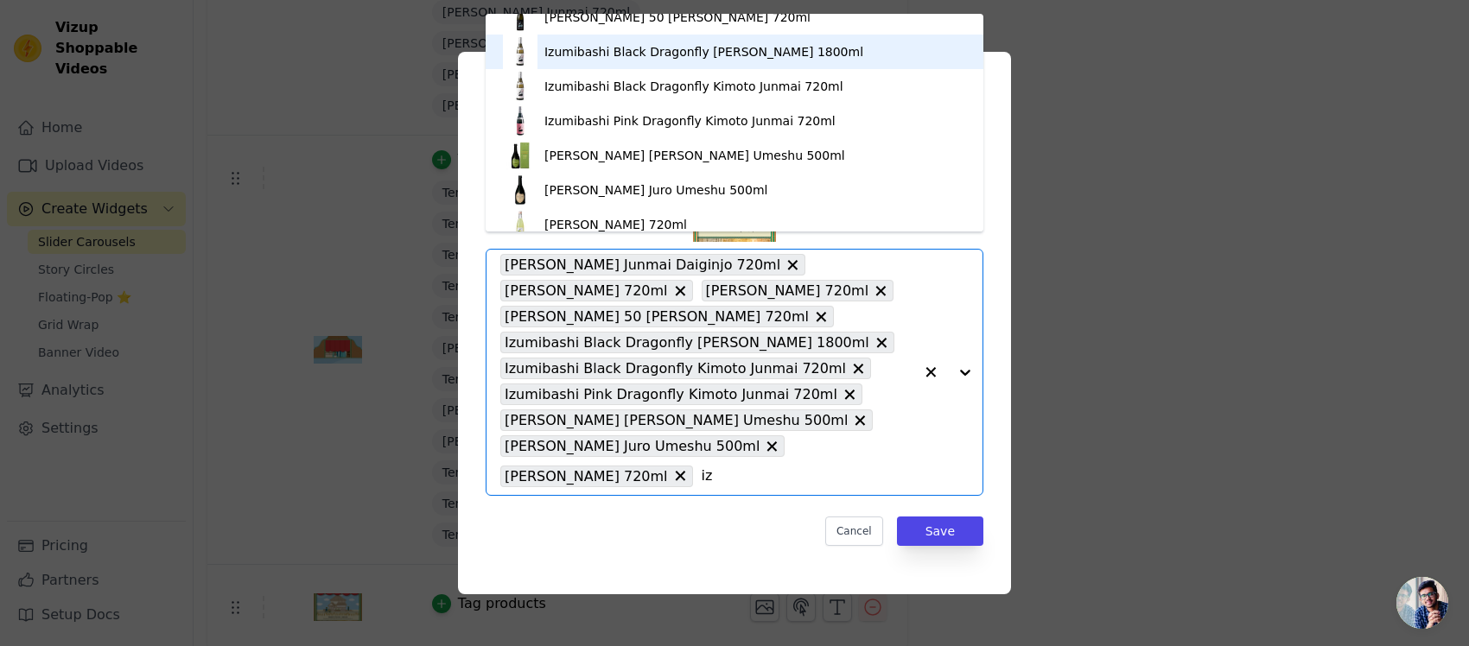
scroll to position [216, 0]
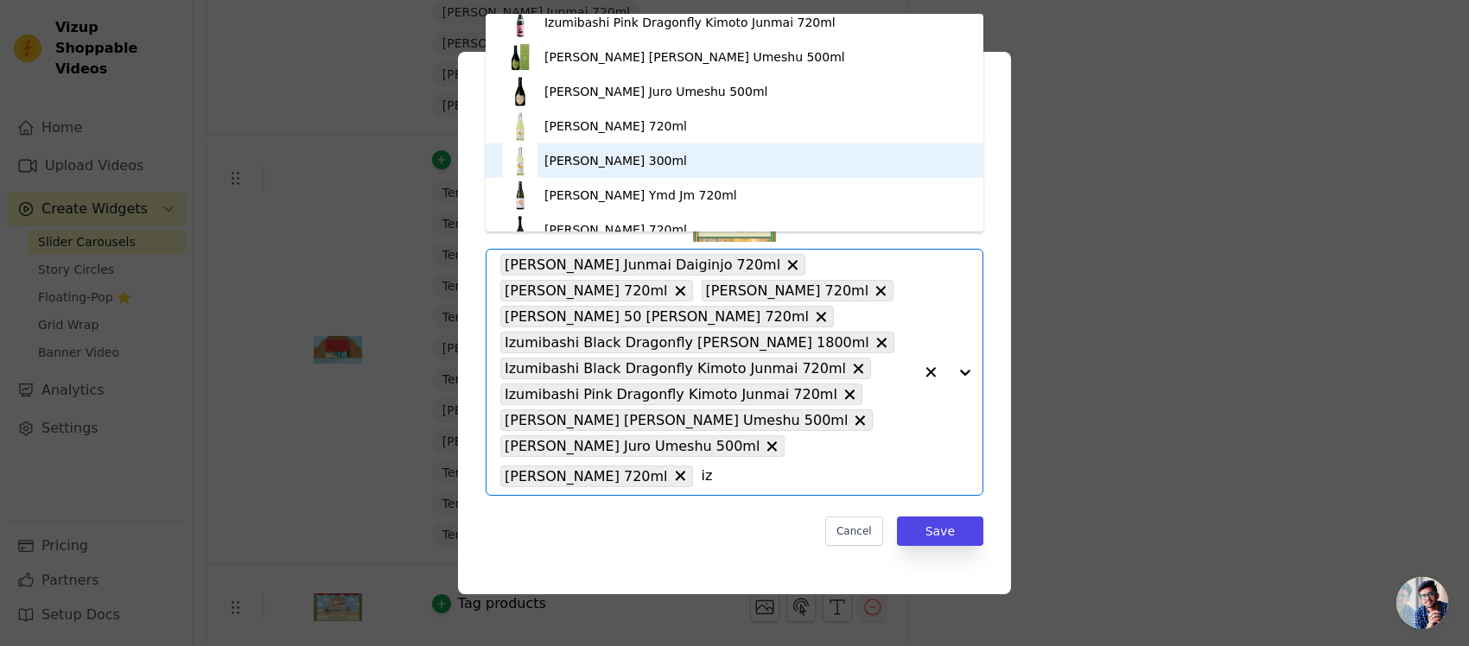
click at [665, 162] on div "[PERSON_NAME] 300ml" at bounding box center [615, 160] width 143 height 17
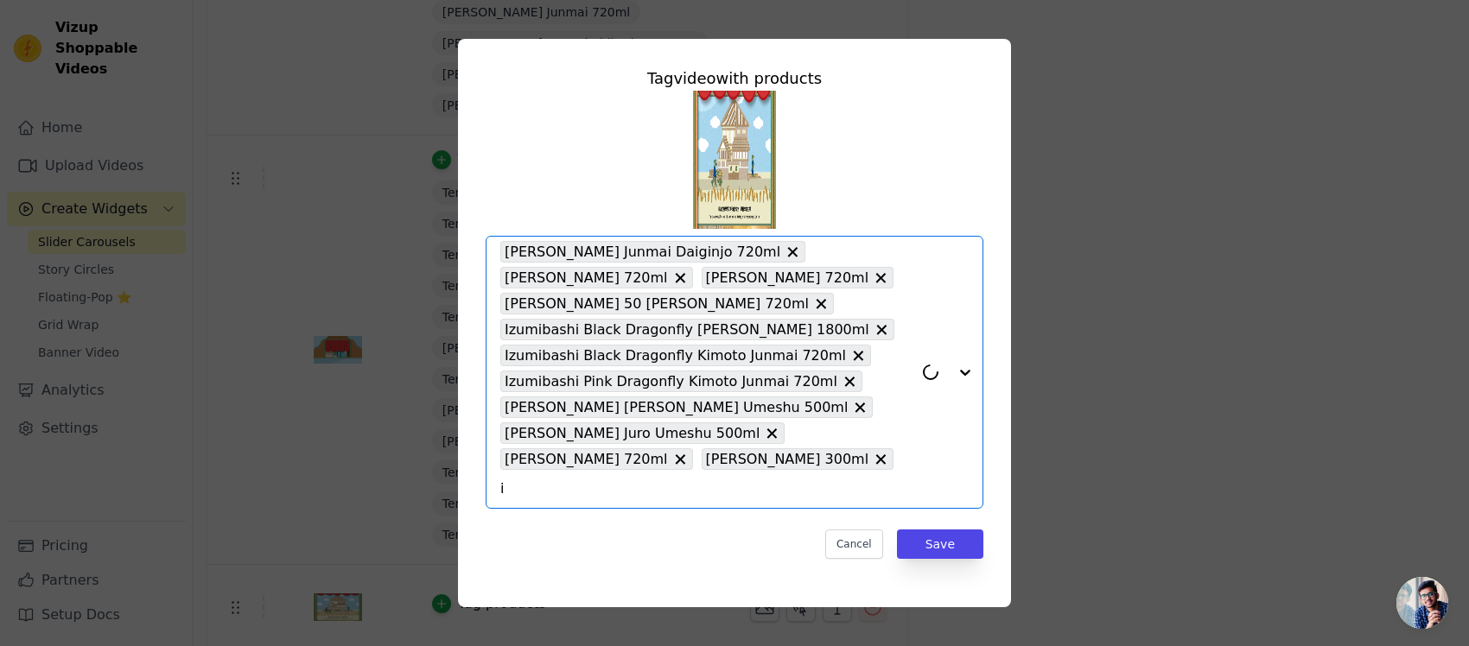
type input "iz"
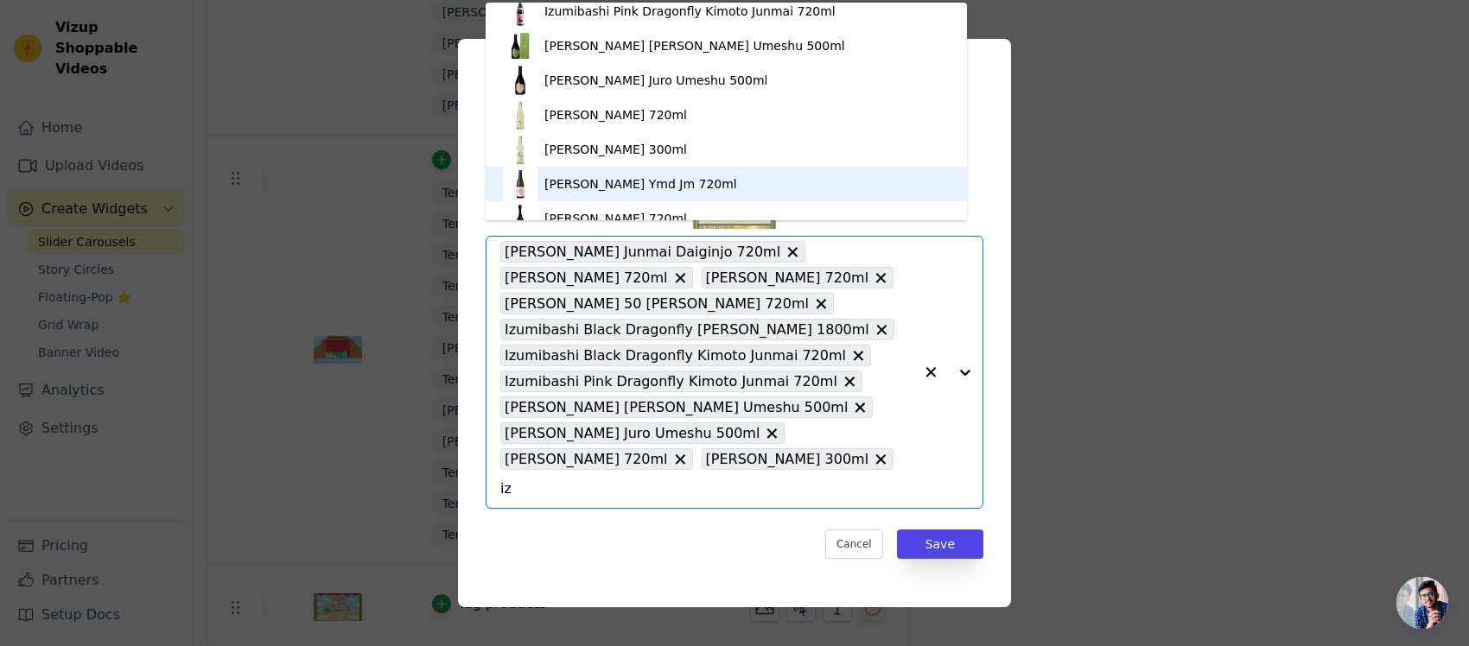
click at [668, 184] on div "[PERSON_NAME] Ymd Jm 720ml" at bounding box center [640, 183] width 193 height 17
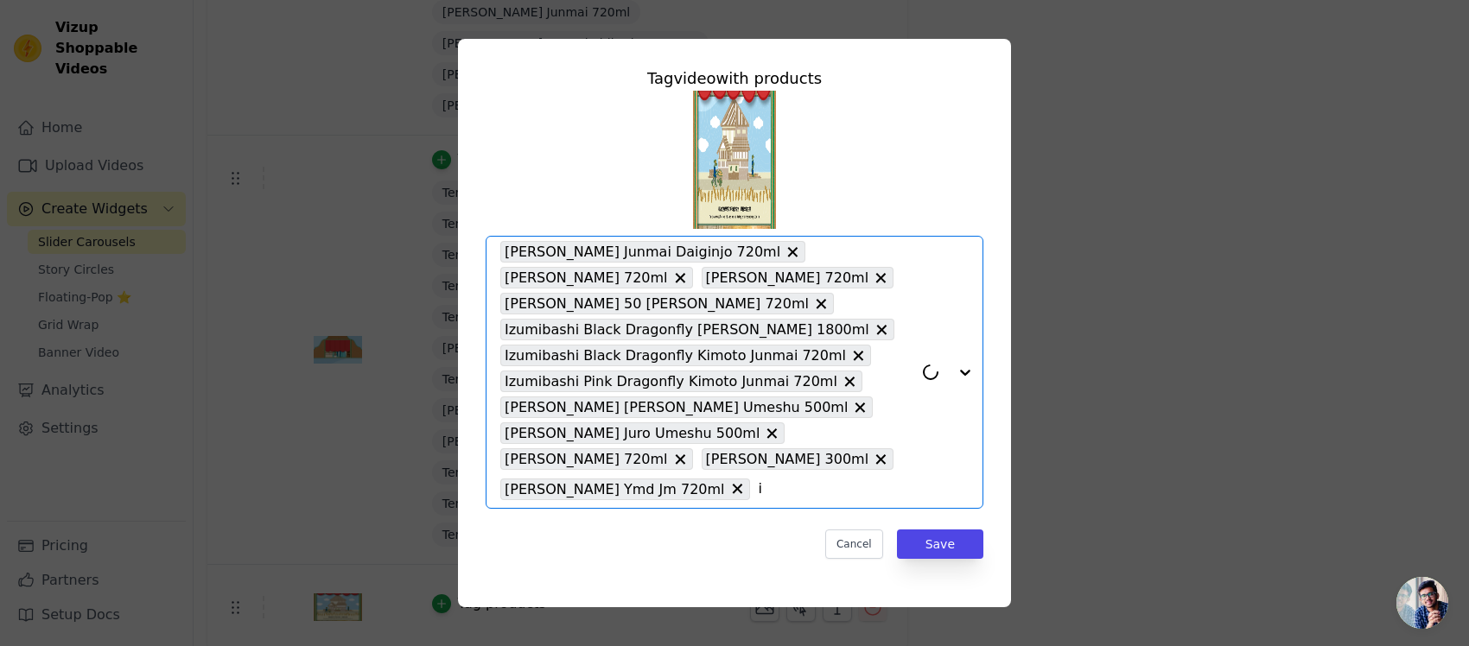
type input "iz"
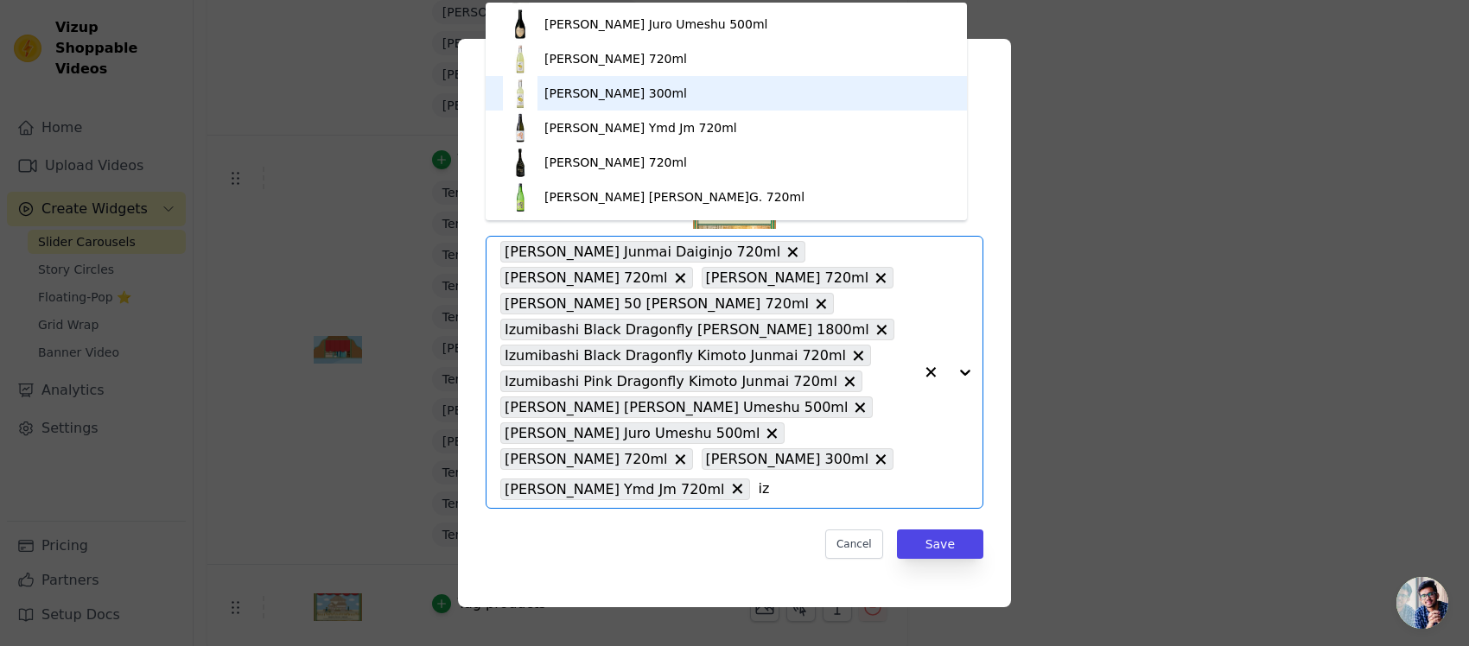
scroll to position [324, 0]
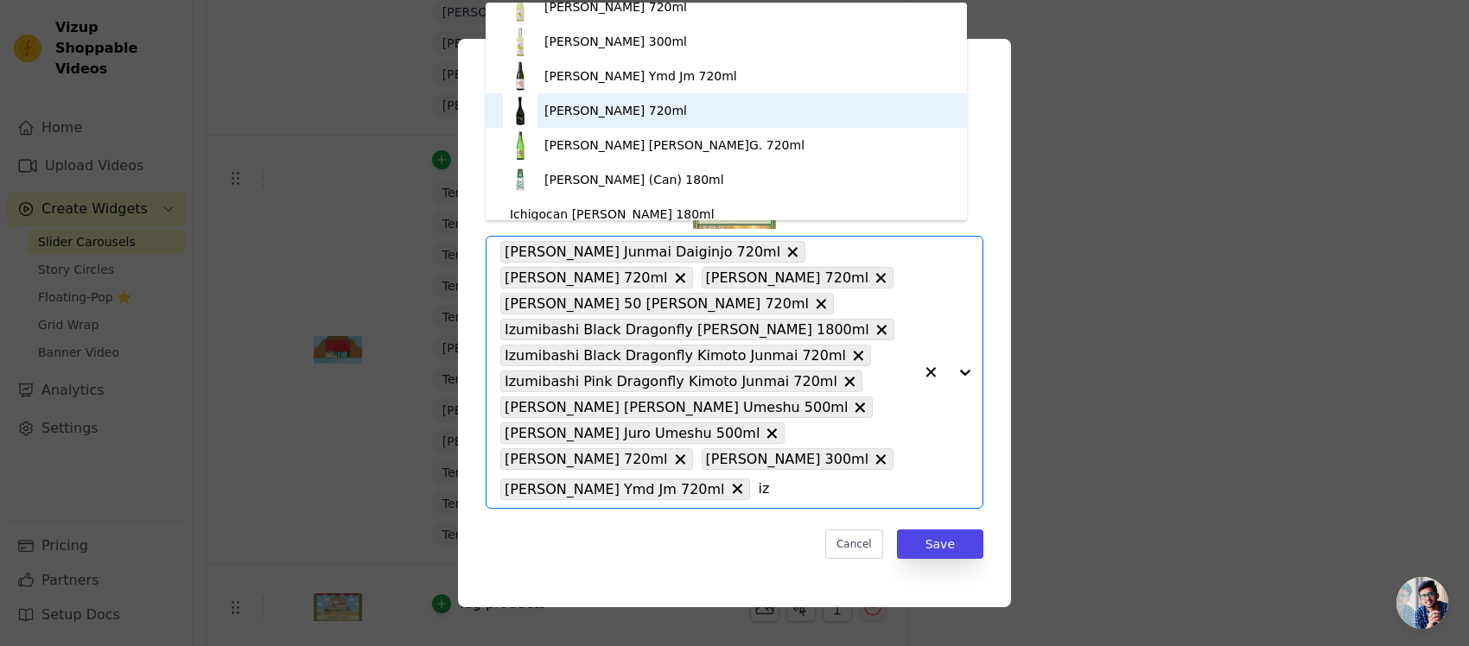
click at [672, 106] on div "[PERSON_NAME] 720ml" at bounding box center [615, 110] width 143 height 17
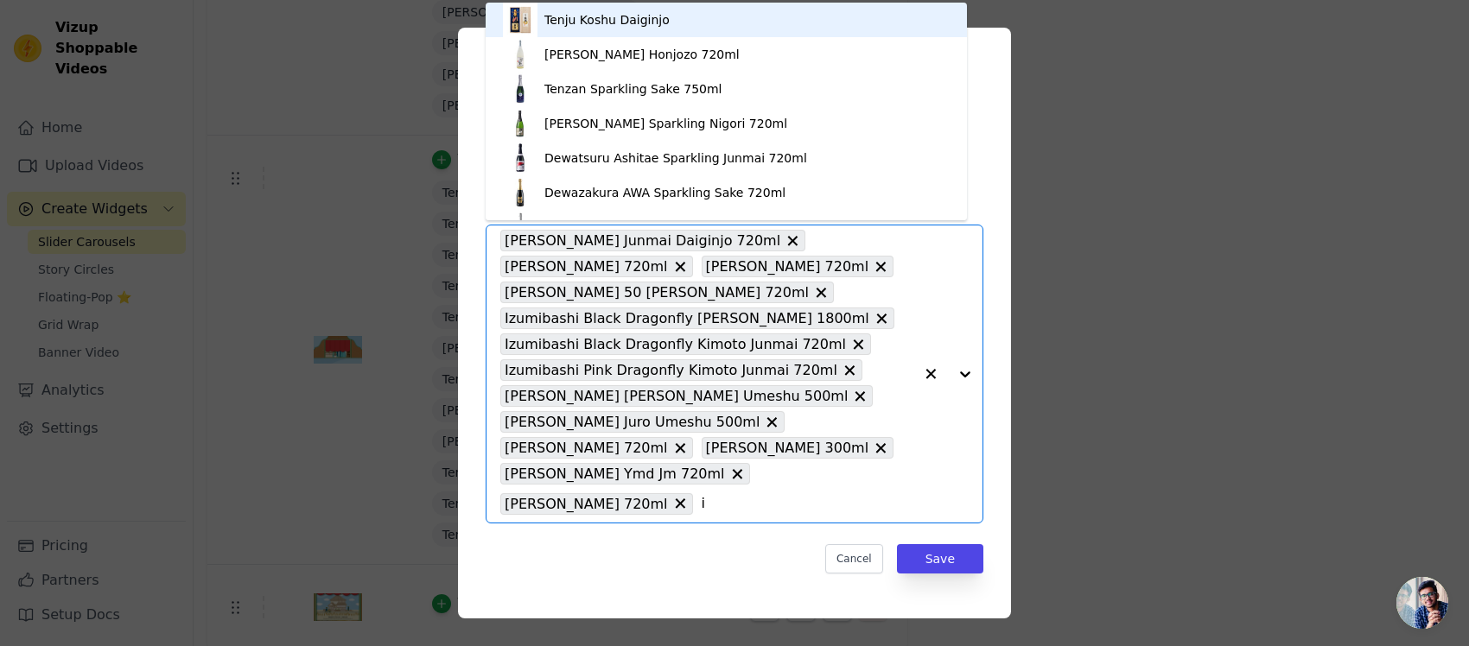
type input "iz"
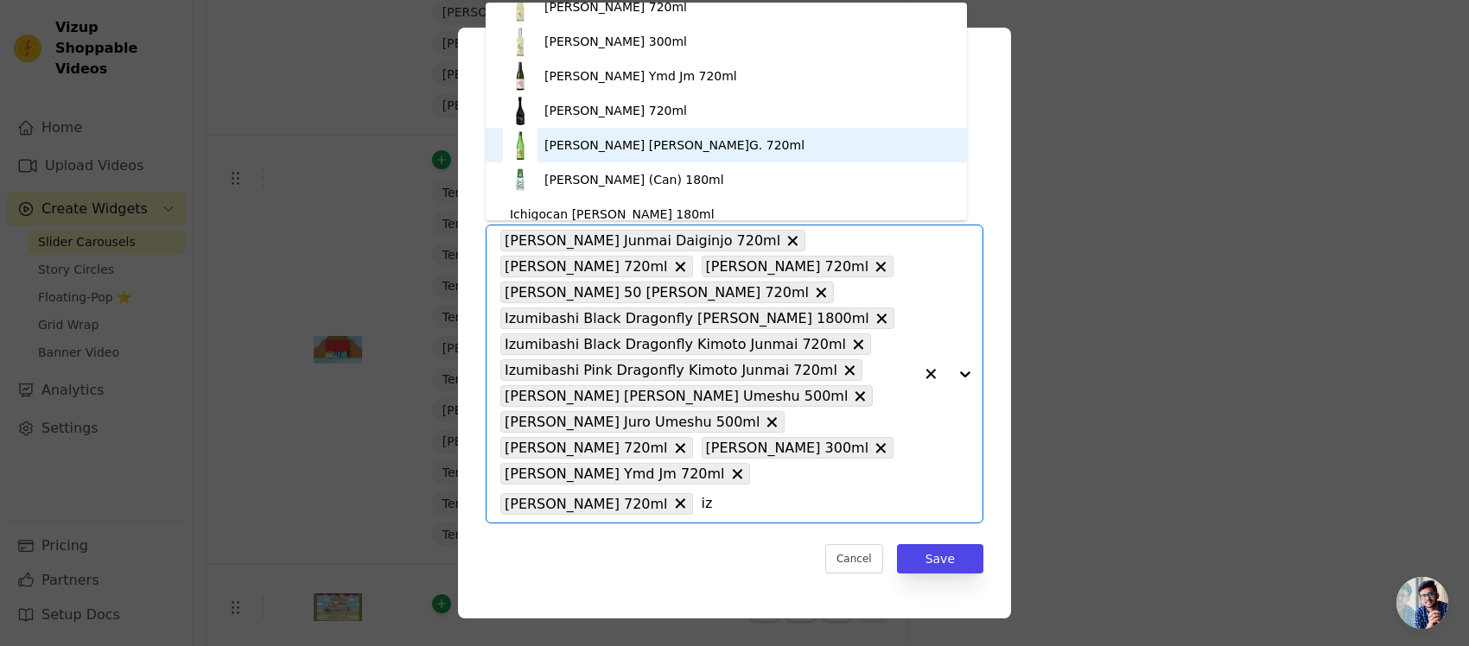
click at [684, 145] on div "[PERSON_NAME] [PERSON_NAME]G. 720ml" at bounding box center [674, 145] width 260 height 17
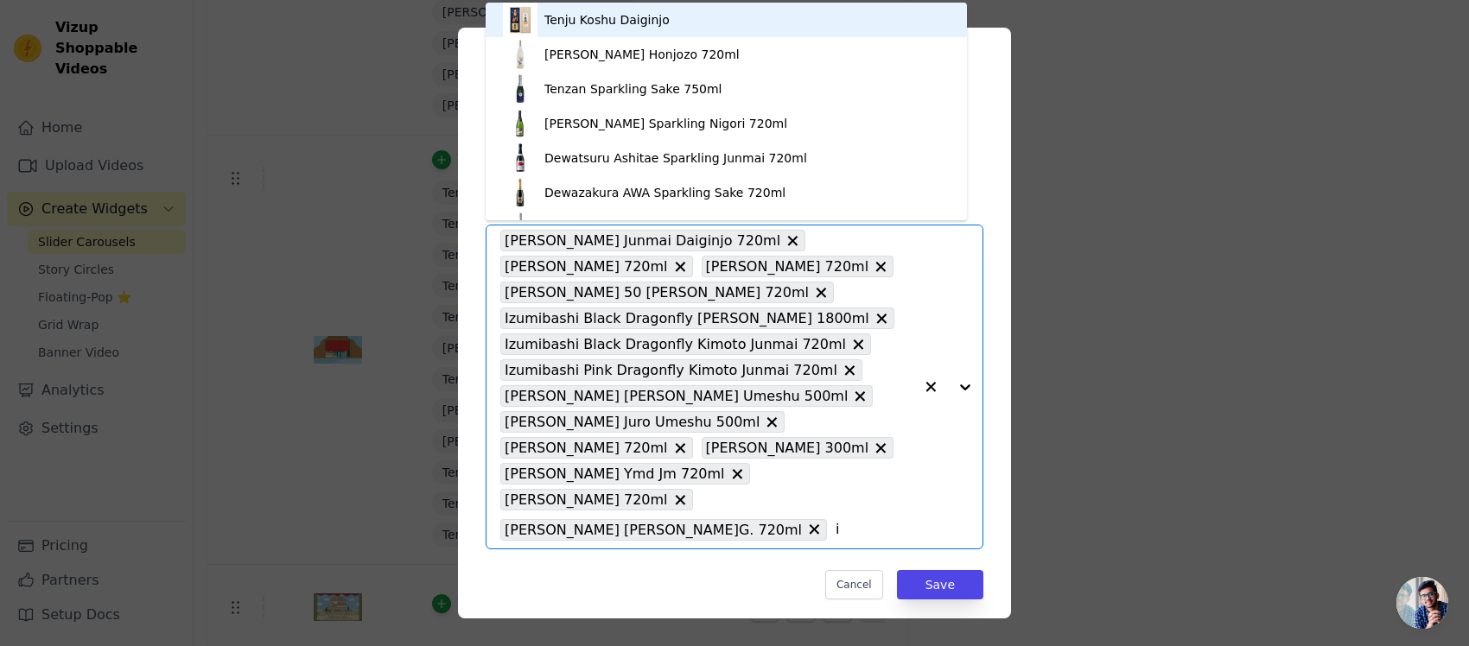
type input "iz"
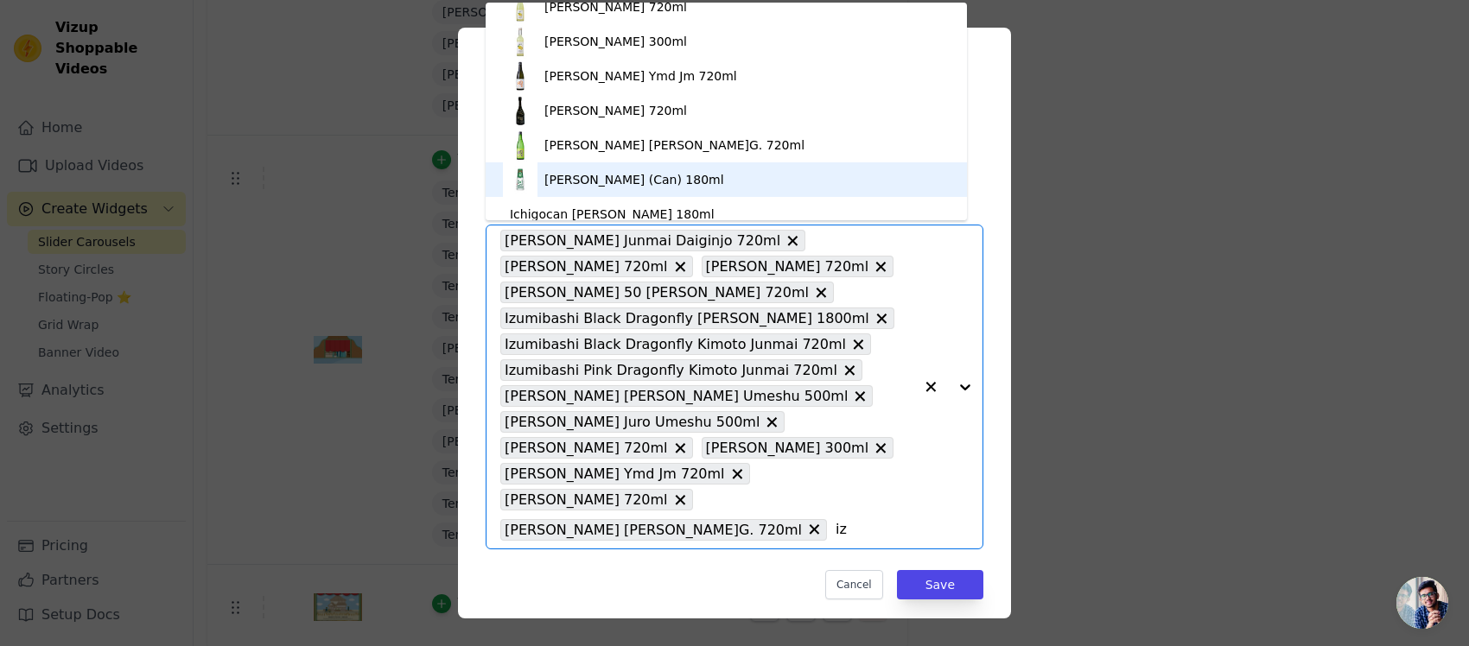
click at [676, 187] on div "[PERSON_NAME] (Can) 180ml" at bounding box center [634, 179] width 180 height 17
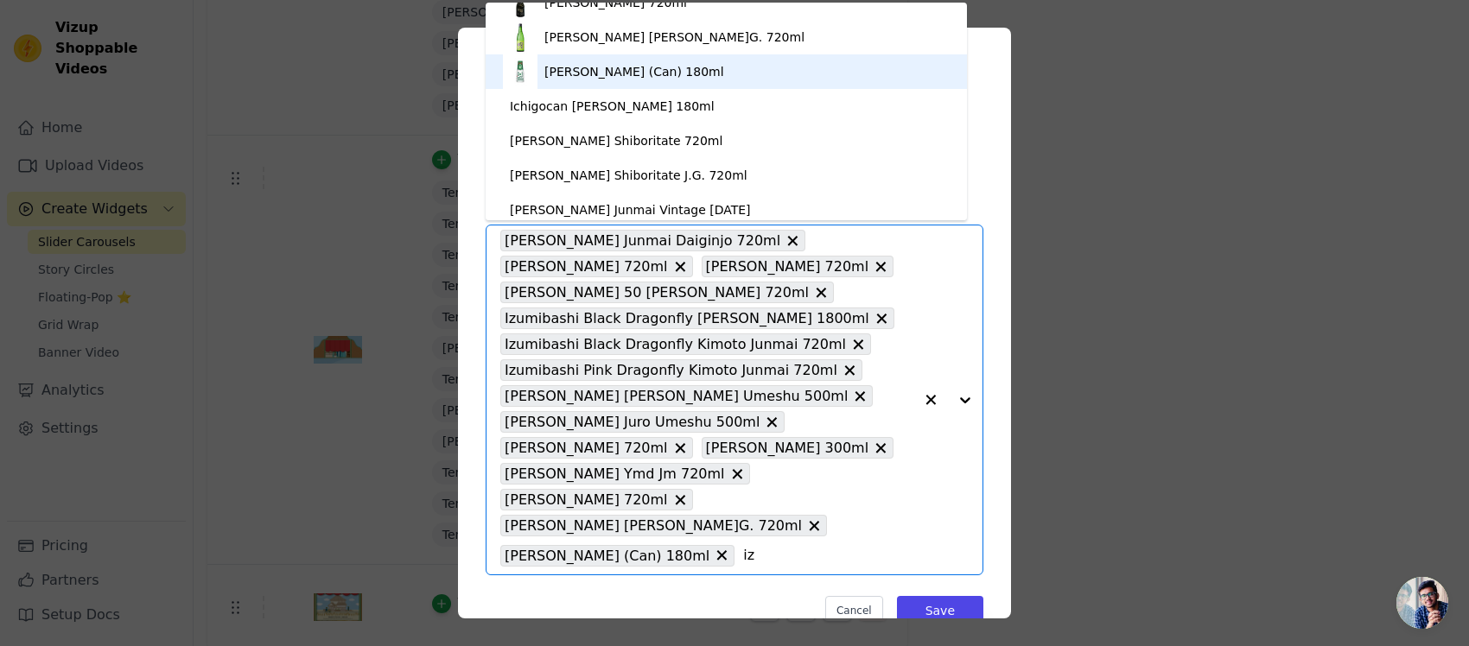
scroll to position [438, 0]
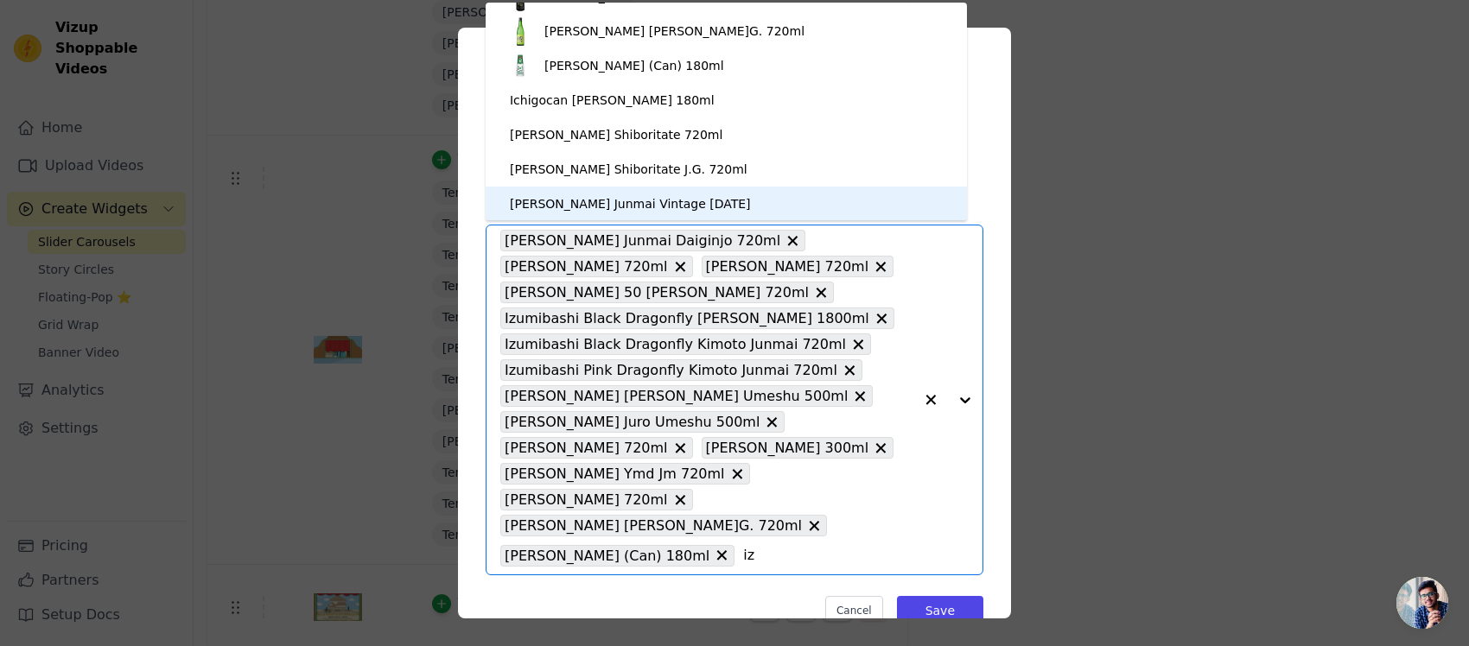
type input "iz"
click at [819, 517] on div "[PERSON_NAME] [PERSON_NAME] 720ml [PERSON_NAME] 720ml [PERSON_NAME] Kimoto [PER…" at bounding box center [706, 400] width 413 height 349
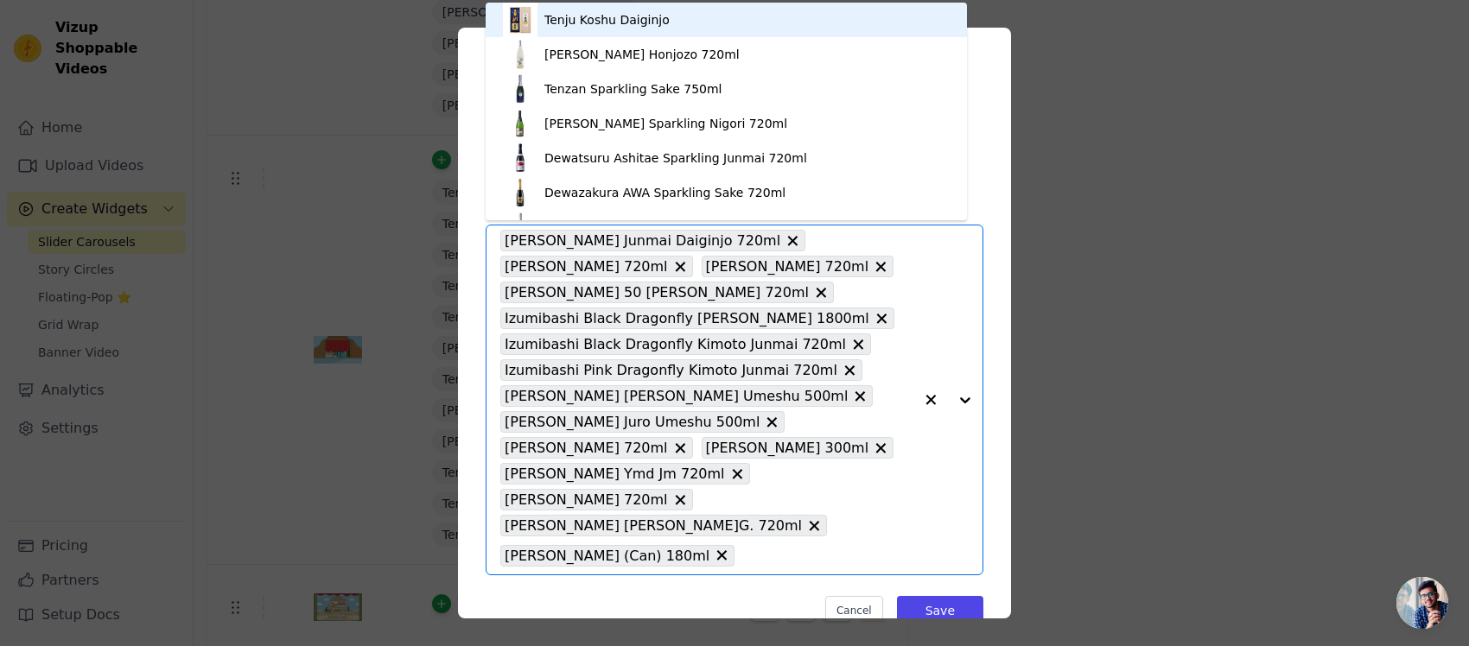
scroll to position [23, 0]
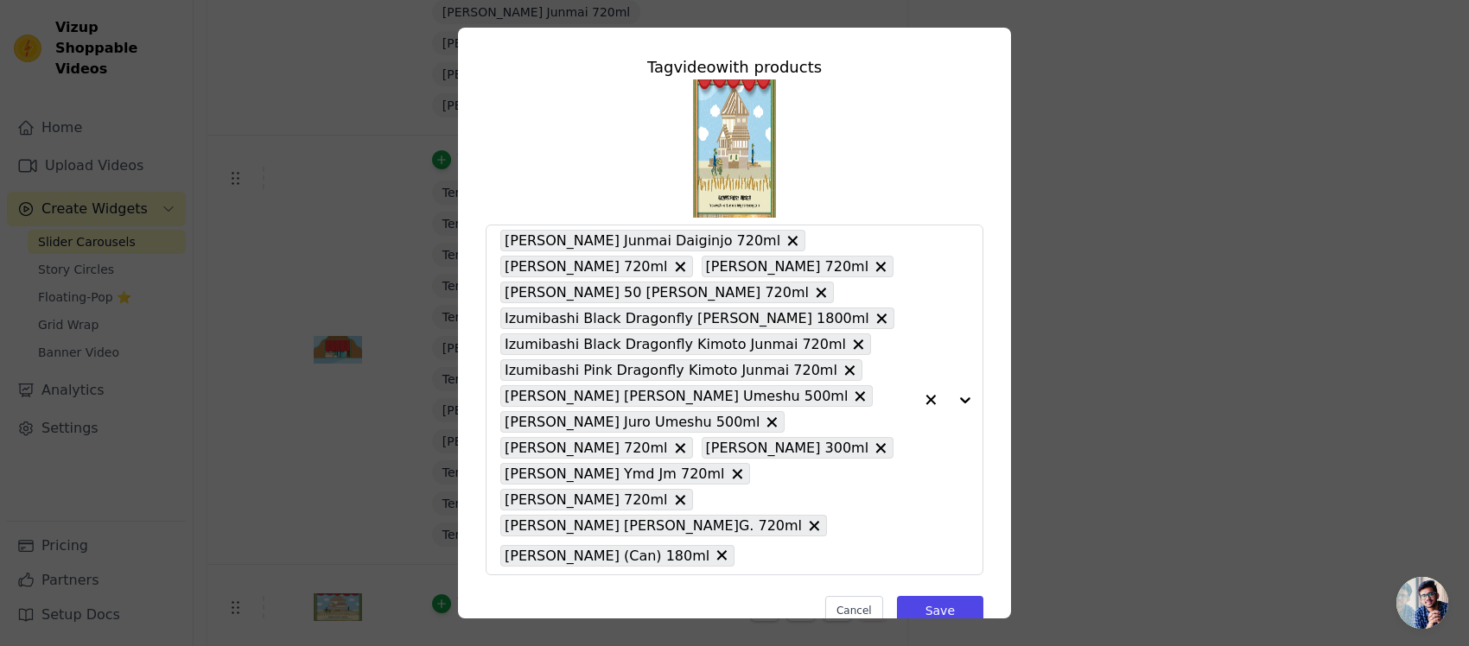
click at [1056, 162] on div "Tag video with products [PERSON_NAME] Junmai Daiginjo 720ml [PERSON_NAME] 720ml…" at bounding box center [735, 323] width 1414 height 646
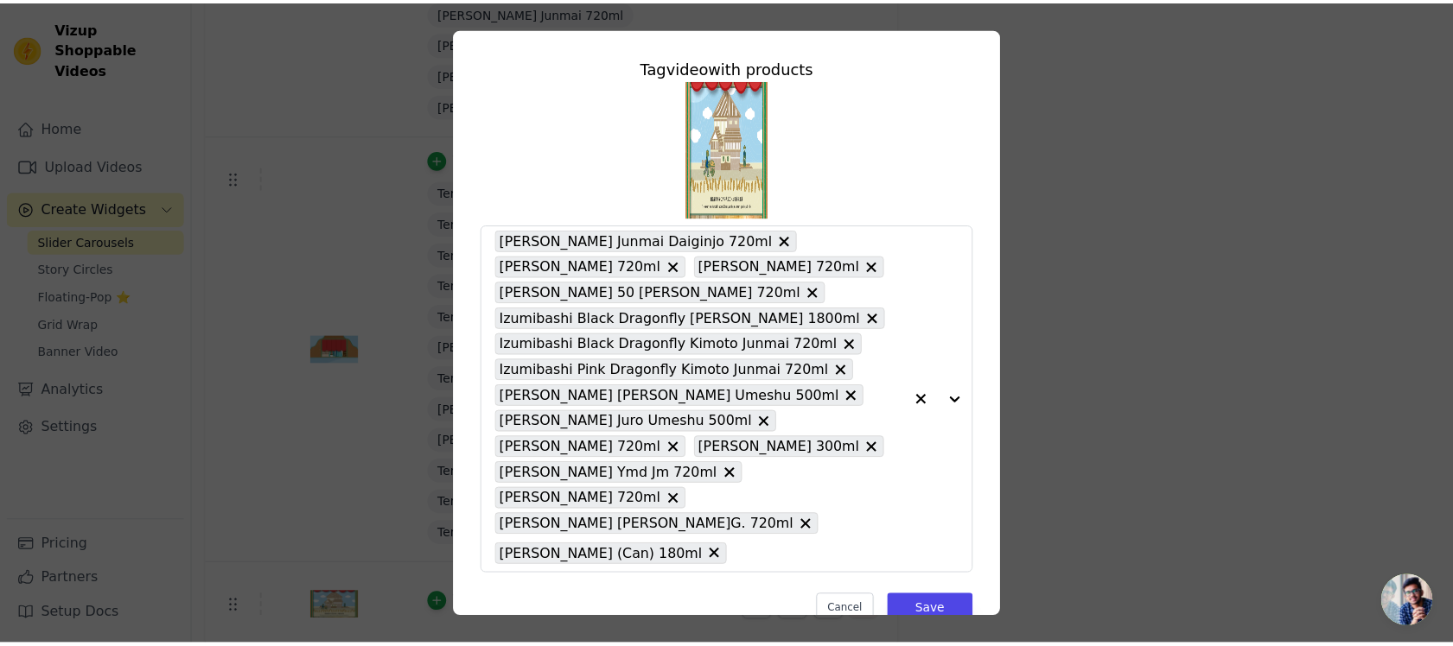
scroll to position [2282, 0]
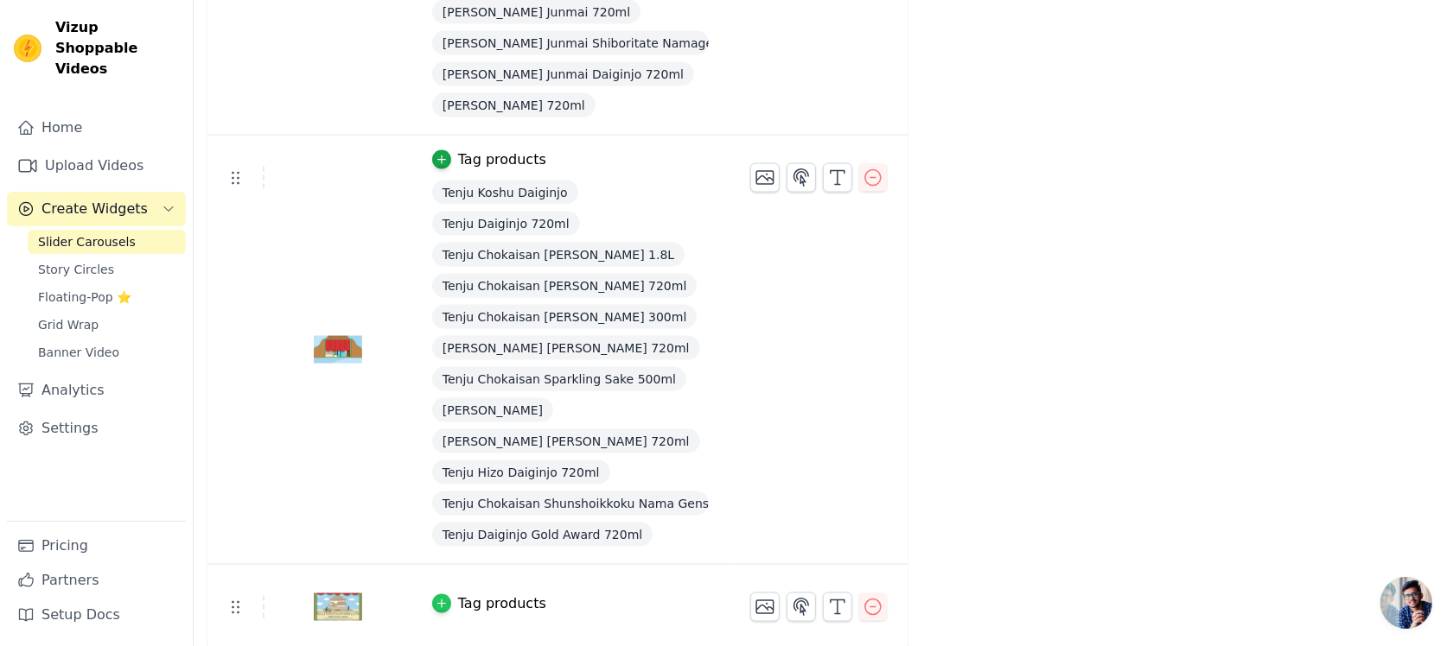
click at [436, 517] on icon "button" at bounding box center [442, 604] width 12 height 12
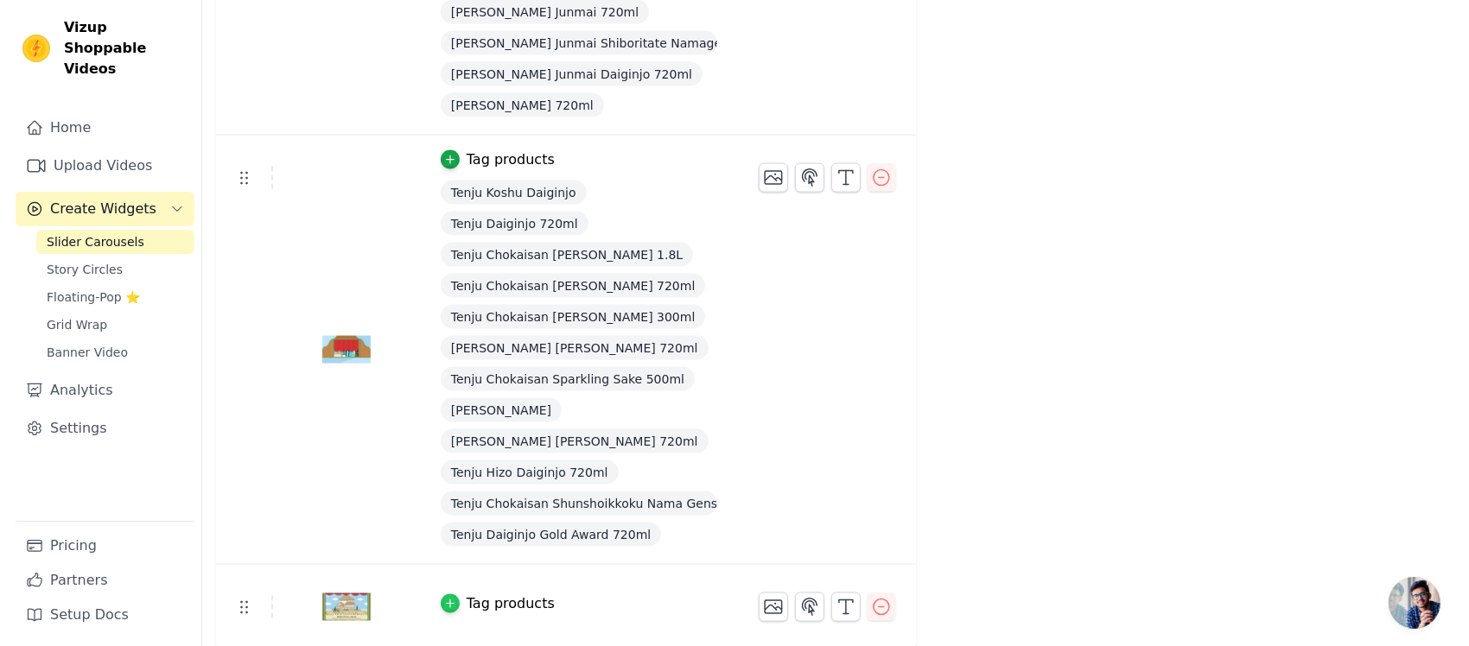
scroll to position [0, 0]
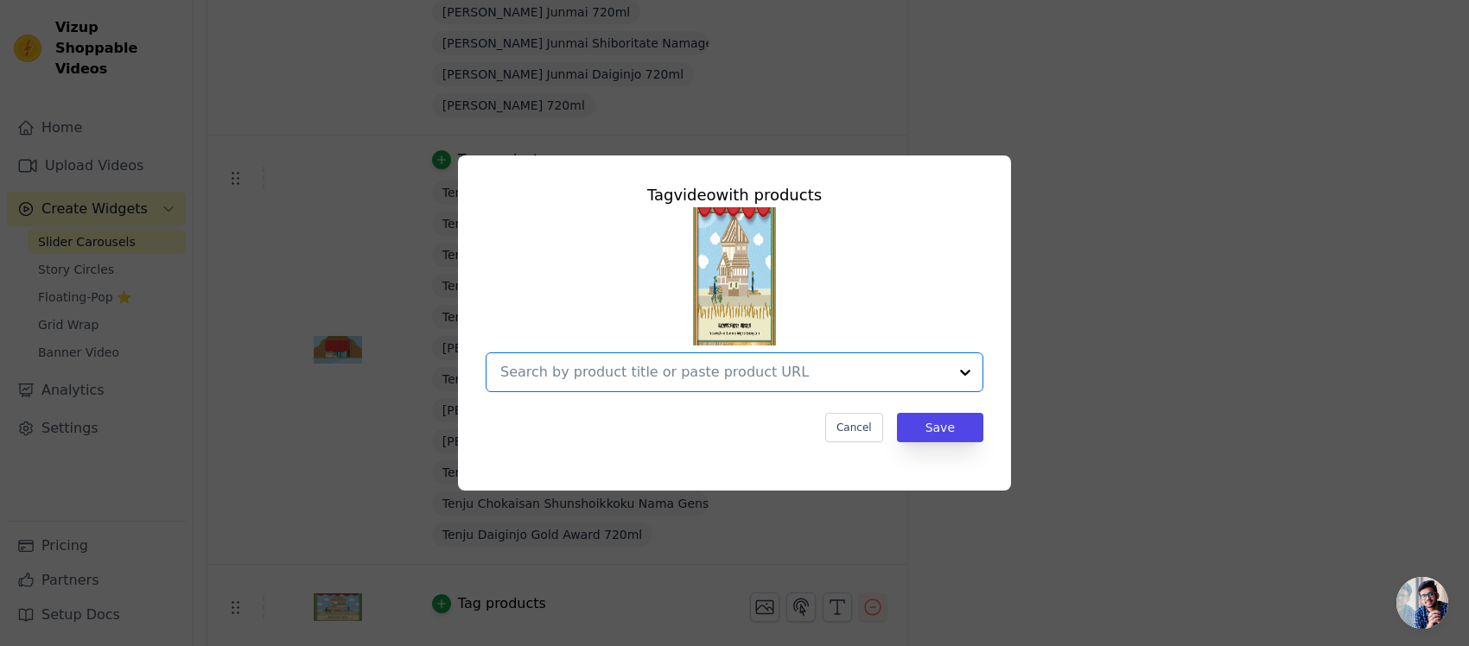
click at [688, 365] on input "text" at bounding box center [724, 372] width 448 height 21
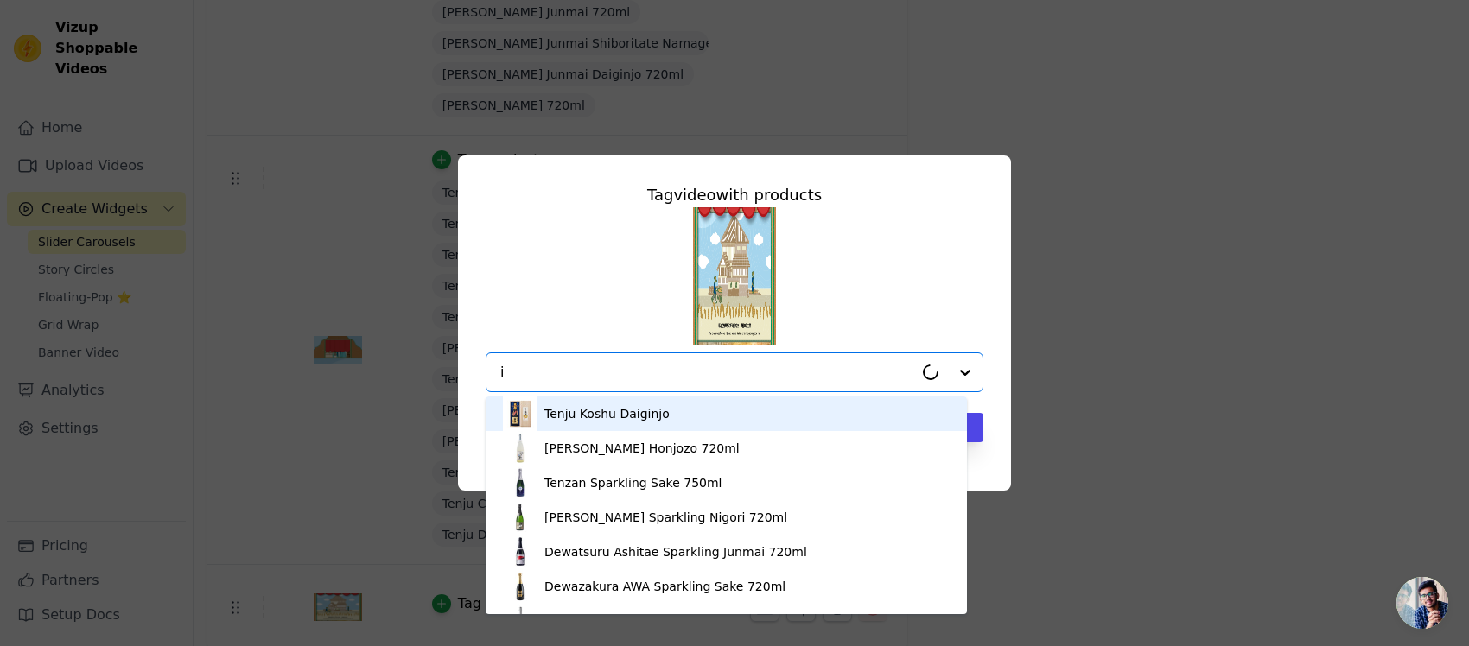
type input "iz"
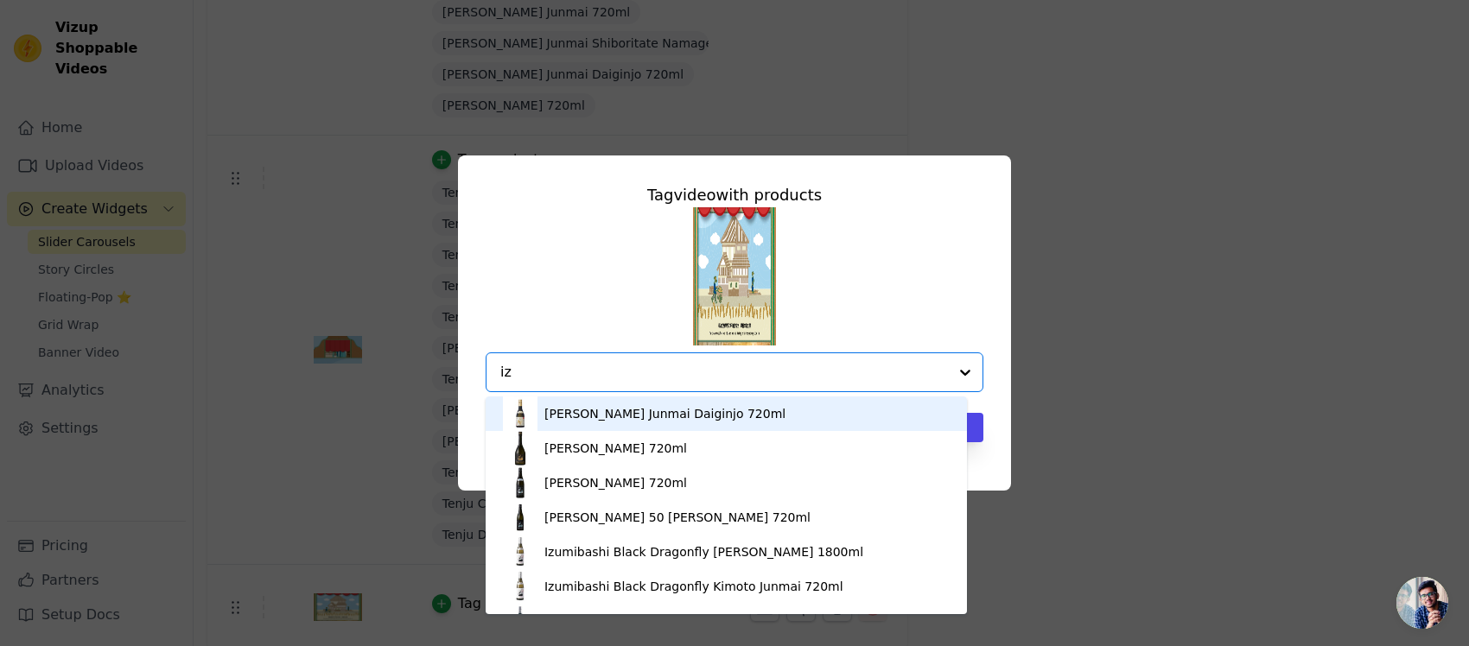
click at [648, 411] on div "[PERSON_NAME] Junmai Daiginjo 720ml" at bounding box center [664, 413] width 241 height 17
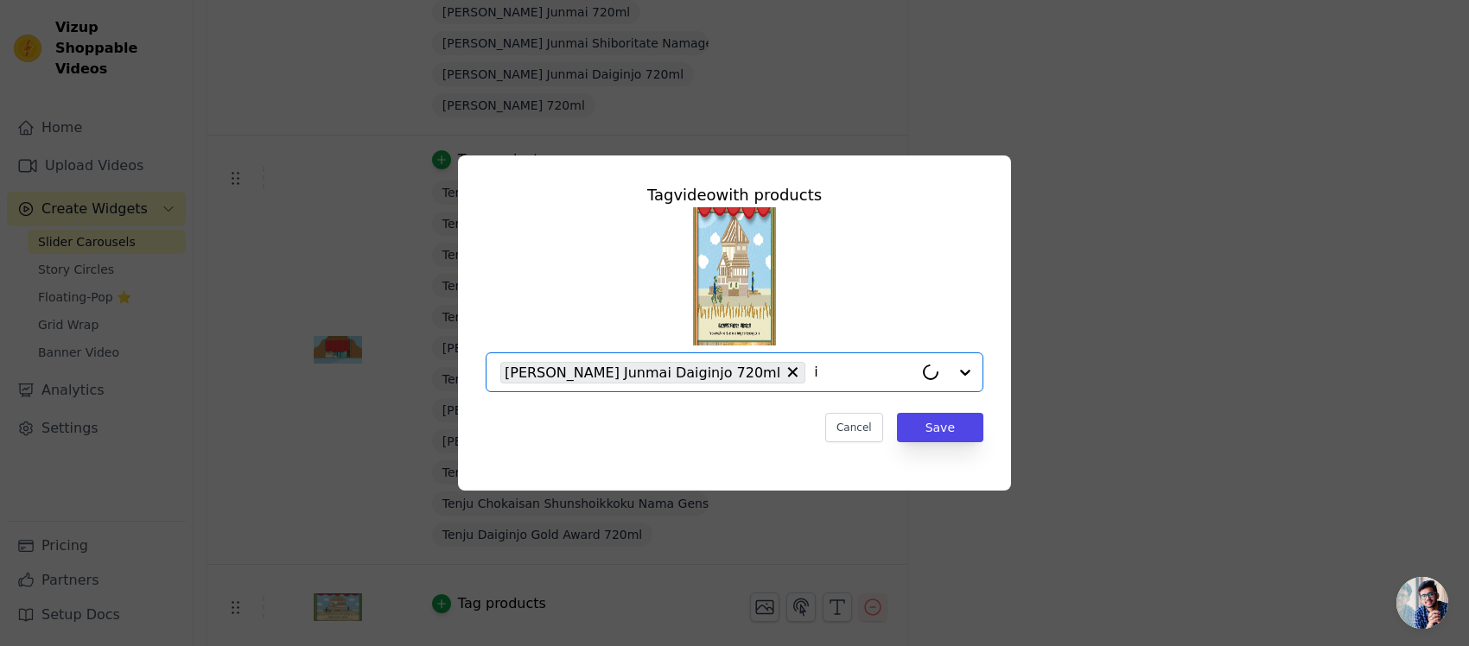
type input "iz"
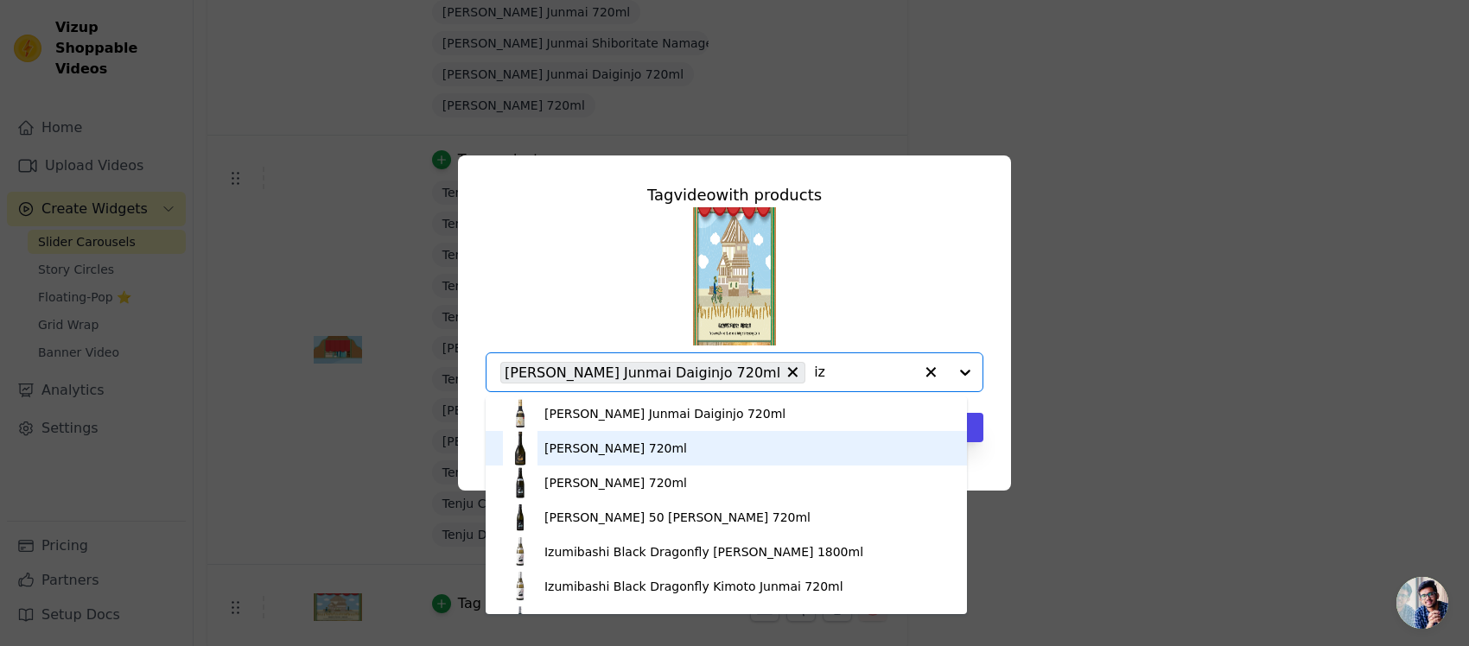
click at [687, 450] on div "[PERSON_NAME] 720ml" at bounding box center [615, 448] width 143 height 17
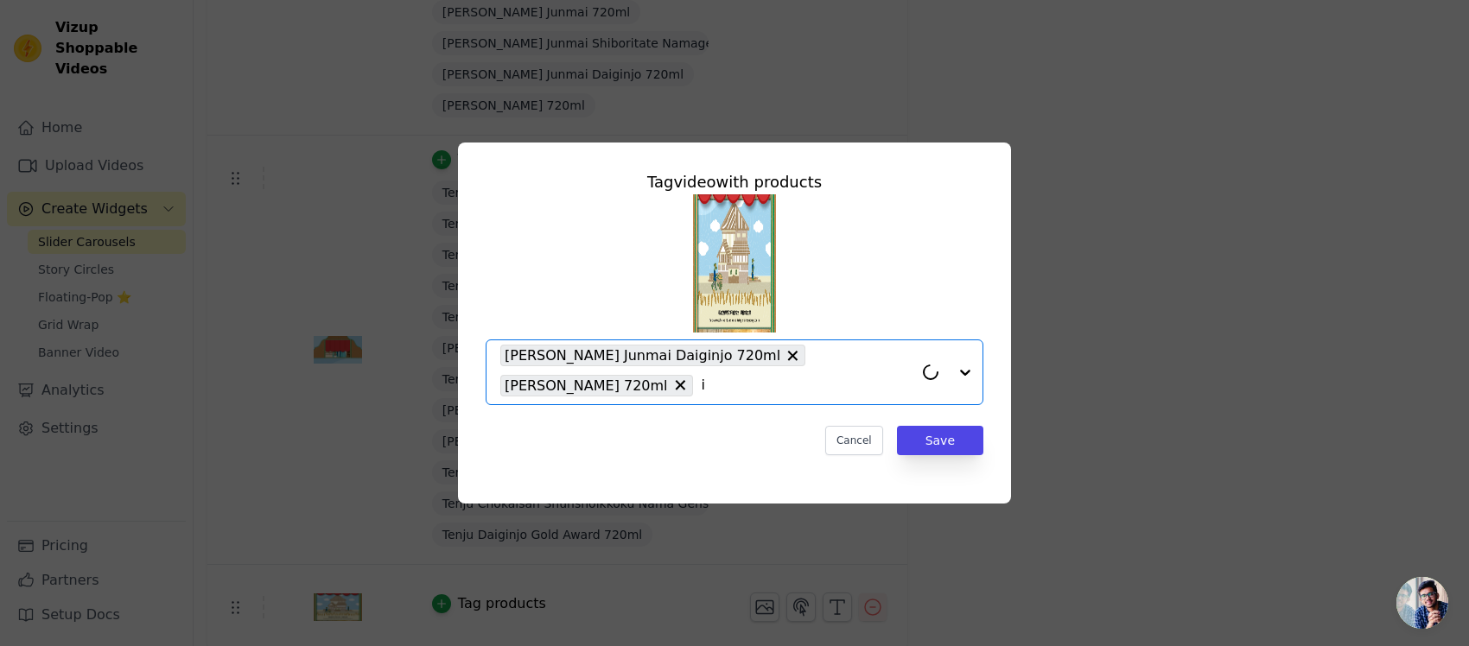
type input "iz"
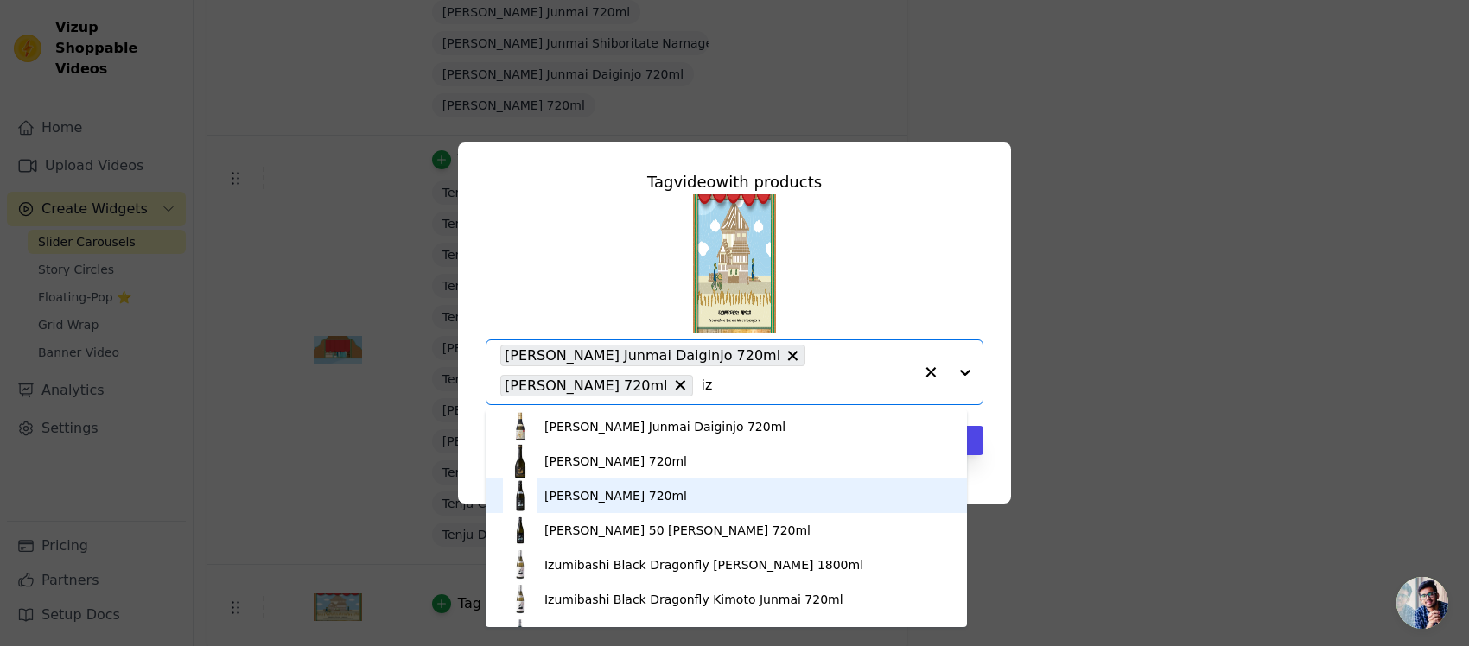
click at [674, 499] on div "[PERSON_NAME] 720ml" at bounding box center [615, 495] width 143 height 17
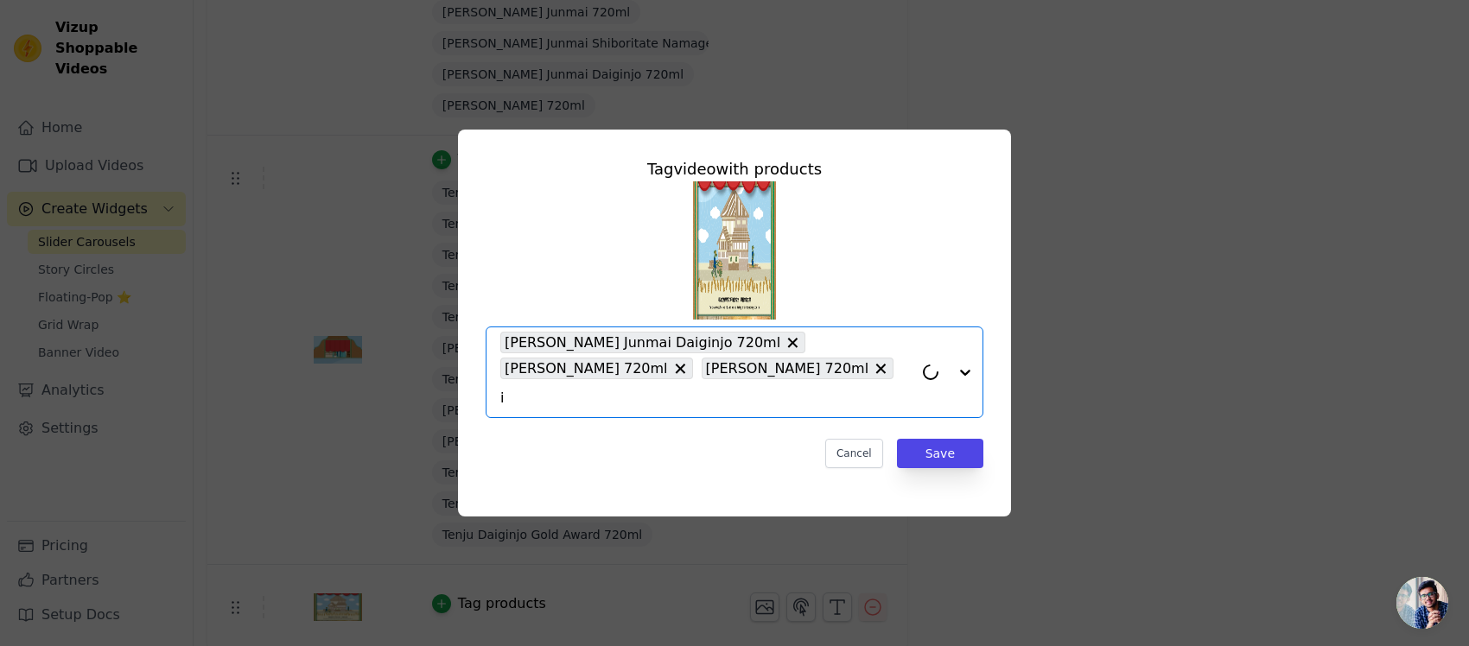
type input "iz"
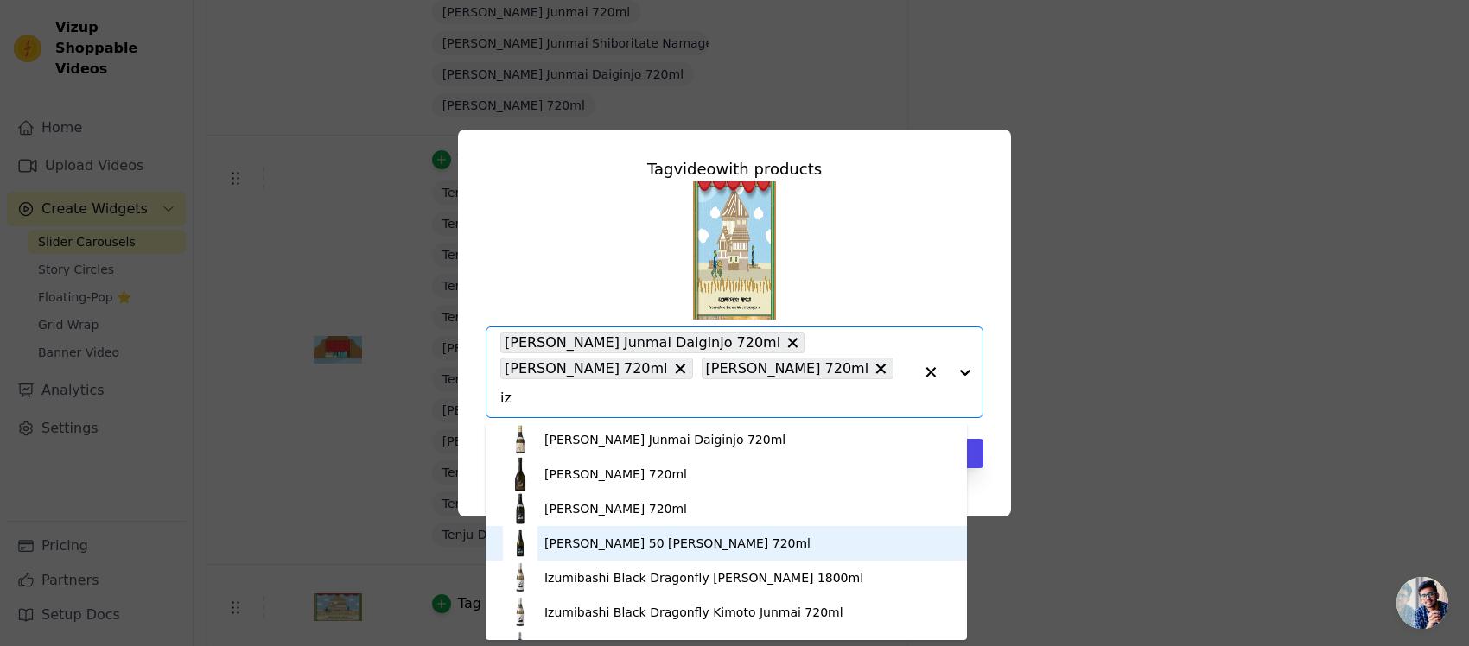
click at [650, 517] on div "[PERSON_NAME] 50 [PERSON_NAME] 720ml" at bounding box center [677, 543] width 266 height 17
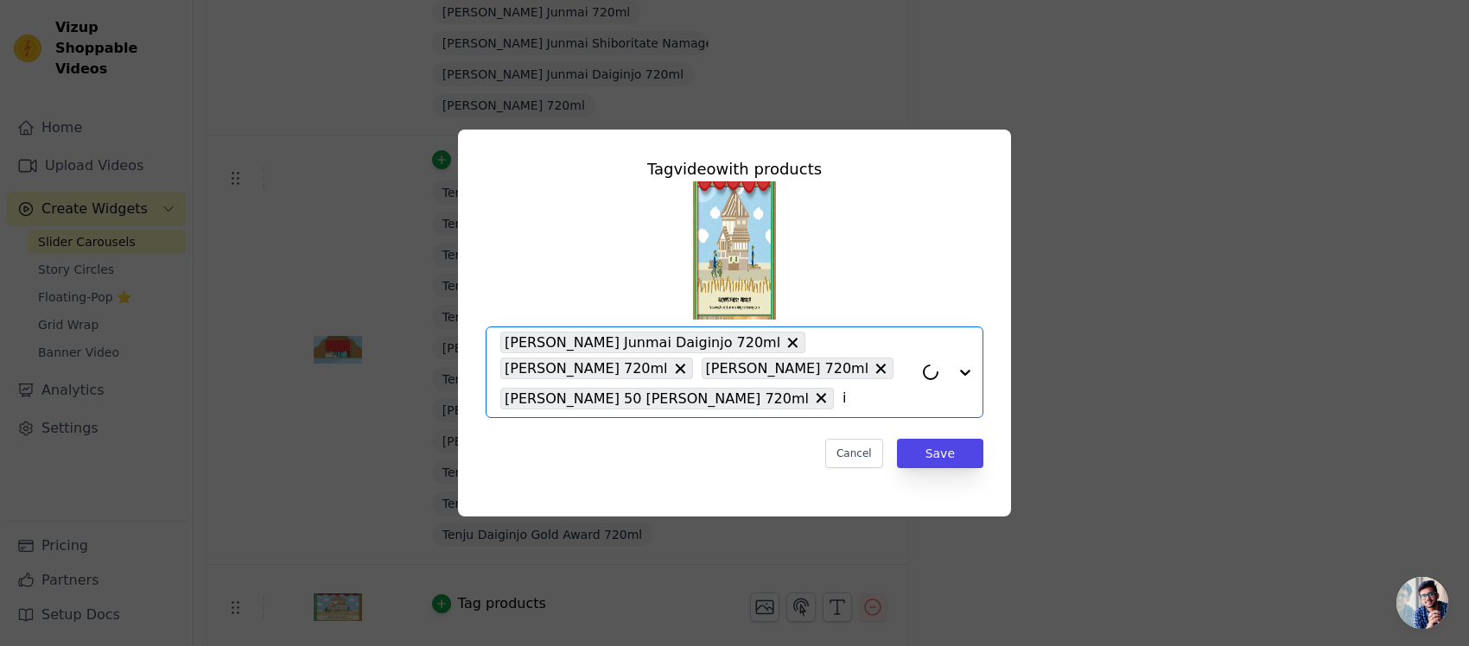
type input "iz"
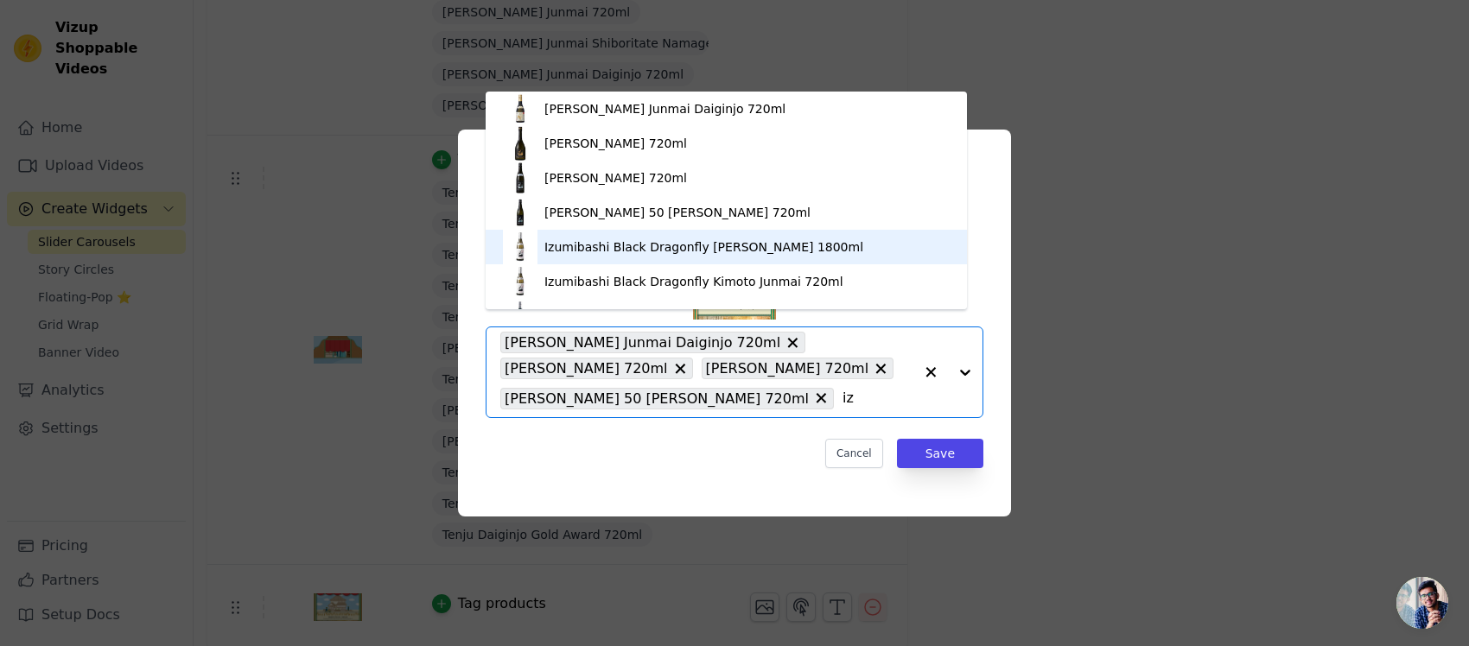
click at [652, 251] on div "Izumibashi Black Dragonfly [PERSON_NAME] 1800ml" at bounding box center [703, 247] width 319 height 17
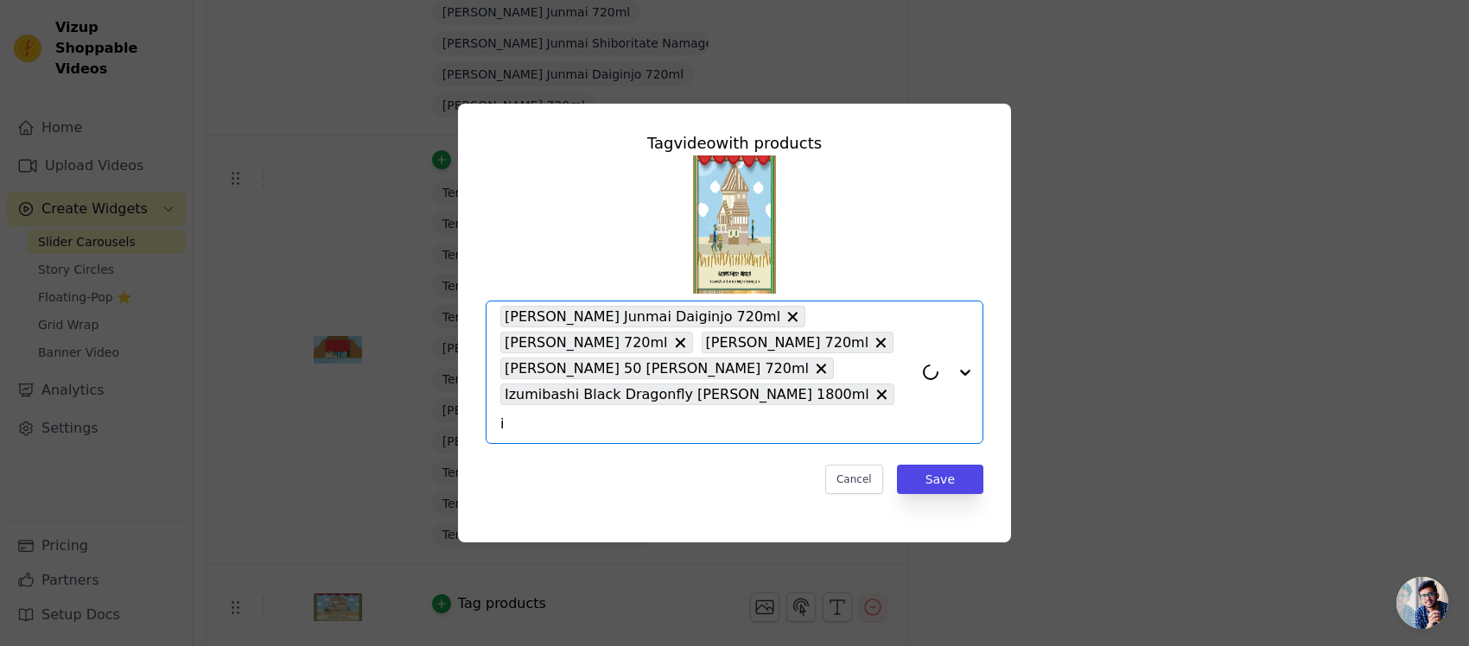
type input "iz"
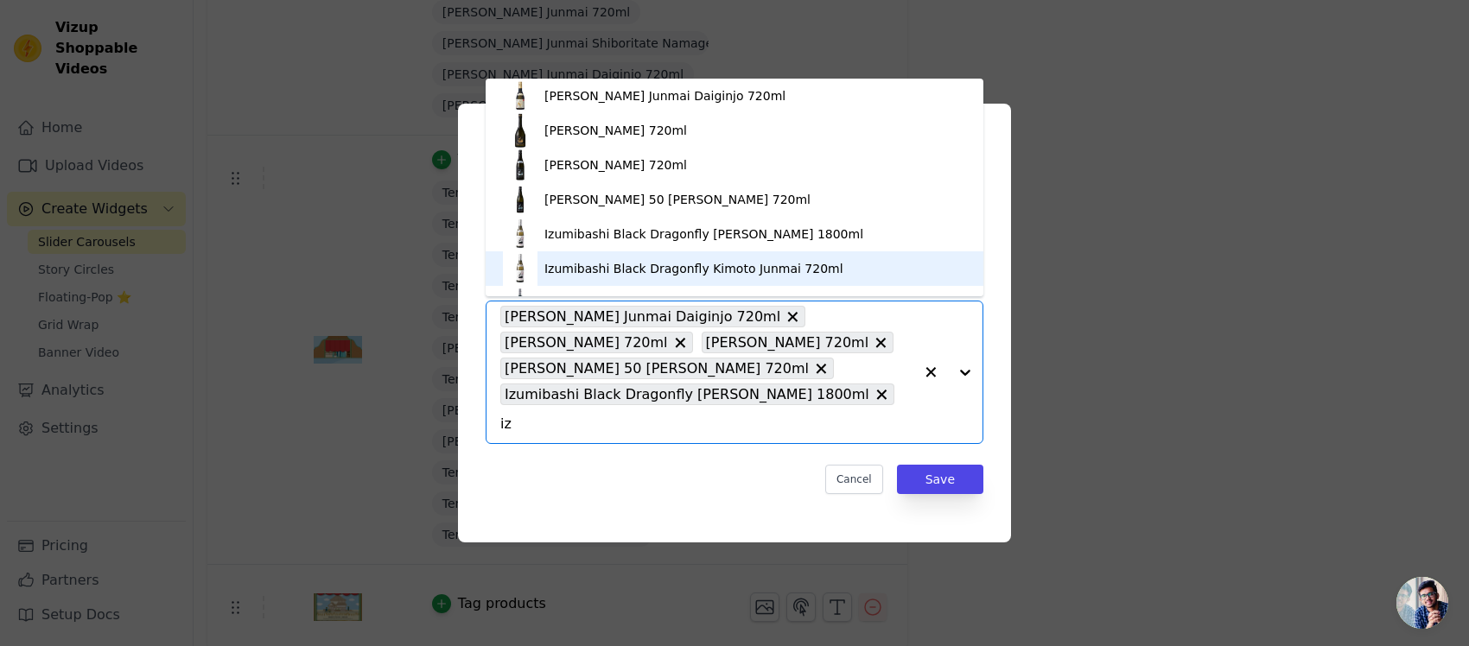
click at [652, 283] on div "Izumibashi Black Dragonfly Kimoto Junmai 720ml" at bounding box center [734, 268] width 463 height 35
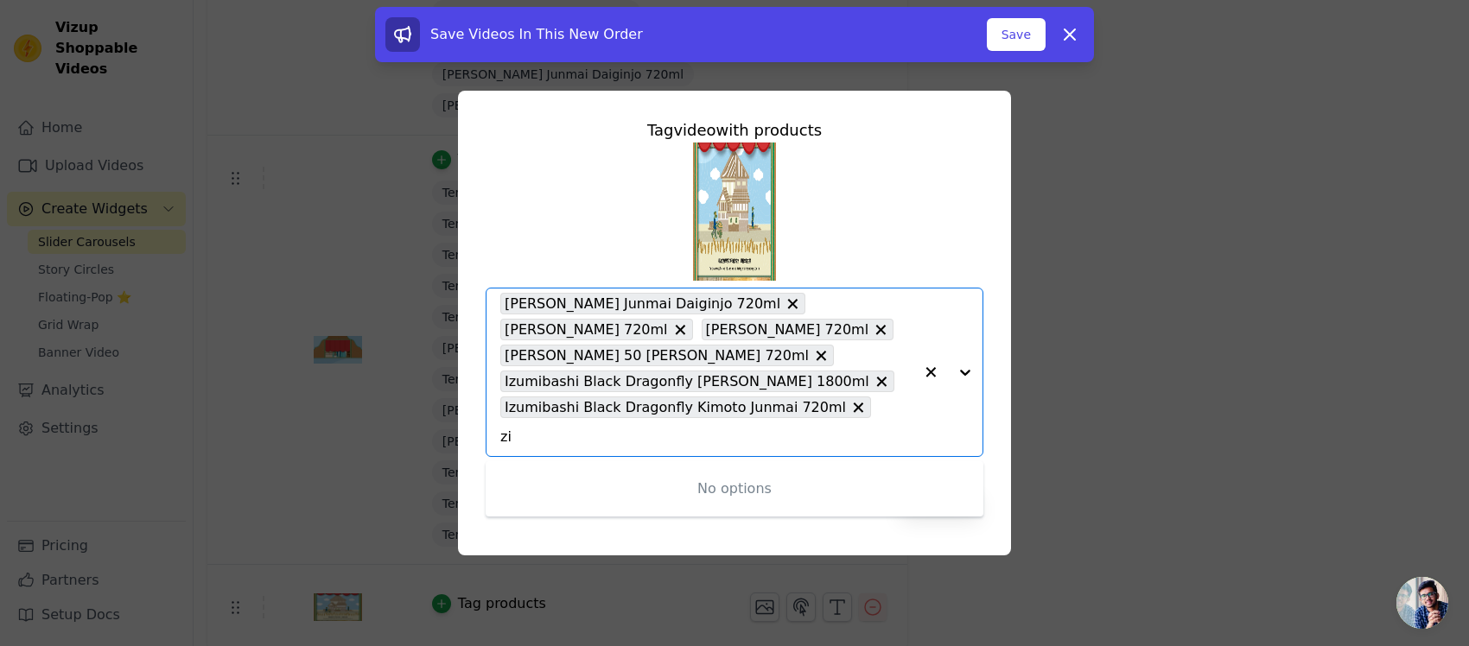
type input "i"
type input "iz"
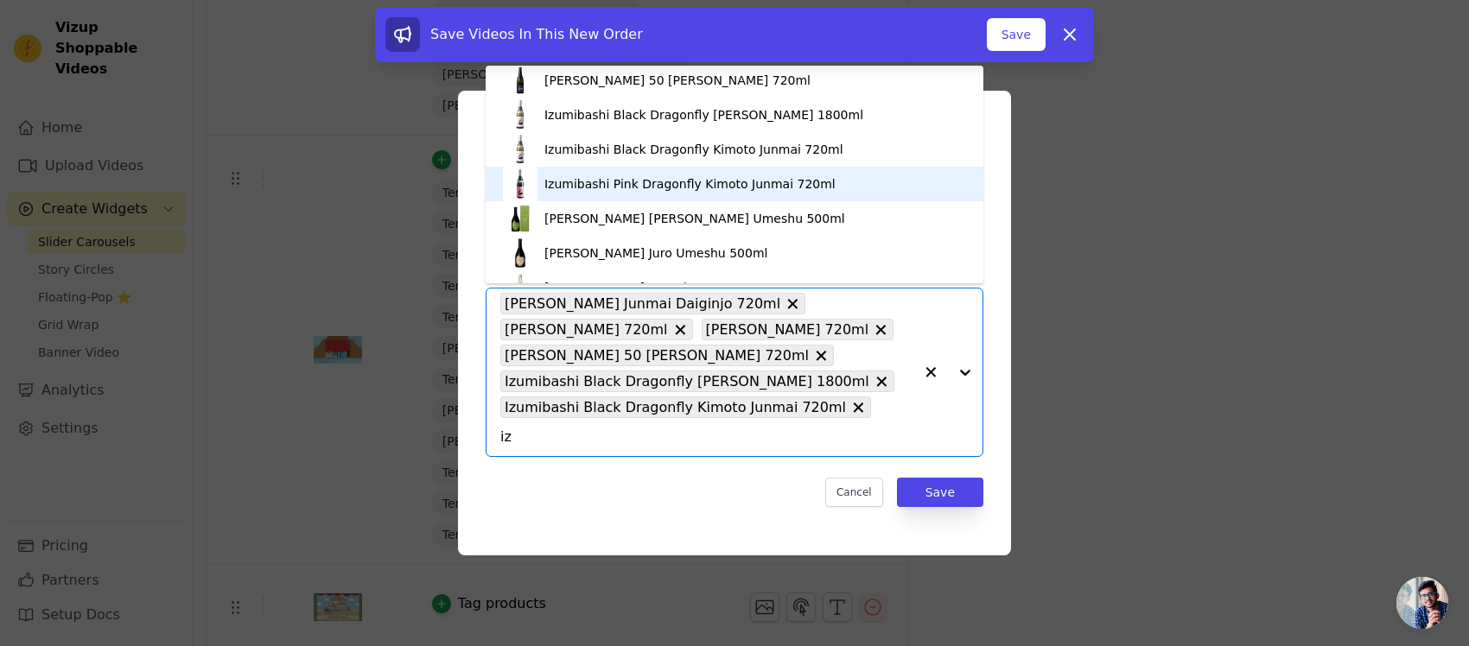
scroll to position [108, 0]
click at [684, 190] on div "Izumibashi Pink Dragonfly Kimoto Junmai 720ml" at bounding box center [689, 182] width 291 height 17
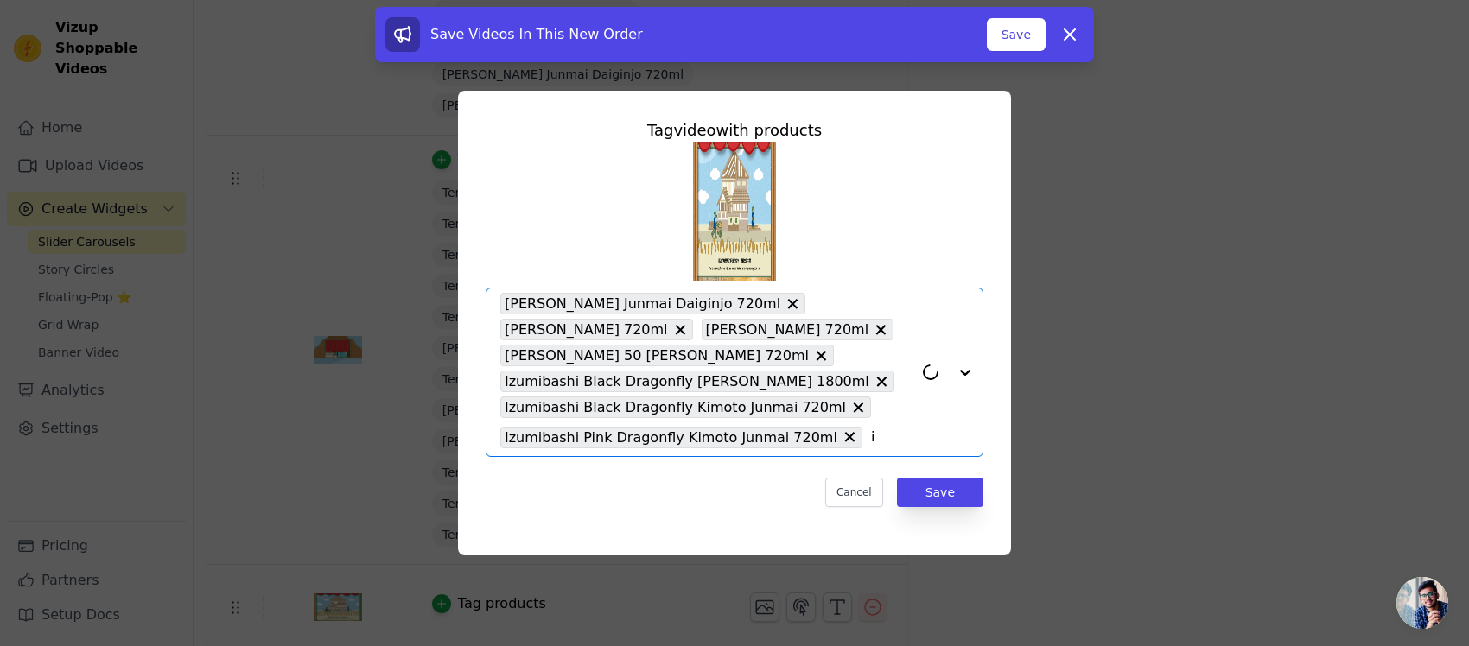
type input "iz"
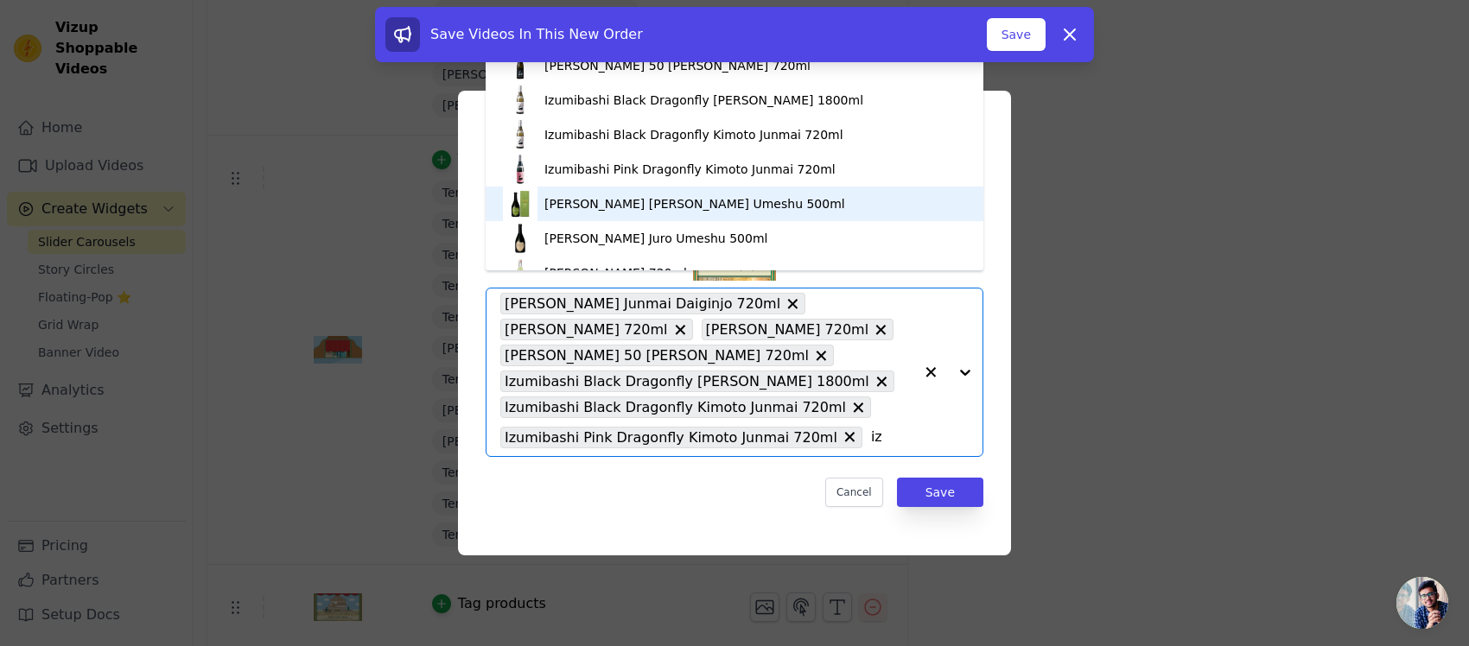
click at [692, 201] on div "[PERSON_NAME] [PERSON_NAME] Umeshu 500ml" at bounding box center [694, 203] width 301 height 17
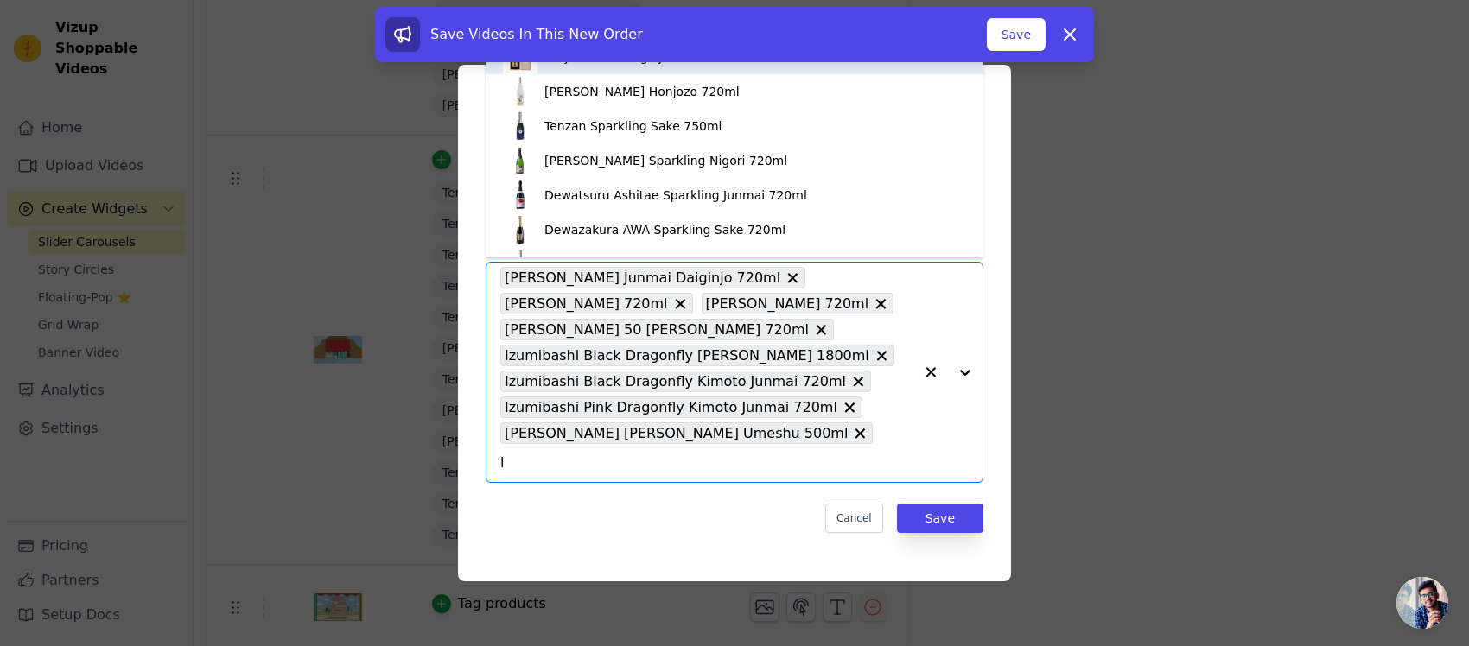
type input "iz"
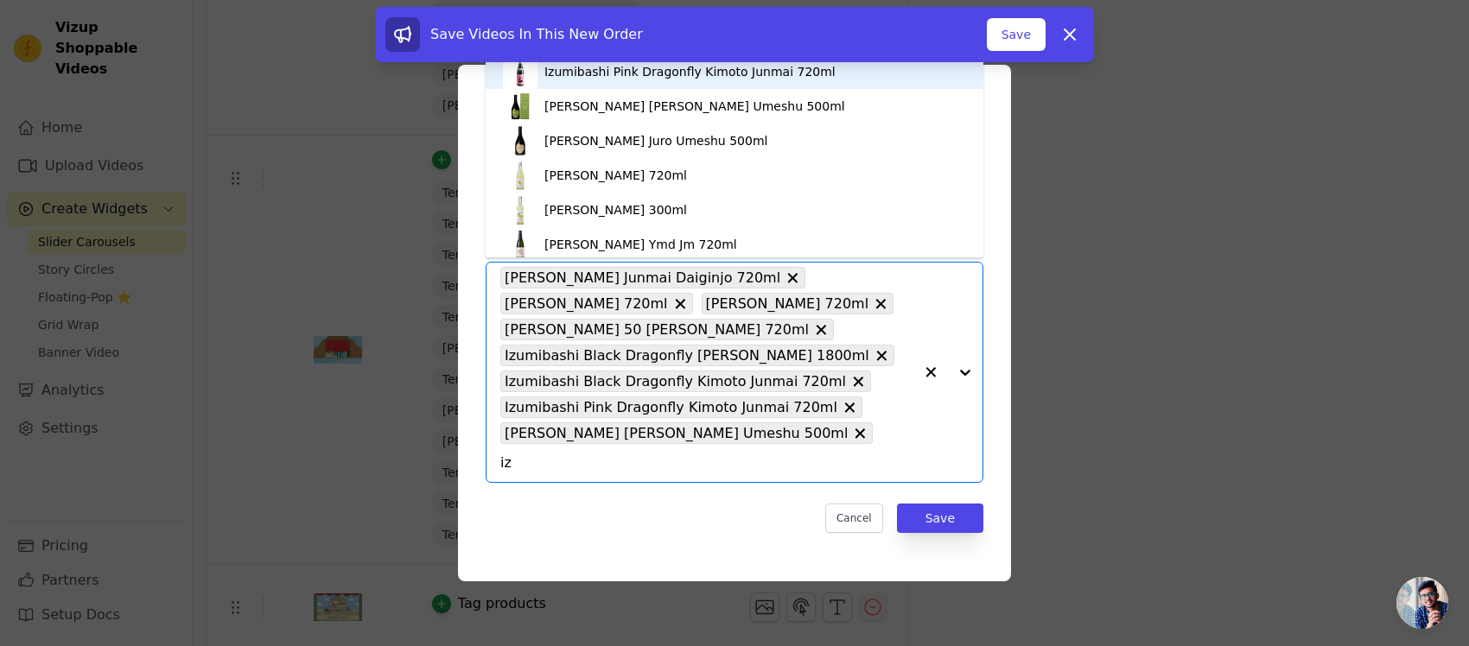
scroll to position [216, 0]
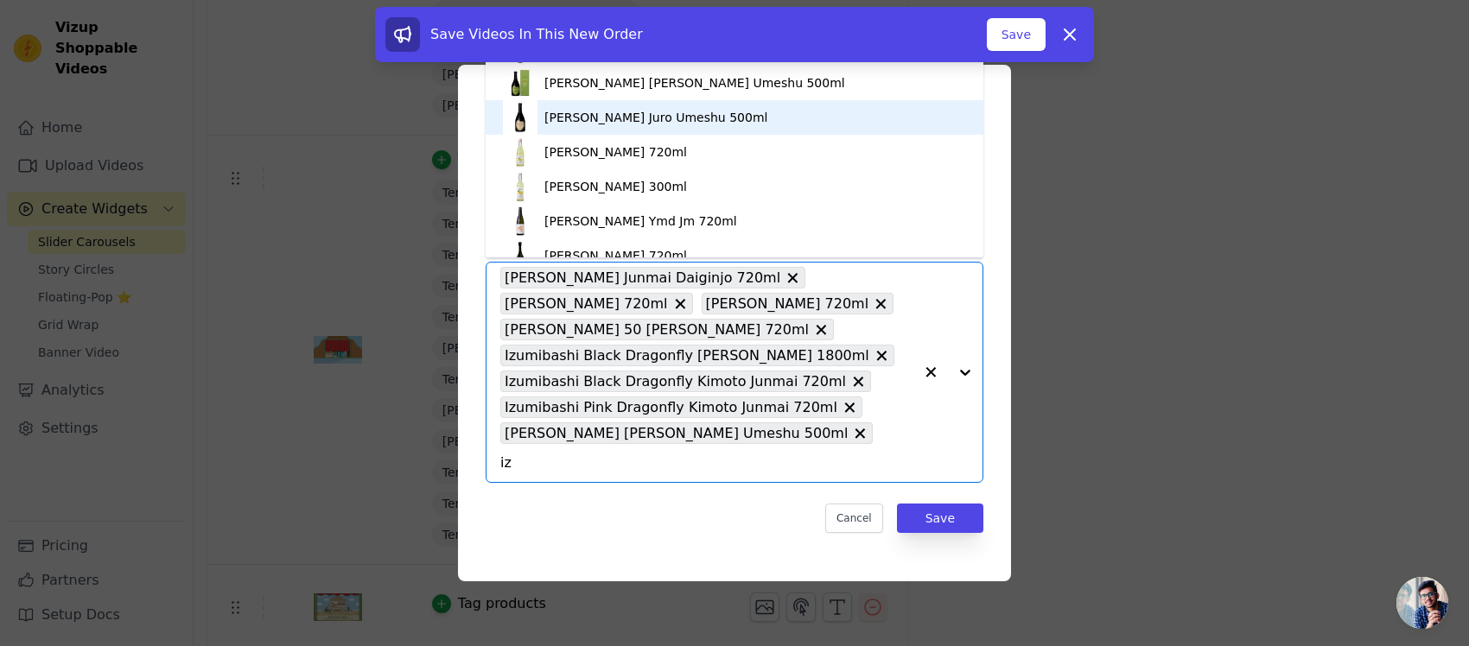
click at [692, 123] on div "[PERSON_NAME] Juro Umeshu 500ml" at bounding box center [655, 117] width 223 height 17
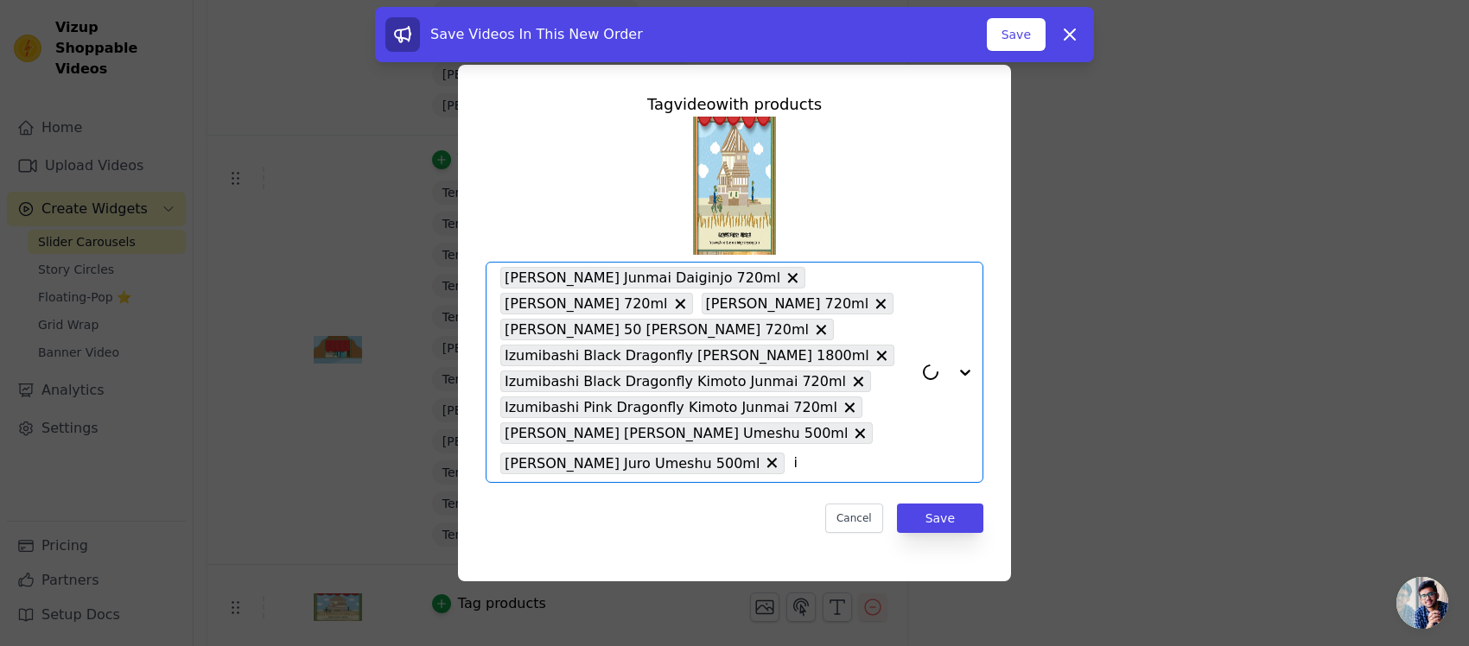
type input "iz"
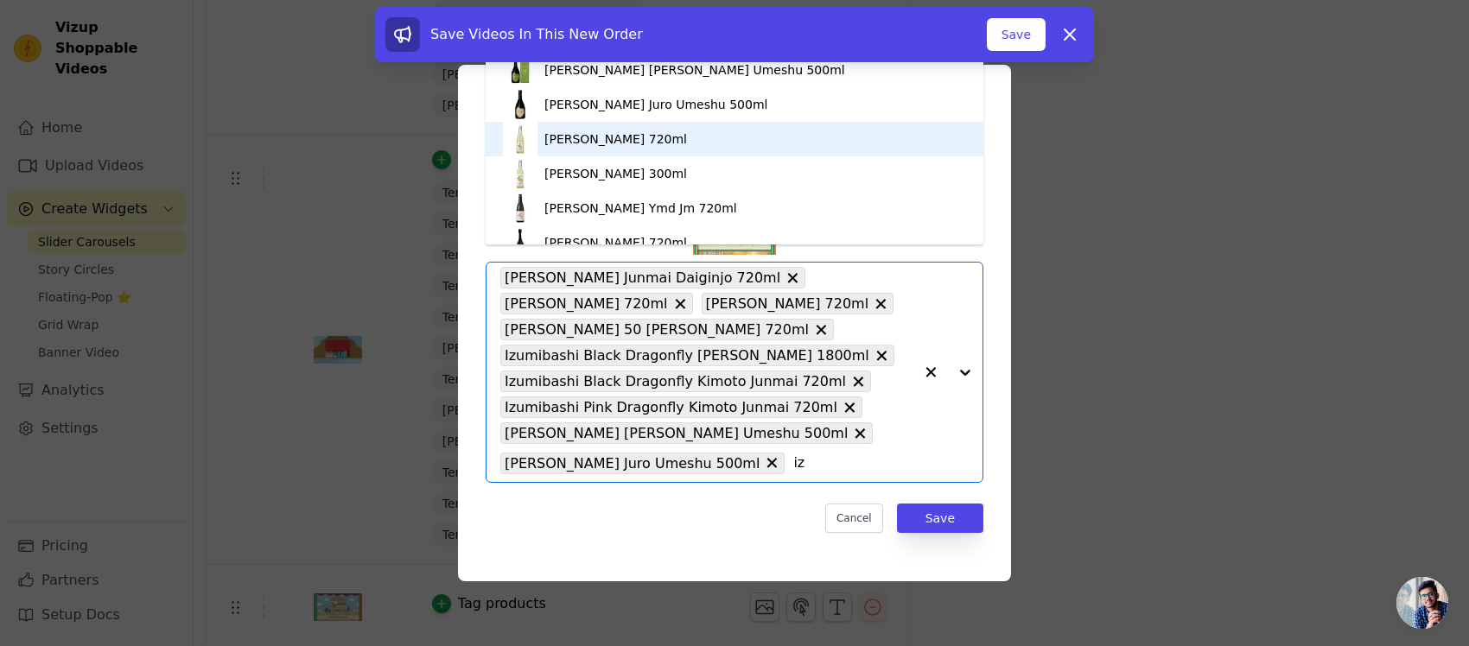
click at [680, 145] on div "[PERSON_NAME] 720ml" at bounding box center [615, 138] width 143 height 17
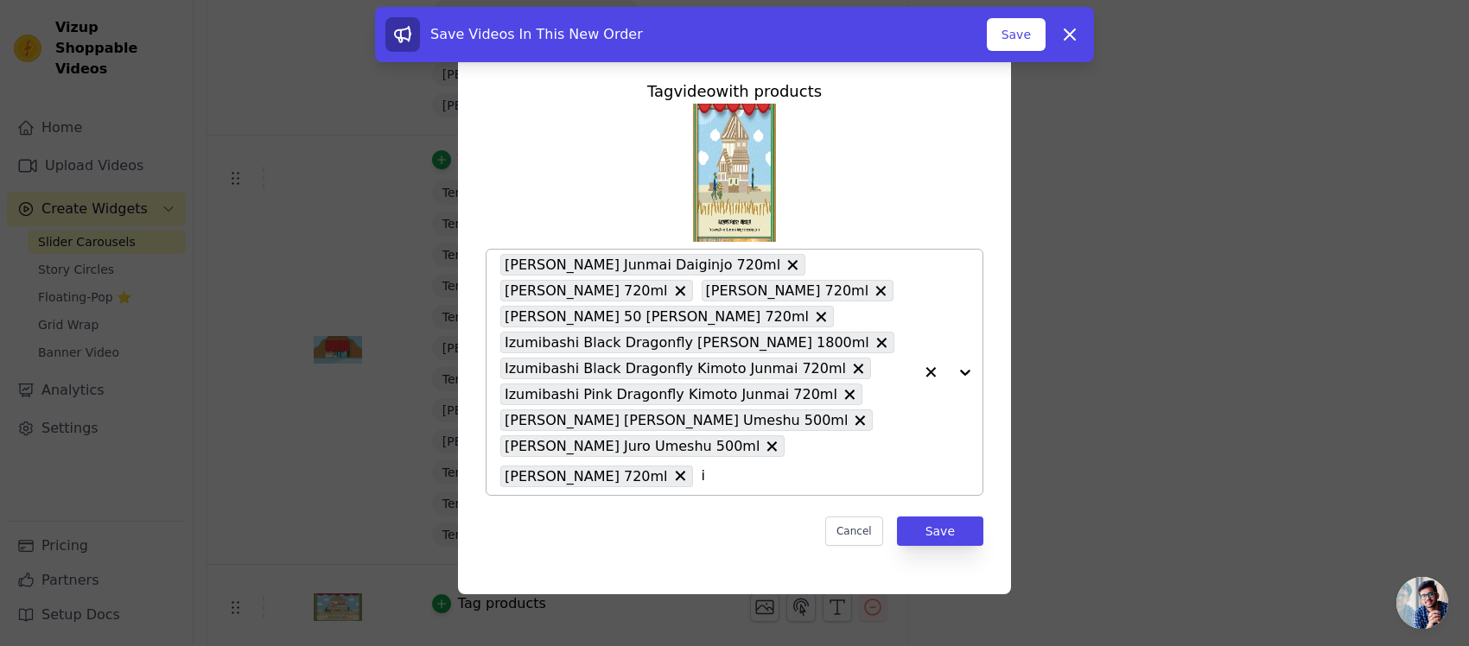
type input "iz"
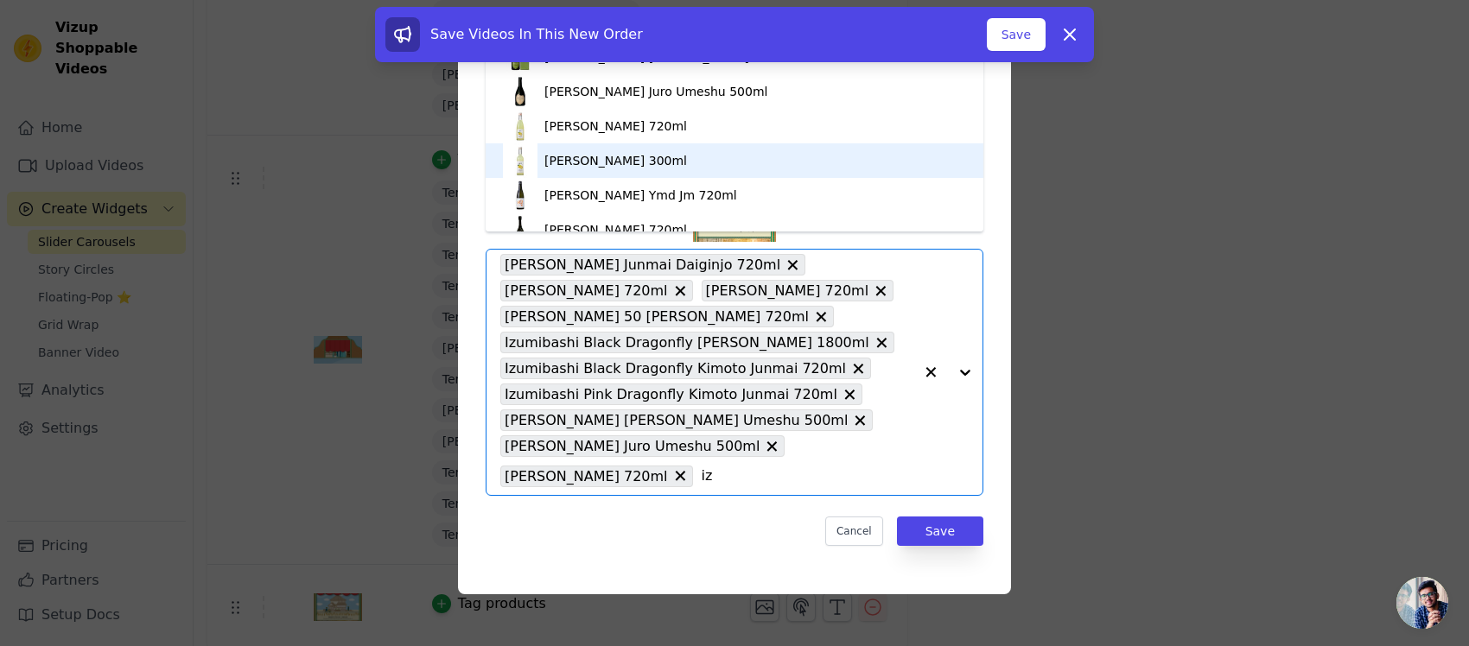
click at [727, 165] on div "[PERSON_NAME] 300ml" at bounding box center [734, 160] width 463 height 35
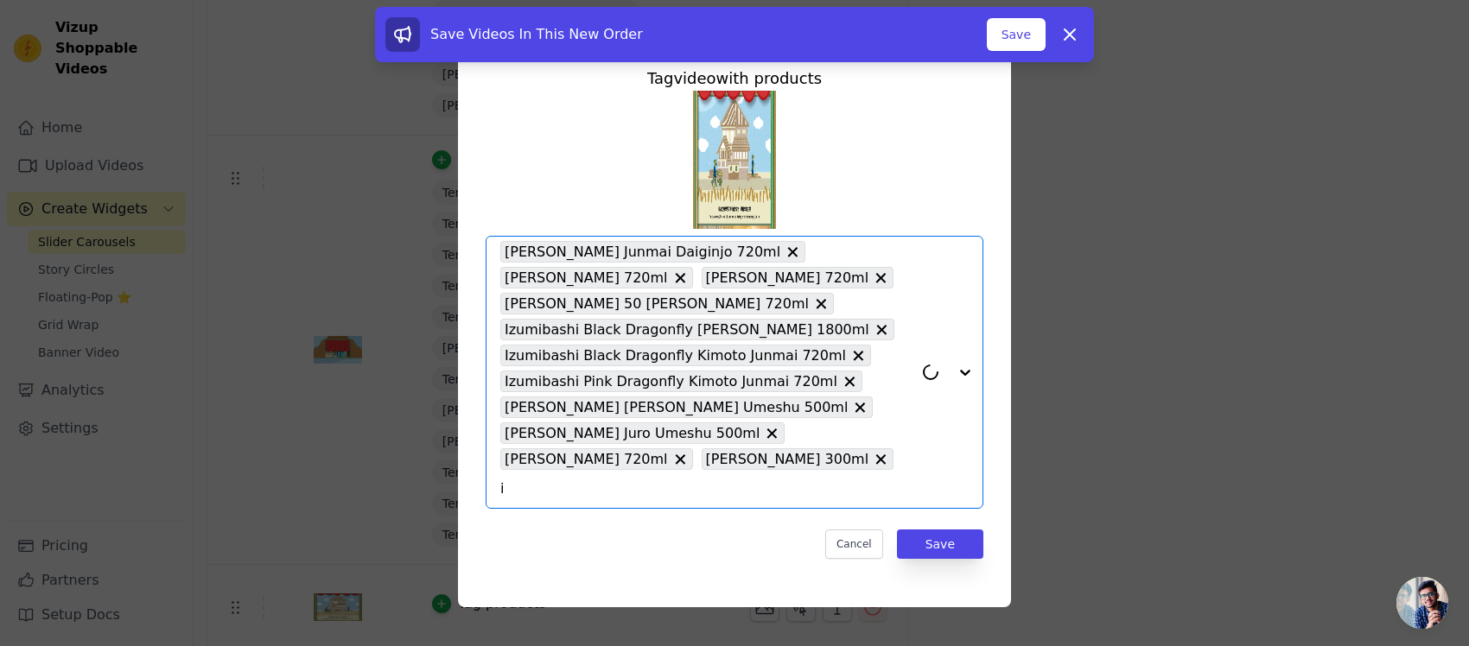
type input "iz"
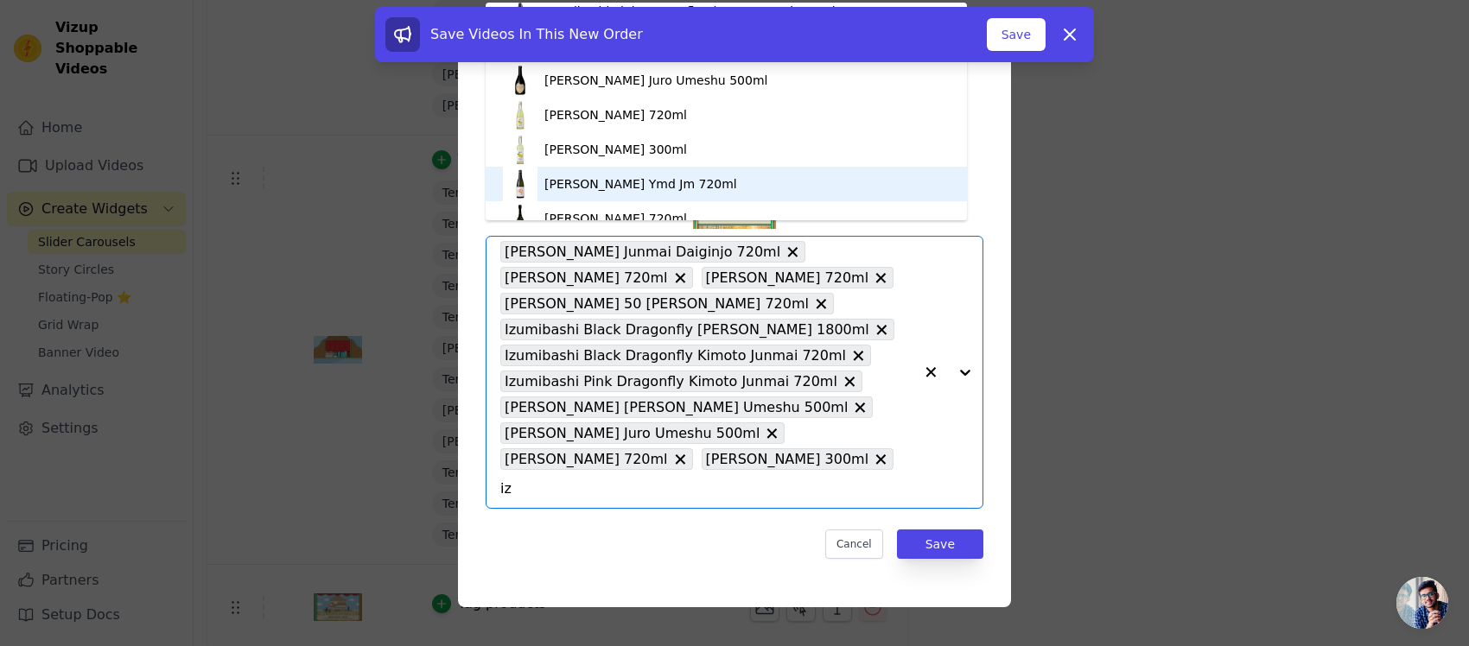
click at [666, 182] on div "[PERSON_NAME] Ymd Jm 720ml" at bounding box center [640, 183] width 193 height 17
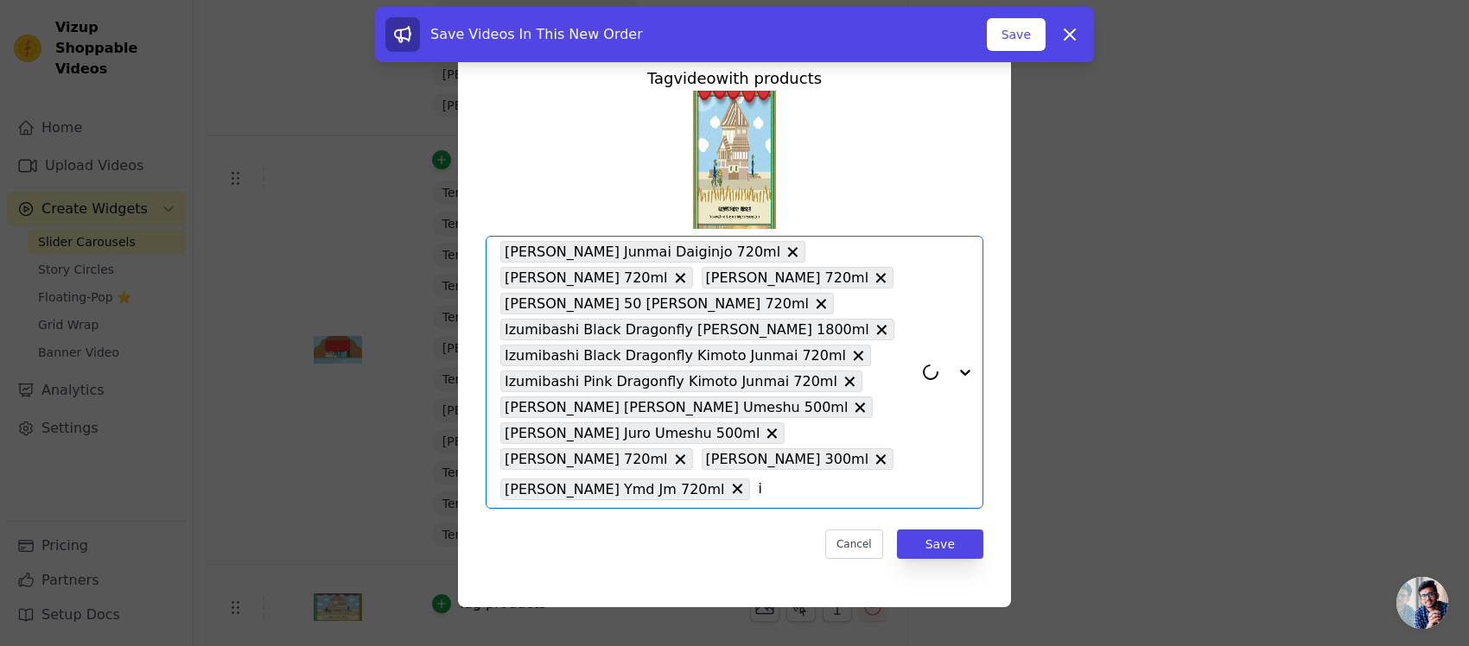
type input "iz"
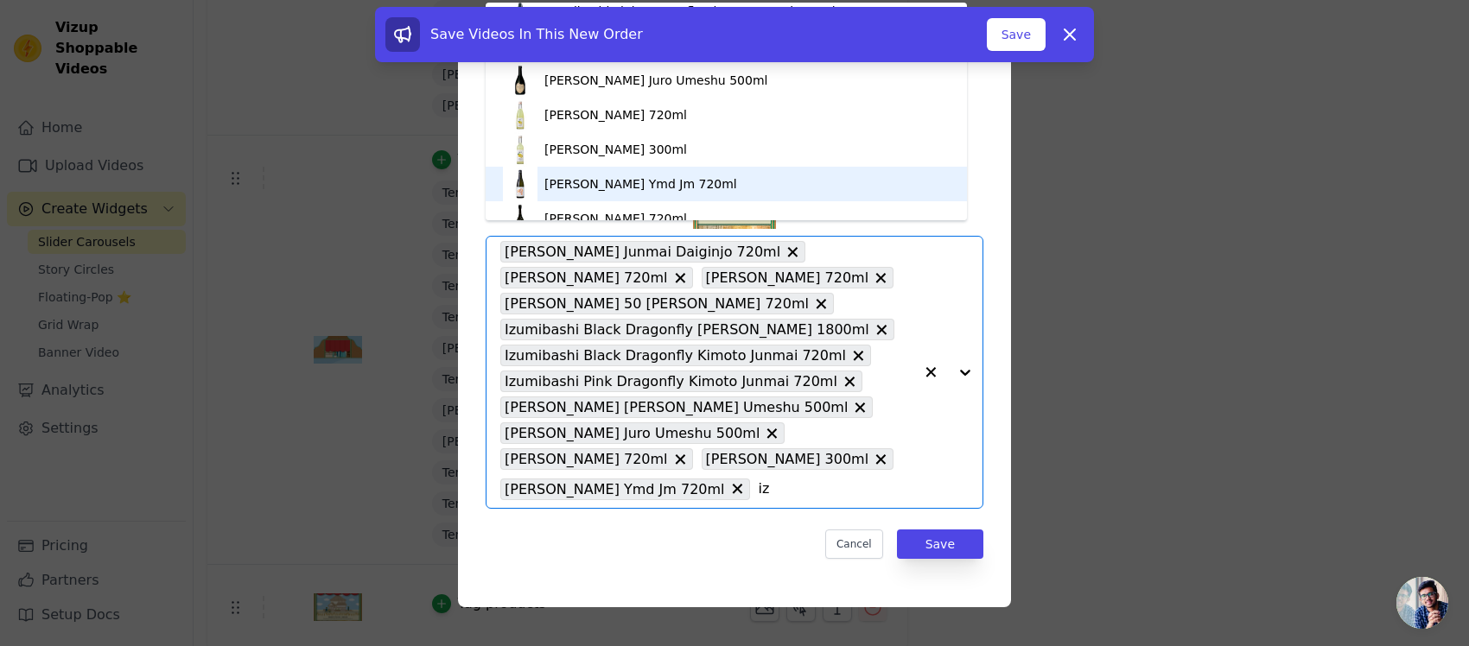
scroll to position [324, 0]
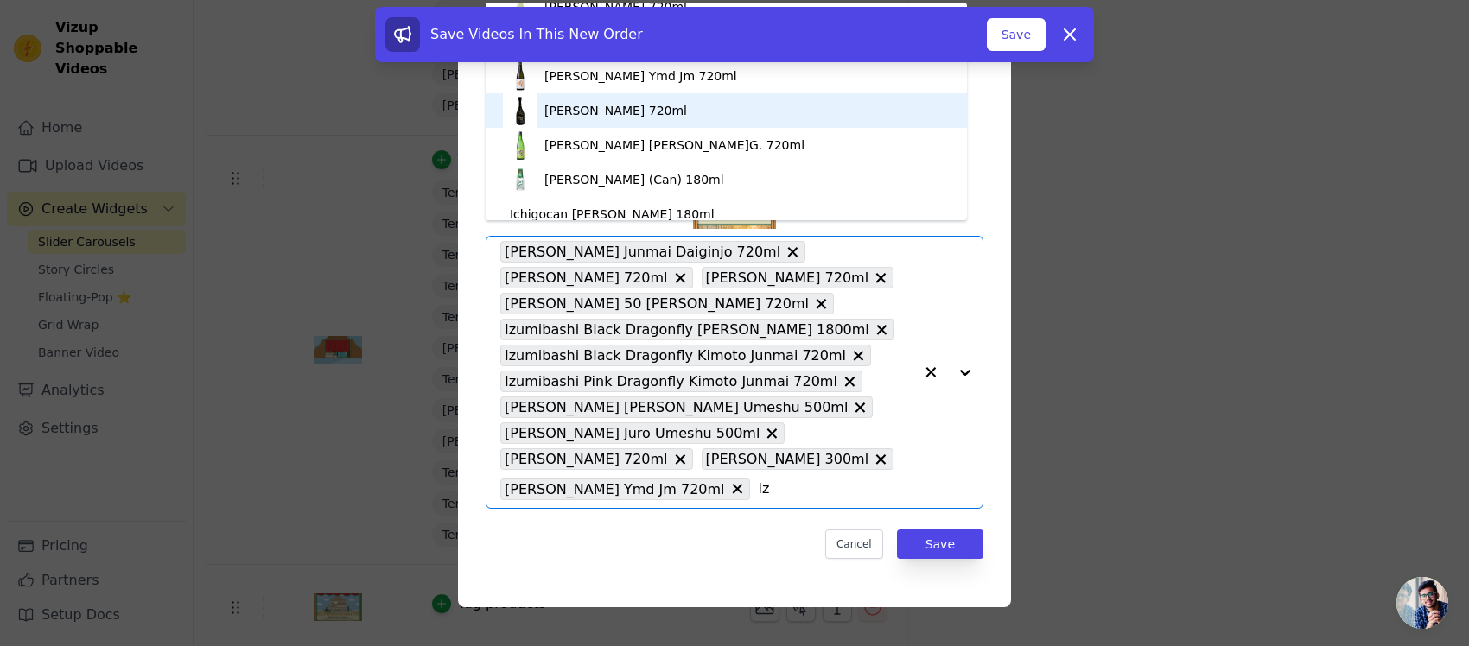
click at [687, 118] on div "[PERSON_NAME] 720ml" at bounding box center [615, 110] width 143 height 17
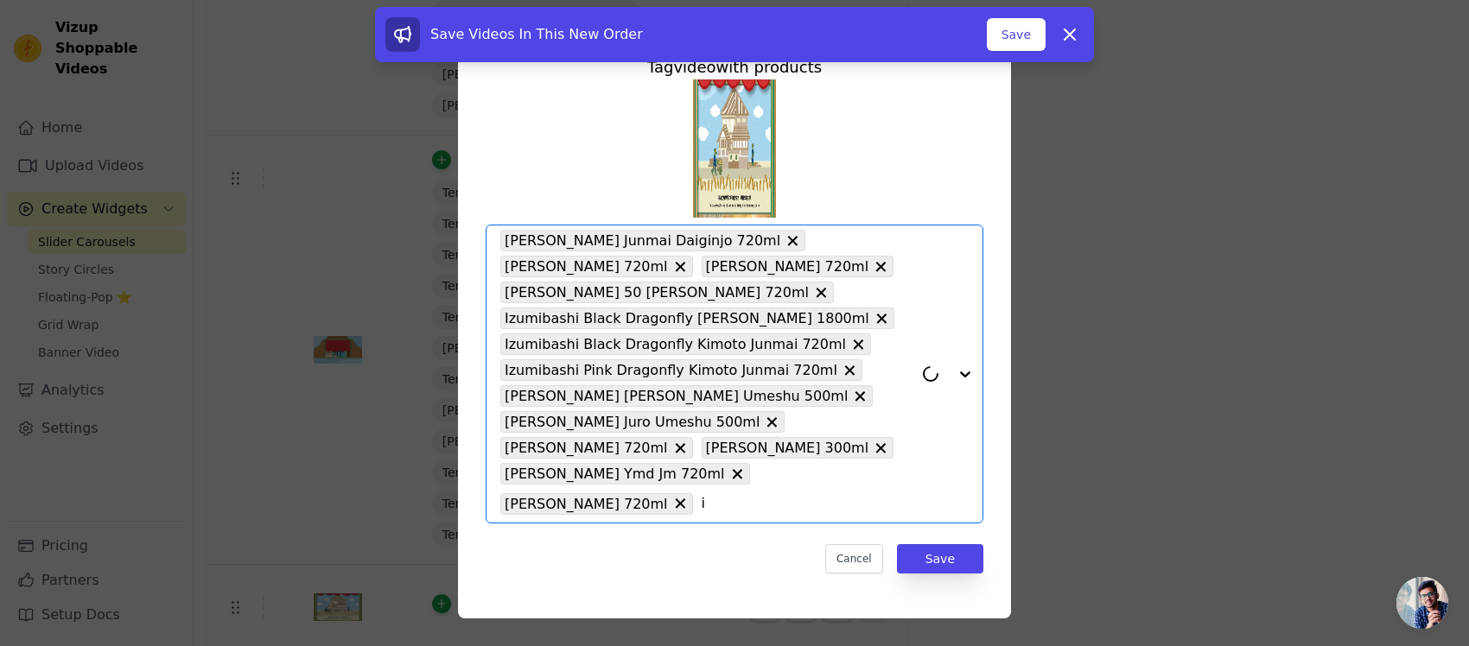
type input "iz"
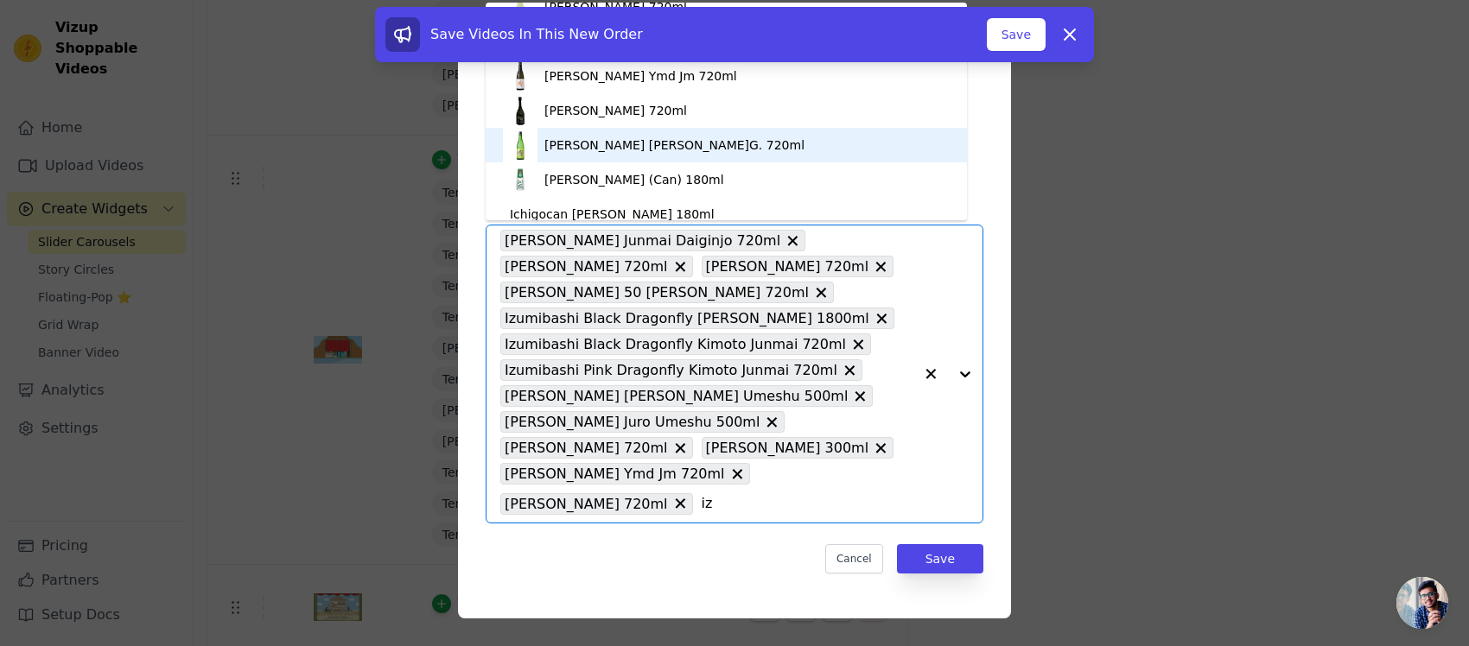
click at [715, 144] on div "[PERSON_NAME] [PERSON_NAME]G. 720ml" at bounding box center [674, 145] width 260 height 17
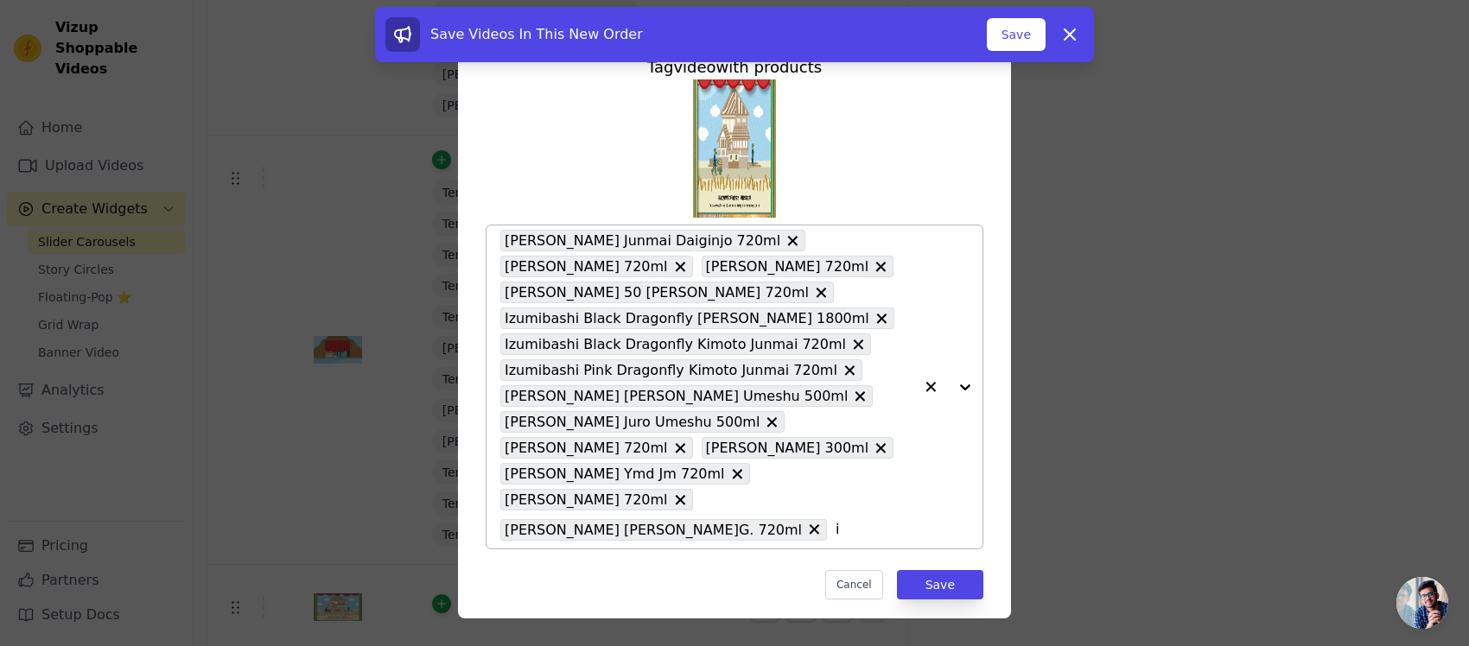
type input "iz"
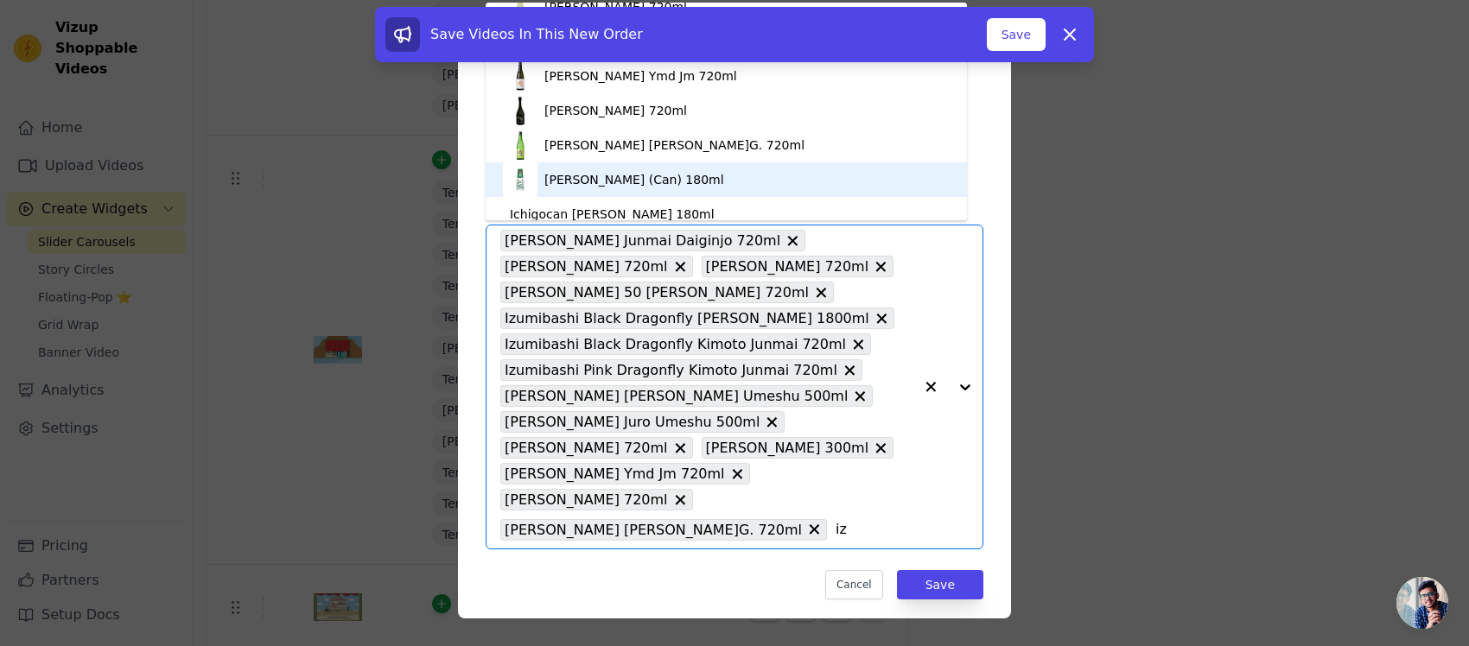
click at [702, 179] on div "[PERSON_NAME] (Can) 180ml" at bounding box center [634, 179] width 180 height 17
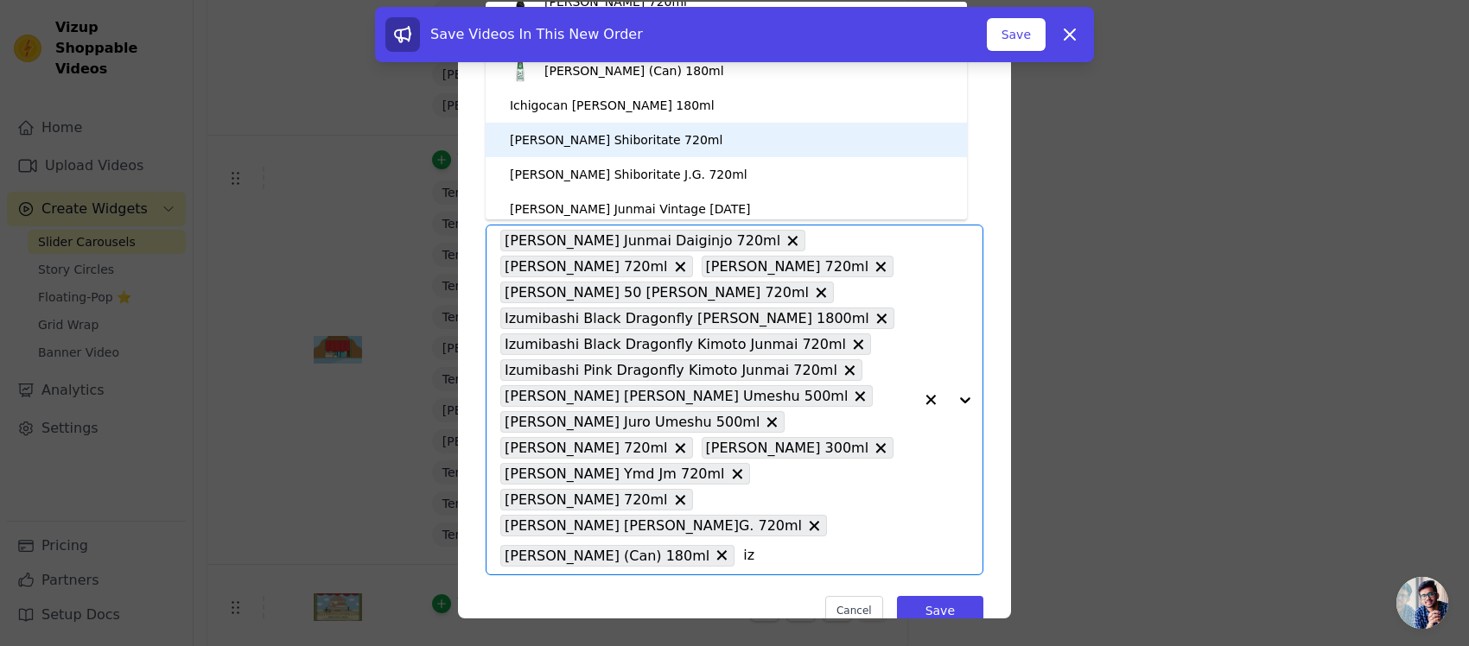
scroll to position [106, 0]
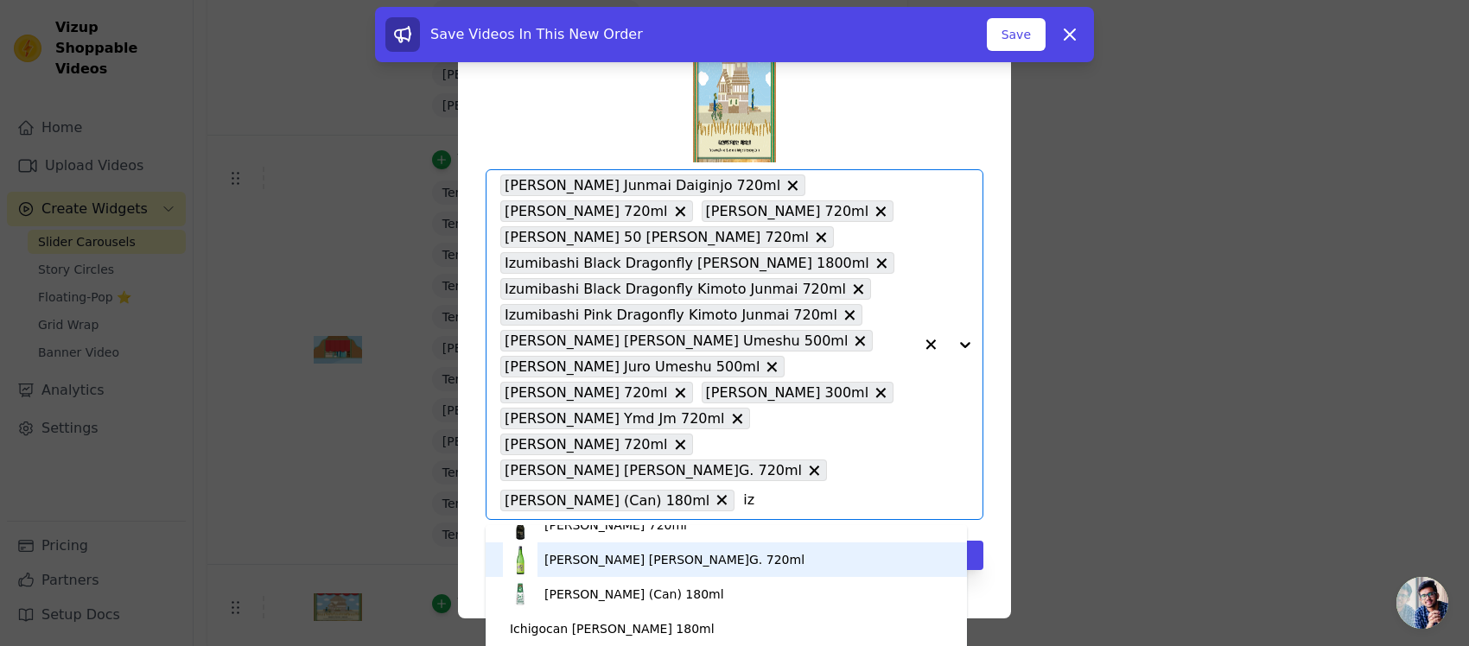
type input "iz"
click at [990, 517] on div "Tag video with products [PERSON_NAME] Junmai Daiginjo 720ml [PERSON_NAME] 720ml…" at bounding box center [734, 323] width 553 height 591
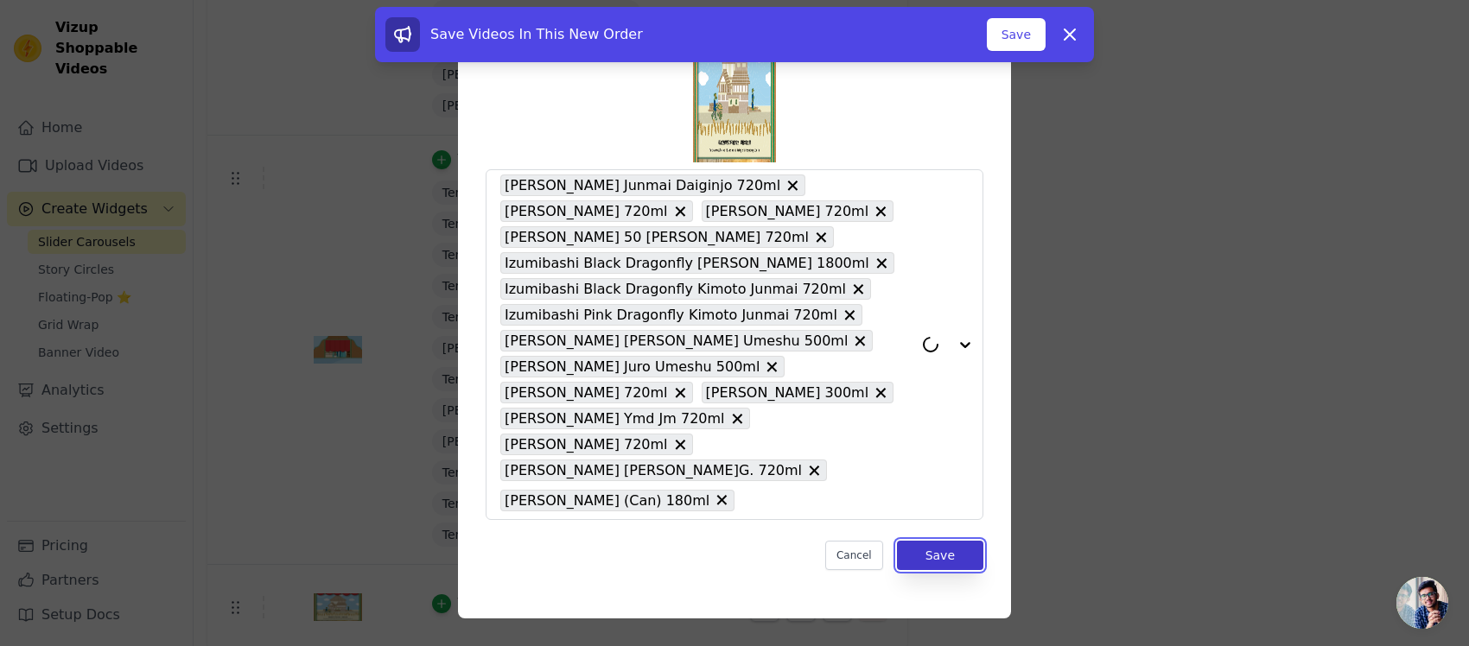
click at [935, 517] on button "Save" at bounding box center [940, 555] width 86 height 29
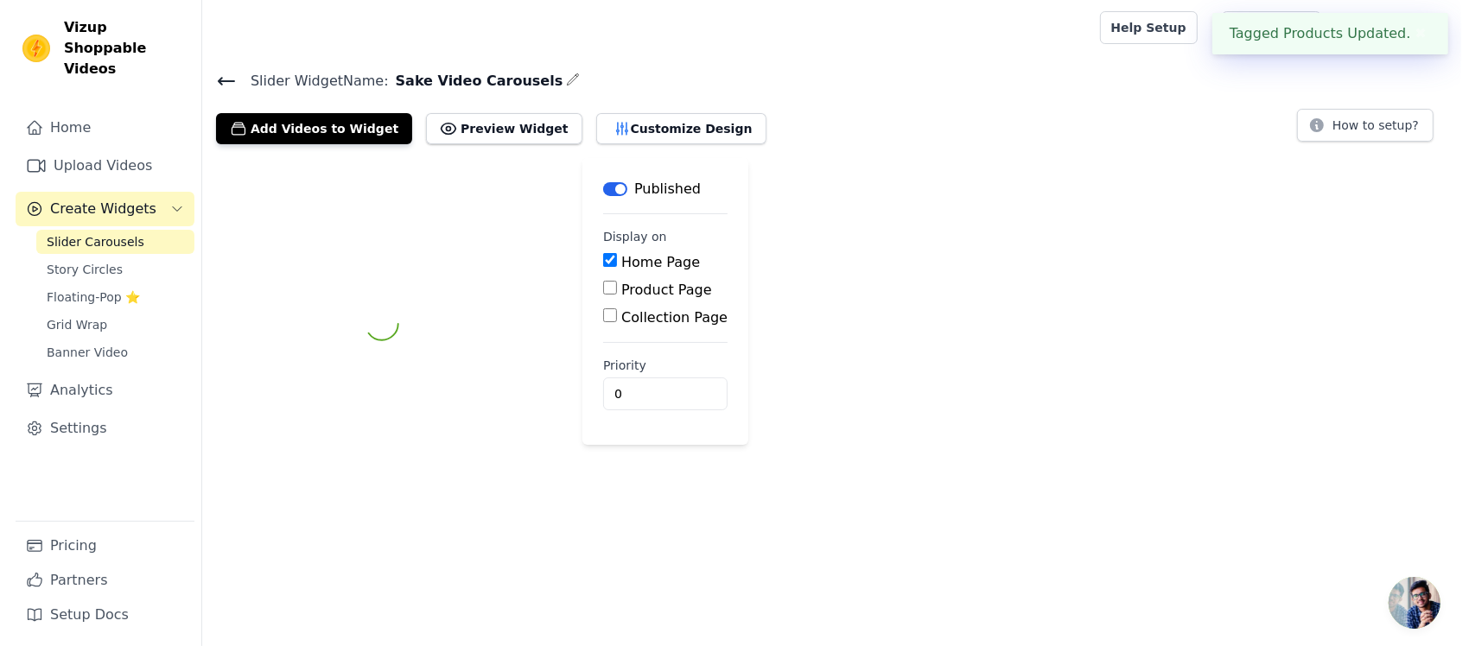
scroll to position [0, 0]
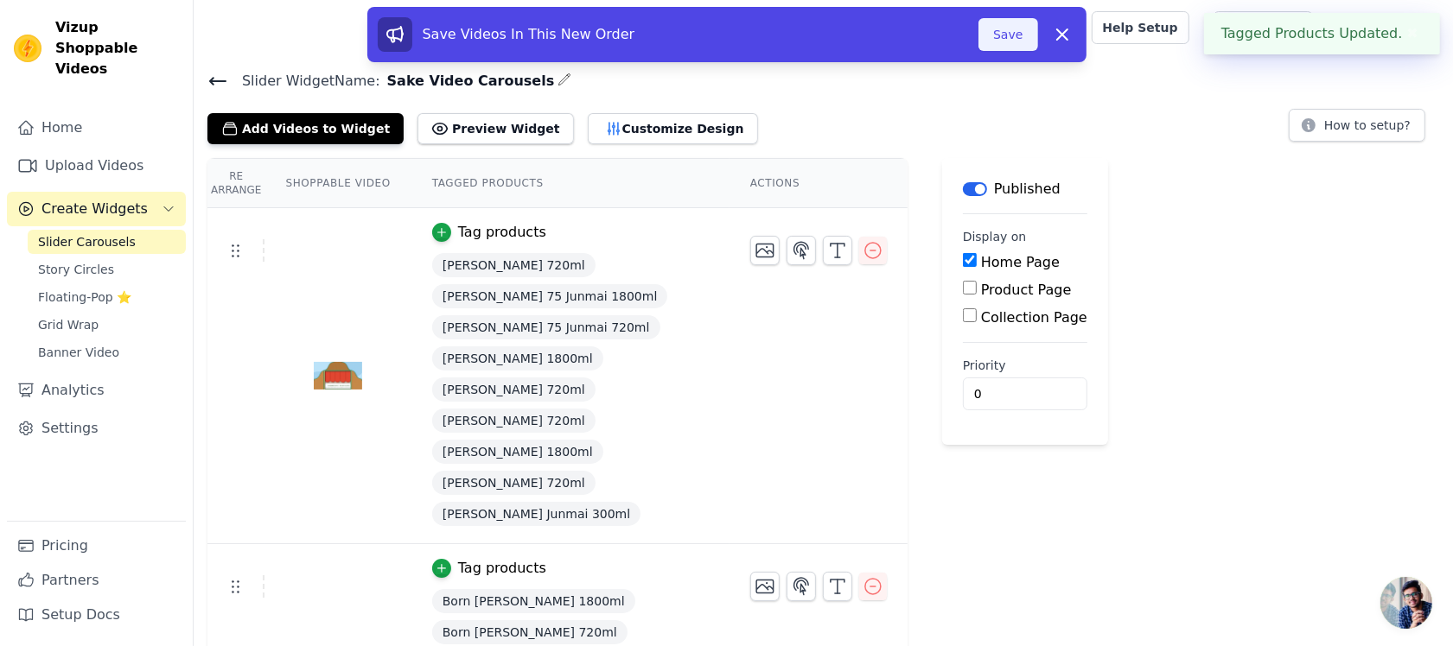
click at [1013, 30] on button "Save" at bounding box center [1007, 34] width 59 height 33
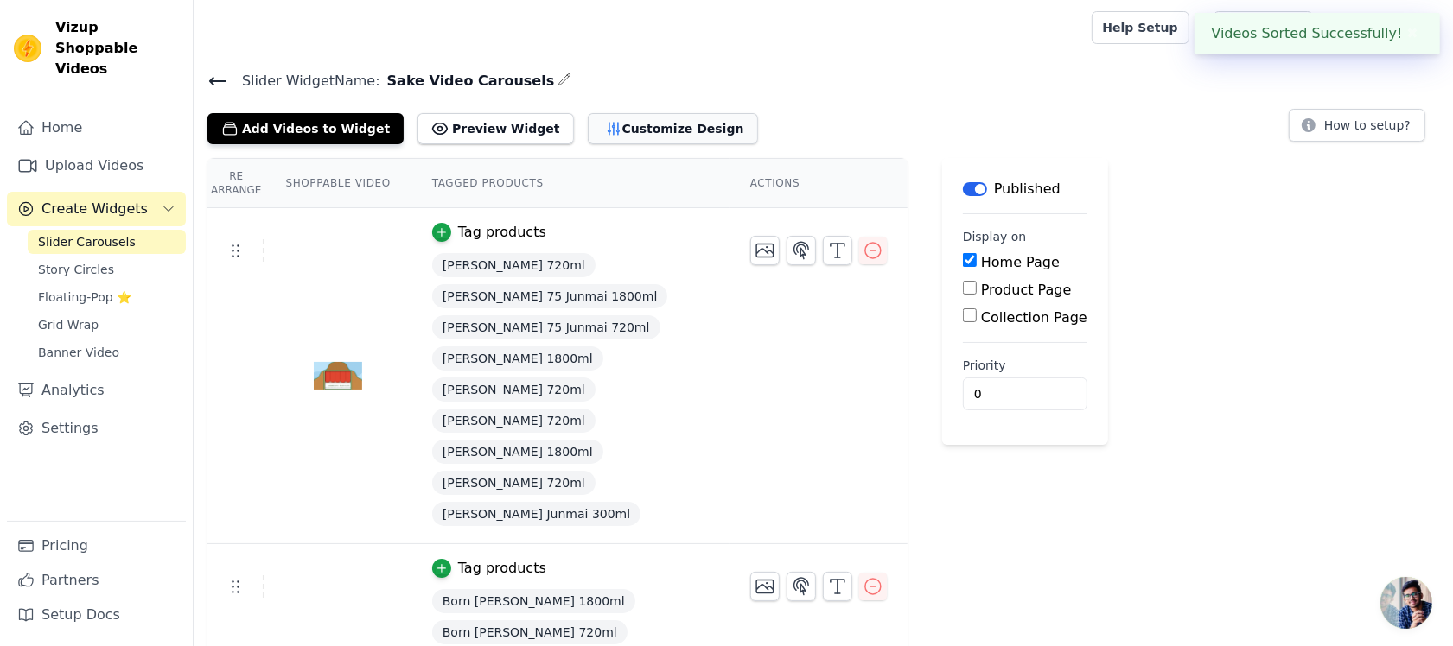
click at [618, 118] on button "Customize Design" at bounding box center [673, 128] width 170 height 31
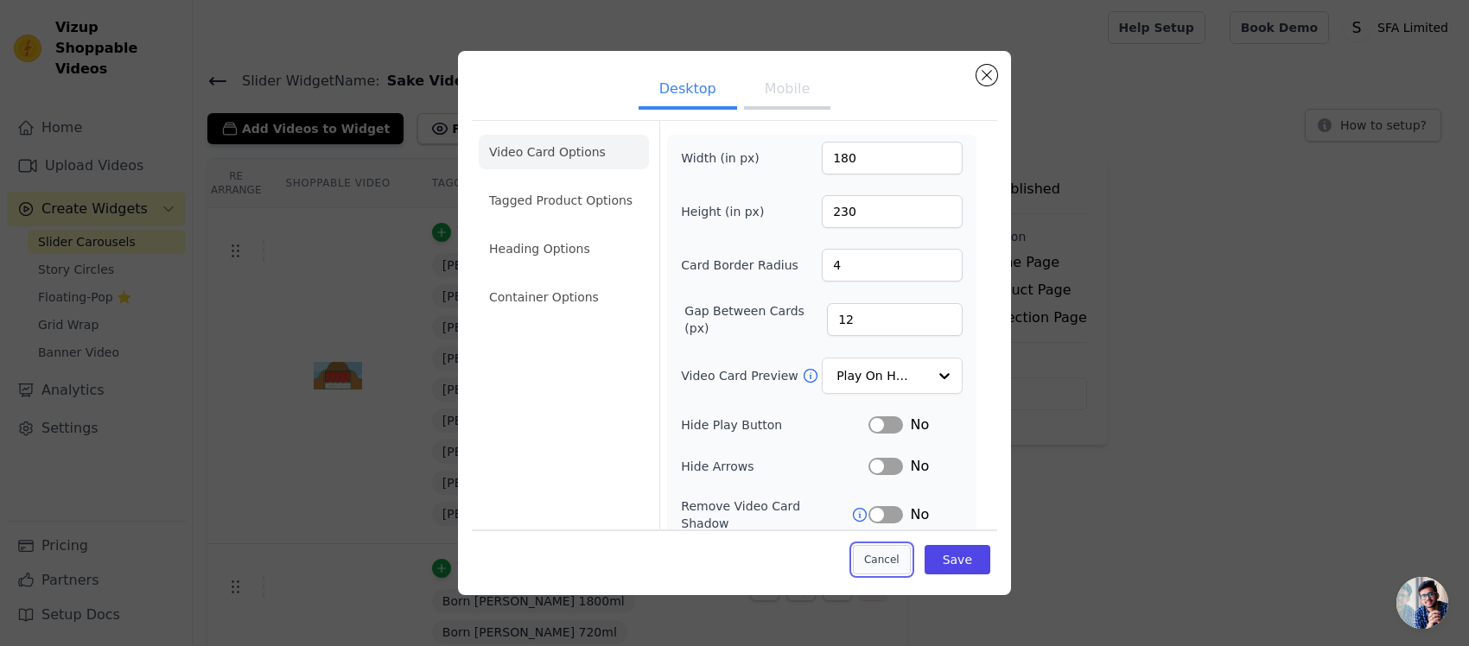
click at [878, 517] on button "Cancel" at bounding box center [882, 559] width 58 height 29
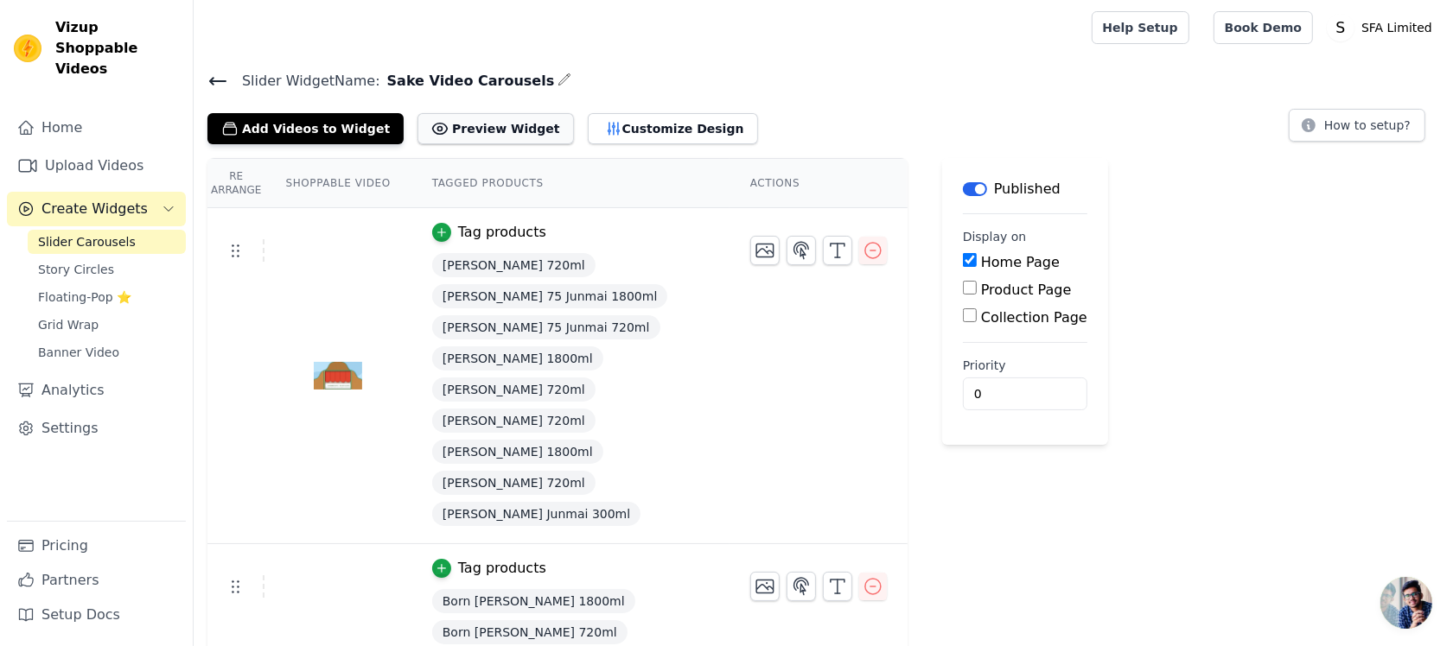
click at [458, 131] on button "Preview Widget" at bounding box center [495, 128] width 156 height 31
click at [480, 132] on button "Preview Widget" at bounding box center [495, 128] width 156 height 31
click at [590, 130] on button "Customize Design" at bounding box center [673, 128] width 170 height 31
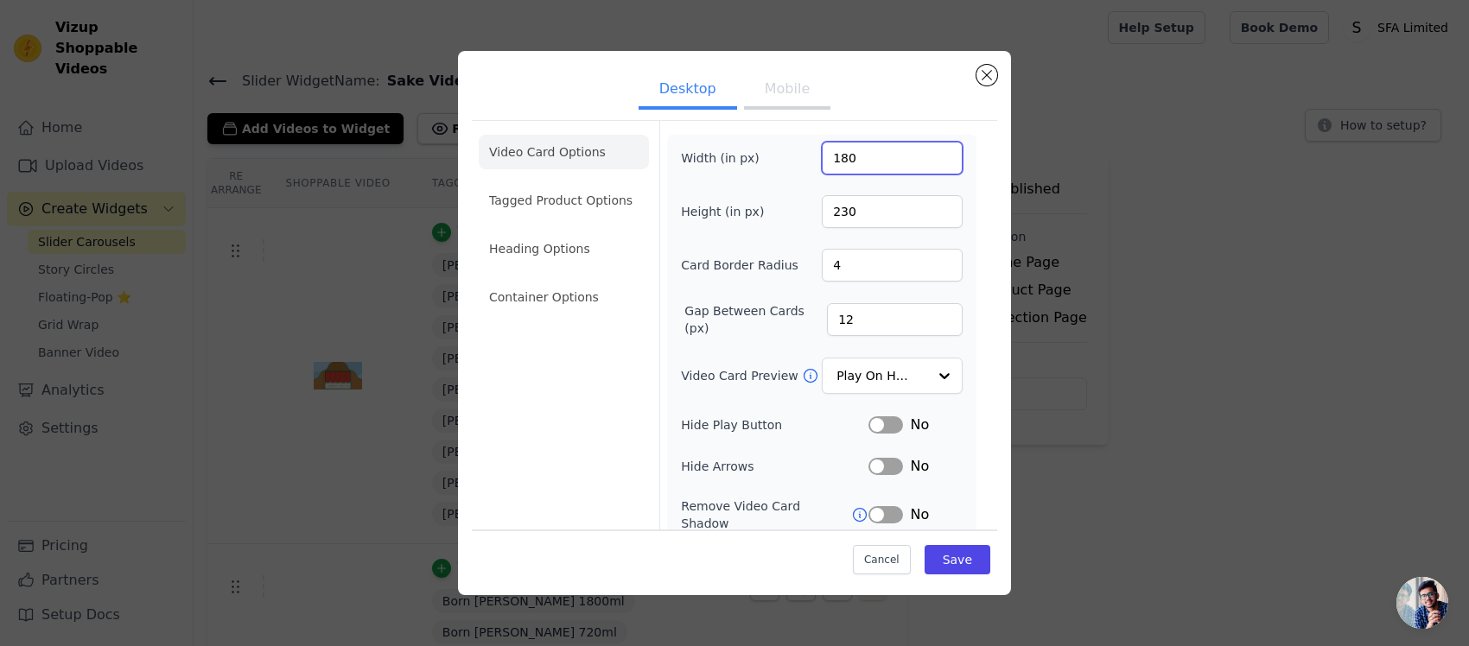
drag, startPoint x: 869, startPoint y: 158, endPoint x: 714, endPoint y: 150, distance: 154.9
click at [714, 150] on div "Width (in px) 180" at bounding box center [822, 158] width 282 height 33
type input "200"
type input "250"
click at [926, 517] on button "Save" at bounding box center [958, 559] width 66 height 29
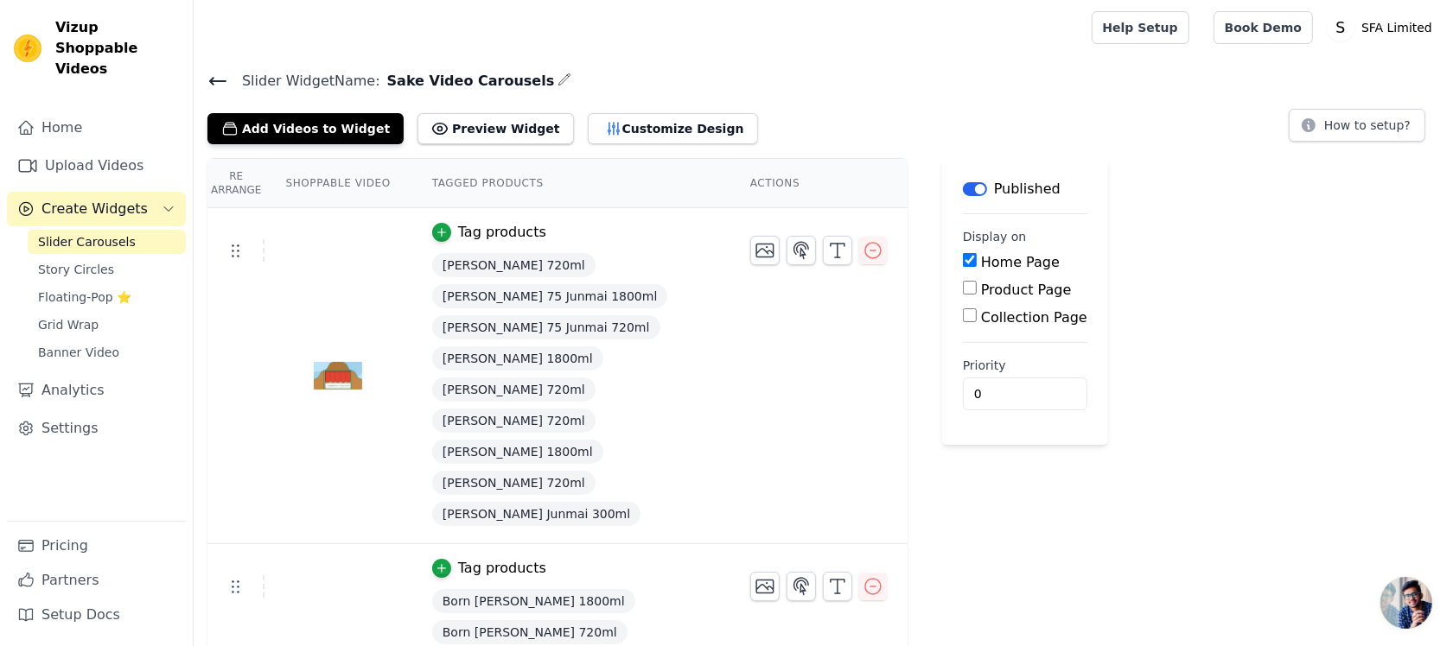
click at [963, 290] on input "Product Page" at bounding box center [970, 288] width 14 height 14
checkbox input "true"
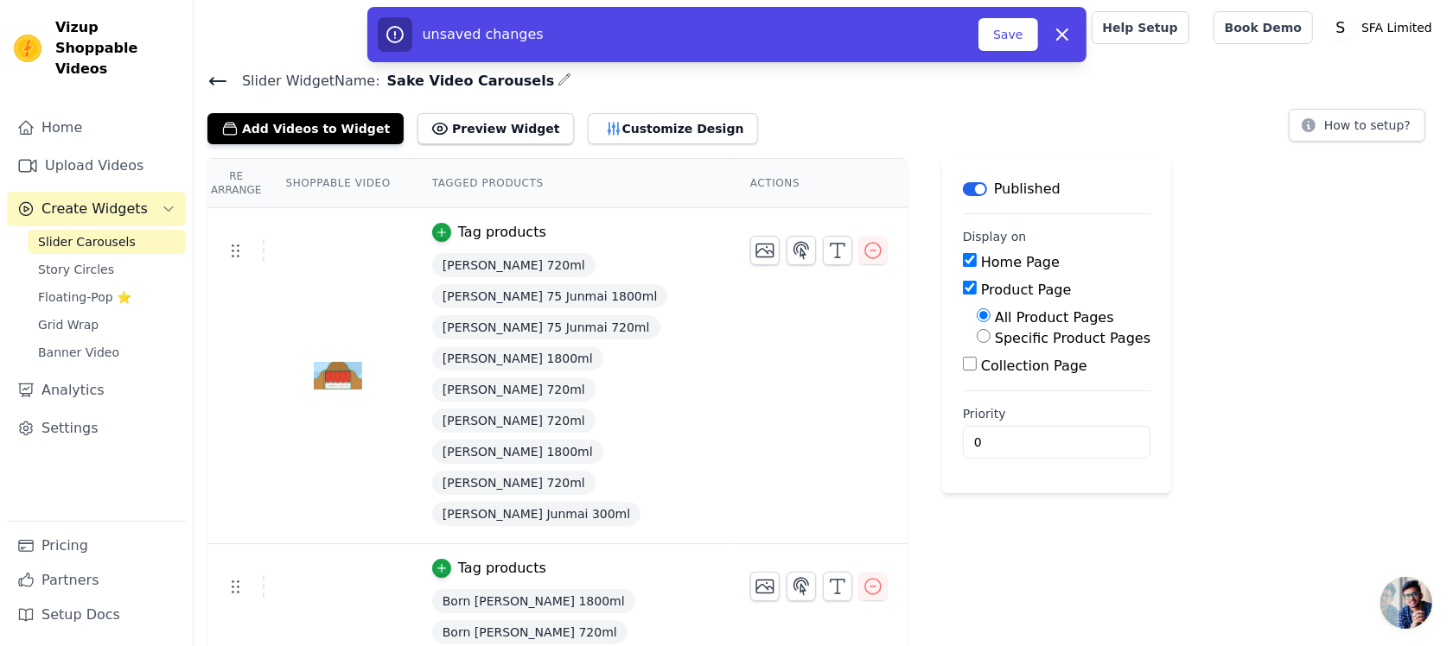
click at [1070, 341] on label "Specific Product Pages" at bounding box center [1073, 338] width 156 height 16
click at [990, 341] on input "Specific Product Pages" at bounding box center [984, 336] width 14 height 14
radio input "true"
click at [1051, 379] on button "Select Products" at bounding box center [1035, 377] width 116 height 29
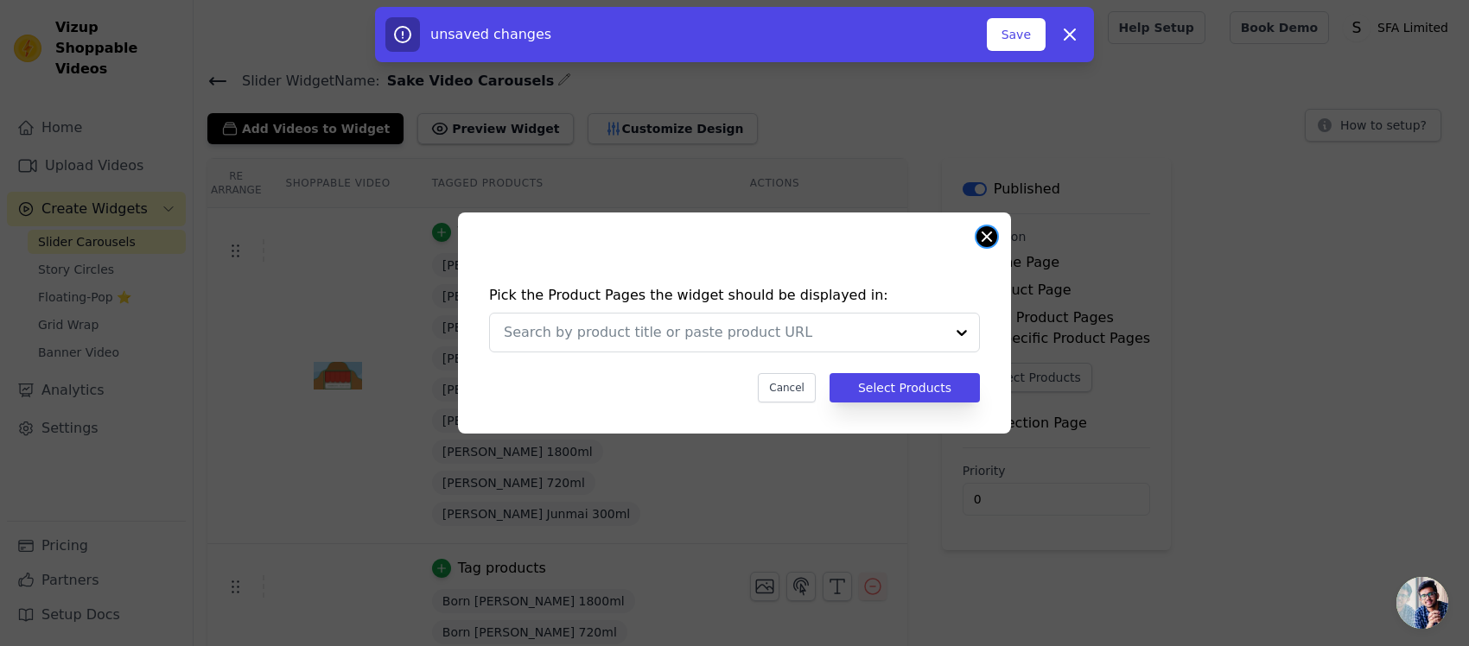
click at [986, 245] on button "Close modal" at bounding box center [987, 236] width 21 height 21
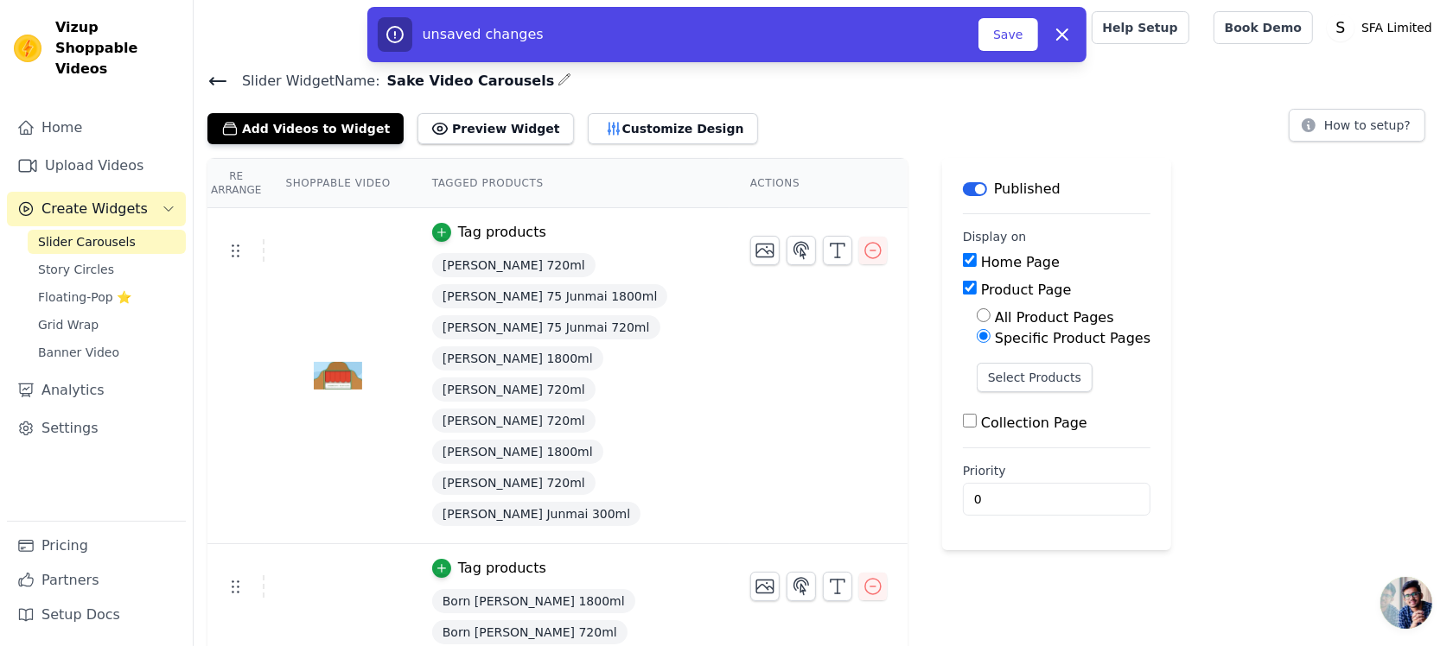
click at [977, 315] on input "All Product Pages" at bounding box center [984, 316] width 14 height 14
radio input "true"
click at [474, 128] on button "Preview Widget" at bounding box center [495, 128] width 156 height 31
click at [963, 283] on input "Product Page" at bounding box center [970, 288] width 14 height 14
checkbox input "false"
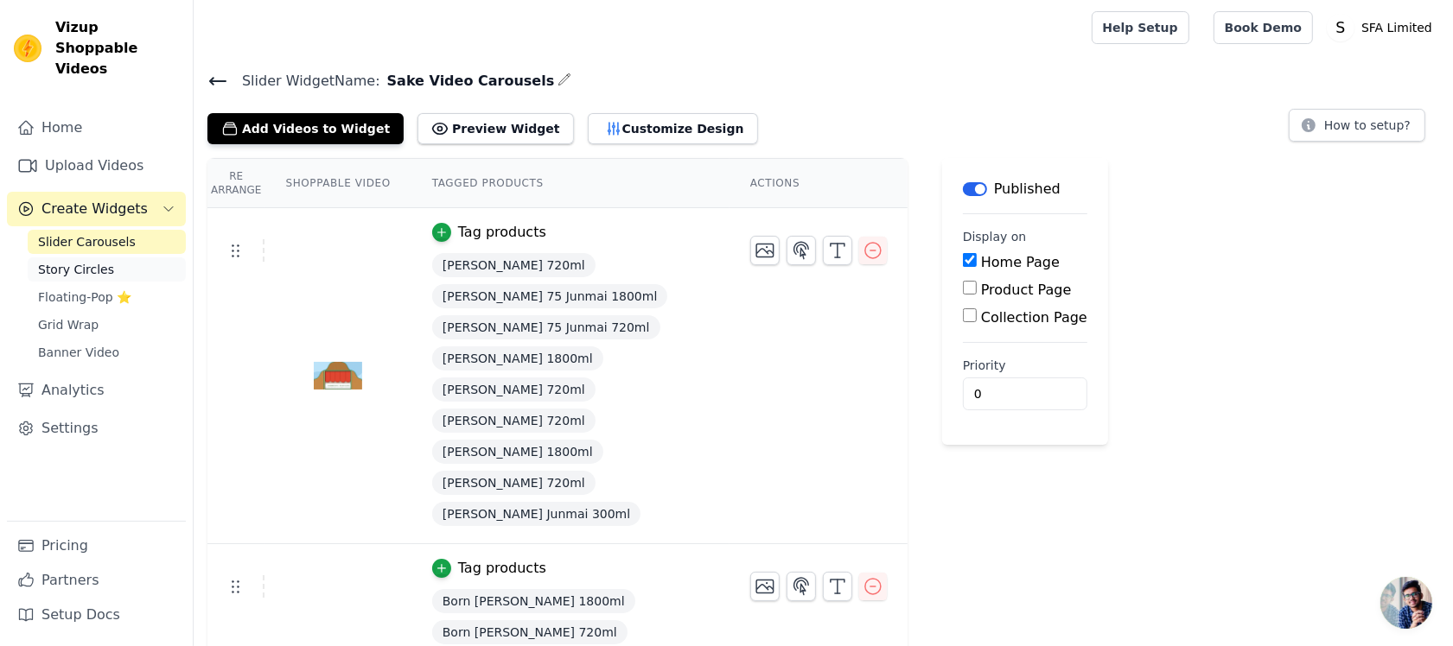
click at [83, 261] on span "Story Circles" at bounding box center [76, 269] width 76 height 17
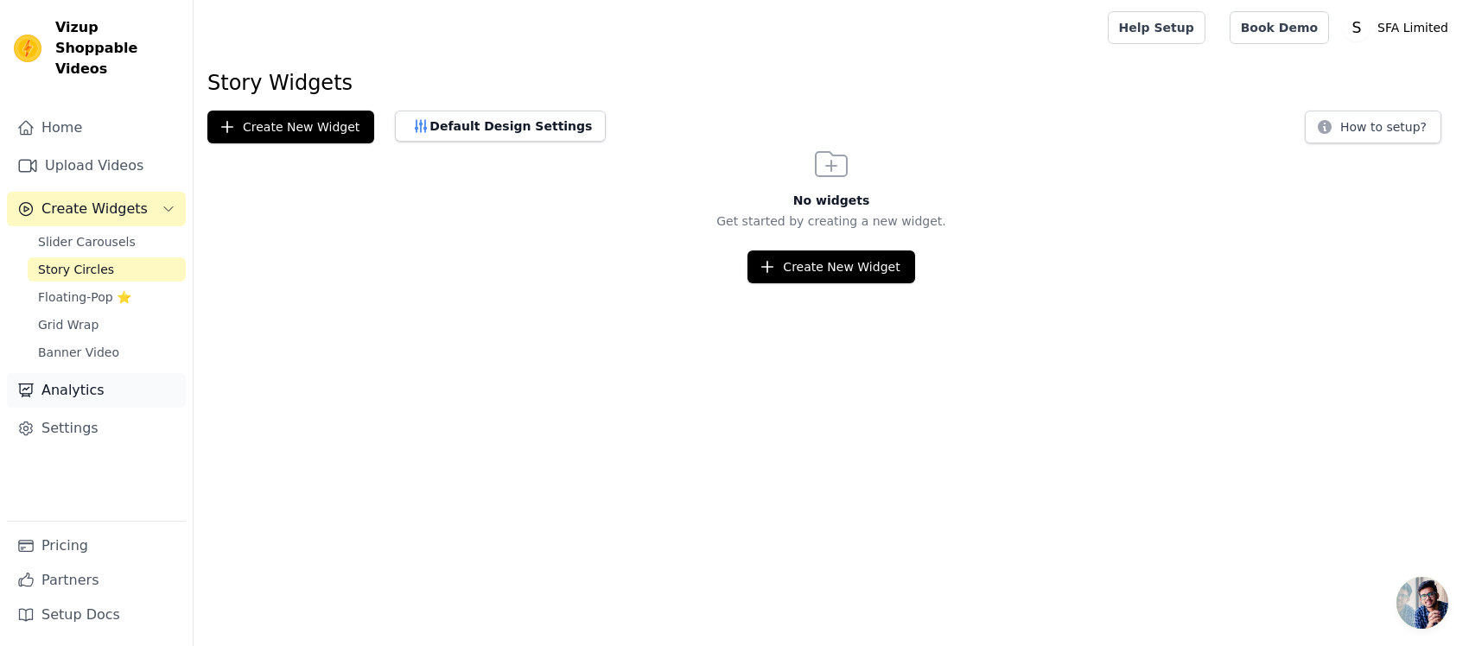
click at [70, 373] on link "Analytics" at bounding box center [96, 390] width 179 height 35
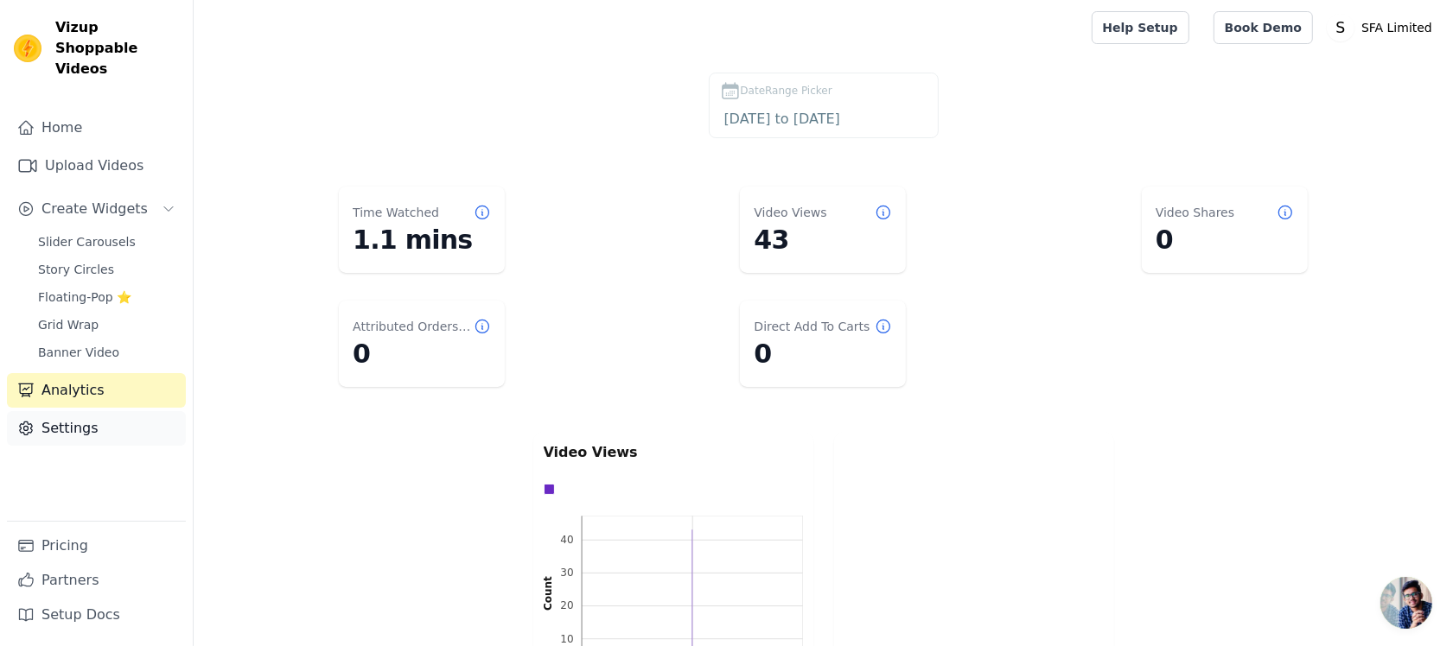
click at [73, 413] on link "Settings" at bounding box center [96, 428] width 179 height 35
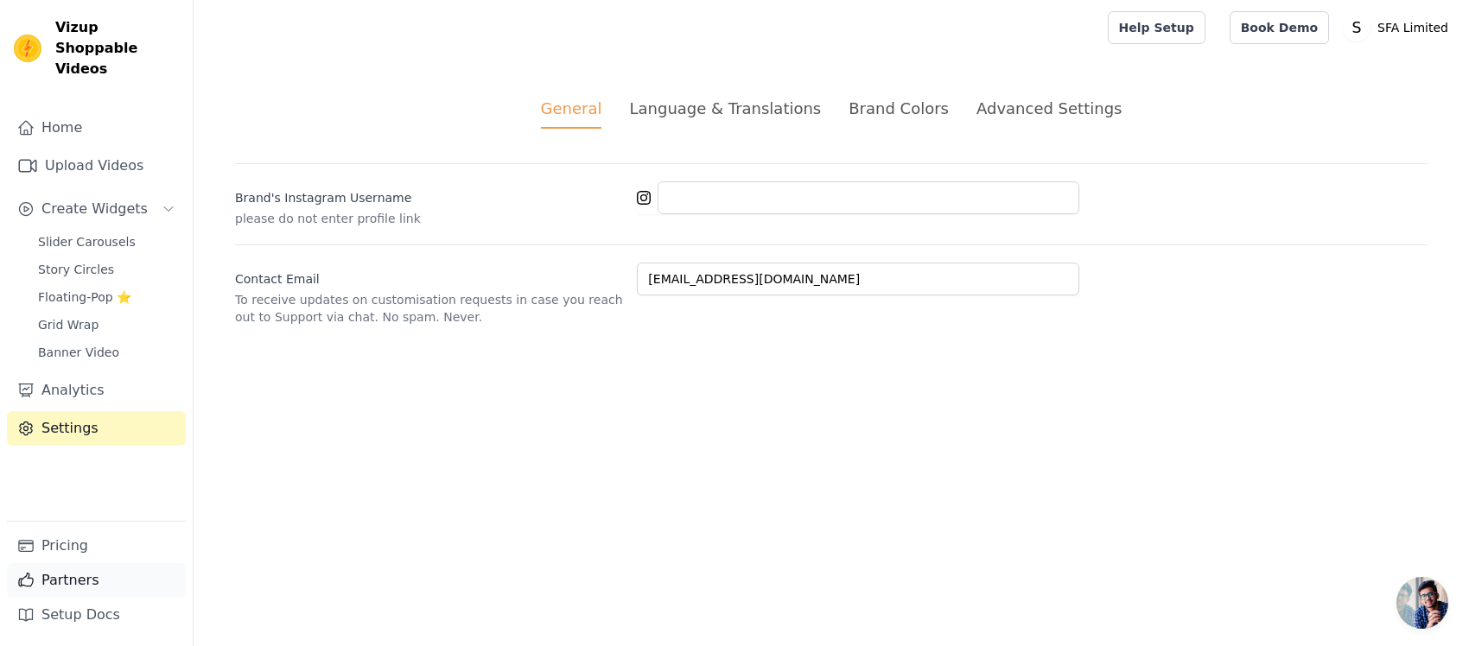
click at [60, 517] on link "Partners" at bounding box center [96, 580] width 179 height 35
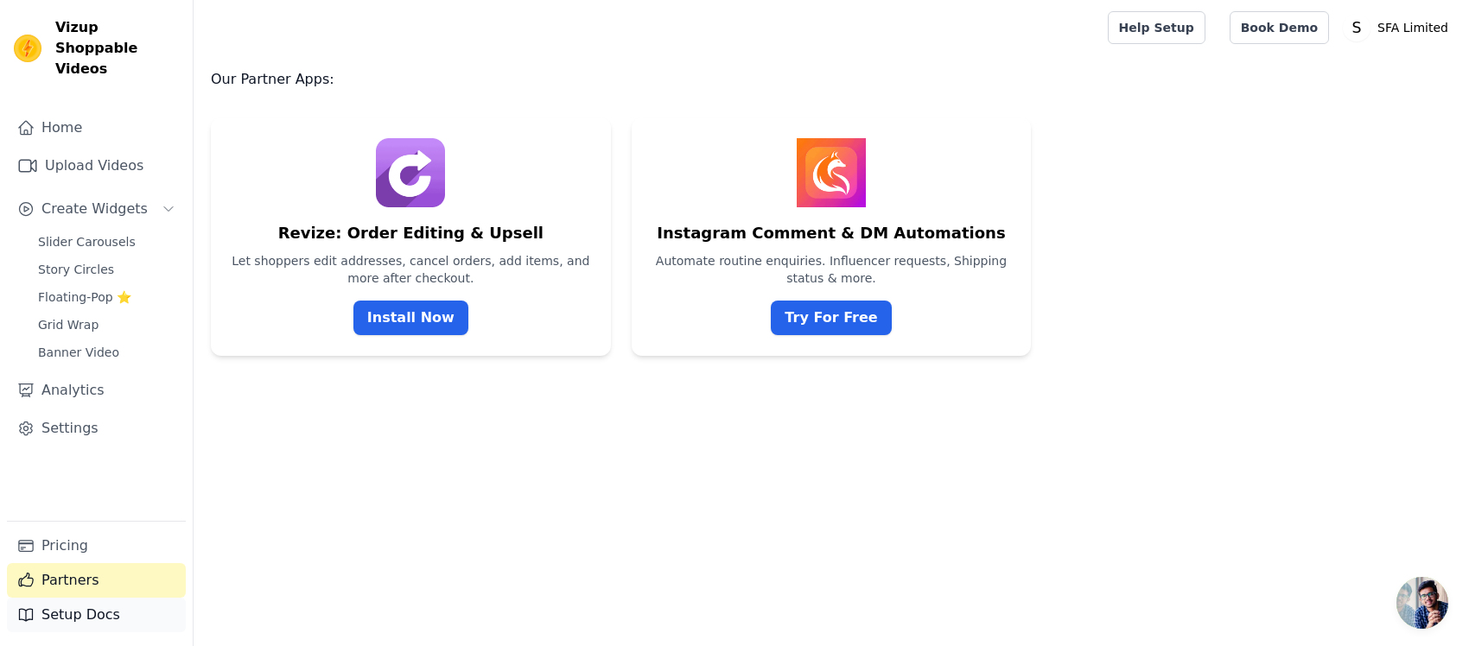
click at [67, 517] on link "Setup Docs" at bounding box center [96, 615] width 179 height 35
